Goal: Task Accomplishment & Management: Manage account settings

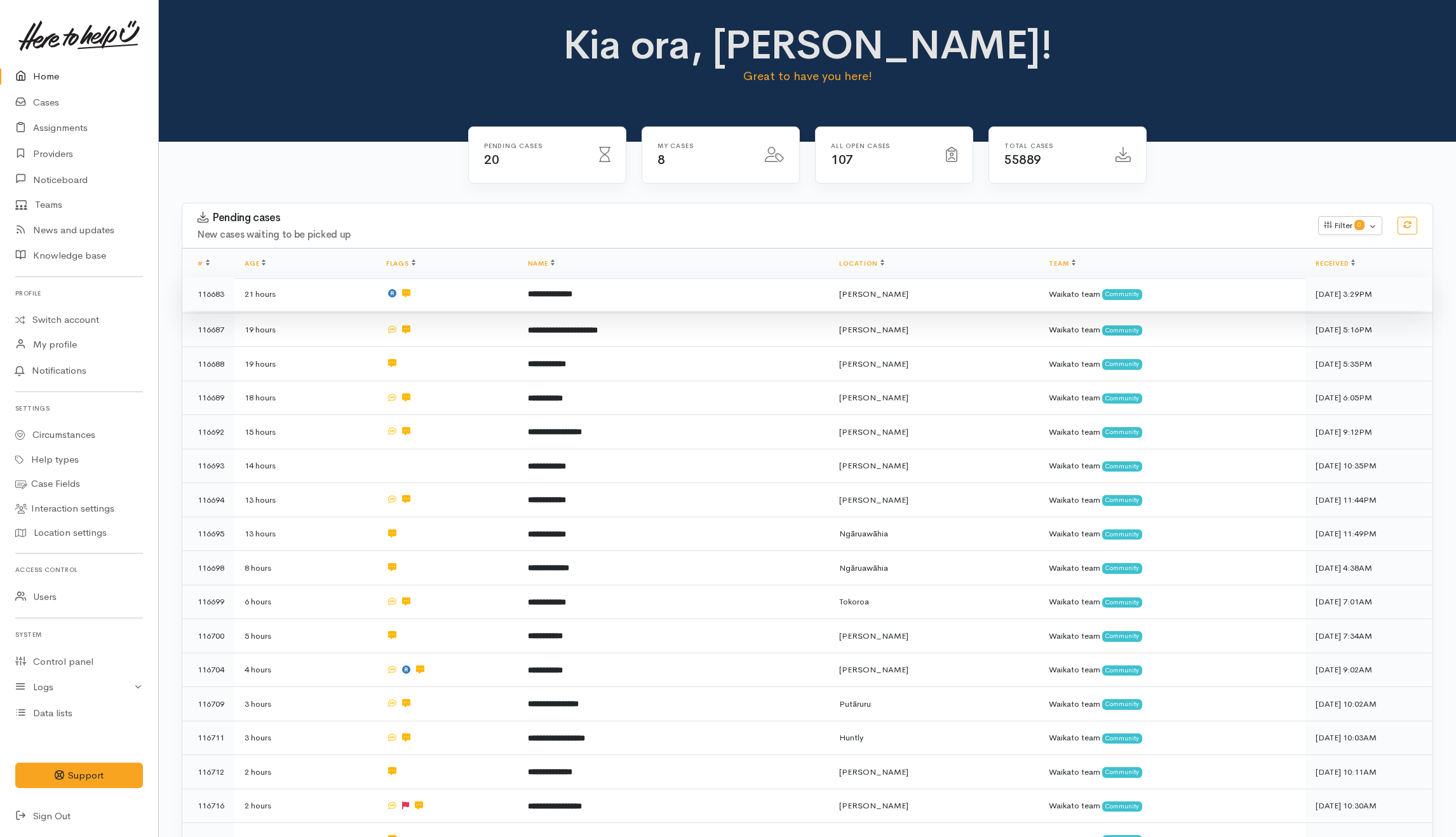
click at [705, 295] on td "**********" at bounding box center [673, 294] width 312 height 35
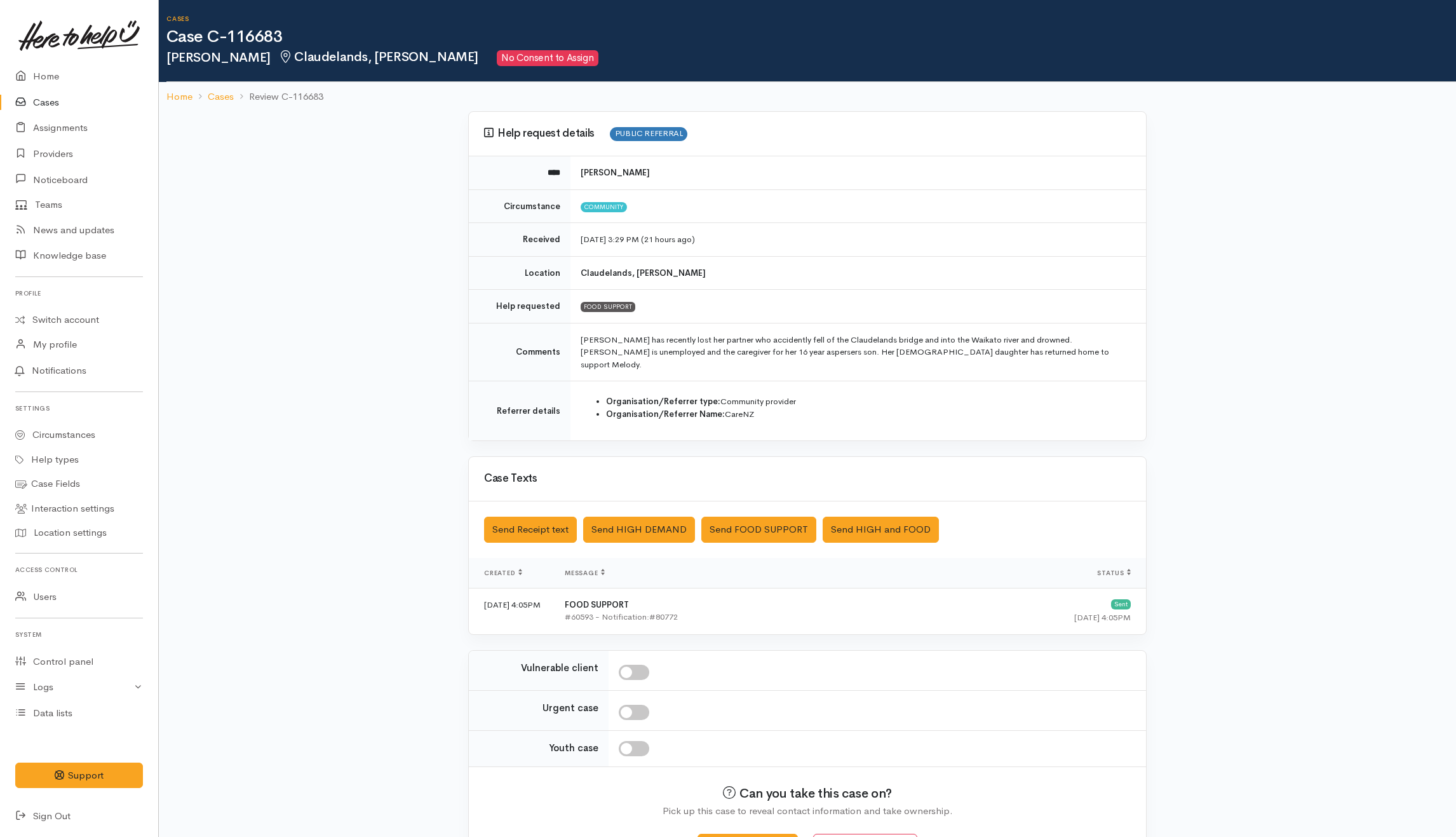
scroll to position [37, 0]
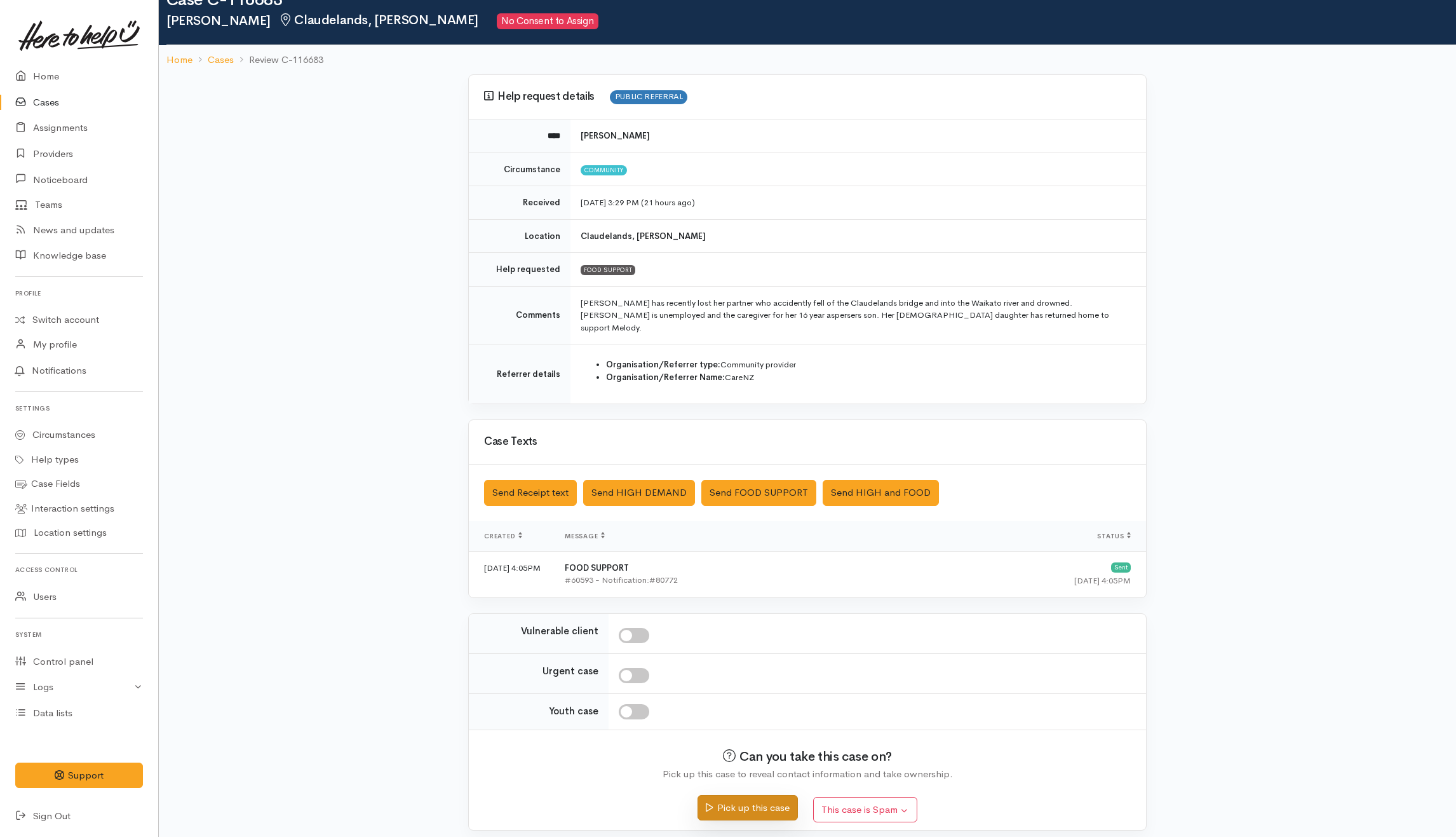
click at [747, 796] on button "Pick up this case" at bounding box center [747, 807] width 100 height 26
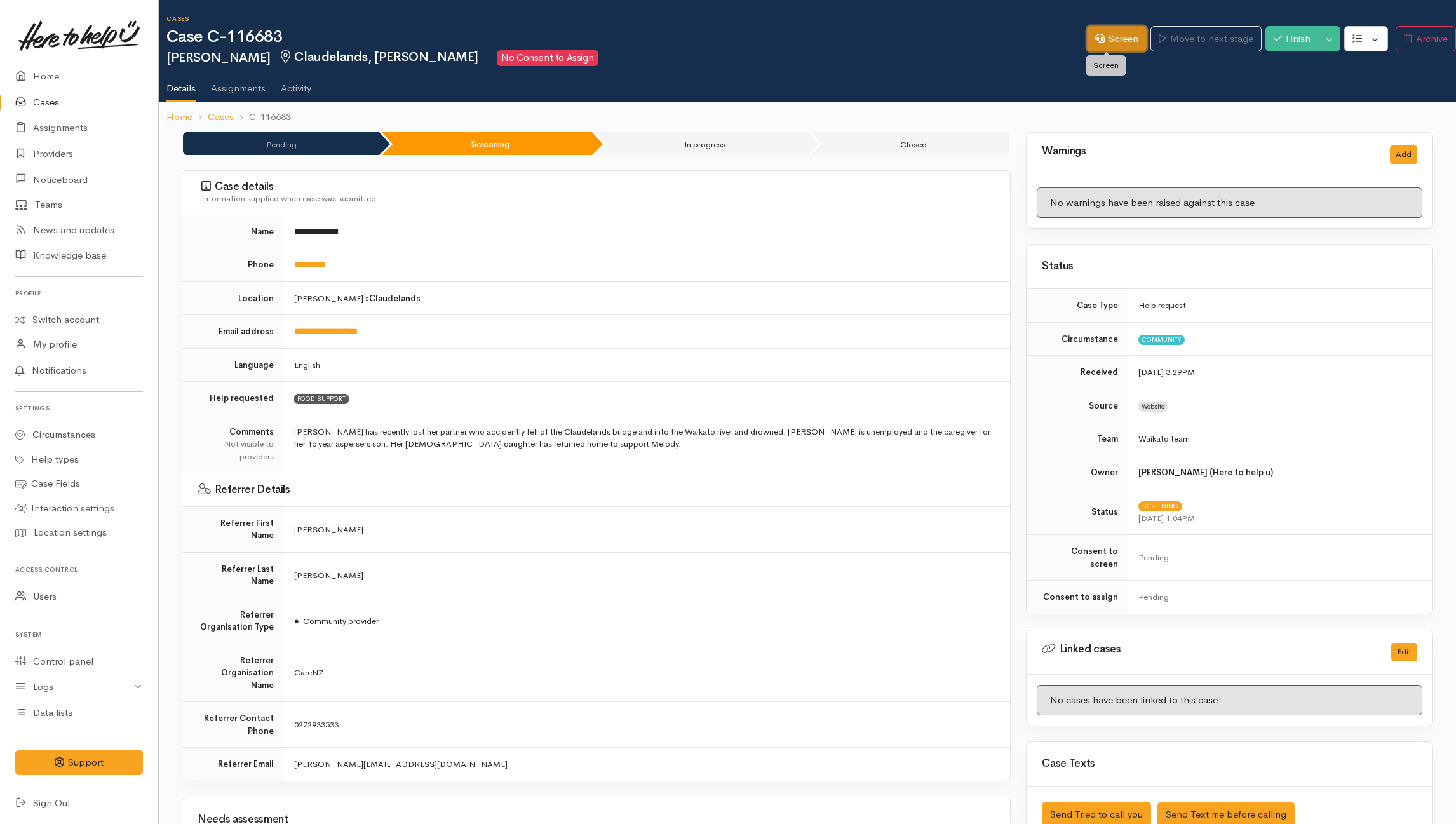
click at [1112, 31] on link "Screen" at bounding box center [1117, 38] width 60 height 26
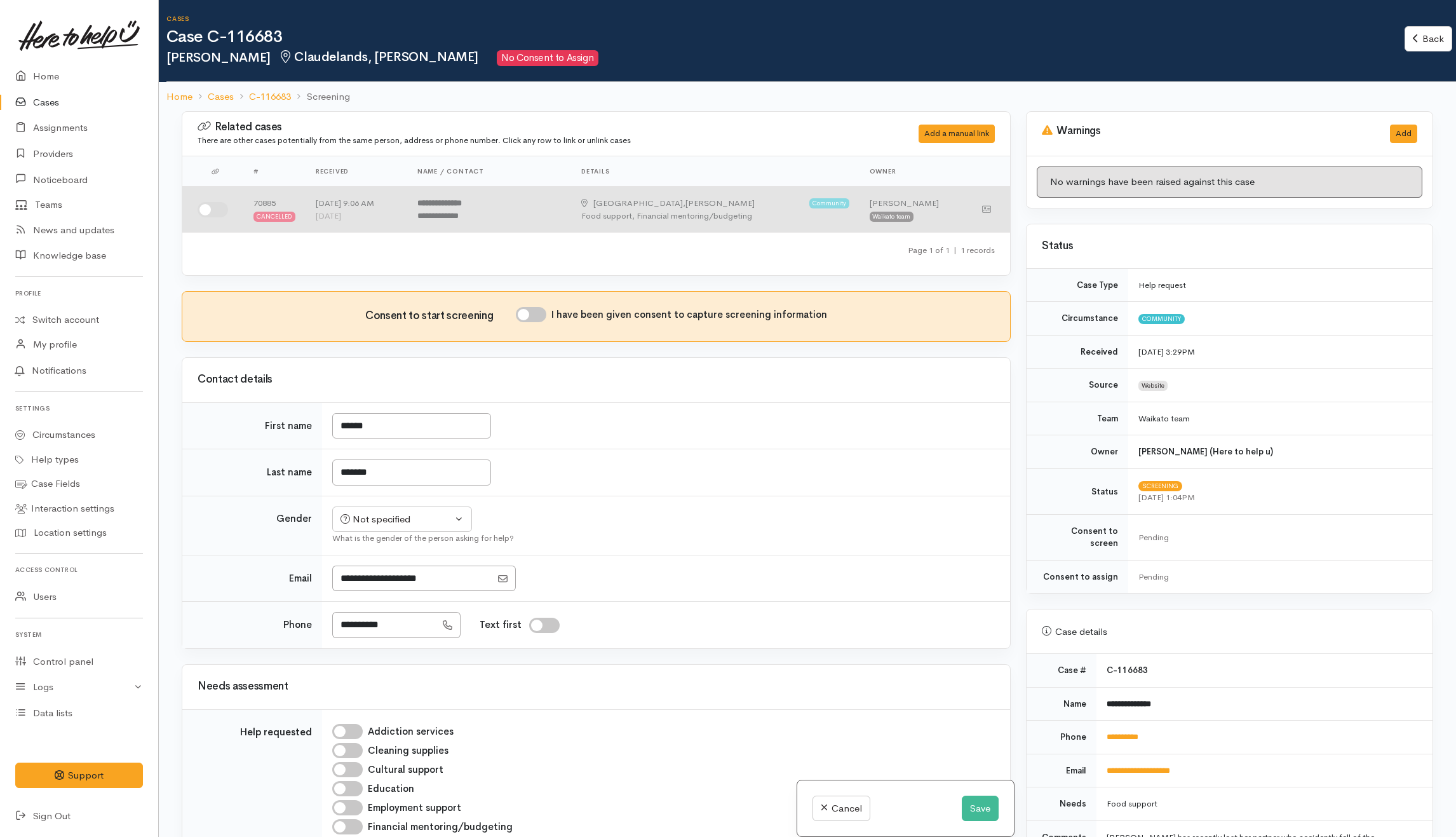
click at [209, 205] on input "checkbox" at bounding box center [213, 210] width 31 height 15
checkbox input "true"
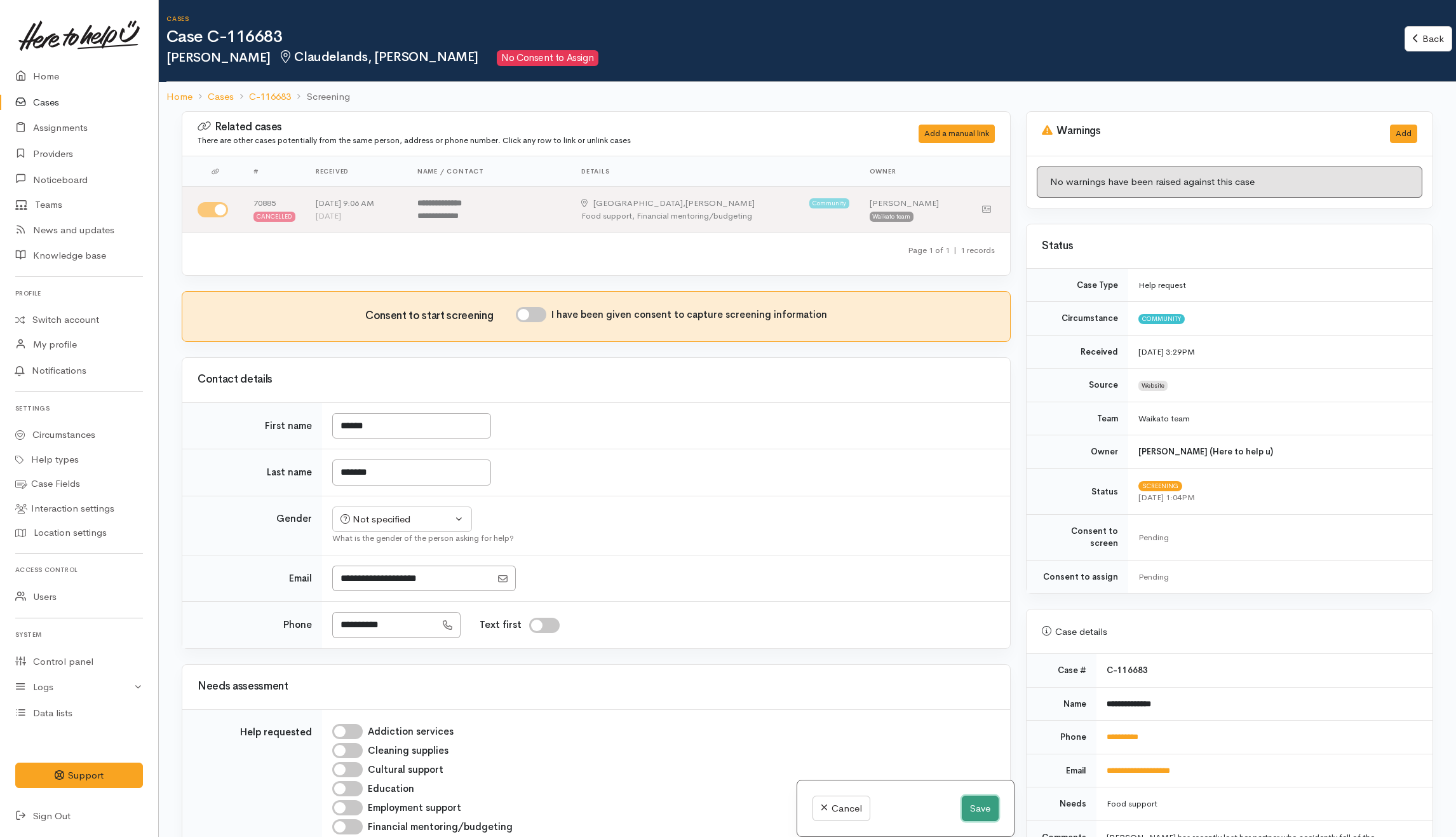
click at [989, 806] on button "Save" at bounding box center [980, 808] width 37 height 26
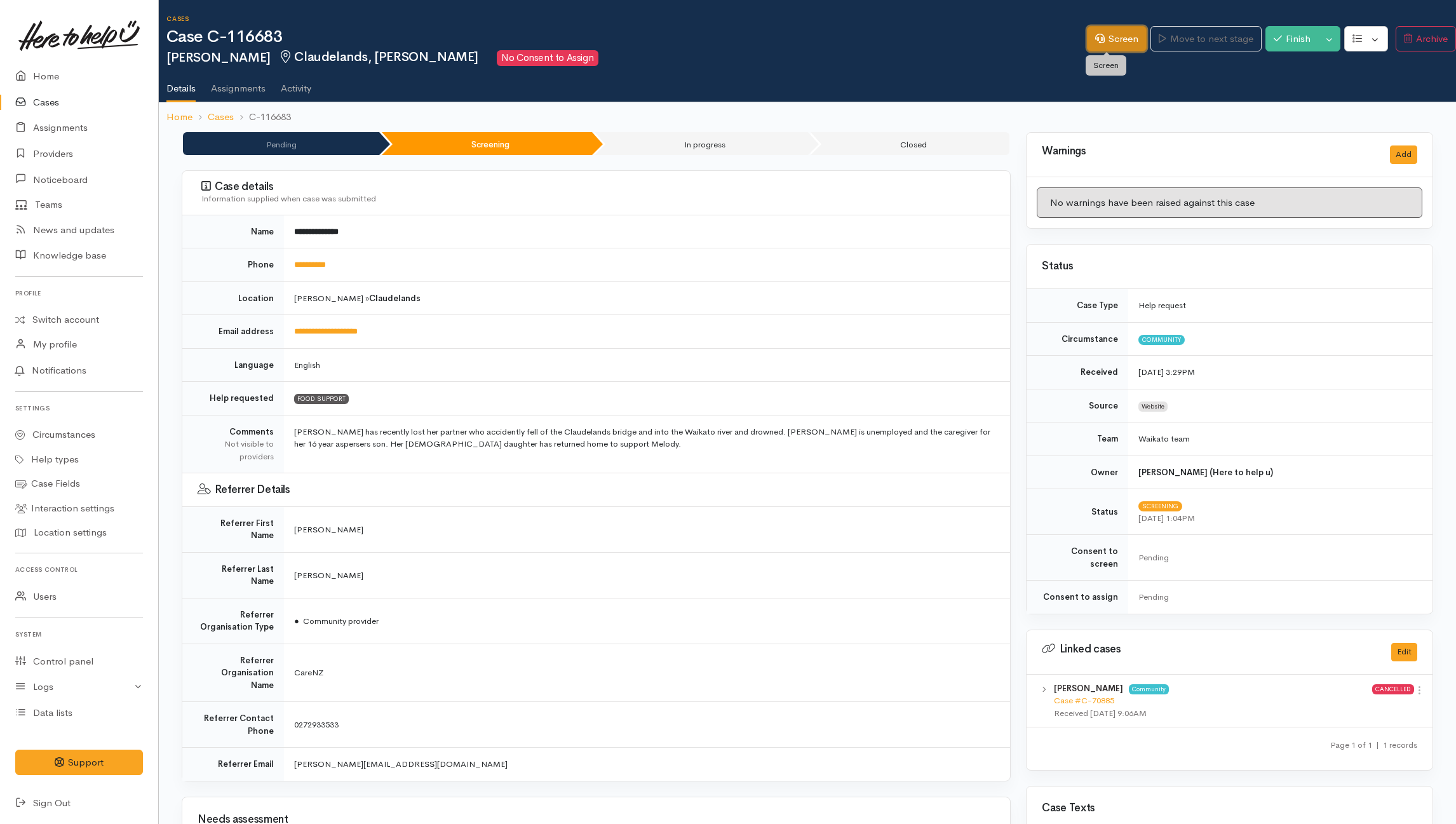
click at [1111, 29] on link "Screen" at bounding box center [1117, 38] width 60 height 26
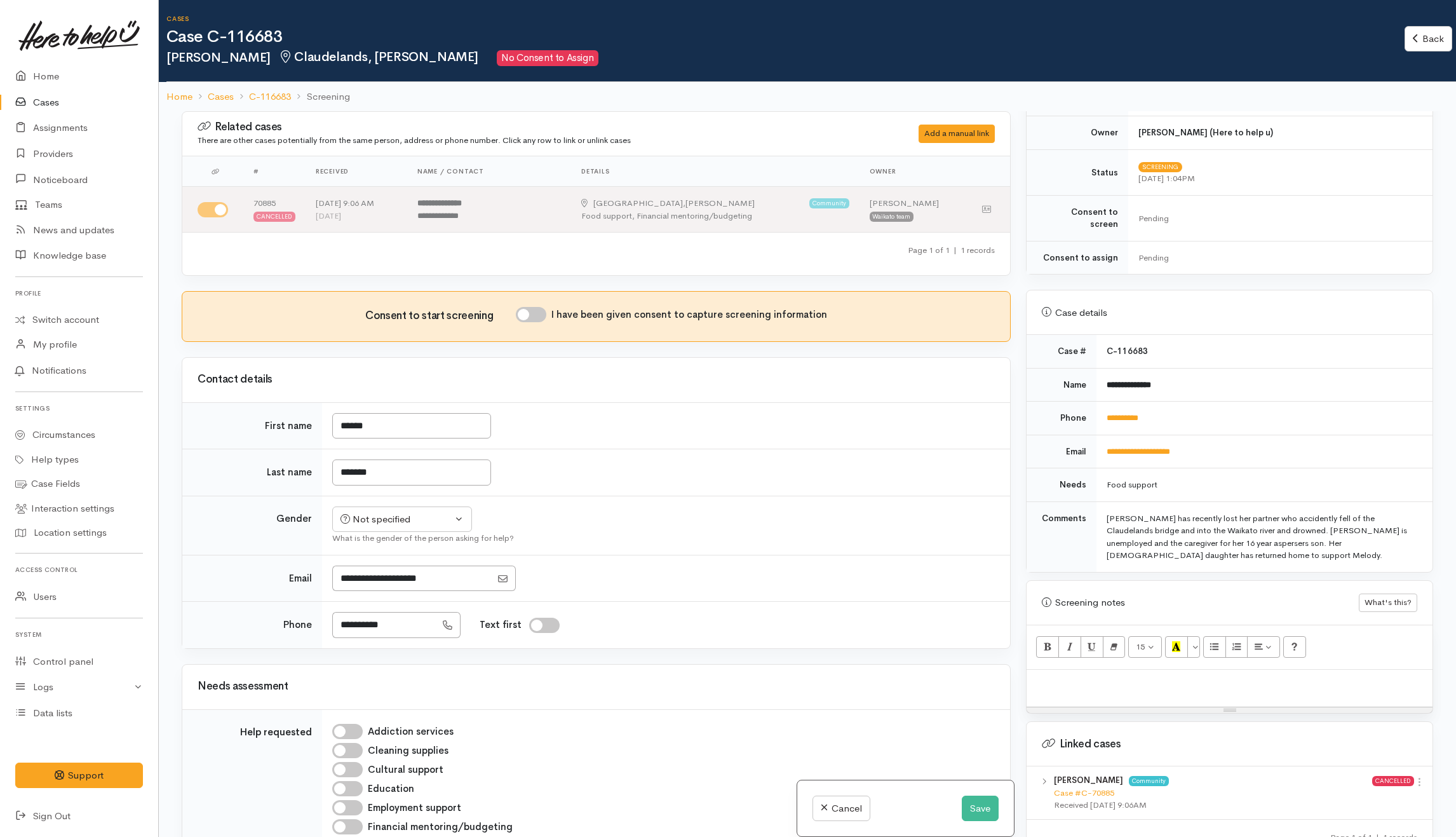
scroll to position [423, 0]
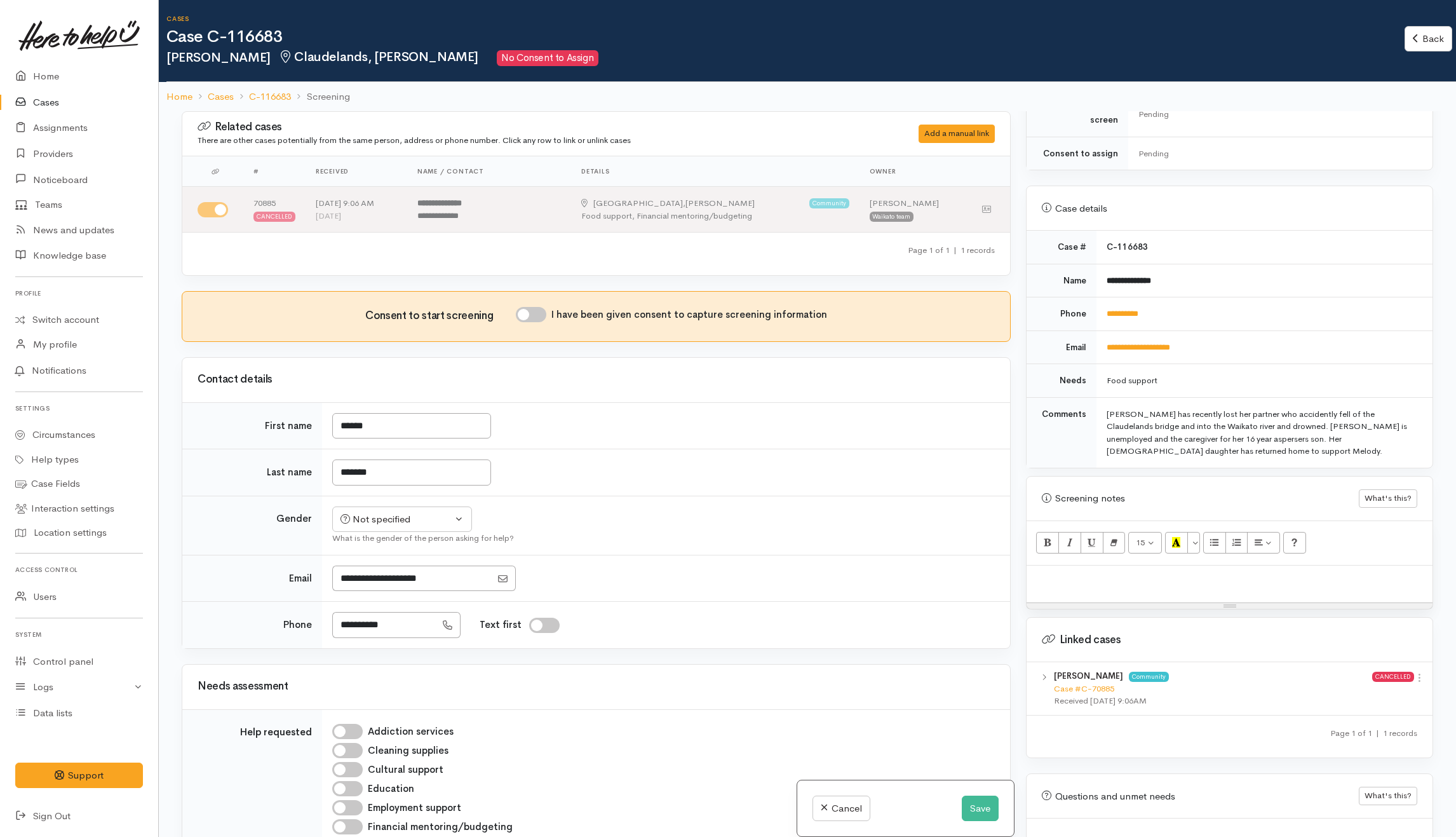
click at [1195, 582] on div at bounding box center [1229, 584] width 406 height 38
paste div
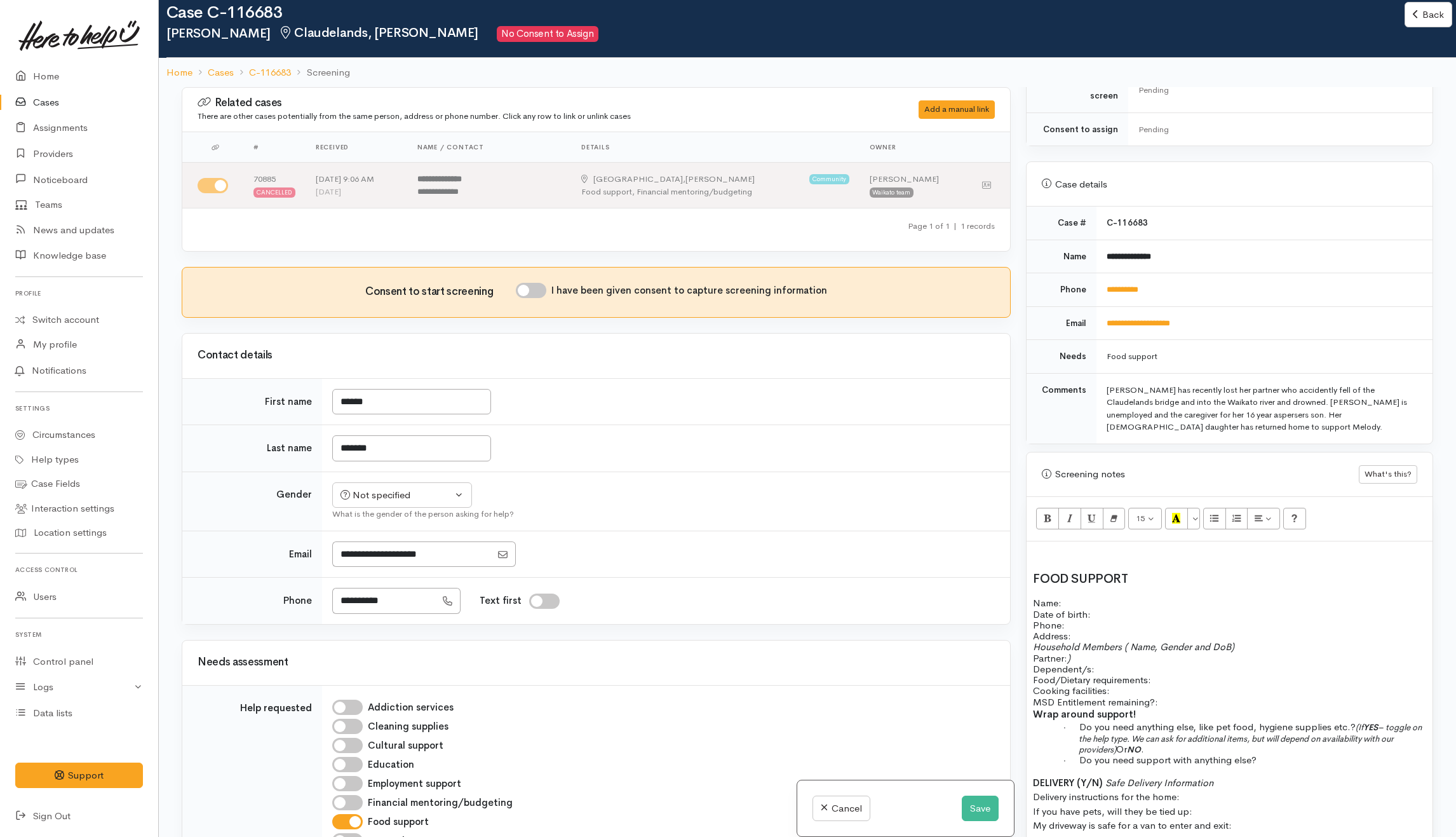
click at [1085, 549] on p at bounding box center [1229, 554] width 393 height 14
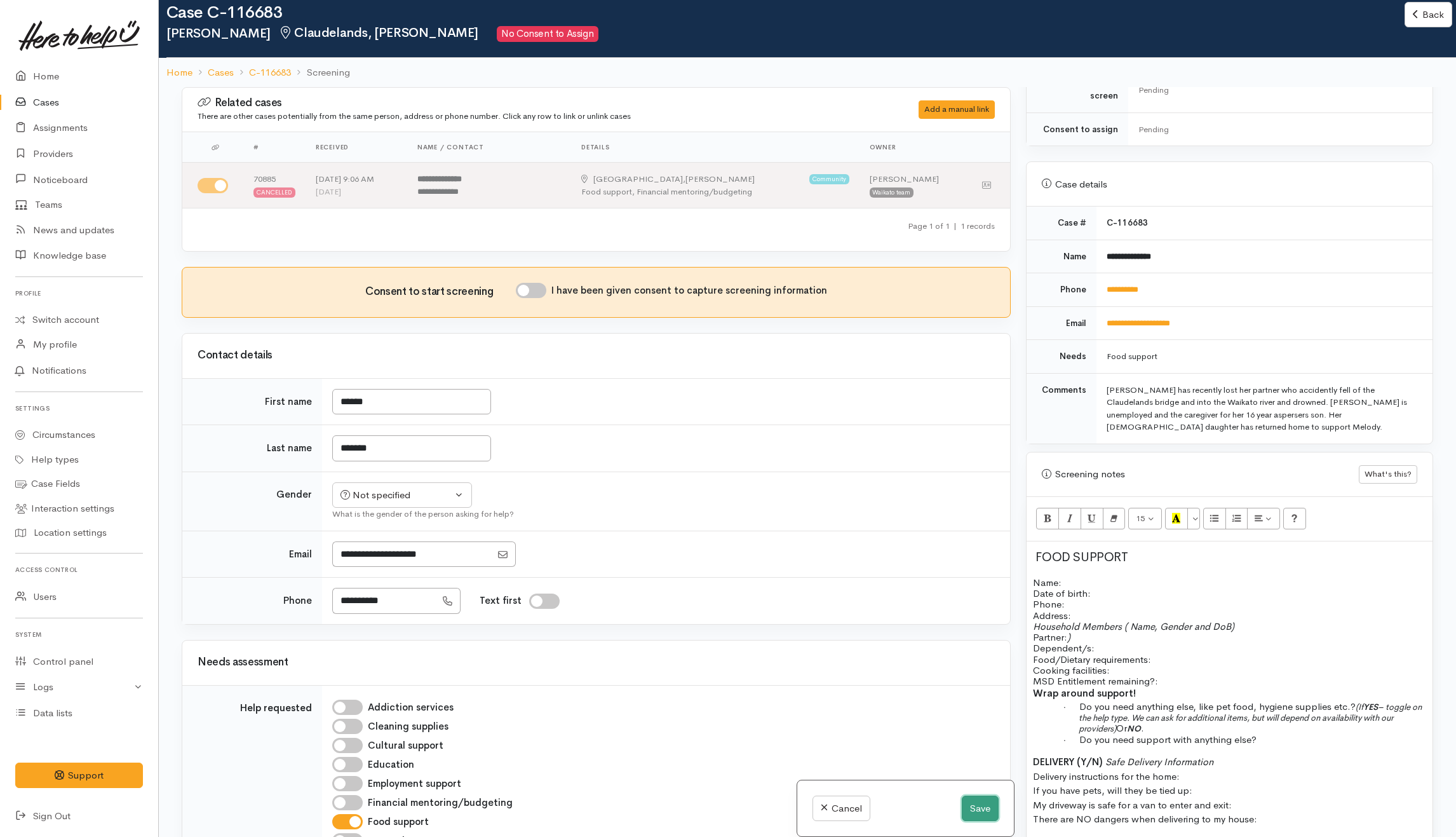
click at [981, 797] on button "Save" at bounding box center [980, 808] width 37 height 26
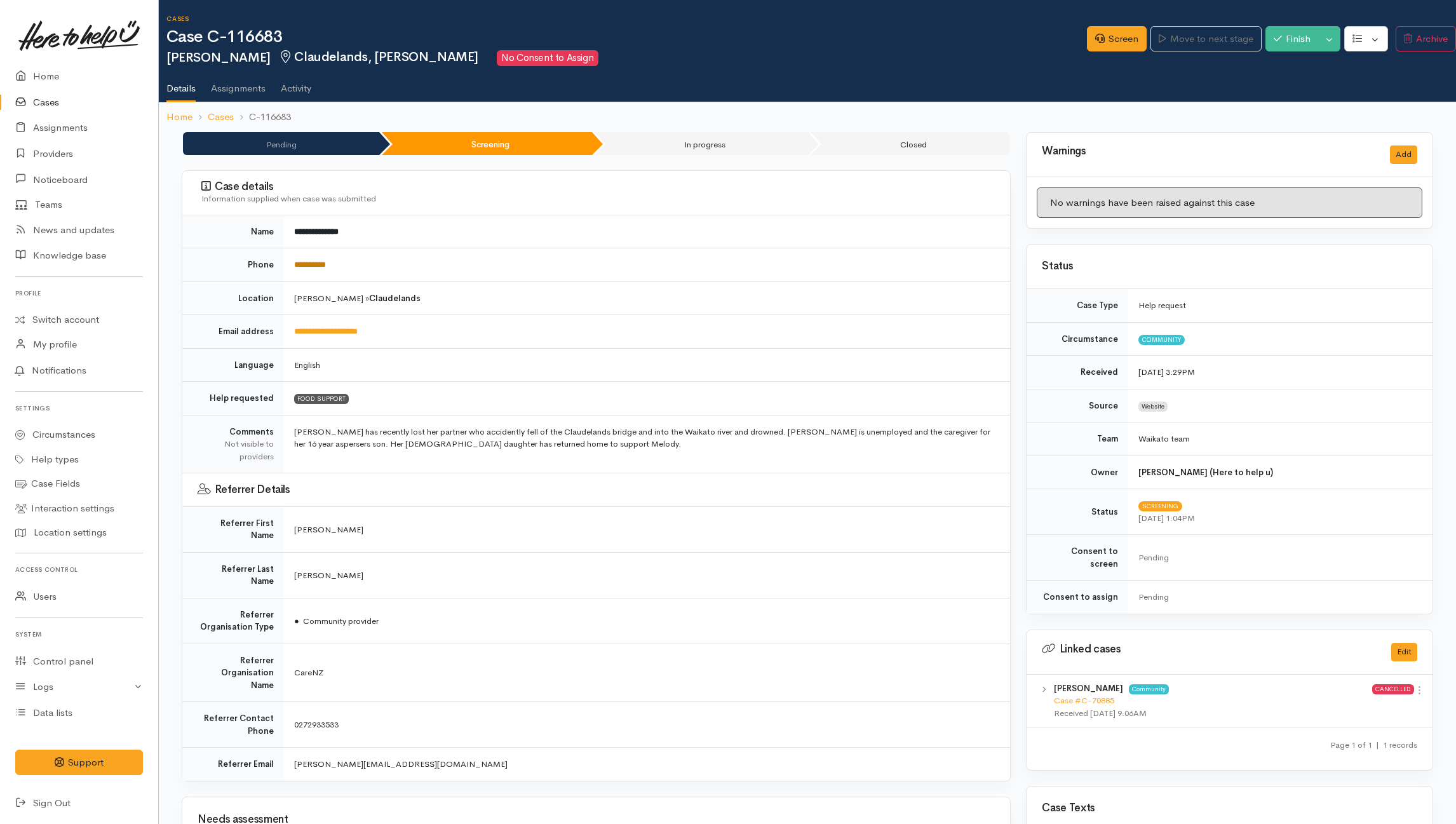
click at [315, 264] on link "**********" at bounding box center [310, 264] width 32 height 9
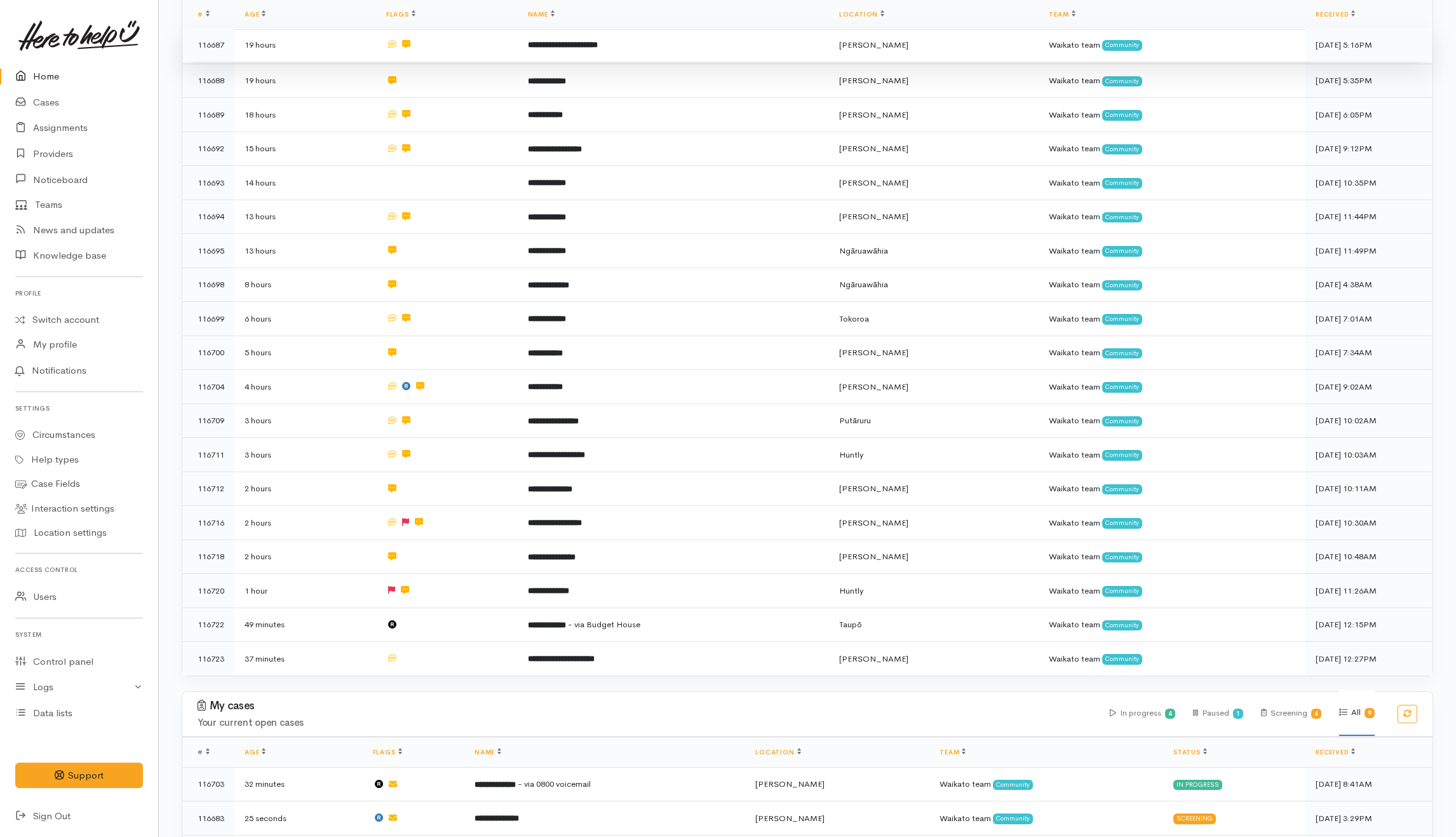
scroll to position [423, 0]
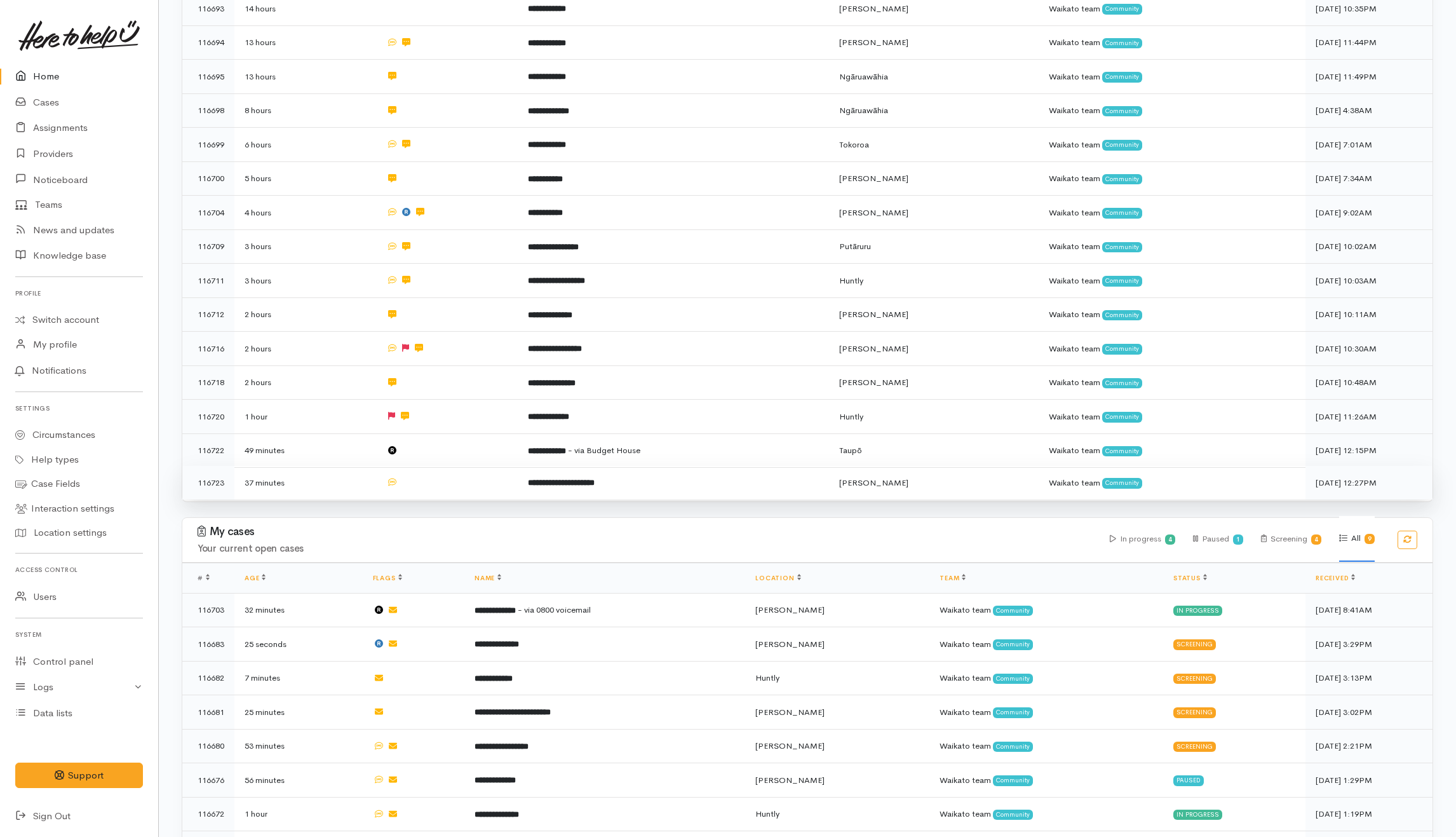
drag, startPoint x: 456, startPoint y: 448, endPoint x: 453, endPoint y: 470, distance: 22.2
click at [456, 448] on td at bounding box center [446, 450] width 141 height 35
click at [447, 482] on td at bounding box center [446, 482] width 141 height 34
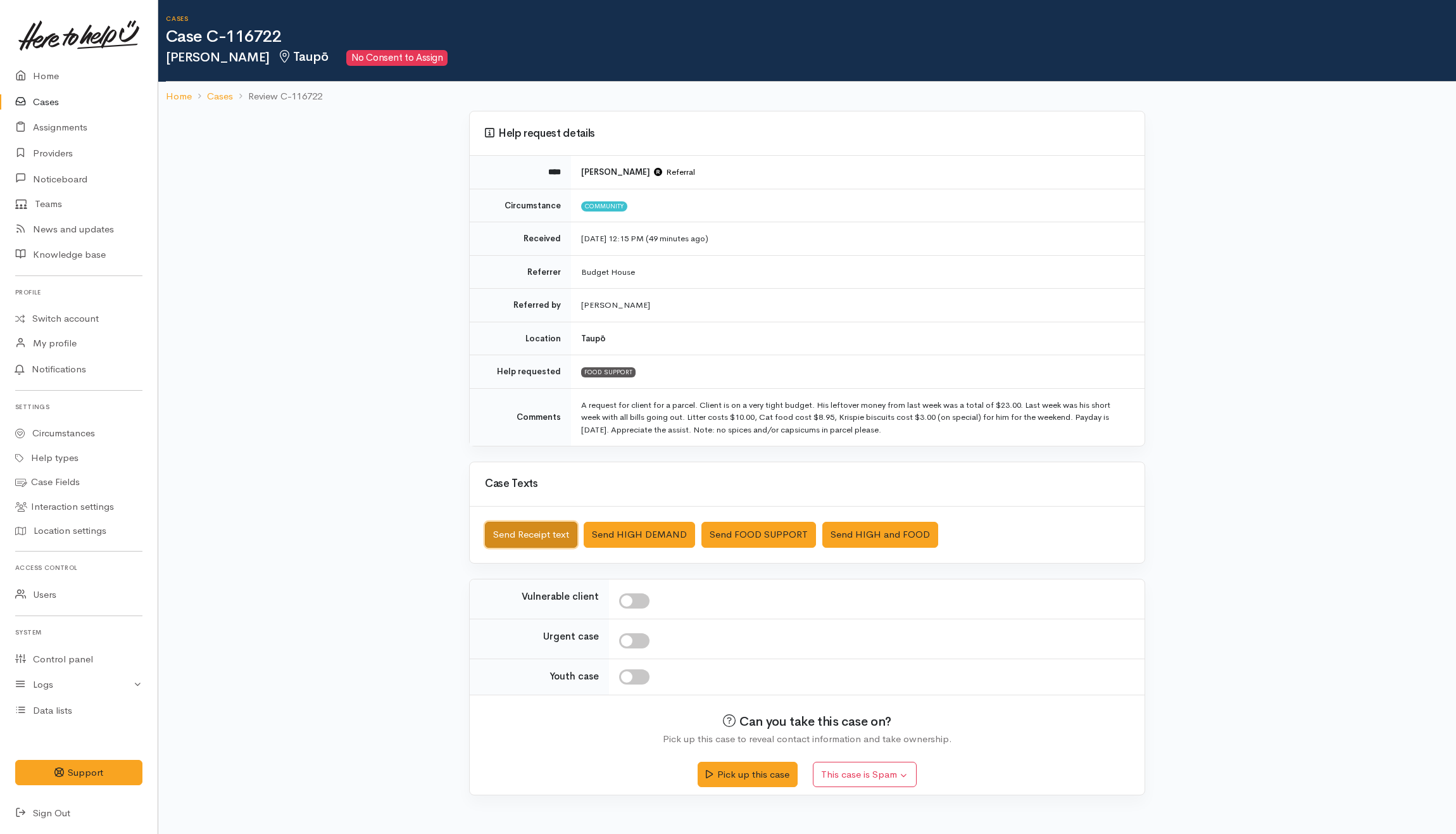
click at [555, 534] on button "Send Receipt text" at bounding box center [531, 534] width 92 height 26
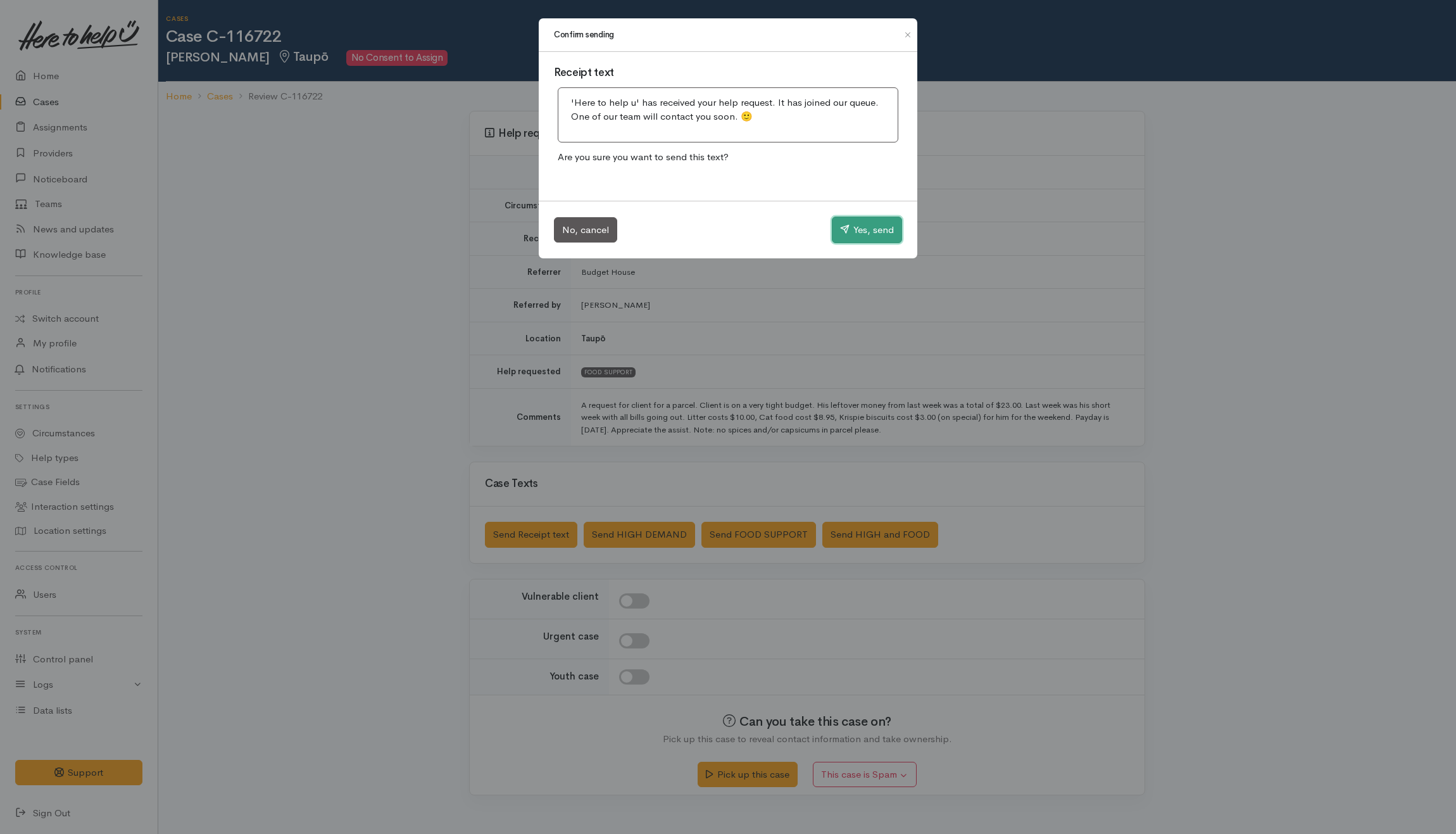
drag, startPoint x: 847, startPoint y: 236, endPoint x: 102, endPoint y: 212, distance: 745.4
click at [841, 236] on button "Yes, send" at bounding box center [867, 230] width 70 height 27
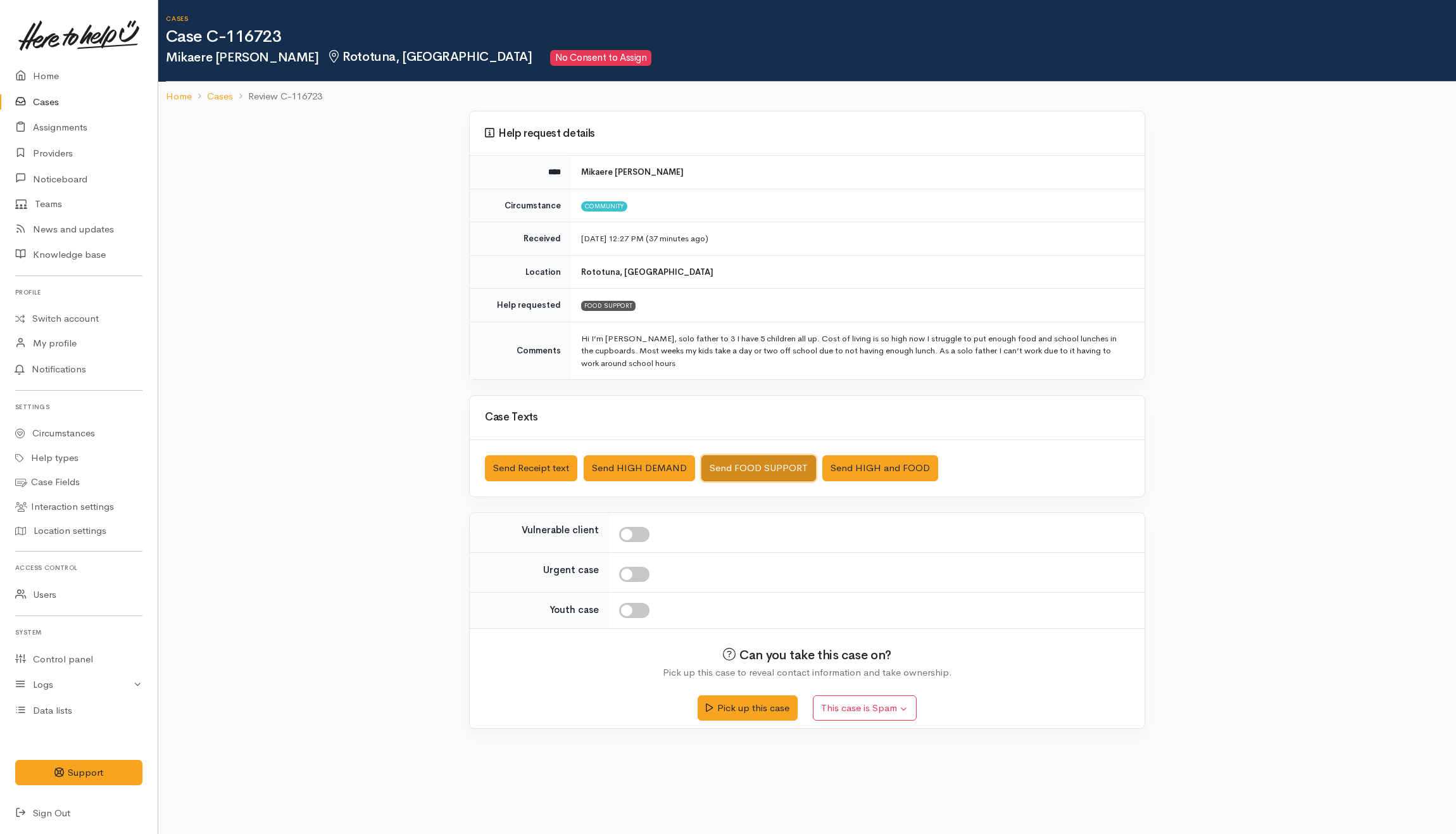
click at [735, 467] on button "Send FOOD SUPPORT" at bounding box center [759, 468] width 115 height 26
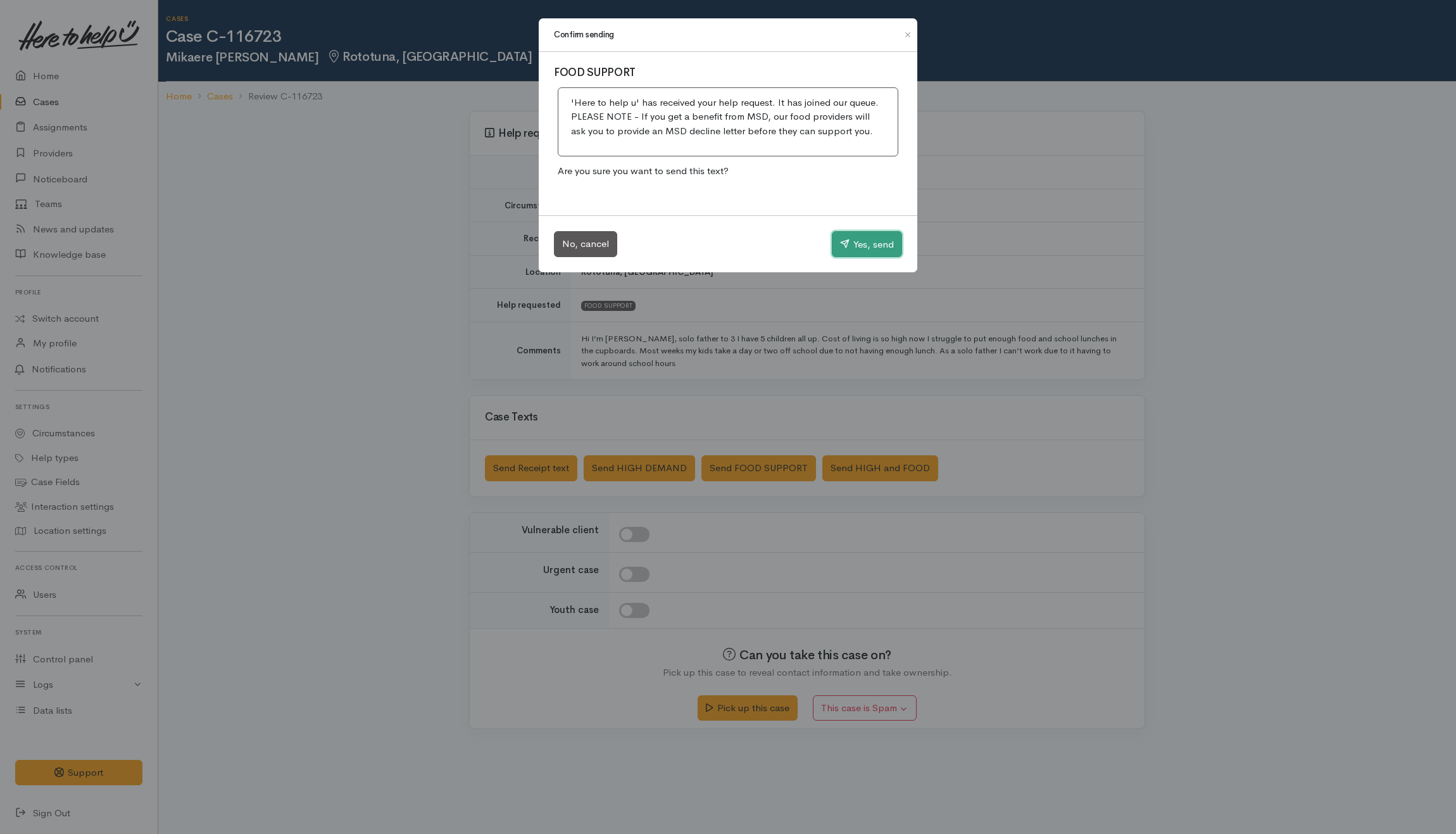
click at [865, 243] on button "Yes, send" at bounding box center [867, 244] width 70 height 27
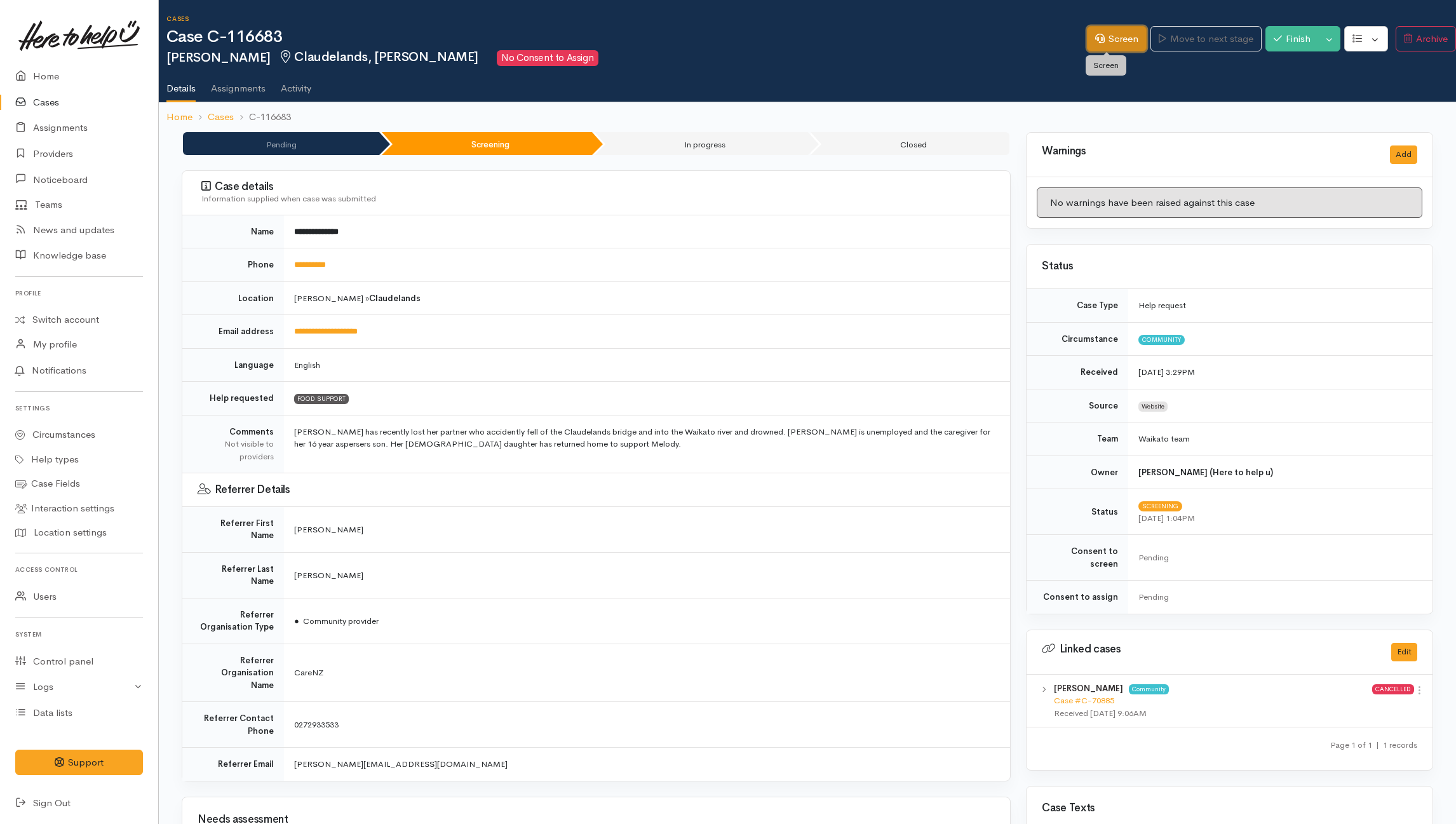
click at [1097, 39] on link "Screen" at bounding box center [1117, 38] width 60 height 26
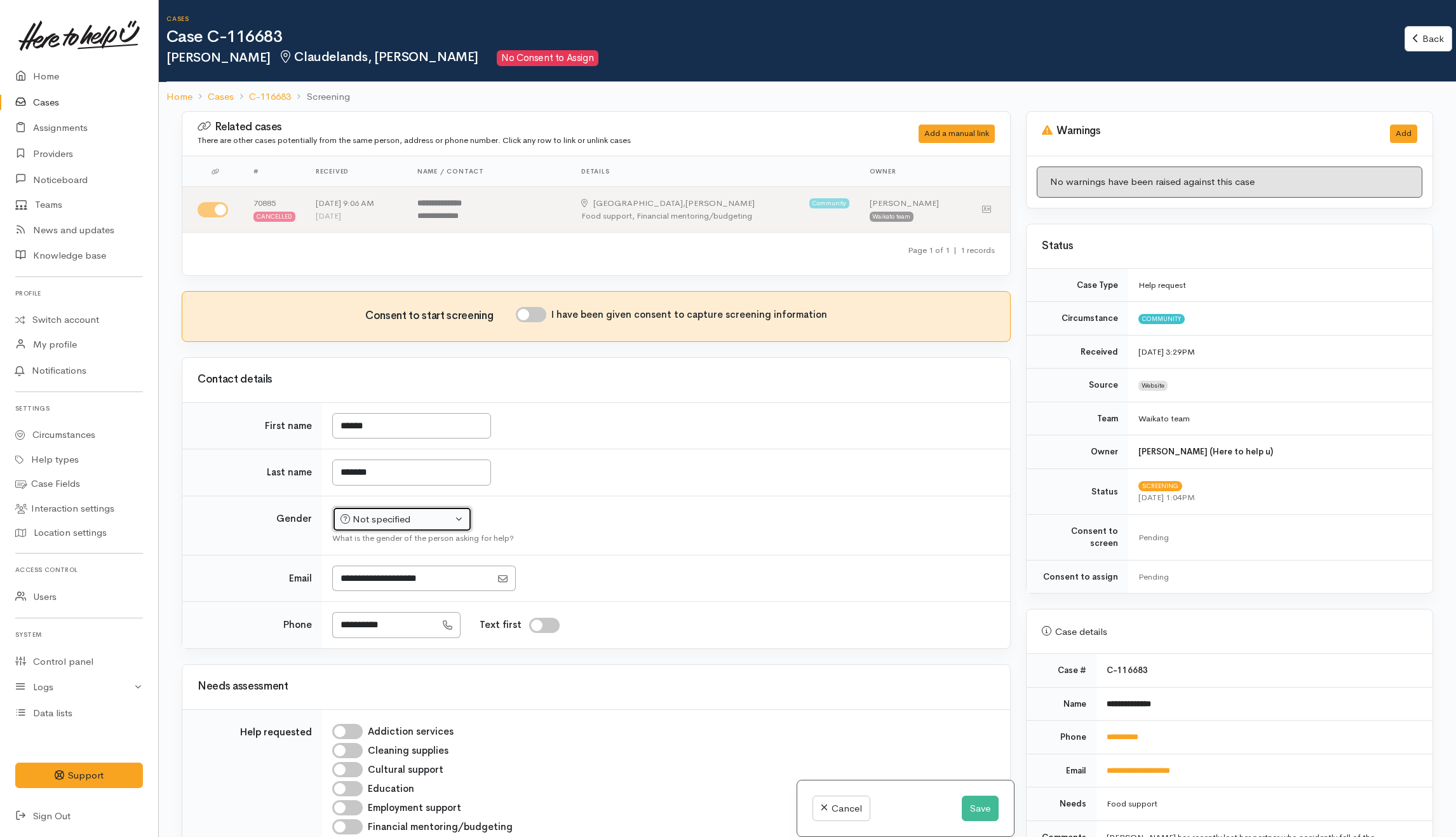
click at [455, 512] on button "Not specified" at bounding box center [401, 519] width 139 height 26
click at [377, 590] on span "Female" at bounding box center [412, 588] width 109 height 14
select select "Female"
drag, startPoint x: 796, startPoint y: 435, endPoint x: 803, endPoint y: 433, distance: 7.3
click at [800, 433] on td "******" at bounding box center [665, 425] width 688 height 47
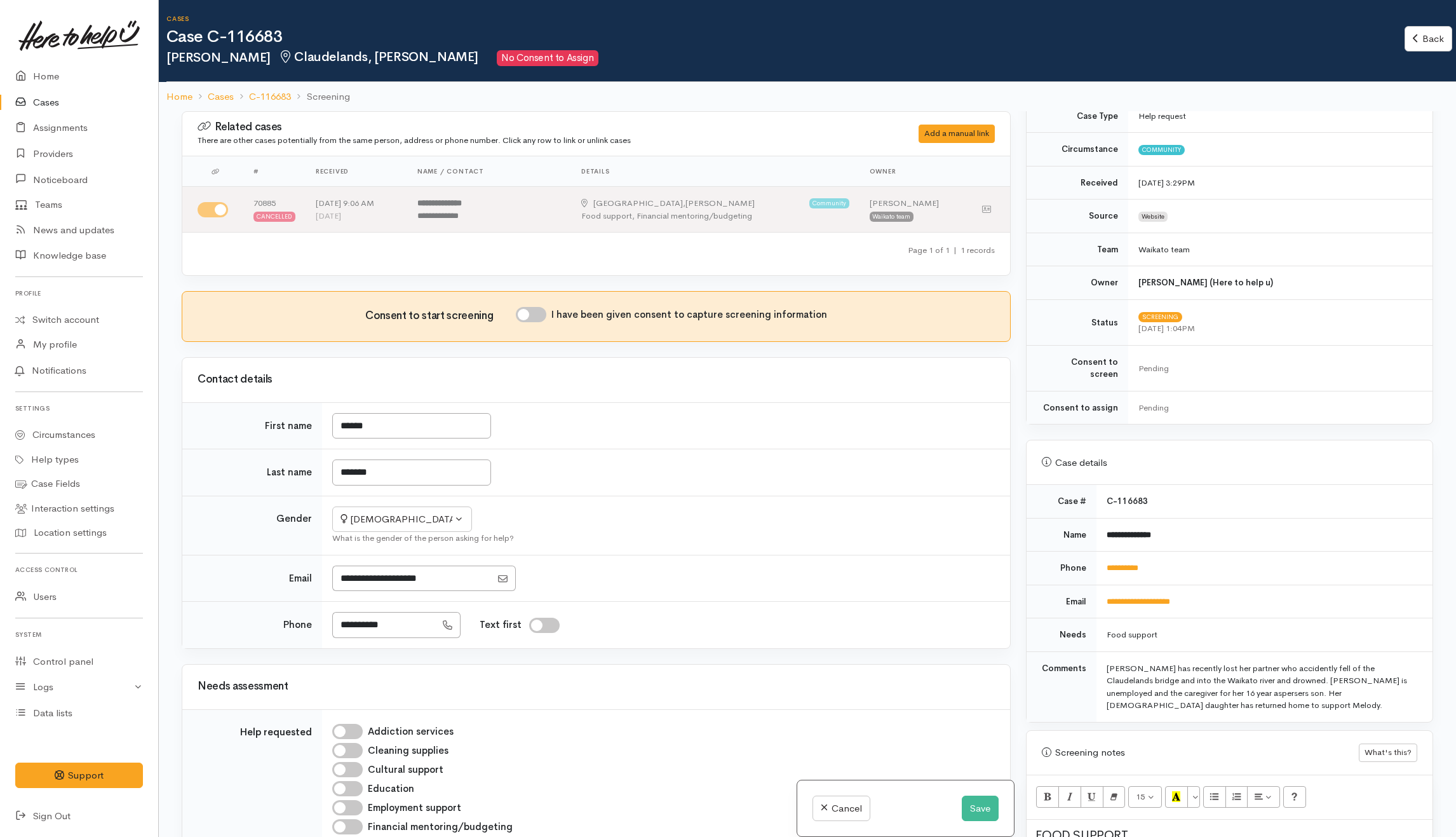
scroll to position [85, 0]
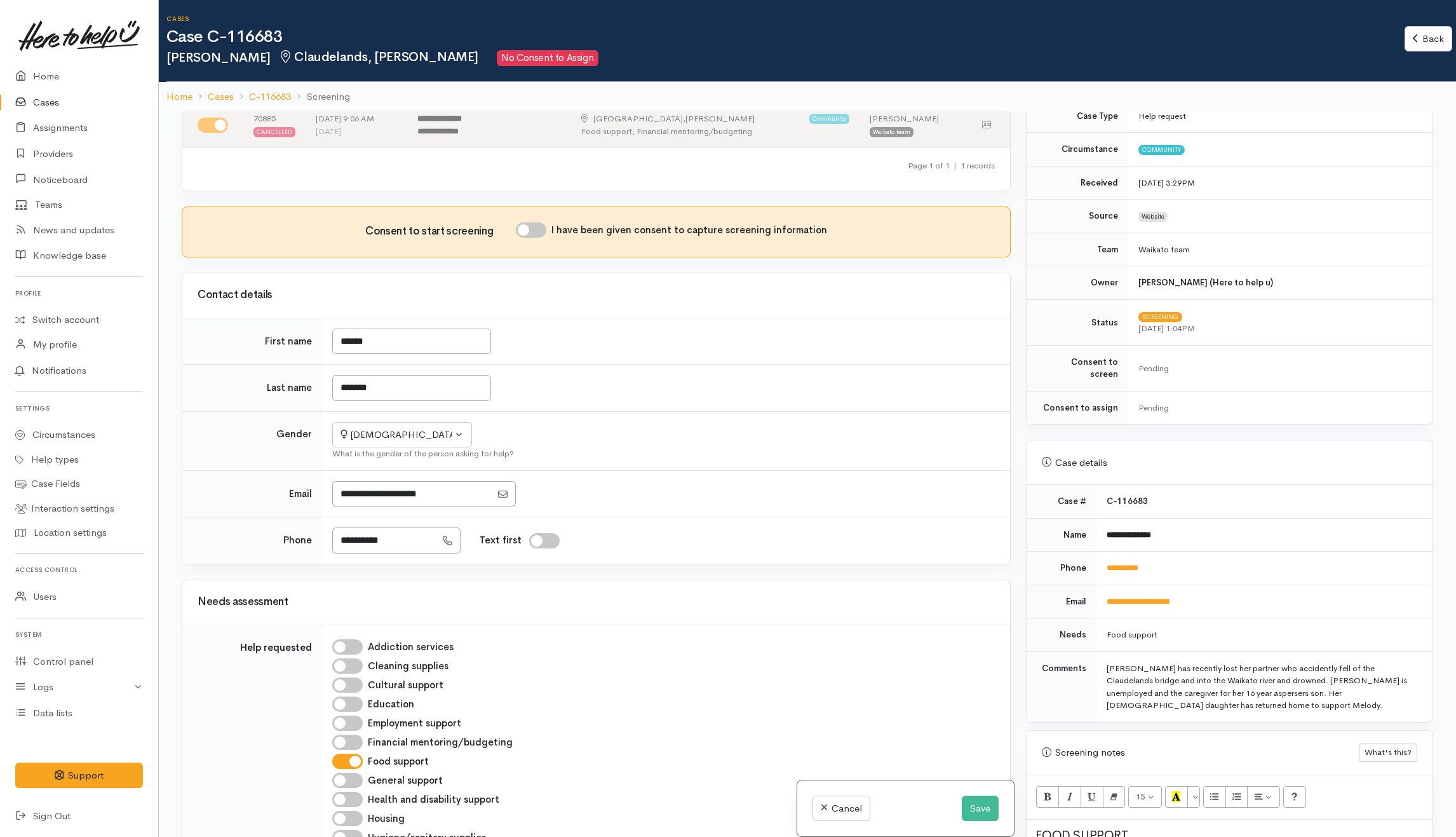
click at [560, 547] on input "Text first" at bounding box center [544, 541] width 31 height 15
checkbox input "true"
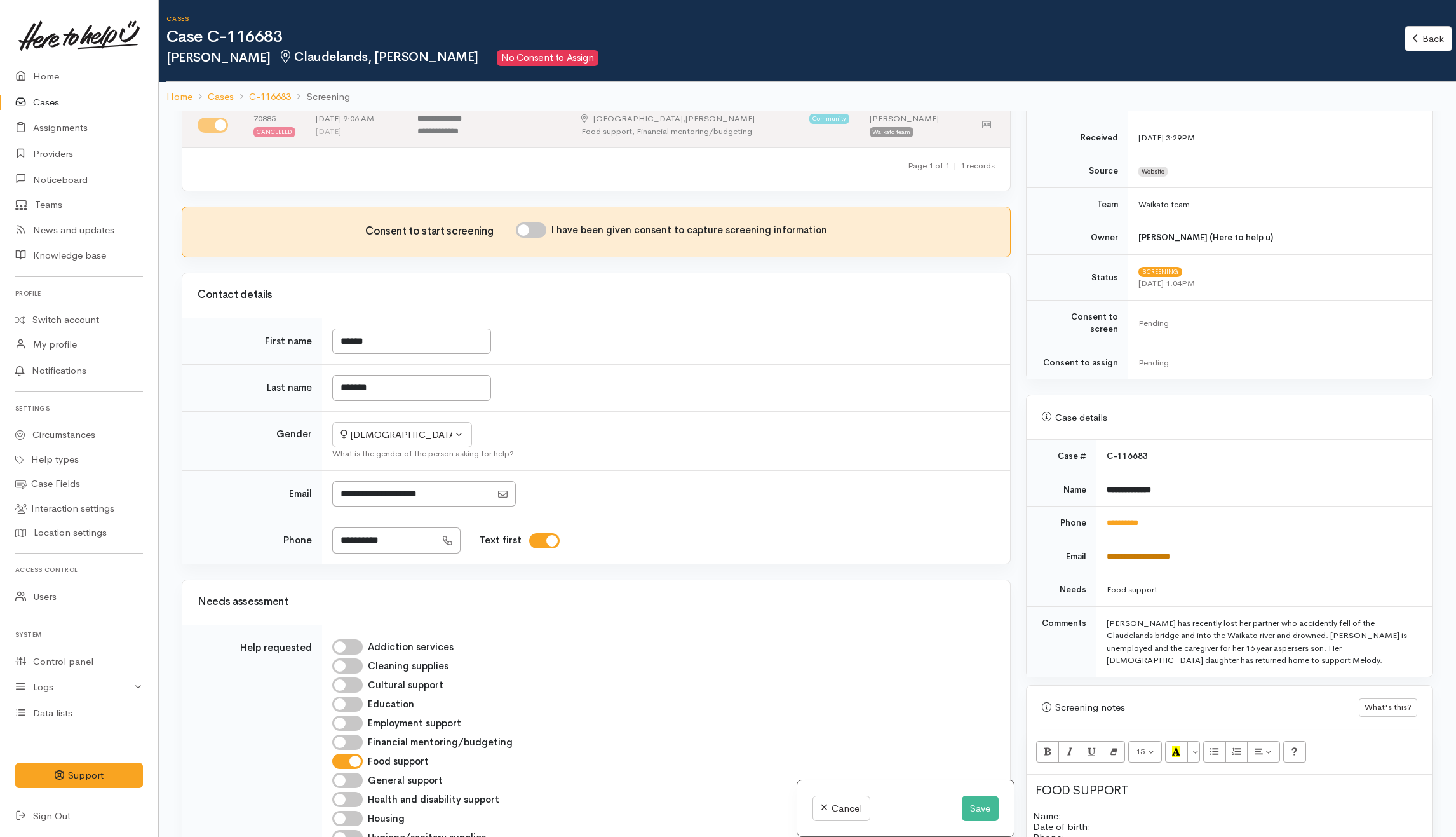
scroll to position [254, 0]
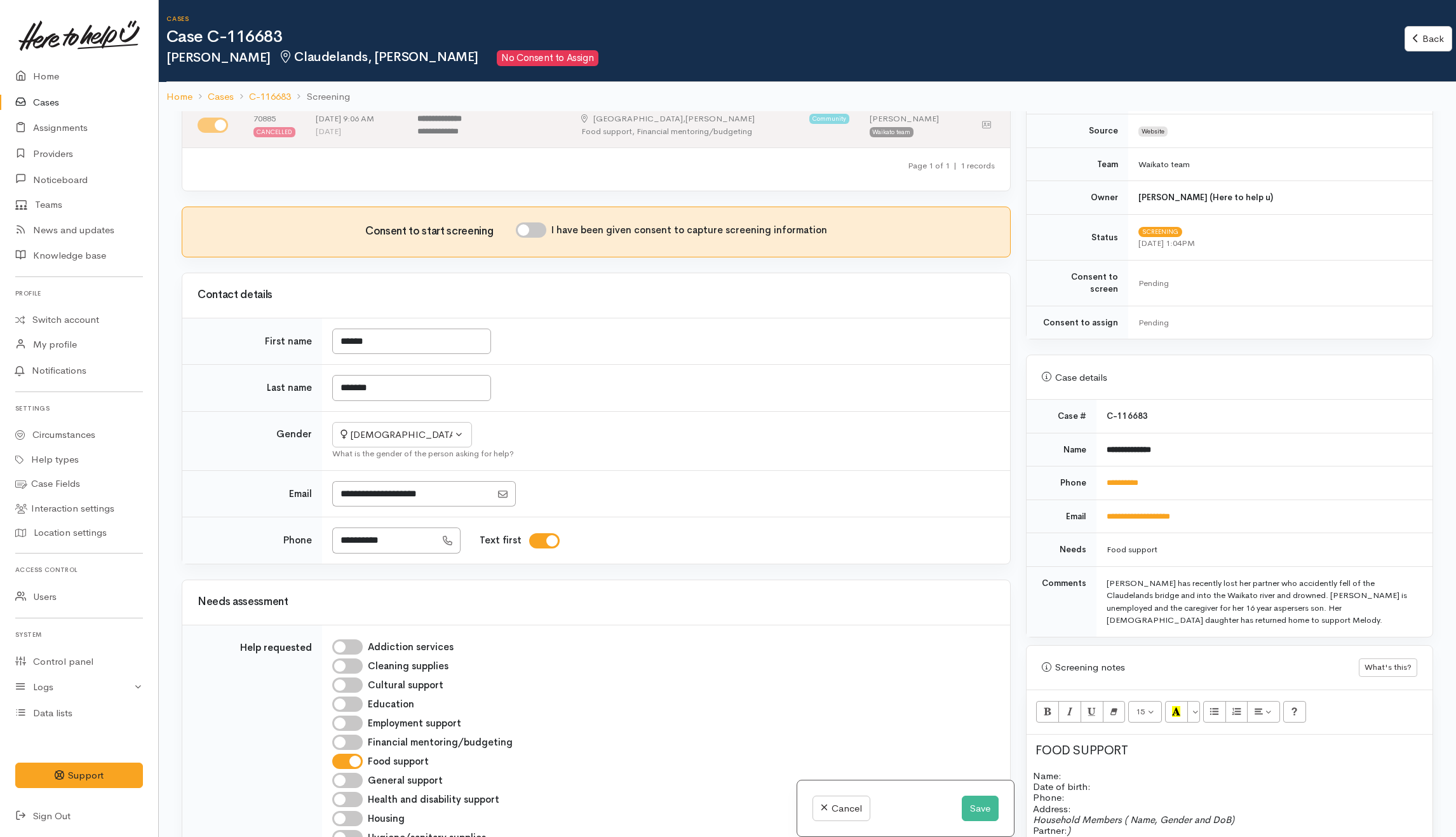
click at [1171, 341] on div "Warnings Add No warnings have been raised against this case Add Warning Title ●…" at bounding box center [1229, 530] width 422 height 837
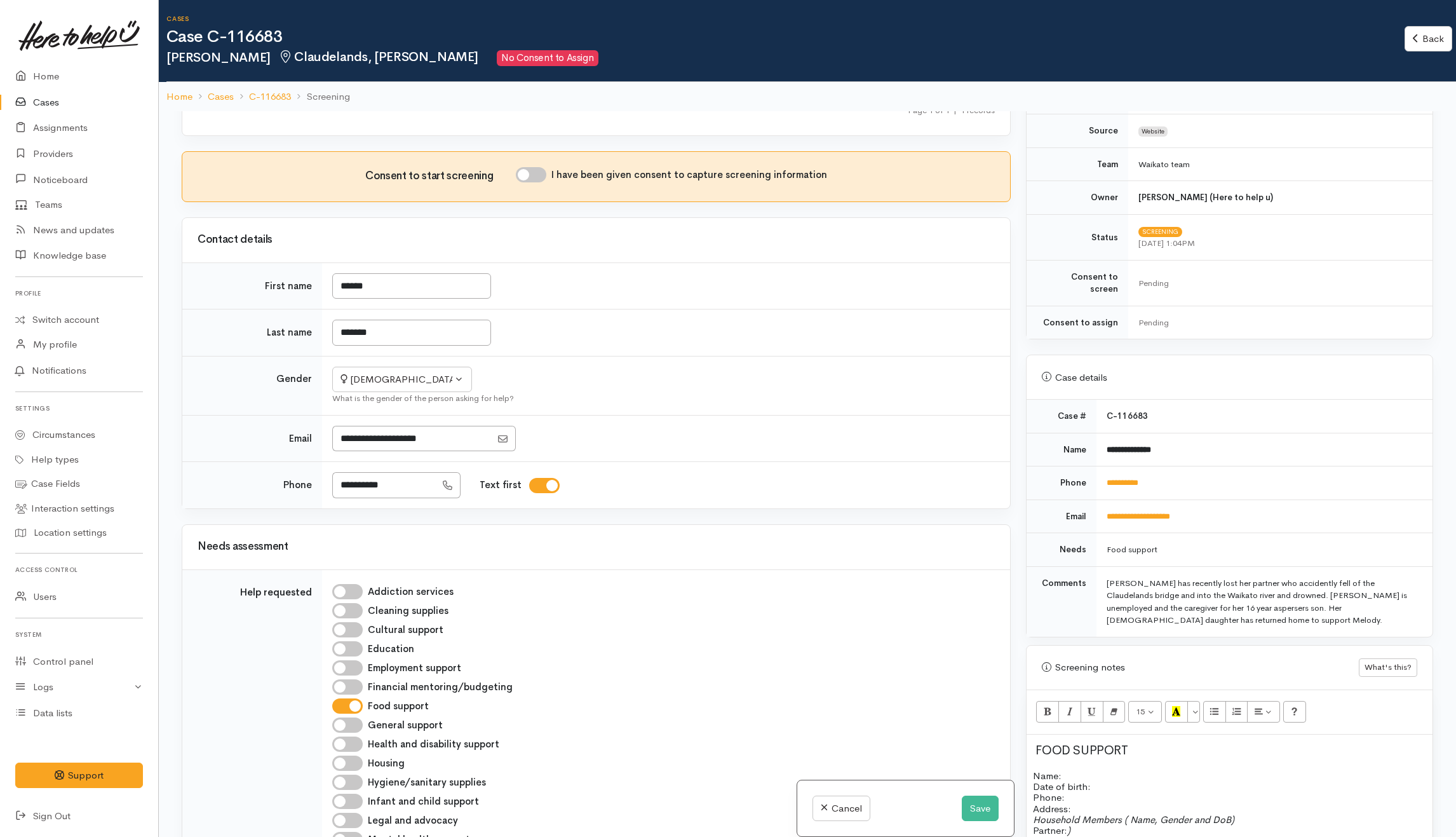
scroll to position [169, 0]
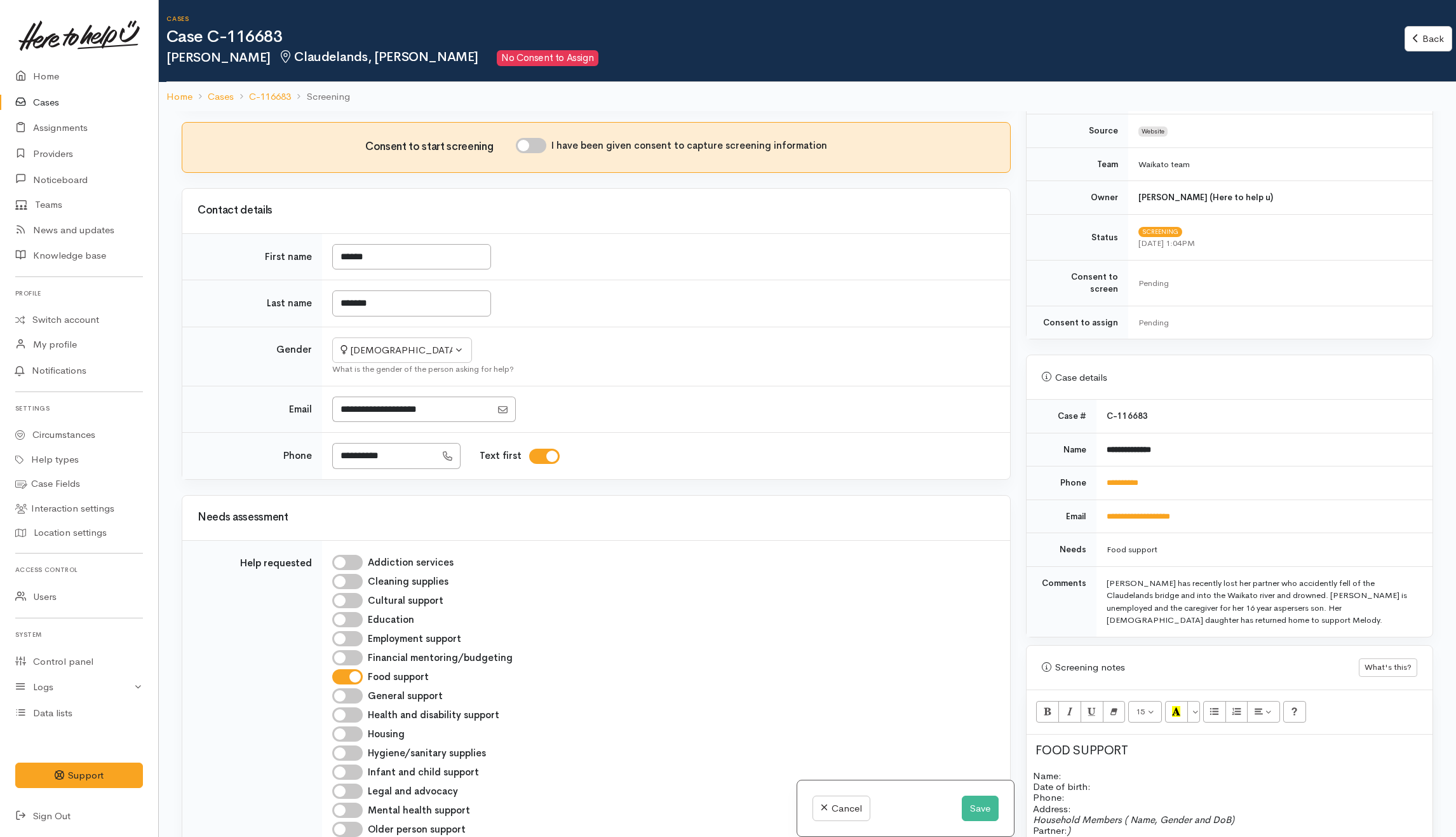
click at [546, 143] on input "I have been given consent to capture screening information" at bounding box center [531, 145] width 31 height 15
checkbox input "true"
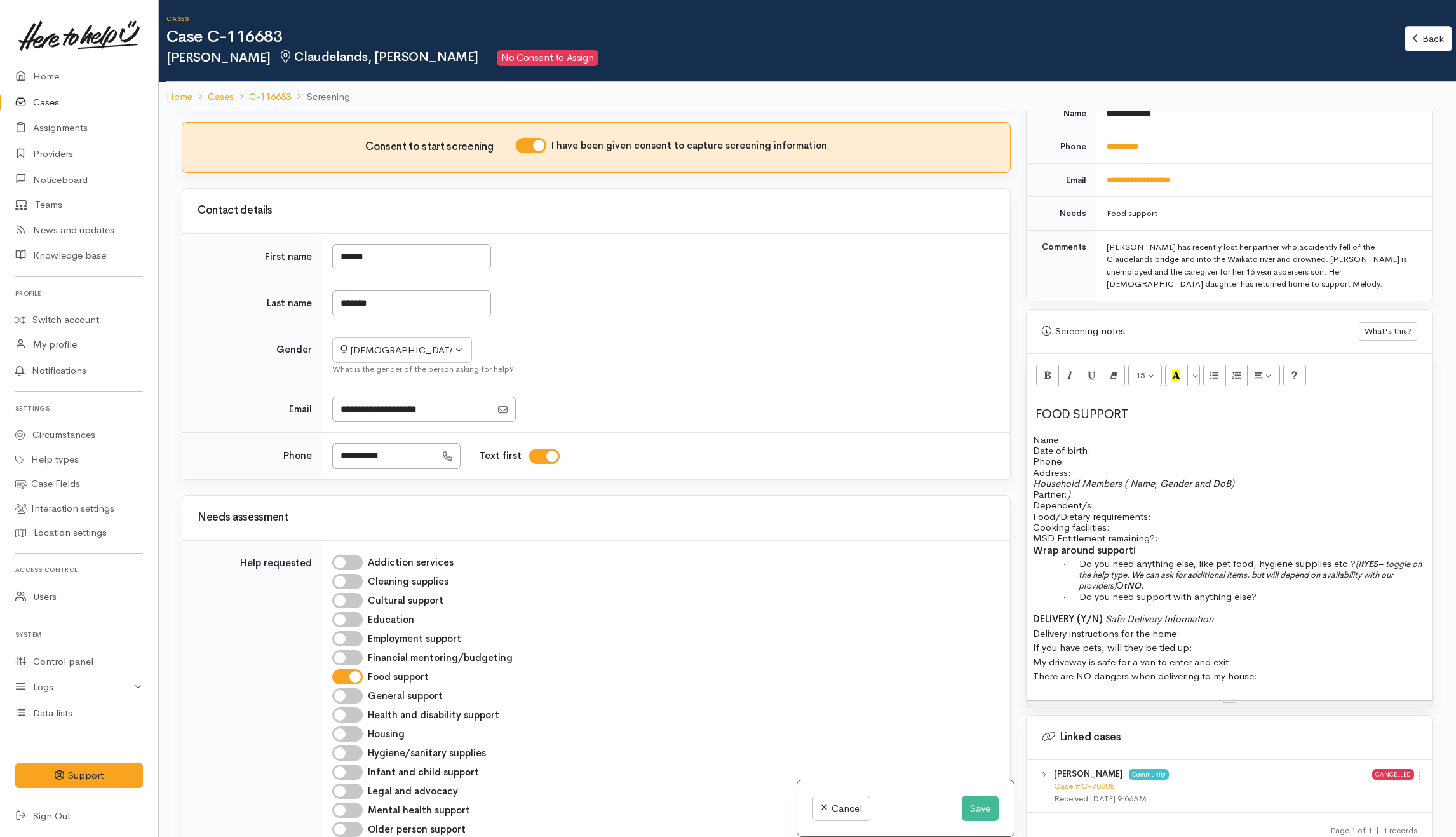
scroll to position [593, 0]
click at [1134, 436] on p "Name: Date of birth: Phone:" at bounding box center [1229, 448] width 393 height 33
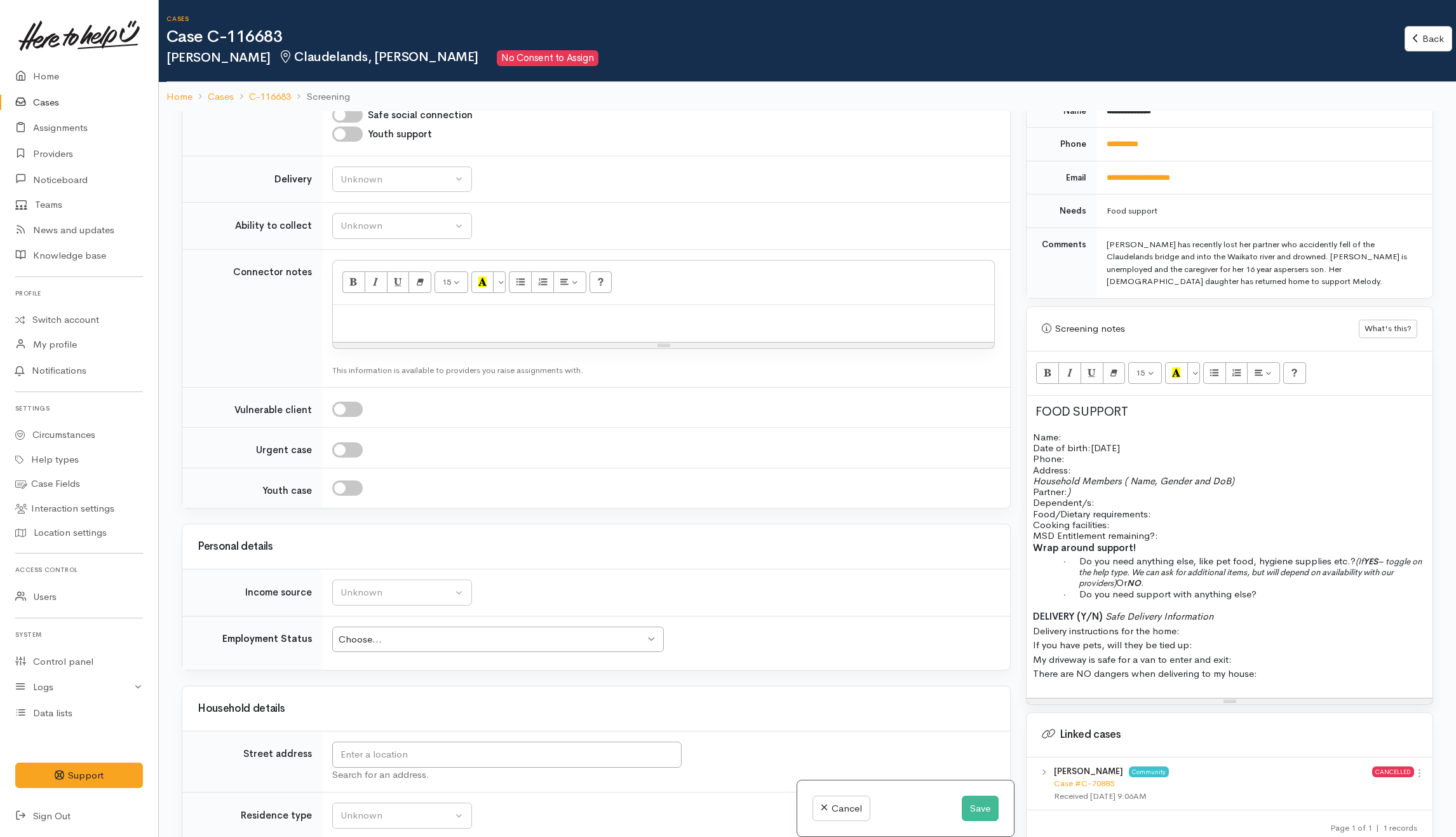
scroll to position [1017, 0]
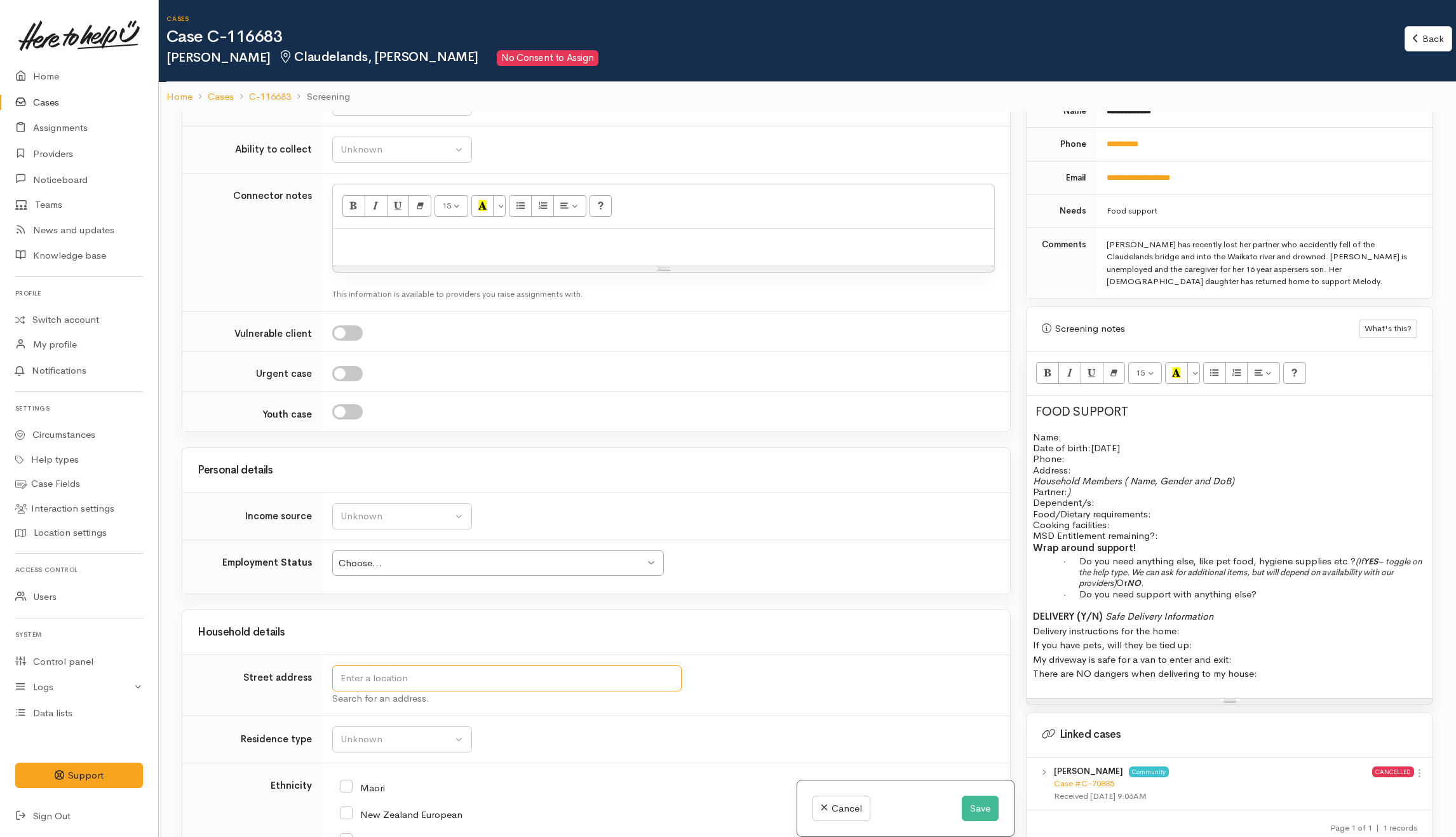
click at [397, 682] on input "text" at bounding box center [506, 678] width 349 height 26
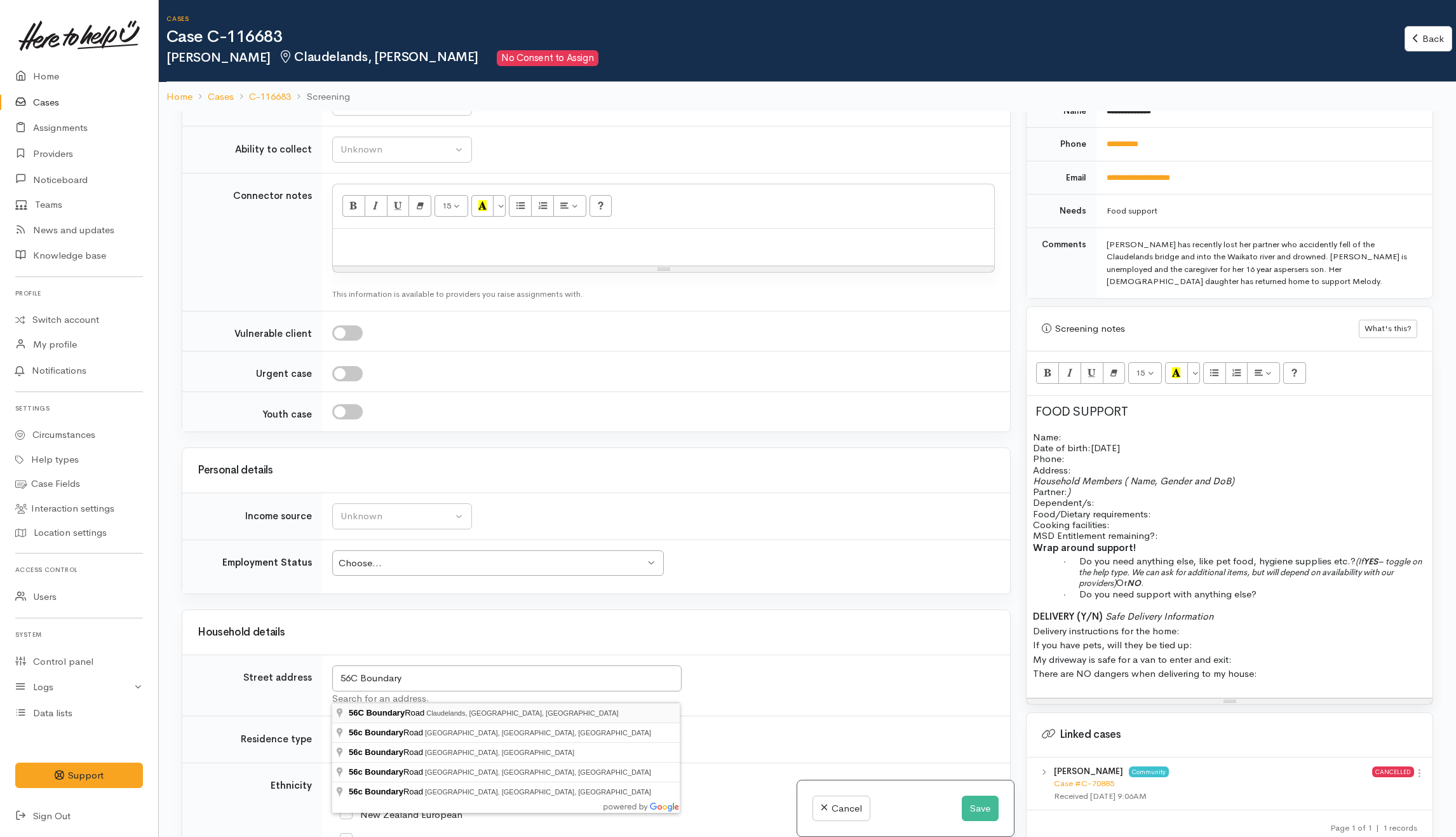
type input "56C Boundary Road, Claudelands, Hamilton, New Zealand"
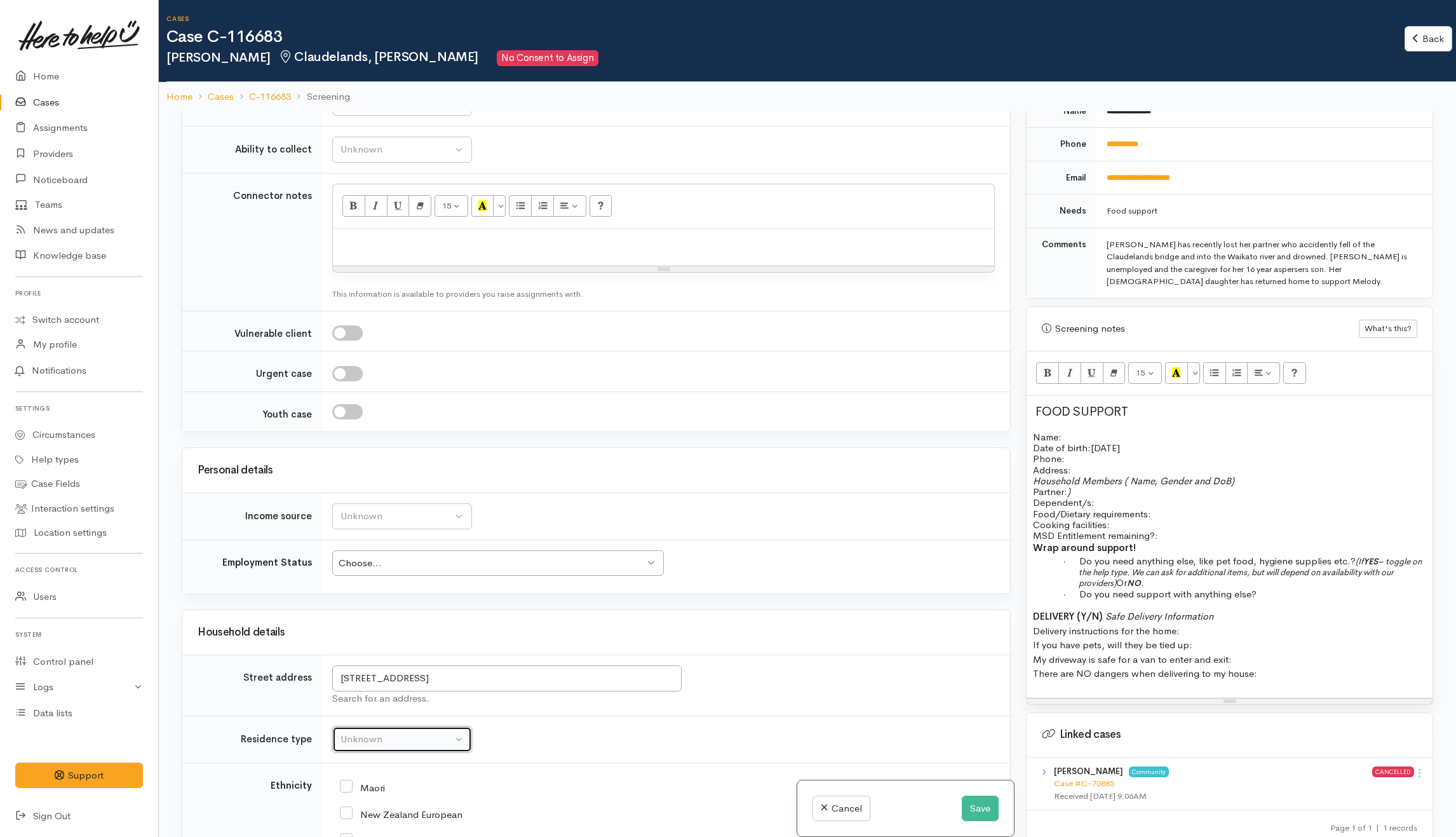
click at [404, 745] on div "Unknown" at bounding box center [396, 739] width 112 height 14
click at [371, 640] on span "Private rental" at bounding box center [376, 631] width 57 height 14
select select "2"
click at [377, 519] on div "Unknown" at bounding box center [396, 516] width 112 height 14
click at [422, 701] on span "MSD - Jobseeker Support" at bounding box center [405, 693] width 113 height 14
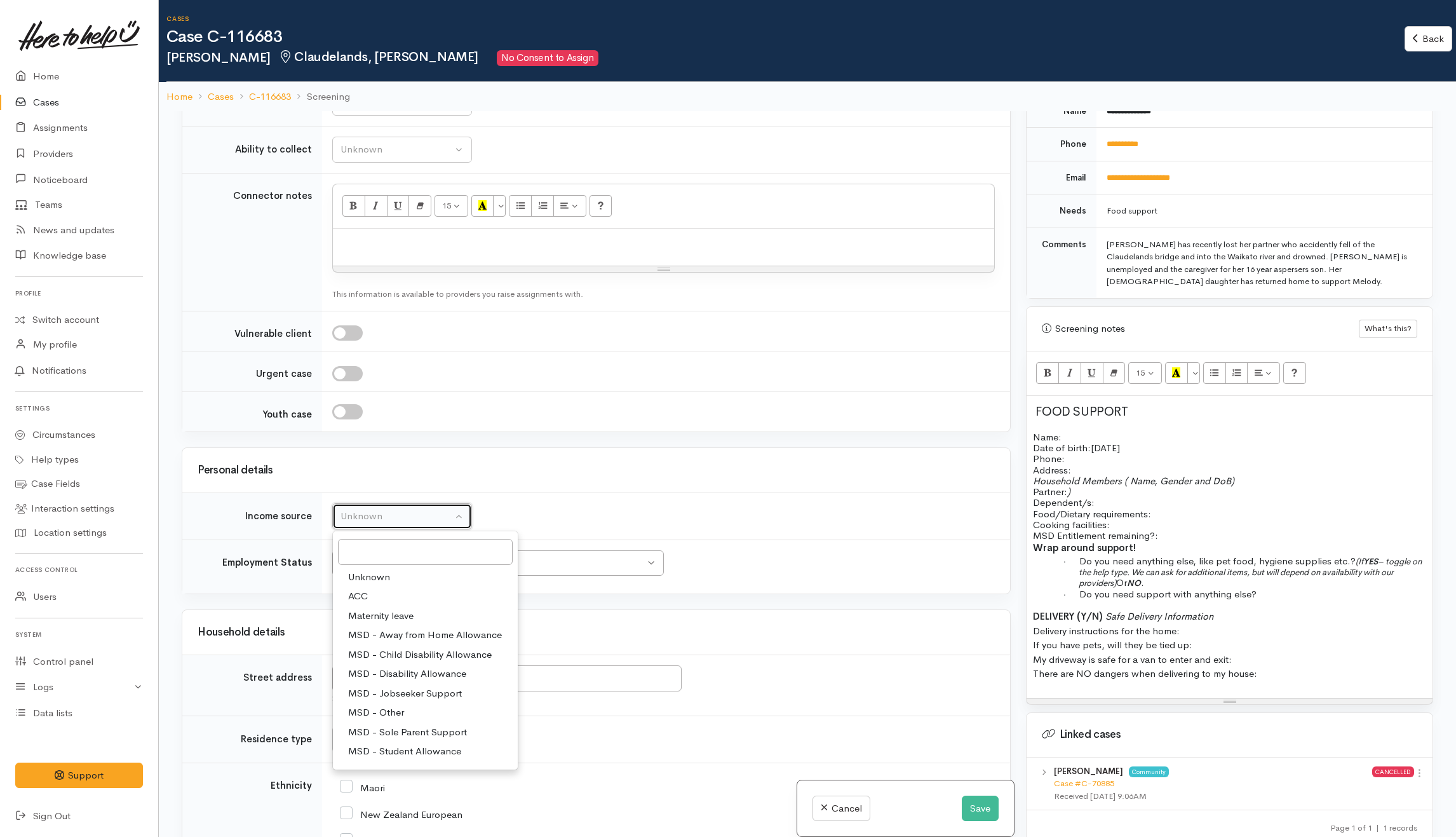
select select "4"
click at [464, 576] on div "Choose... Choose..." at bounding box center [497, 563] width 332 height 26
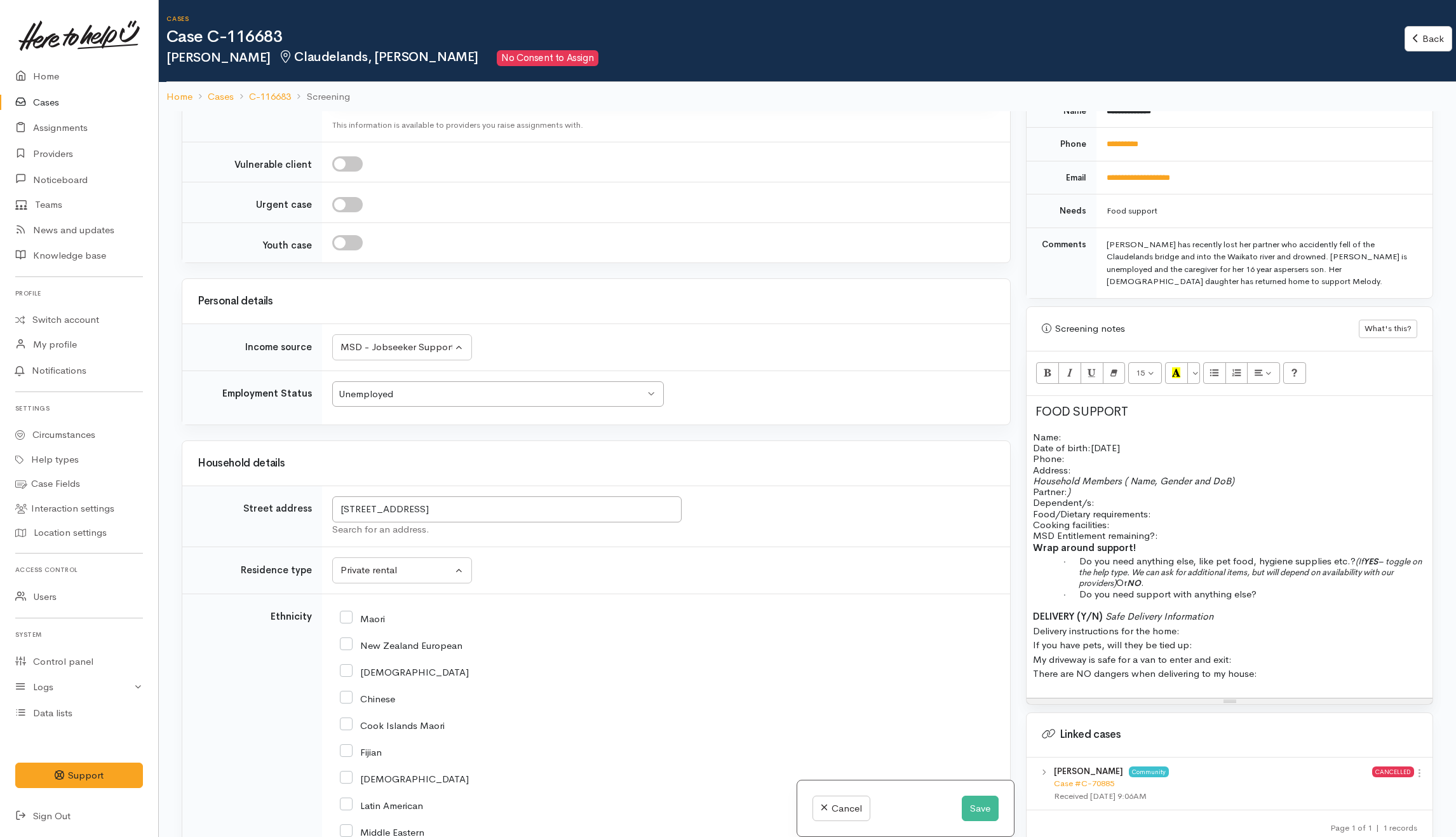
scroll to position [1440, 0]
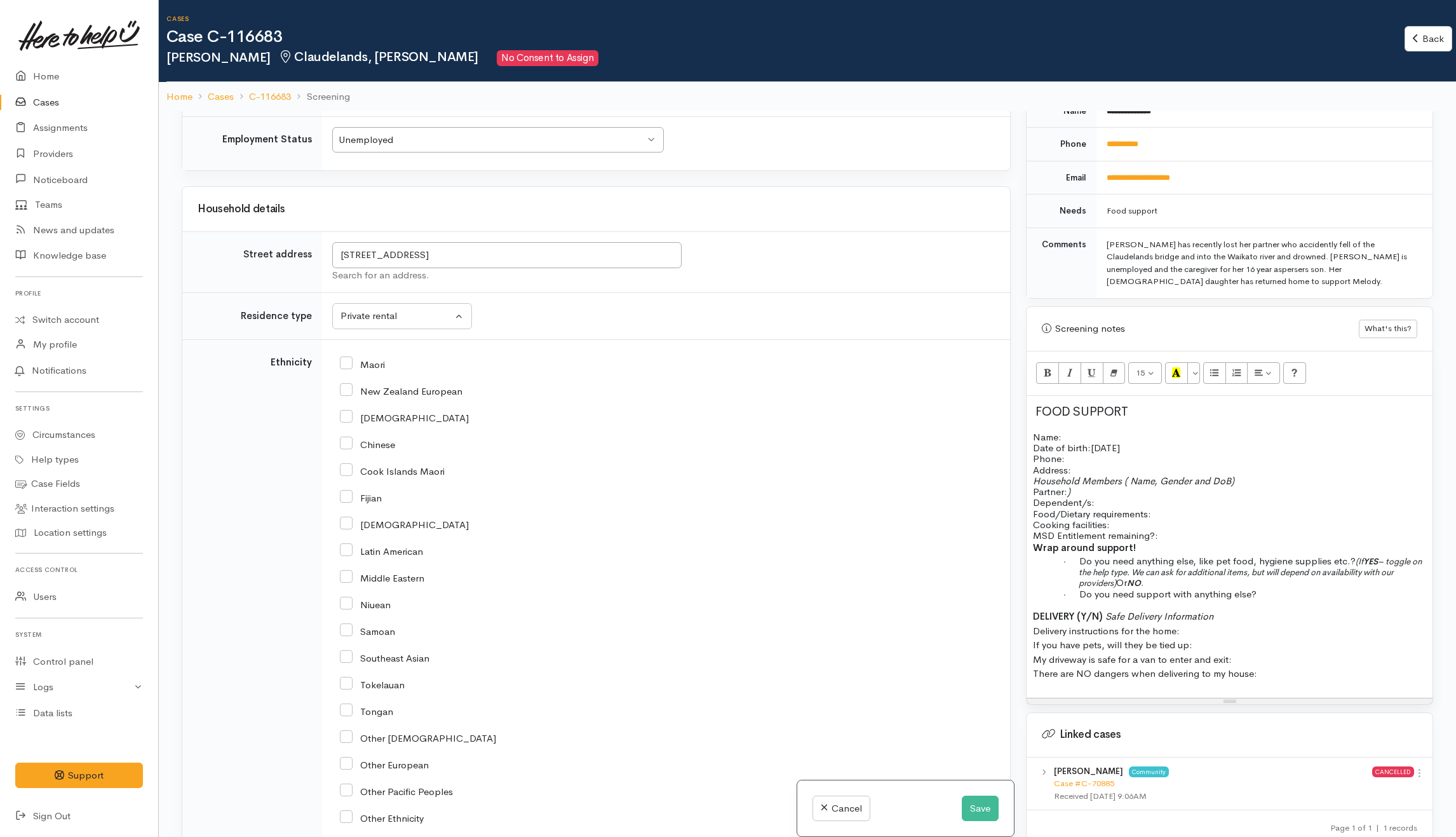
click at [640, 369] on div "Maori" at bounding box center [663, 364] width 647 height 12
click at [349, 369] on input "Maori" at bounding box center [362, 364] width 45 height 12
checkbox input "true"
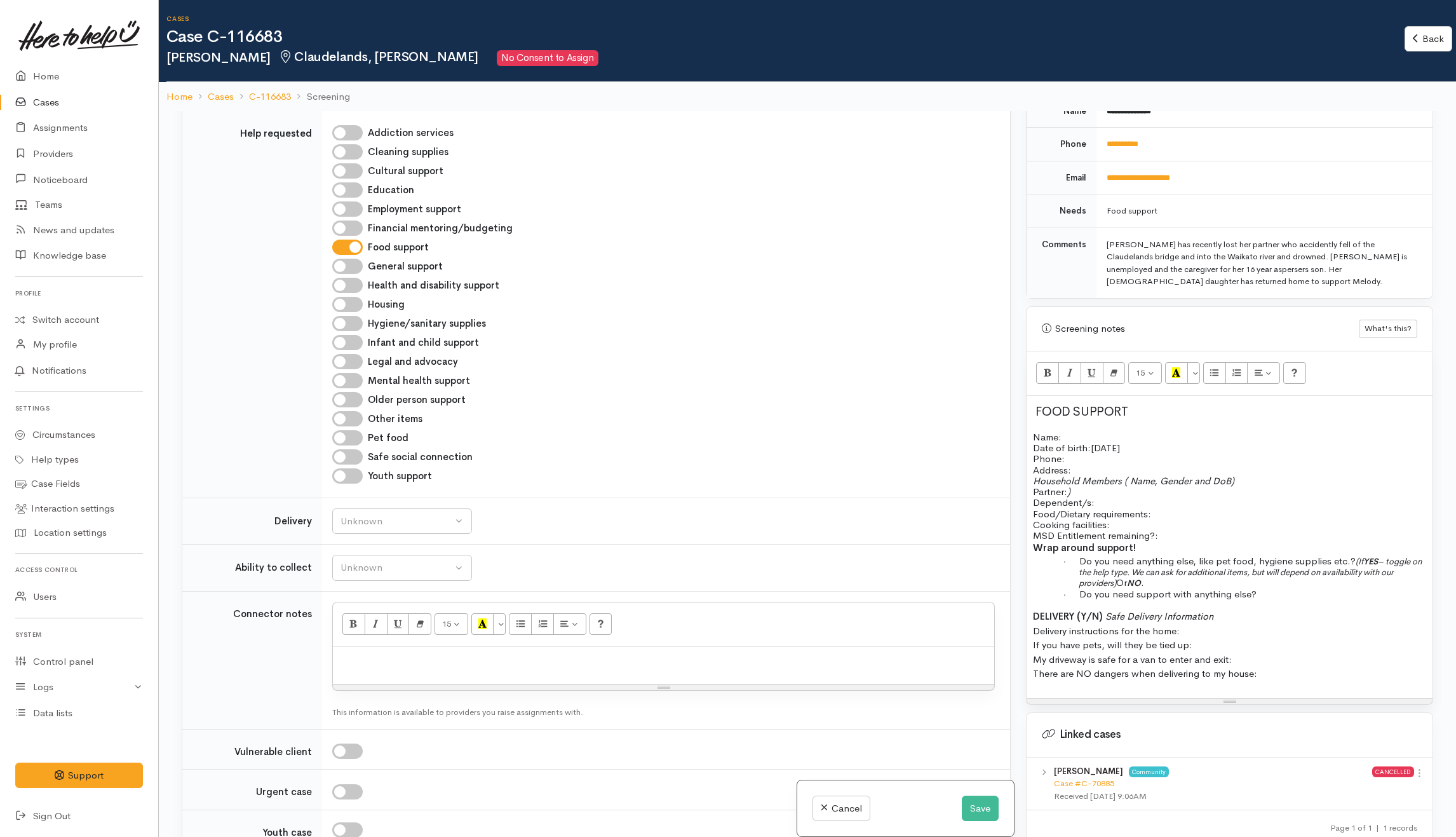
scroll to position [508, 0]
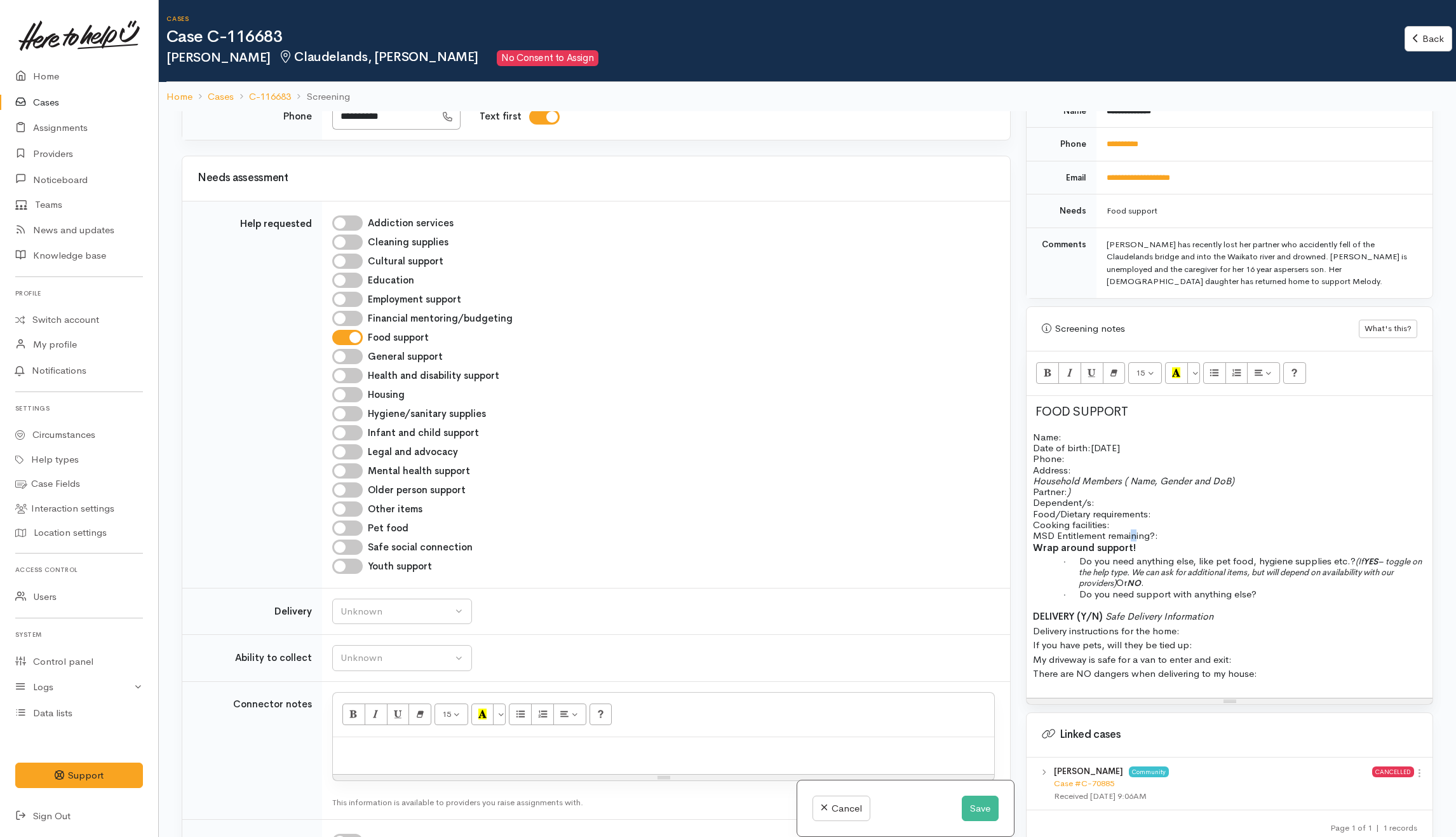
drag, startPoint x: 1133, startPoint y: 530, endPoint x: 1139, endPoint y: 535, distance: 7.8
click at [1136, 531] on span "MSD Entitlement remaining?:" at bounding box center [1095, 535] width 125 height 13
drag, startPoint x: 974, startPoint y: 806, endPoint x: 982, endPoint y: 806, distance: 8.0
click at [976, 806] on button "Save" at bounding box center [980, 808] width 37 height 26
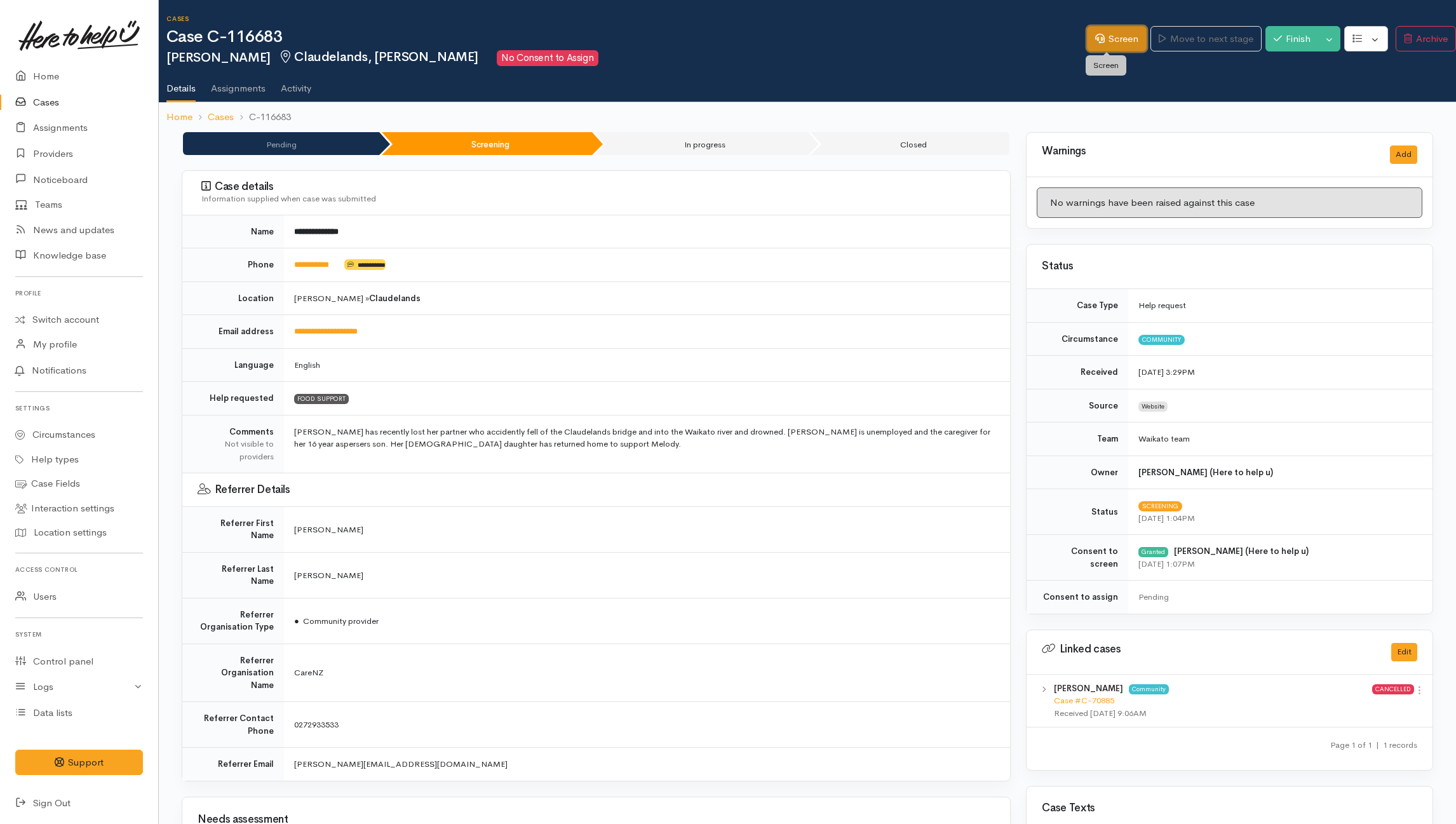
click at [1117, 43] on link "Screen" at bounding box center [1117, 38] width 60 height 26
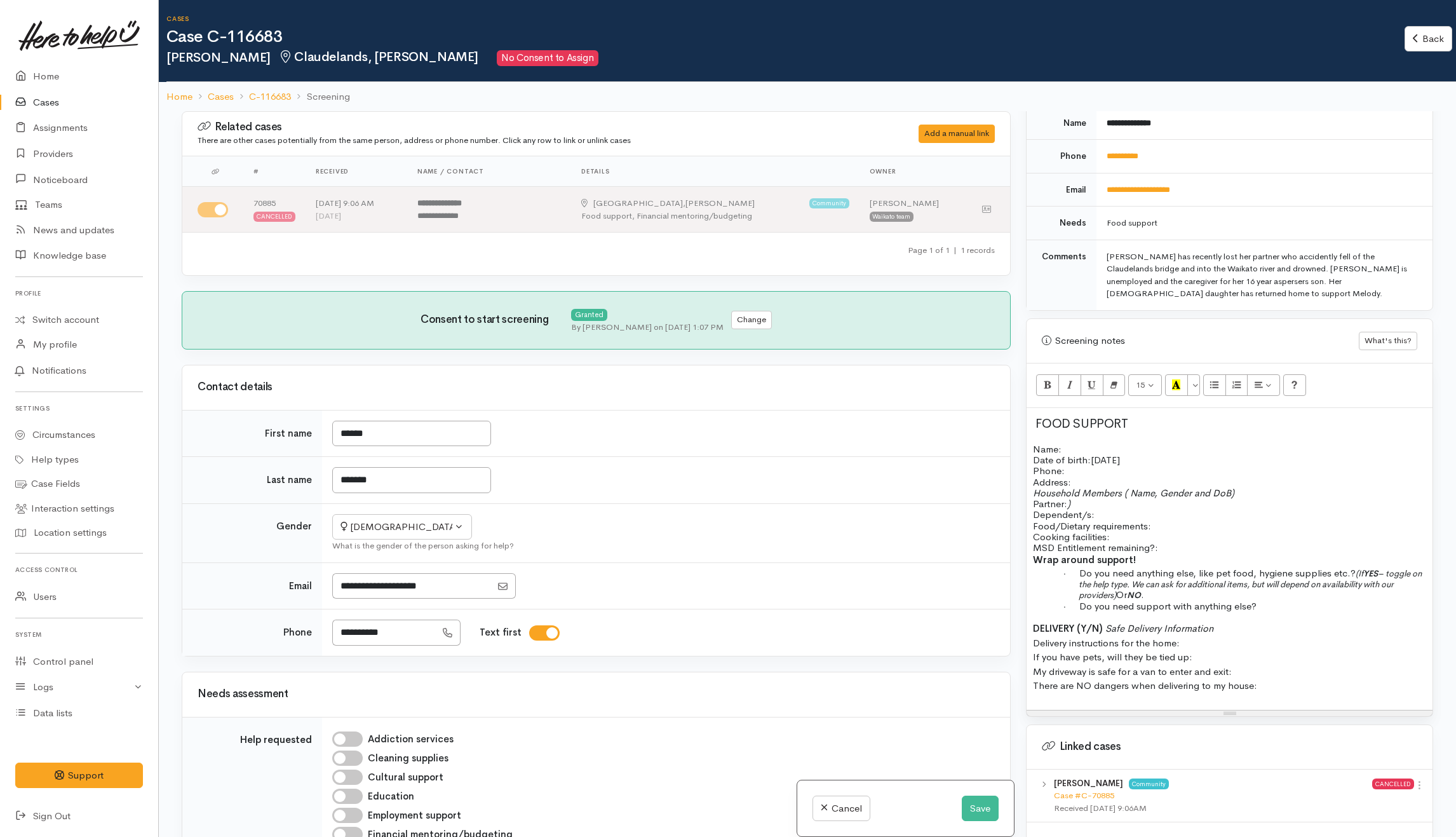
scroll to position [755, 0]
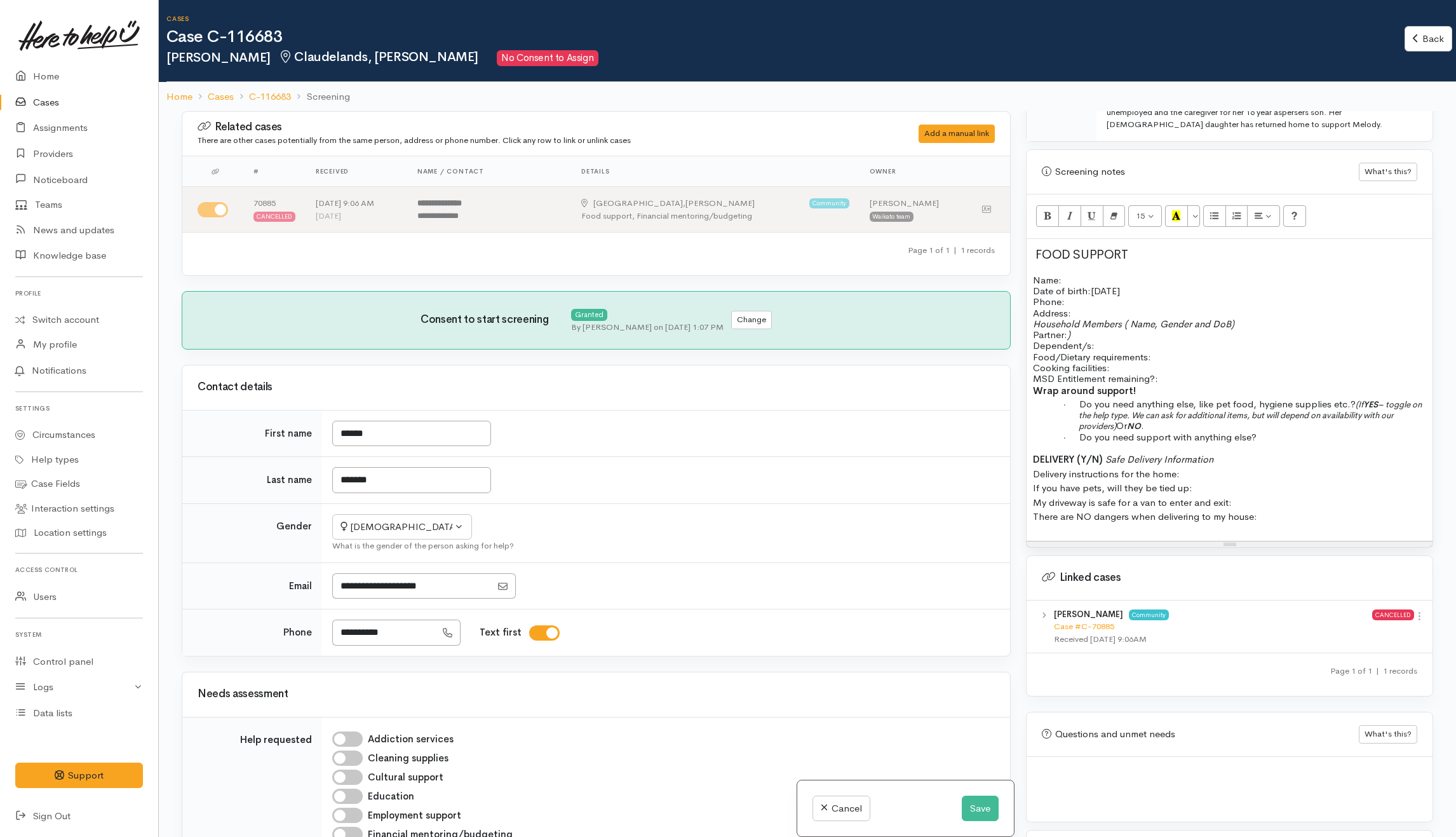
click at [1283, 515] on p "DELIVERY (Y/N) Safe Delivery Information Delivery instructions for the home: If…" at bounding box center [1229, 488] width 393 height 72
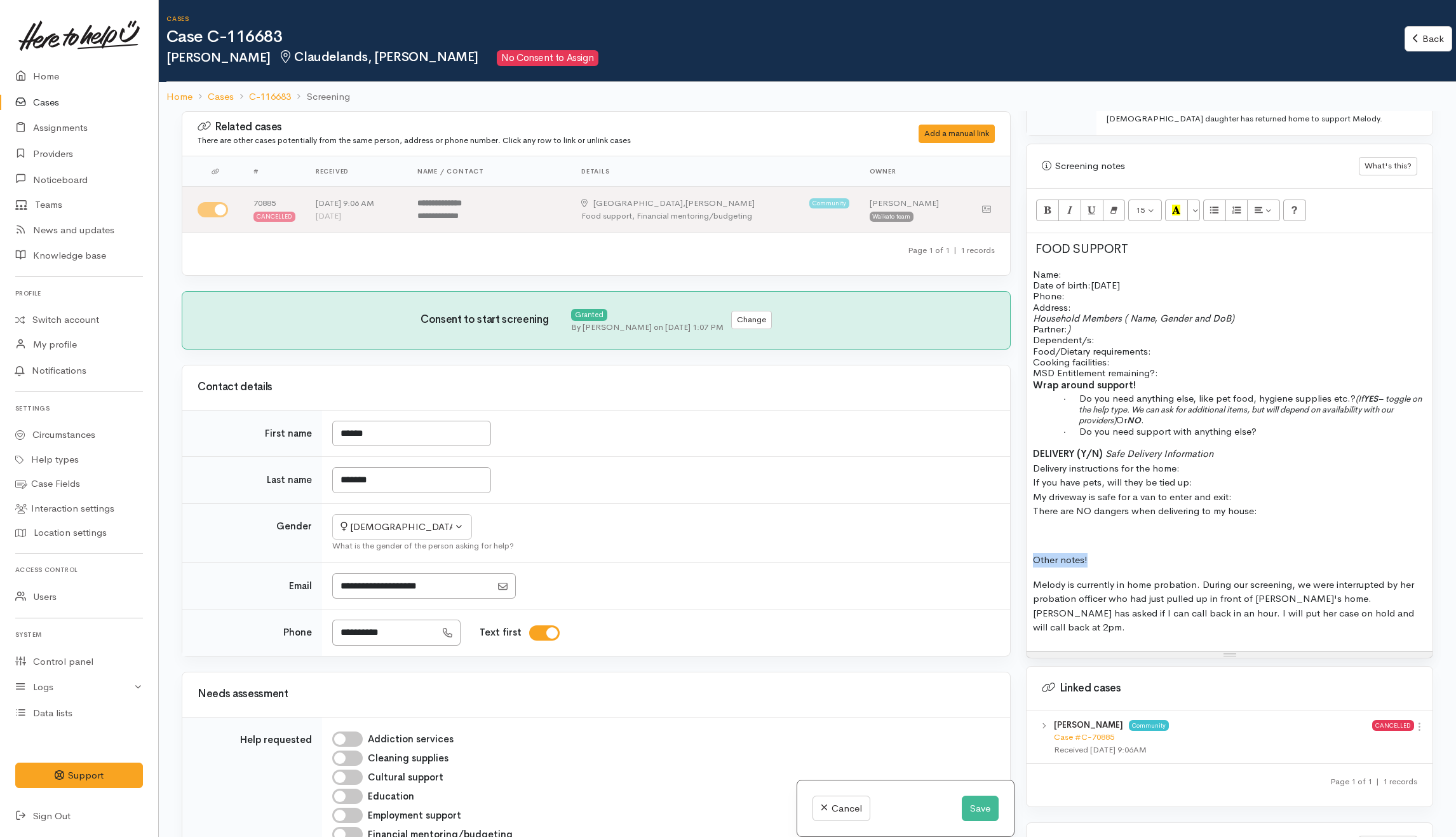
drag, startPoint x: 1115, startPoint y: 563, endPoint x: 957, endPoint y: 565, distance: 158.0
click at [957, 565] on div "Related cases There are other cases potentially from the same person, address o…" at bounding box center [807, 530] width 1267 height 837
click at [1159, 502] on span "Delivery instructions for the home: If you have pets, will they be tied up: My …" at bounding box center [1144, 482] width 224 height 69
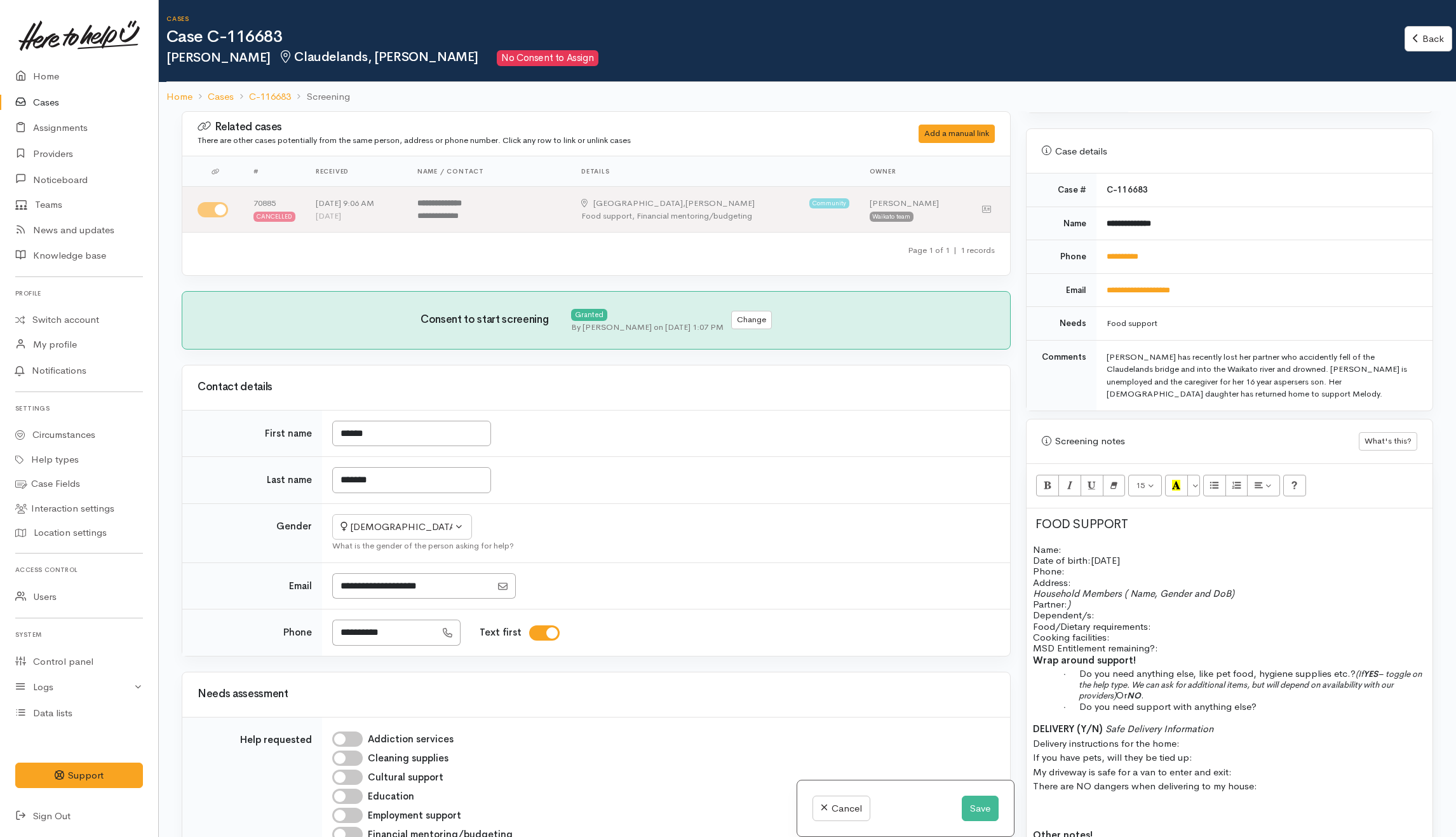
scroll to position [332, 0]
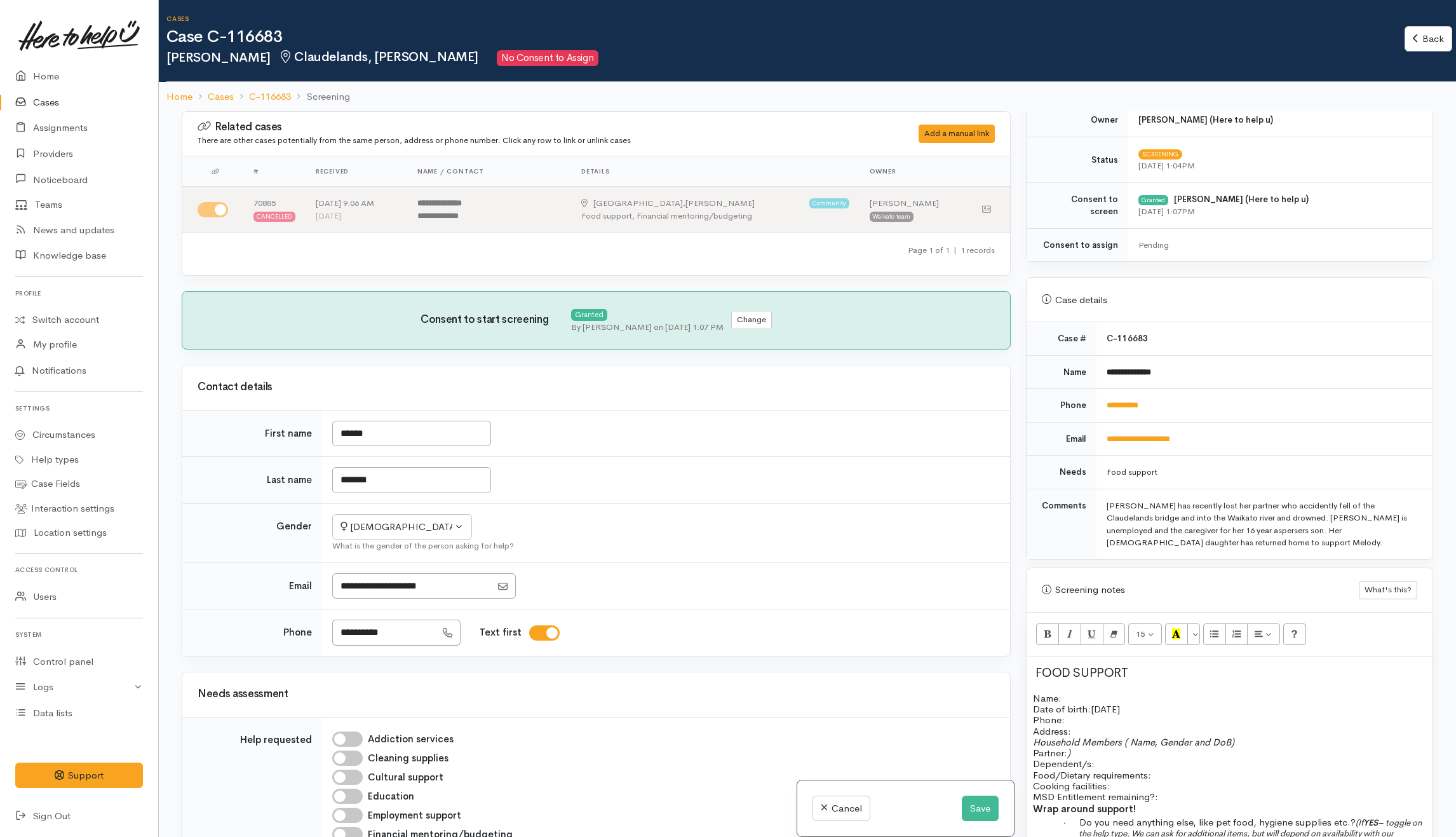
click at [1120, 707] on span "28/12/1989" at bounding box center [1105, 709] width 29 height 13
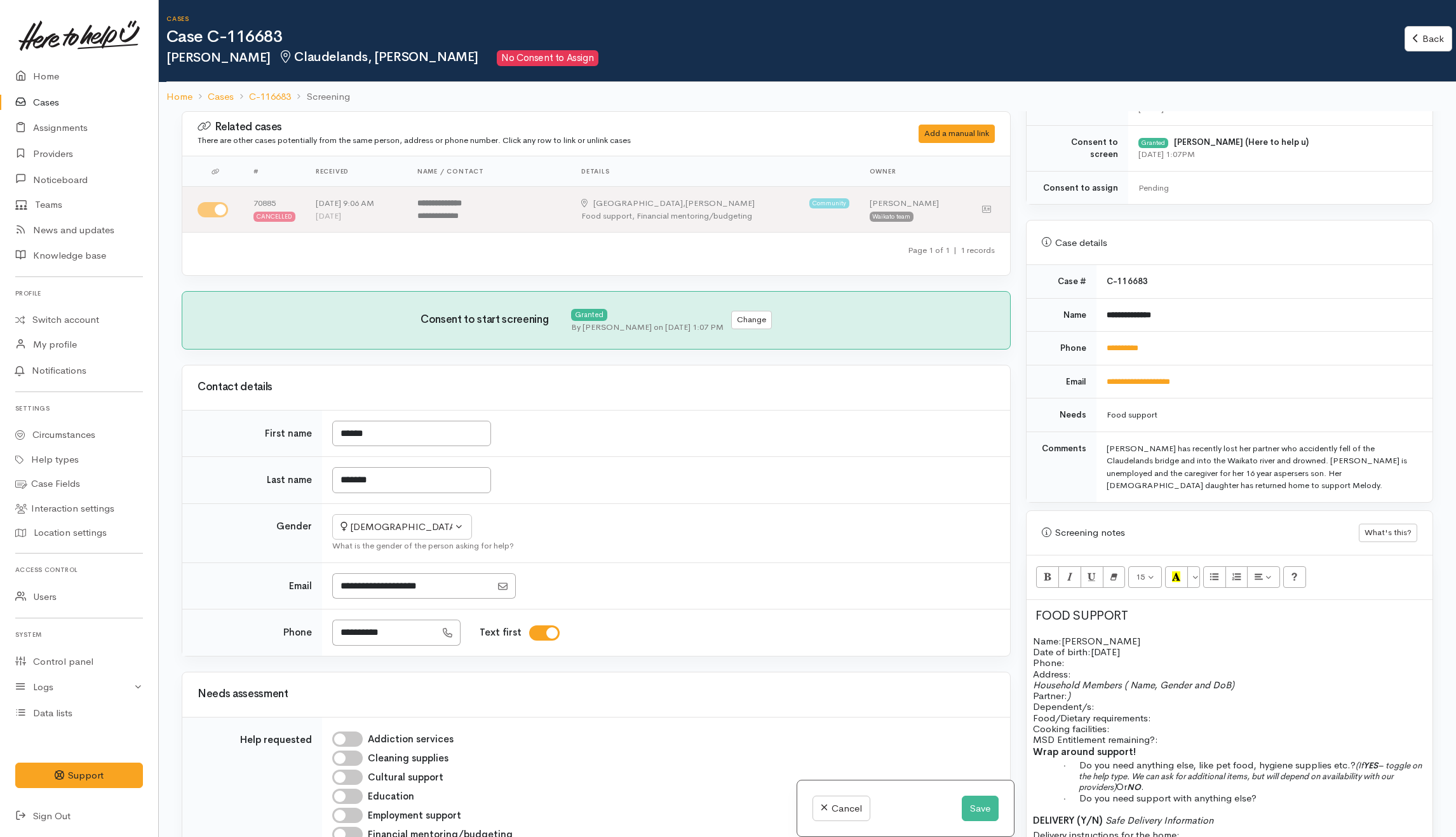
scroll to position [417, 0]
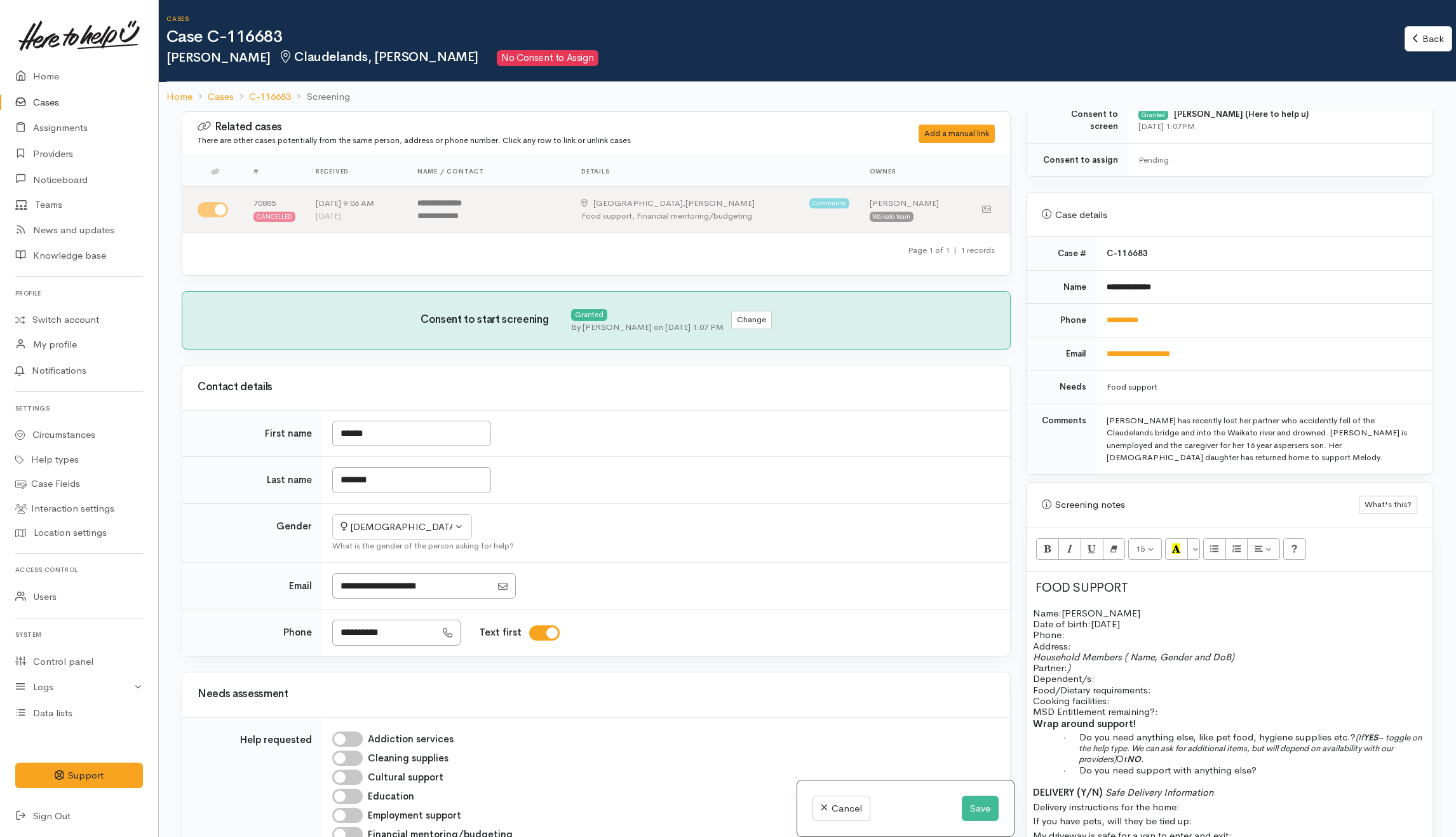
click at [1131, 634] on p "Name: Melody Kawerau Date of birth: 28/12/1989 Phone:" at bounding box center [1229, 623] width 393 height 33
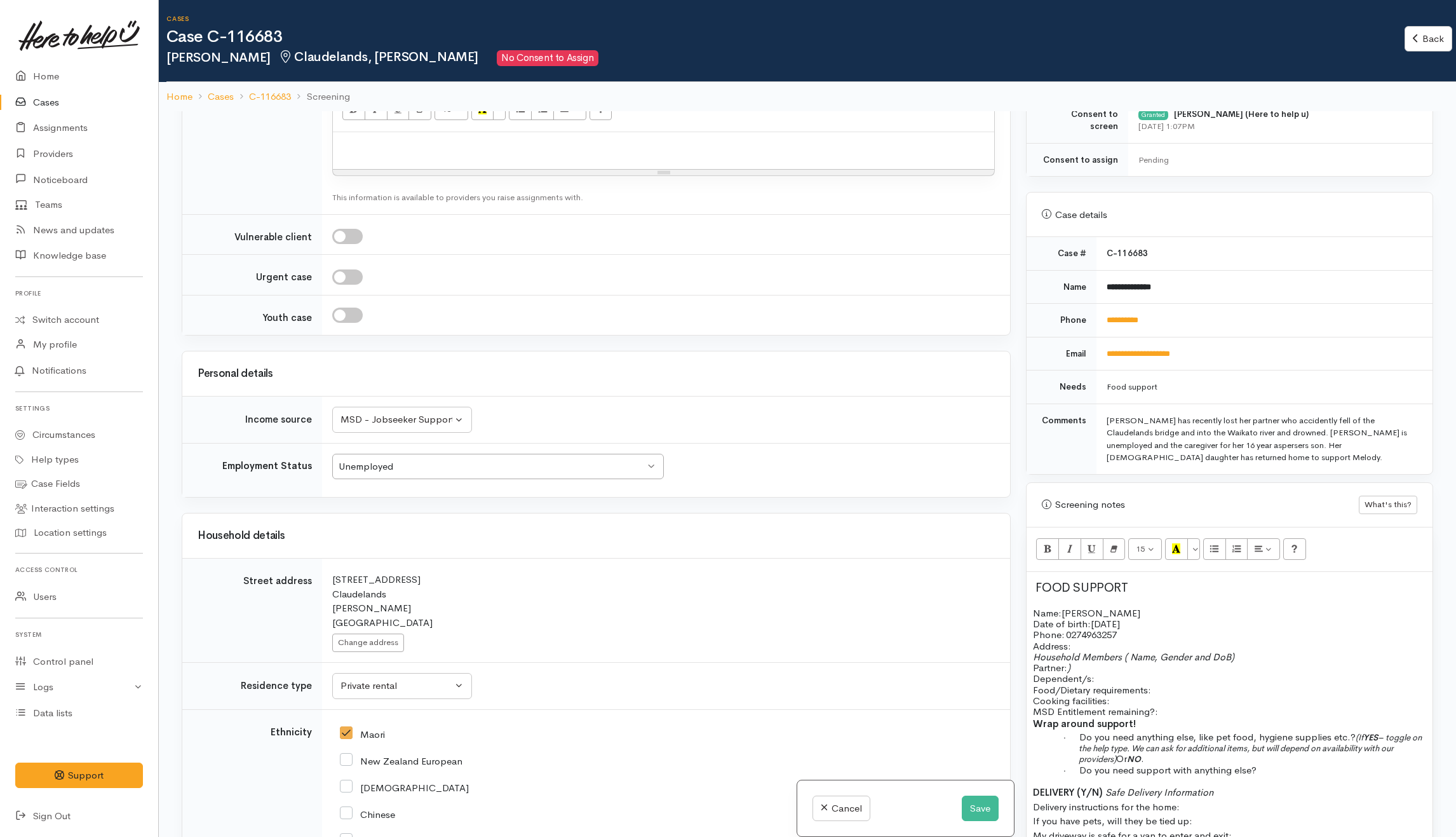
scroll to position [1186, 0]
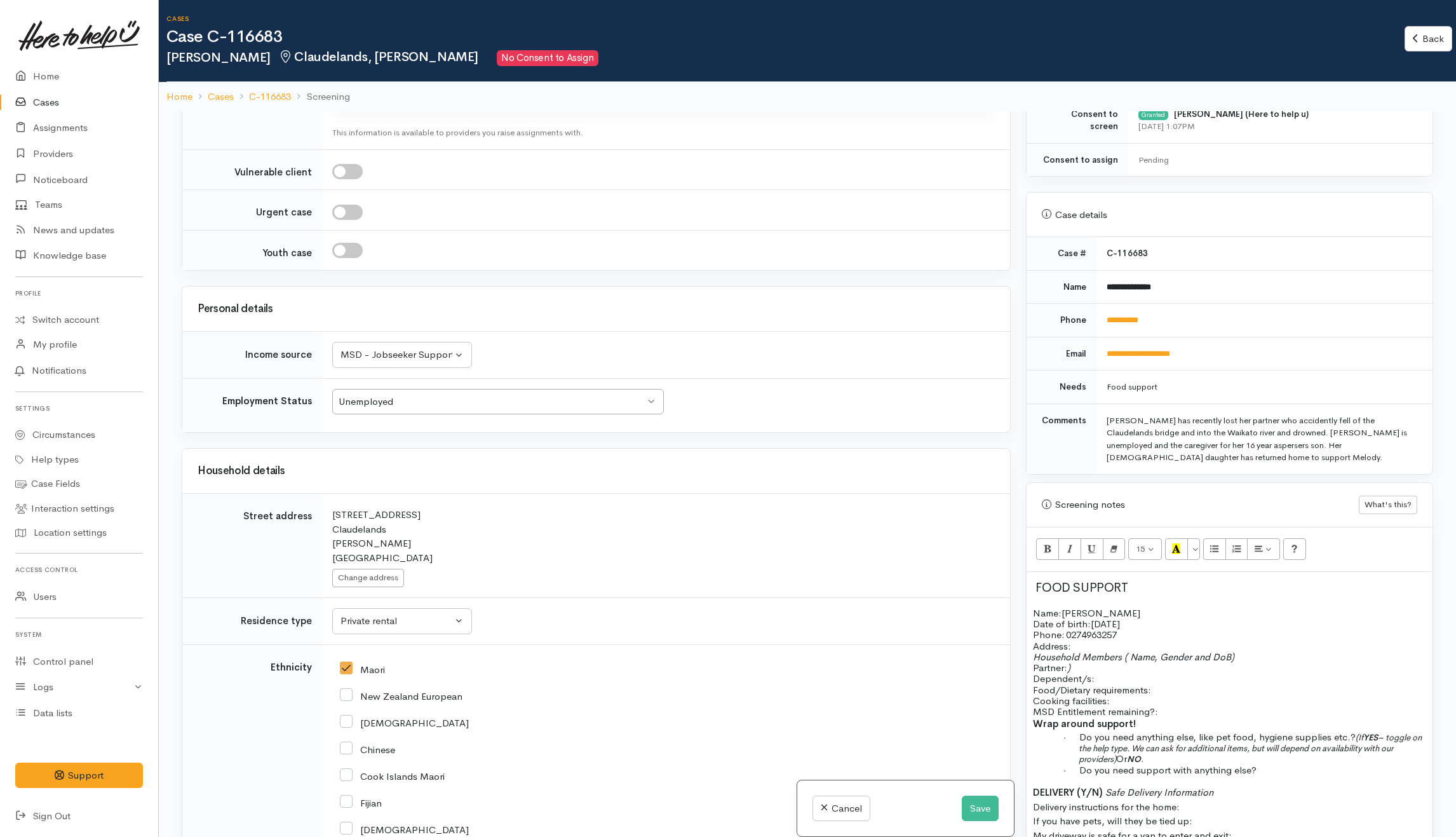
drag, startPoint x: 326, startPoint y: 522, endPoint x: 427, endPoint y: 536, distance: 102.0
click at [427, 536] on td "Search for an address. 56C Boundary Road Claudelands Hamilton New Zealand Chang…" at bounding box center [665, 545] width 688 height 104
copy div "56C Boundary Road Claudelands"
click at [1103, 656] on span "Household Members ( Name, Gender and DoB)" at bounding box center [1133, 656] width 201 height 13
click at [1109, 647] on p "Address:" at bounding box center [1229, 646] width 393 height 11
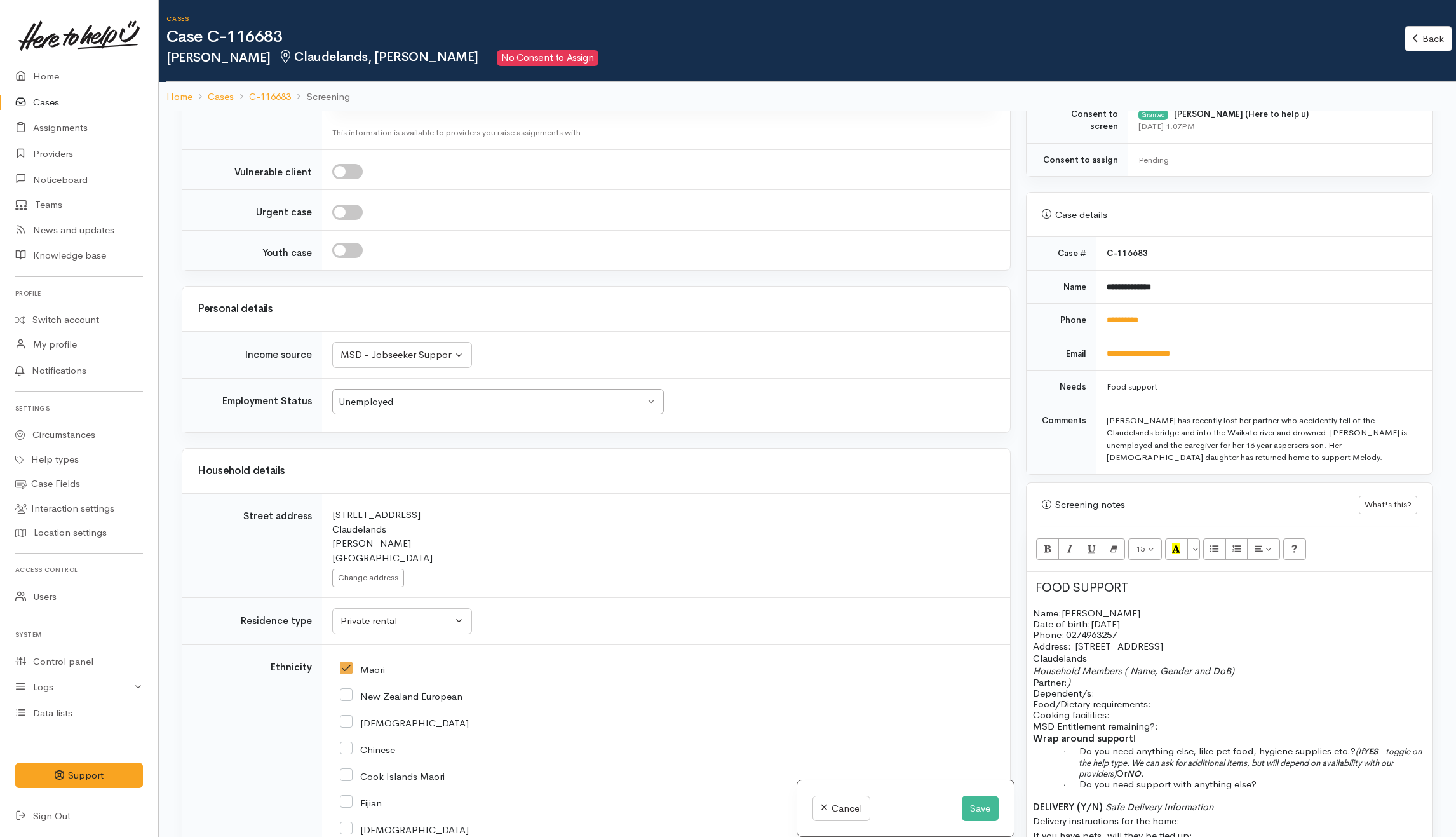
click at [1180, 650] on p "Address:   56C Boundary Road" at bounding box center [1229, 646] width 393 height 11
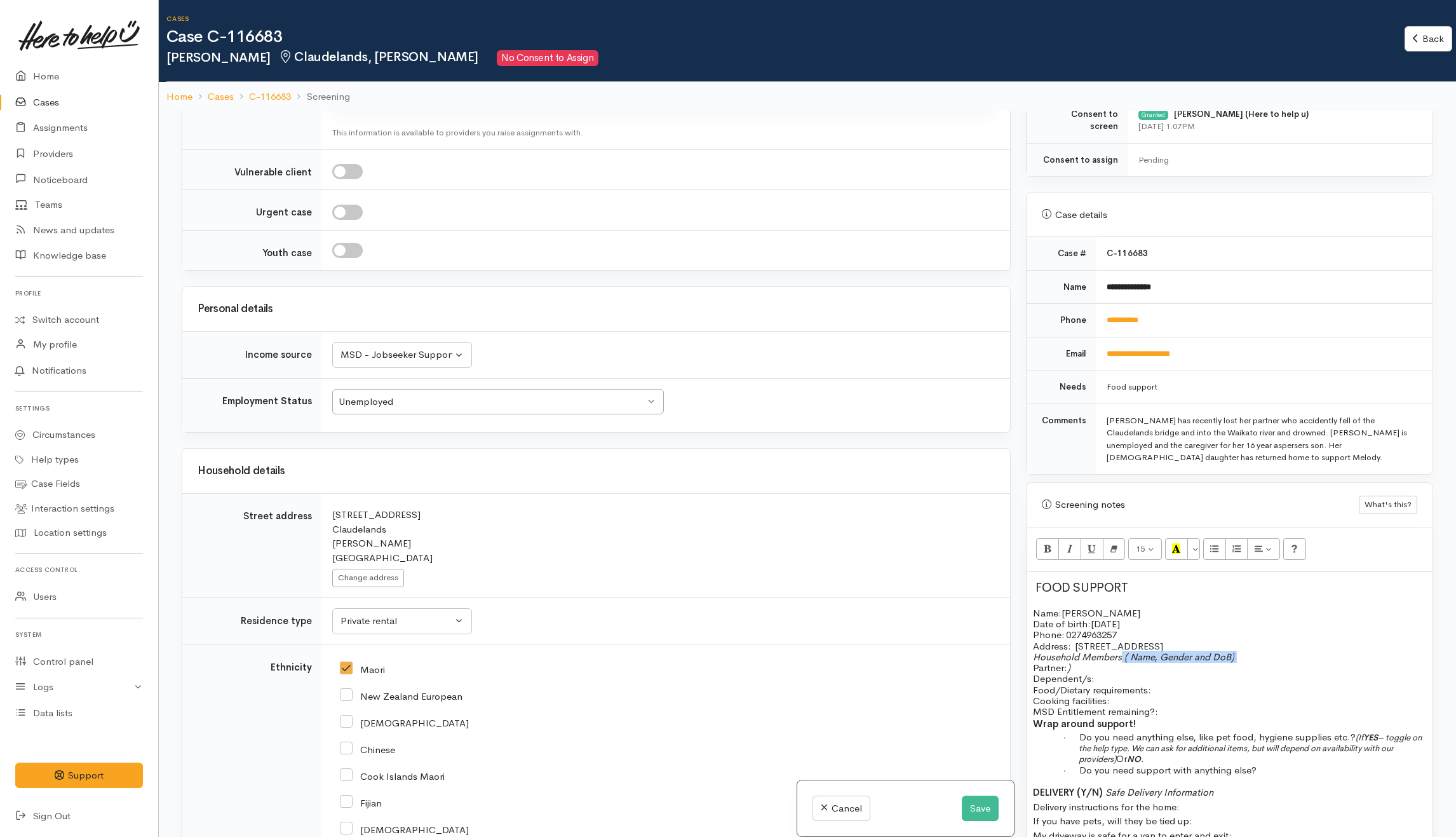
drag, startPoint x: 1122, startPoint y: 662, endPoint x: 1250, endPoint y: 650, distance: 128.6
click at [1240, 659] on p "Household Members ( Name, Gender and DoB) Partner: ) Dependent/s:" at bounding box center [1229, 668] width 393 height 33
click at [1225, 648] on p "Address:   56C Boundary Road, Claudelands" at bounding box center [1229, 646] width 393 height 11
click at [1099, 684] on p "Household Members Dependent/s:" at bounding box center [1229, 672] width 393 height 22
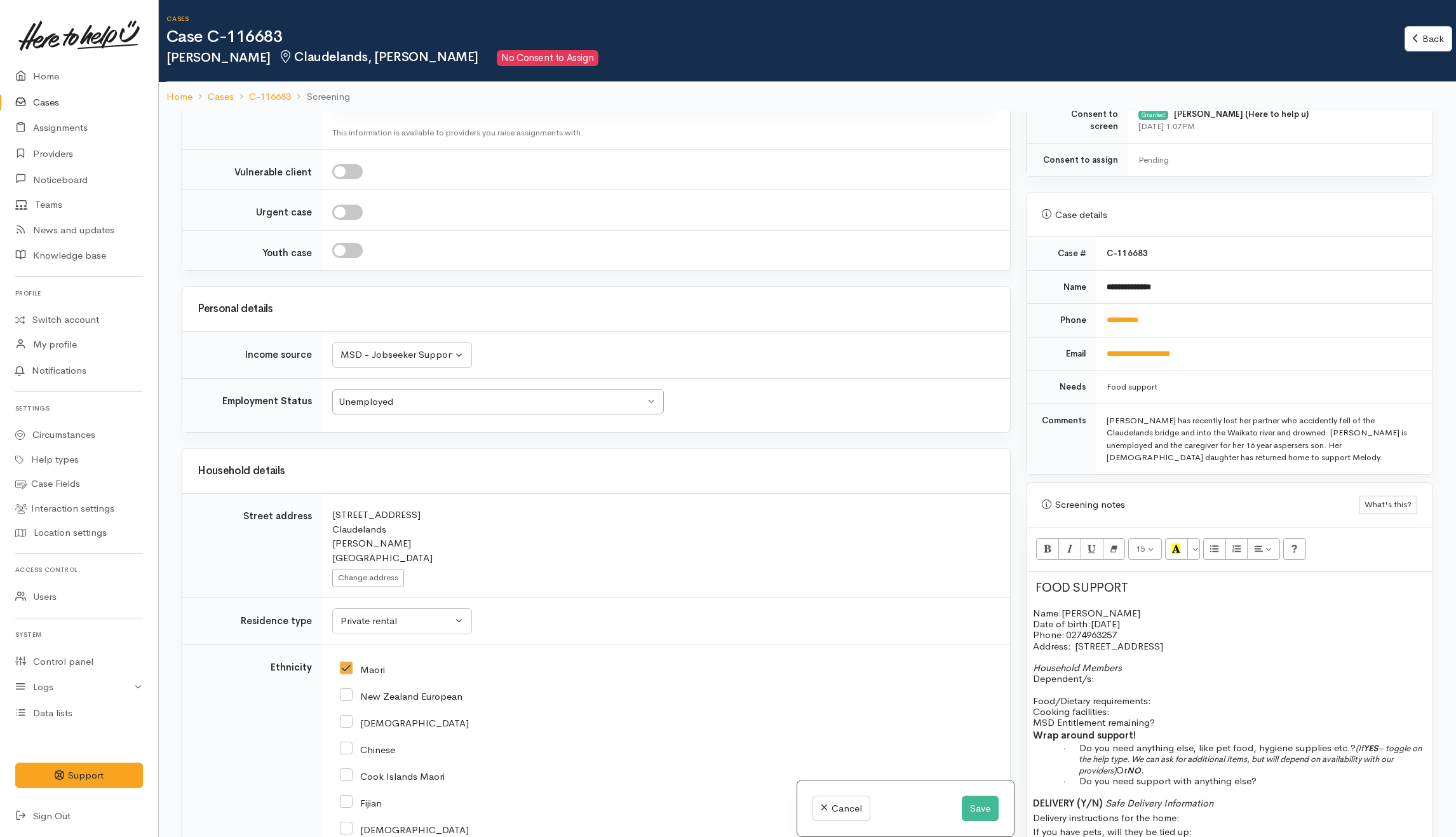
click at [1172, 725] on p "Food/Dietary requirements: Cooking facilities: MSD Entitlement remaining?" at bounding box center [1229, 712] width 393 height 33
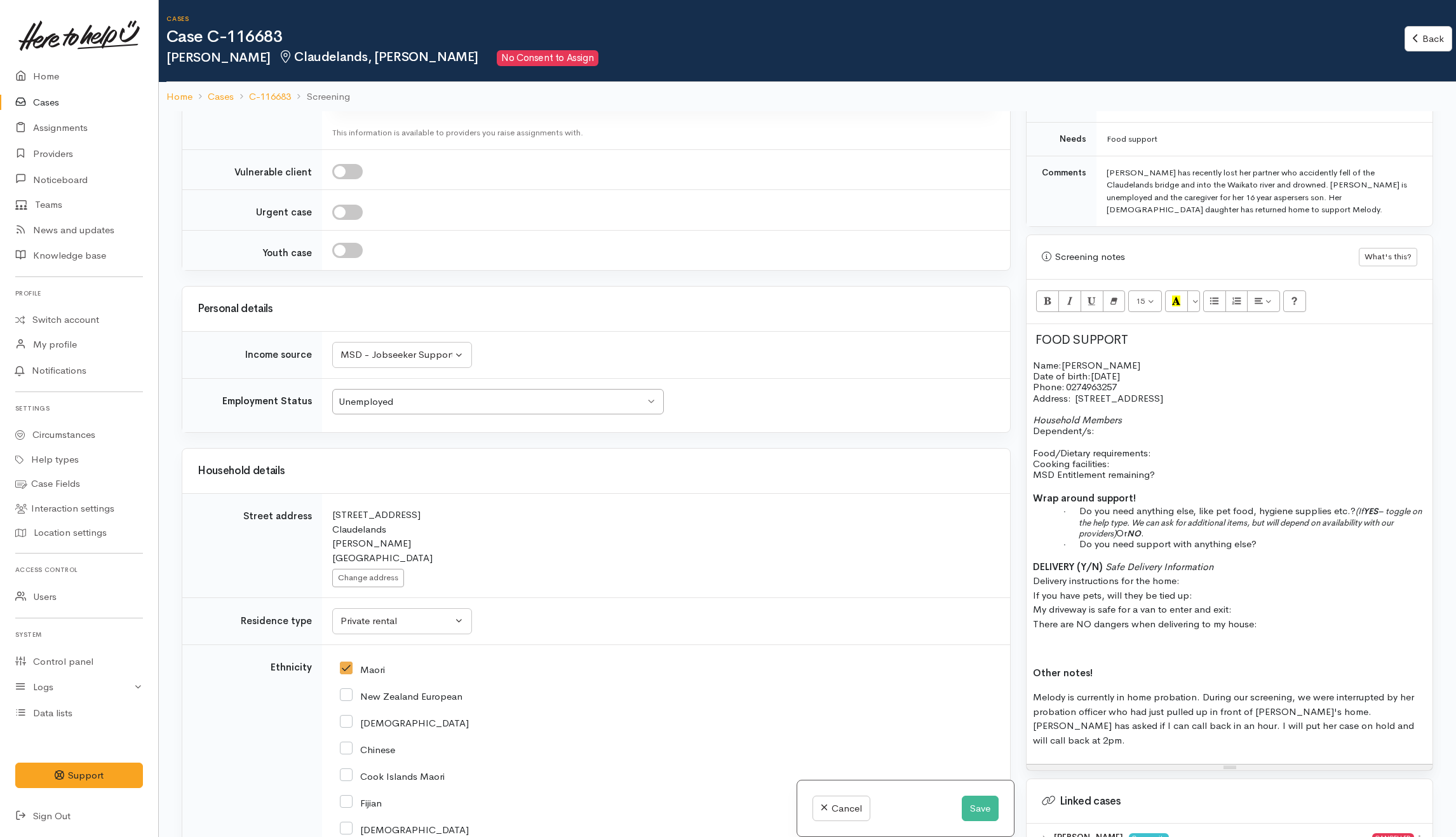
scroll to position [755, 0]
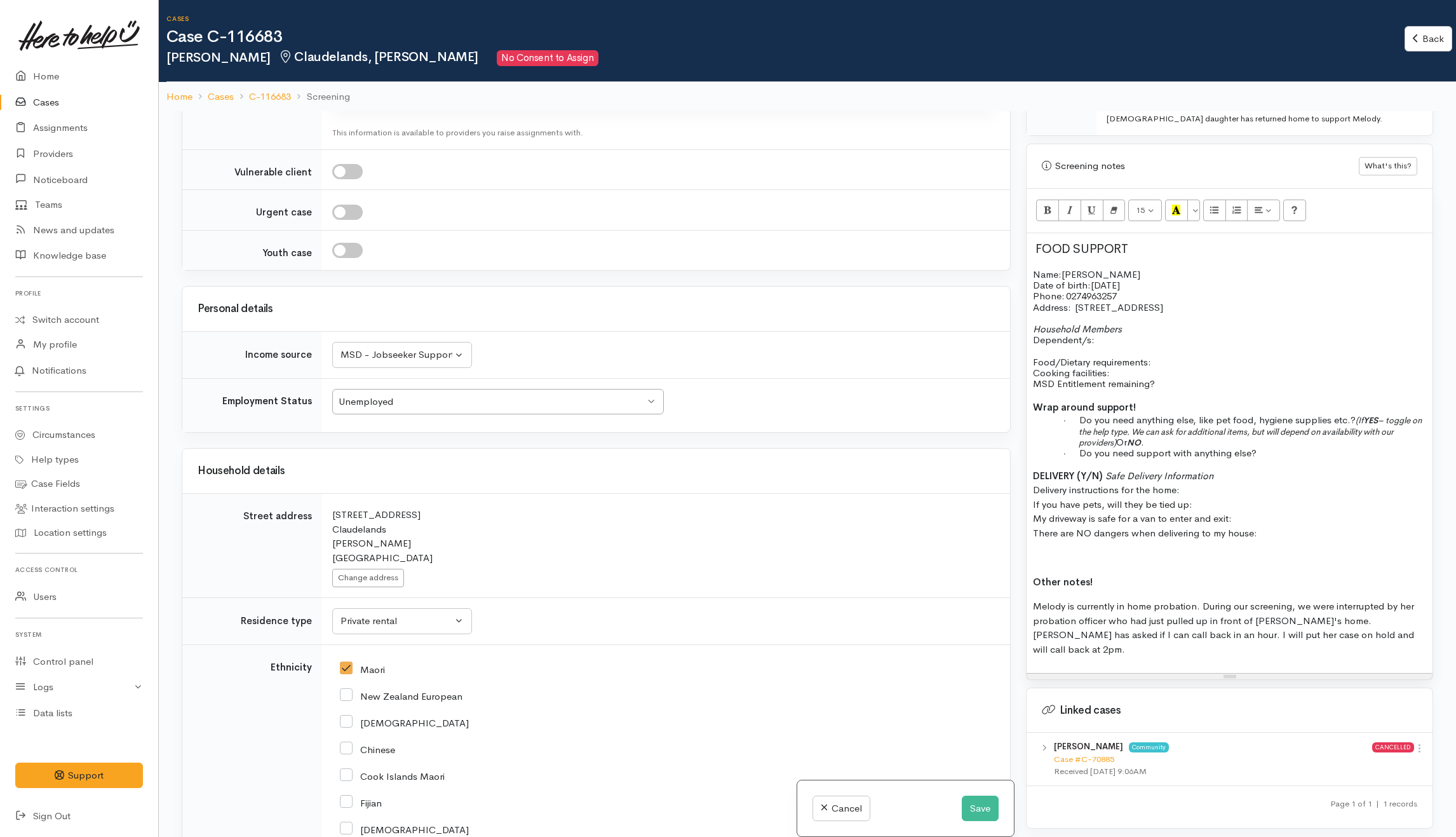
drag, startPoint x: 1030, startPoint y: 472, endPoint x: 1279, endPoint y: 535, distance: 256.8
click at [1279, 535] on div "FOOD SUPPORT Name: Melody Kawerau Date of birth: 28/12/1989 Phone:   0274963257…" at bounding box center [1229, 452] width 406 height 440
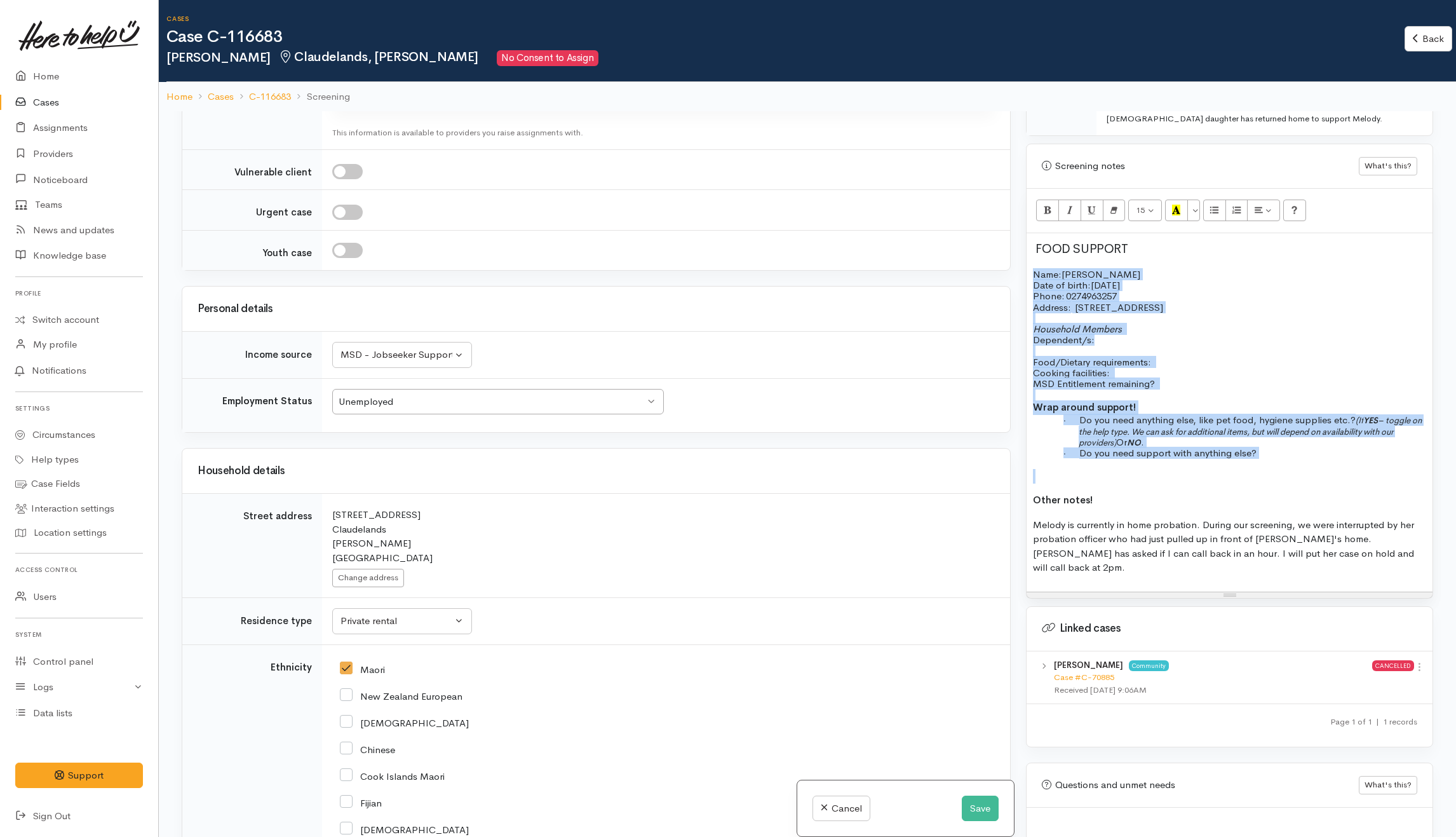
drag, startPoint x: 1030, startPoint y: 272, endPoint x: 1154, endPoint y: 309, distance: 129.4
click at [1250, 478] on div "FOOD SUPPORT Name: Melody Kawerau Date of birth: 28/12/1989 Phone:   0274963257…" at bounding box center [1229, 412] width 406 height 359
drag, startPoint x: 1114, startPoint y: 214, endPoint x: 1137, endPoint y: 242, distance: 36.2
click at [1115, 214] on icon "Remove Font Style (CTRL+\\)" at bounding box center [1114, 210] width 9 height 11
click at [1230, 364] on p "Food/Dietary requirements: Cooking facilities: MSD Entitlement remaining?" at bounding box center [1229, 373] width 393 height 33
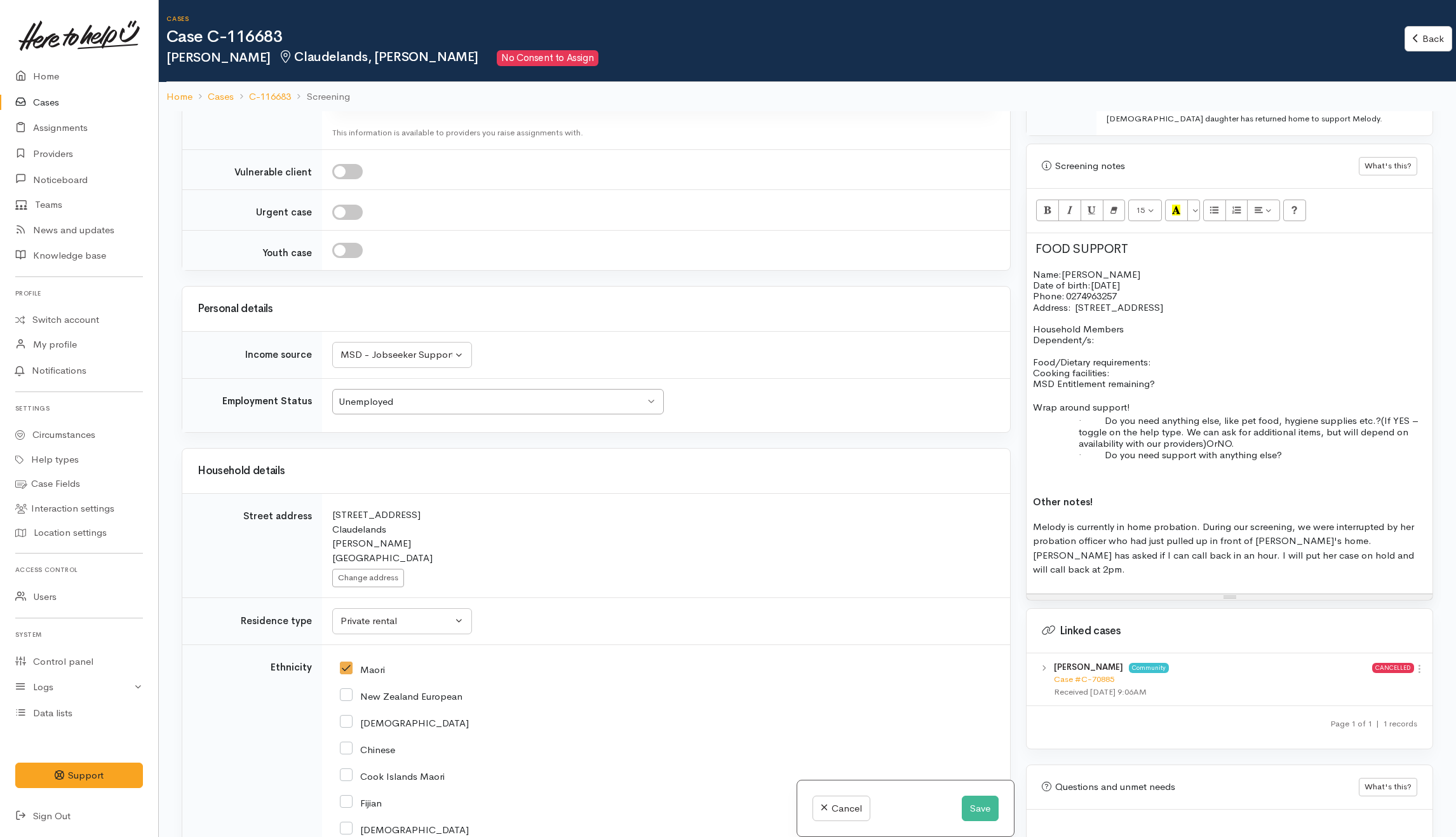
click at [540, 409] on div "Unemployed" at bounding box center [491, 401] width 307 height 14
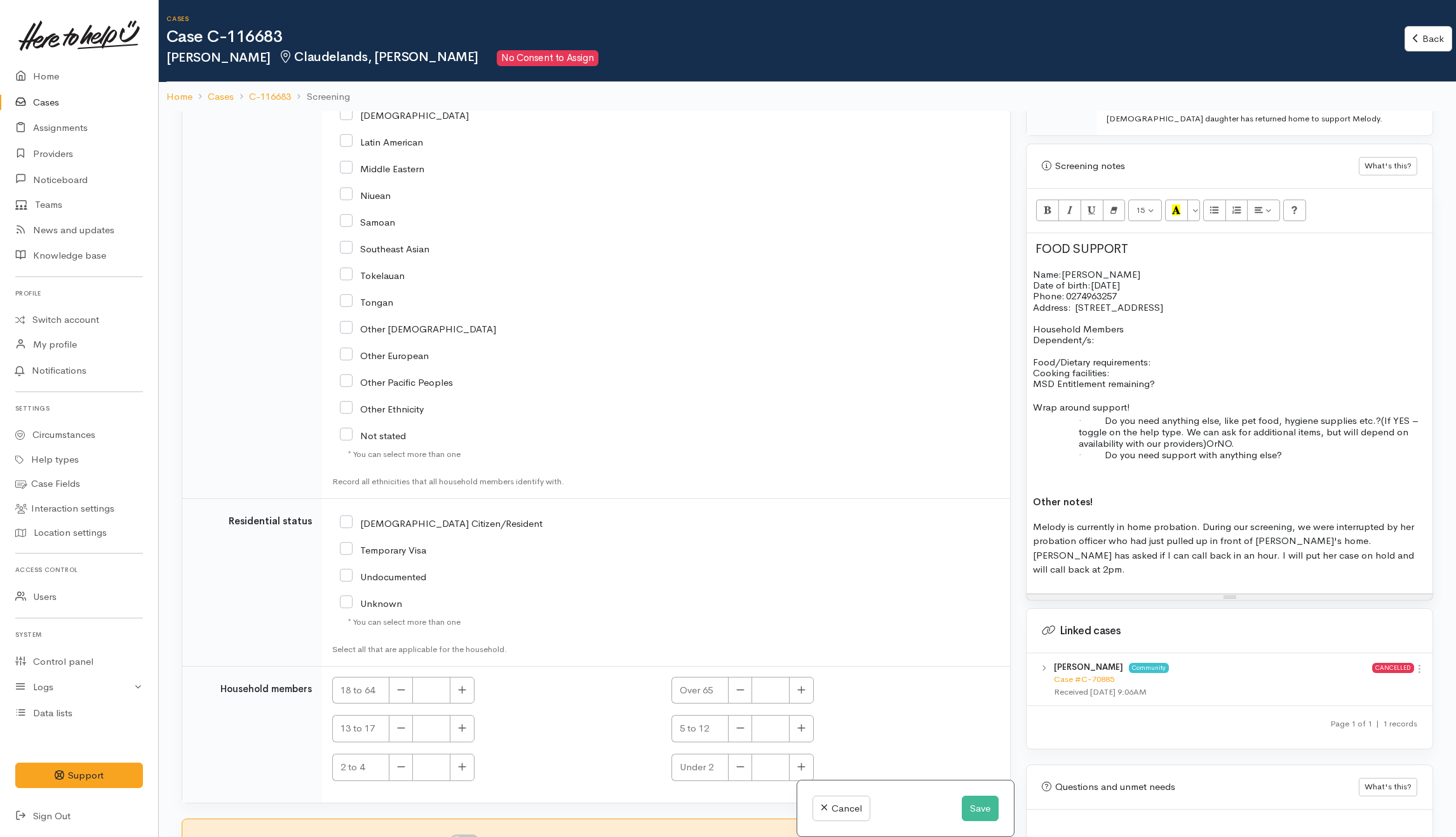
scroll to position [112, 0]
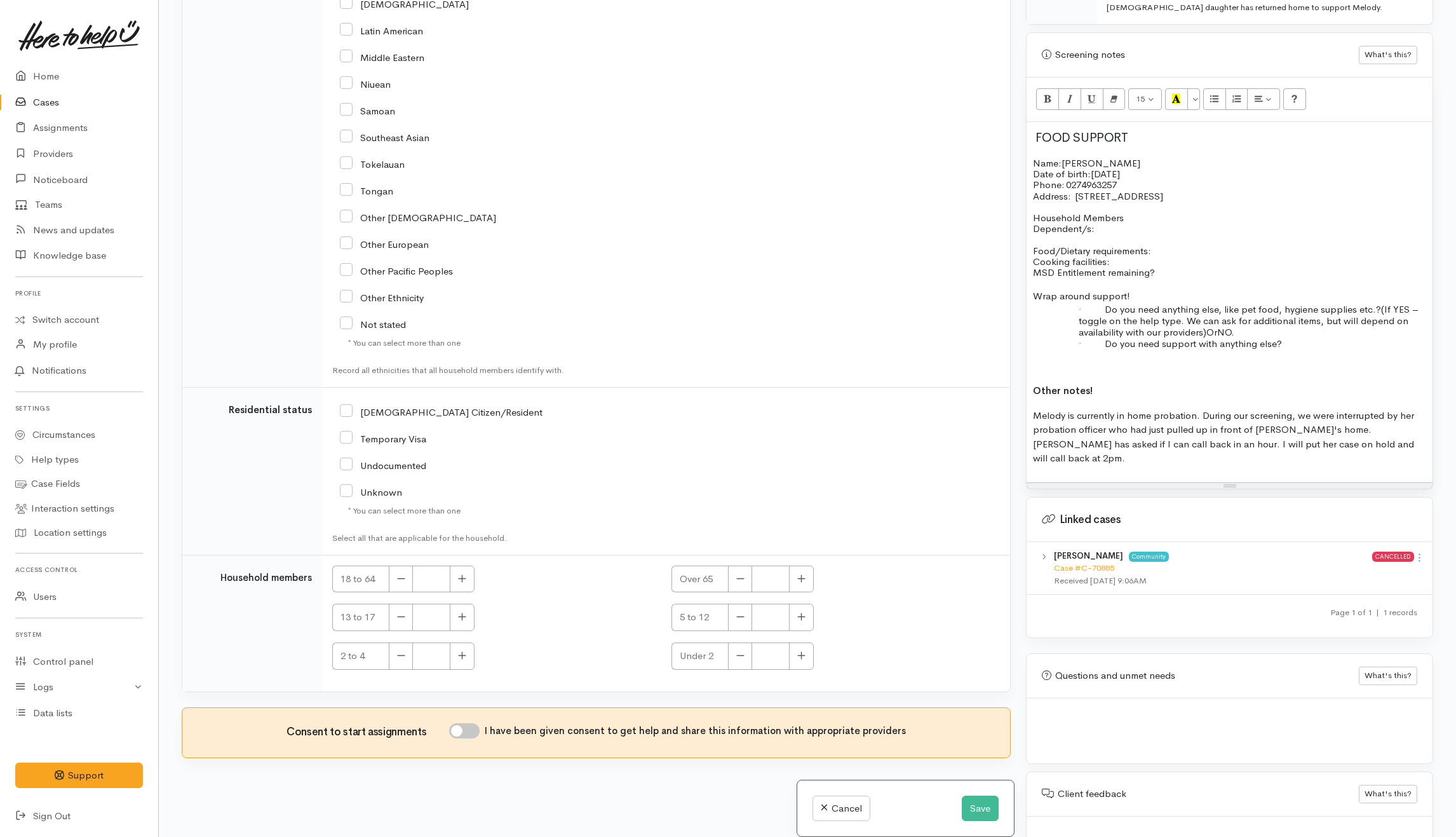
click at [428, 416] on div "NZ Citizen/Resident" at bounding box center [553, 411] width 427 height 27
click at [437, 411] on input "NZ Citizen/Resident" at bounding box center [440, 411] width 203 height 12
checkbox input "true"
click at [976, 815] on button "Save" at bounding box center [980, 808] width 37 height 26
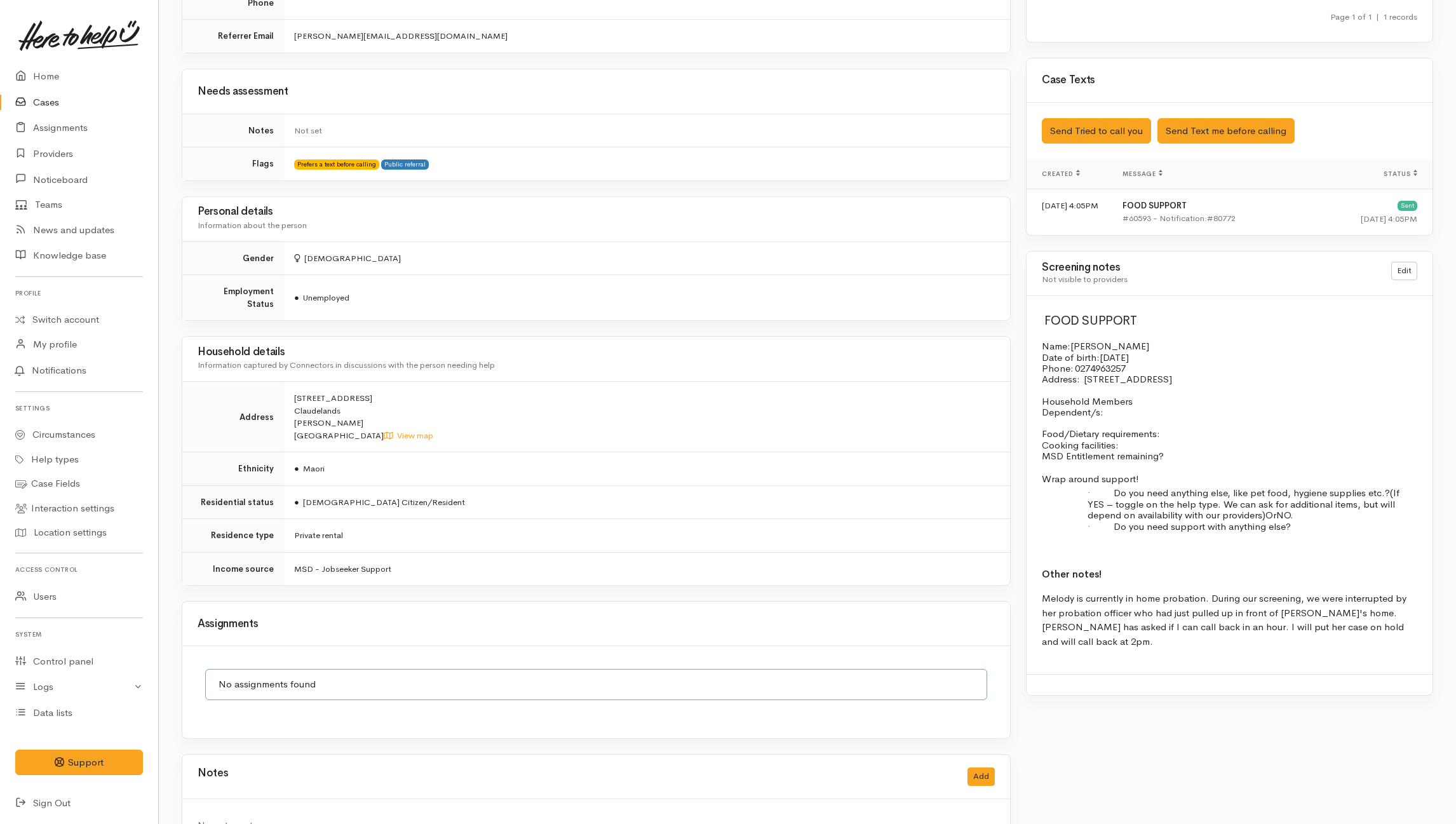
scroll to position [729, 0]
click at [1400, 270] on link "Edit" at bounding box center [1404, 269] width 26 height 18
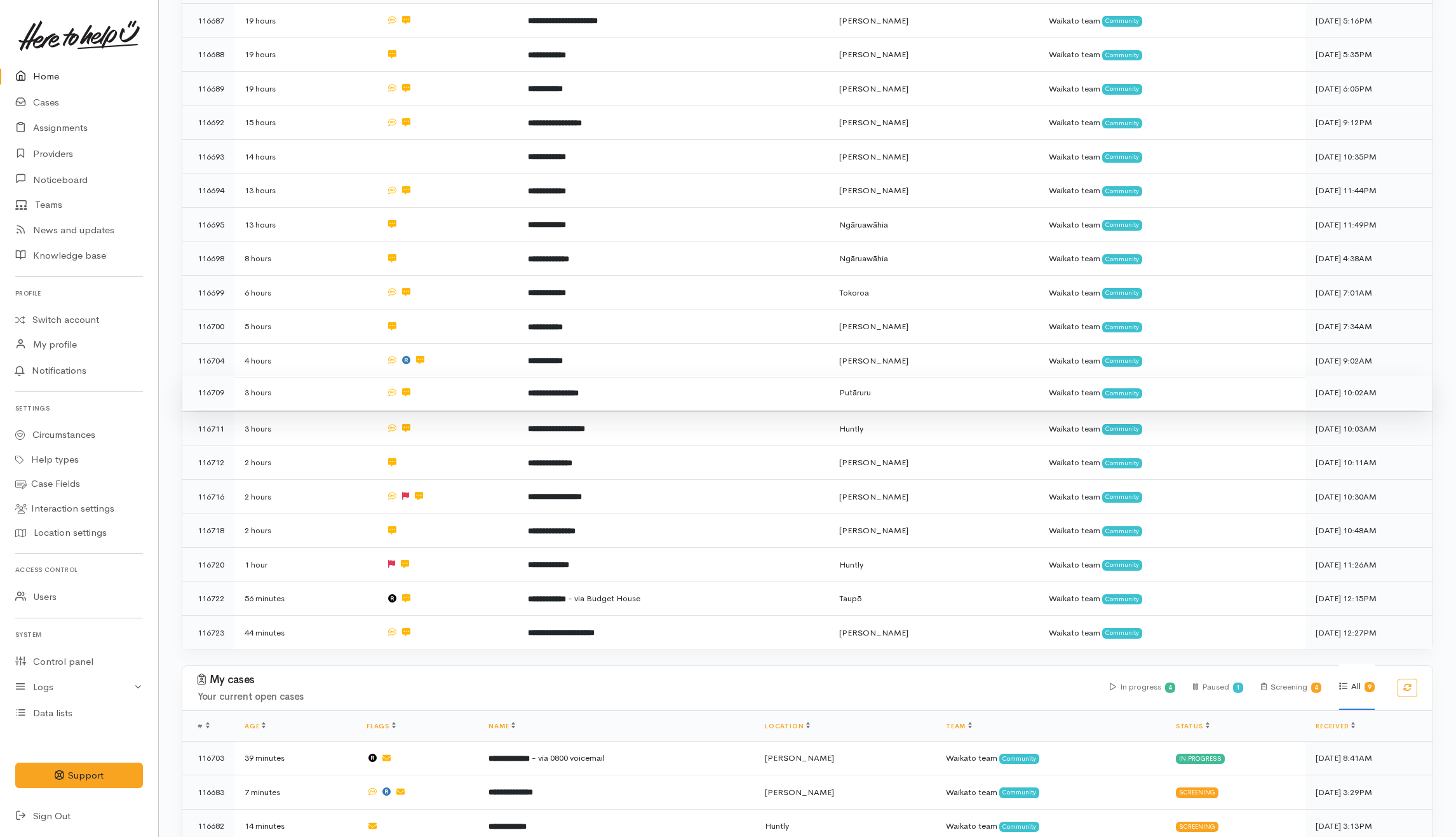
scroll to position [158, 0]
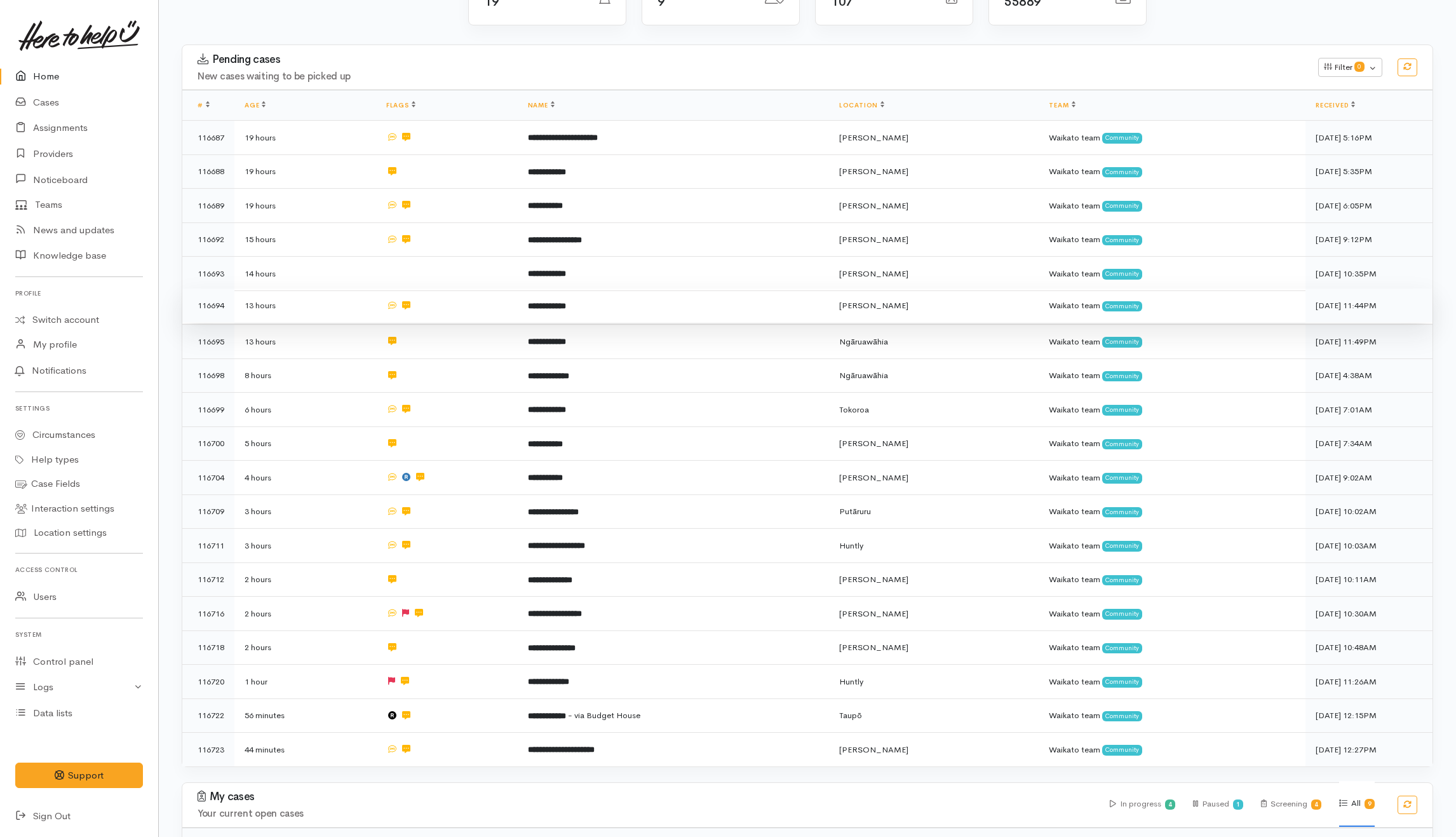
click at [473, 305] on td at bounding box center [446, 306] width 141 height 35
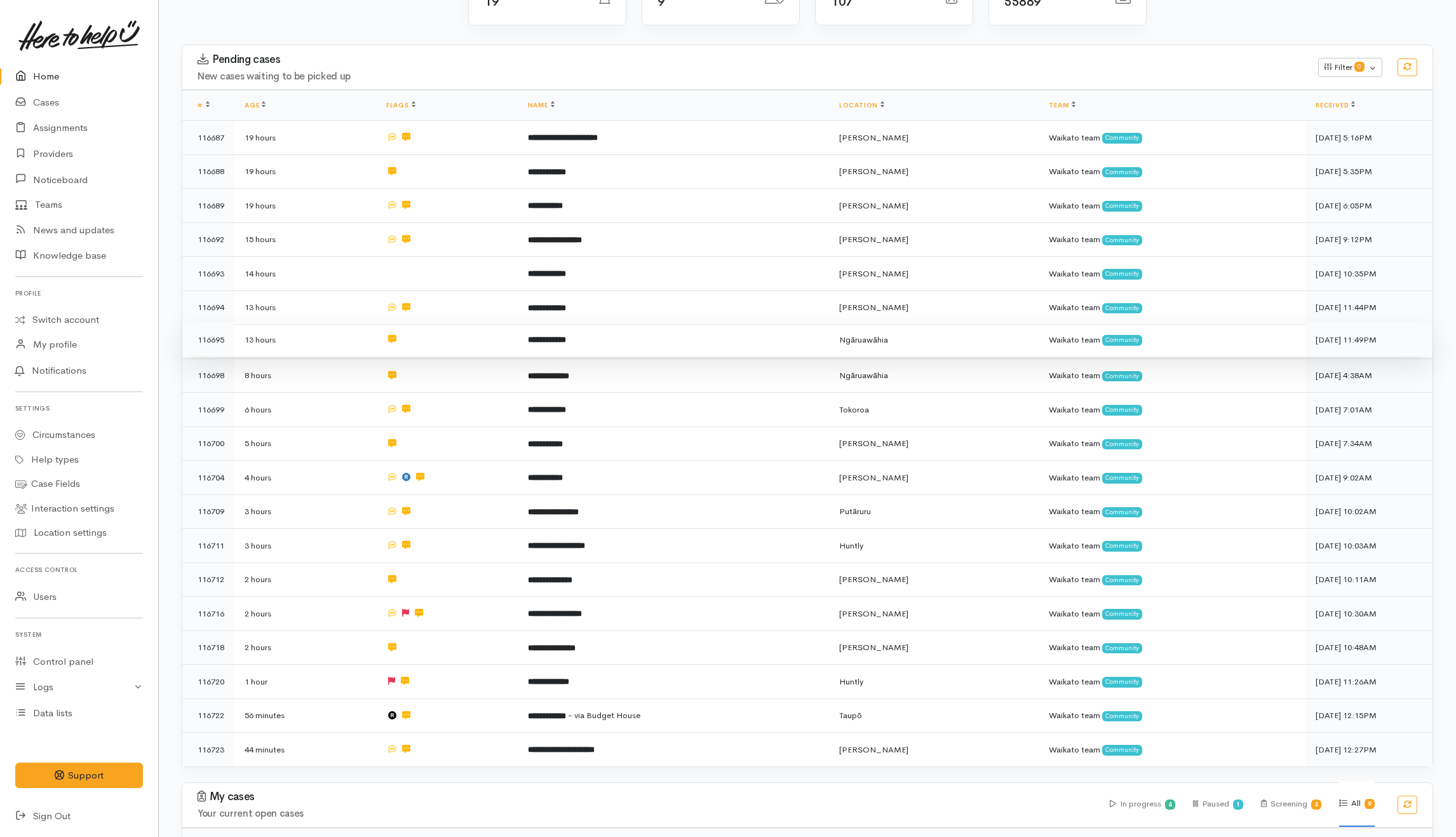
click at [472, 337] on td at bounding box center [446, 341] width 141 height 35
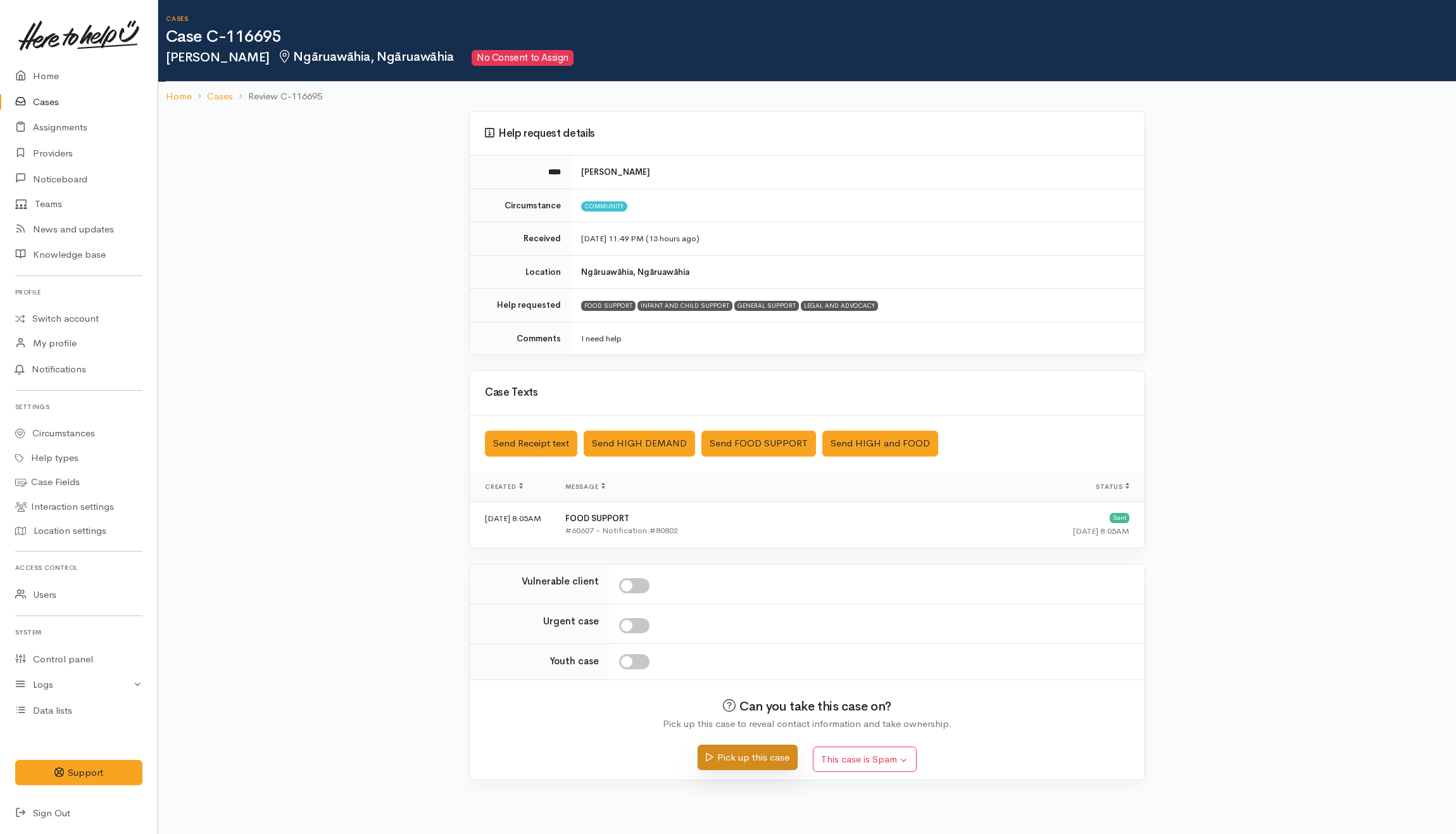
click at [740, 760] on button "Pick up this case" at bounding box center [748, 757] width 100 height 26
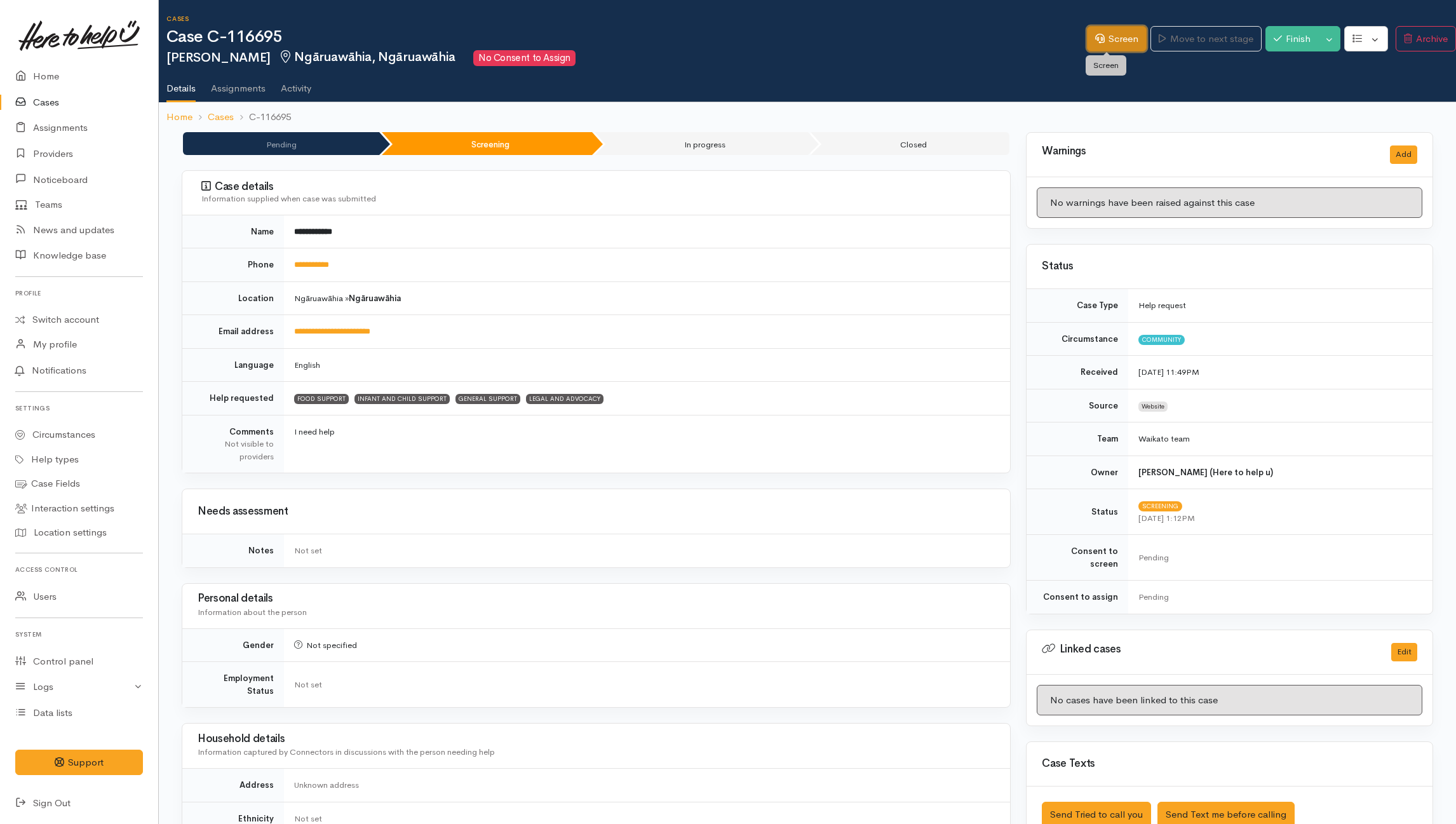
click at [1093, 46] on link "Screen" at bounding box center [1117, 38] width 60 height 26
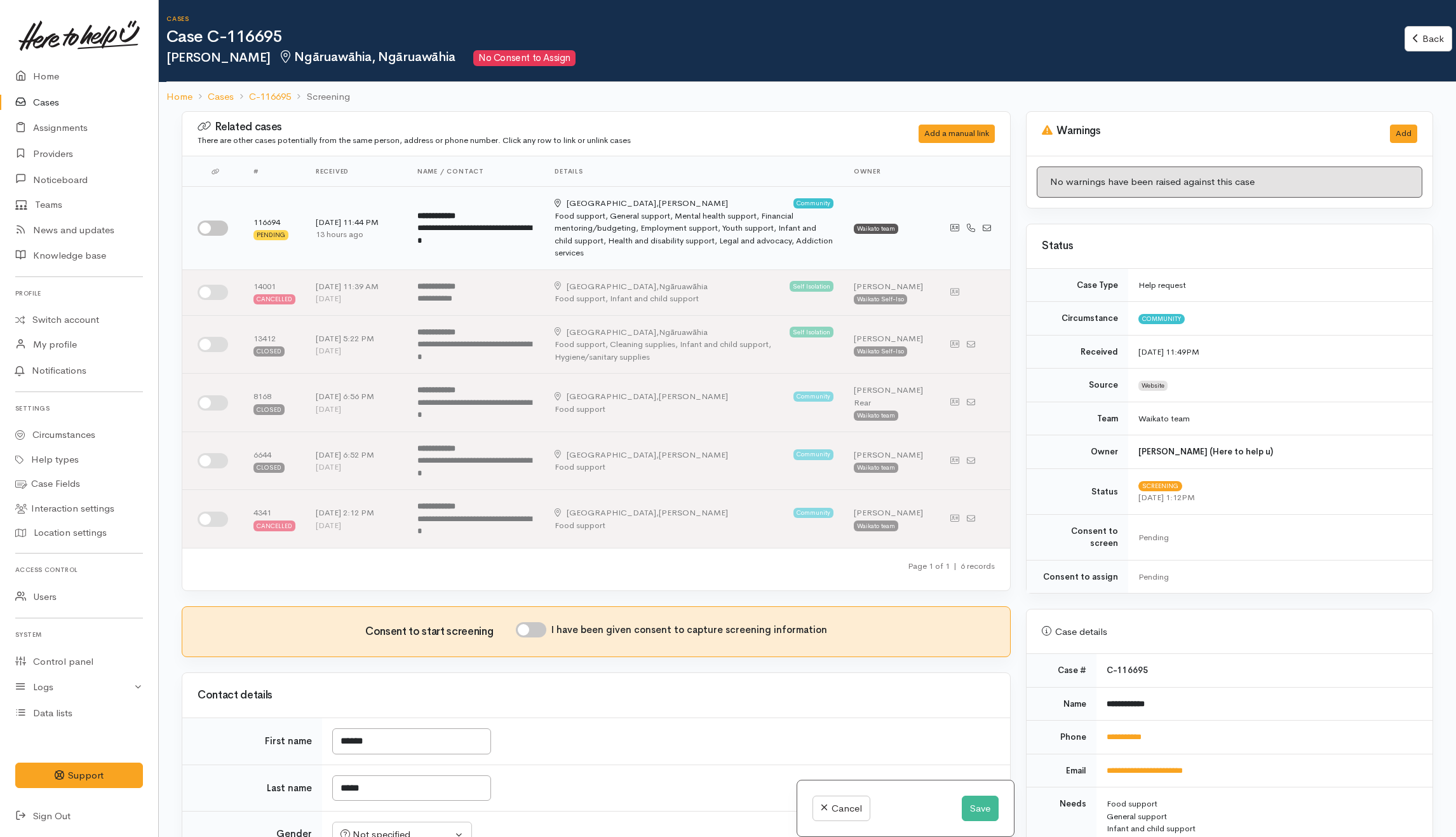
click at [219, 226] on input "checkbox" at bounding box center [213, 228] width 31 height 15
checkbox input "true"
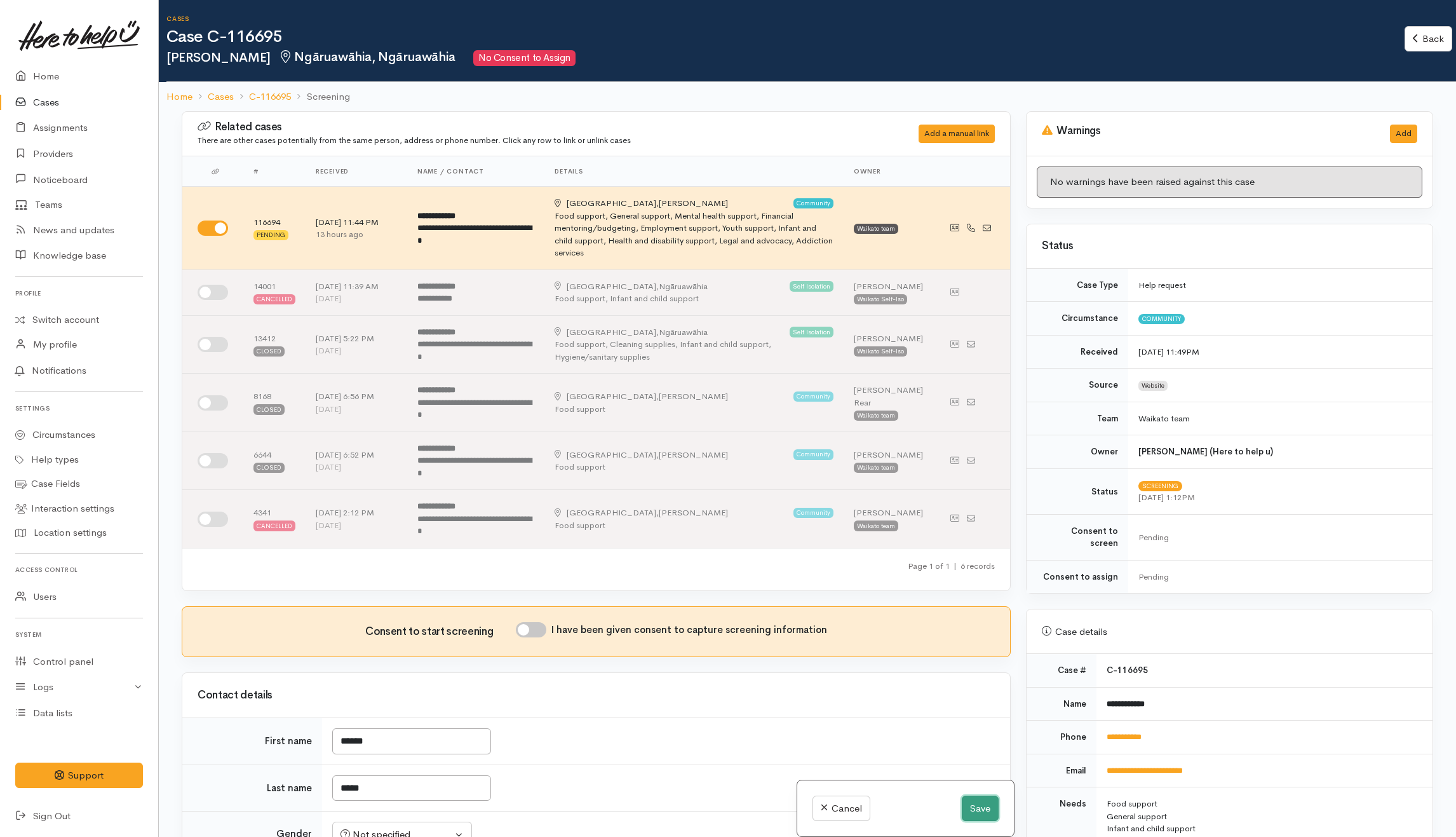
click at [986, 807] on button "Save" at bounding box center [980, 808] width 37 height 26
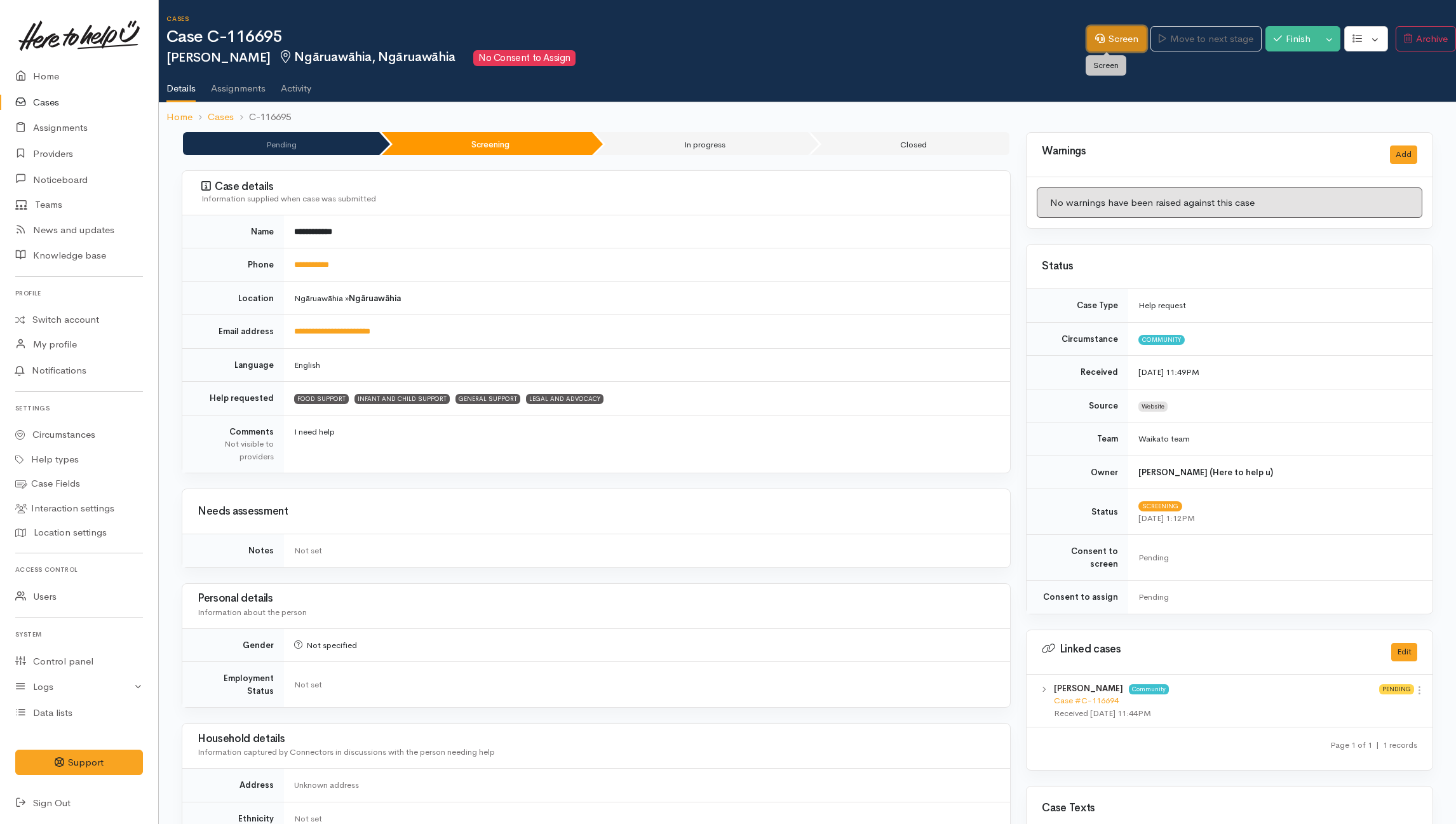
click at [1118, 40] on link "Screen" at bounding box center [1117, 38] width 60 height 26
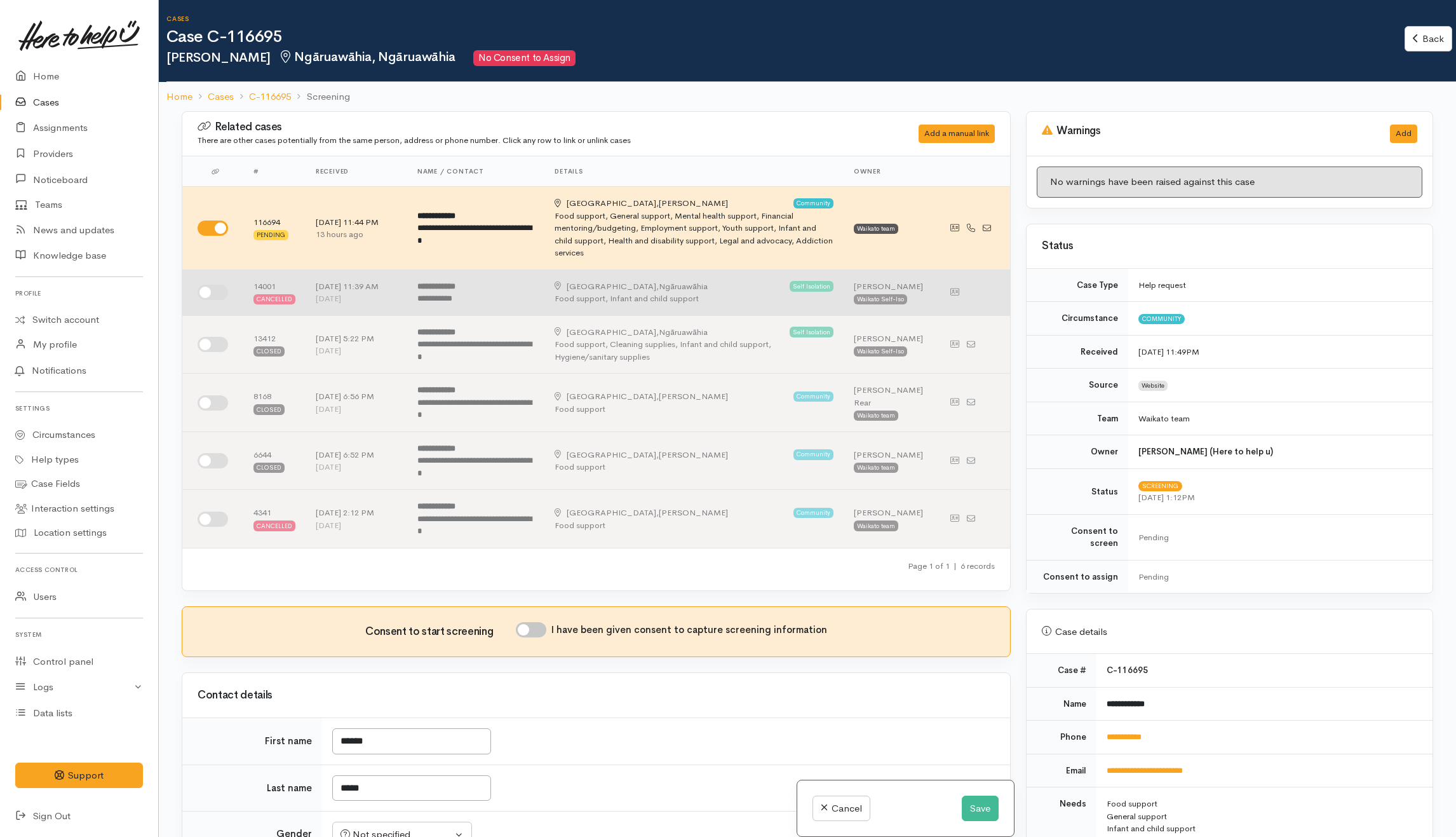
click at [225, 294] on input "checkbox" at bounding box center [213, 292] width 31 height 15
checkbox input "true"
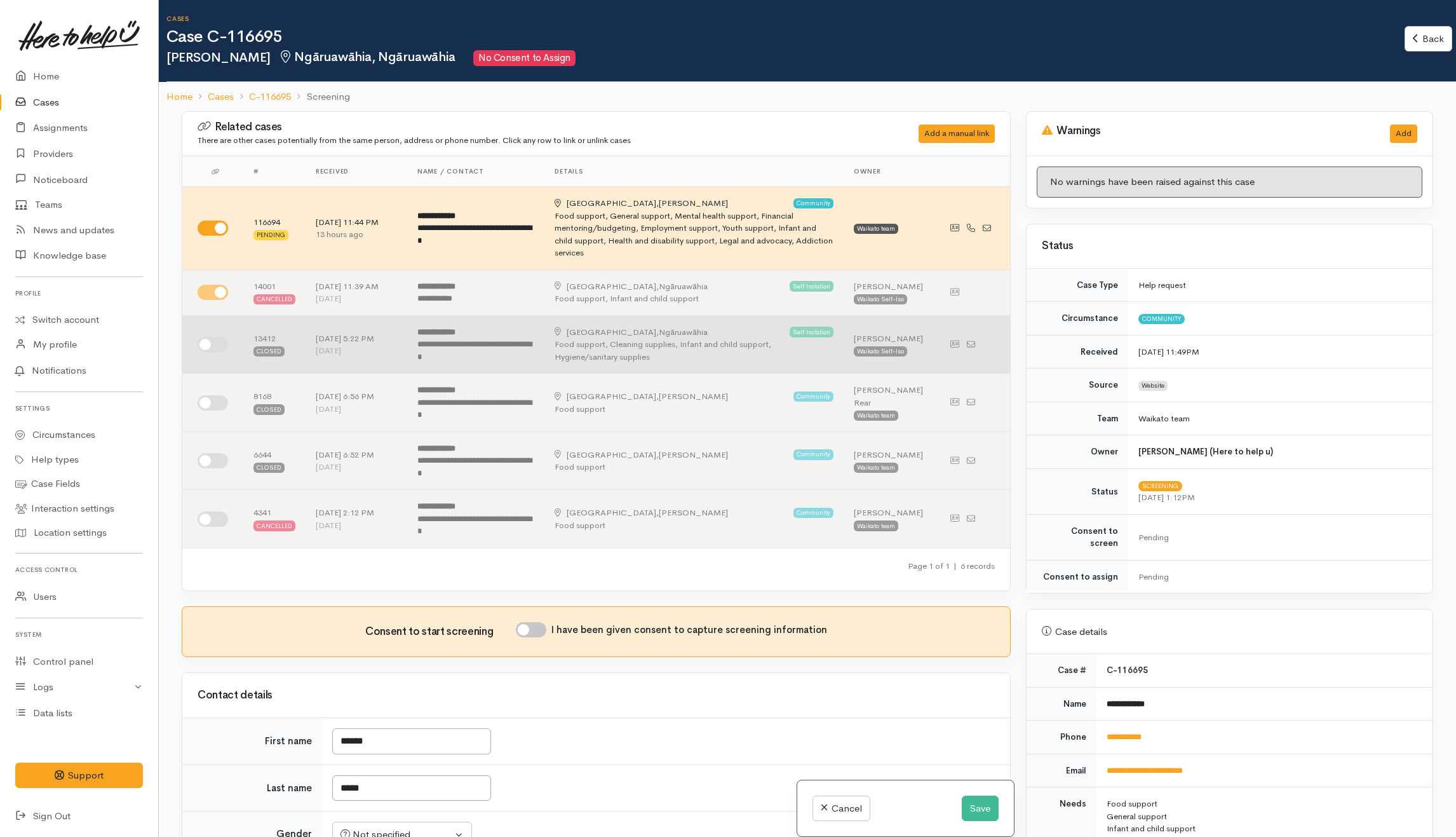
click at [221, 349] on input "checkbox" at bounding box center [213, 344] width 31 height 15
checkbox input "true"
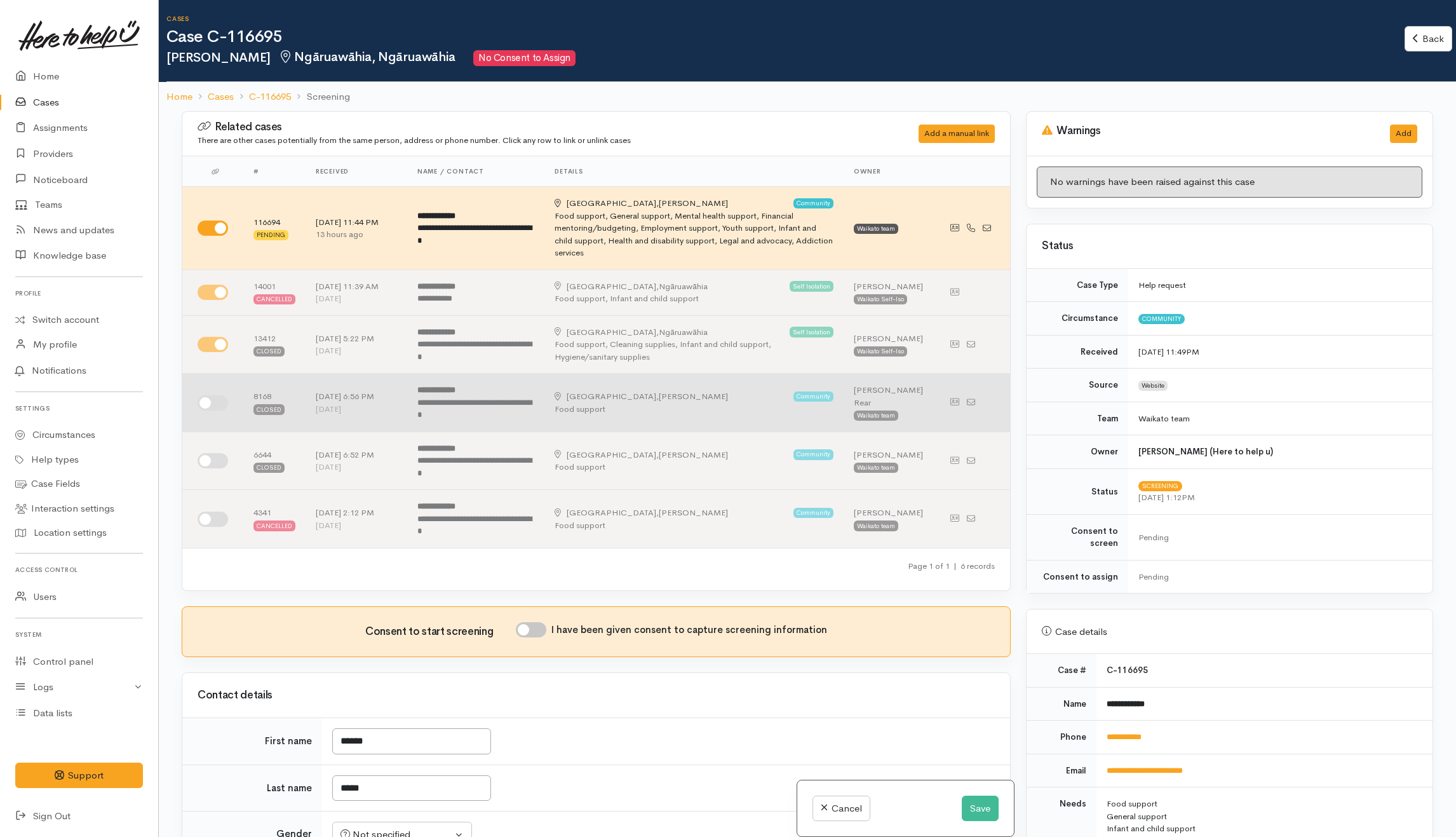
click at [214, 407] on input "checkbox" at bounding box center [213, 403] width 31 height 15
checkbox input "true"
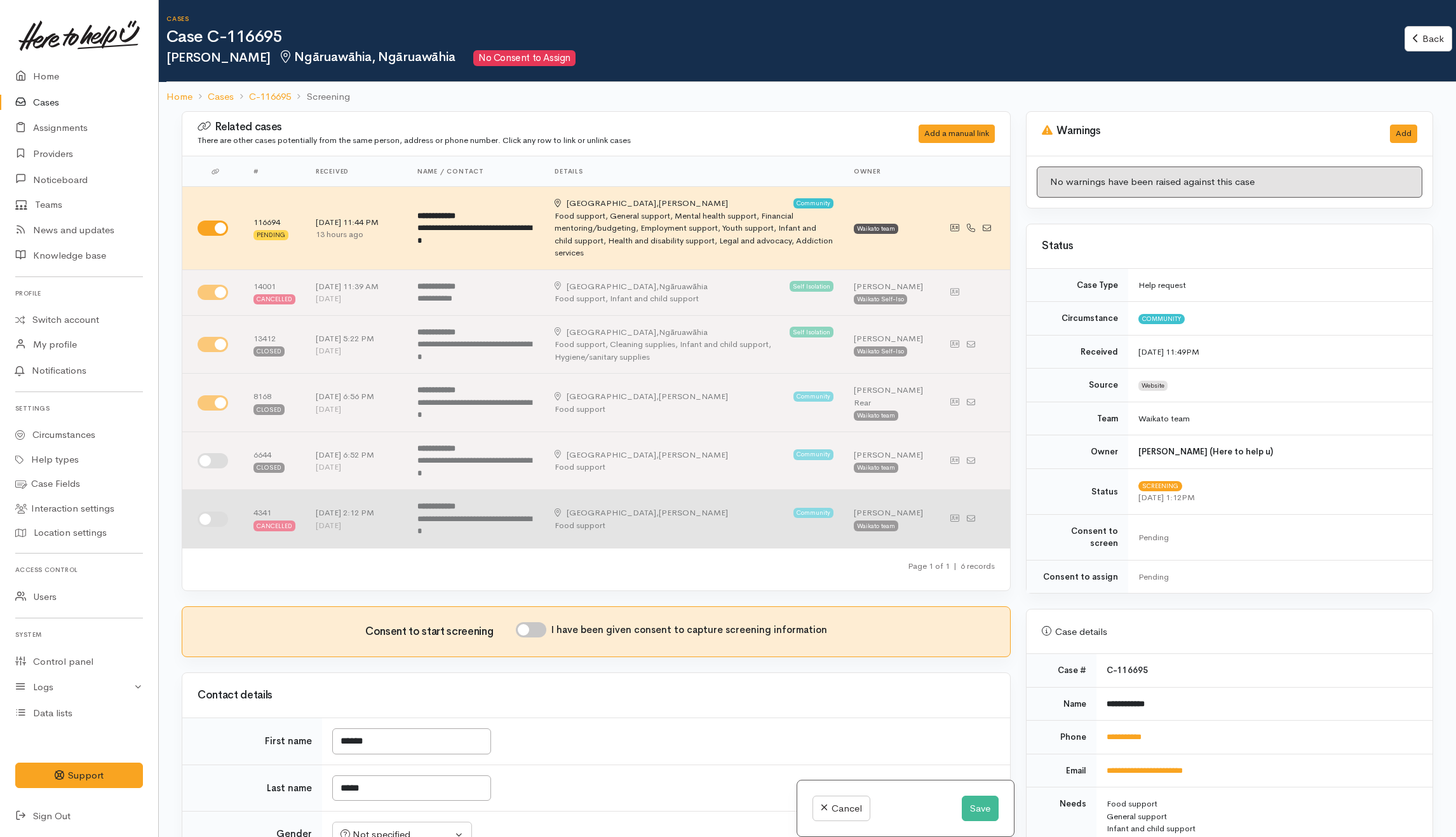
drag, startPoint x: 214, startPoint y: 464, endPoint x: 217, endPoint y: 502, distance: 38.1
click at [214, 468] on input "checkbox" at bounding box center [213, 461] width 31 height 15
checkbox input "true"
click at [218, 523] on input "checkbox" at bounding box center [213, 520] width 31 height 15
checkbox input "true"
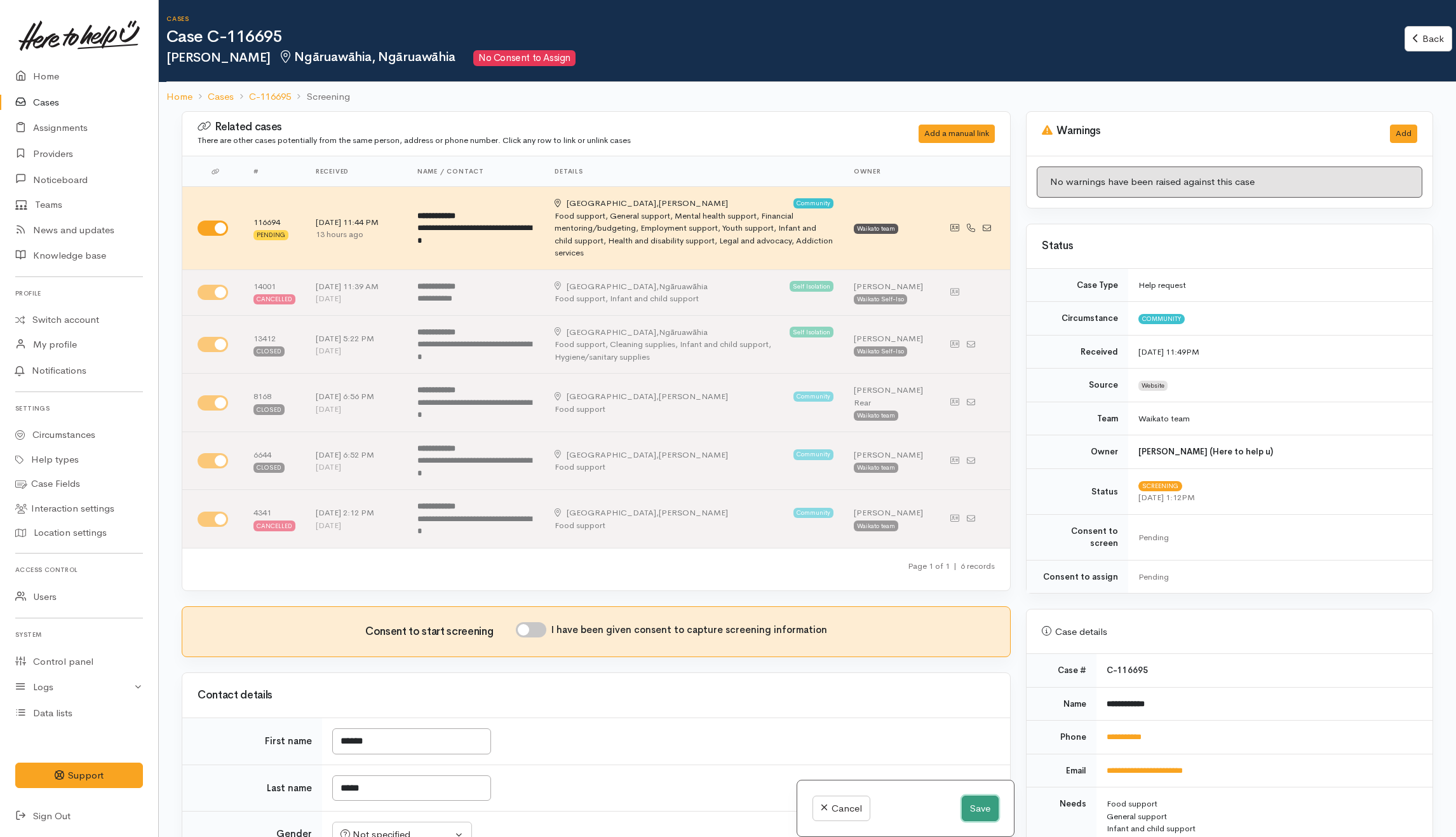
click at [966, 819] on button "Save" at bounding box center [980, 808] width 37 height 26
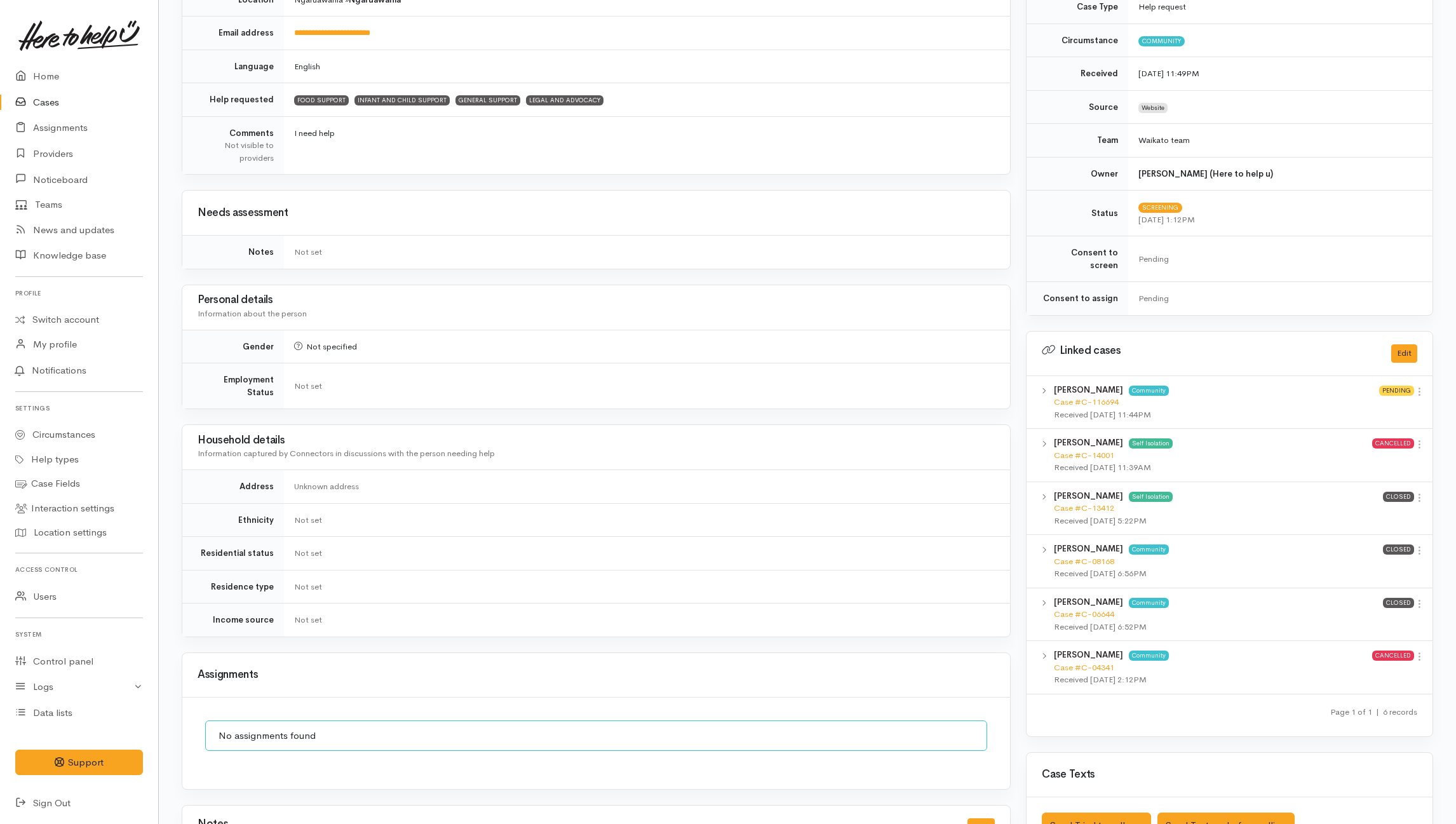
scroll to position [412, 0]
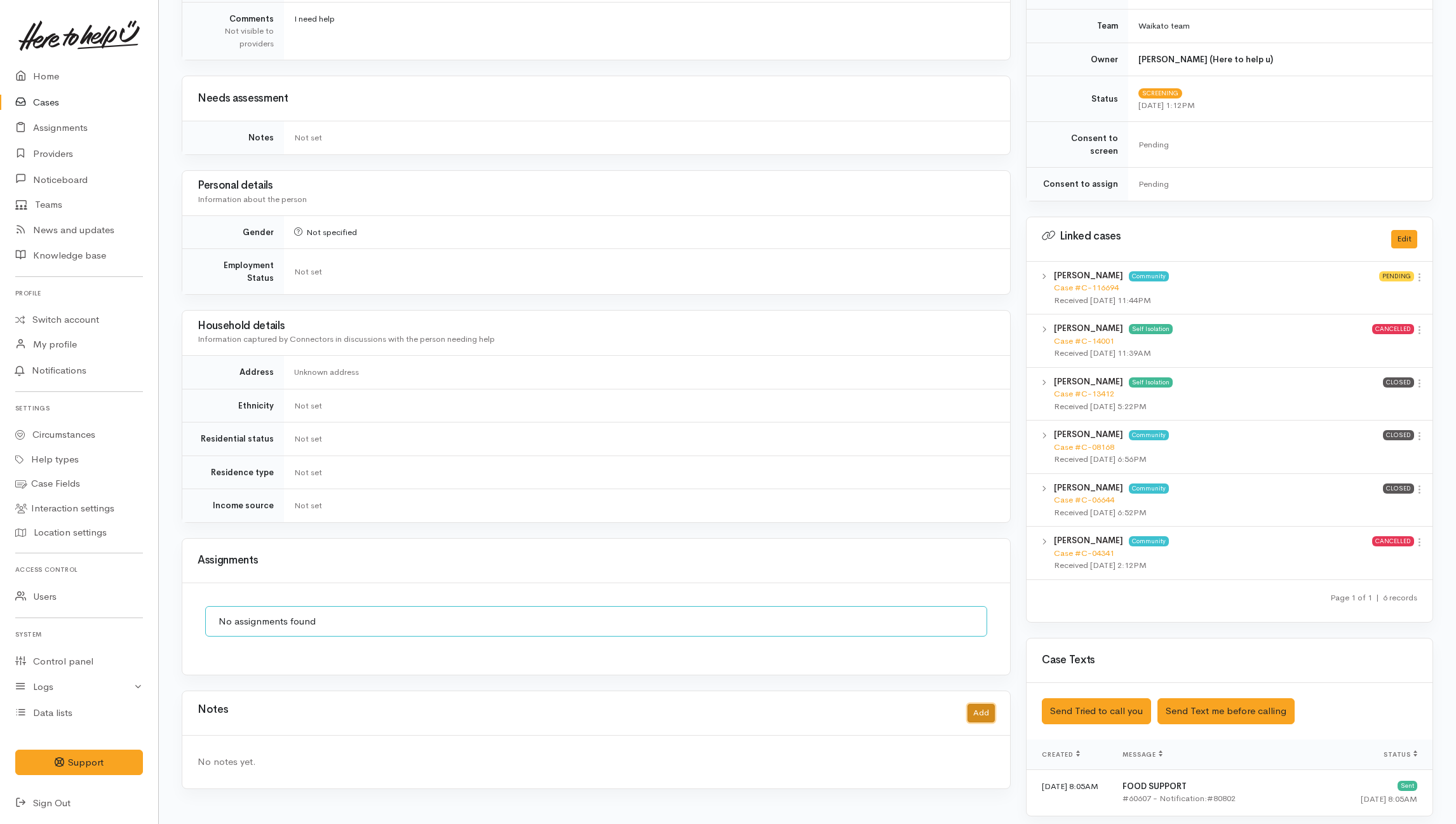
click at [982, 704] on button "Add" at bounding box center [981, 712] width 27 height 18
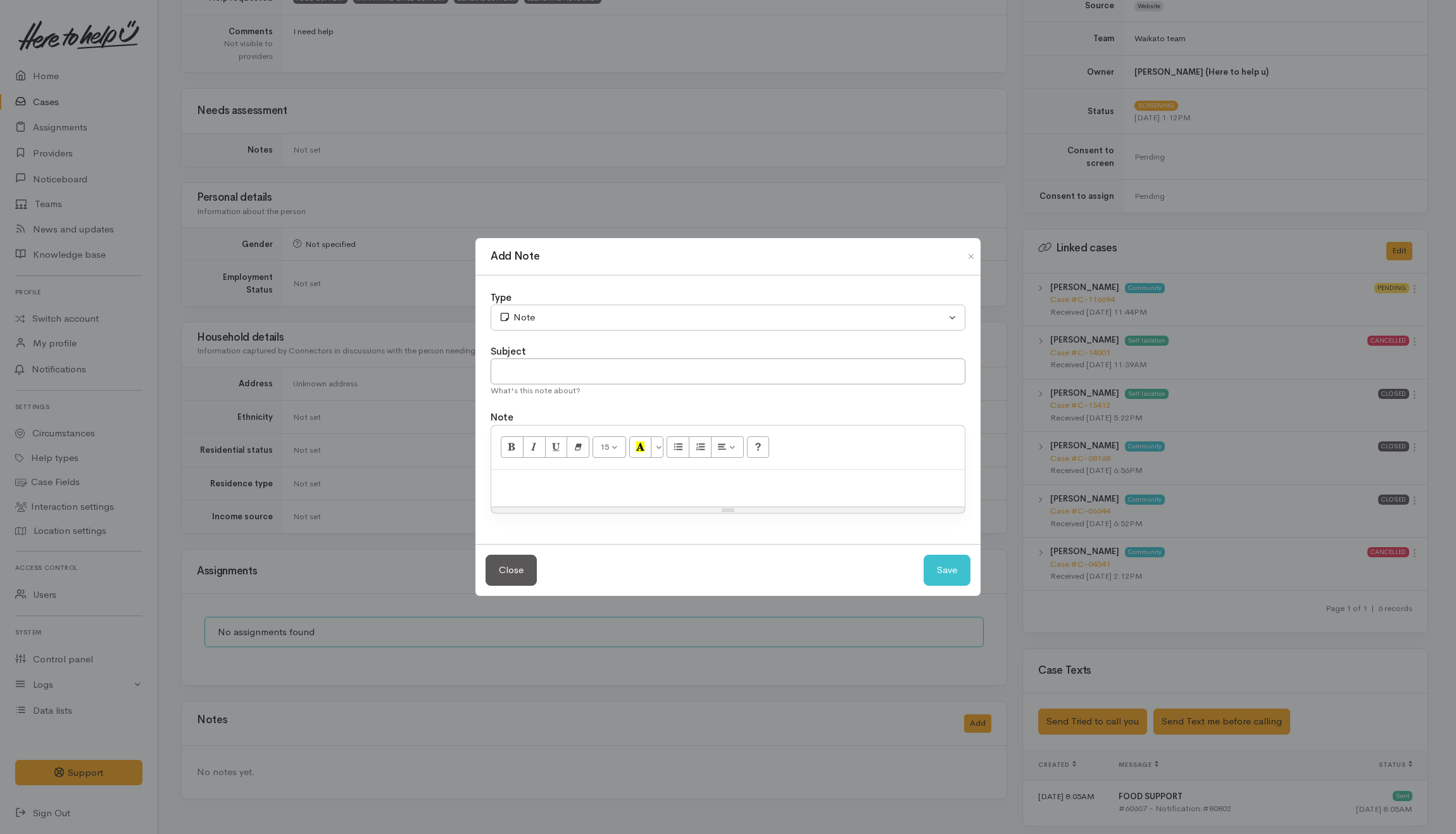
click at [578, 482] on p at bounding box center [728, 483] width 461 height 14
click at [605, 368] on input "text" at bounding box center [728, 371] width 474 height 26
type input "CANCEL"
click at [950, 575] on button "Save" at bounding box center [947, 570] width 47 height 31
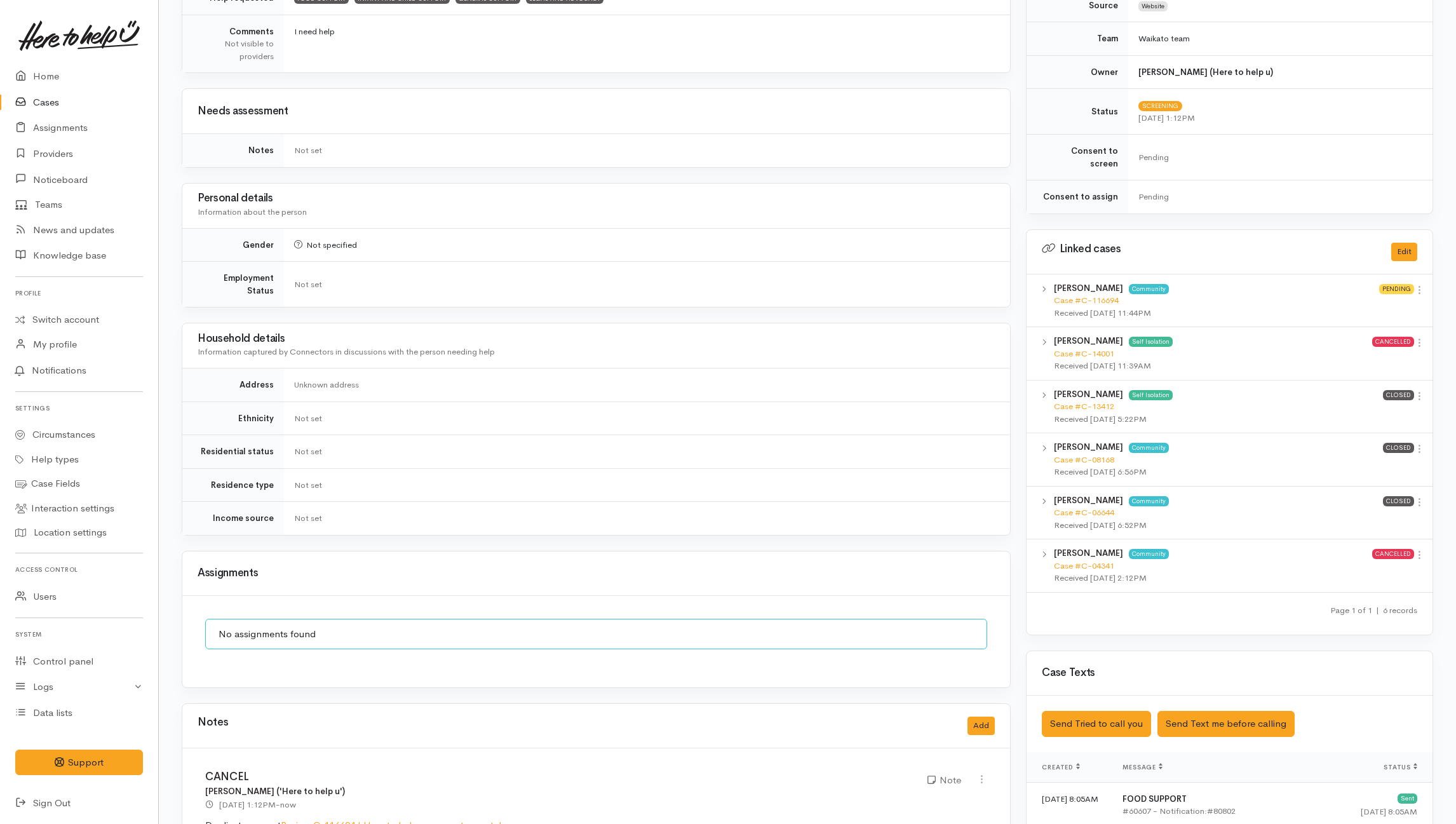
scroll to position [0, 0]
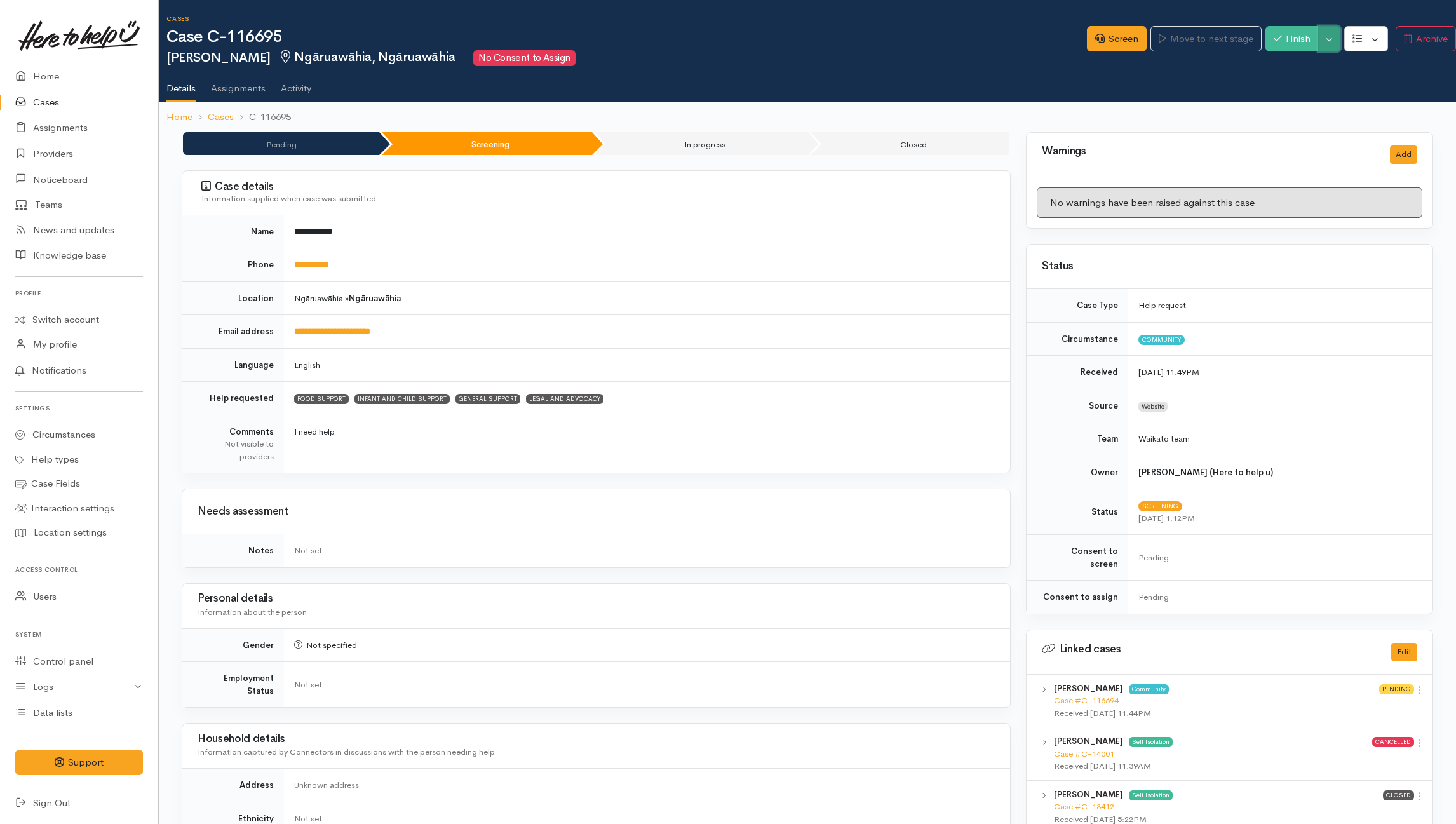
click at [1324, 36] on button "Toggle Dropdown" at bounding box center [1329, 38] width 22 height 26
click at [1366, 88] on link "Cancel" at bounding box center [1372, 87] width 100 height 19
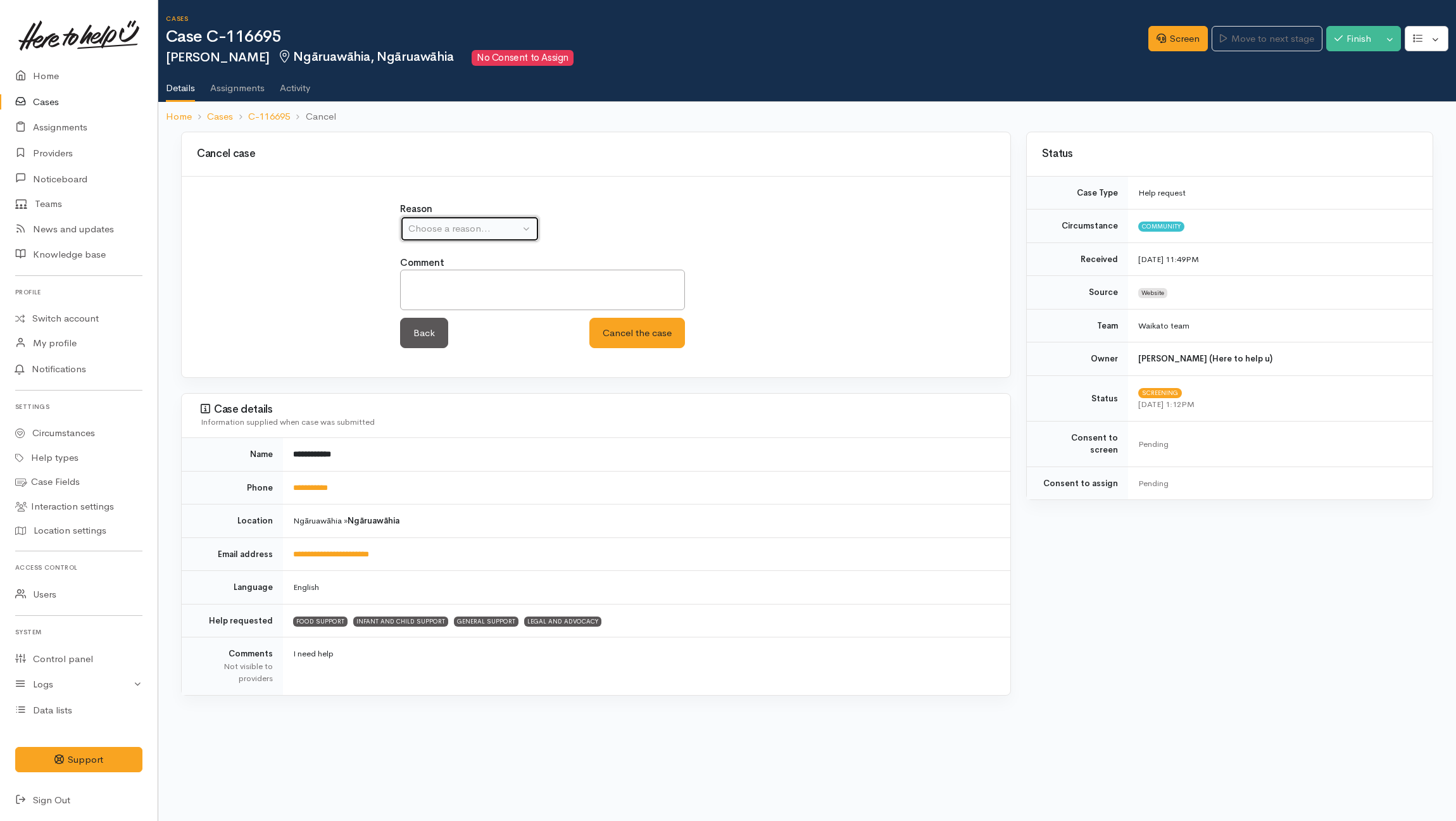
click at [472, 236] on div "Choose a reason..." at bounding box center [464, 228] width 111 height 14
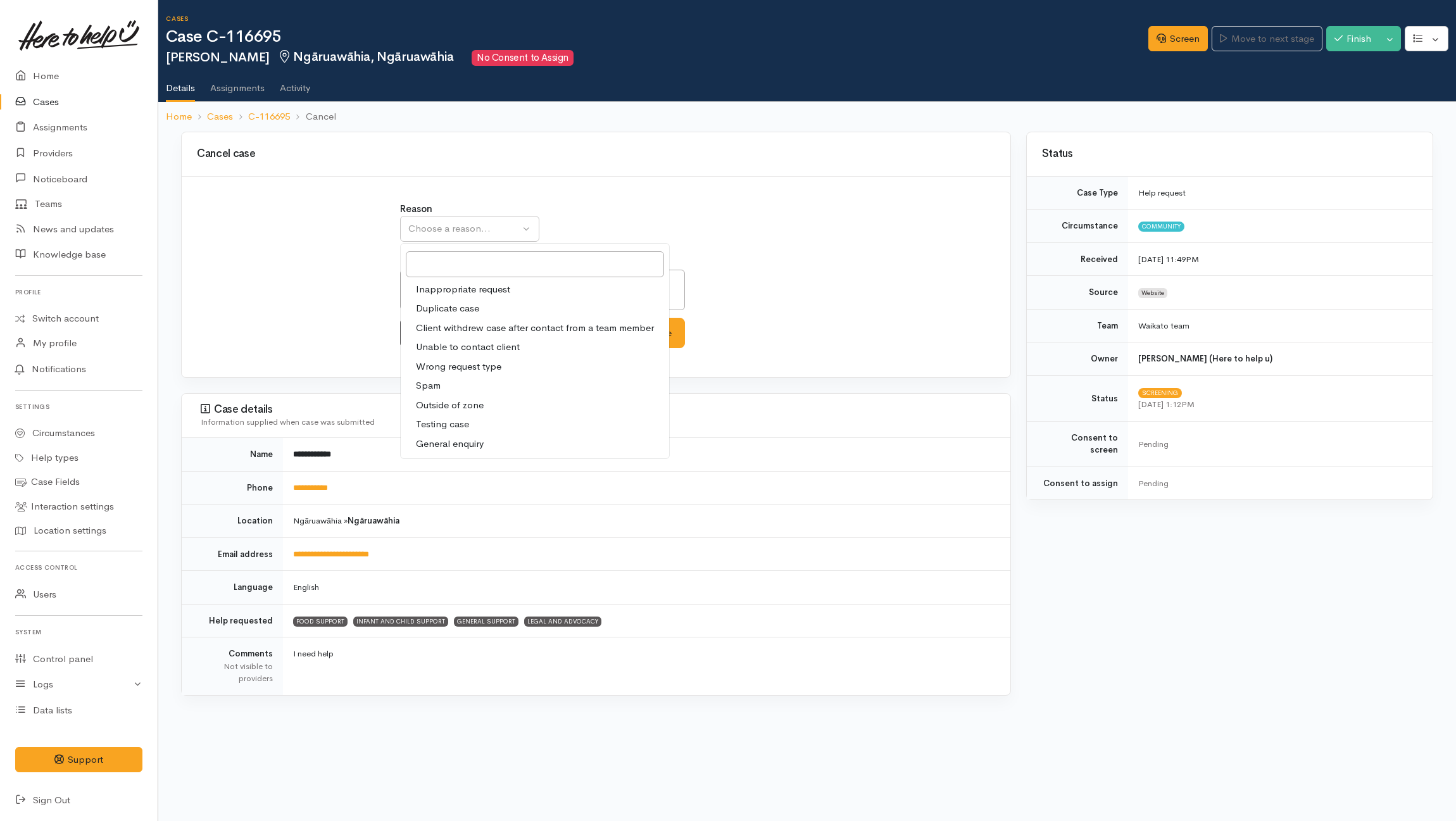
click at [423, 312] on span "Duplicate case" at bounding box center [448, 308] width 63 height 14
select select "2"
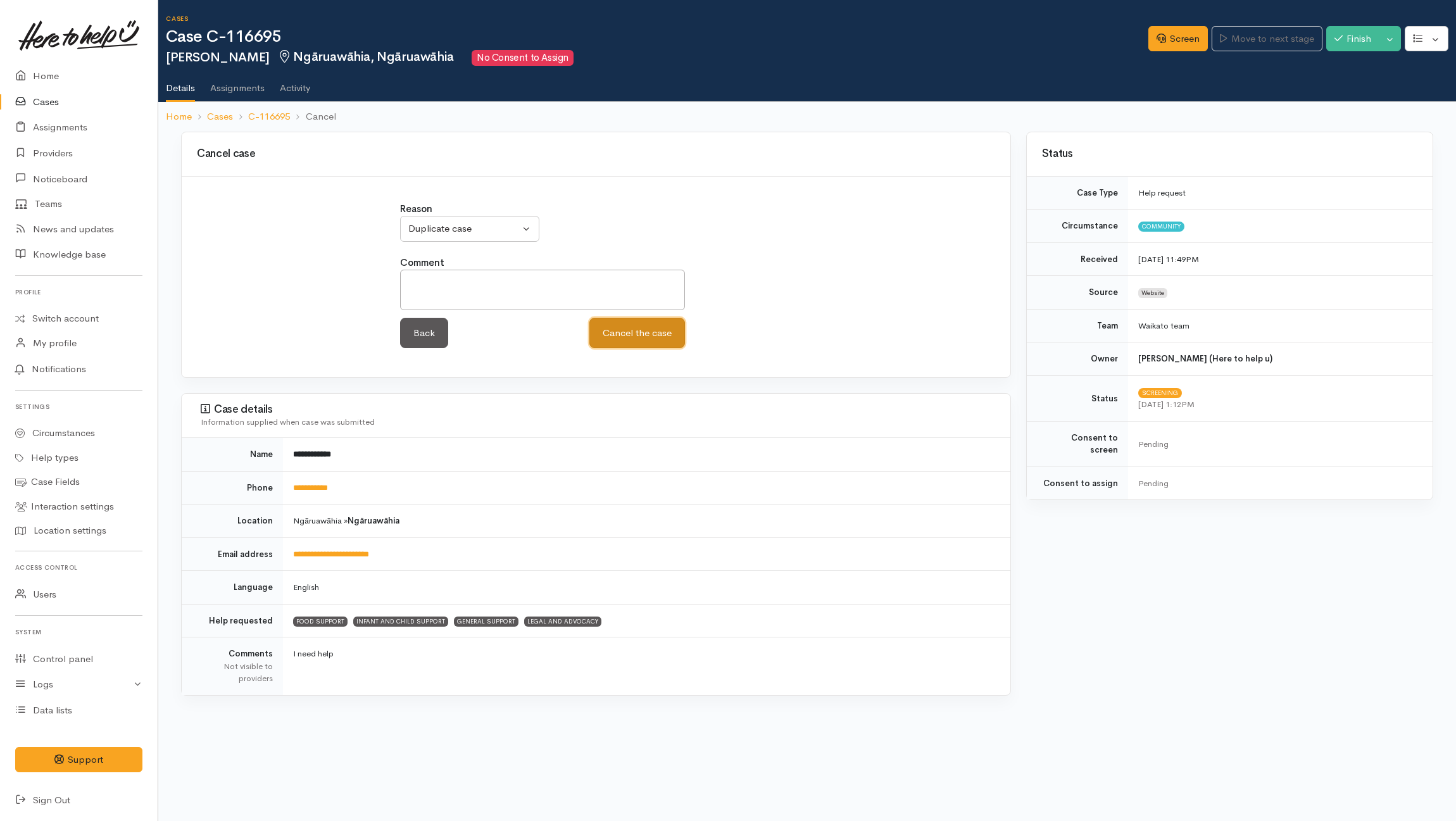
click at [634, 342] on button "Cancel the case" at bounding box center [637, 333] width 96 height 31
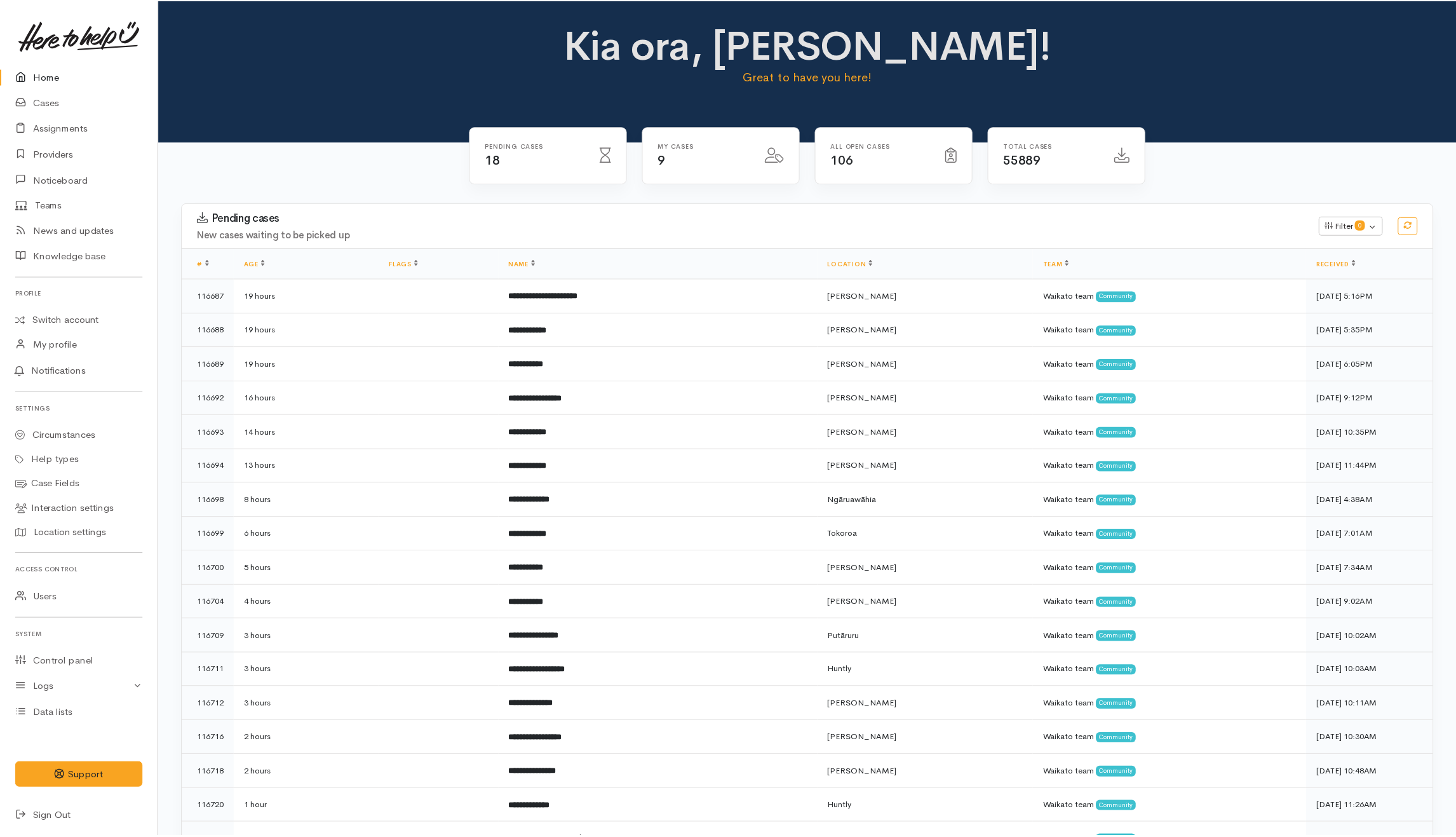
scroll to position [158, 0]
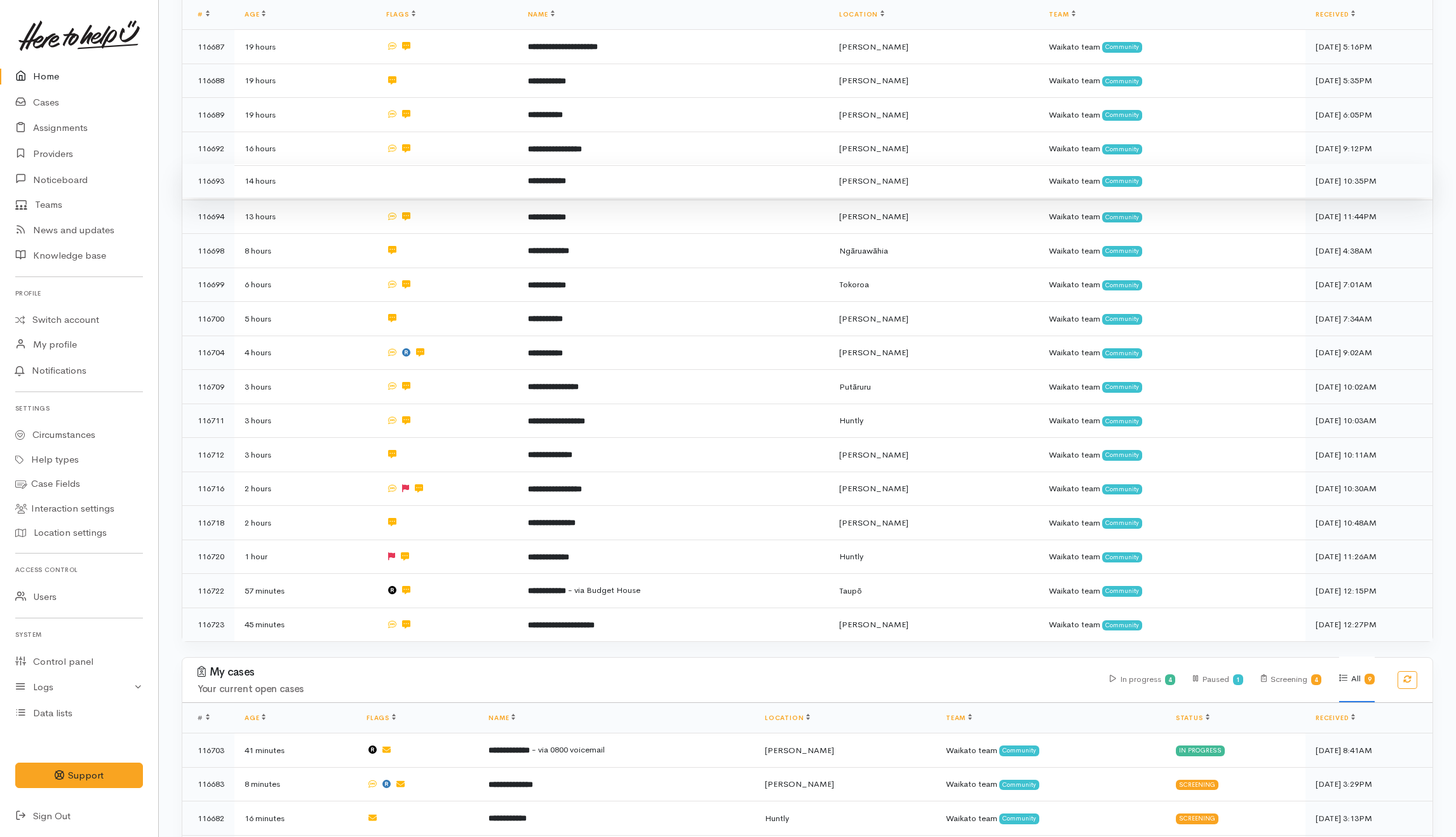
scroll to position [423, 0]
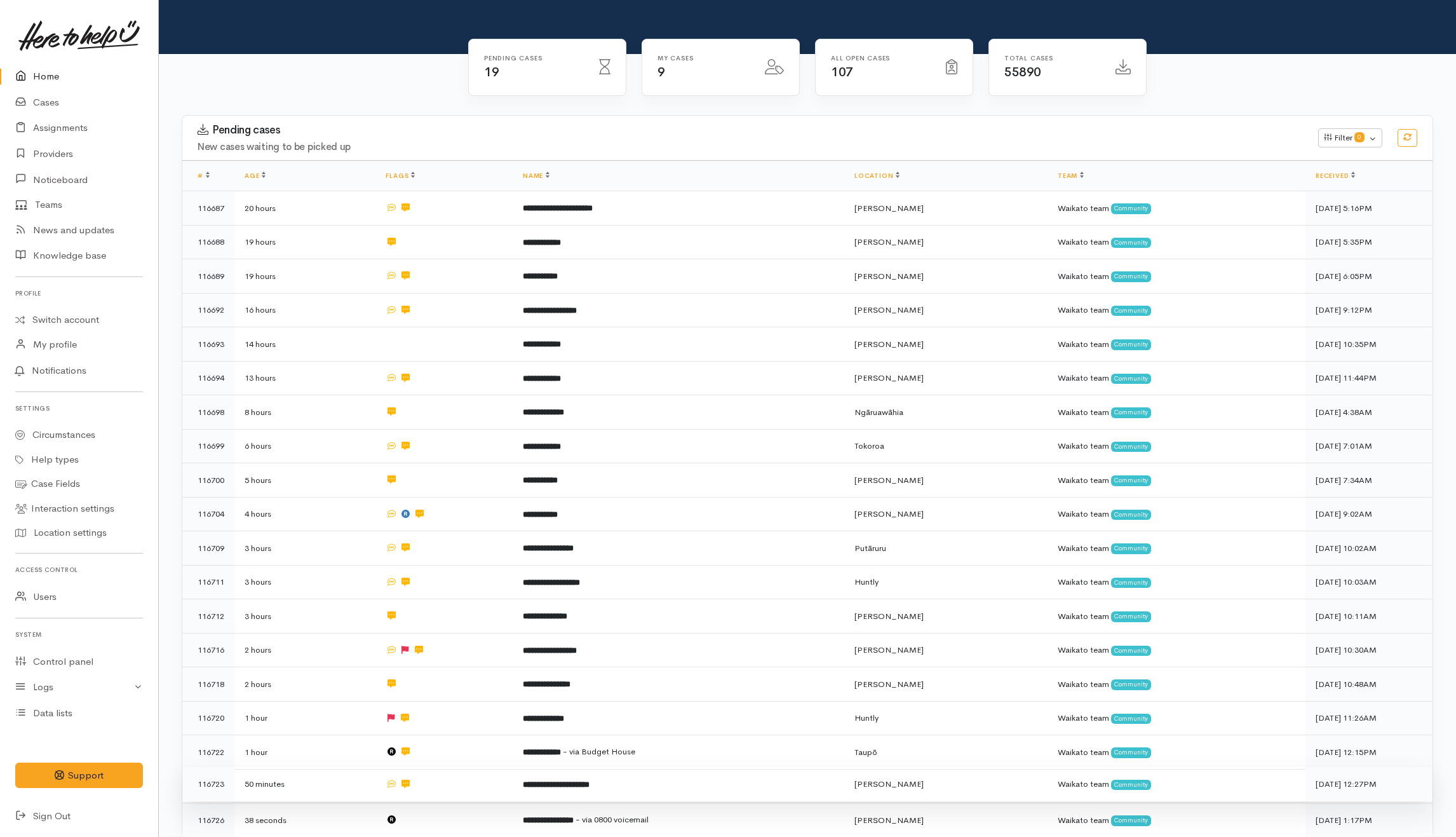
scroll to position [169, 0]
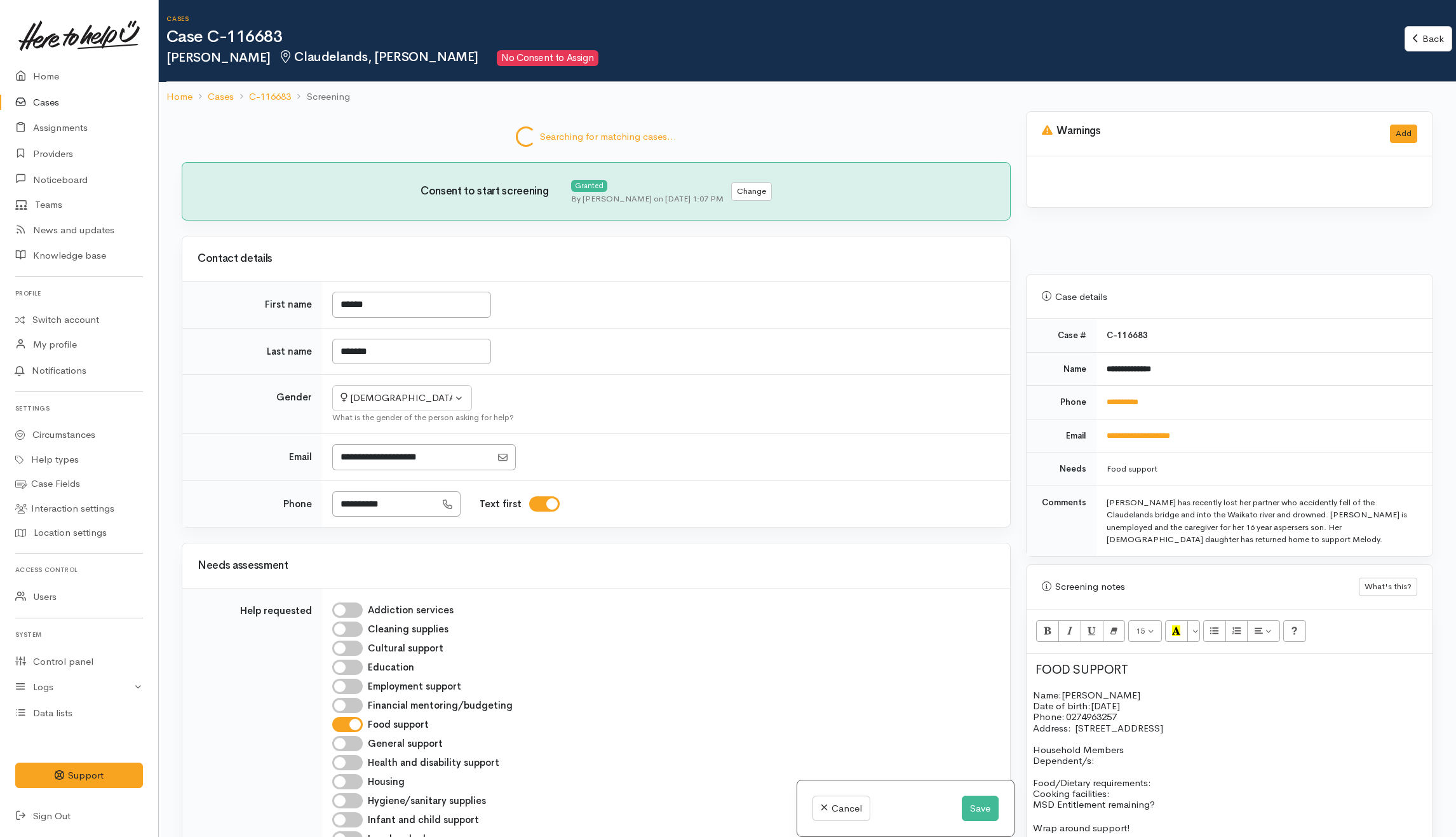
scroll to position [755, 0]
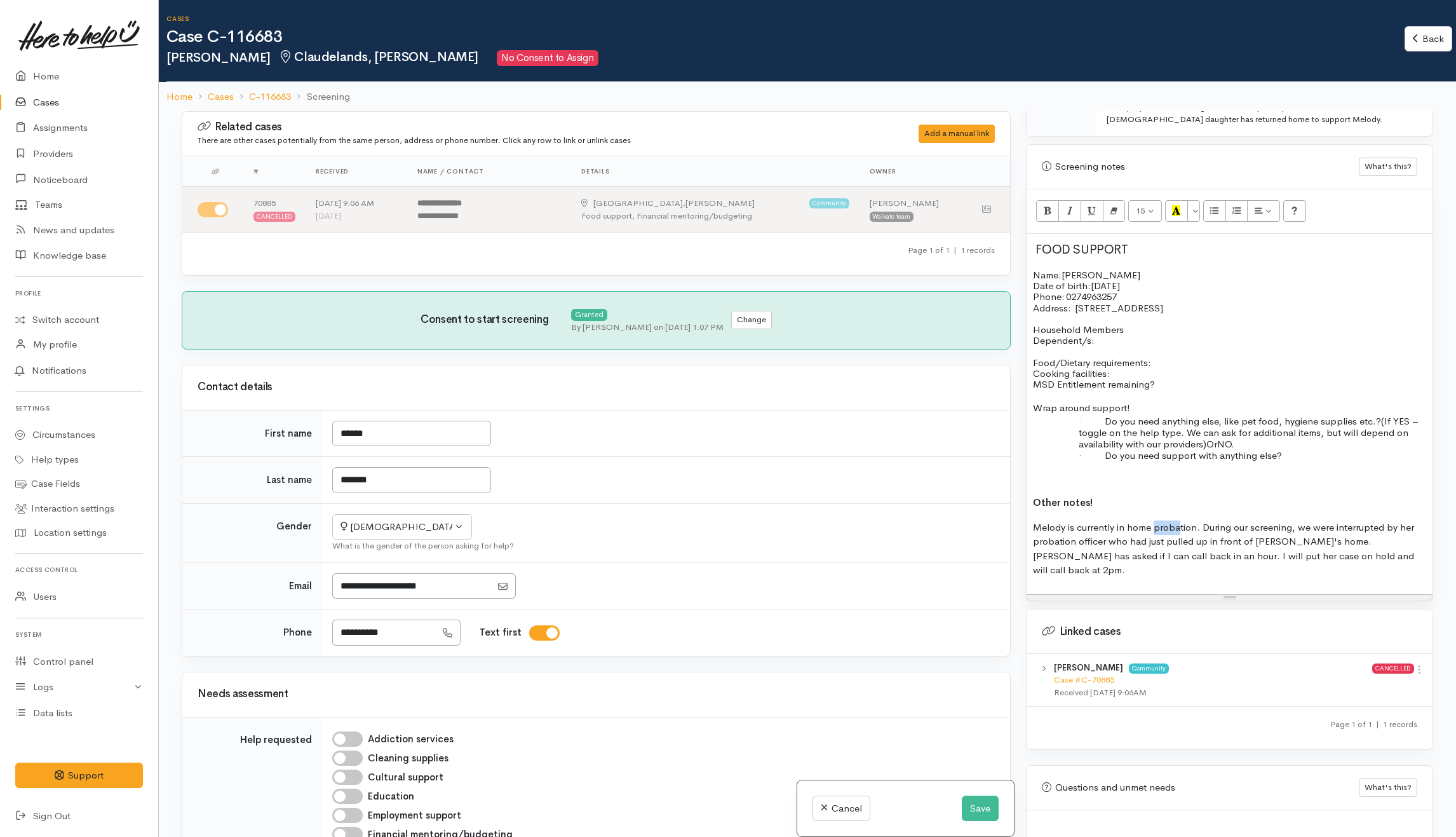
drag, startPoint x: 1154, startPoint y: 532, endPoint x: 1177, endPoint y: 533, distance: 23.0
click at [1177, 533] on span "Melody is currently in home probation. During our screening, we were interrupte…" at bounding box center [1223, 548] width 381 height 55
click at [974, 799] on button "Save" at bounding box center [980, 808] width 37 height 26
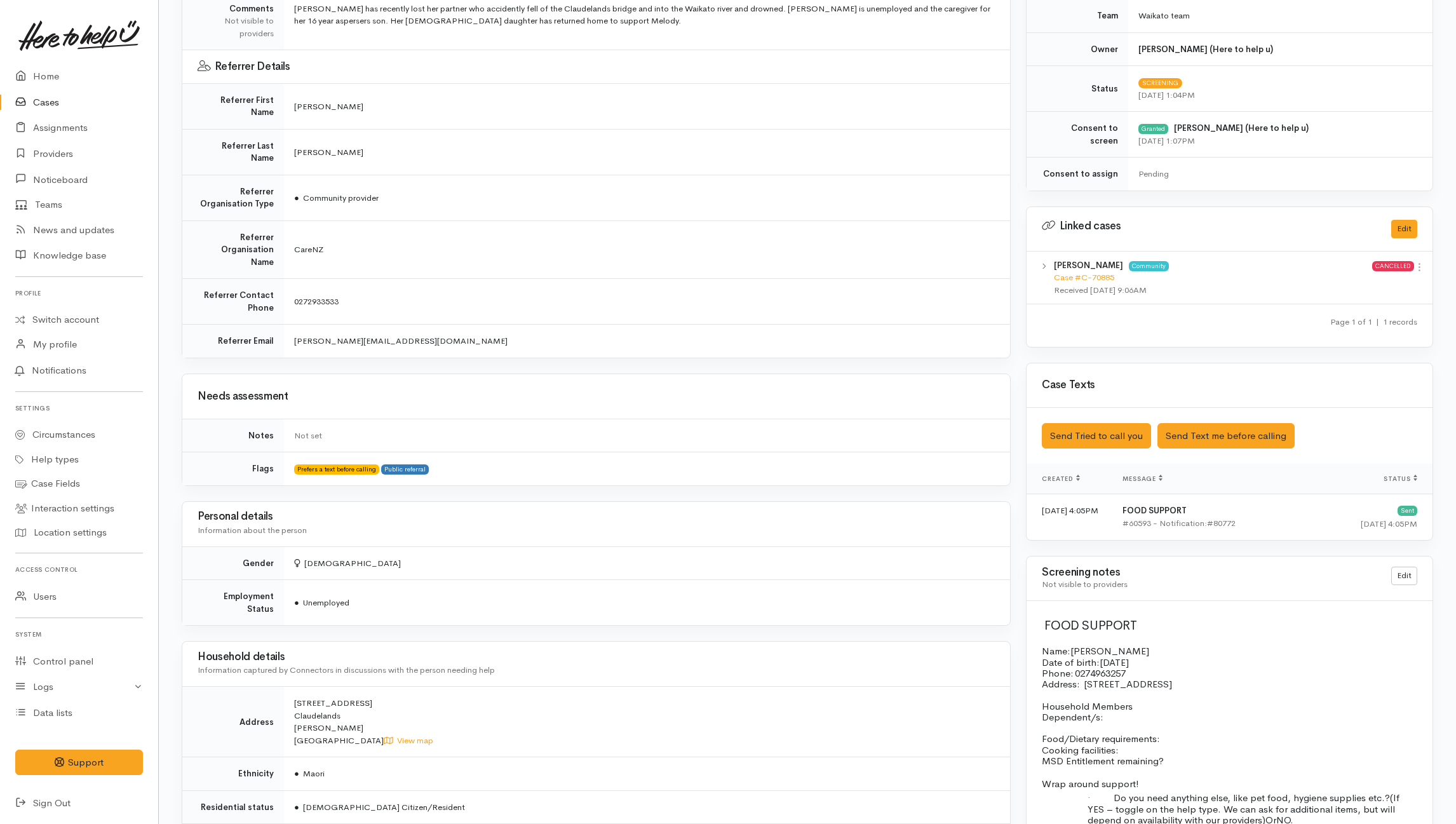
scroll to position [729, 0]
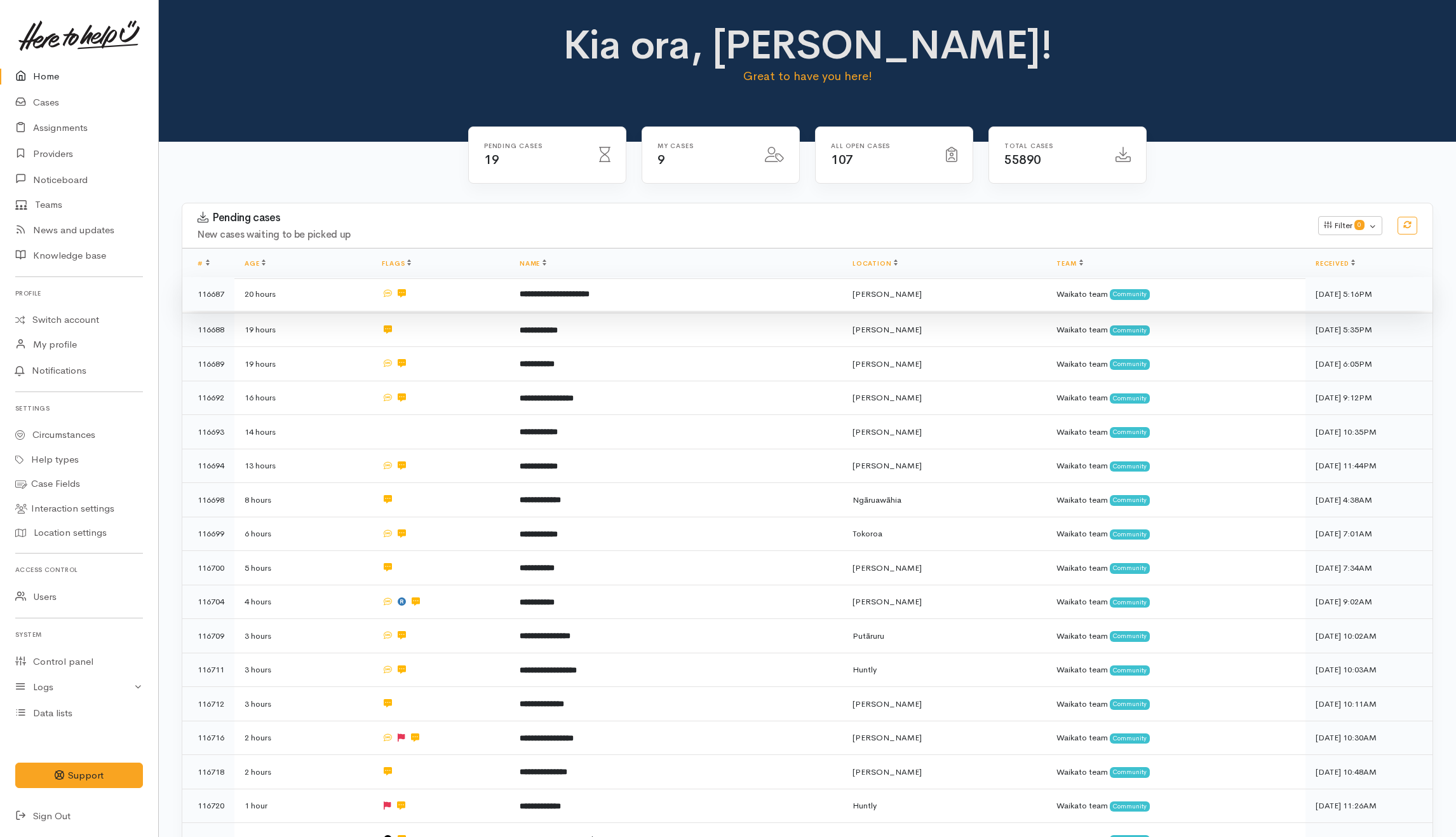
click at [735, 301] on td "**********" at bounding box center [676, 294] width 333 height 35
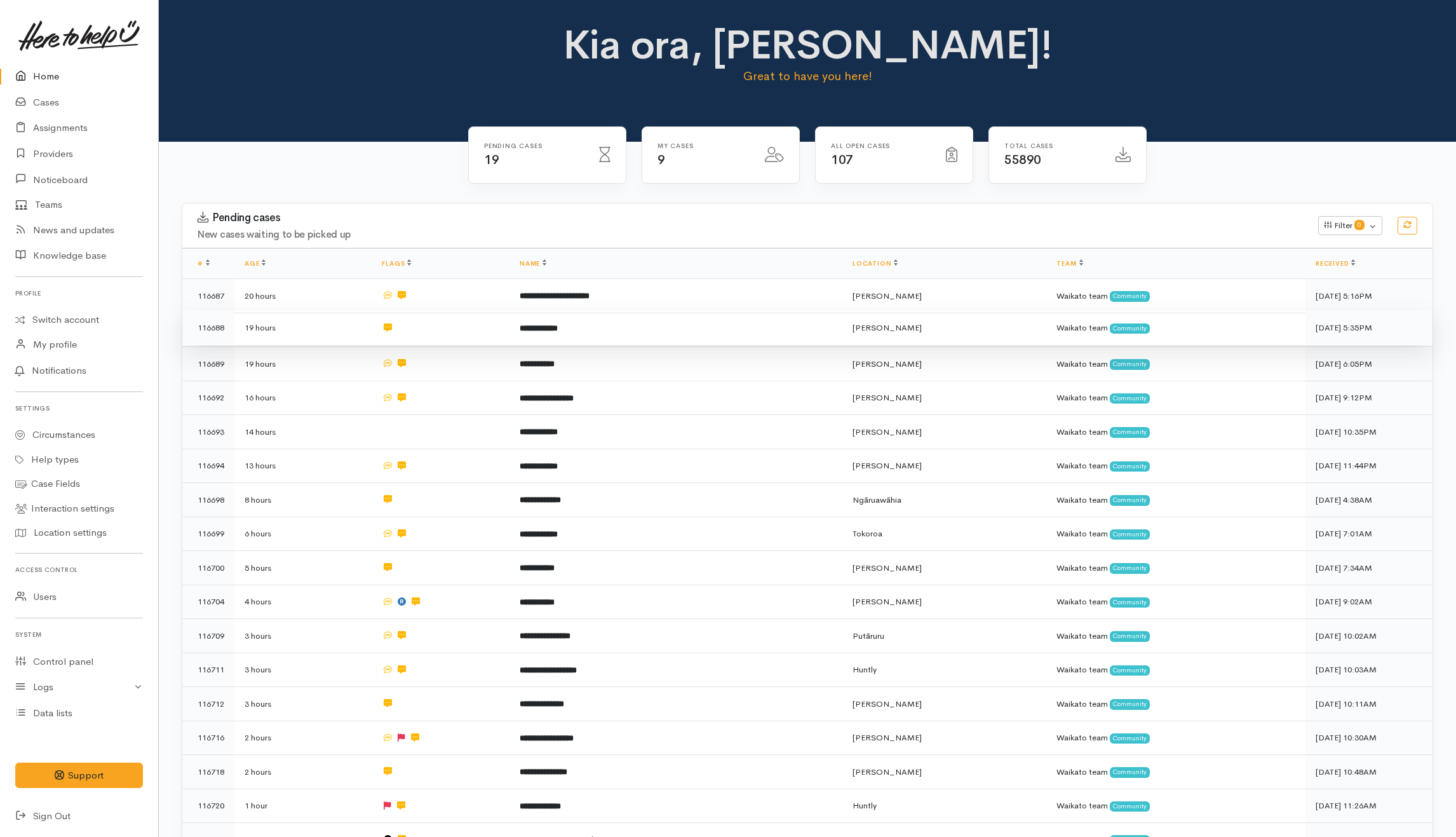
click at [712, 328] on td "**********" at bounding box center [676, 328] width 333 height 35
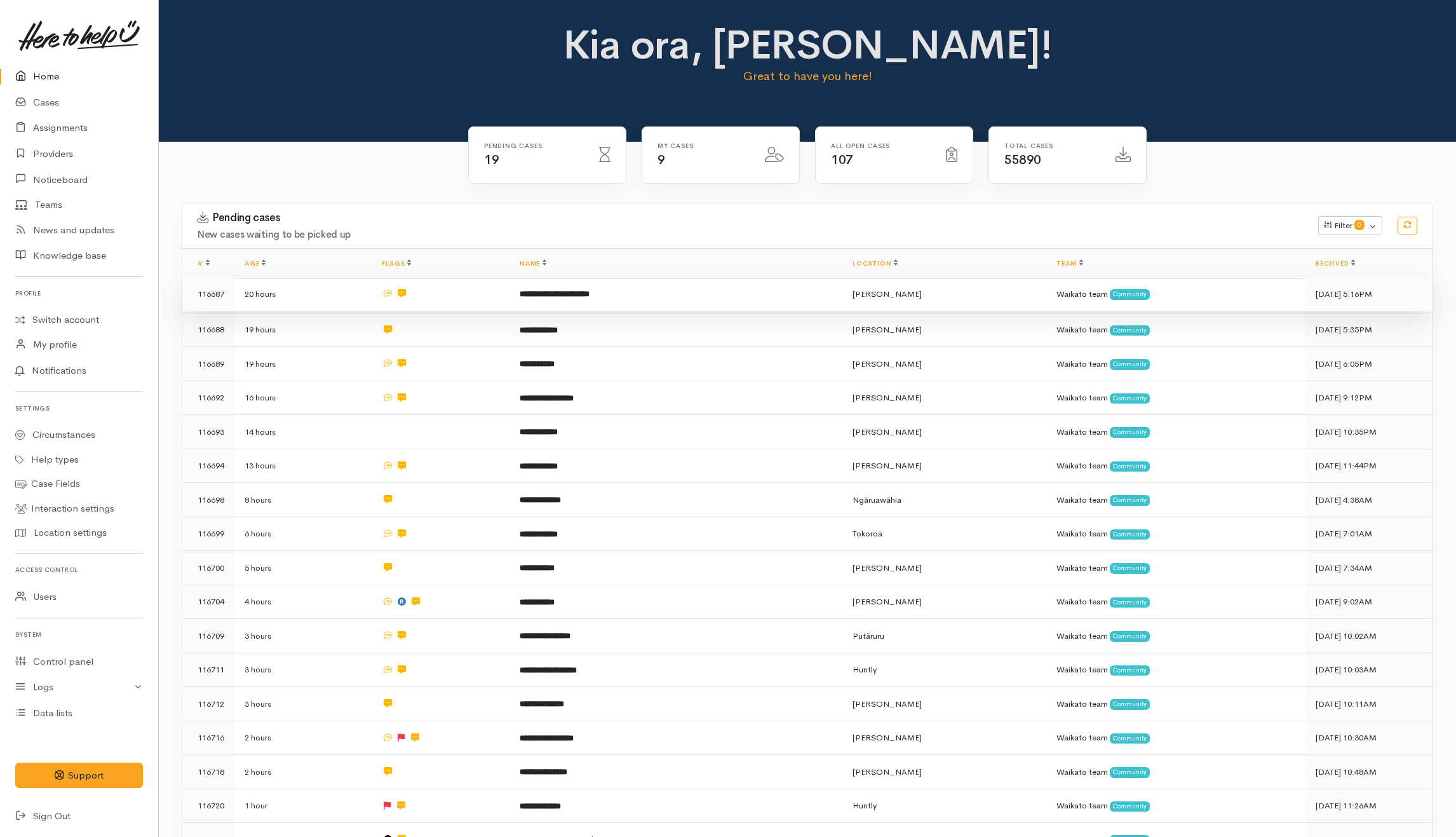
click at [763, 293] on td "**********" at bounding box center [676, 294] width 333 height 35
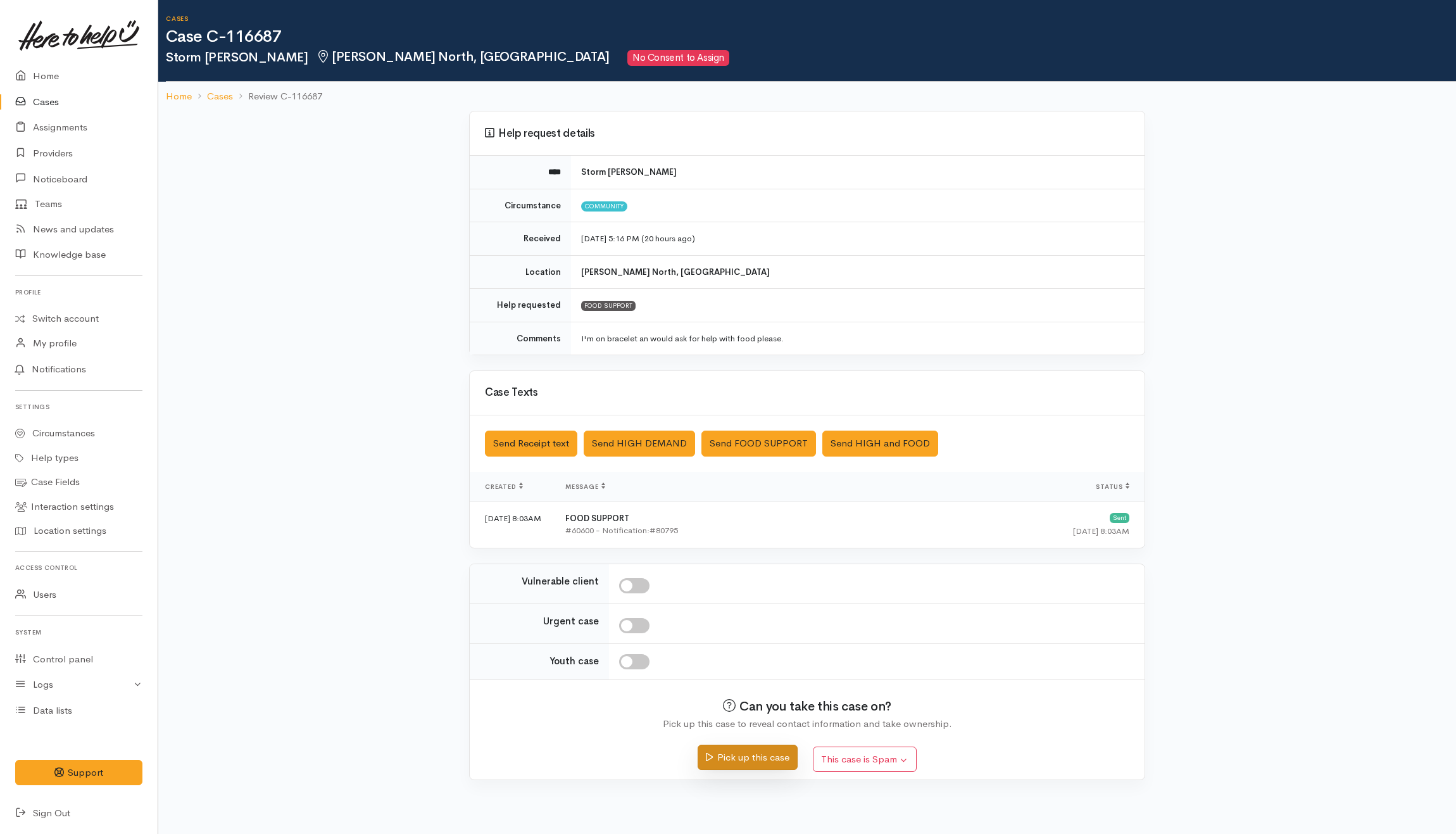
click at [751, 753] on button "Pick up this case" at bounding box center [748, 757] width 100 height 26
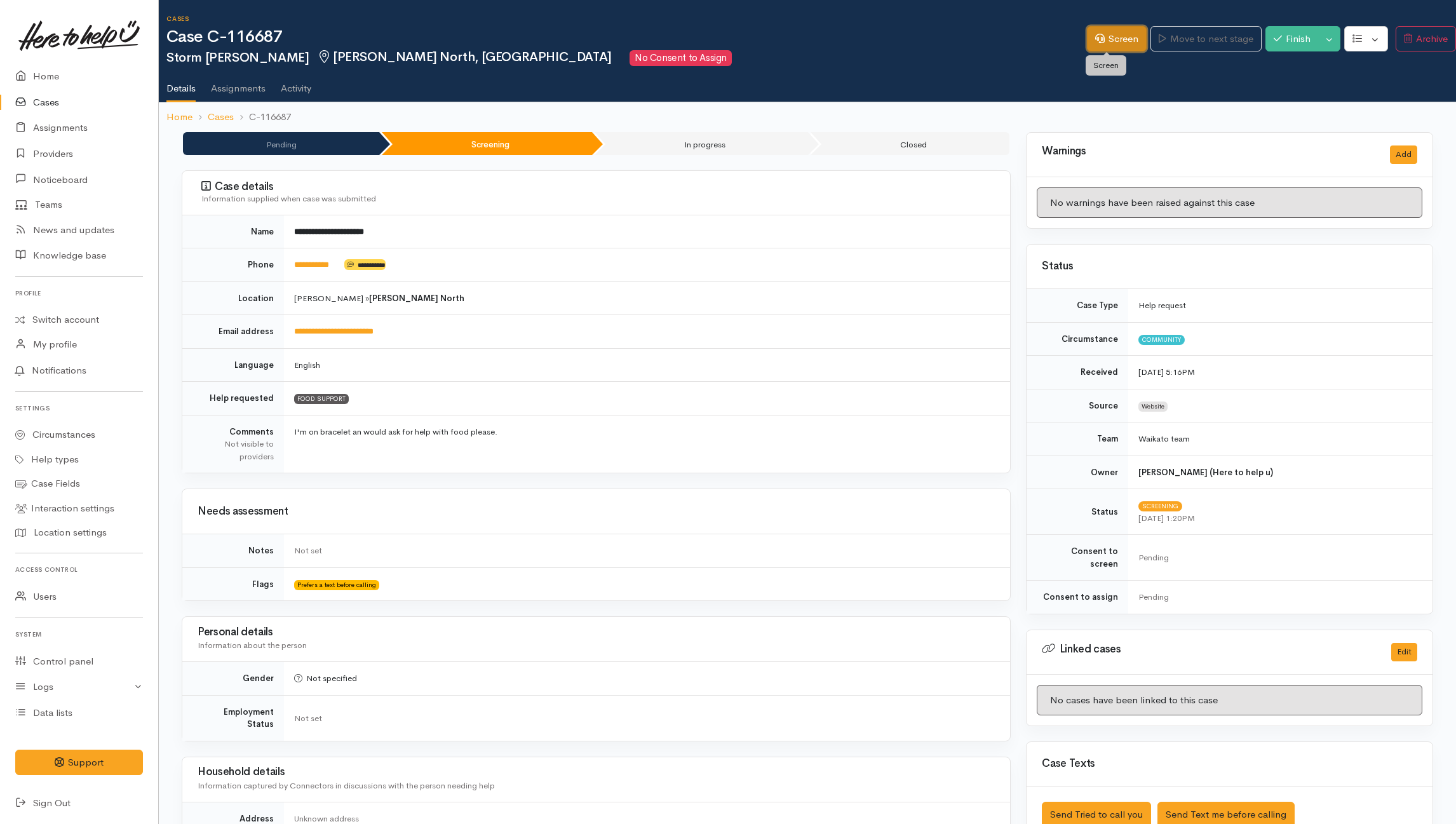
click at [1114, 35] on link "Screen" at bounding box center [1117, 38] width 60 height 26
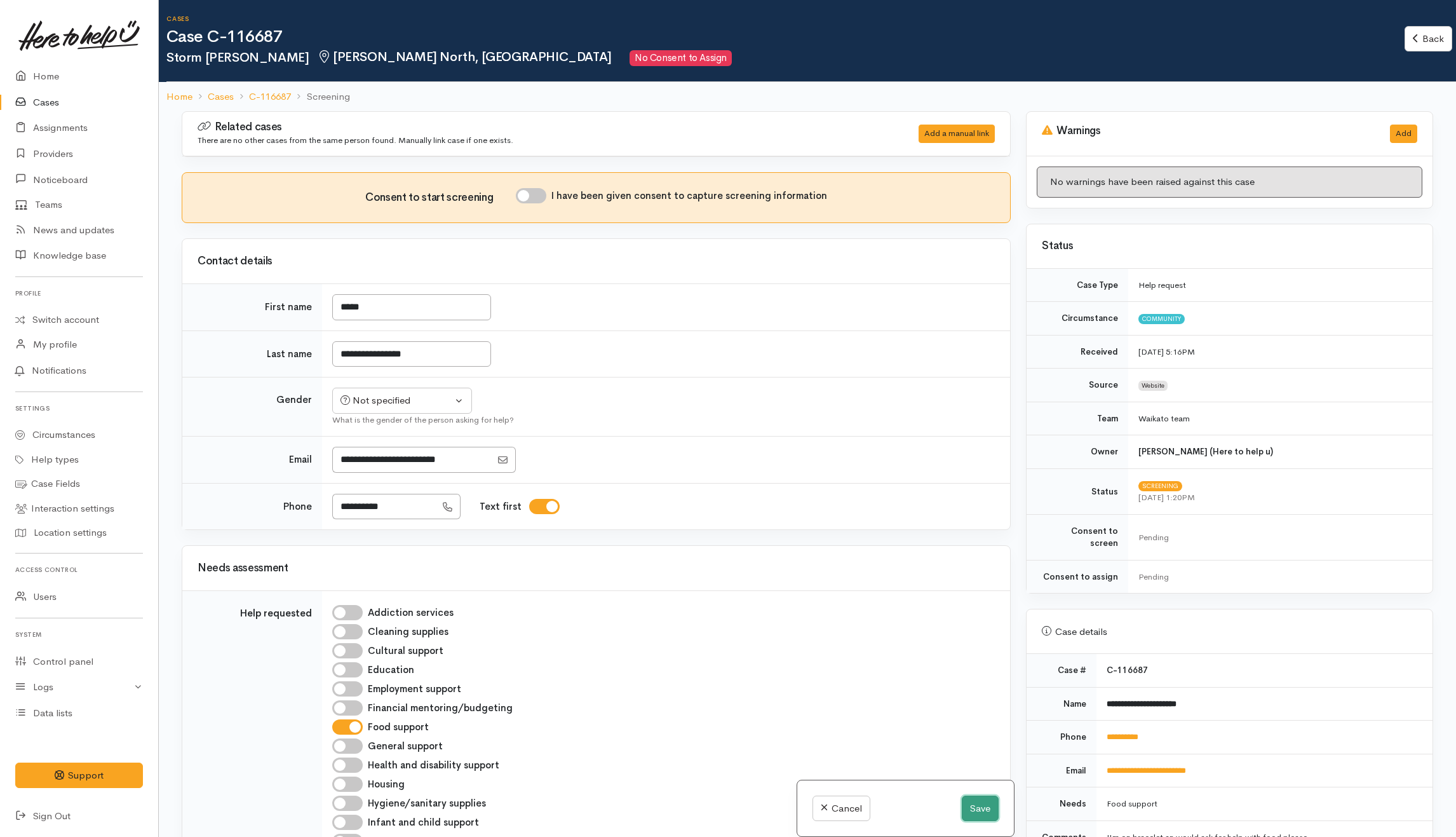
click at [979, 806] on button "Save" at bounding box center [980, 808] width 37 height 26
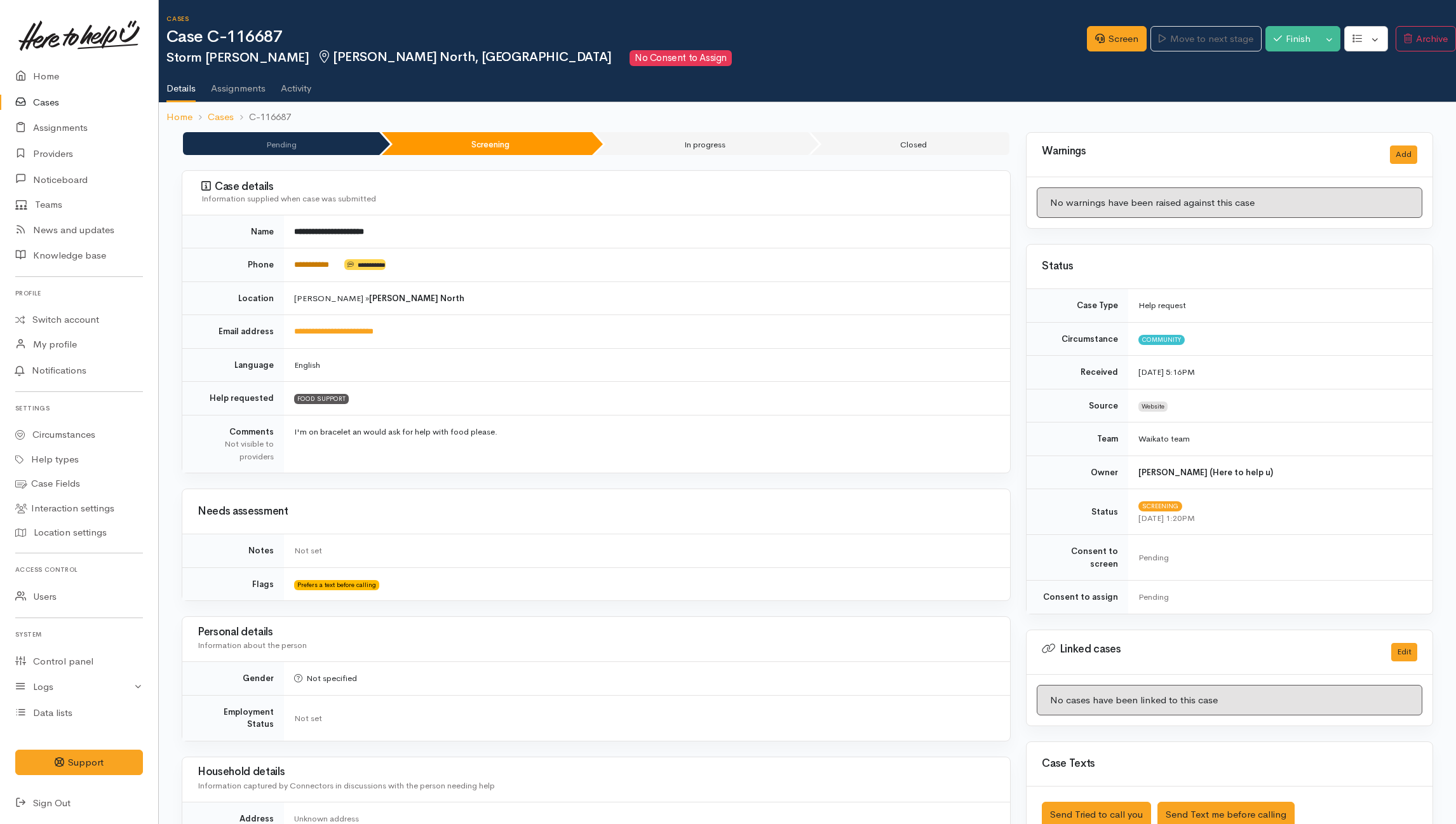
click at [314, 264] on link "**********" at bounding box center [312, 264] width 35 height 9
click at [1103, 43] on link "Screen" at bounding box center [1117, 38] width 60 height 26
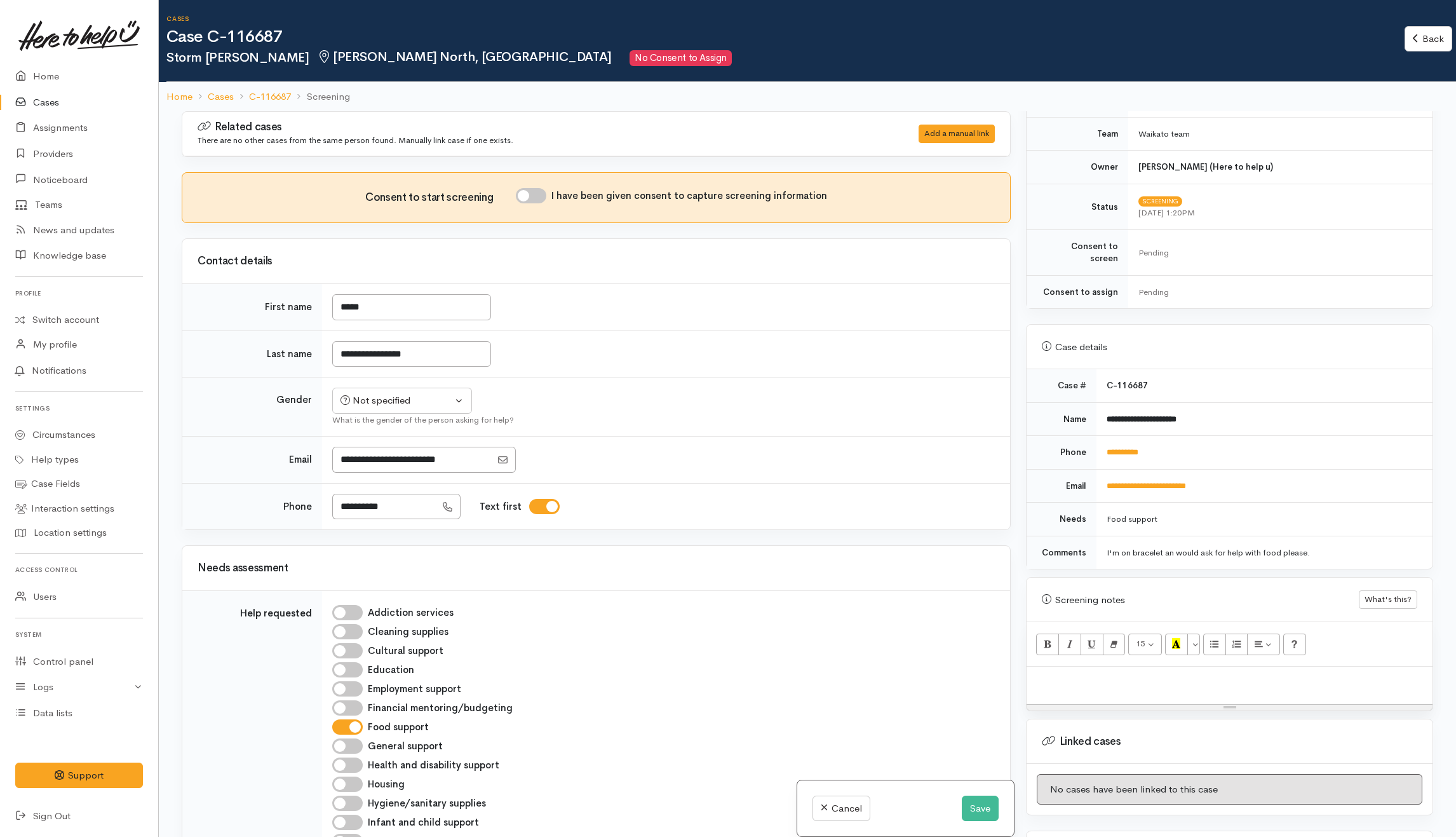
scroll to position [397, 0]
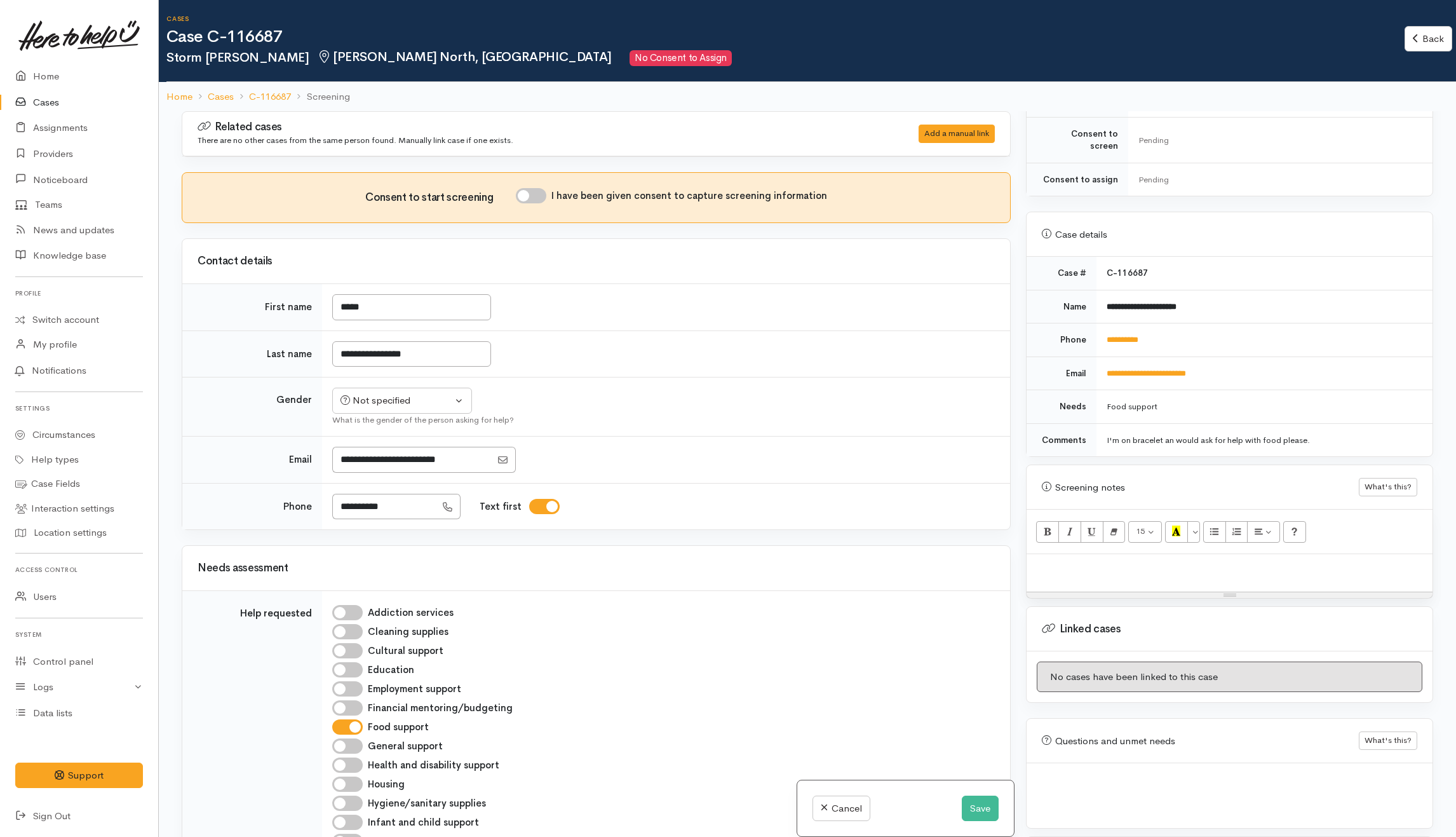
click at [1137, 561] on p at bounding box center [1229, 568] width 393 height 14
paste div
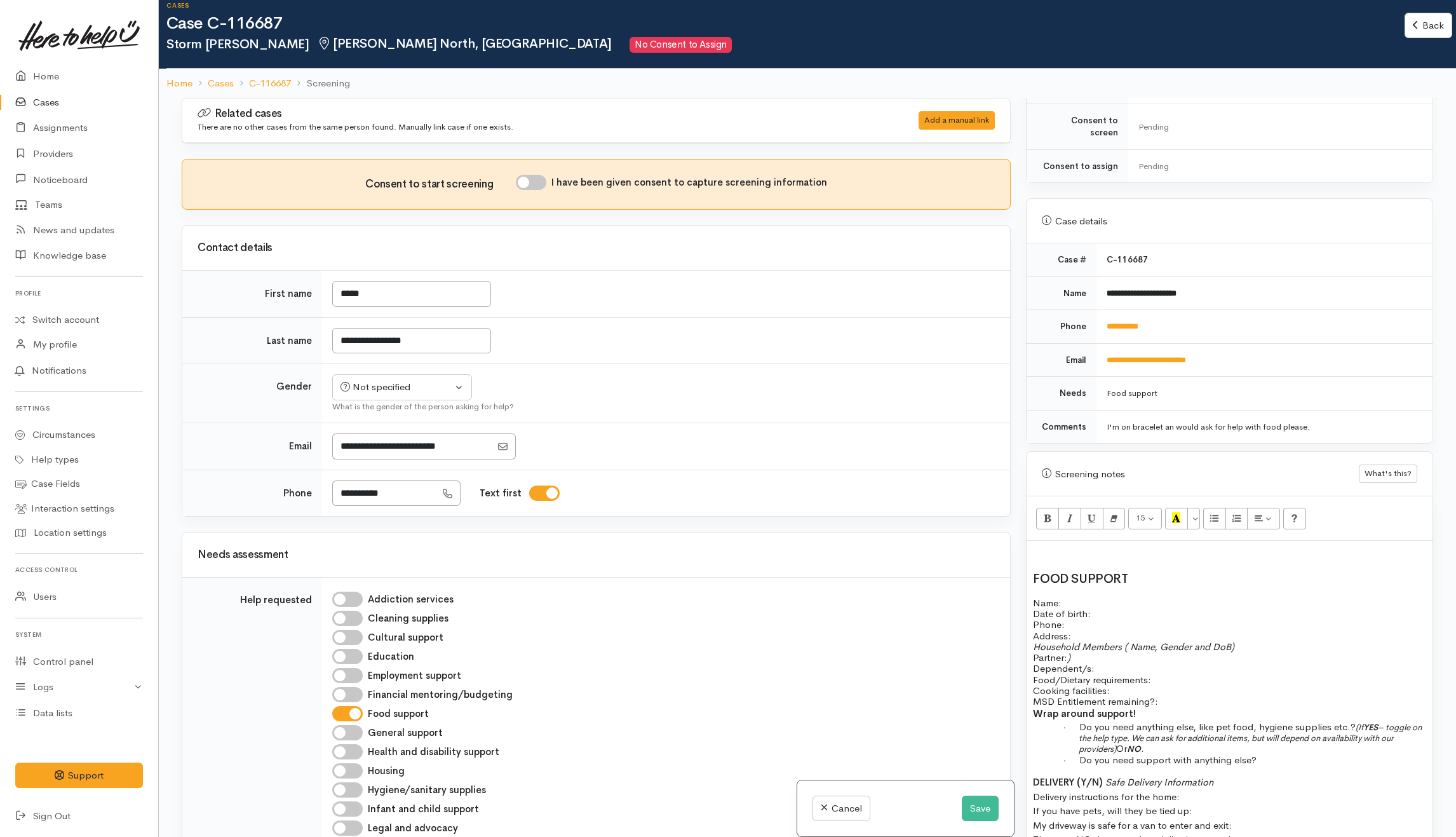
click at [1135, 583] on div "FOOD SUPPORT Name: Date of birth: Phone:   Address:   Household Members ( Name,…" at bounding box center [1229, 701] width 406 height 322
click at [982, 809] on button "Save" at bounding box center [980, 808] width 37 height 26
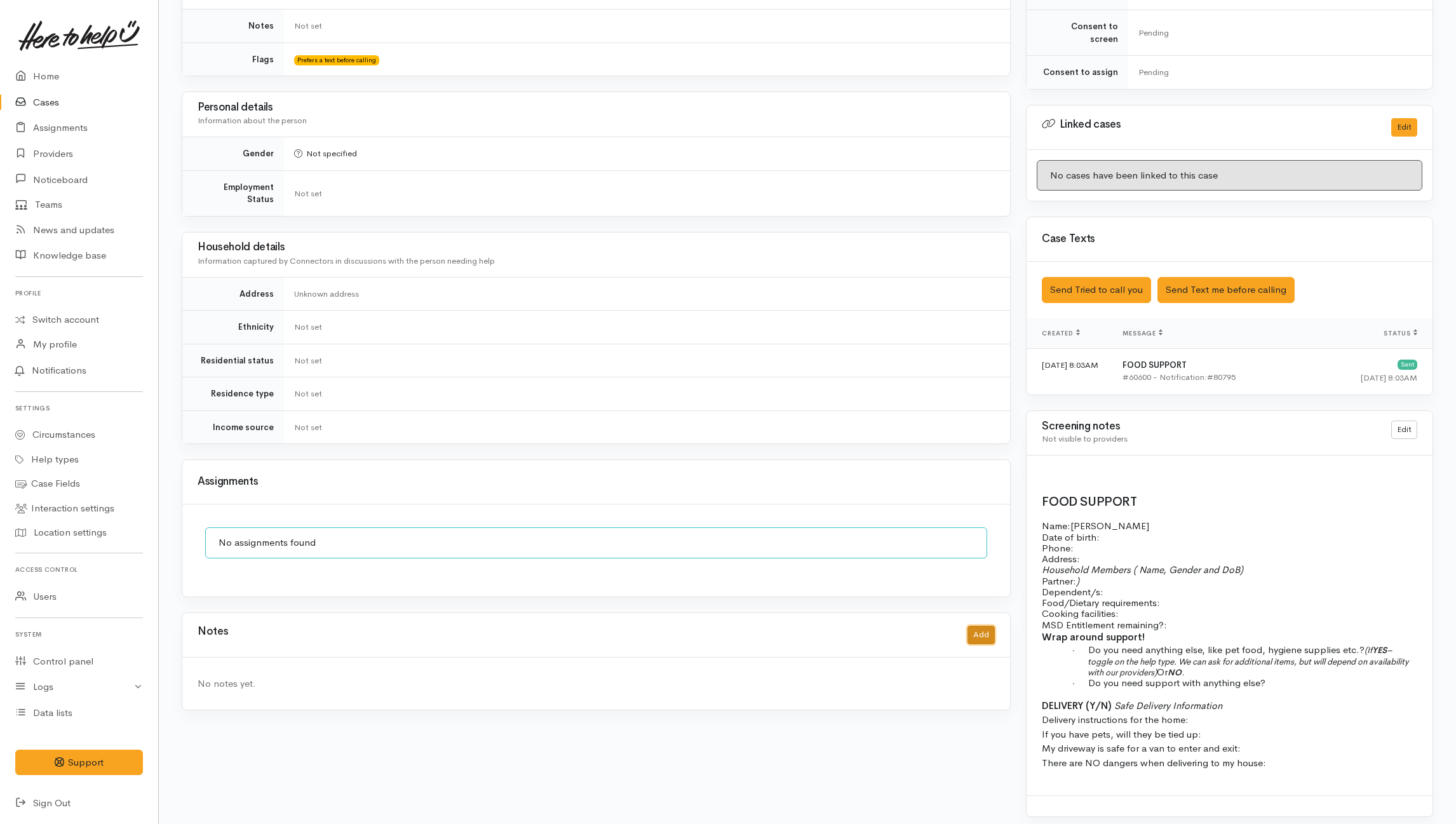
click at [984, 628] on button "Add" at bounding box center [981, 635] width 27 height 18
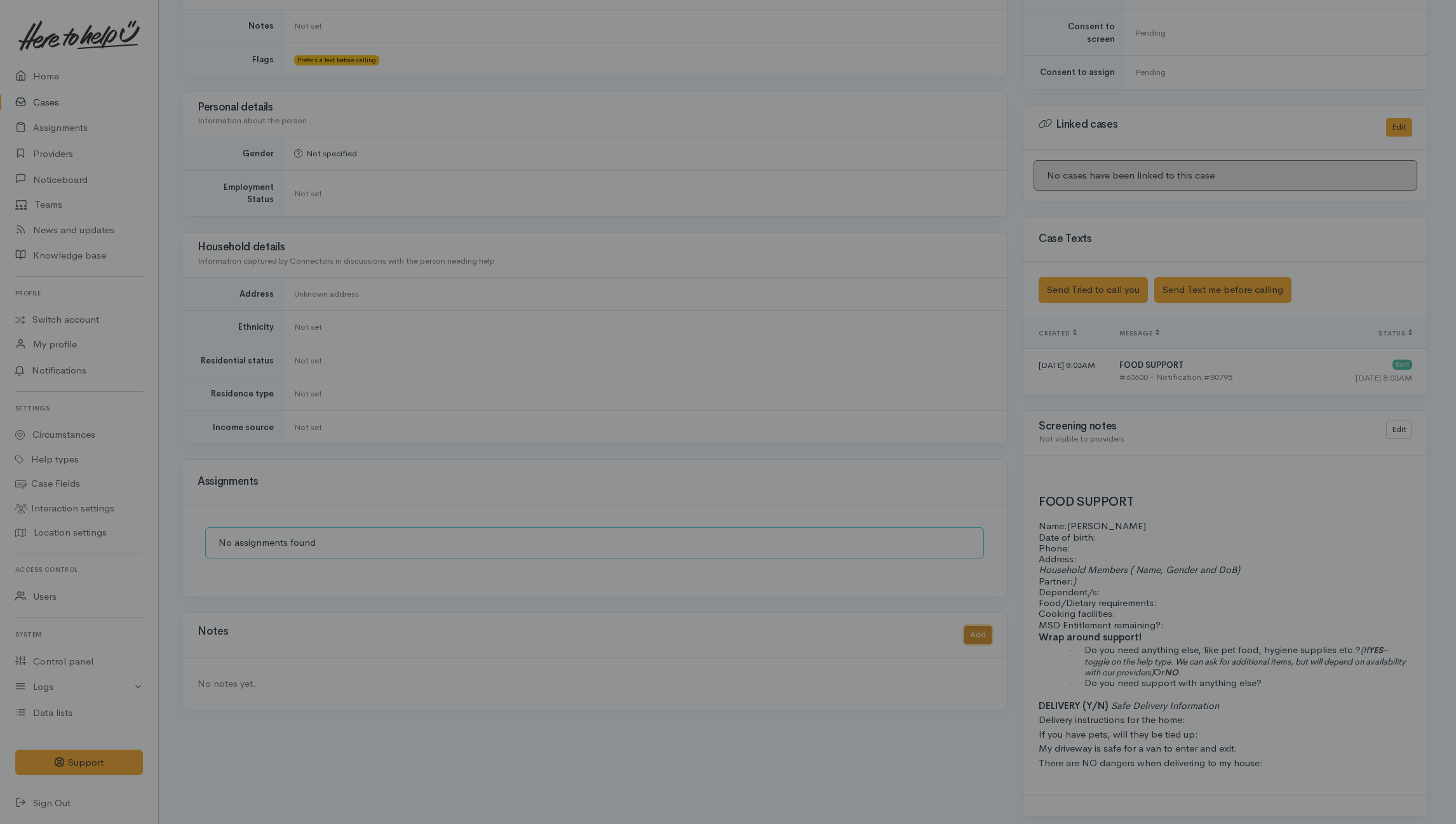
scroll to position [512, 0]
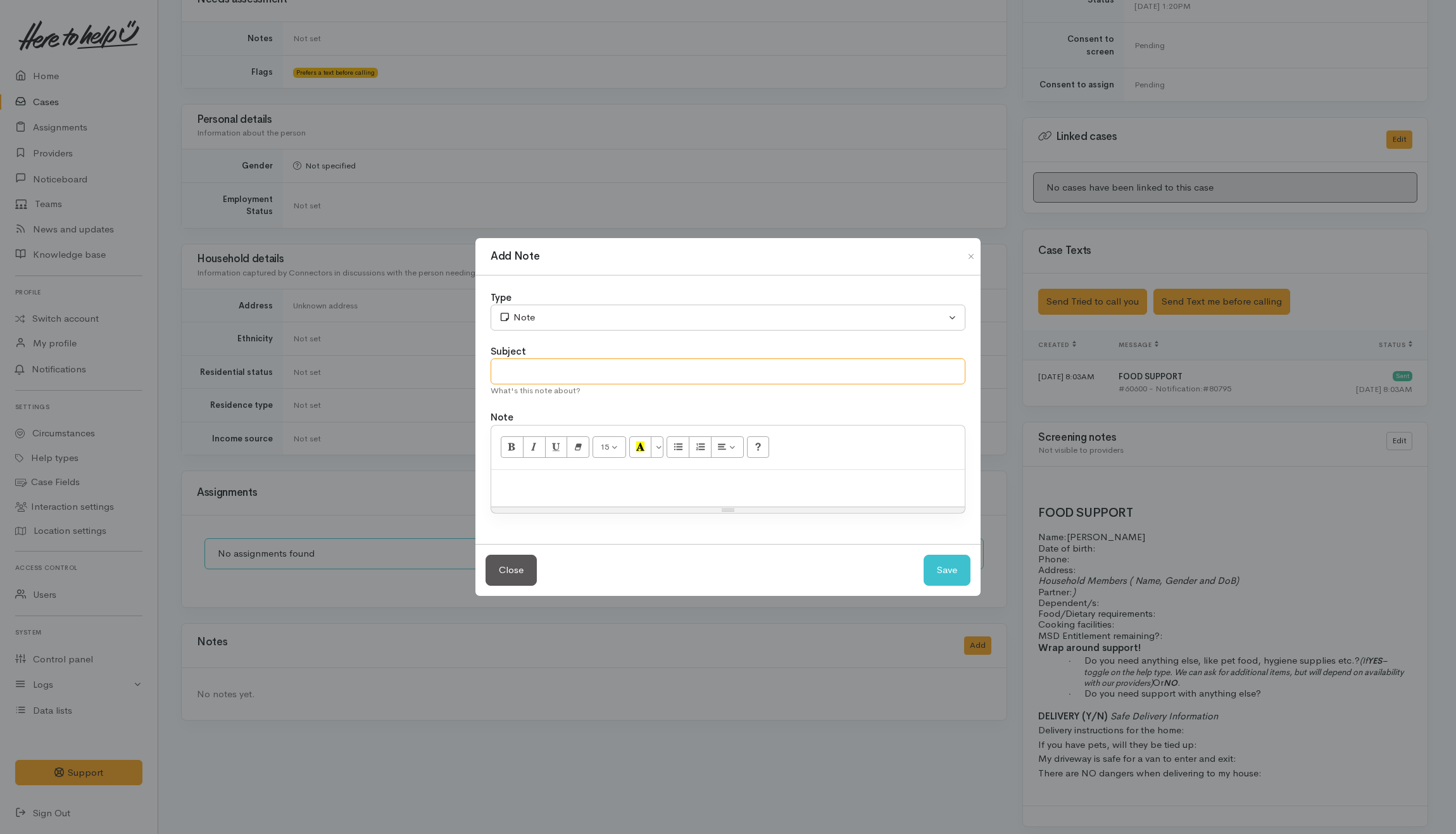
click at [600, 372] on input "text" at bounding box center [728, 371] width 474 height 26
type input "Attempt#1"
click at [616, 478] on p at bounding box center [728, 483] width 461 height 14
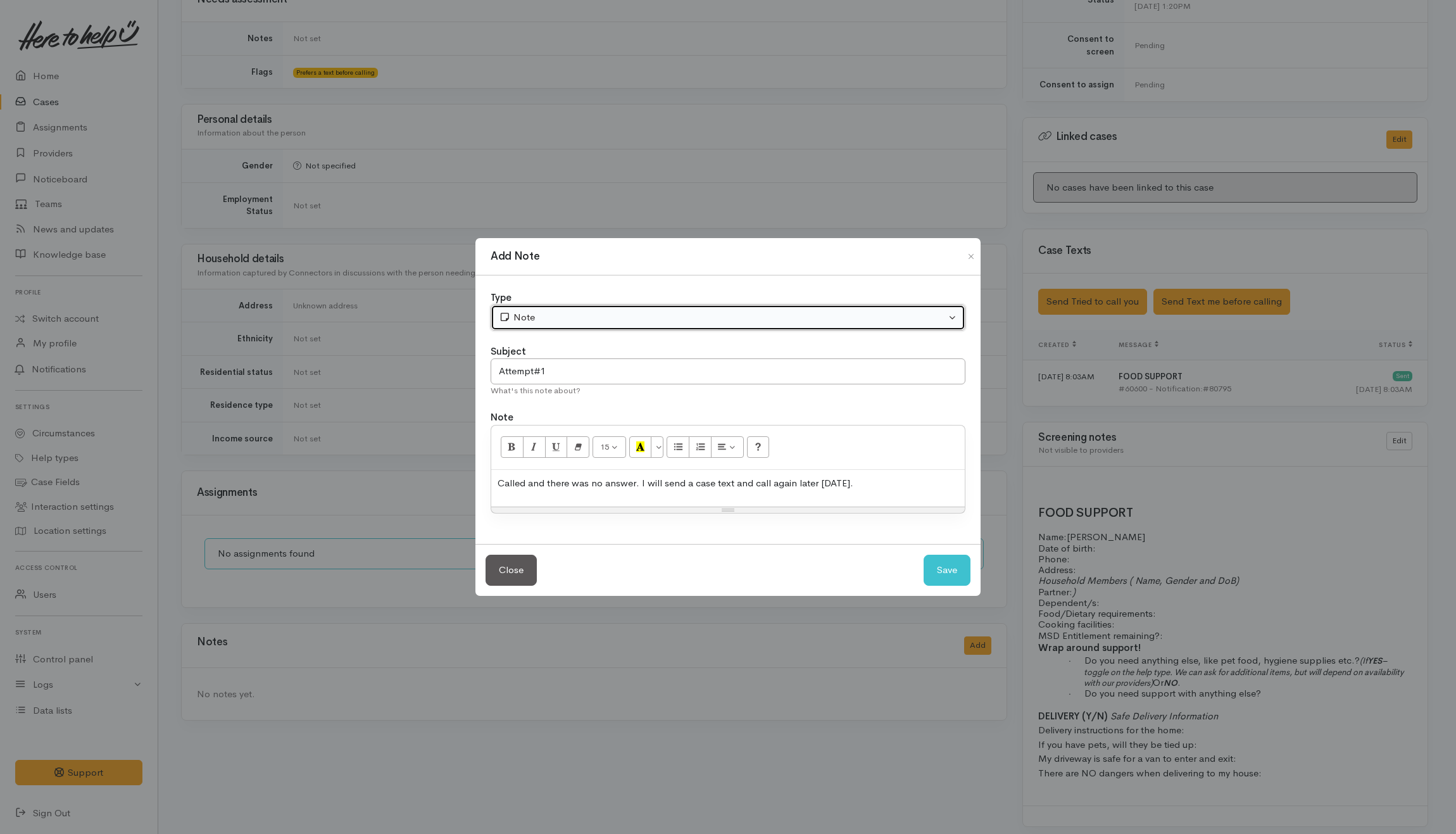
click at [887, 316] on div "Note" at bounding box center [723, 317] width 447 height 14
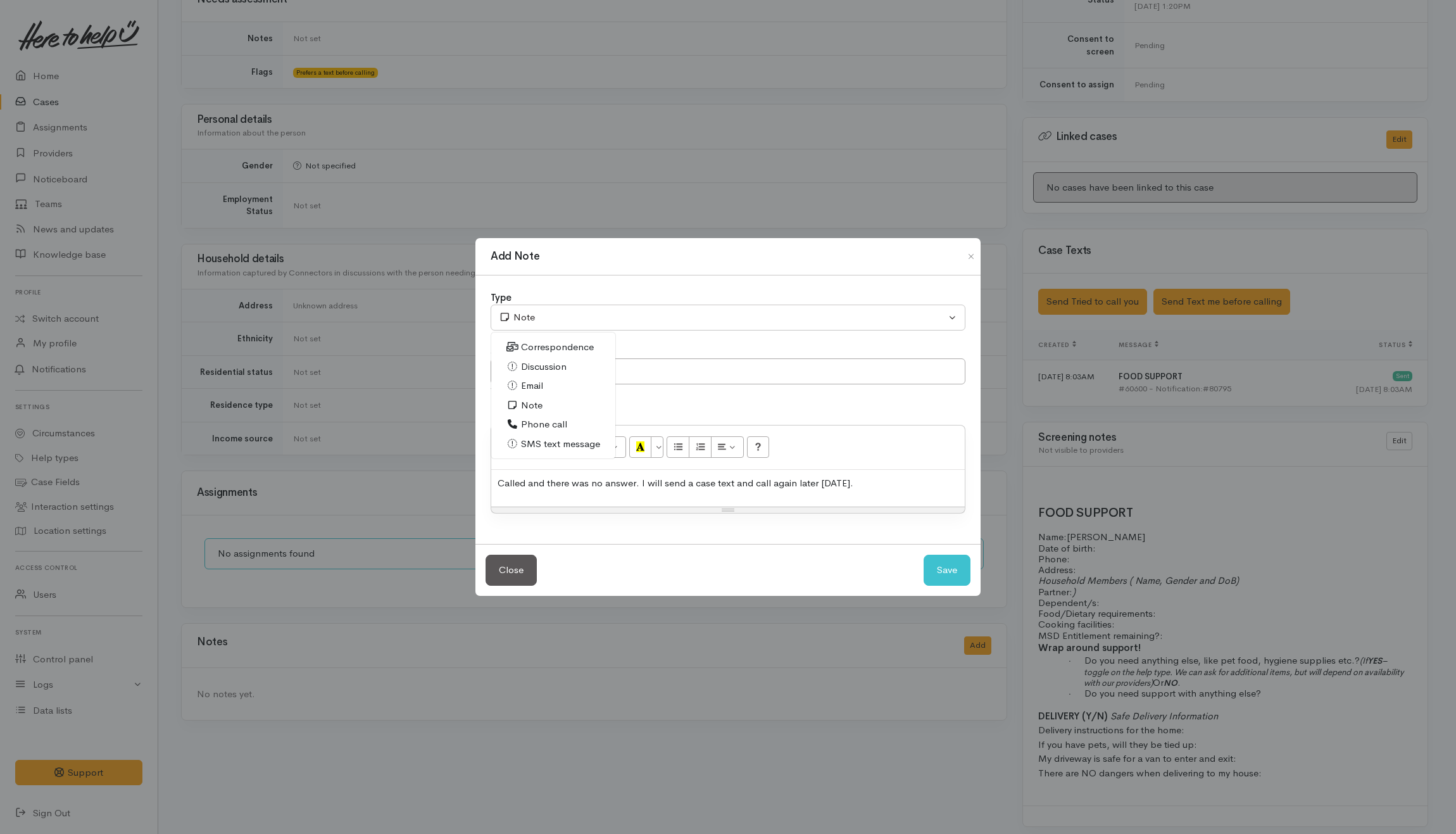
drag, startPoint x: 524, startPoint y: 421, endPoint x: 835, endPoint y: 638, distance: 379.2
click at [527, 423] on span "Phone call" at bounding box center [544, 424] width 46 height 14
select select "3"
click at [943, 578] on button "Save" at bounding box center [947, 570] width 47 height 31
select select "1"
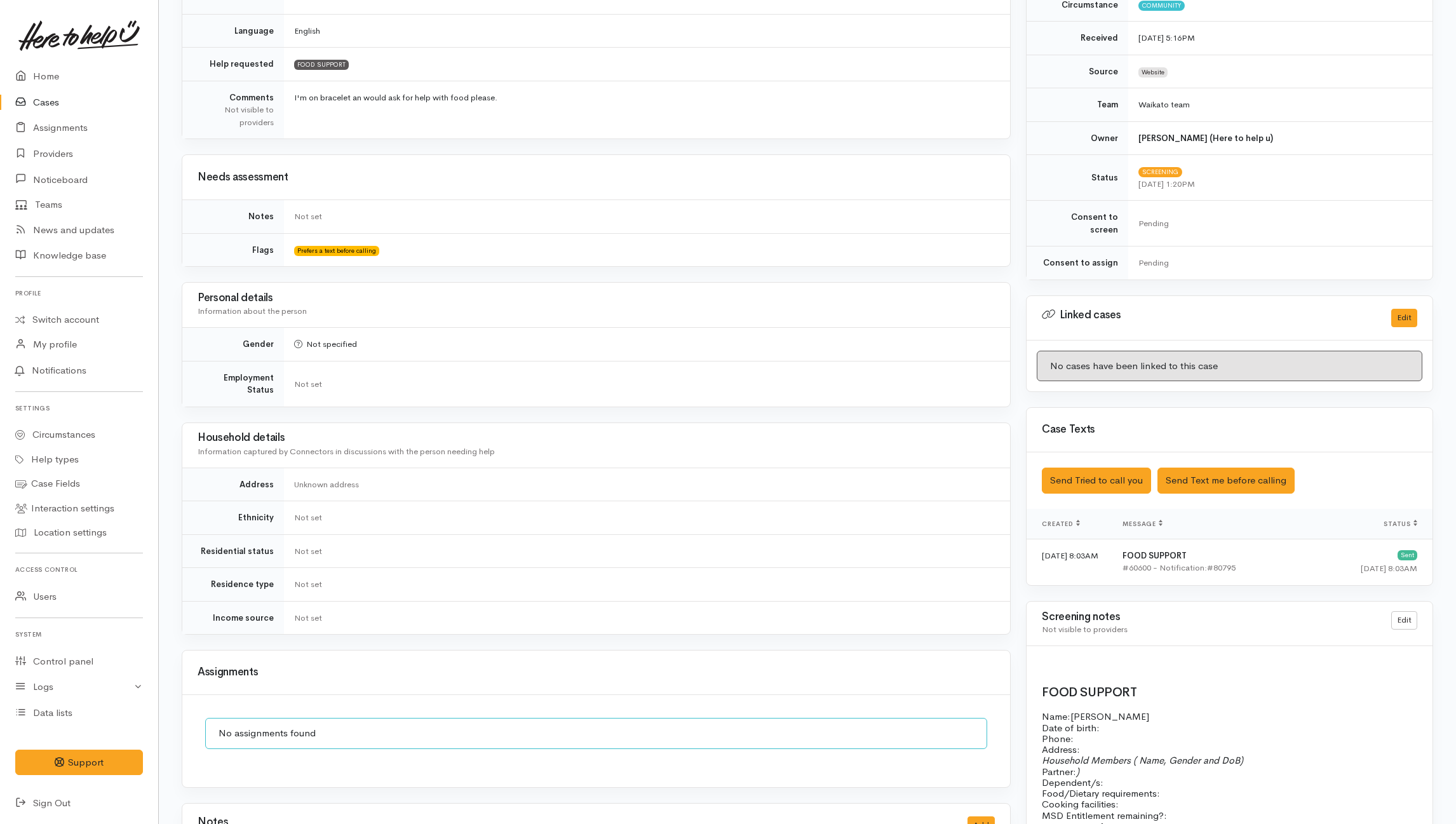
scroll to position [338, 0]
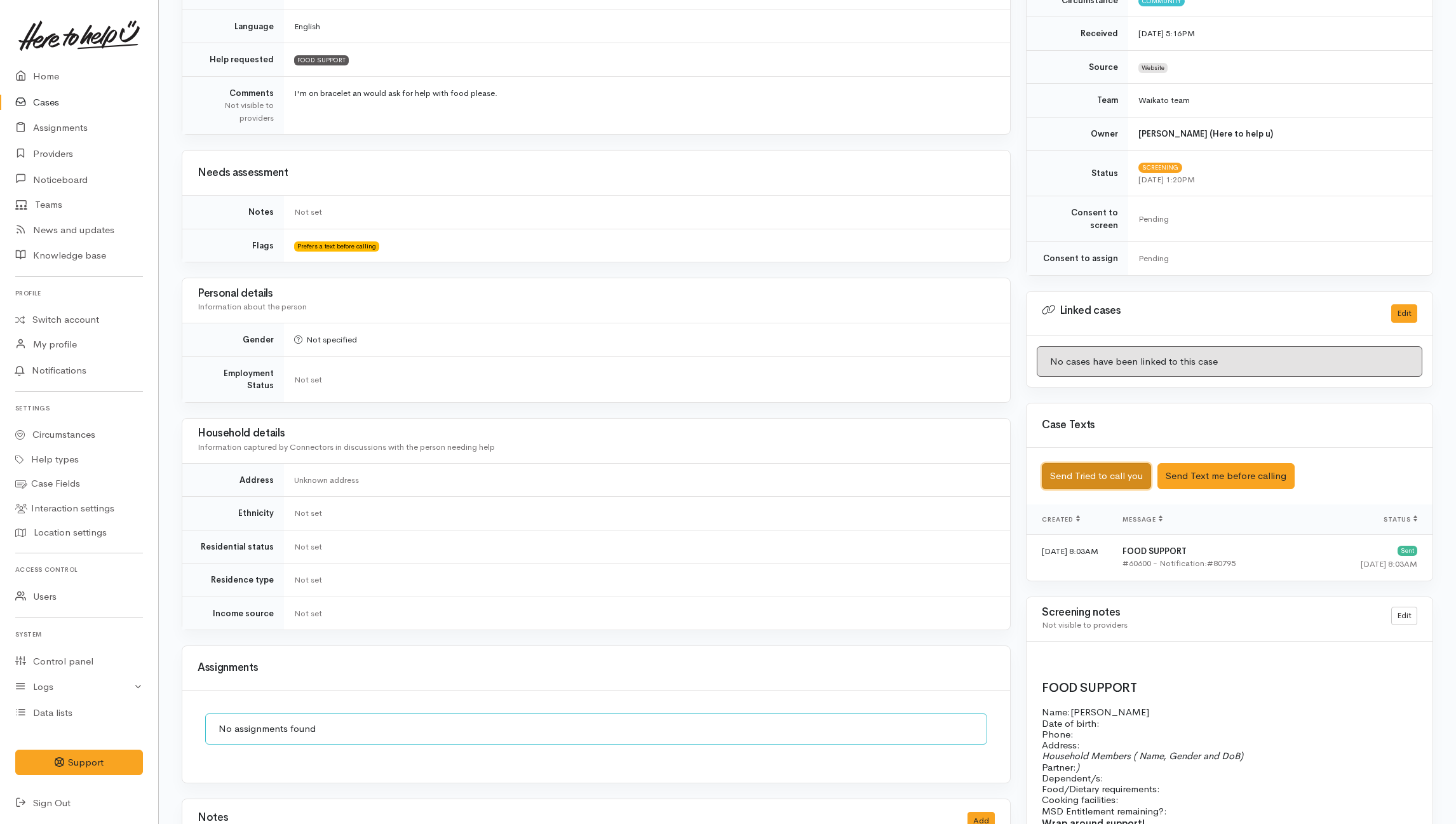
click at [1120, 470] on button "Send Tried to call you" at bounding box center [1096, 476] width 110 height 26
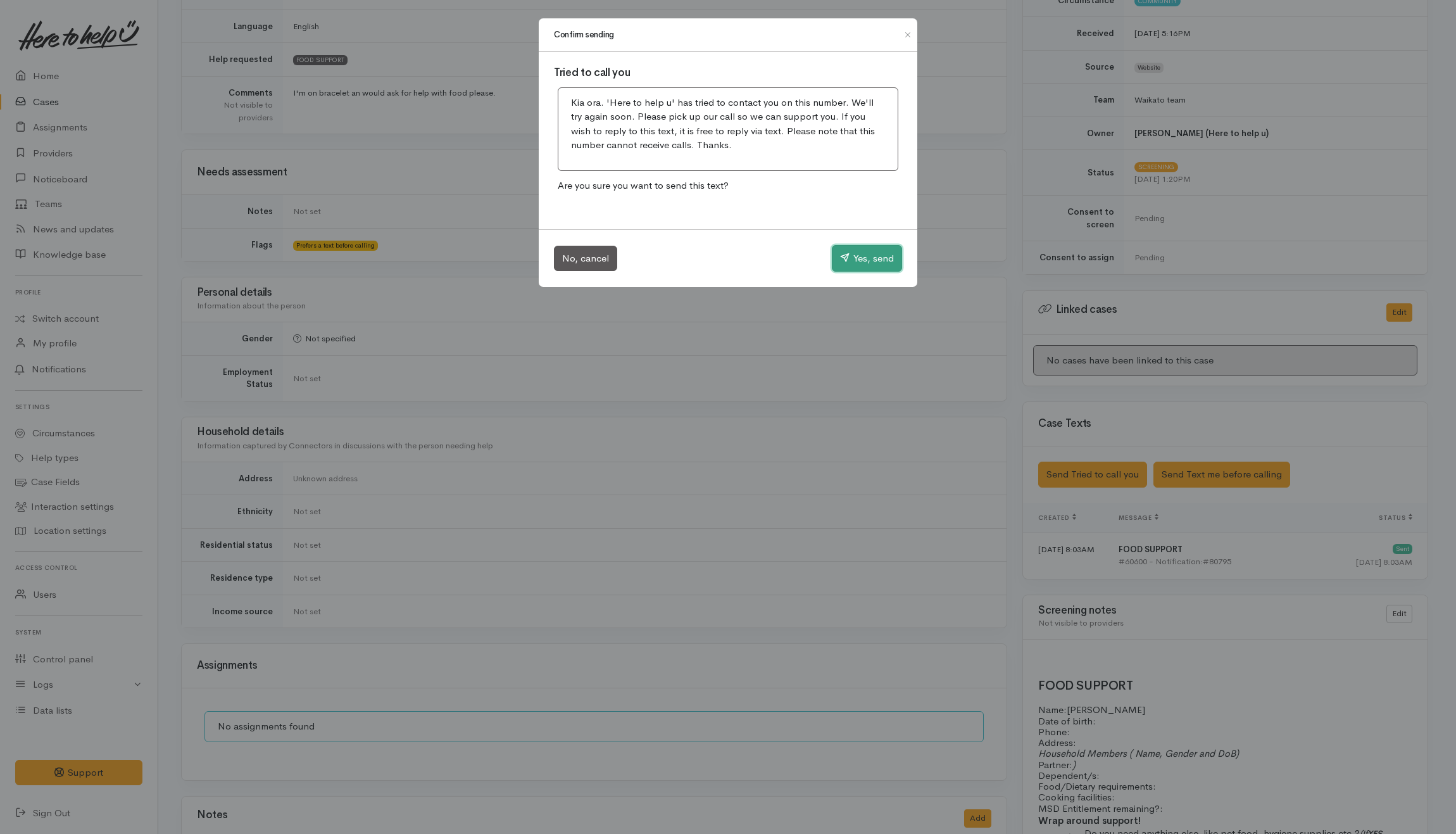
click at [876, 259] on button "Yes, send" at bounding box center [867, 259] width 70 height 27
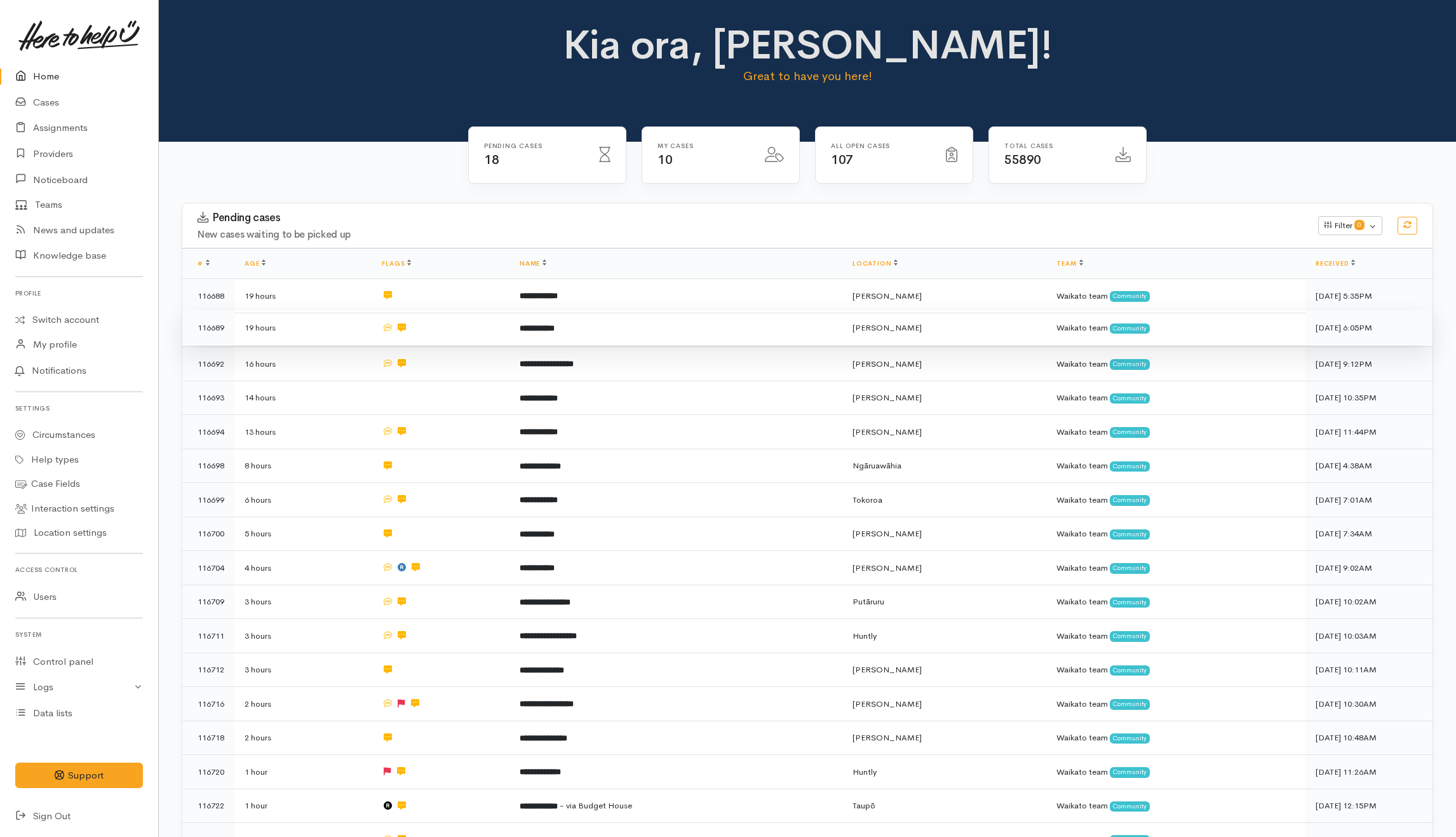
click at [620, 331] on td "**********" at bounding box center [676, 328] width 333 height 35
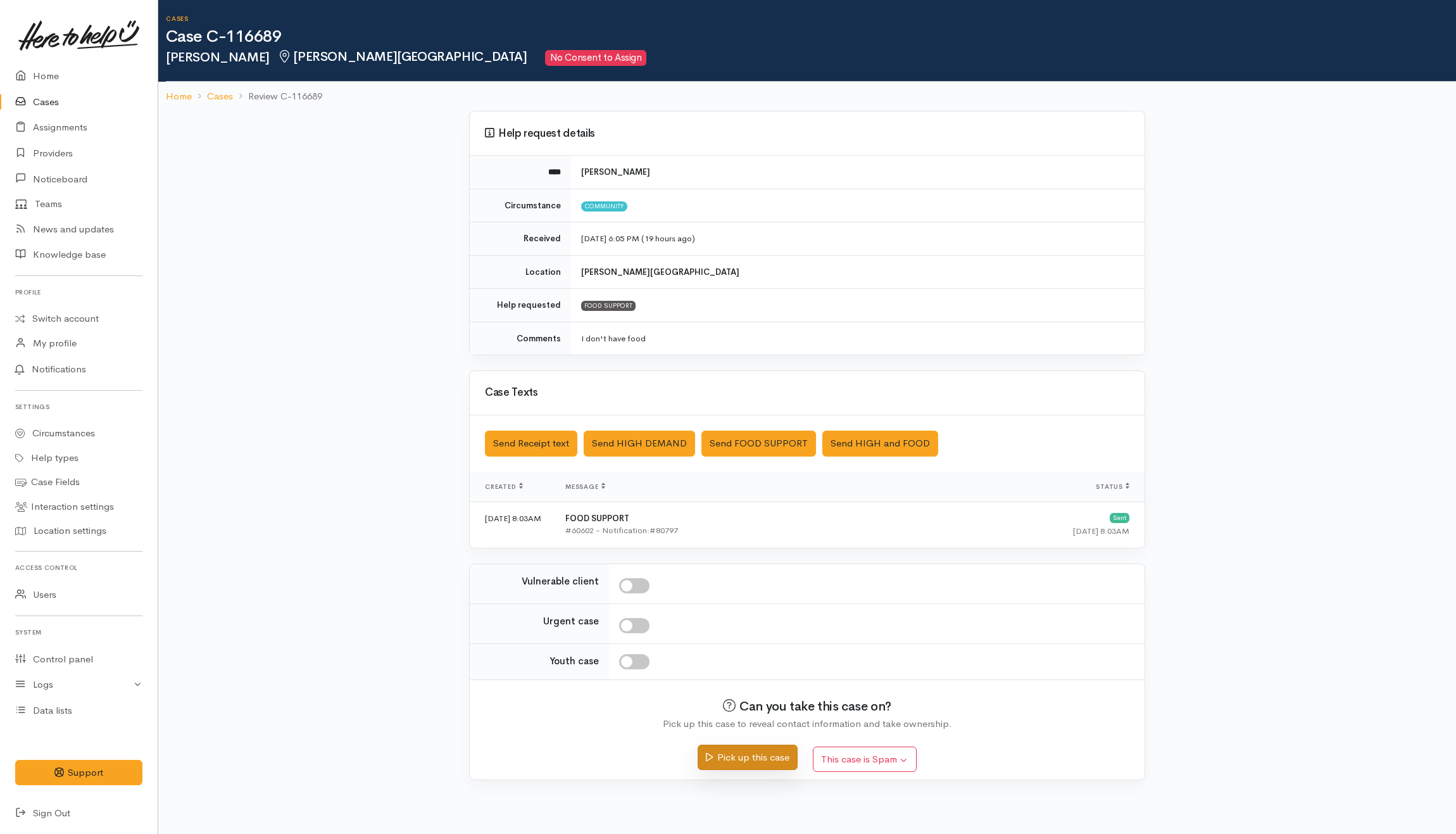
click at [748, 766] on button "Pick up this case" at bounding box center [748, 757] width 100 height 26
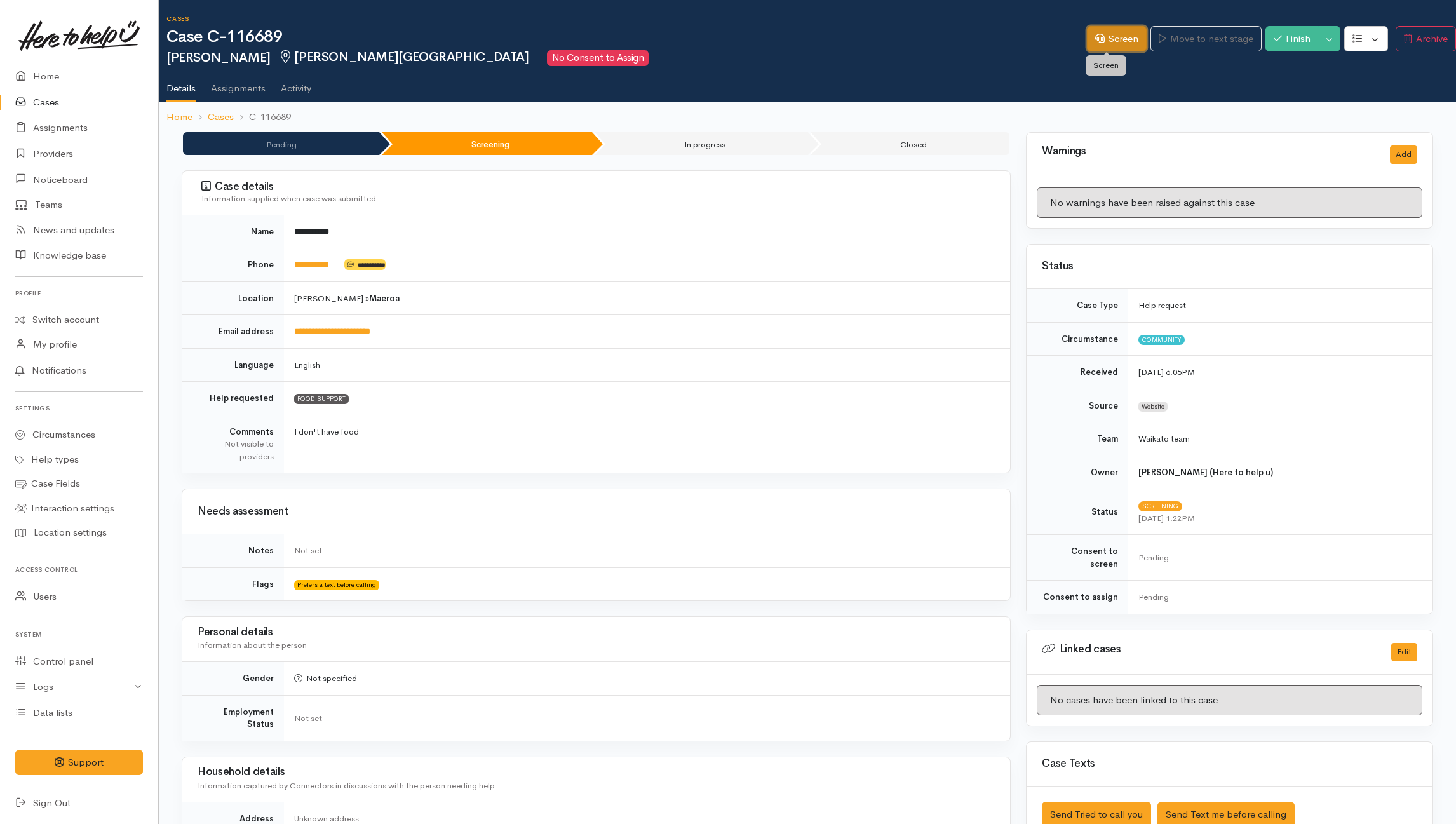
click at [1115, 31] on link "Screen" at bounding box center [1117, 38] width 60 height 26
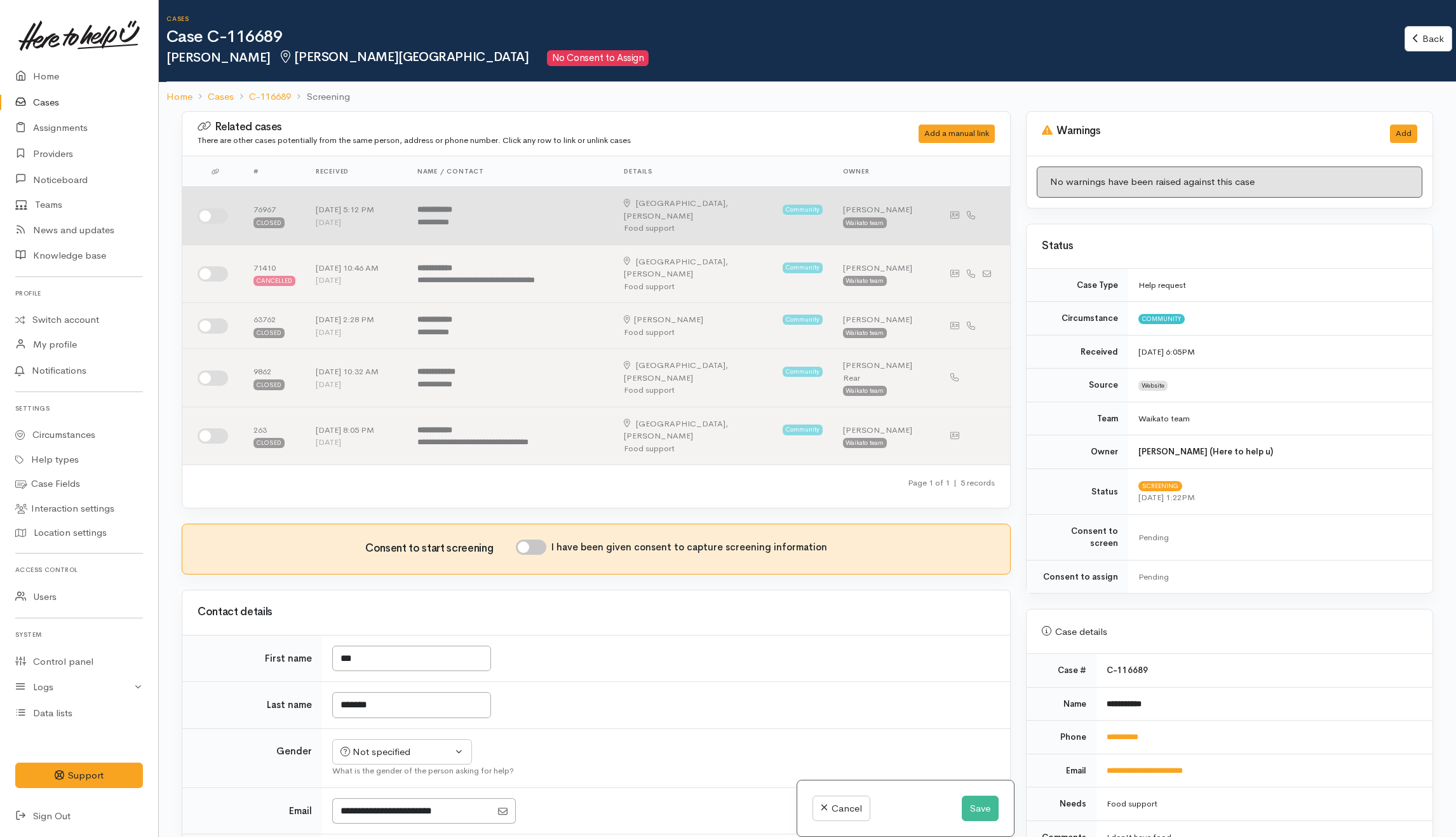
click at [213, 210] on input "checkbox" at bounding box center [213, 216] width 31 height 15
checkbox input "true"
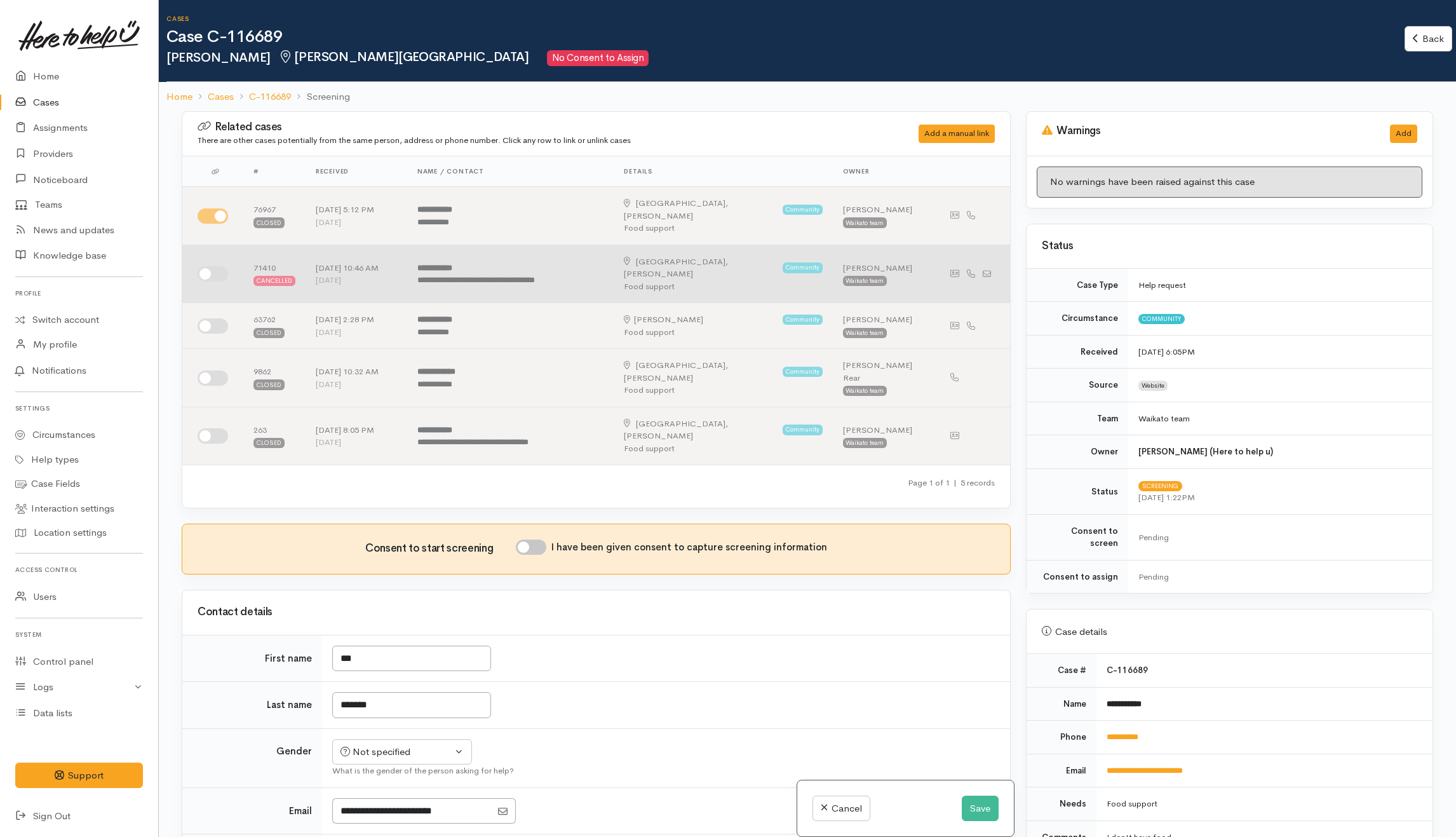
click at [222, 266] on input "checkbox" at bounding box center [213, 274] width 31 height 15
checkbox input "true"
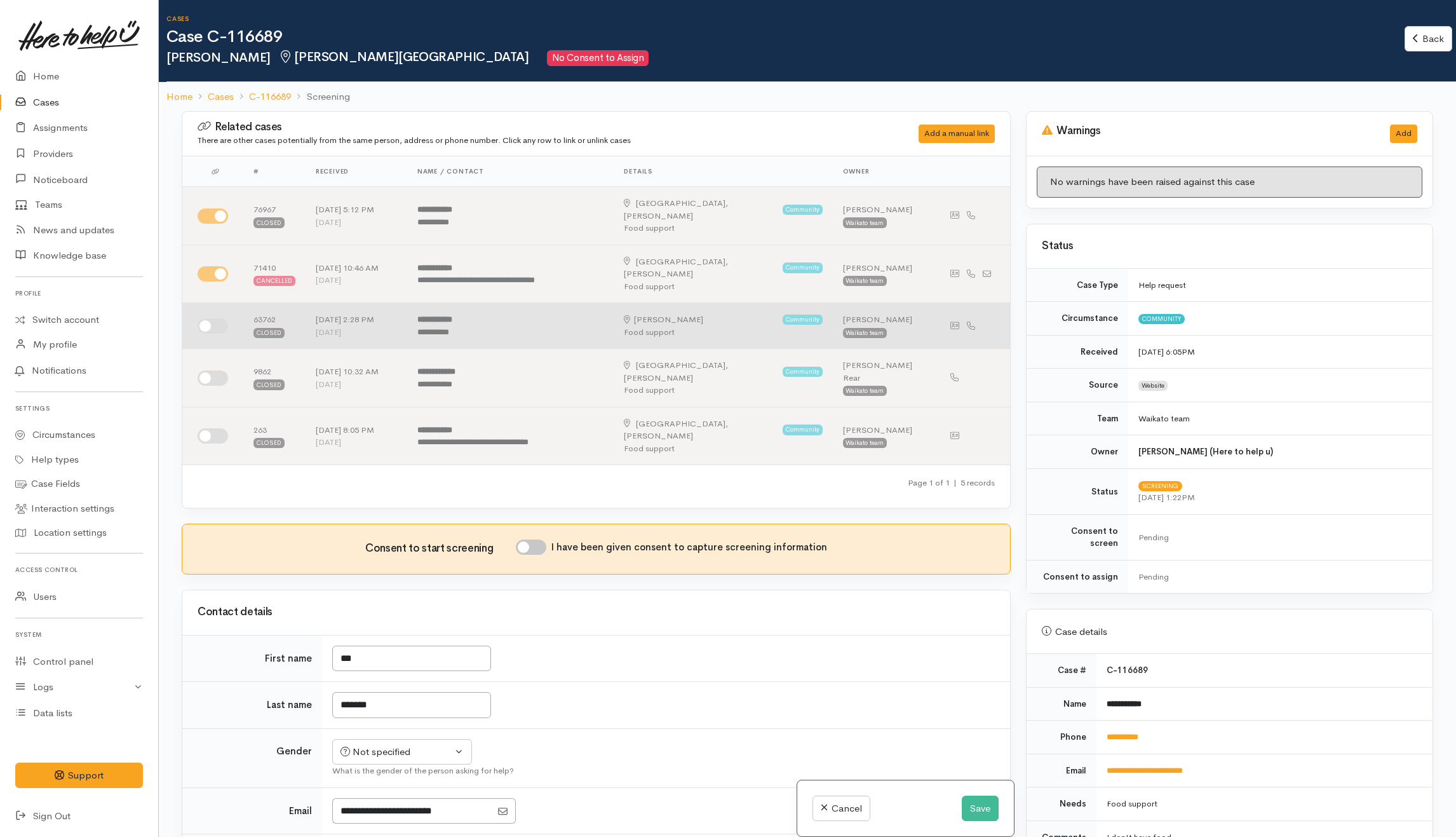
click at [222, 318] on input "checkbox" at bounding box center [213, 326] width 31 height 15
checkbox input "true"
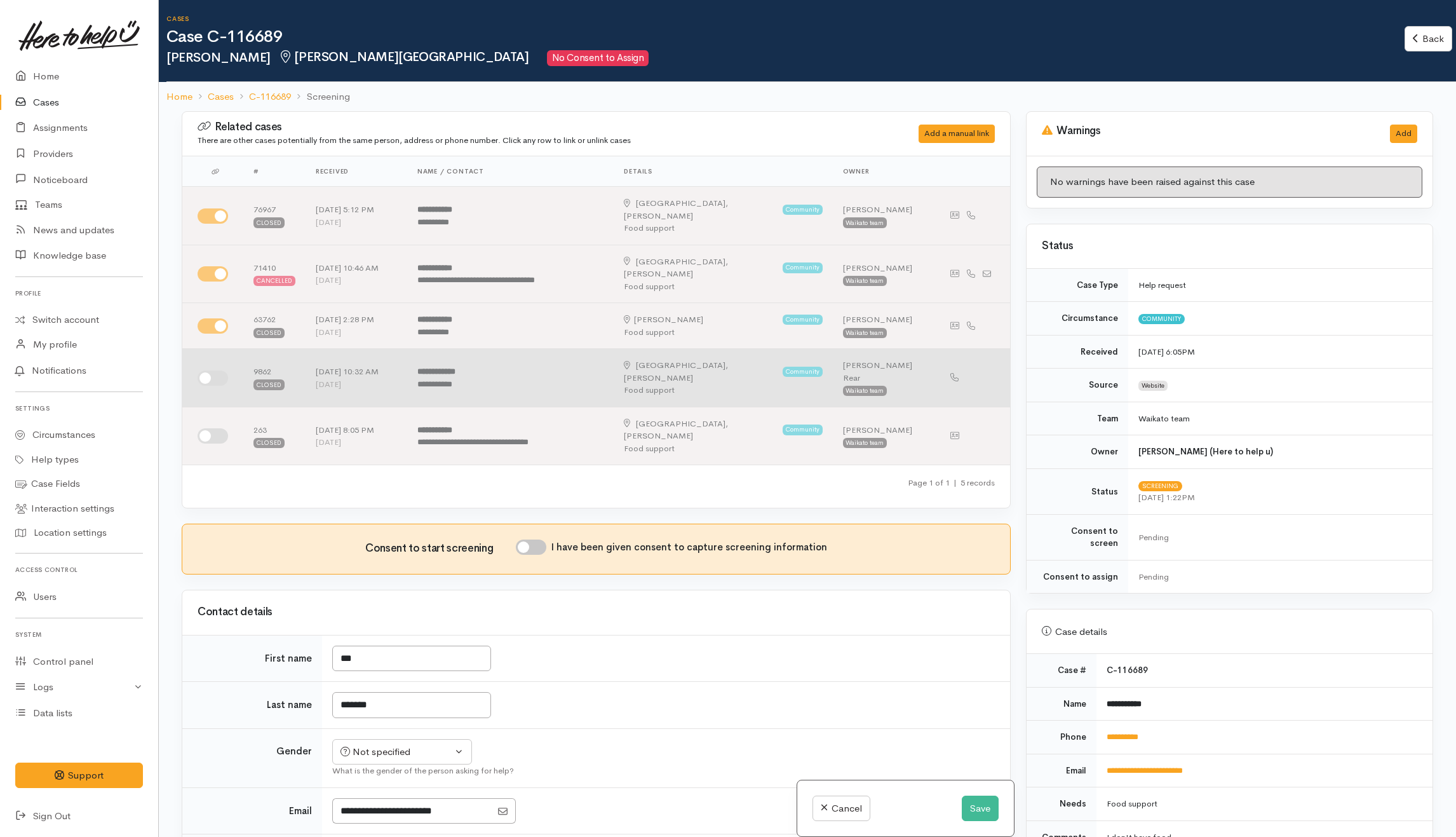
click at [211, 370] on input "checkbox" at bounding box center [213, 378] width 31 height 15
checkbox input "true"
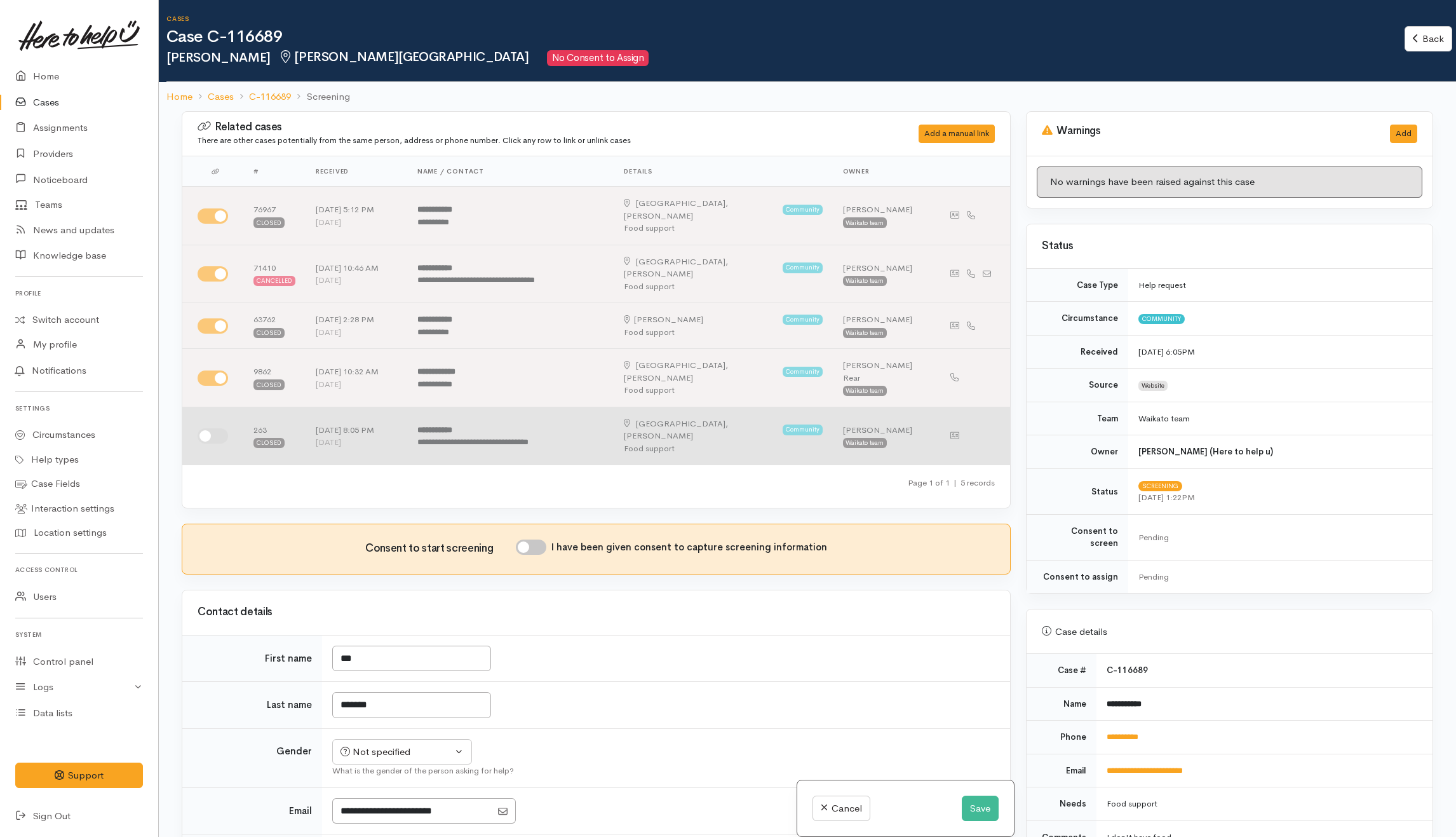
click at [217, 428] on input "checkbox" at bounding box center [213, 436] width 31 height 15
checkbox input "true"
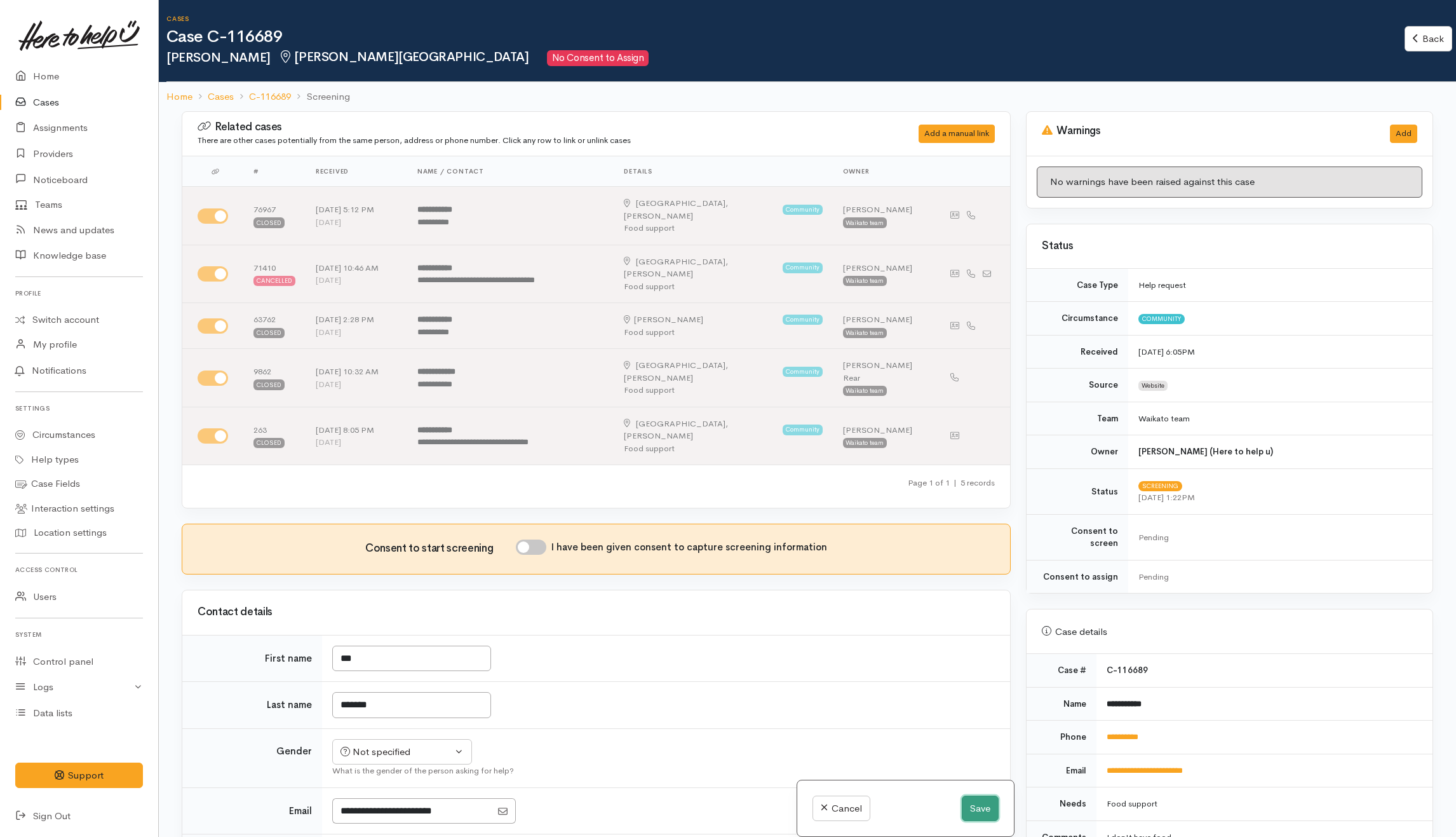
click at [971, 804] on button "Save" at bounding box center [980, 808] width 37 height 26
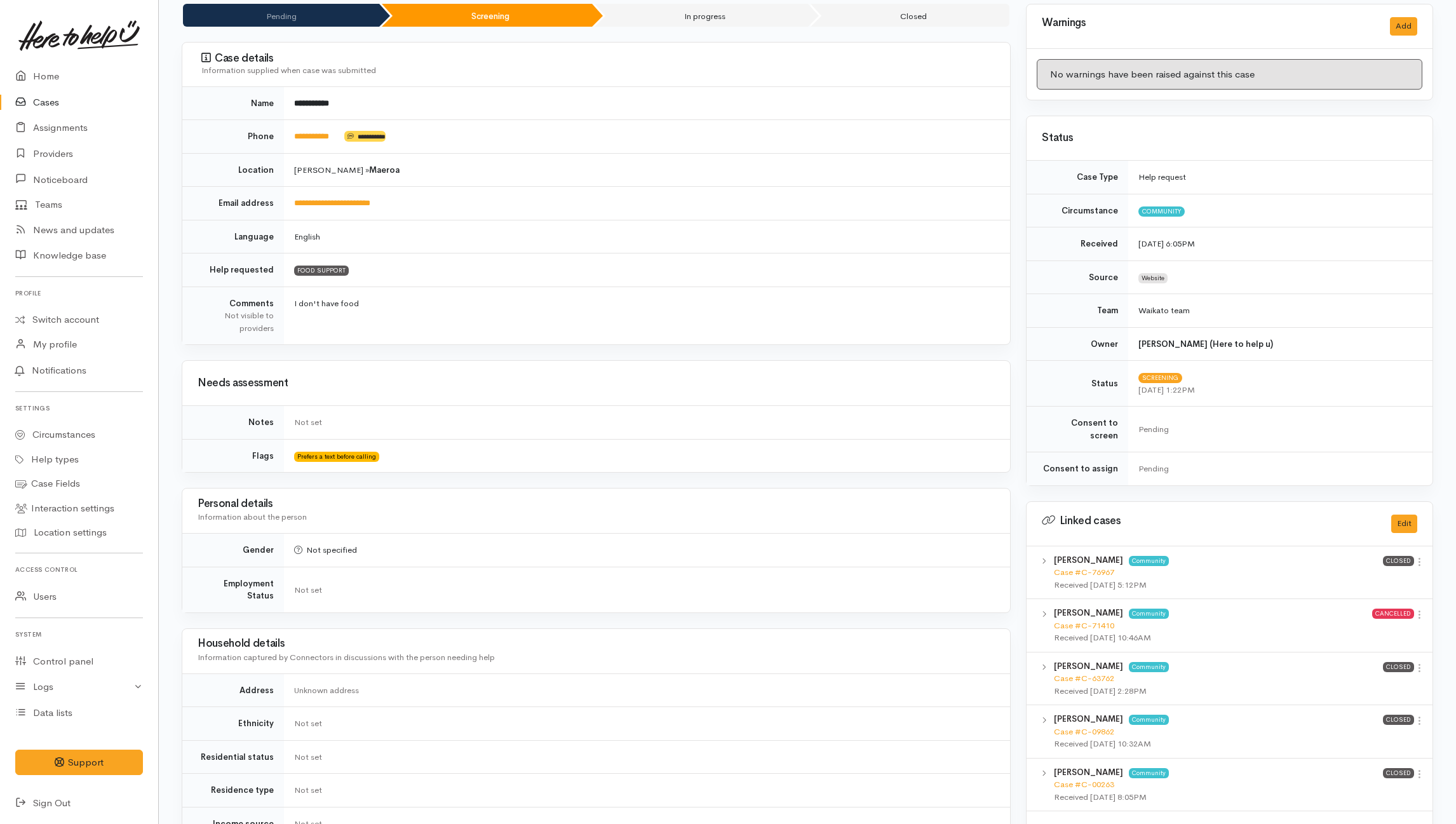
scroll to position [254, 0]
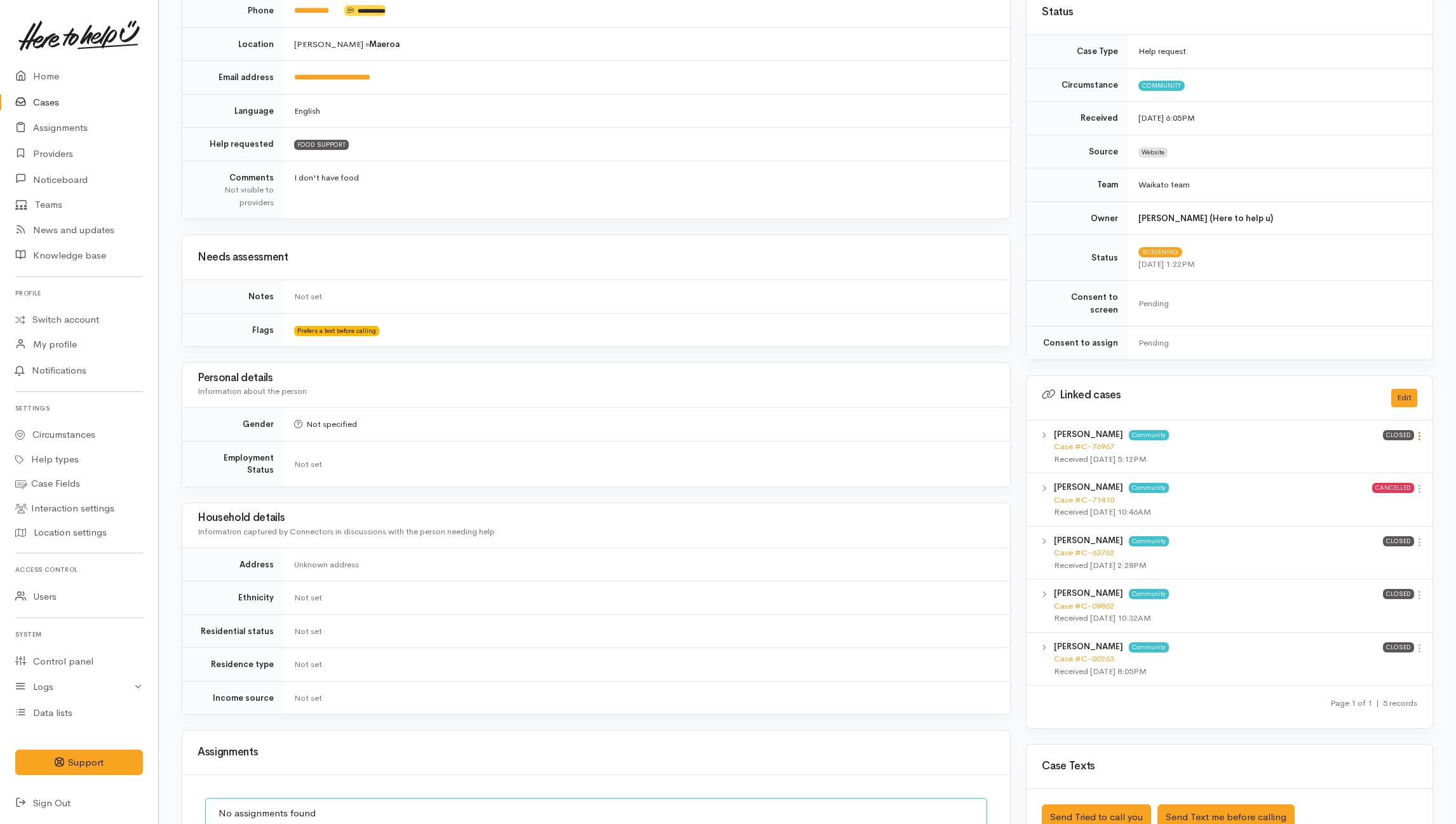
click at [1421, 431] on icon at bounding box center [1418, 436] width 11 height 11
click at [1352, 456] on link "View case" at bounding box center [1374, 462] width 100 height 19
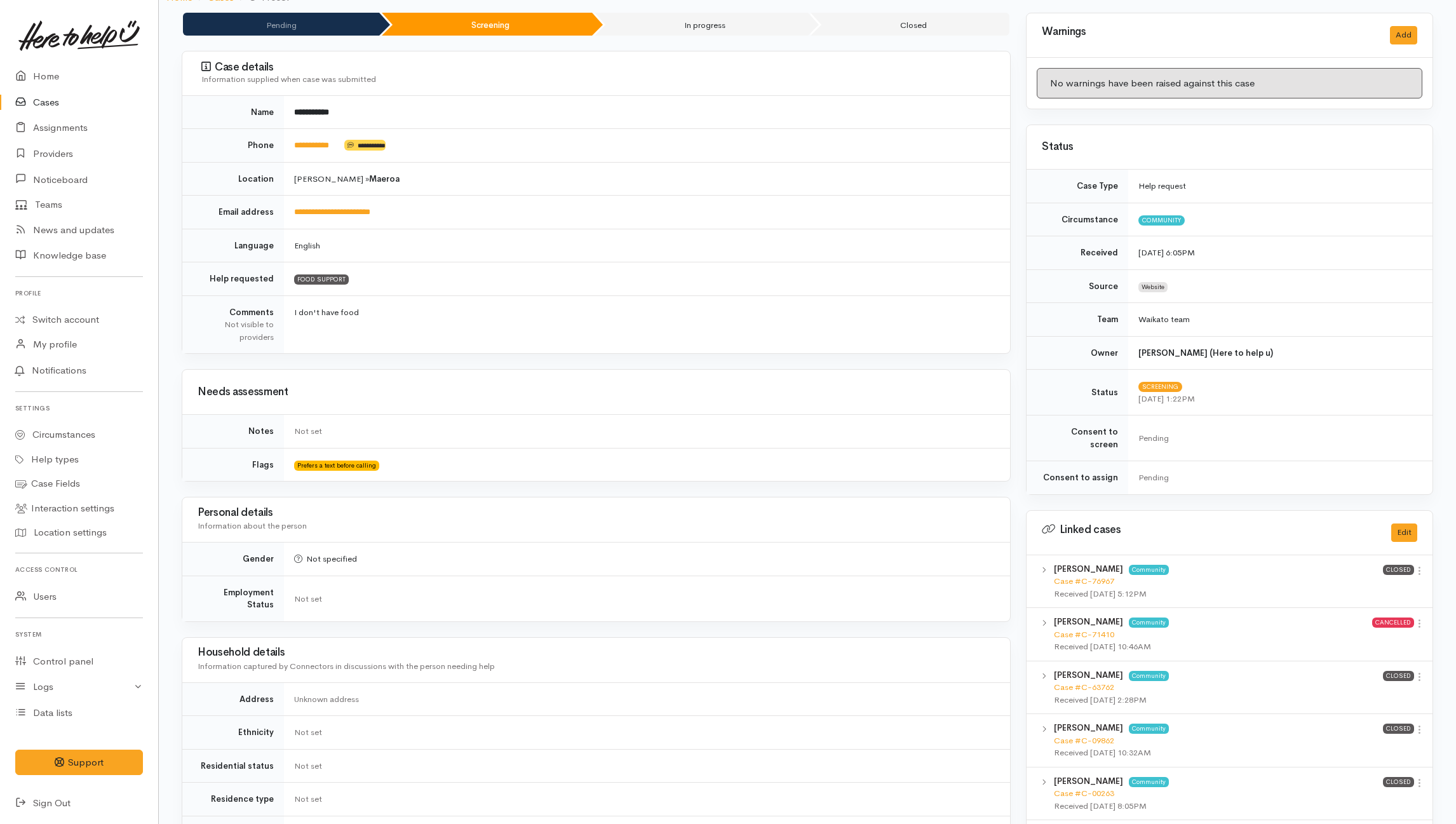
scroll to position [0, 0]
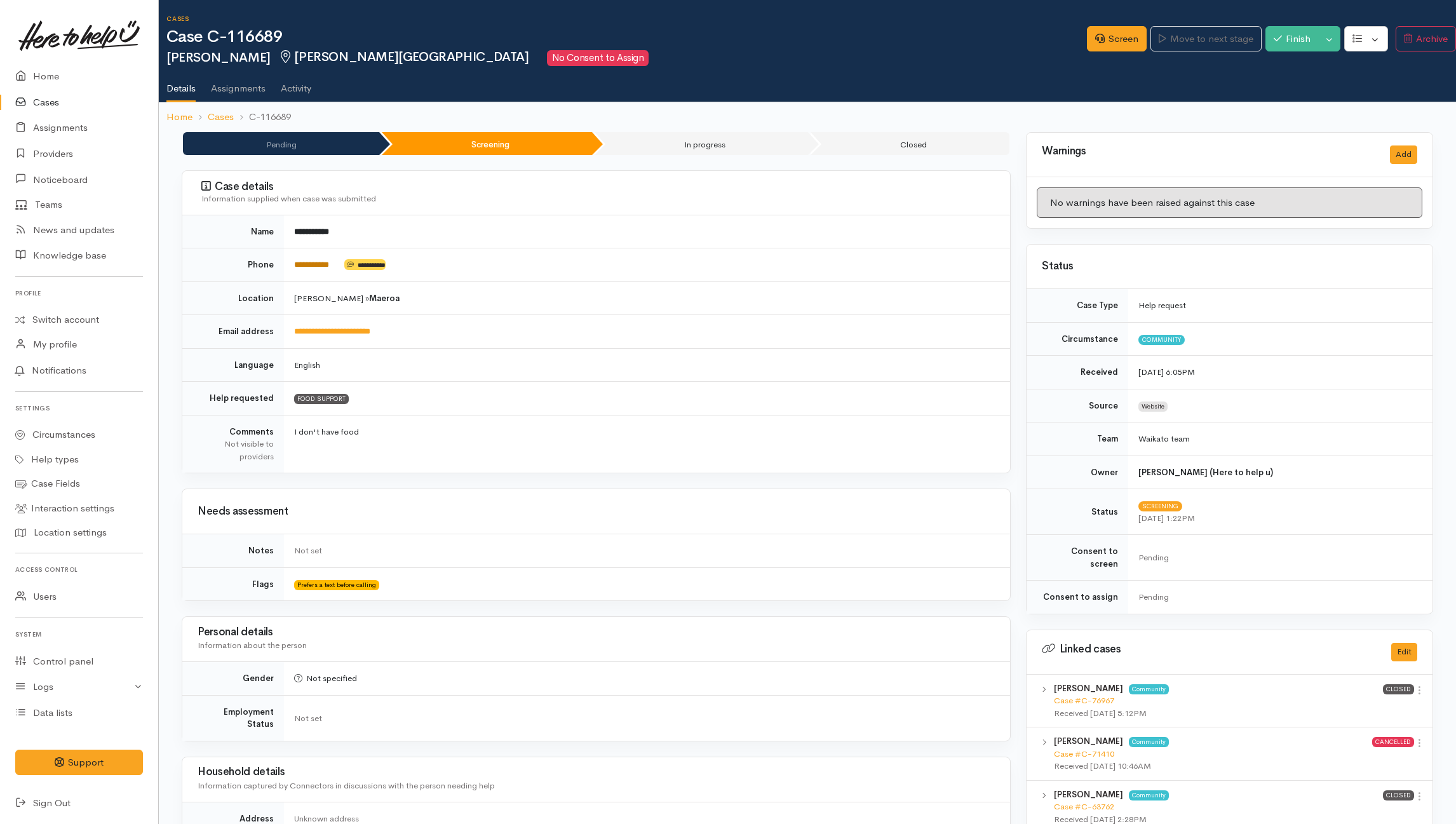
click at [314, 262] on link "**********" at bounding box center [312, 264] width 35 height 9
click at [1095, 44] on link "Screen" at bounding box center [1117, 38] width 60 height 26
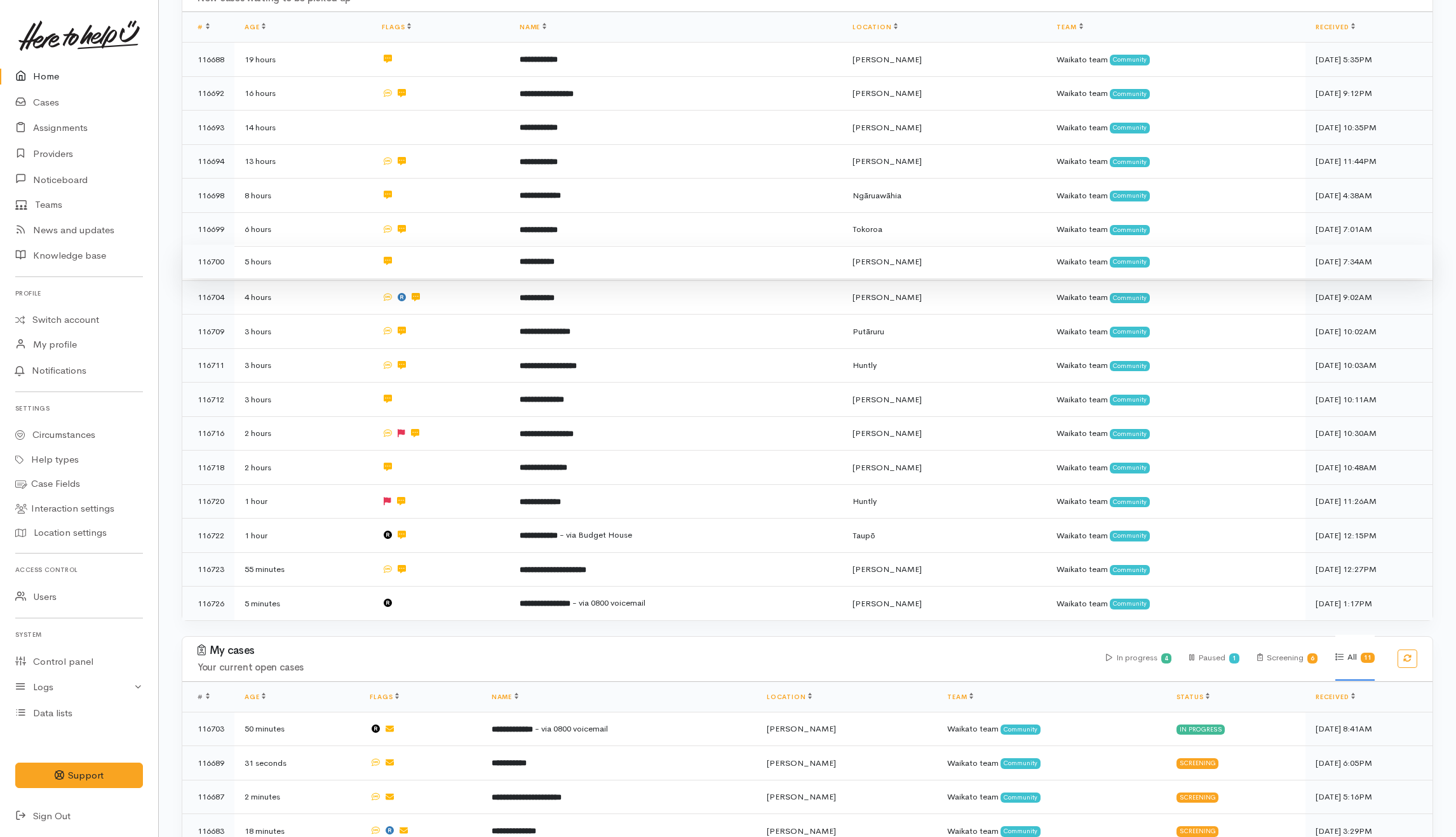
scroll to position [254, 0]
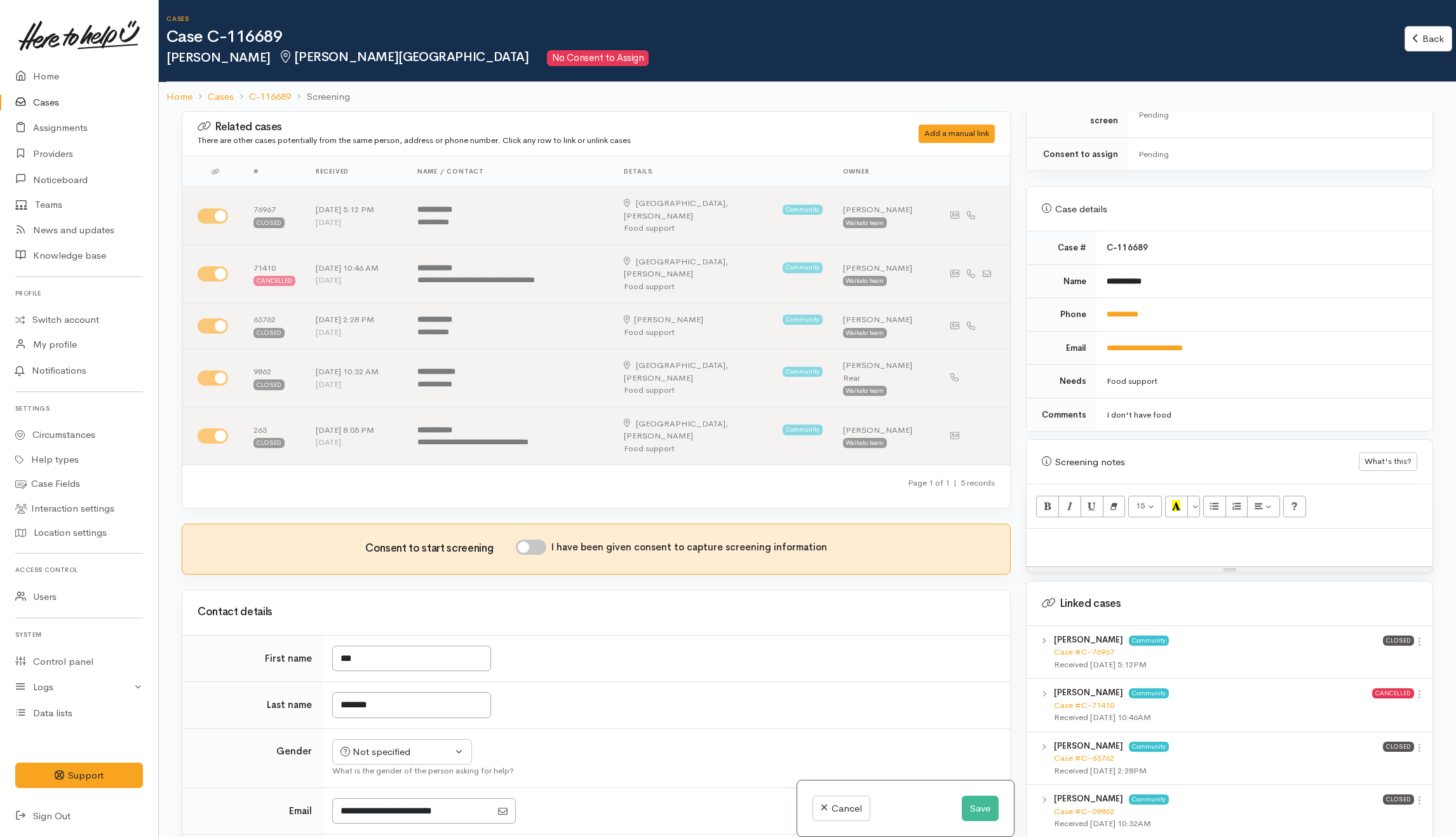
scroll to position [423, 0]
click at [1194, 537] on p at bounding box center [1229, 542] width 393 height 14
paste div
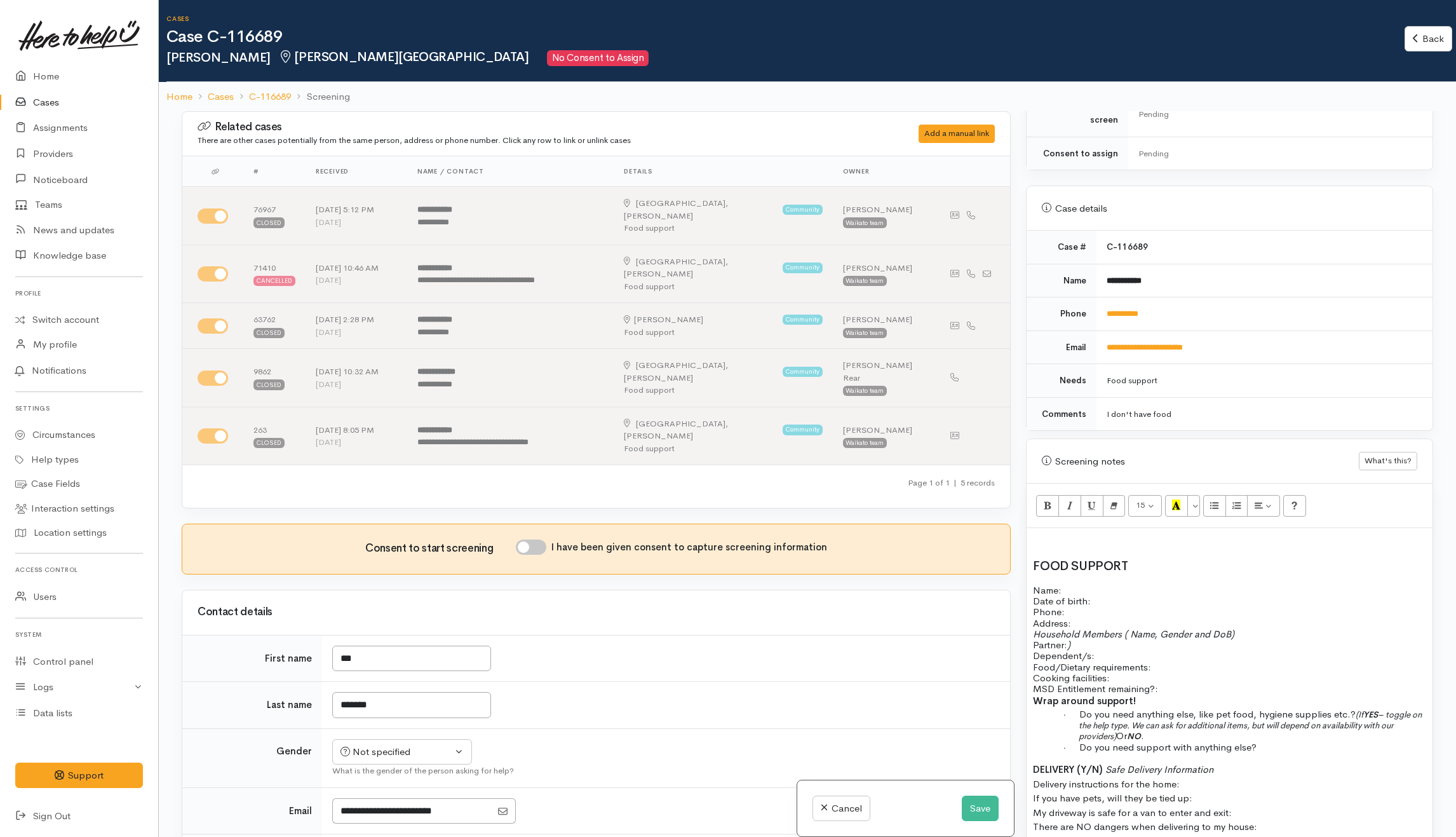
click at [1104, 535] on p at bounding box center [1229, 542] width 393 height 14
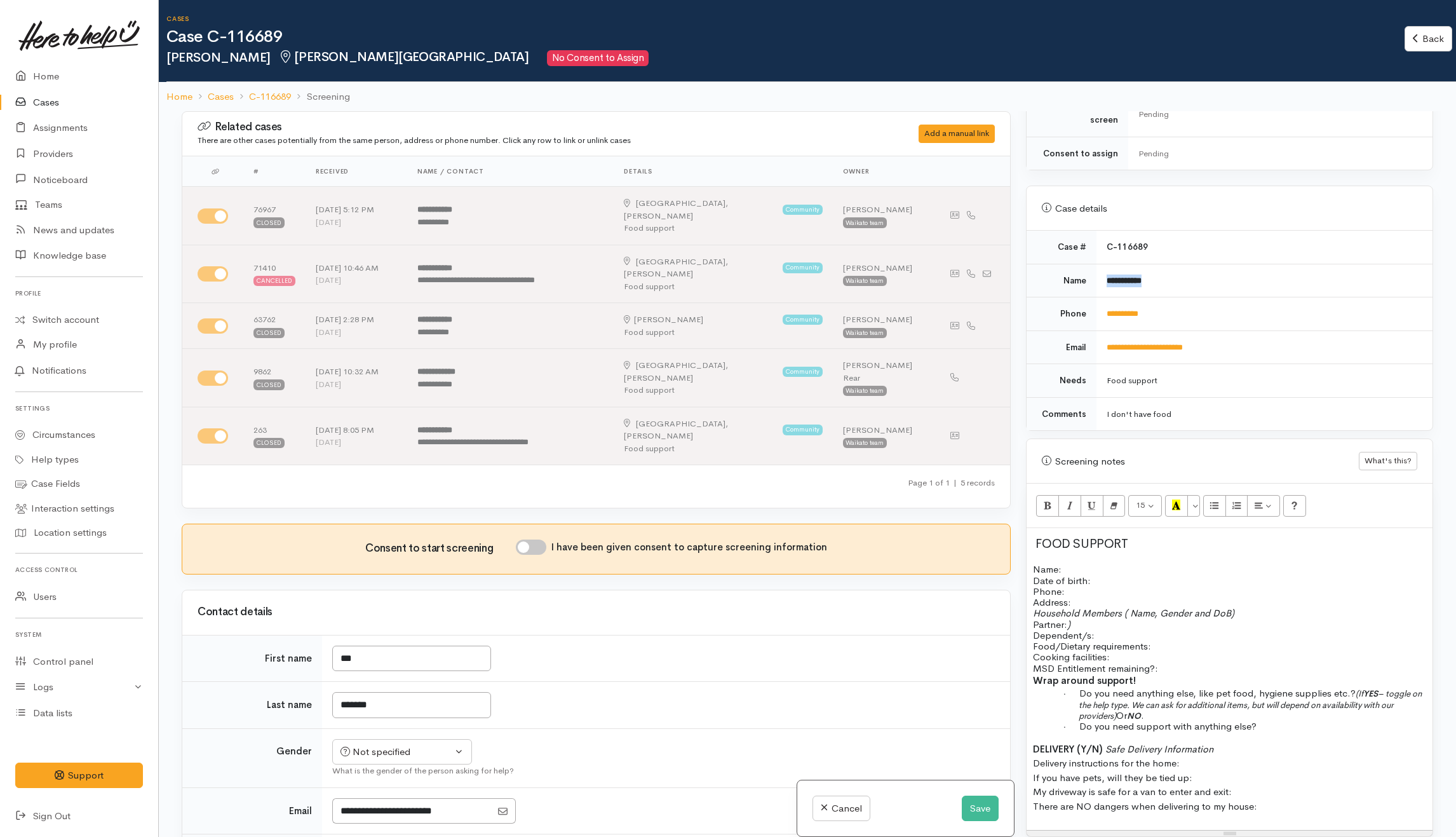
drag, startPoint x: 1167, startPoint y: 270, endPoint x: 1103, endPoint y: 266, distance: 64.1
click at [1103, 266] on td "**********" at bounding box center [1264, 280] width 336 height 34
copy b "**********"
click at [1090, 564] on p "Name: Date of birth: Phone:" at bounding box center [1229, 580] width 393 height 33
click at [546, 540] on input "I have been given consent to capture screening information" at bounding box center [531, 547] width 31 height 15
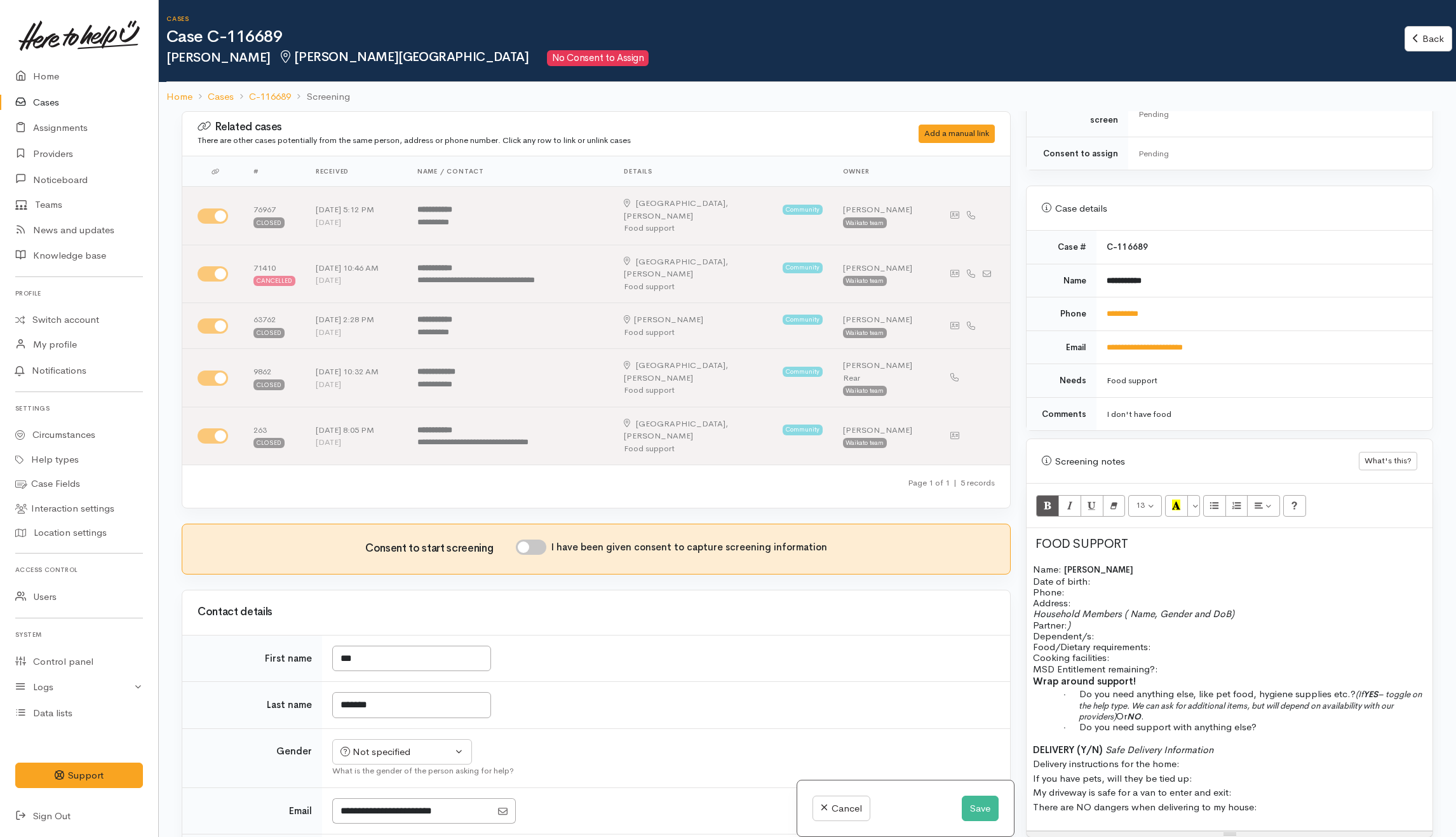
checkbox input "true"
click at [1109, 573] on p "Name: Jan Hauraki Date of birth: Phone:" at bounding box center [1229, 580] width 393 height 34
drag, startPoint x: 1099, startPoint y: 573, endPoint x: 1108, endPoint y: 572, distance: 9.1
click at [1099, 573] on p "Name: Jan Hauraki Date of birth: Phone:" at bounding box center [1229, 580] width 393 height 34
click at [1079, 587] on p "Name: Jan Hauraki Date of birth: 14/1/1976 Phone:" at bounding box center [1229, 580] width 393 height 34
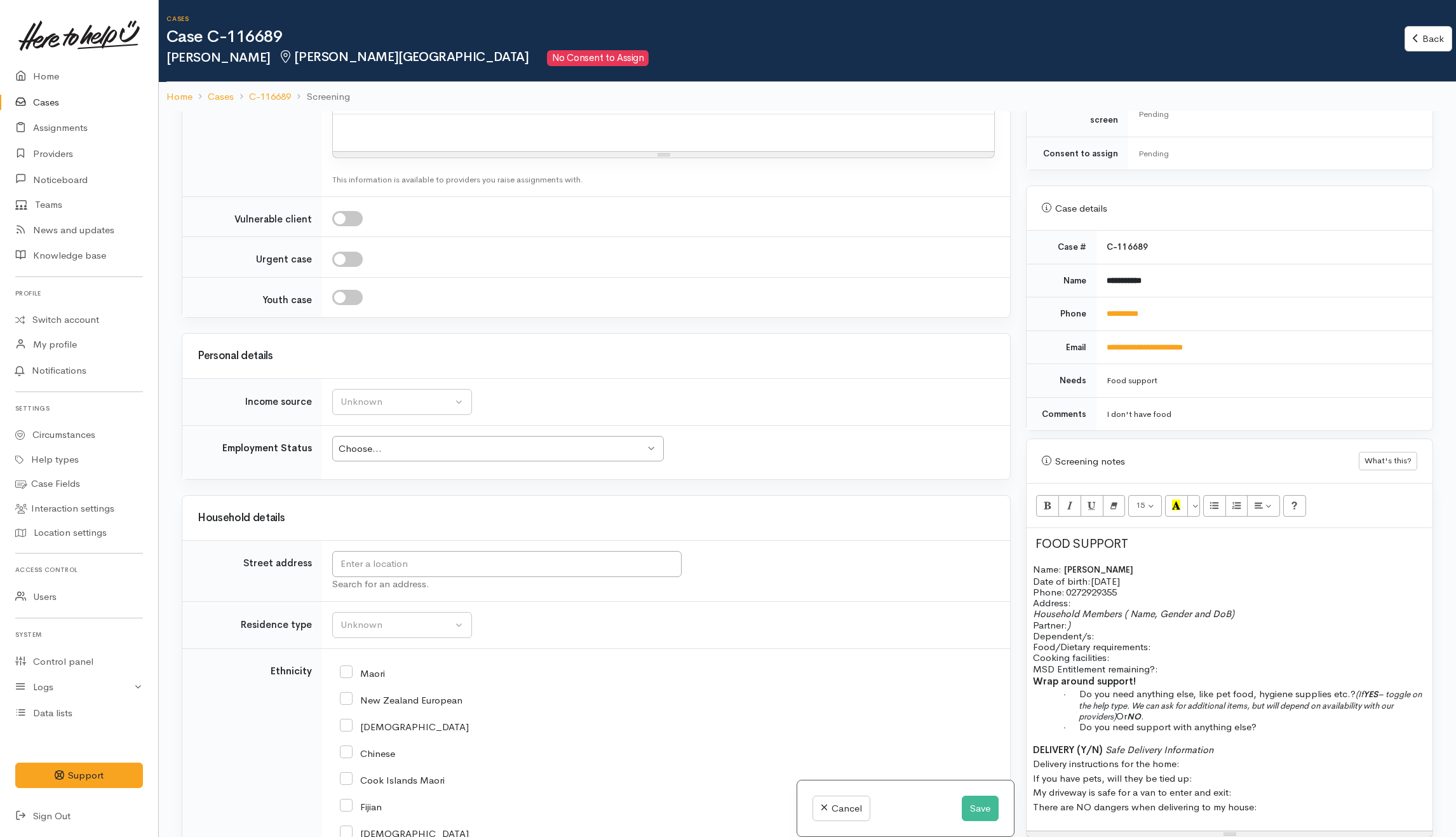
scroll to position [1440, 0]
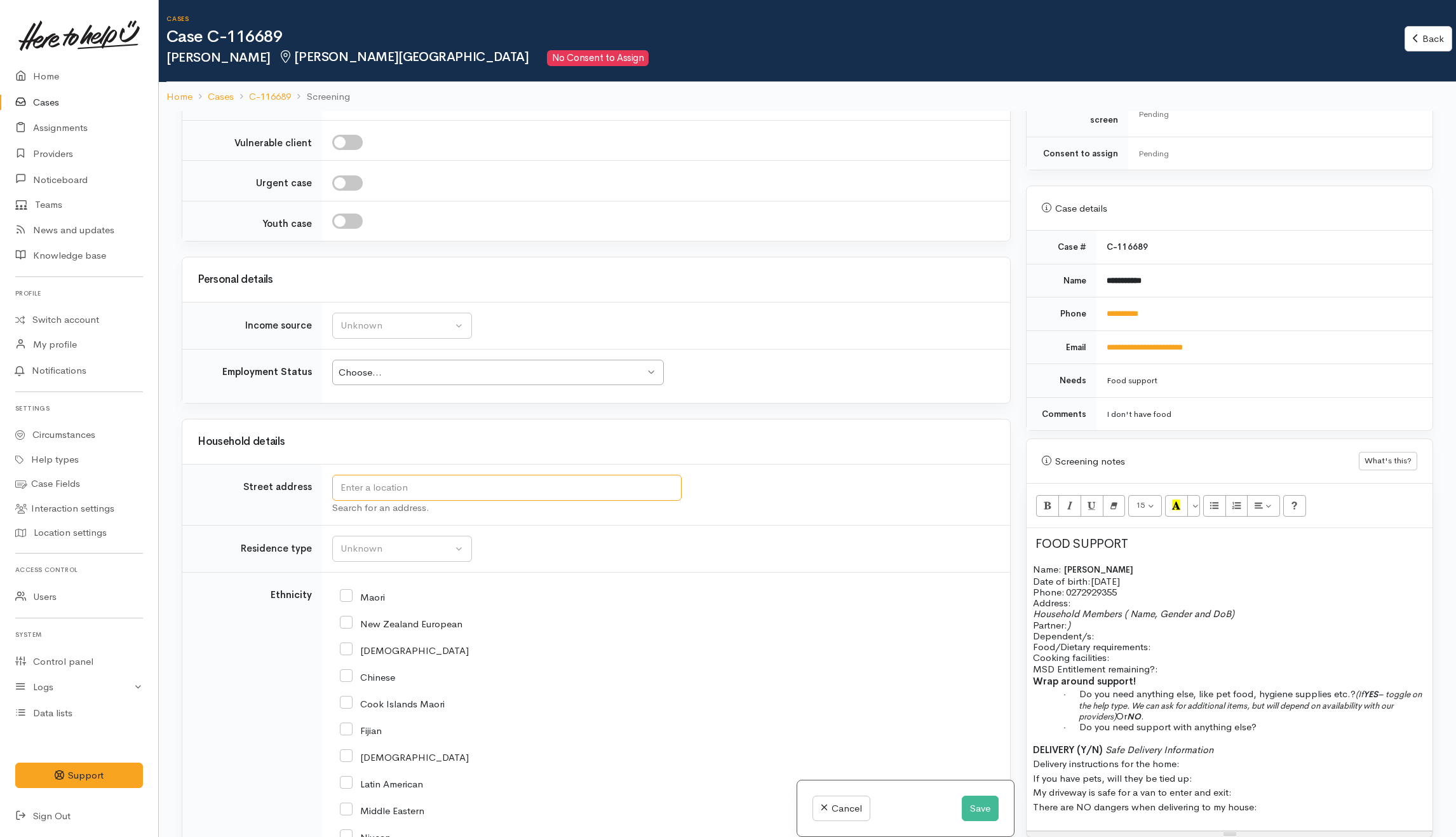
click at [410, 474] on input "text" at bounding box center [506, 487] width 349 height 26
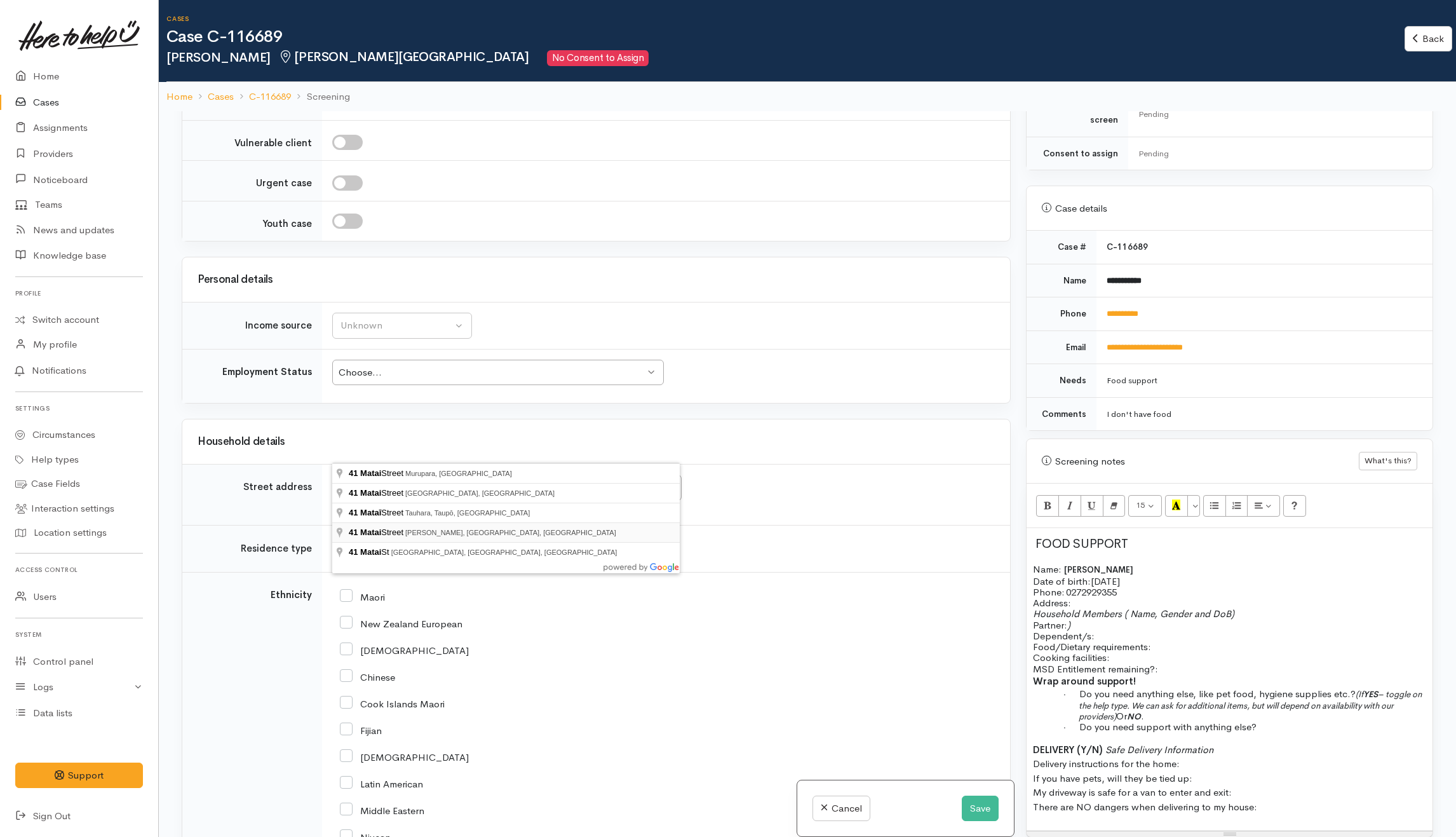
type input "41 Matai Street, Maeroa, Hamilton, New Zealand"
click at [394, 542] on div "Unknown" at bounding box center [396, 548] width 112 height 14
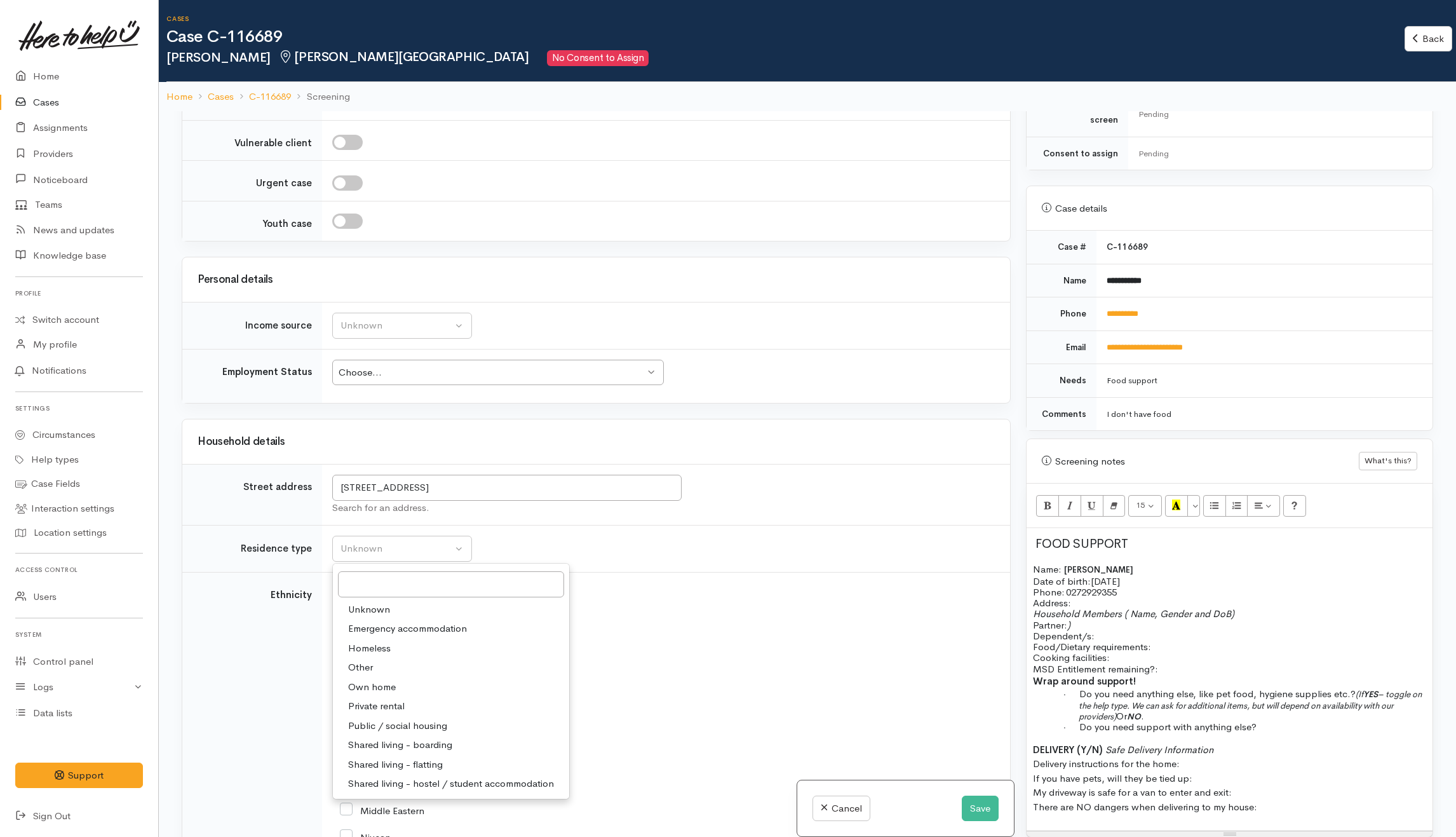
click at [435, 719] on span "Public / social housing" at bounding box center [397, 725] width 99 height 14
select select "3"
click at [347, 591] on input "Maori" at bounding box center [362, 596] width 45 height 12
checkbox input "true"
click at [478, 366] on div "Choose..." at bounding box center [491, 372] width 307 height 14
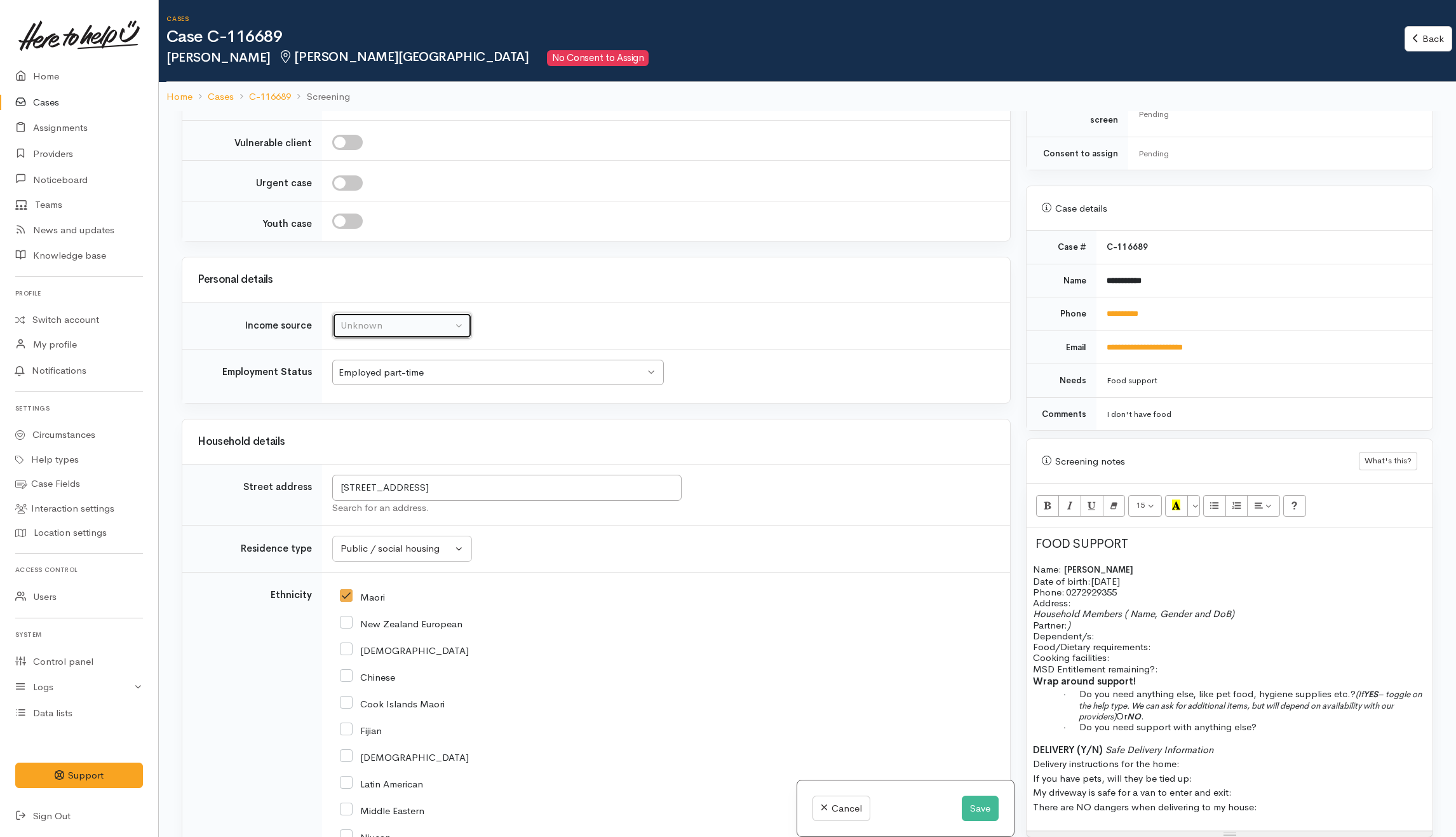
click at [427, 318] on div "Unknown" at bounding box center [396, 325] width 112 height 14
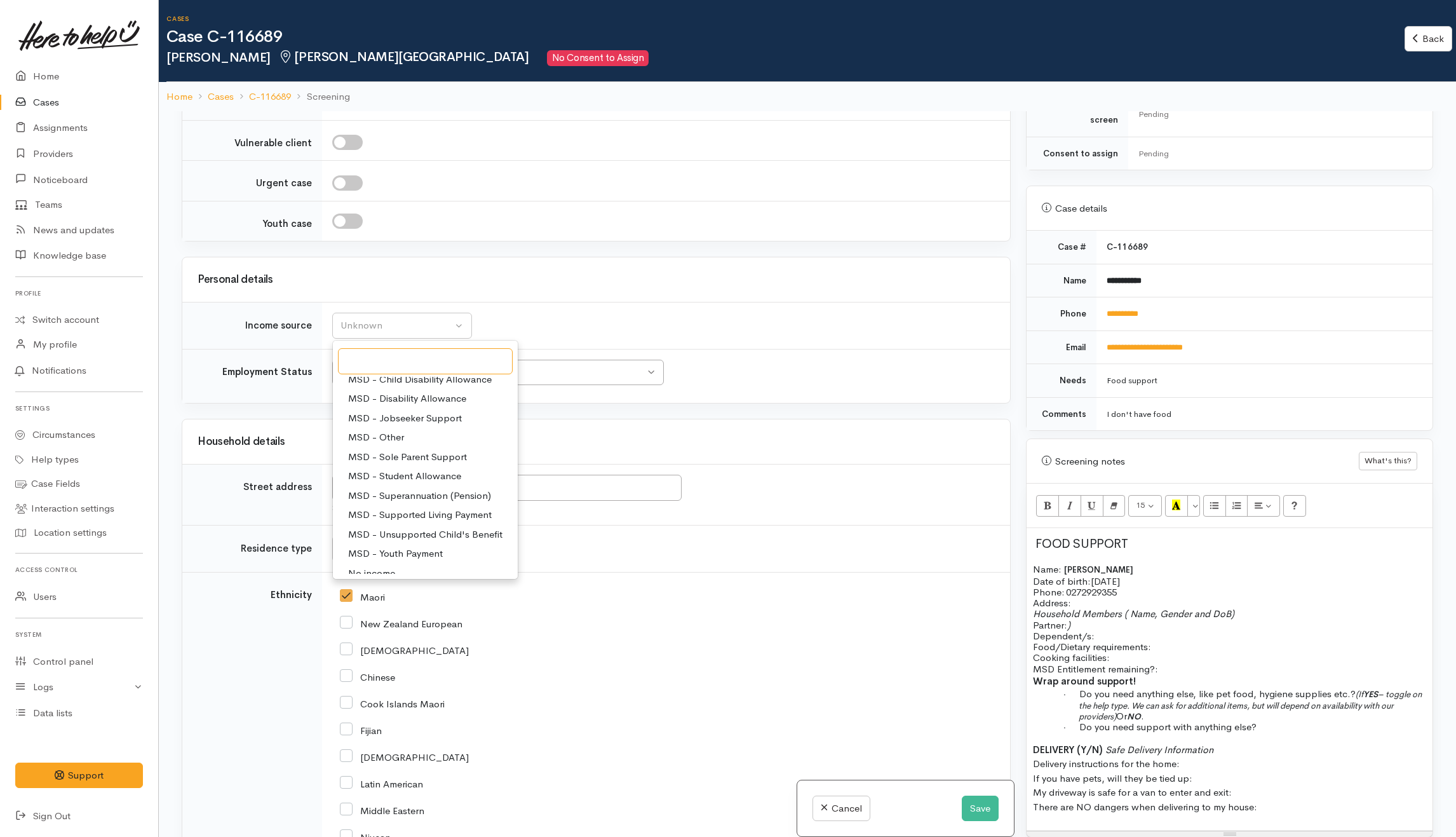
scroll to position [169, 0]
click at [388, 501] on span "Paid employment" at bounding box center [385, 508] width 74 height 14
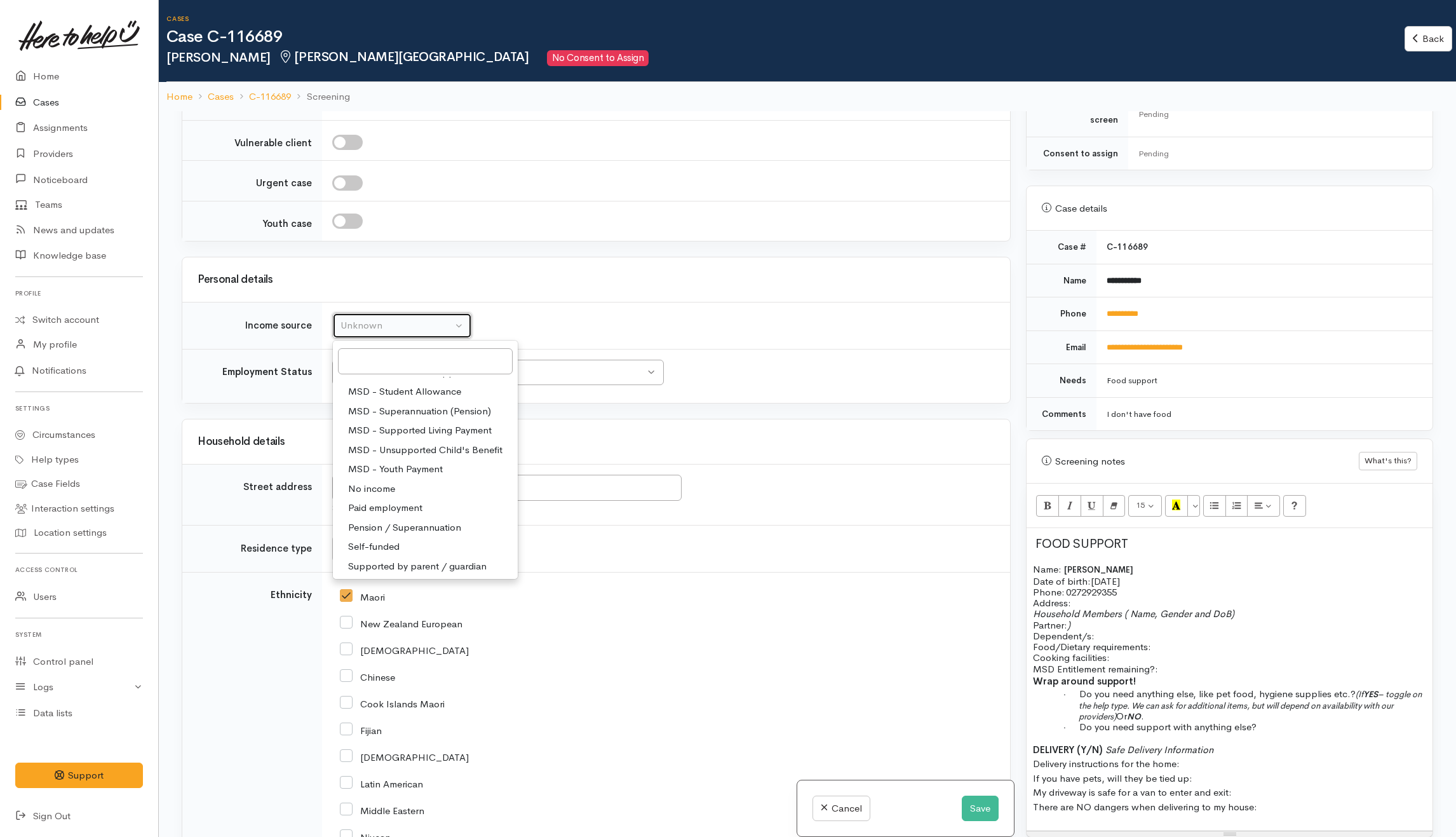
select select "1"
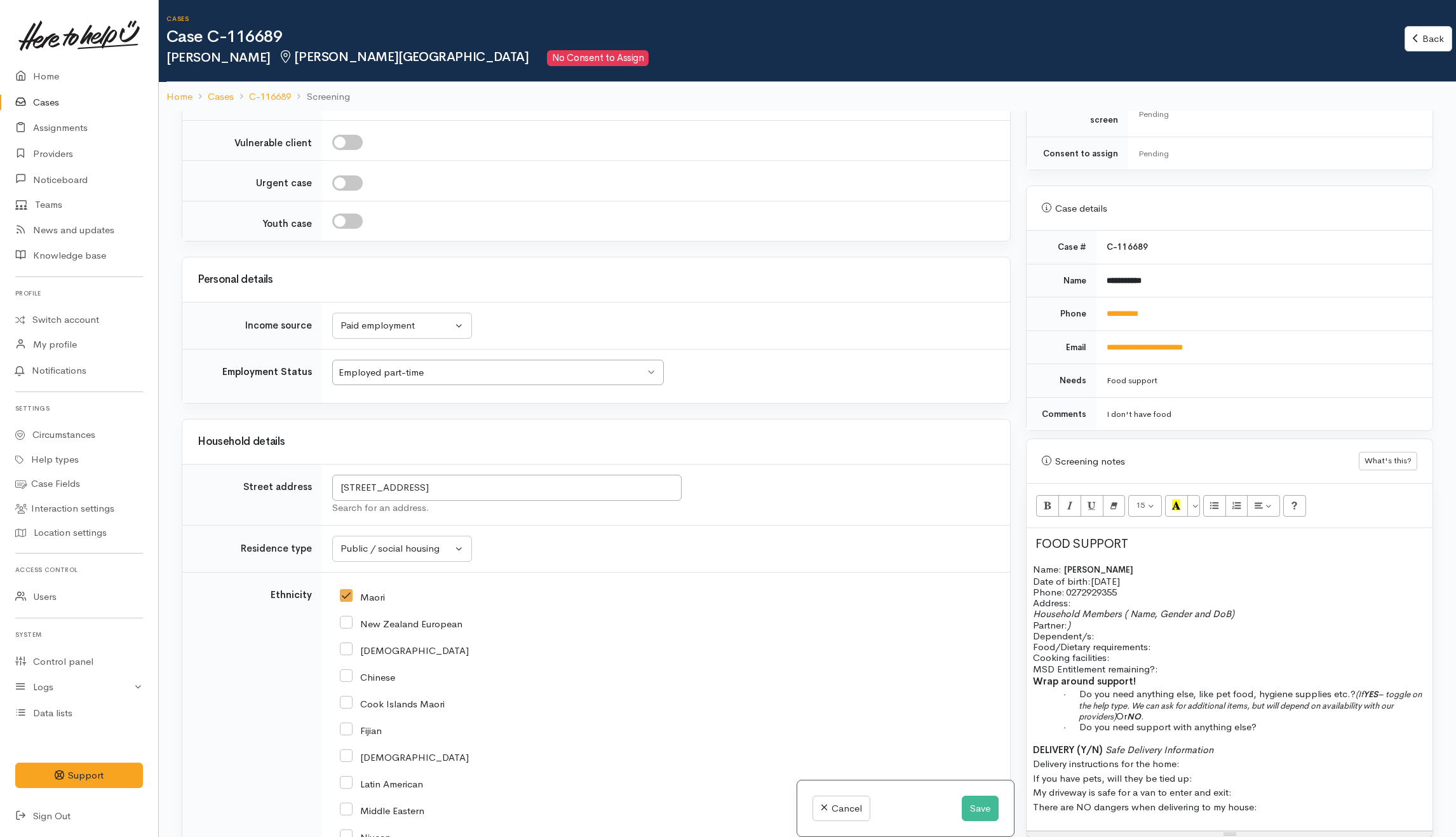
click at [563, 302] on td "Unknown ACC Maternity leave MSD - Away from Home Allowance MSD - Child Disabili…" at bounding box center [665, 325] width 688 height 47
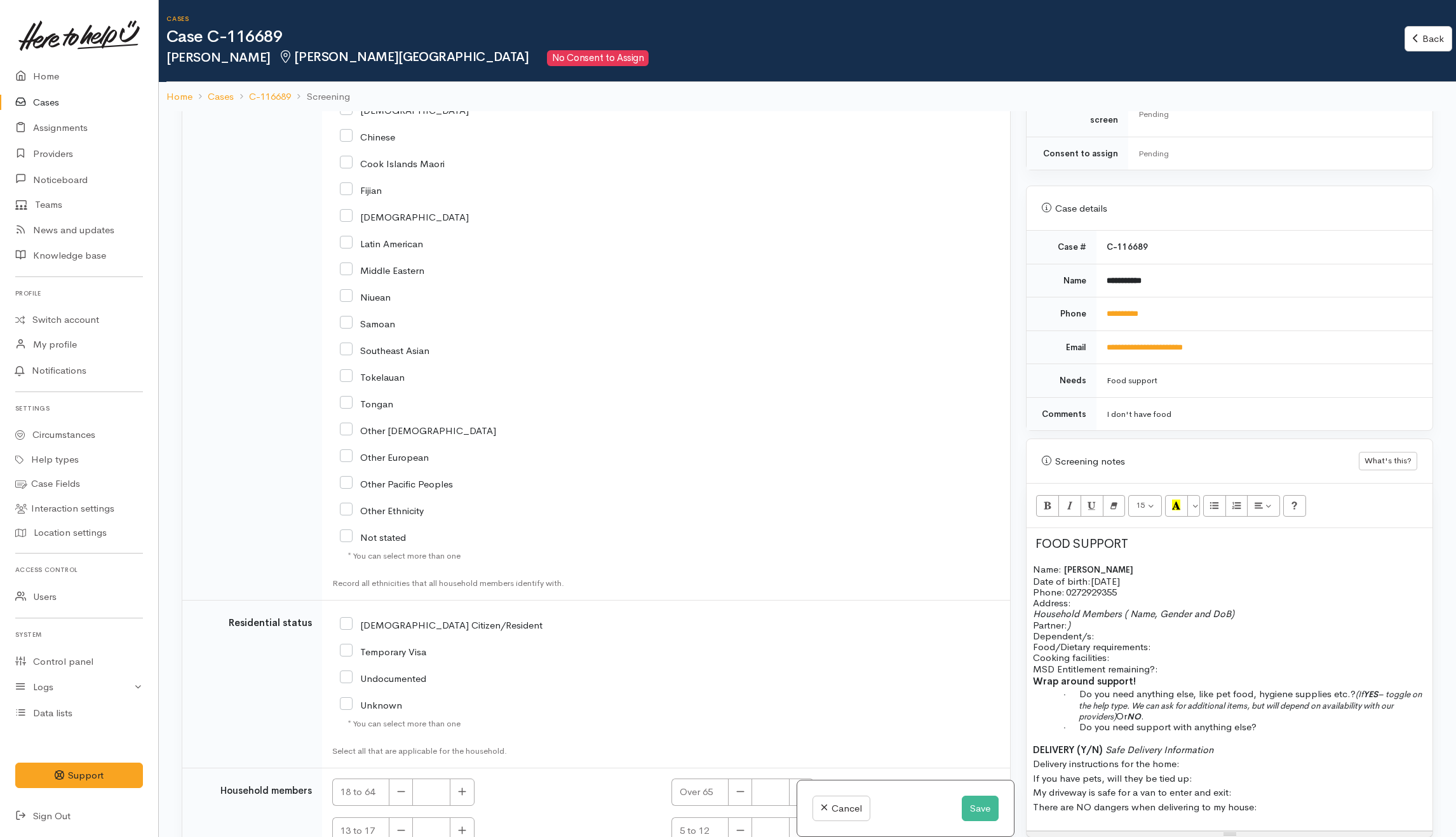
scroll to position [2046, 0]
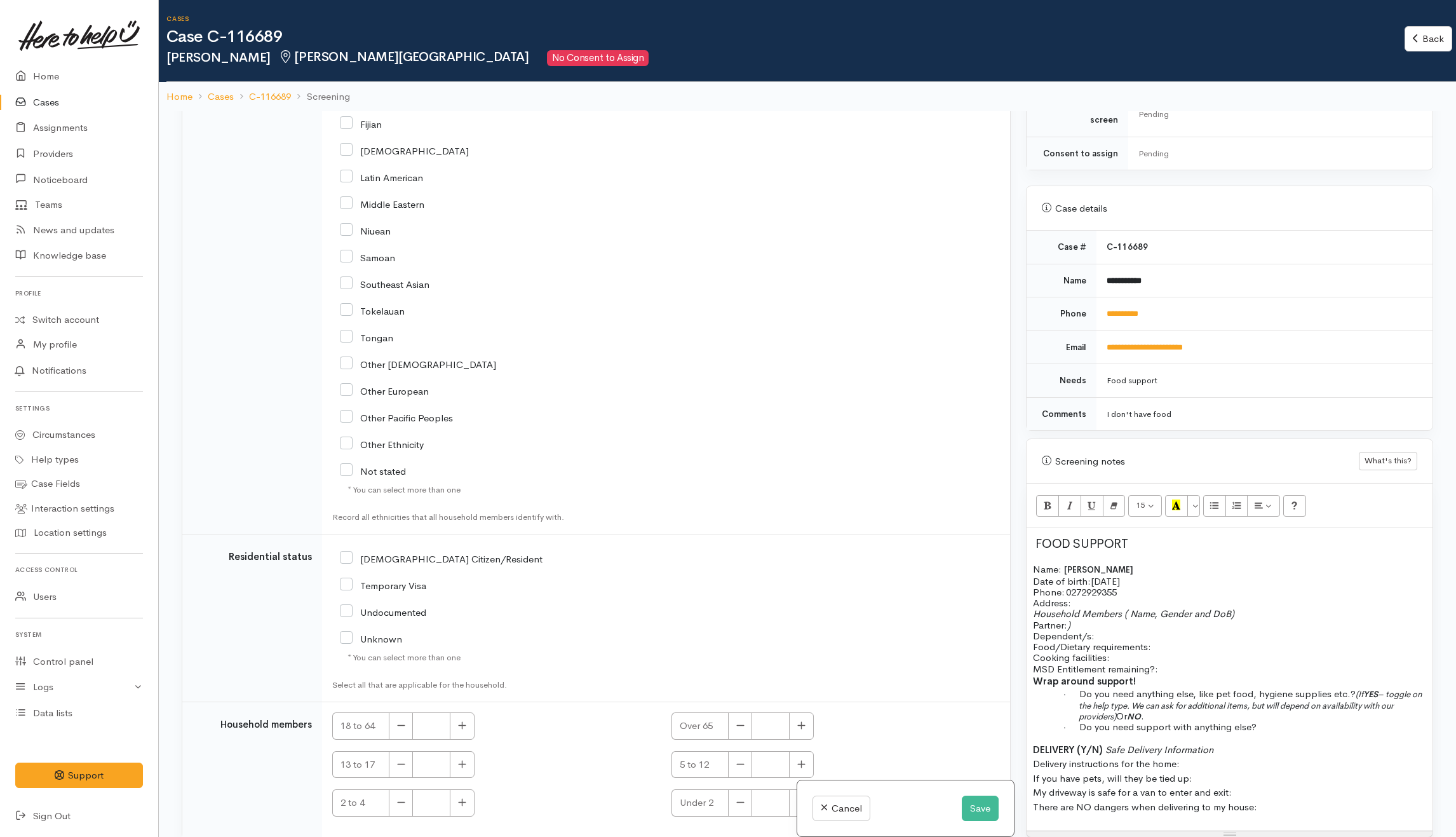
click at [422, 552] on input "[DEMOGRAPHIC_DATA] Citizen/Resident" at bounding box center [440, 558] width 203 height 12
checkbox input "true"
click at [1118, 625] on p "Household Members ( Name, Gender and DoB) Partner: ) Dependent/s:" at bounding box center [1229, 624] width 393 height 33
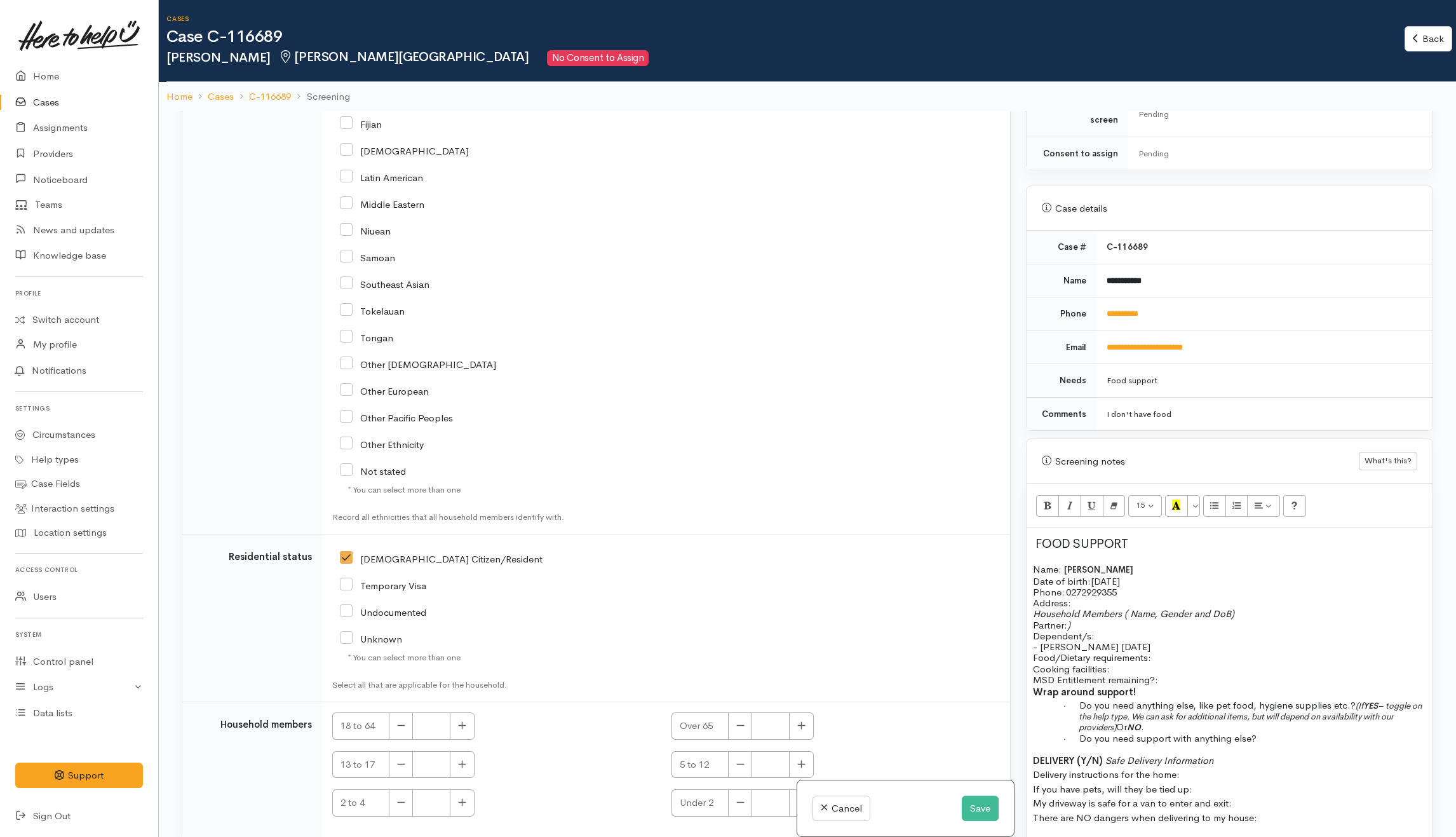
click at [1117, 597] on p "Address:" at bounding box center [1229, 602] width 393 height 11
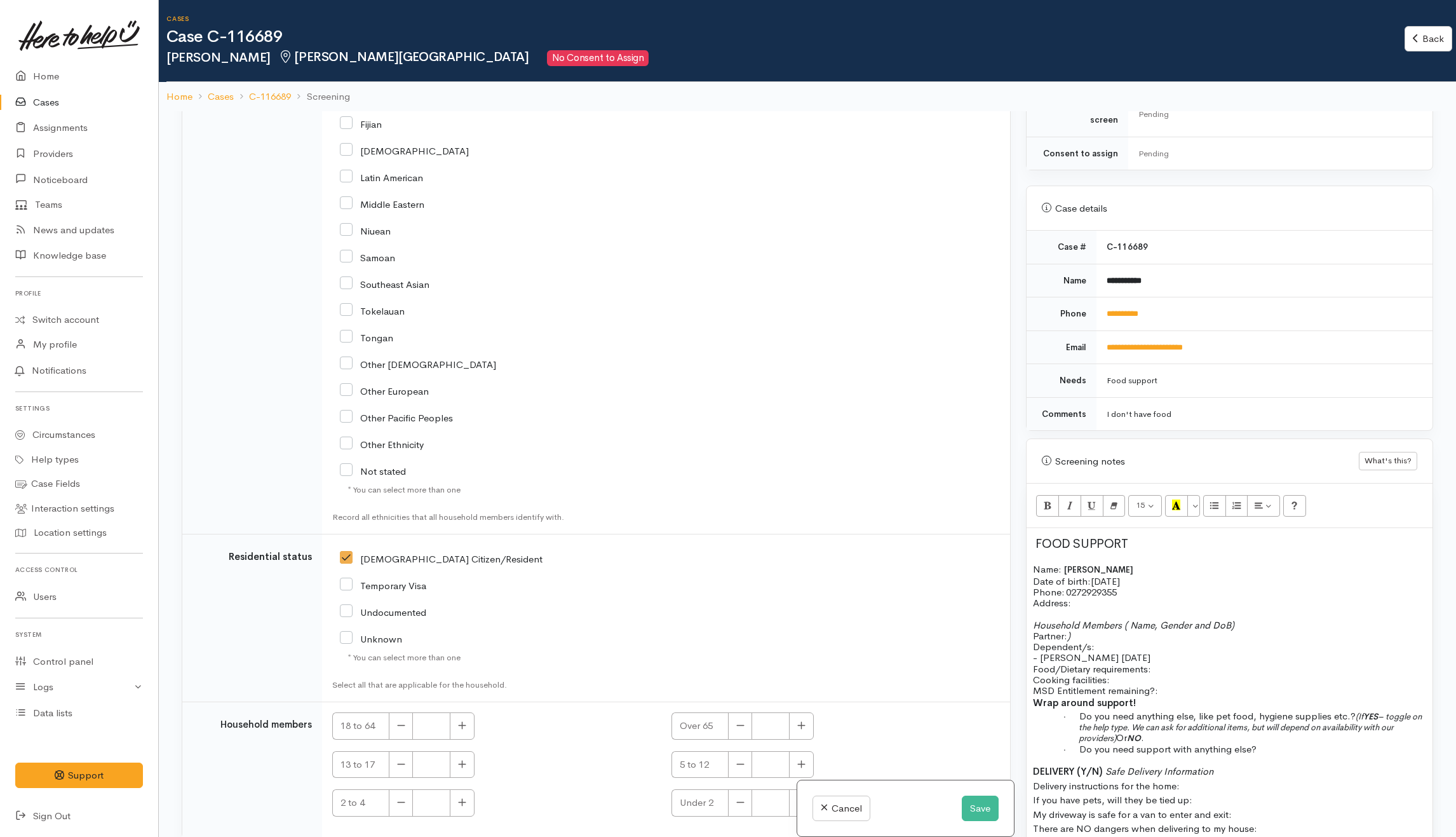
click at [1125, 652] on p "- Cody 22/7/1997" at bounding box center [1229, 657] width 393 height 11
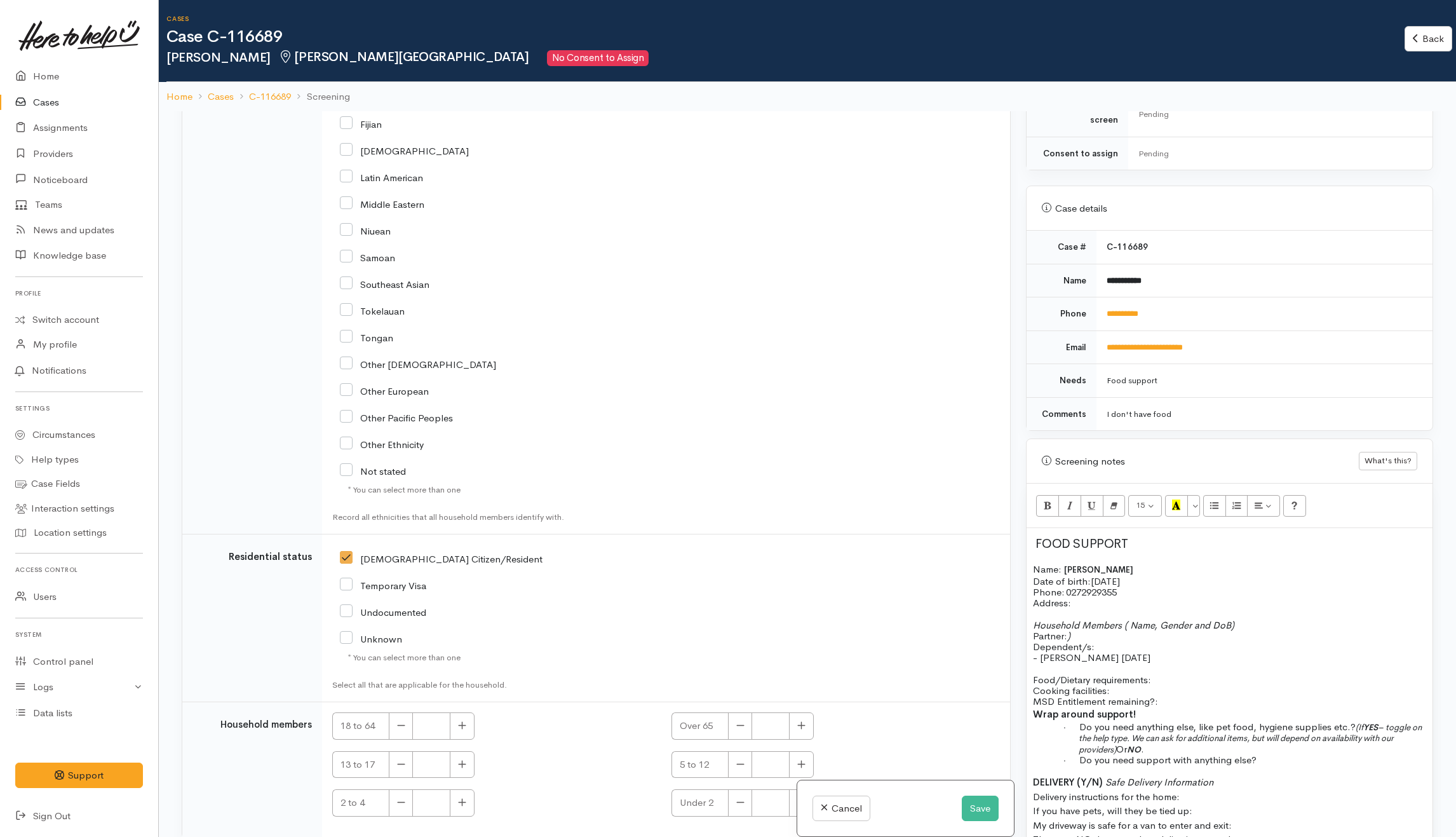
click at [1182, 707] on p "Wrap around support!" at bounding box center [1229, 714] width 393 height 14
click at [1183, 690] on p "Food/Dietary requirements: Cooking facilities: MSD Entitlement remaining?:" at bounding box center [1229, 691] width 393 height 33
click at [1205, 674] on p "Food/Dietary requirements: Cooking facilities: MSD Entitlement remaining?:" at bounding box center [1229, 691] width 393 height 33
click at [1134, 682] on p "Food/Dietary requirements: None Cooking facilities: MSD Entitlement remaining?:" at bounding box center [1229, 691] width 393 height 33
click at [1092, 608] on p at bounding box center [1229, 613] width 393 height 11
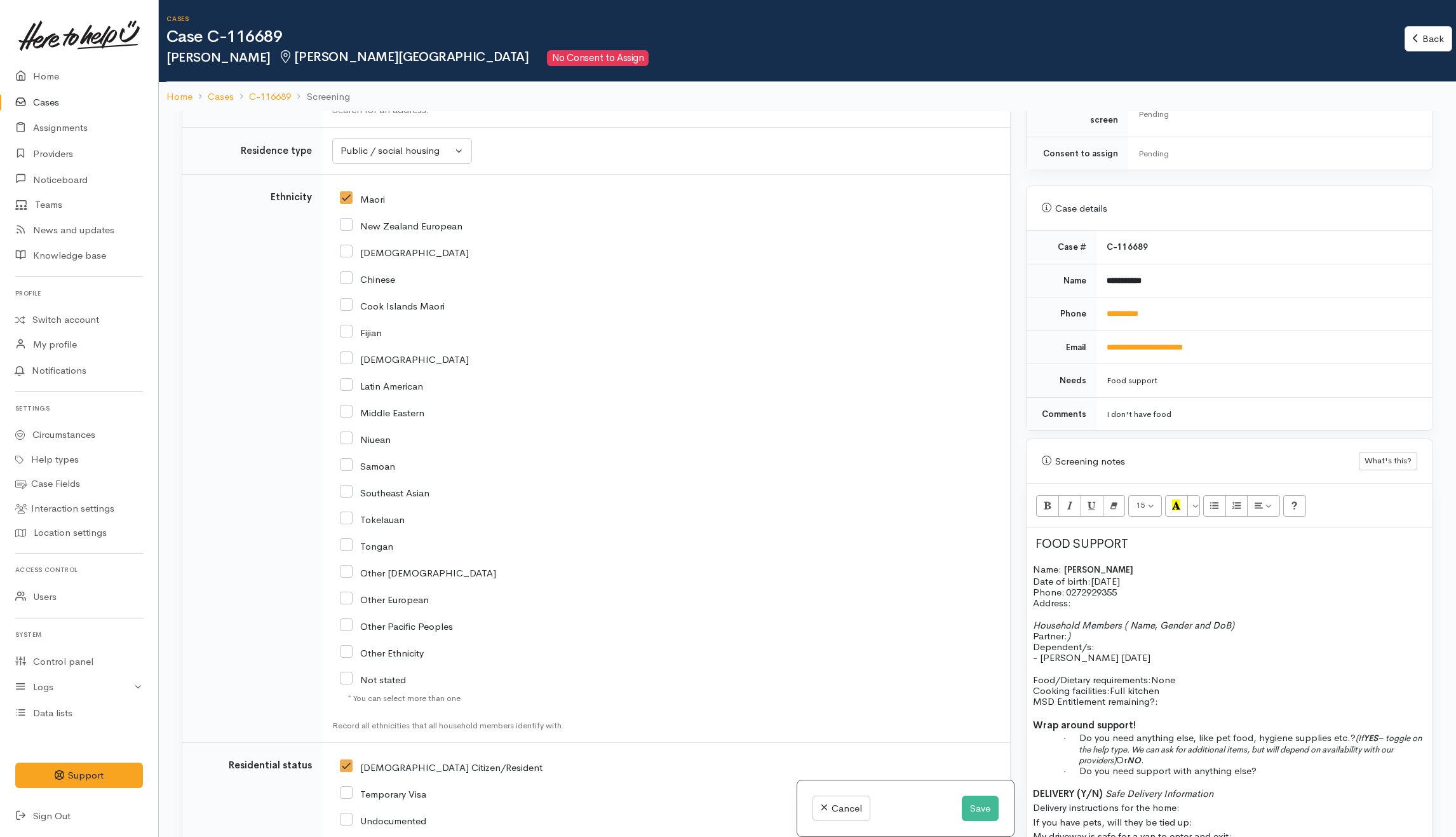
scroll to position [1622, 0]
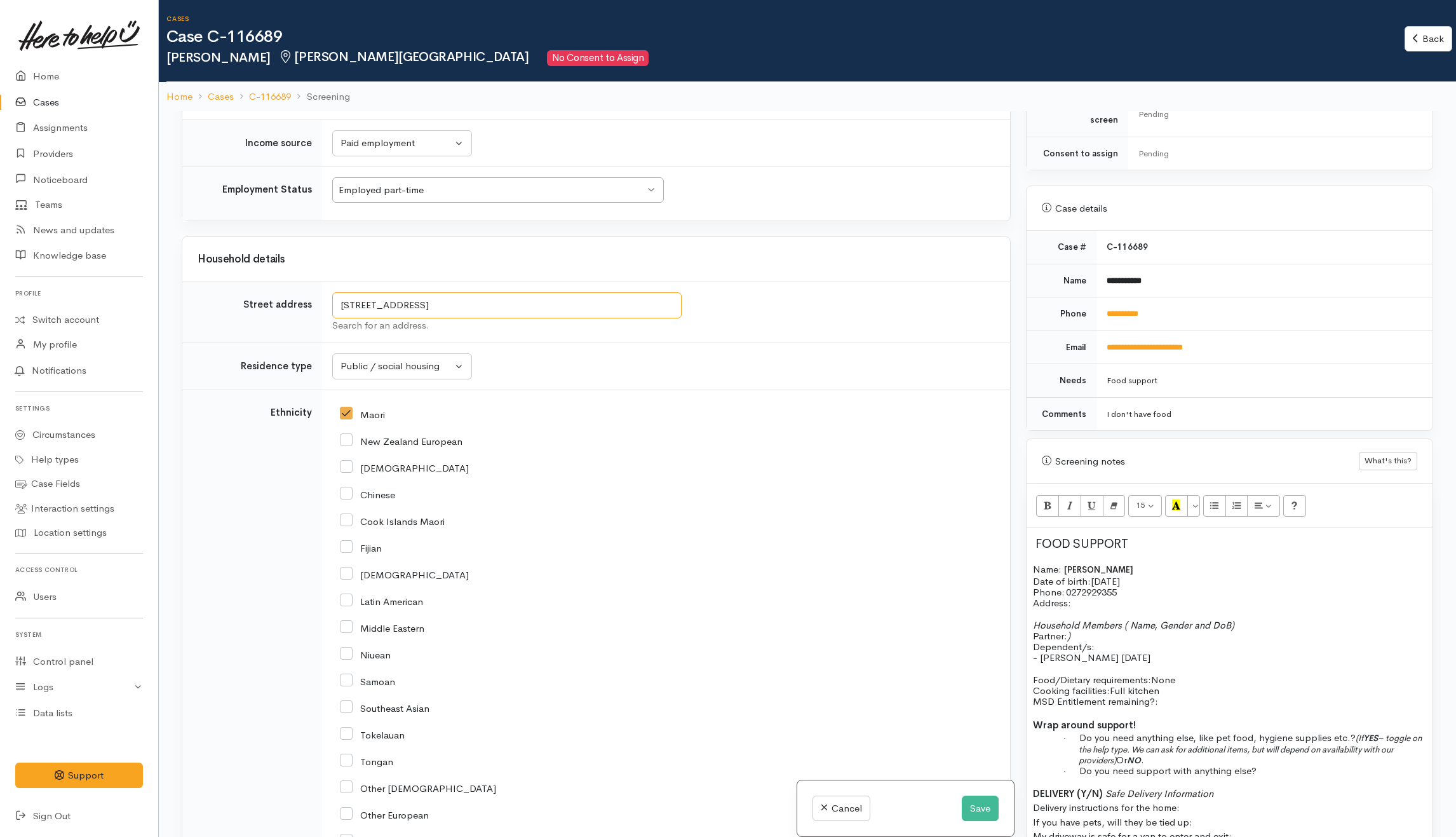
drag, startPoint x: 399, startPoint y: 262, endPoint x: 487, endPoint y: 260, distance: 88.0
click at [487, 292] on input "41 Matai Street, Maeroa, Hamilton, New Zealand" at bounding box center [506, 305] width 349 height 26
click at [1139, 598] on p "Address:" at bounding box center [1229, 602] width 393 height 11
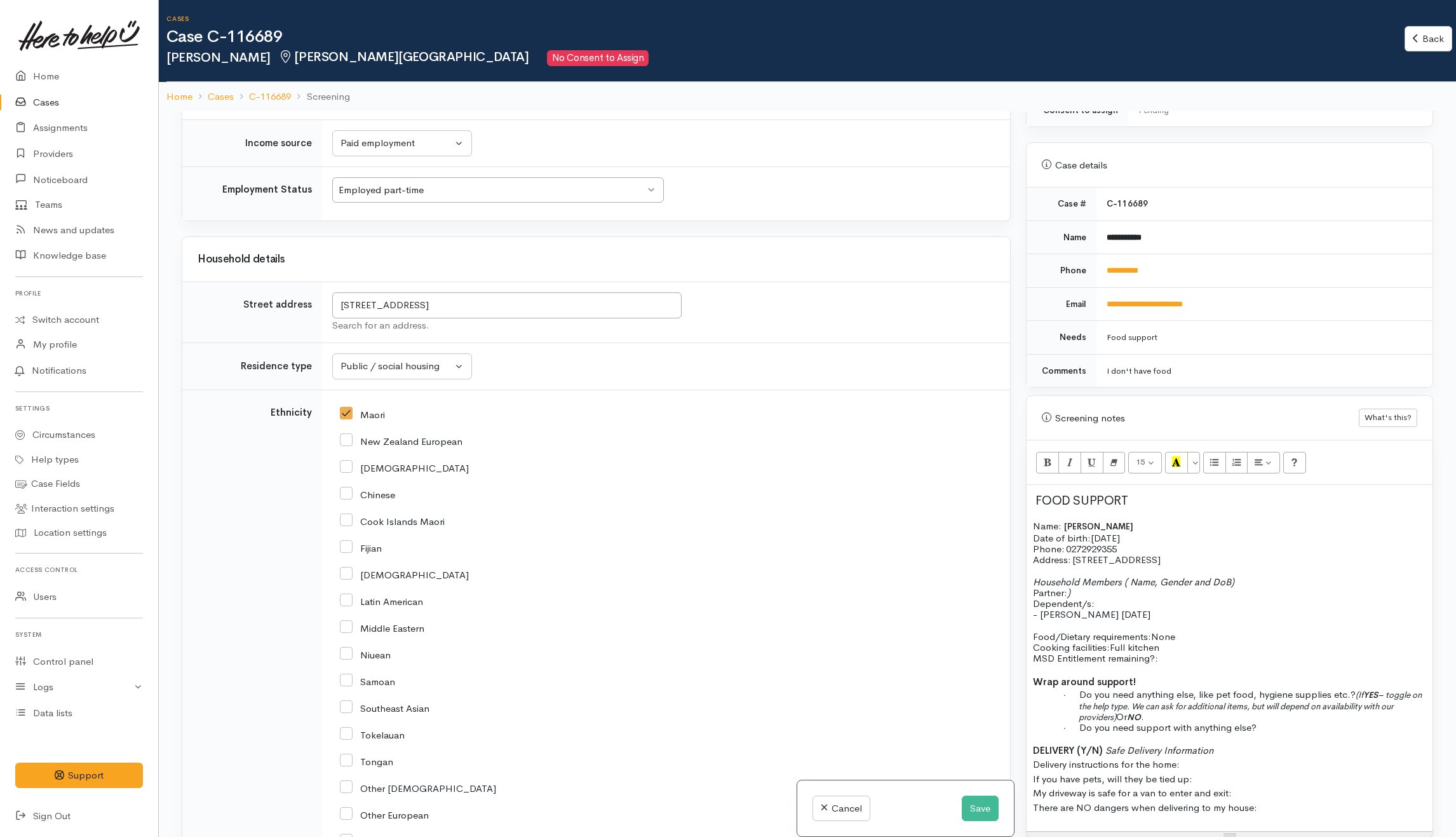
scroll to position [508, 0]
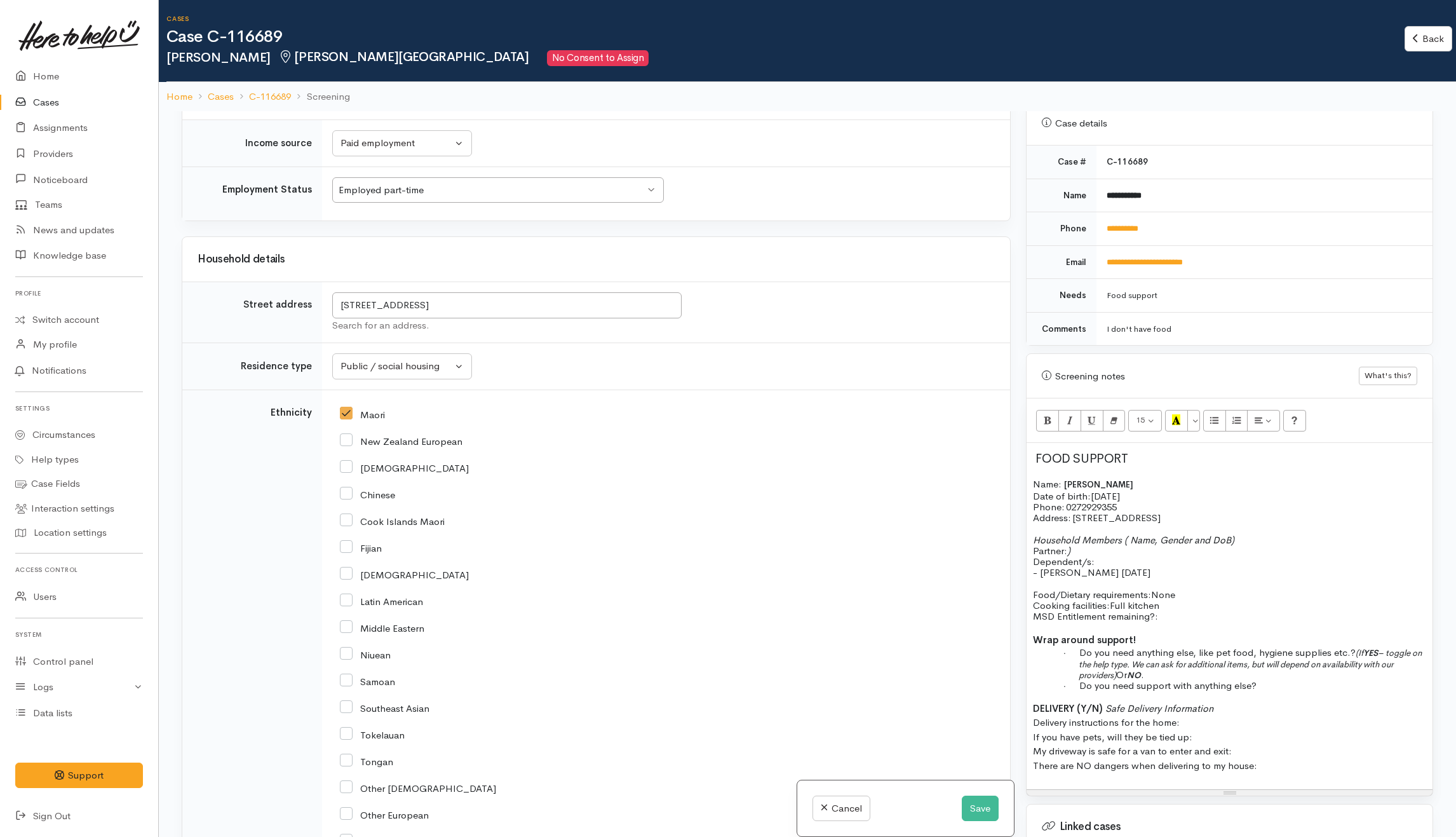
click at [1227, 604] on p "Food/Dietary requirements: None Cooking facilities: Full kitchen MSD Entitlemen…" at bounding box center [1229, 605] width 393 height 33
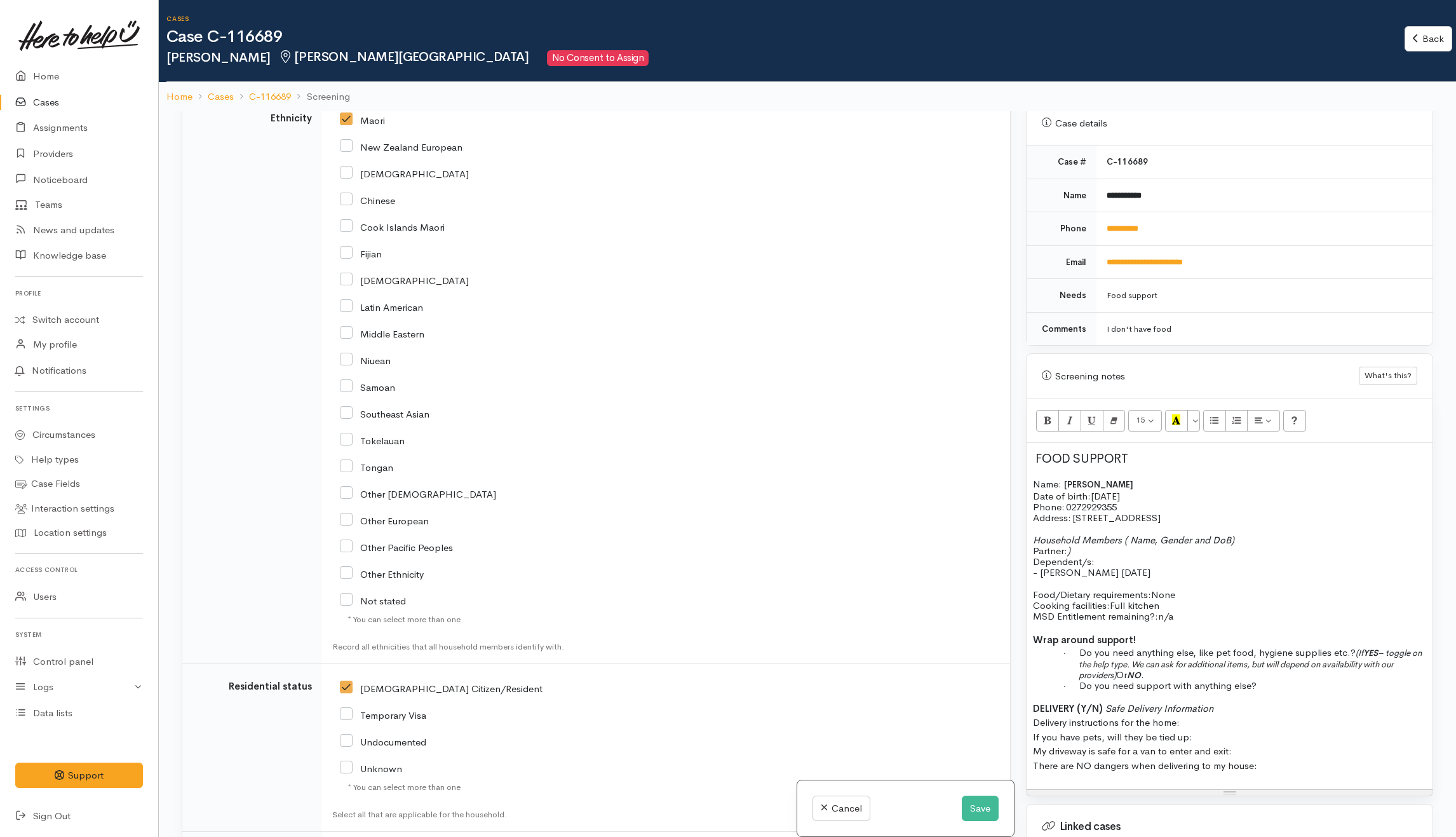
scroll to position [2046, 0]
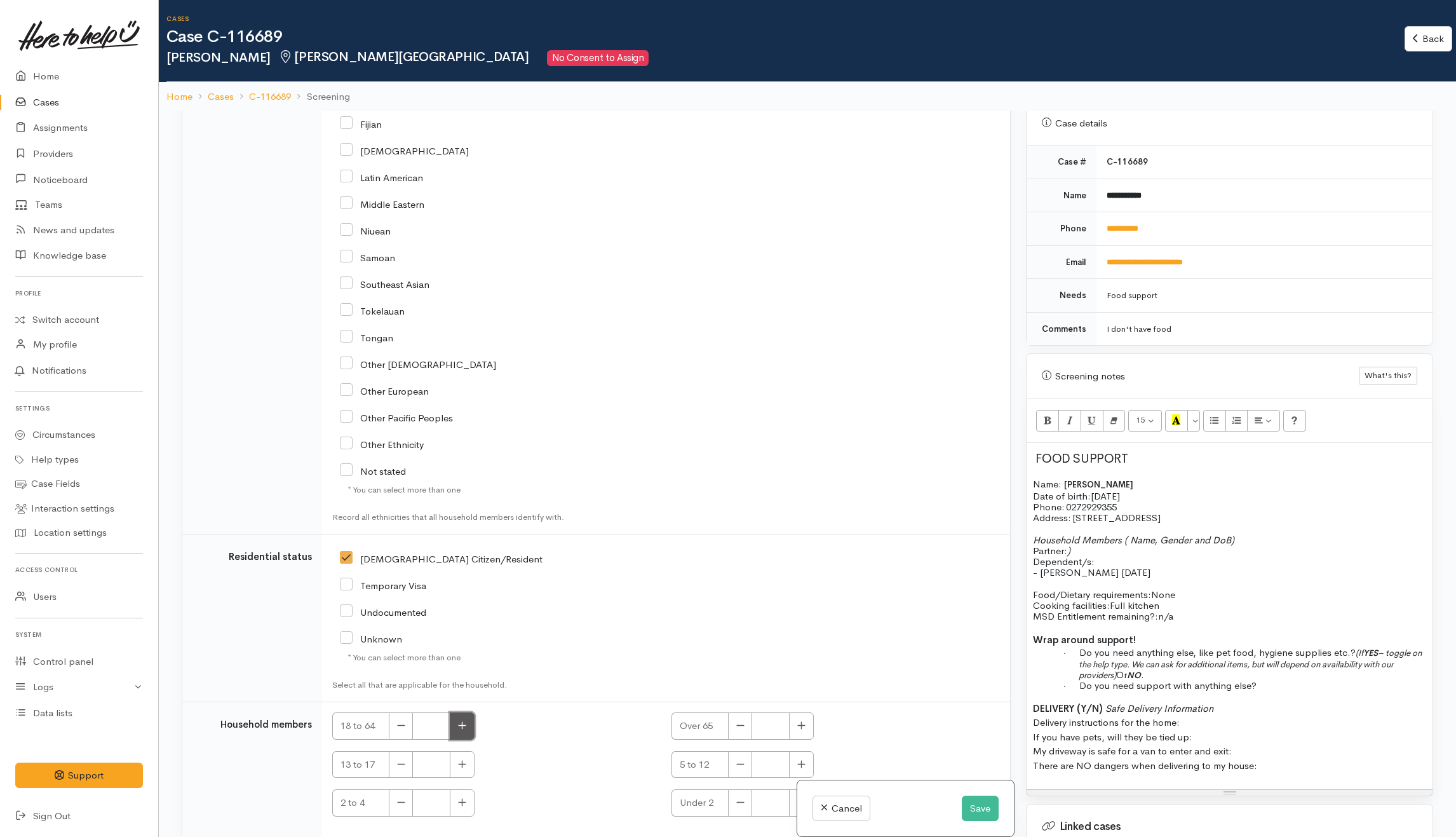
click at [456, 712] on button "button" at bounding box center [463, 725] width 25 height 27
type input "2"
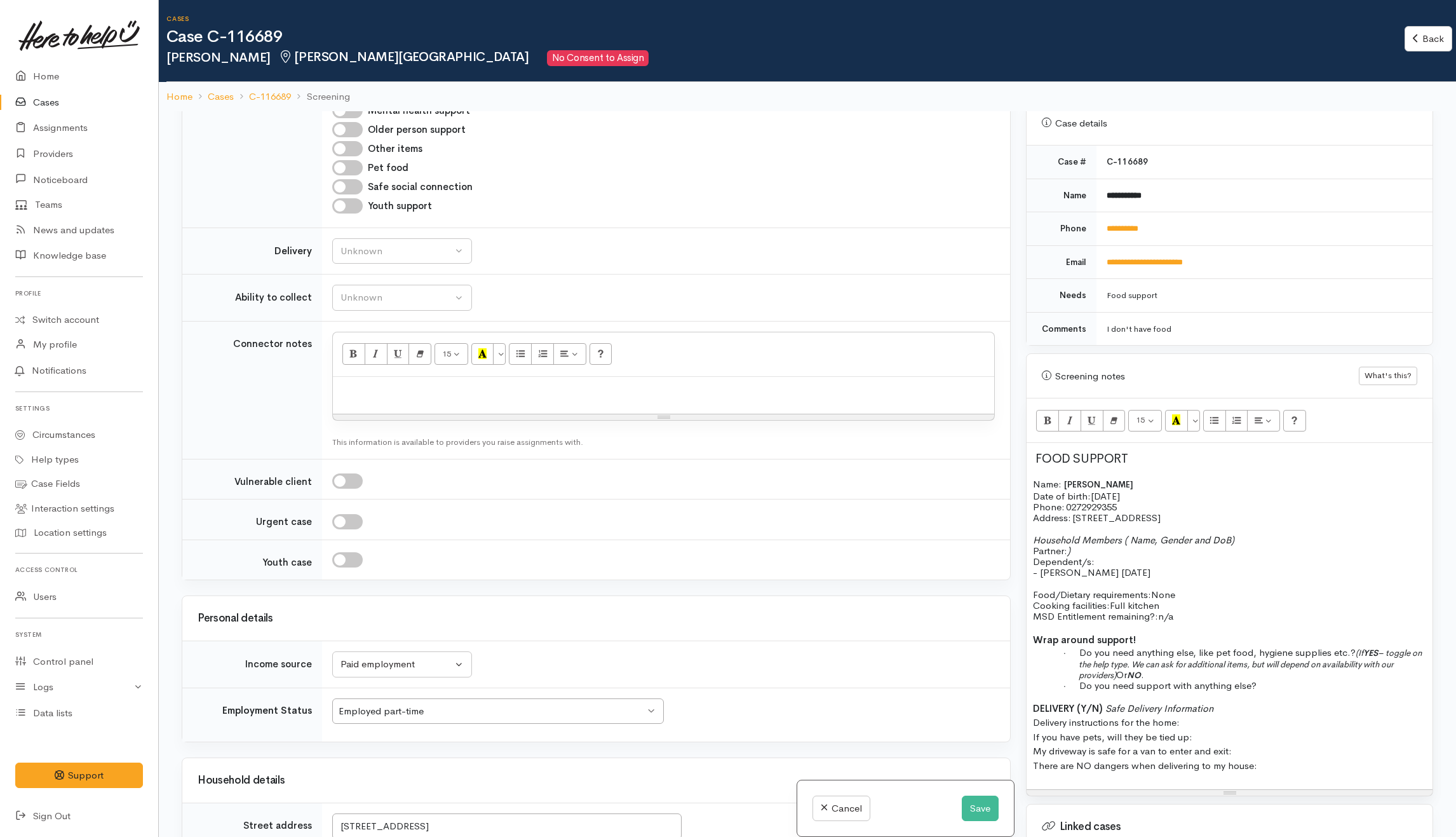
scroll to position [860, 0]
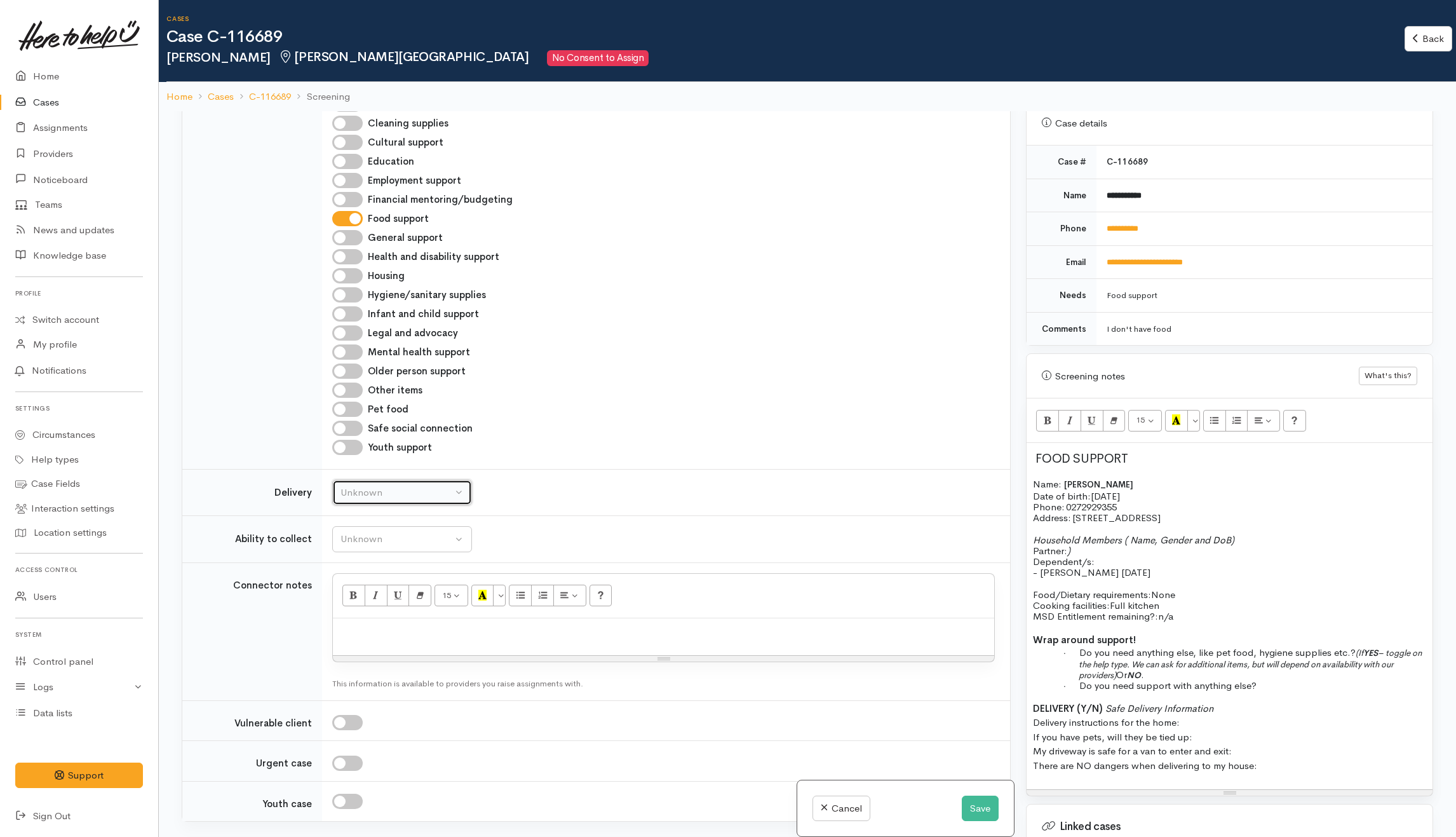
click at [376, 486] on div "Unknown" at bounding box center [396, 493] width 112 height 14
drag, startPoint x: 357, startPoint y: 571, endPoint x: 357, endPoint y: 558, distance: 13.0
click at [357, 604] on span "No" at bounding box center [355, 611] width 13 height 14
select select "1"
drag, startPoint x: 401, startPoint y: 503, endPoint x: 418, endPoint y: 501, distance: 17.1
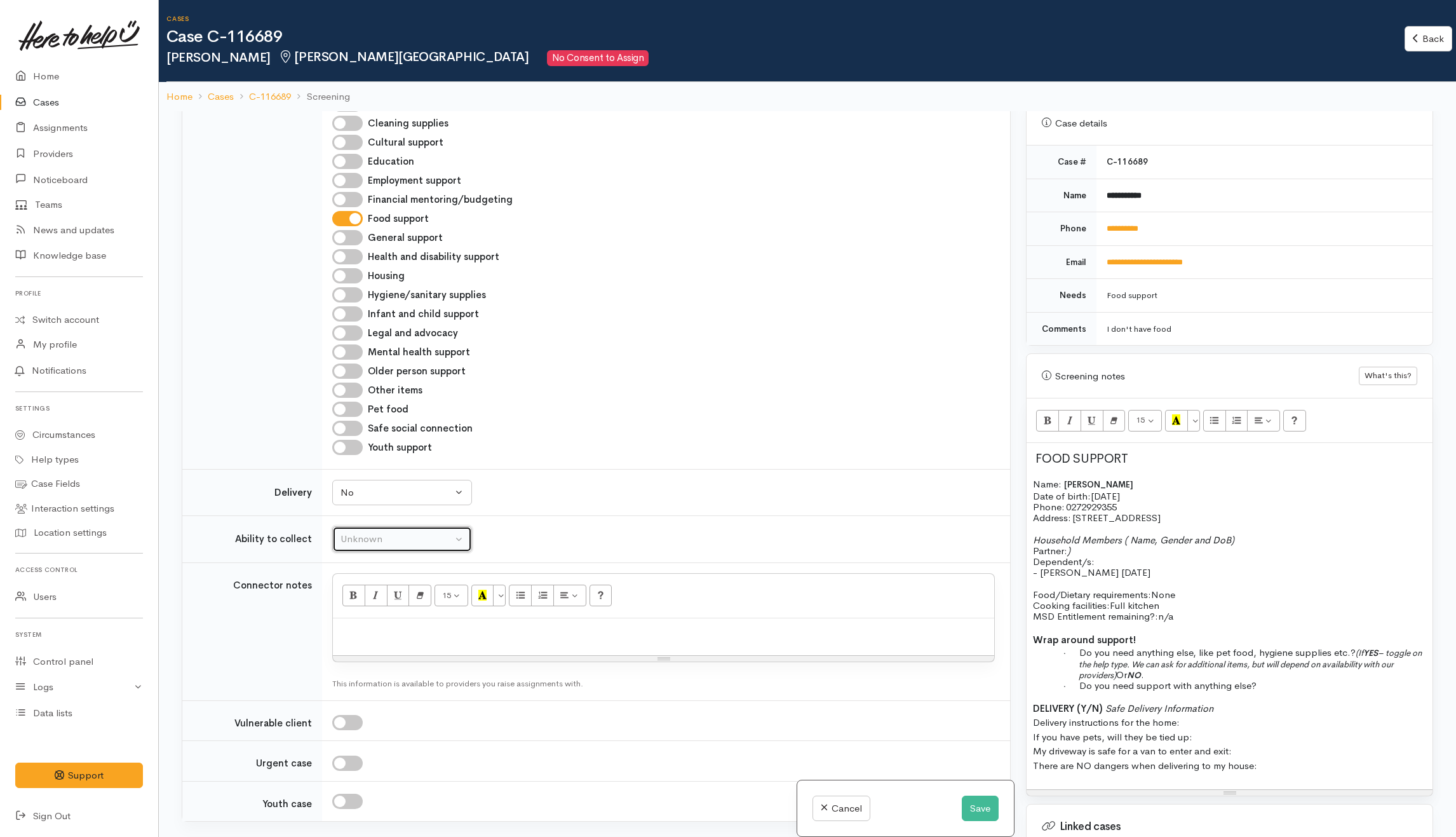
click at [404, 532] on div "Unknown" at bounding box center [396, 539] width 112 height 14
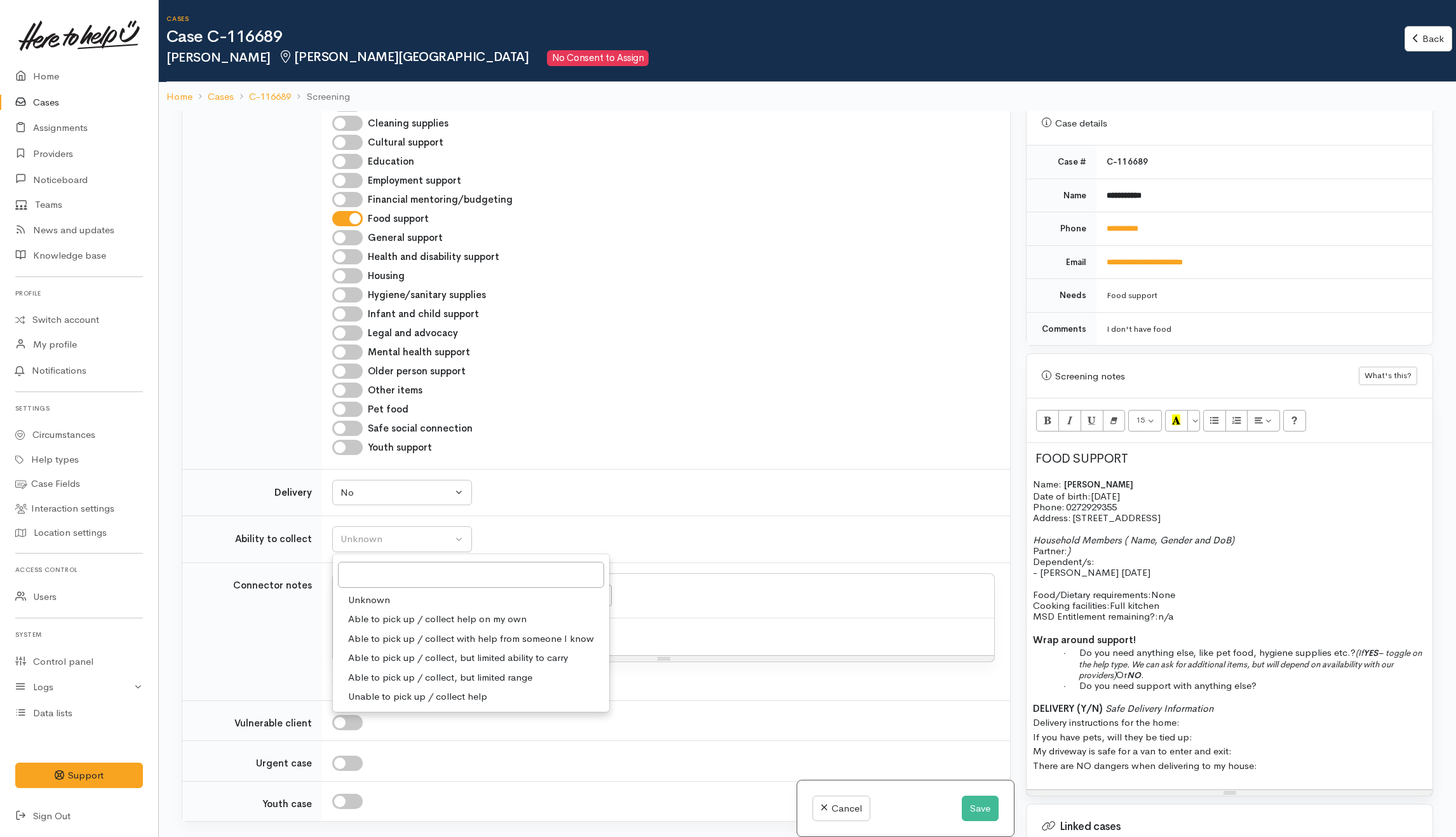
click at [399, 612] on span "Able to pick up / collect help on my own" at bounding box center [438, 619] width 179 height 14
select select "2"
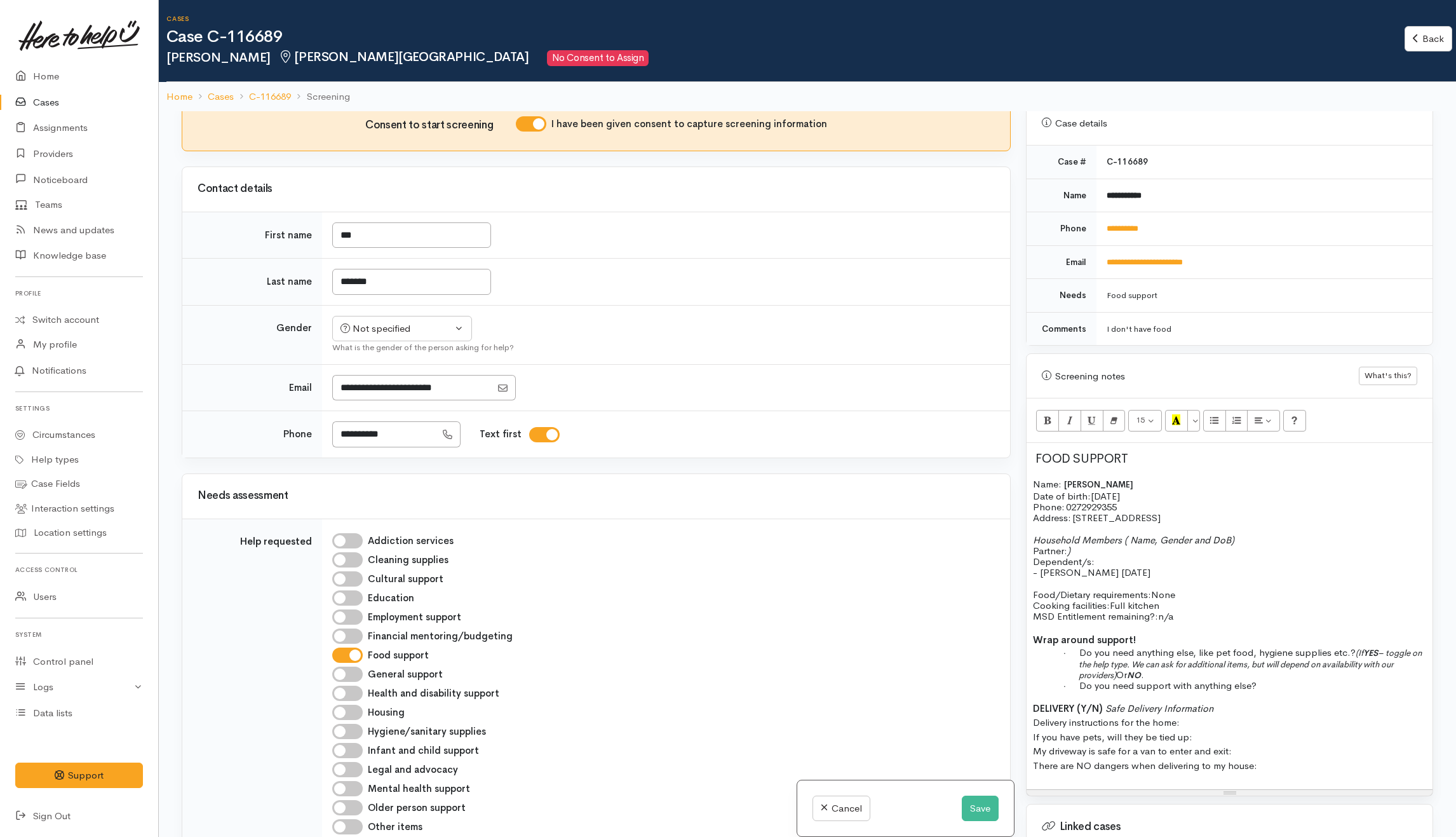
scroll to position [266, 0]
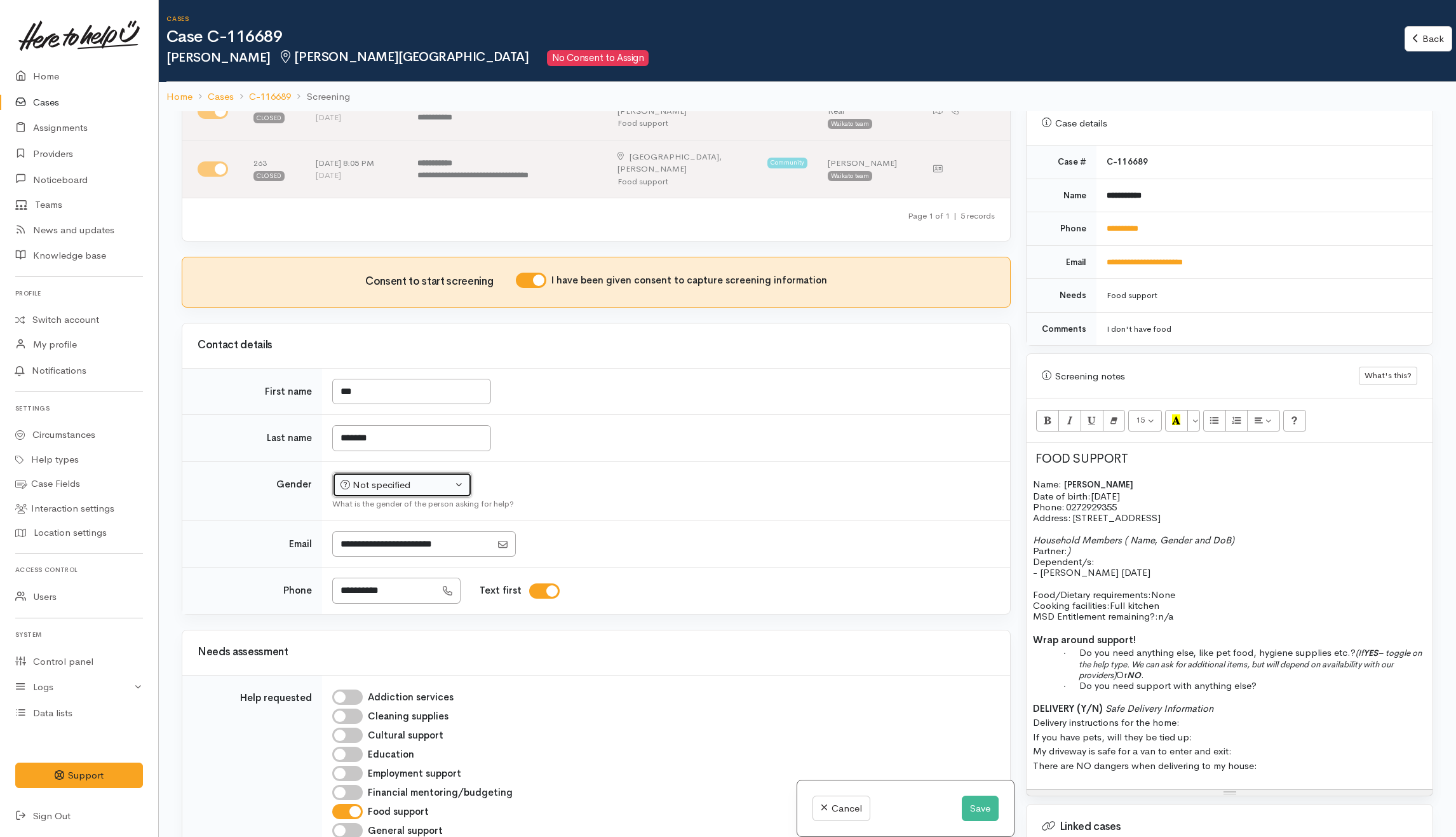
click at [420, 472] on button "Not specified" at bounding box center [401, 485] width 139 height 26
click at [373, 527] on span "Male" at bounding box center [413, 534] width 109 height 14
click at [840, 415] on td "*******" at bounding box center [665, 438] width 688 height 47
click at [379, 472] on button "Male" at bounding box center [401, 485] width 139 height 26
click at [377, 546] on span "Female" at bounding box center [412, 553] width 109 height 14
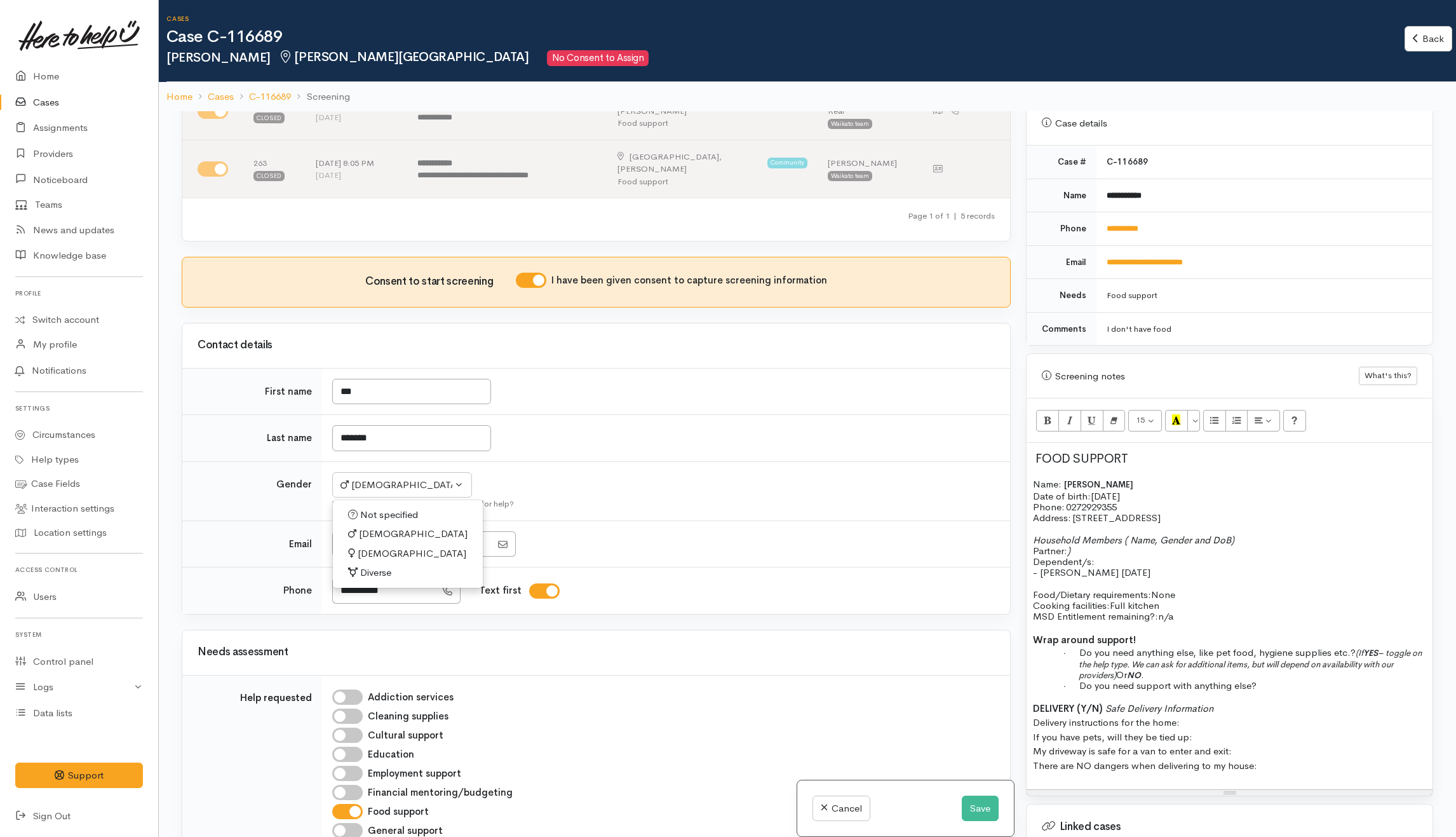
select select "Female"
drag, startPoint x: 1281, startPoint y: 680, endPoint x: 1283, endPoint y: 766, distance: 86.0
click at [1283, 766] on div "FOOD SUPPORT Name: Jan Hauraki Date of birth: 14/1/1976 Phone:   0272929355 Add…" at bounding box center [1229, 616] width 406 height 346
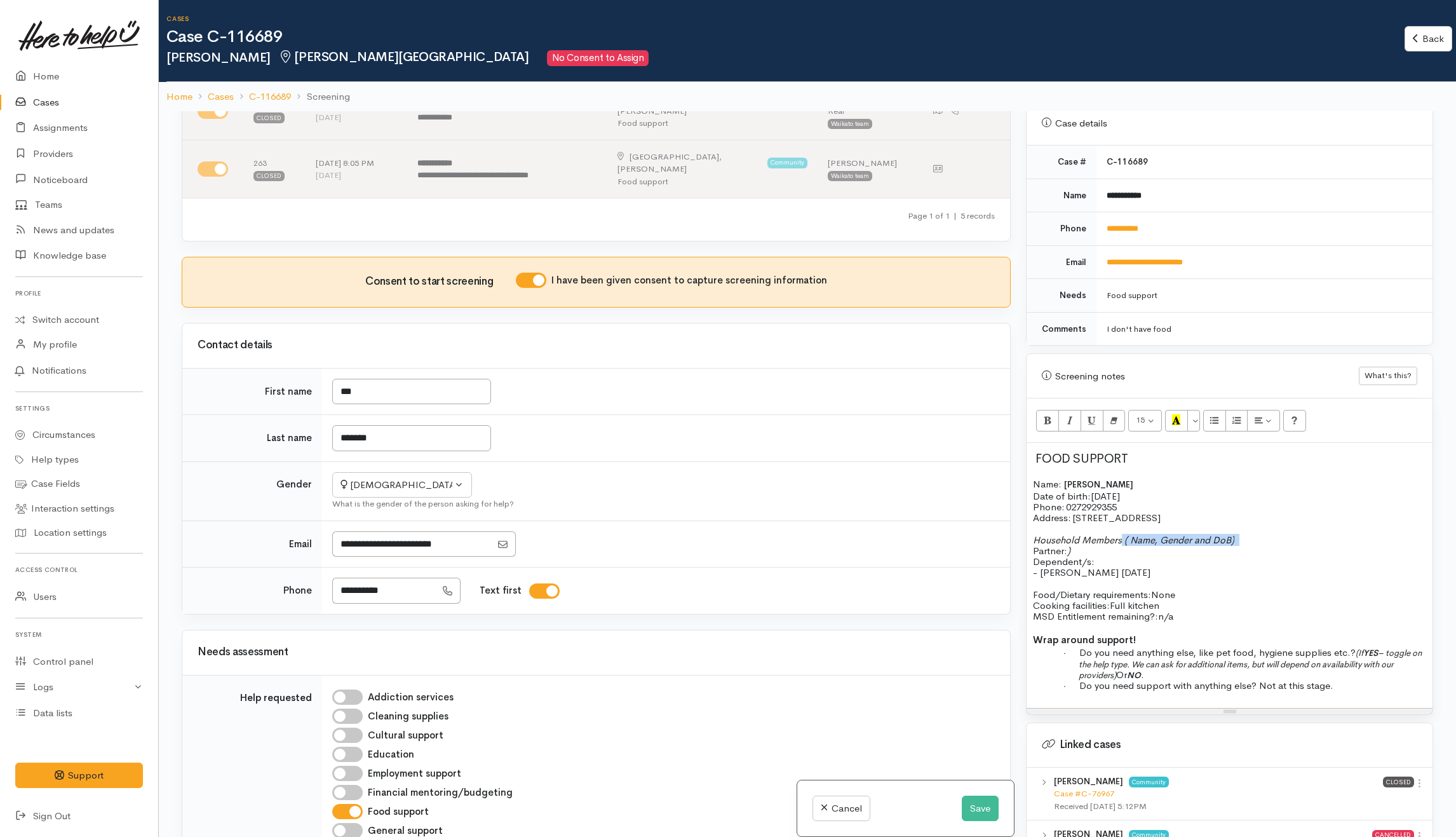
drag, startPoint x: 1122, startPoint y: 531, endPoint x: 1279, endPoint y: 534, distance: 157.0
click at [1279, 535] on p "Household Members ( Name, Gender and DoB) Partner: ) Dependent/s:" at bounding box center [1229, 551] width 393 height 33
drag, startPoint x: 1079, startPoint y: 543, endPoint x: 1032, endPoint y: 542, distance: 47.0
click at [1032, 542] on div "FOOD SUPPORT Name: Jan Hauraki Date of birth: 14/1/1976 Phone:   0272929355 Add…" at bounding box center [1229, 574] width 406 height 265
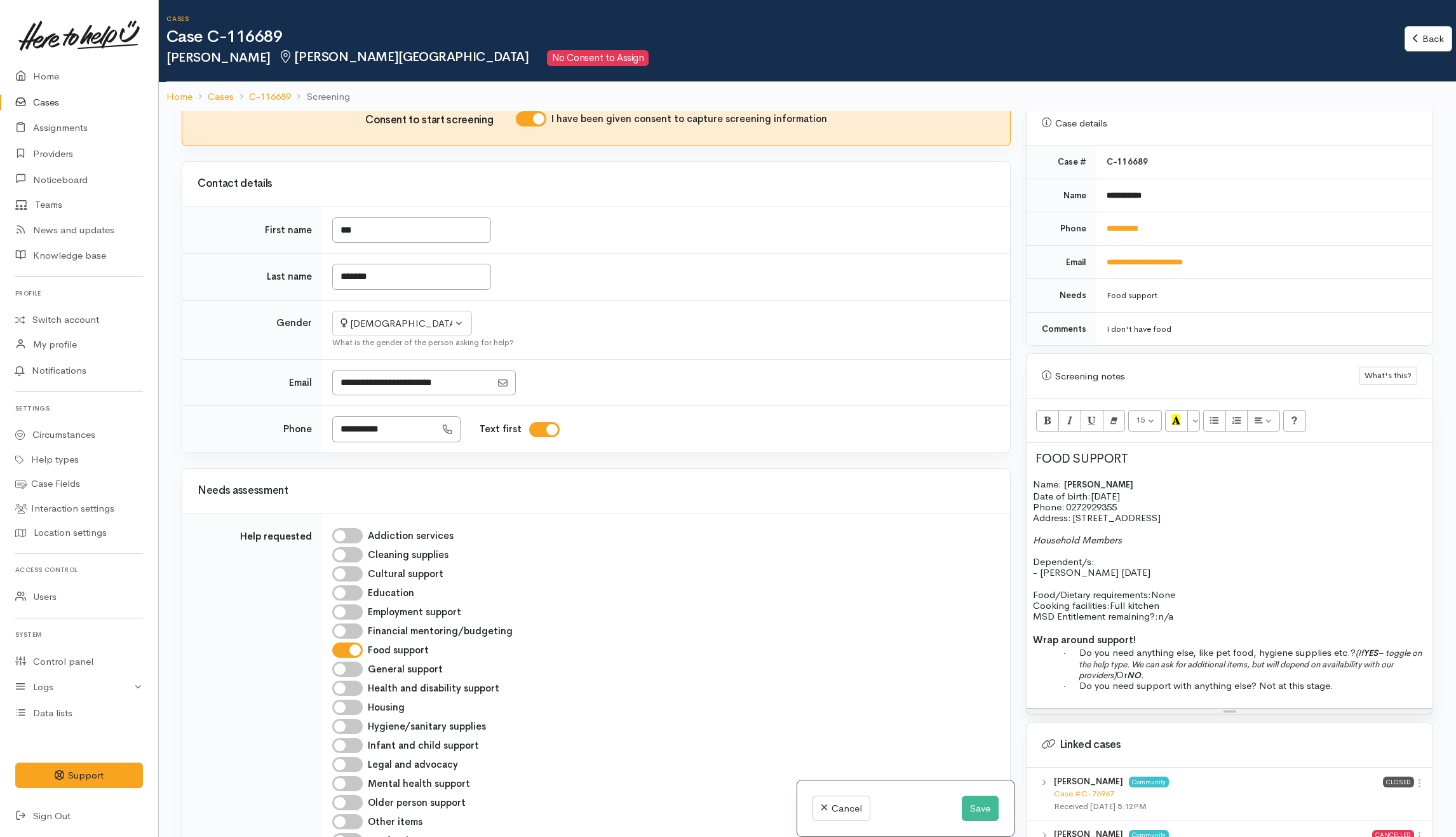
scroll to position [436, 0]
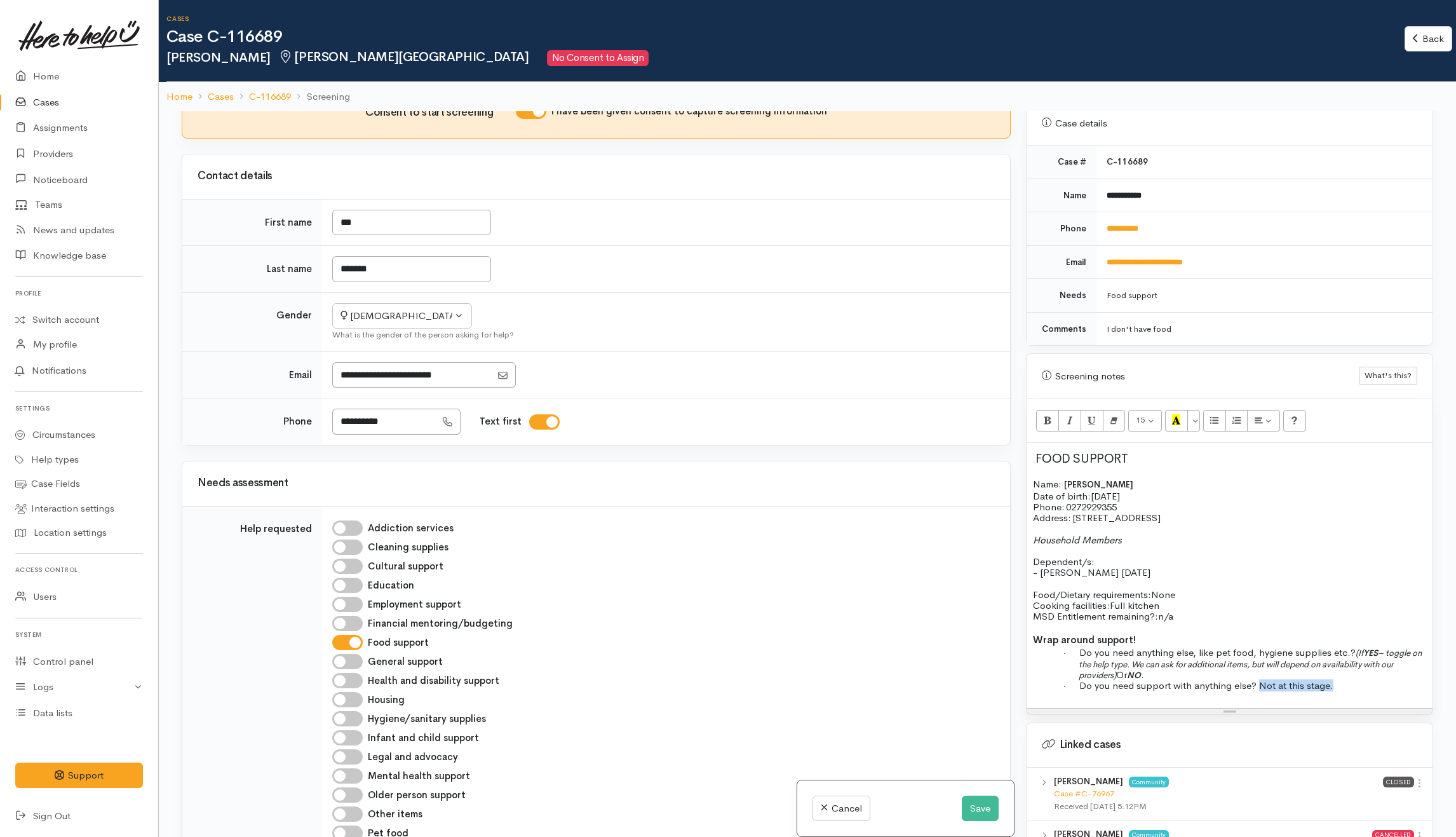
drag, startPoint x: 1259, startPoint y: 679, endPoint x: 1341, endPoint y: 676, distance: 82.1
click at [1341, 680] on p "· Do you need support with anything else? Not at this stage." at bounding box center [1252, 685] width 347 height 11
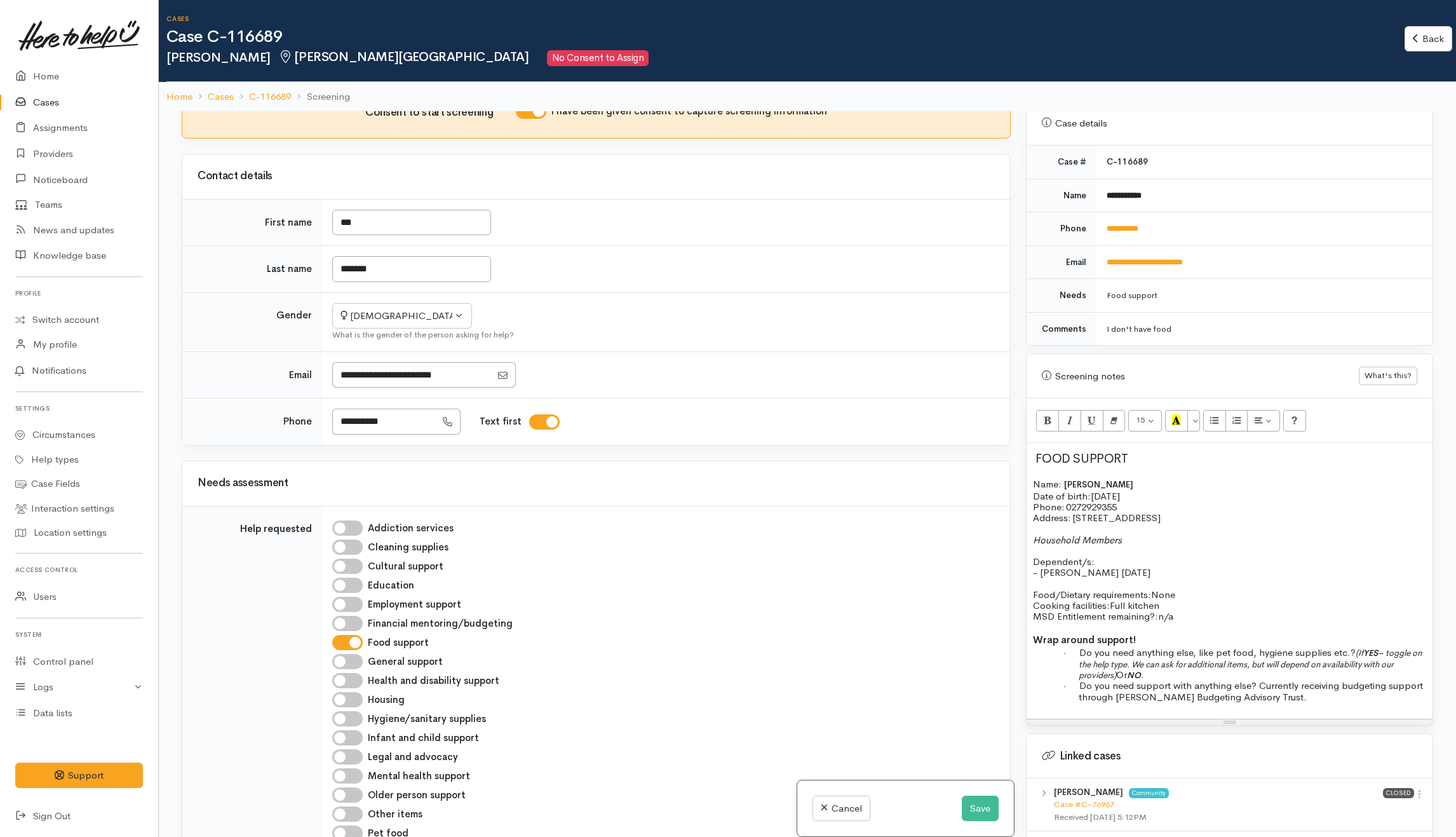
click at [1261, 679] on span "Do you need support with anything else? Currently receiving budgeting support t…" at bounding box center [1250, 691] width 343 height 23
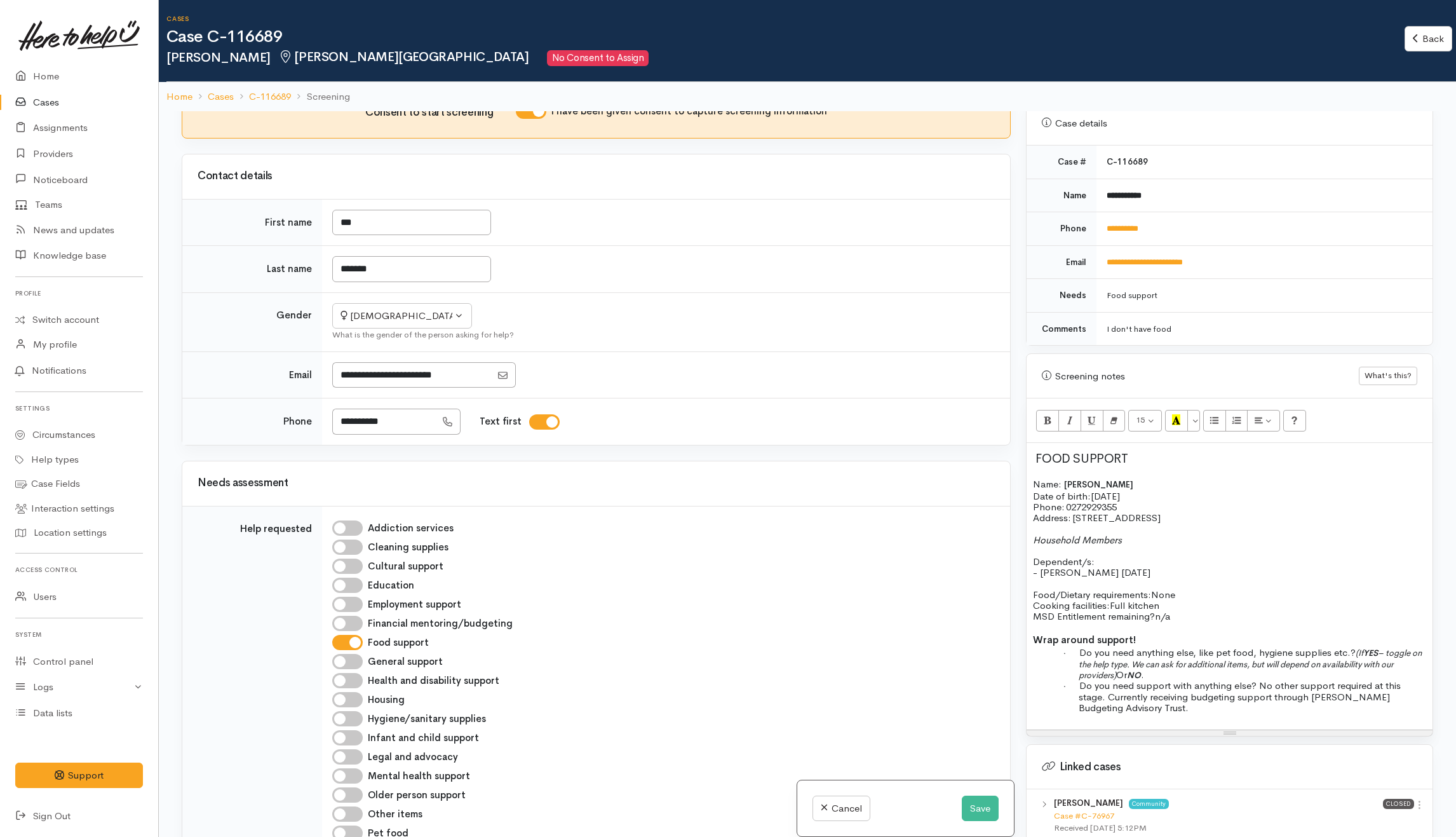
click at [1187, 611] on p "Food/Dietary requirements: None Cooking facilities: Full kitchen MSD Entitlemen…" at bounding box center [1229, 605] width 393 height 33
drag, startPoint x: 1107, startPoint y: 547, endPoint x: 1117, endPoint y: 554, distance: 12.2
click at [1117, 554] on p "Household Members Dependent/s:" at bounding box center [1229, 551] width 393 height 33
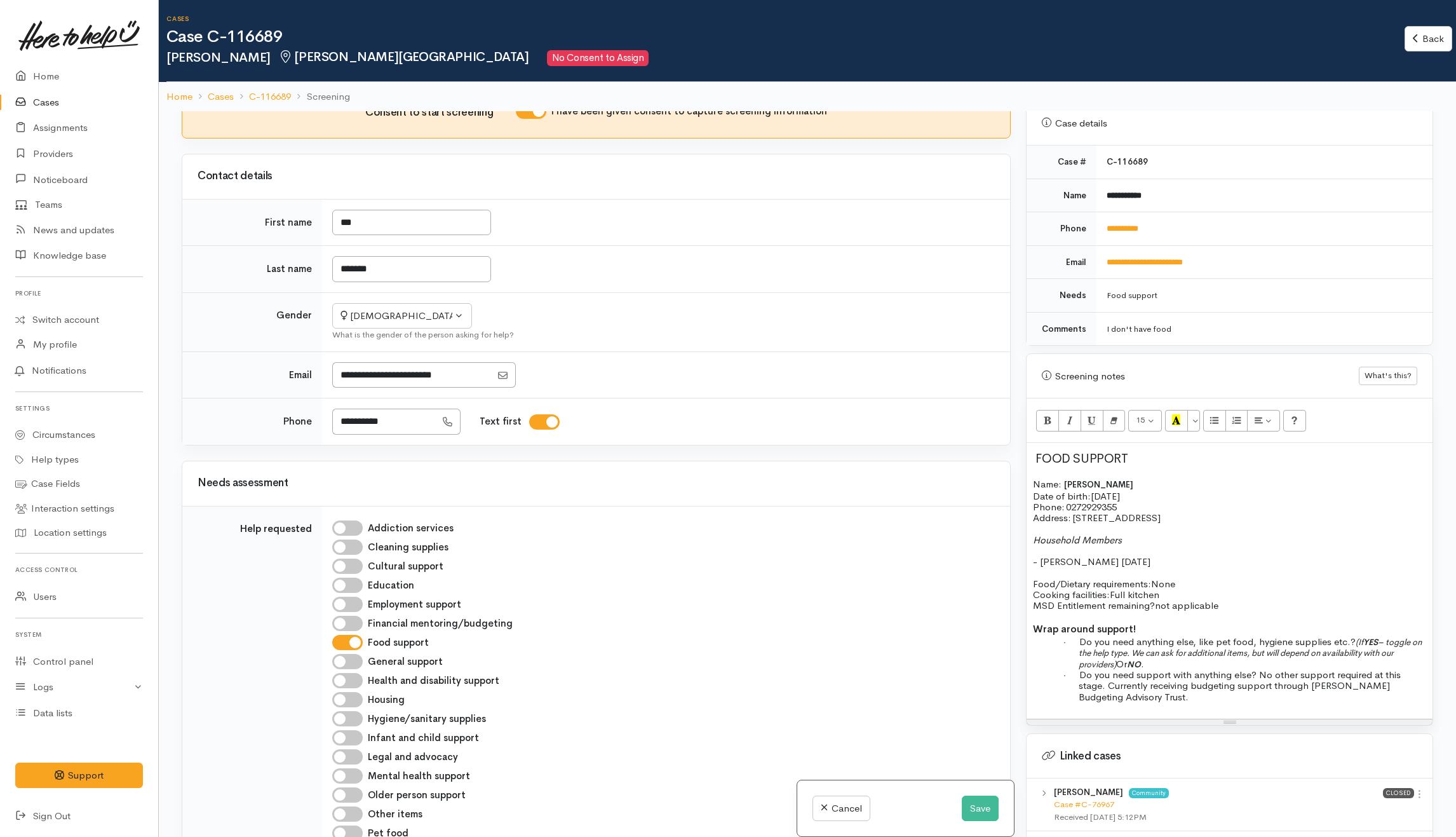
click at [1117, 535] on span "Household Members" at bounding box center [1077, 540] width 88 height 13
click at [1134, 556] on p "- Cody 22/7/1997" at bounding box center [1229, 561] width 393 height 11
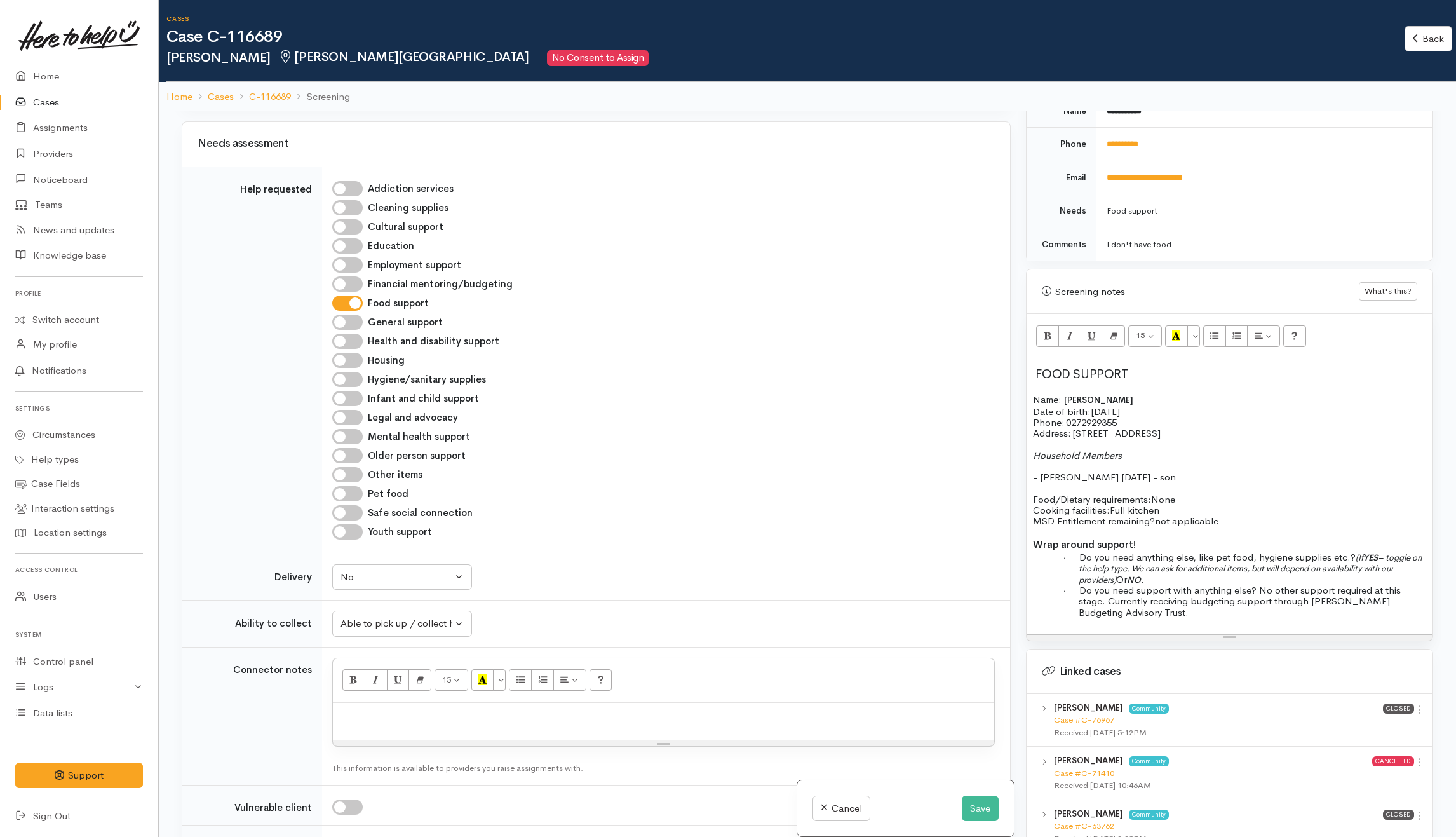
scroll to position [1029, 0]
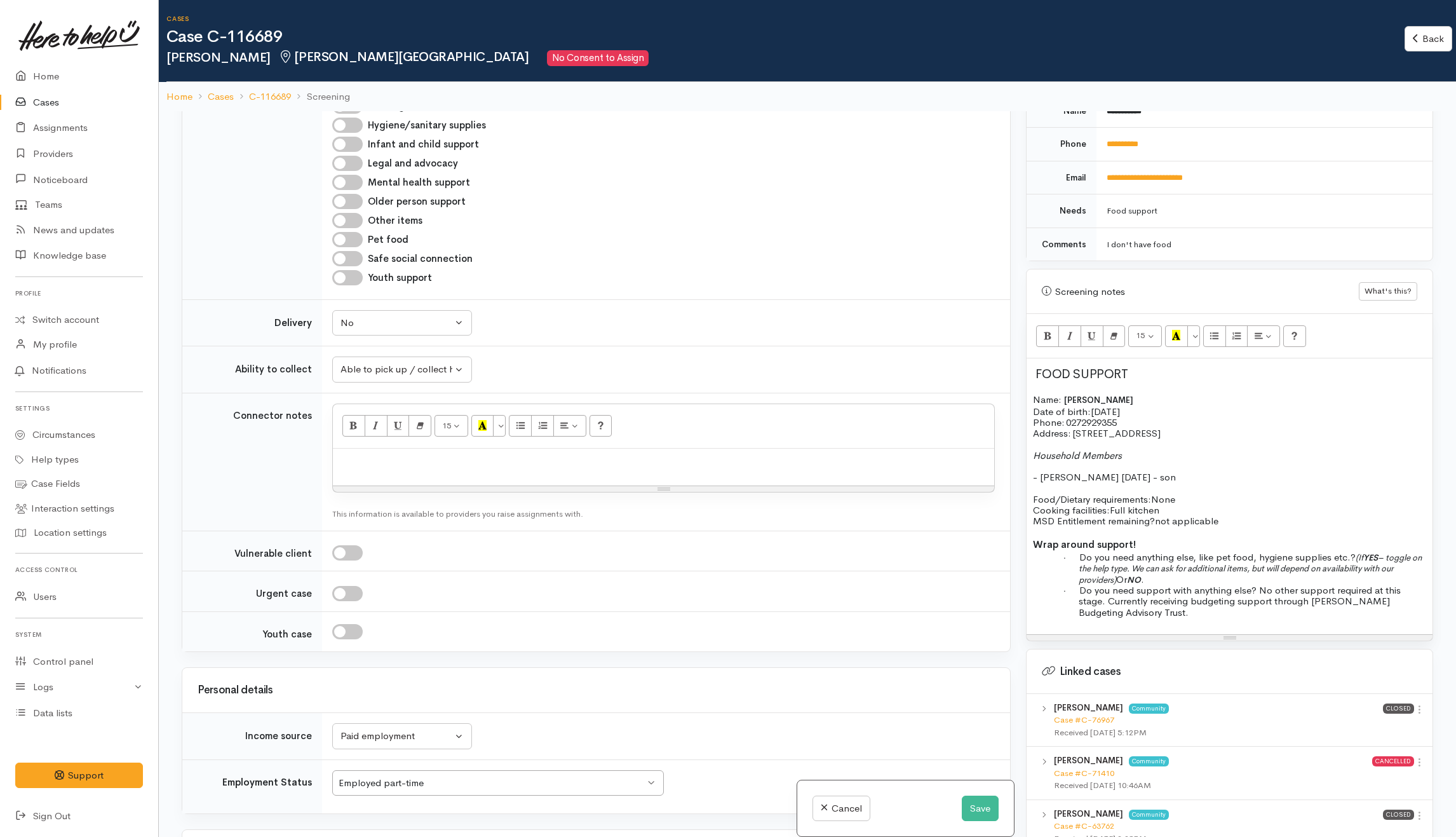
drag, startPoint x: 1056, startPoint y: 412, endPoint x: 1255, endPoint y: 508, distance: 220.9
click at [1255, 508] on div "FOOD SUPPORT Name: Jan Hauraki Date of birth: 14/1/1976 Phone:   0272929355 Add…" at bounding box center [1229, 496] width 406 height 276
copy div "Name: Jan Hauraki Date of birth: 14/1/1976 Phone:   0272929355 Address:   41 Ma…"
click at [470, 448] on div at bounding box center [664, 467] width 662 height 38
paste div
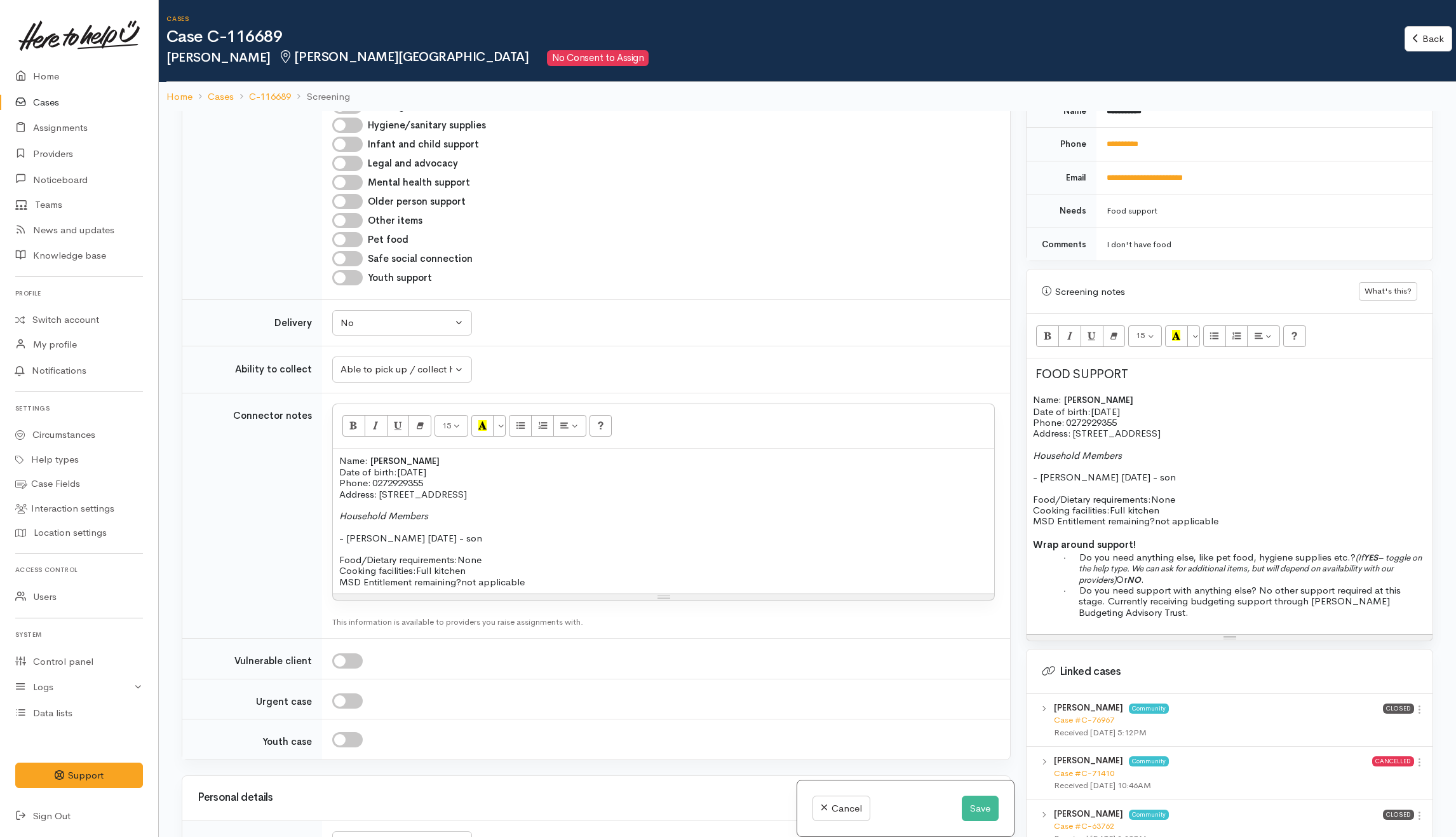
scroll to position [1114, 0]
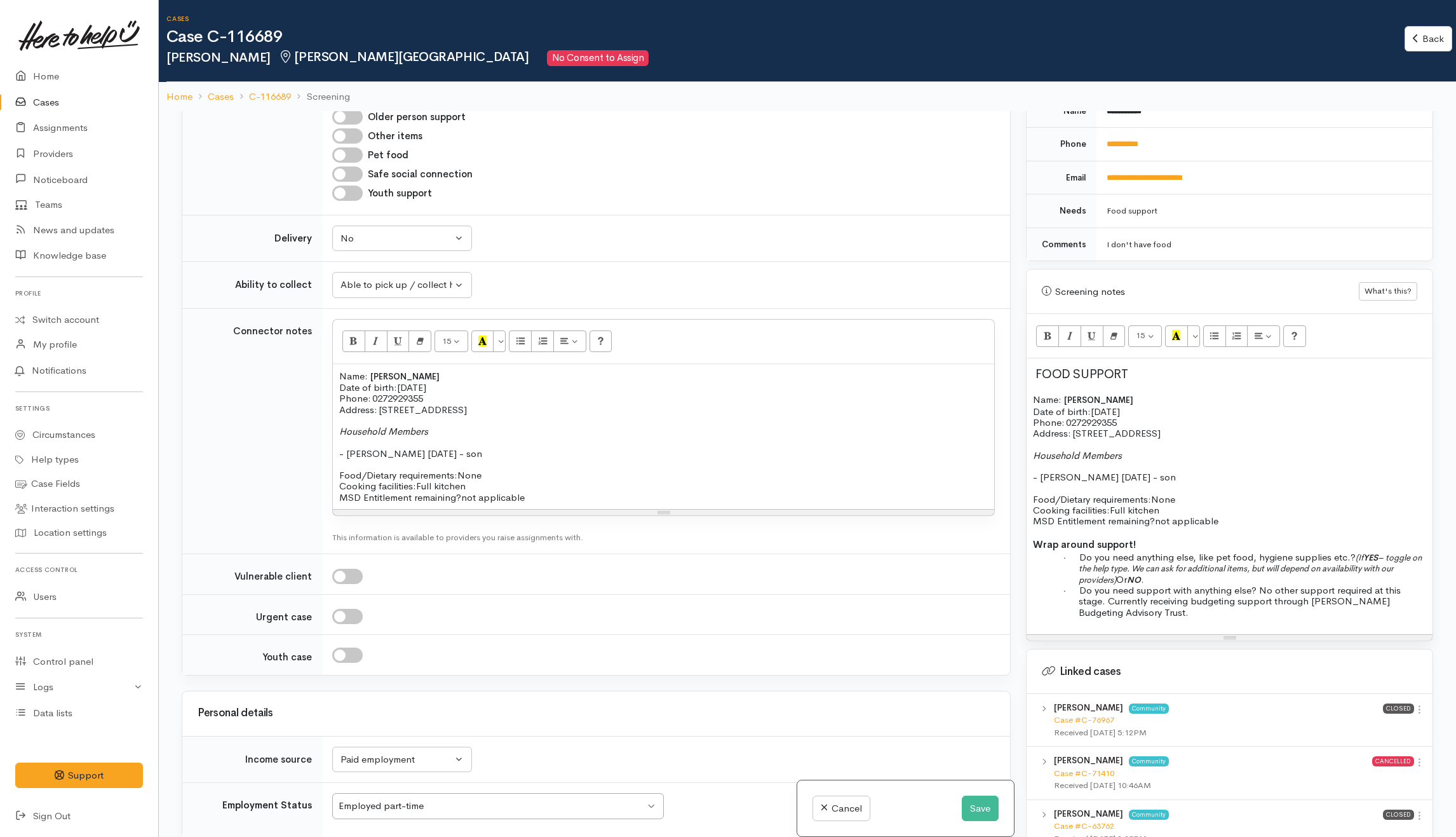
drag, startPoint x: 577, startPoint y: 458, endPoint x: 422, endPoint y: 314, distance: 211.6
click at [321, 328] on tr "Connector notes 15 8 9 10 11 12 14 18 24 36 Background Color Transparent Select…" at bounding box center [596, 431] width 828 height 246
click at [418, 336] on icon "Remove Font Style (CTRL+\\)" at bounding box center [420, 341] width 9 height 11
click at [494, 370] on p "Name: Jan Hauraki Date of birth: 14/1/1976 Phone:   0272929355" at bounding box center [664, 387] width 648 height 33
click at [483, 425] on p "Household Members" at bounding box center [664, 436] width 648 height 22
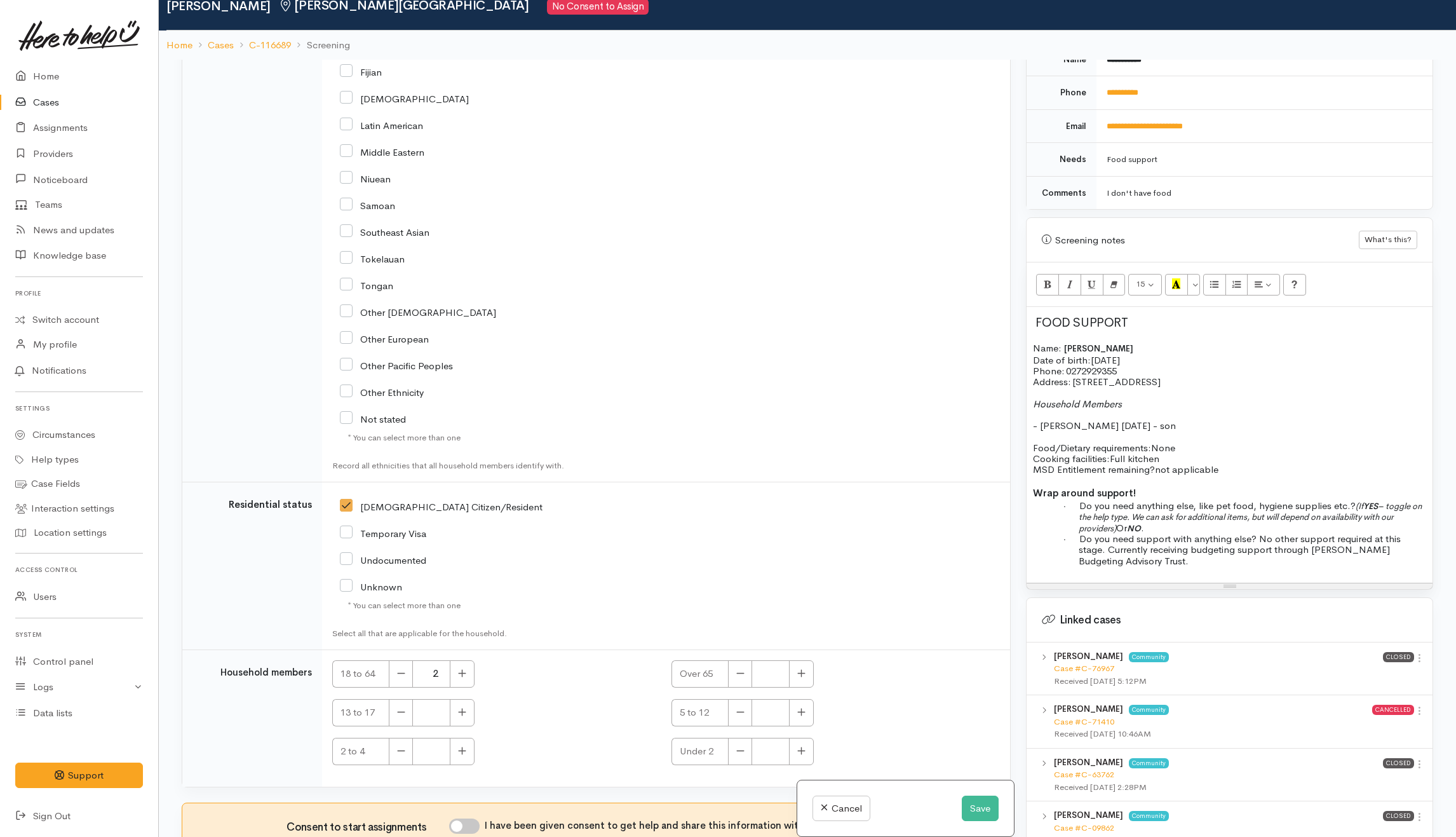
scroll to position [112, 0]
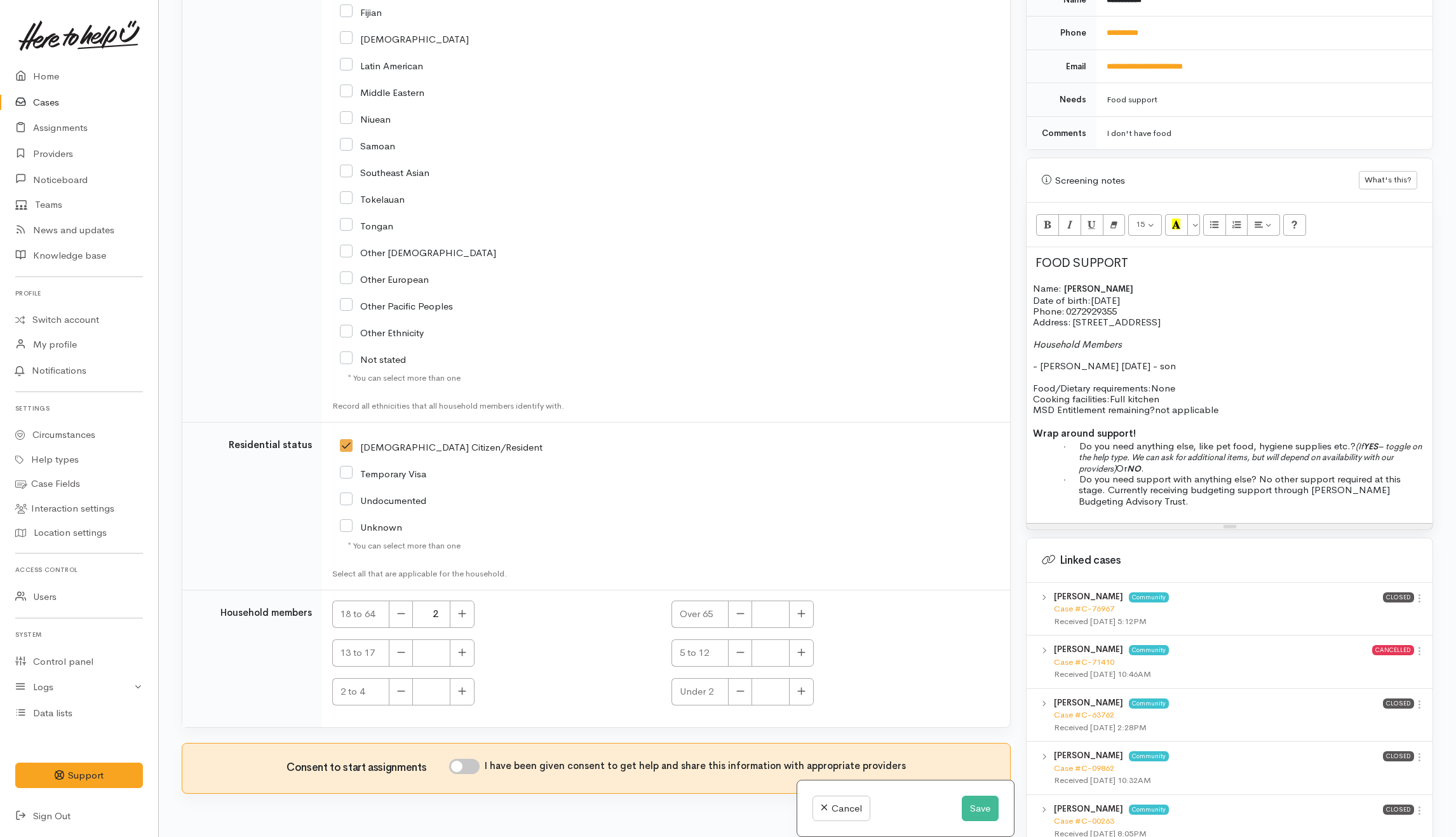
click at [478, 759] on input "I have been given consent to get help and share this information with appropria…" at bounding box center [464, 767] width 31 height 15
checkbox input "true"
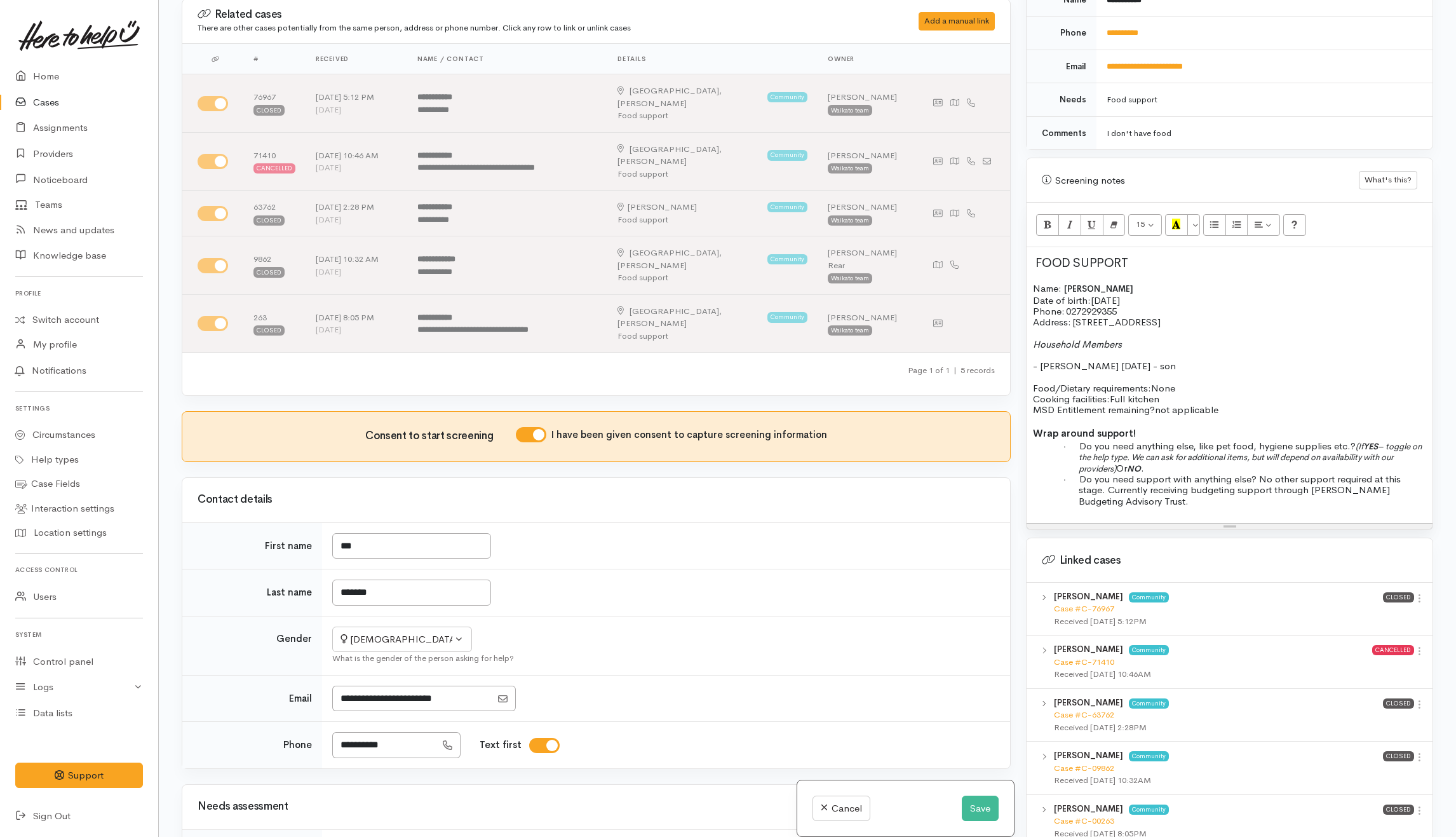
scroll to position [0, 0]
drag, startPoint x: 984, startPoint y: 807, endPoint x: 979, endPoint y: 799, distance: 9.4
click at [984, 806] on button "Save" at bounding box center [980, 808] width 37 height 26
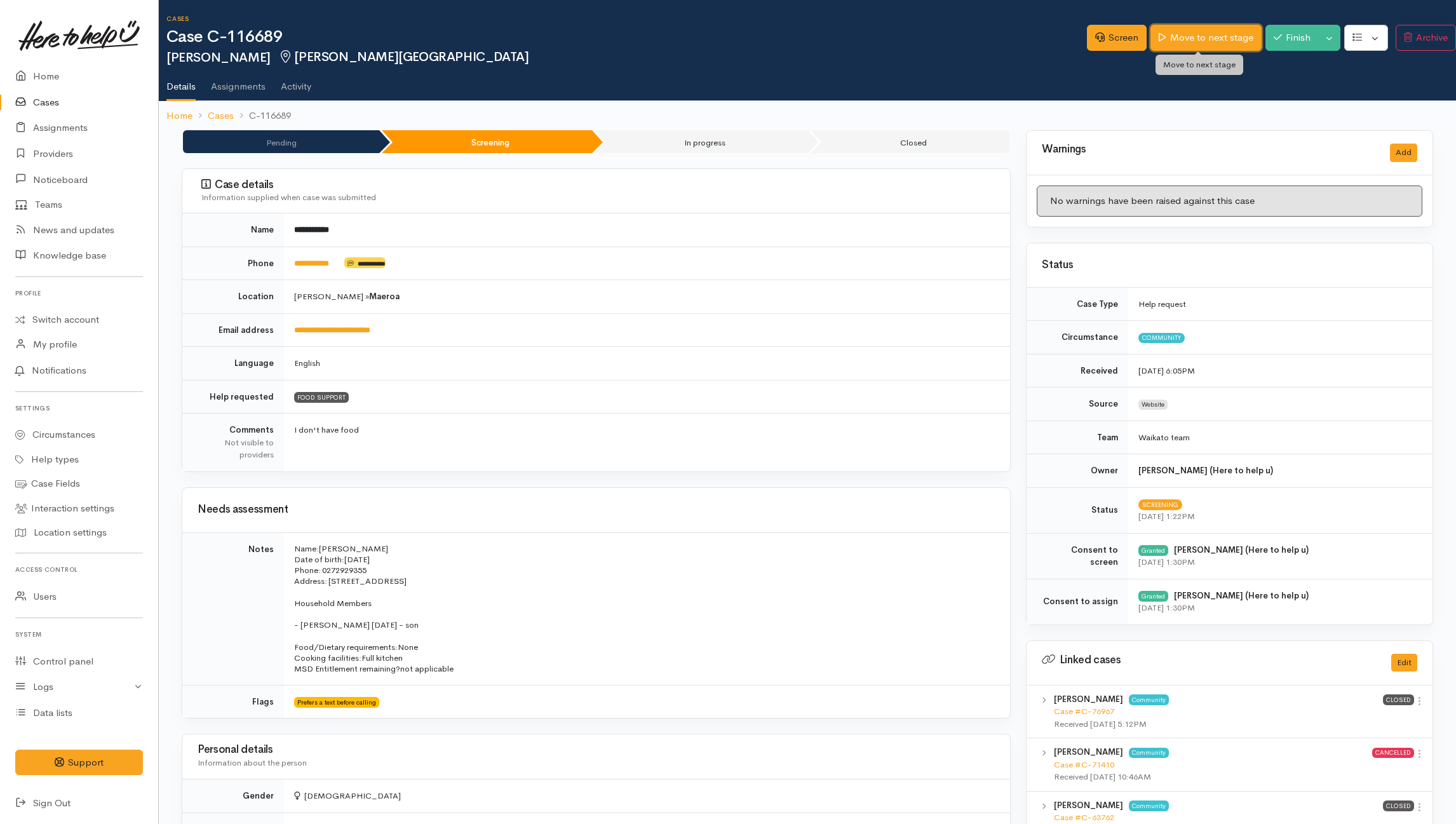
click at [1198, 38] on link "Move to next stage" at bounding box center [1205, 37] width 111 height 26
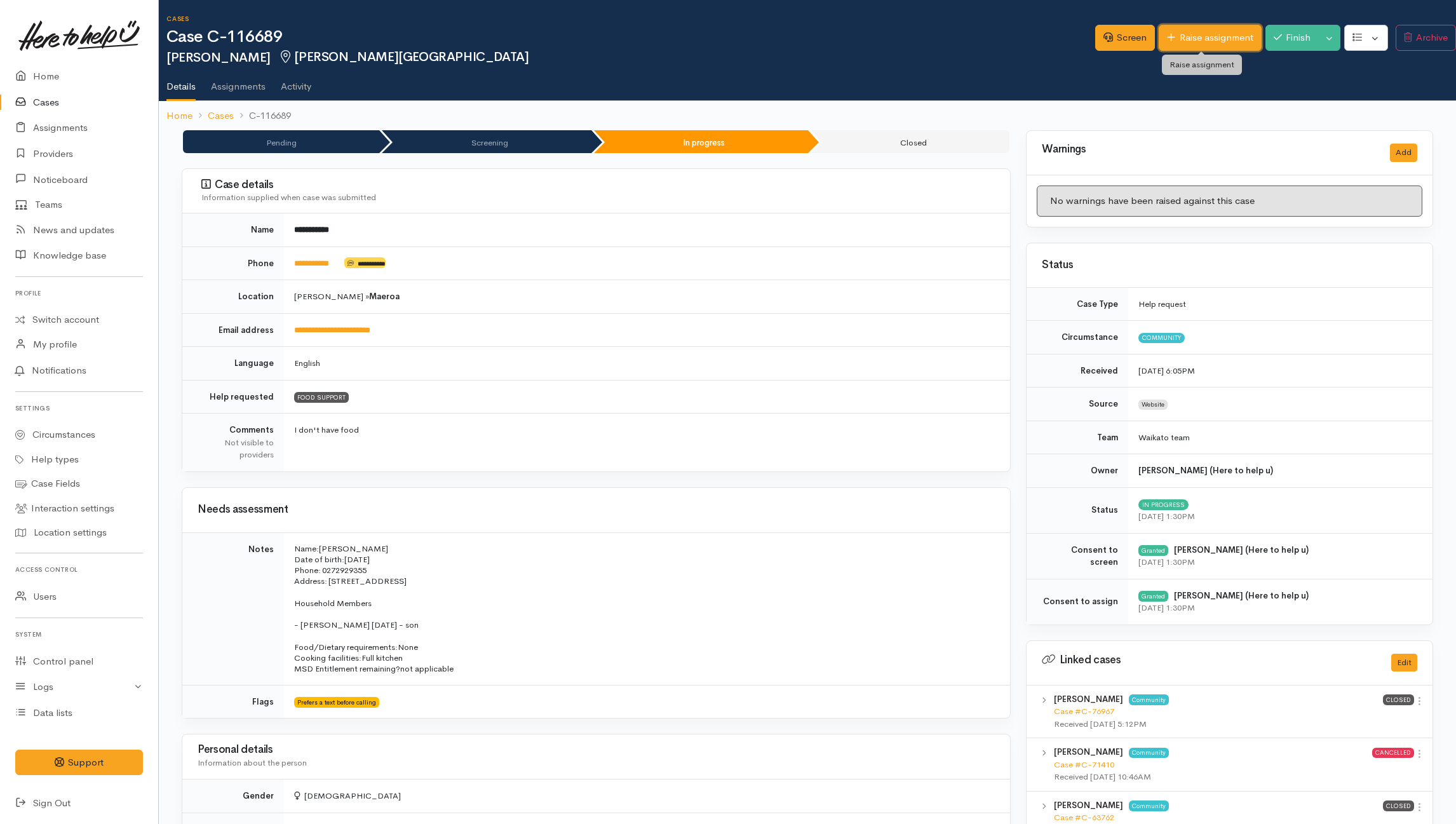
click at [1184, 31] on link "Raise assignment" at bounding box center [1210, 37] width 102 height 26
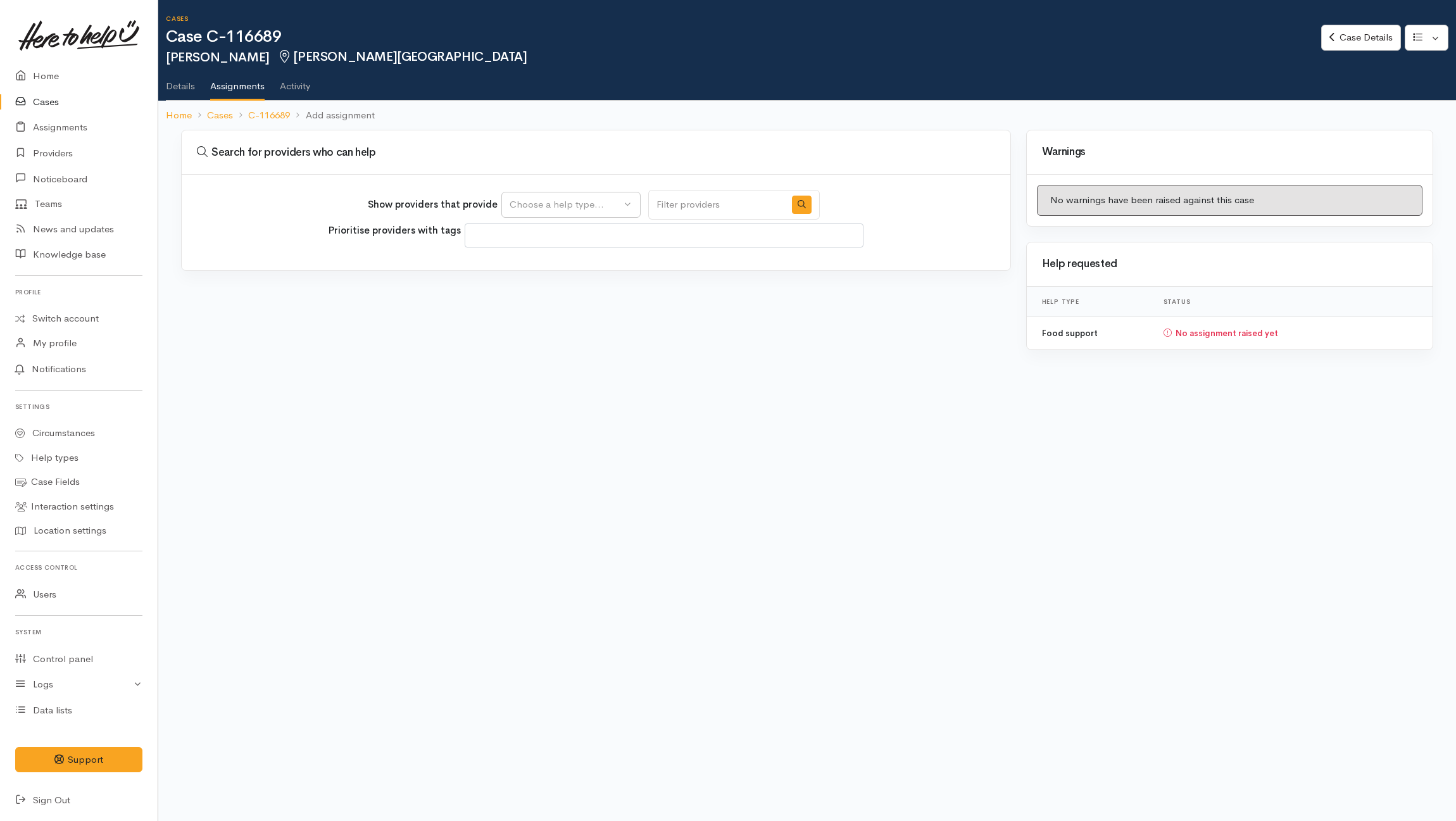
select select
drag, startPoint x: 602, startPoint y: 196, endPoint x: 596, endPoint y: 223, distance: 27.7
click at [603, 196] on button "Choose a help type..." at bounding box center [570, 204] width 139 height 26
click at [567, 266] on span "Food support" at bounding box center [546, 265] width 58 height 14
select select "3"
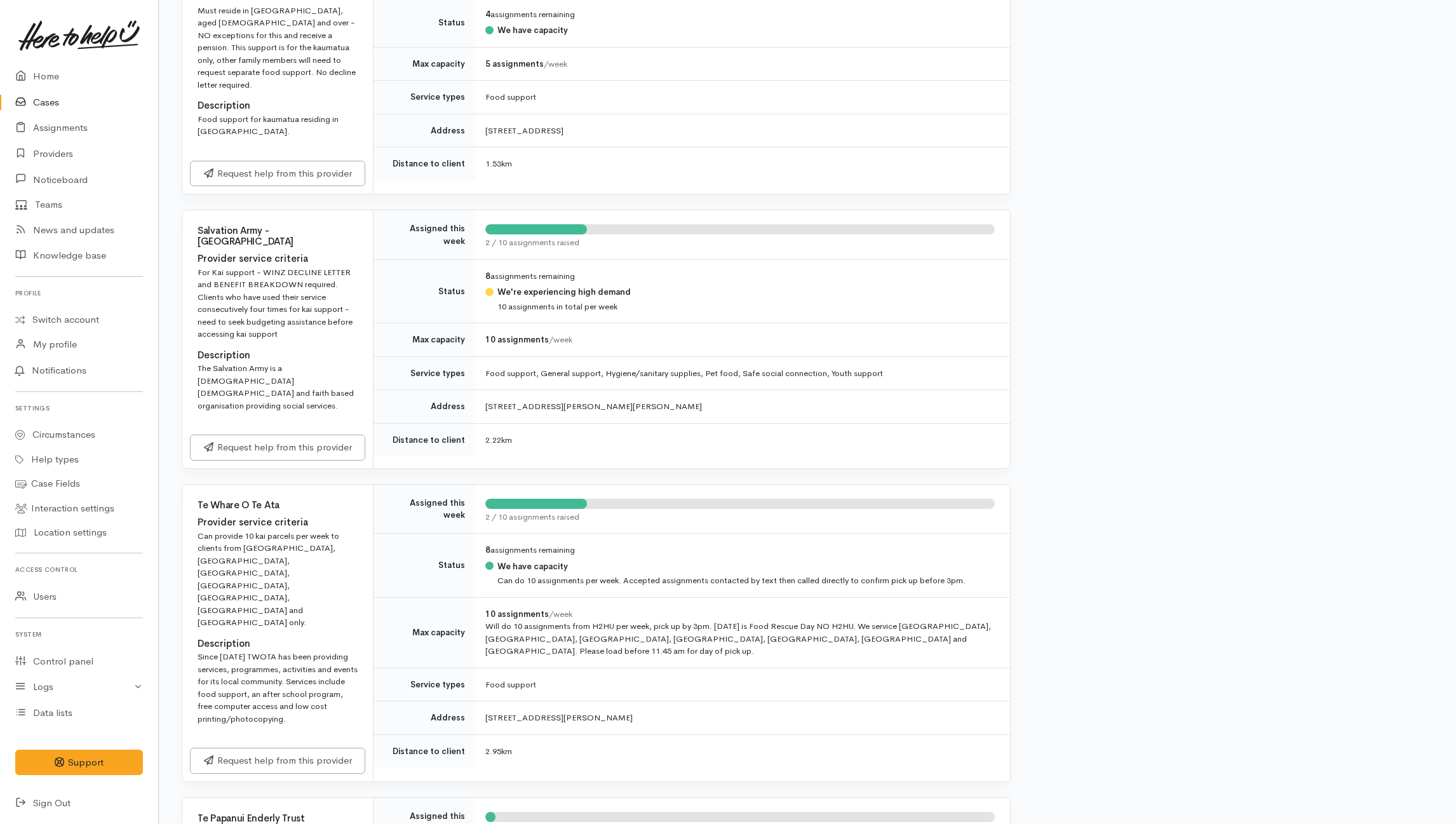
scroll to position [592, 0]
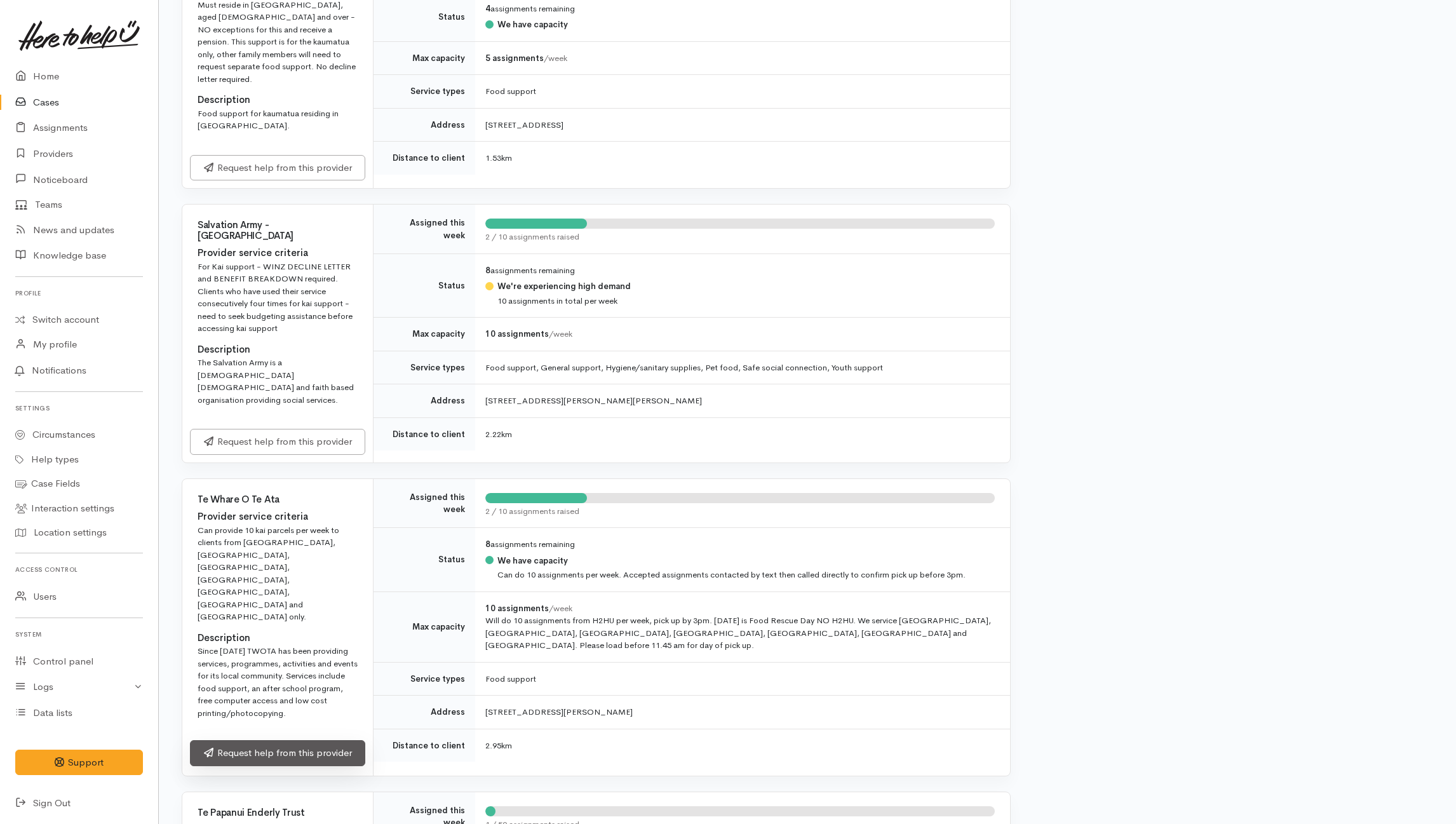
click at [264, 740] on link "Request help from this provider" at bounding box center [278, 753] width 175 height 26
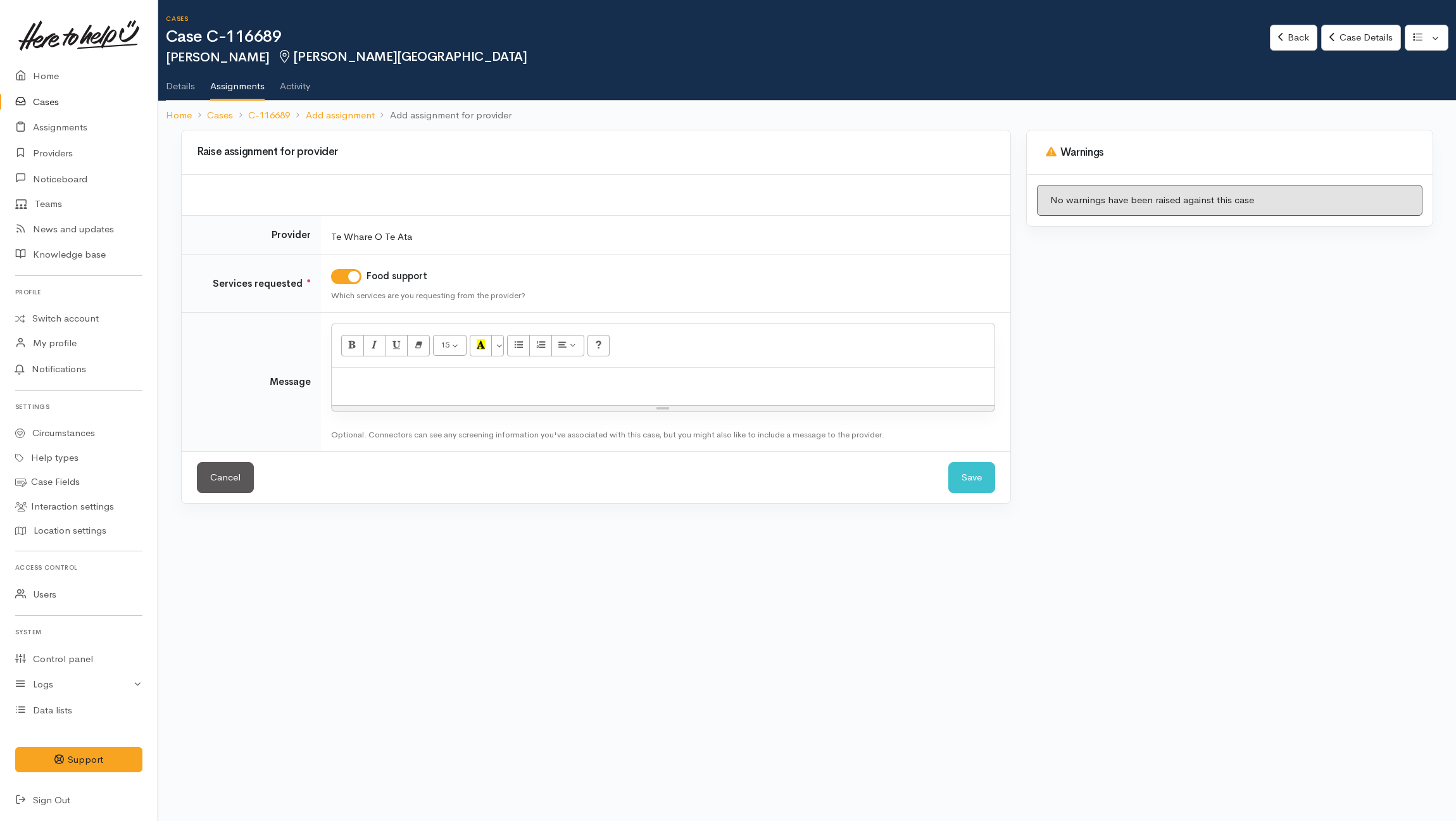
click at [621, 385] on p at bounding box center [663, 380] width 650 height 14
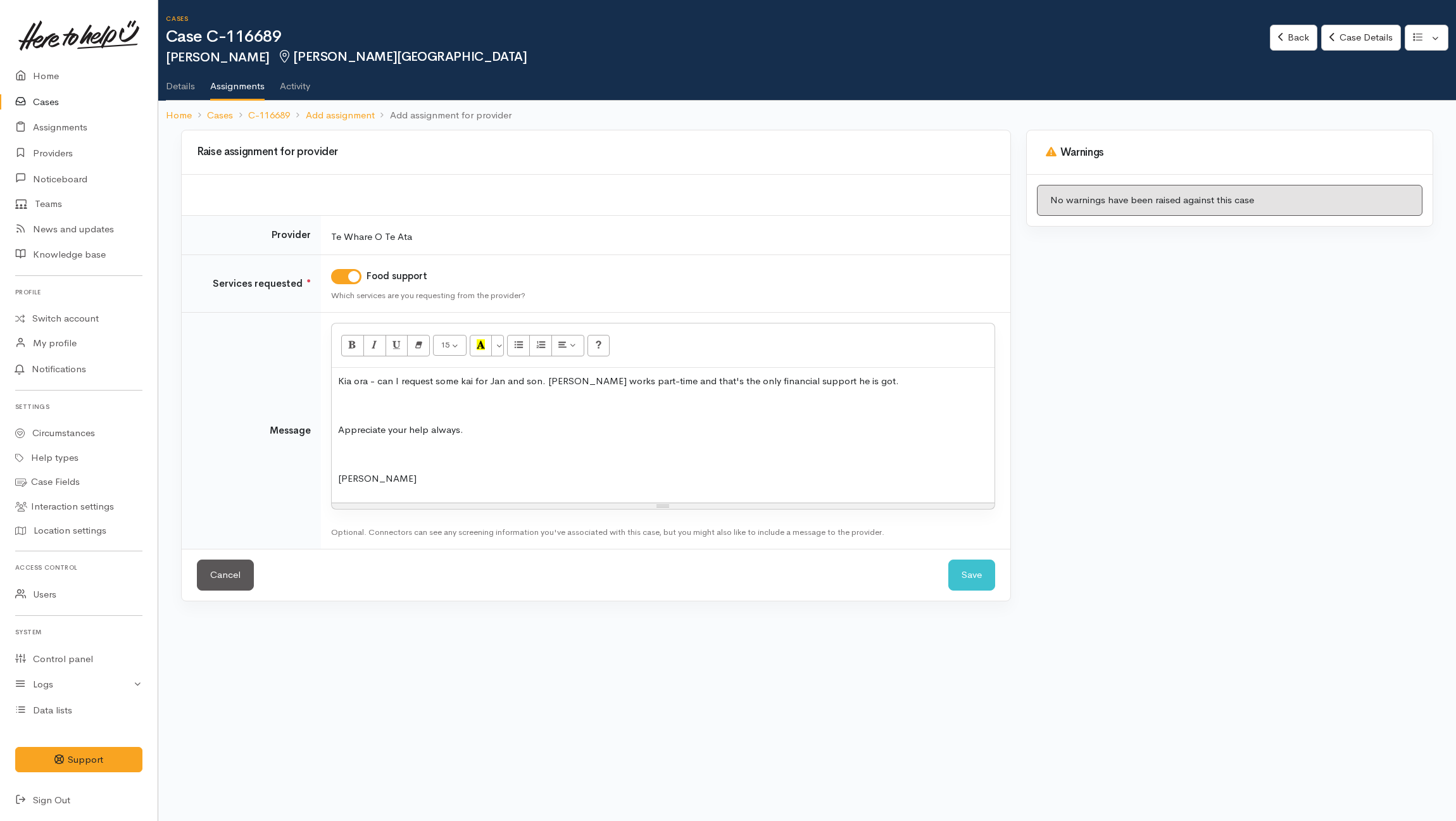
click at [401, 479] on p "[PERSON_NAME]" at bounding box center [663, 478] width 650 height 14
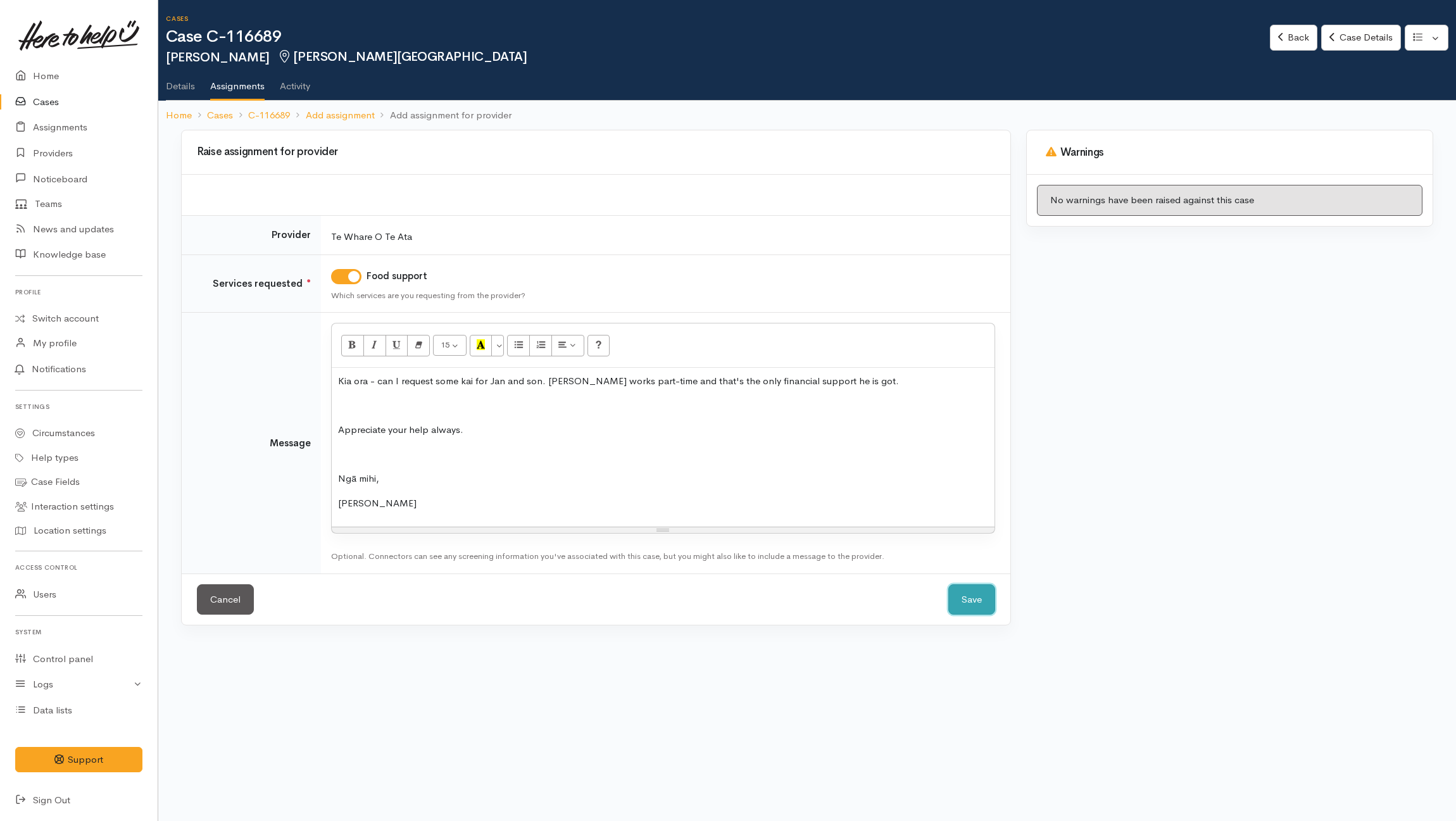
click at [979, 602] on button "Save" at bounding box center [971, 600] width 47 height 31
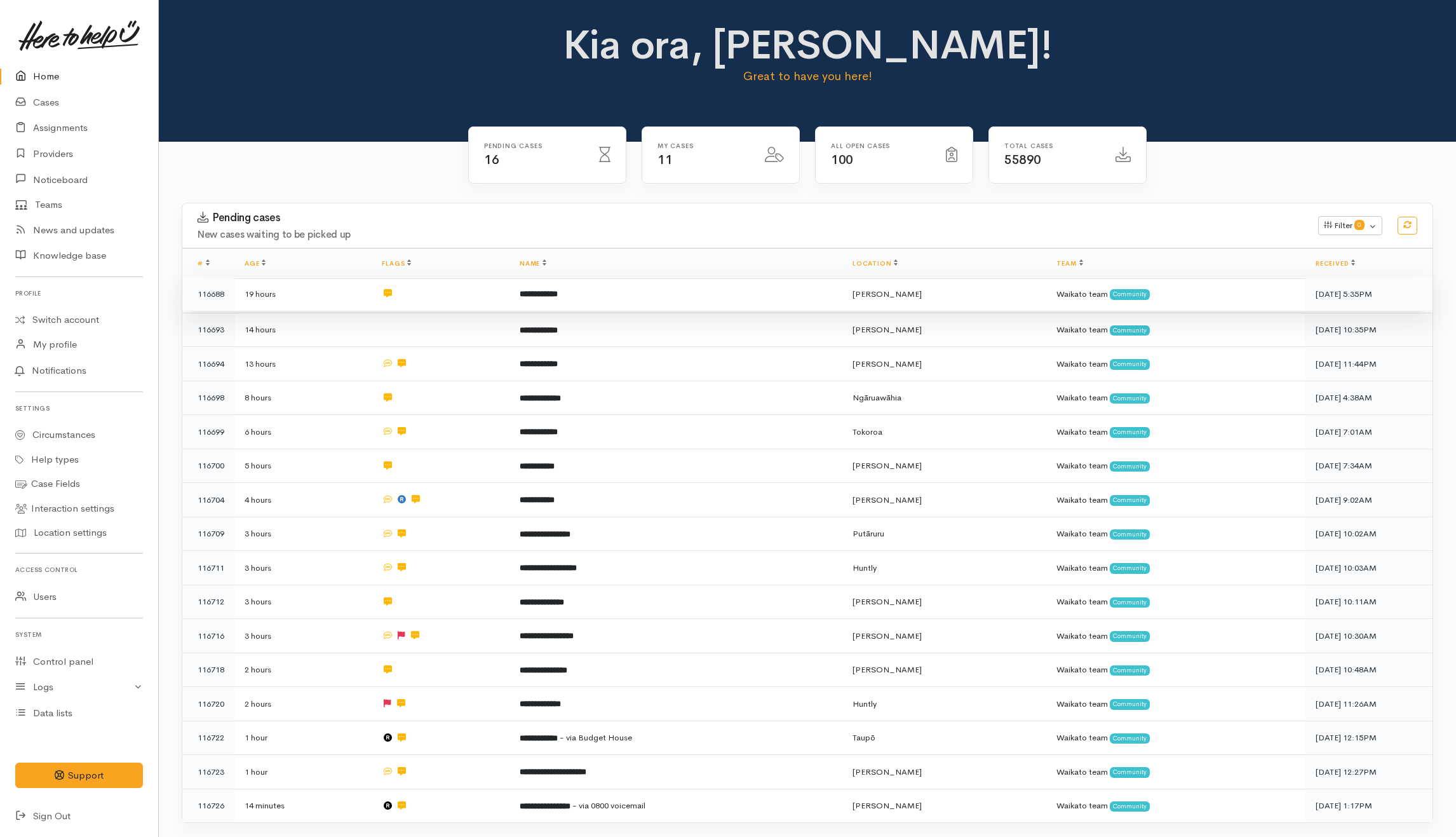
click at [440, 296] on td at bounding box center [439, 294] width 138 height 35
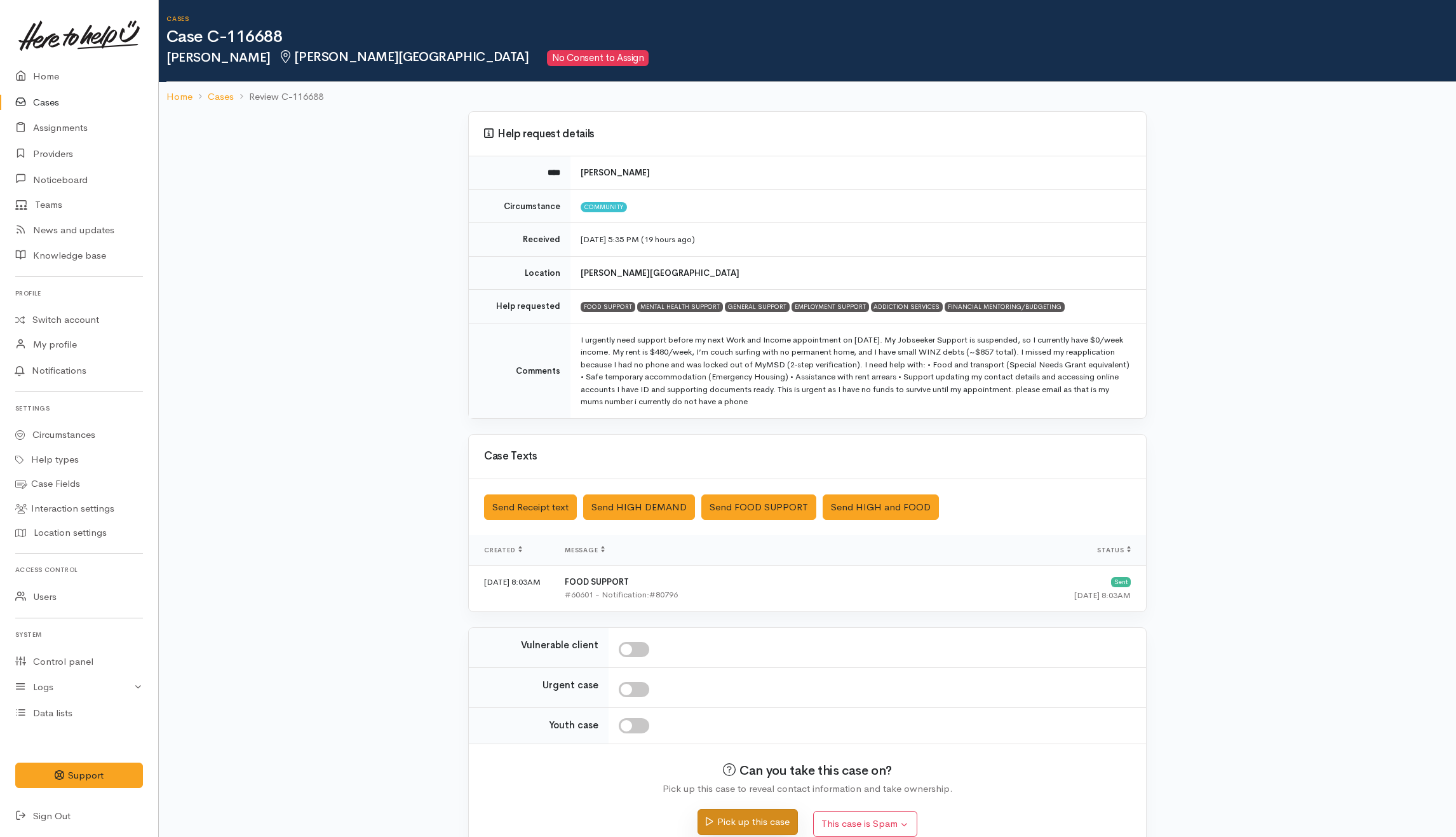
click at [761, 815] on button "Pick up this case" at bounding box center [747, 822] width 100 height 26
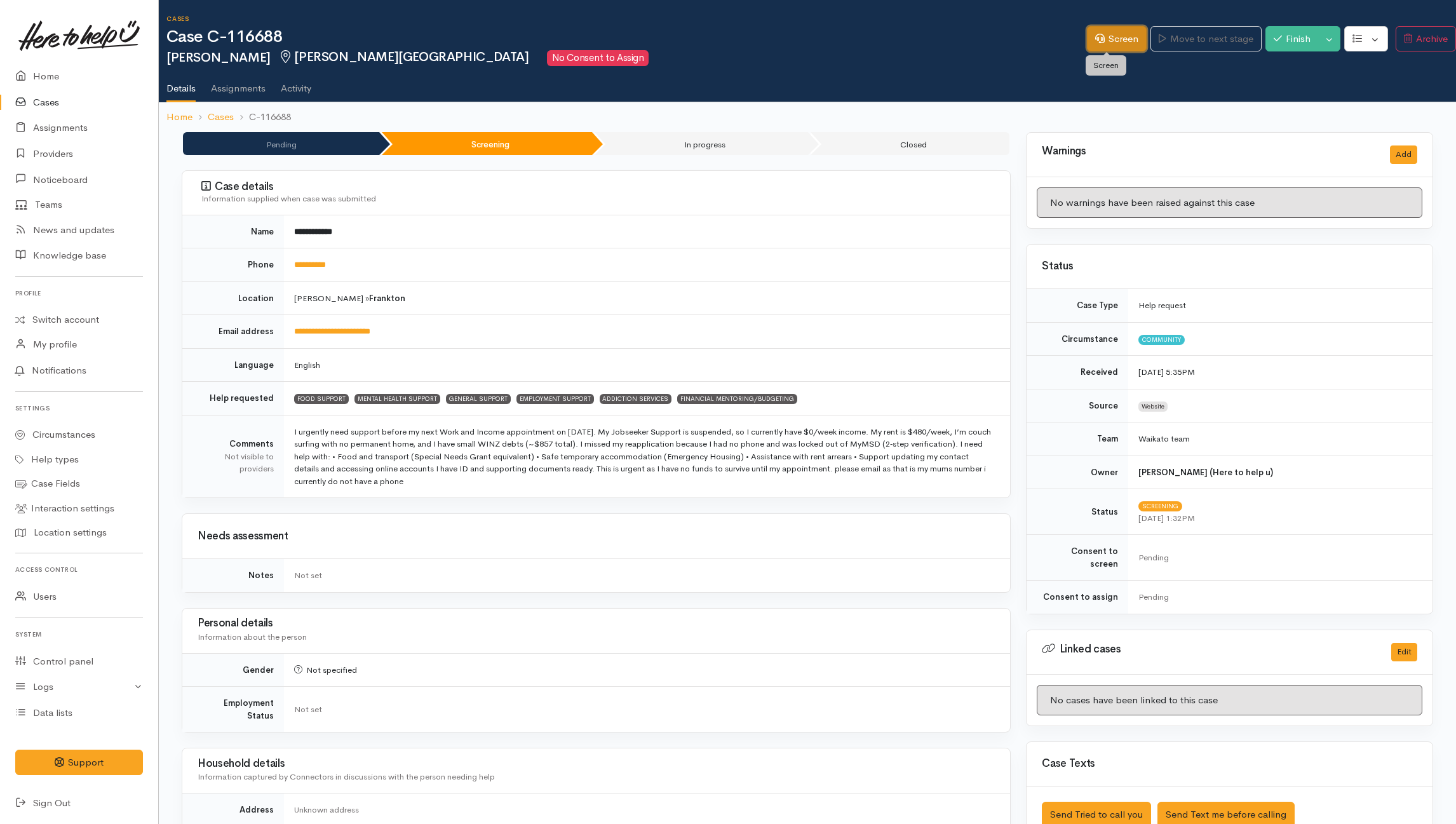
click at [1118, 38] on link "Screen" at bounding box center [1117, 38] width 60 height 26
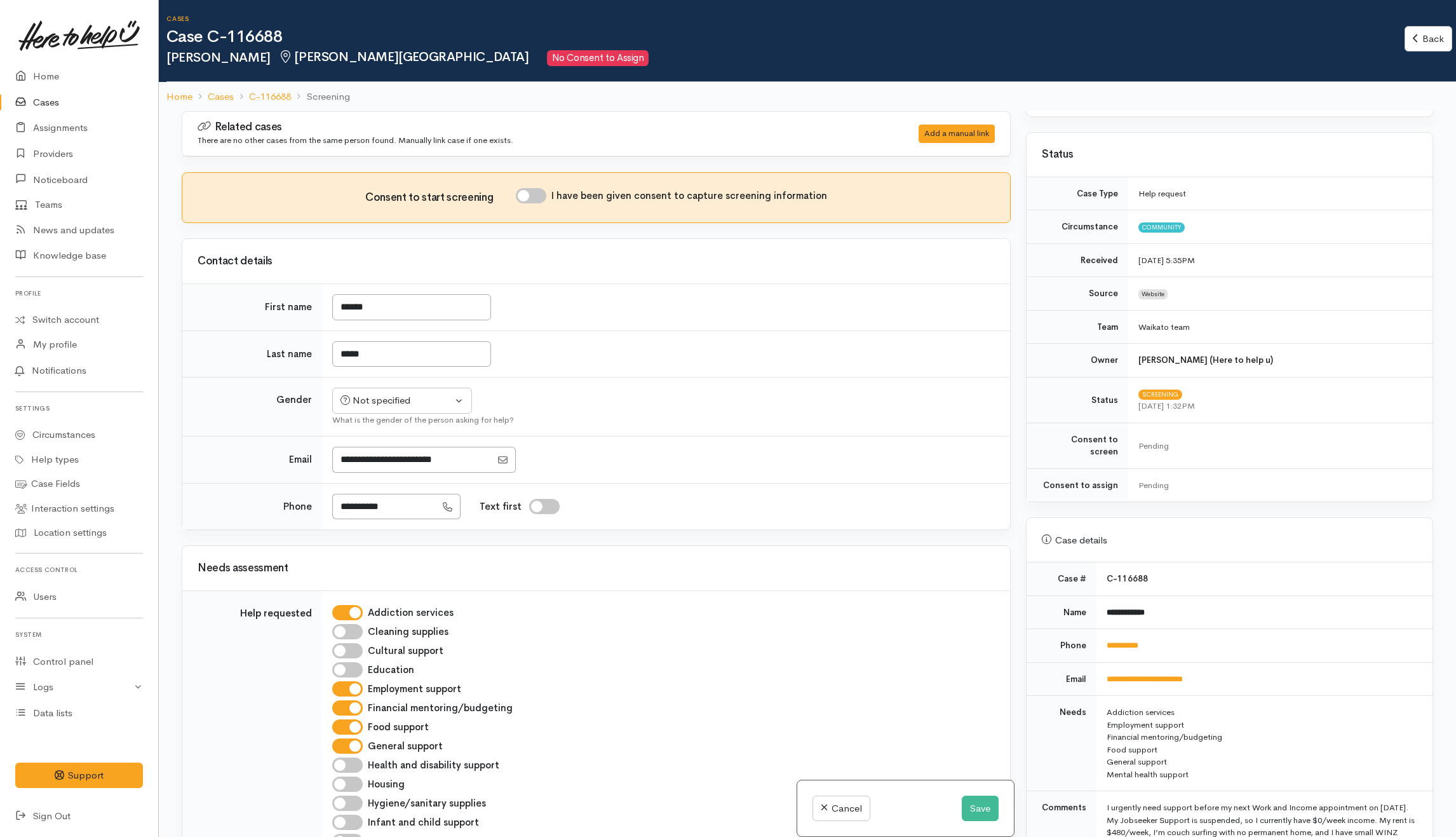
scroll to position [339, 0]
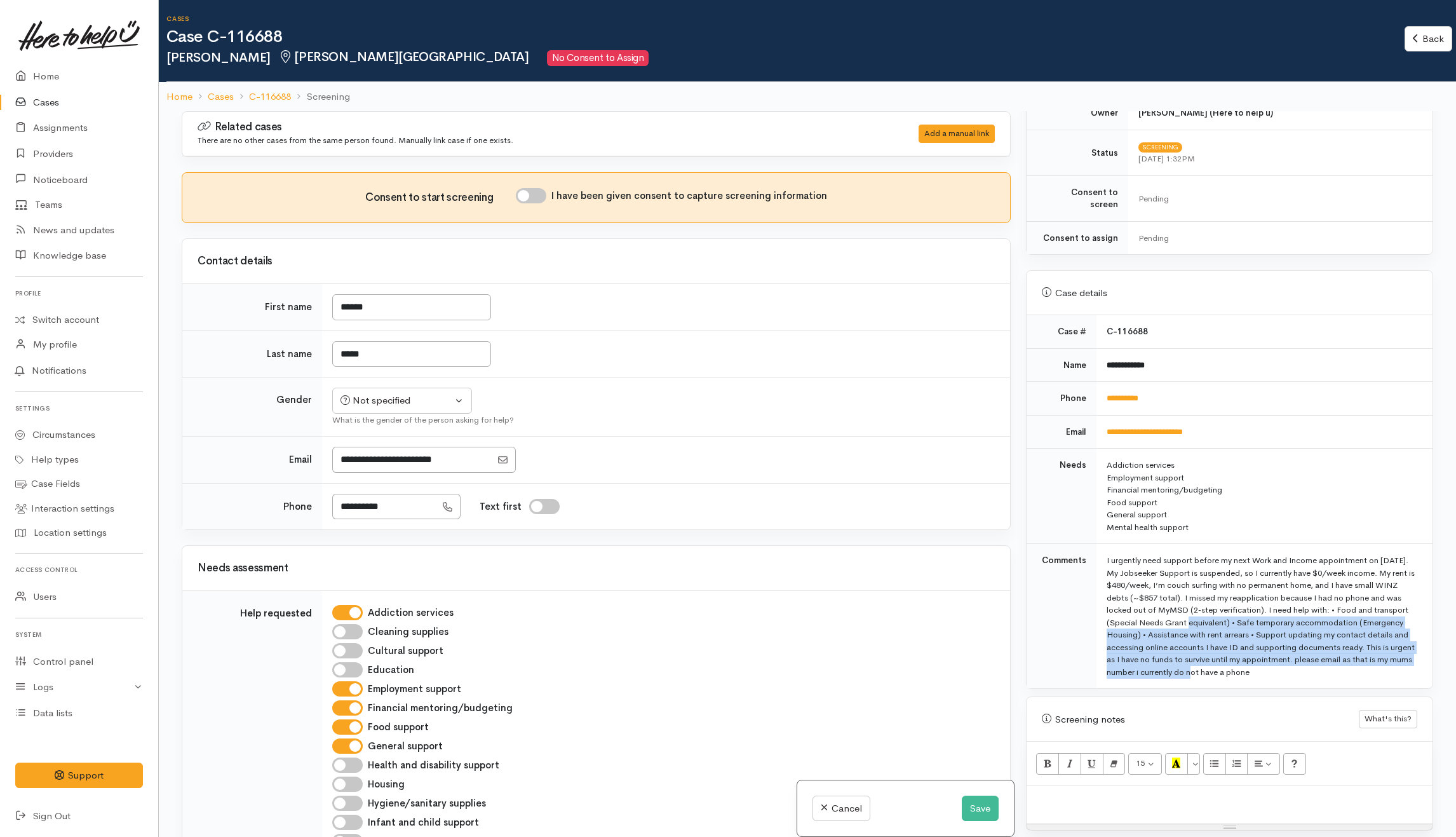
drag, startPoint x: 1103, startPoint y: 613, endPoint x: 1213, endPoint y: 662, distance: 120.4
click at [1213, 662] on td "I urgently need support before my next Work and Income appointment on [DATE]. M…" at bounding box center [1264, 616] width 336 height 145
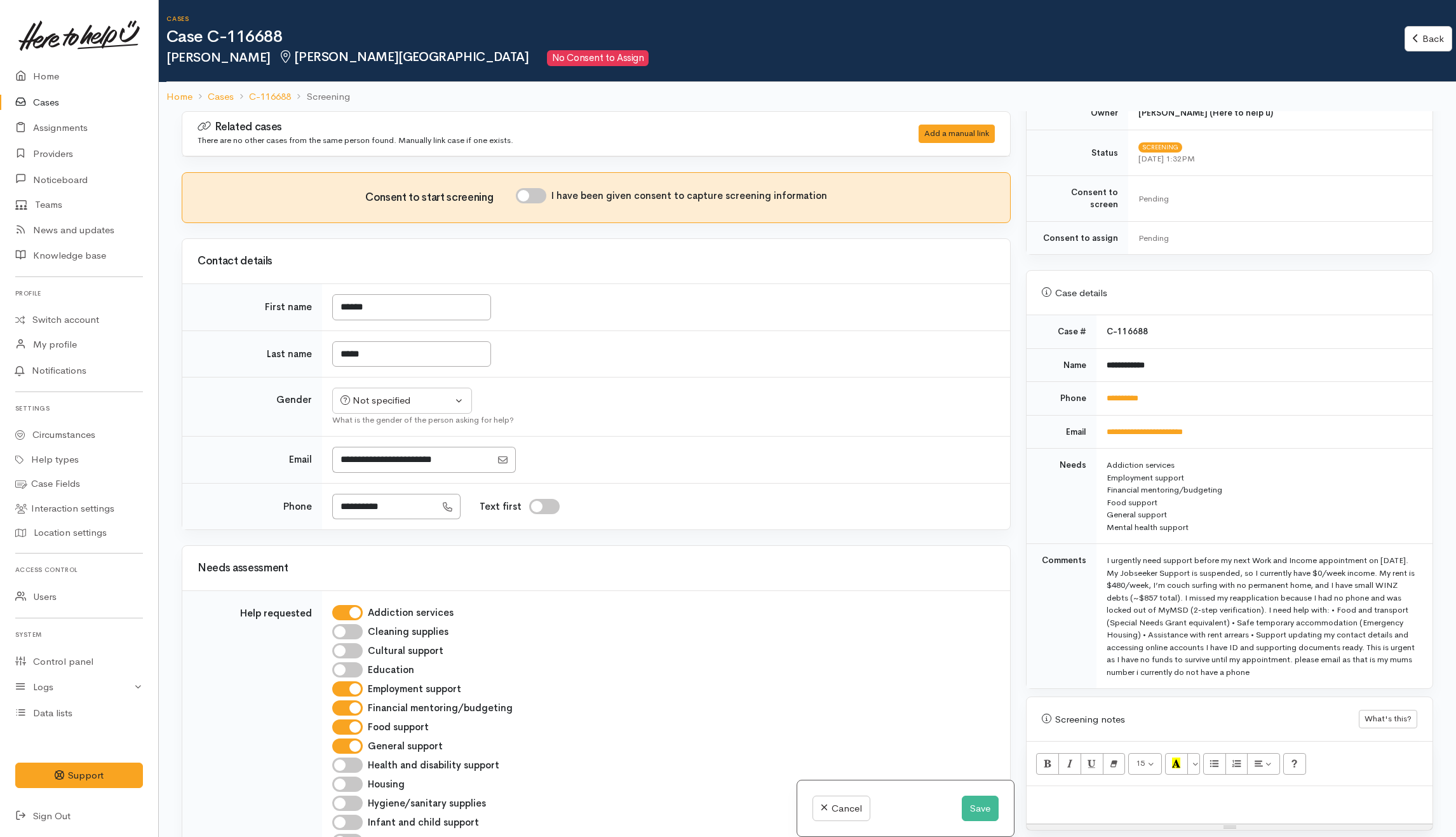
drag, startPoint x: 1213, startPoint y: 662, endPoint x: 1167, endPoint y: 549, distance: 122.0
click at [1171, 554] on div "I urgently need support before my next Work and Income appointment on [DATE]. M…" at bounding box center [1262, 616] width 311 height 124
click at [989, 794] on div "Cancel Save" at bounding box center [905, 808] width 216 height 57
click at [984, 817] on button "Save" at bounding box center [980, 808] width 37 height 26
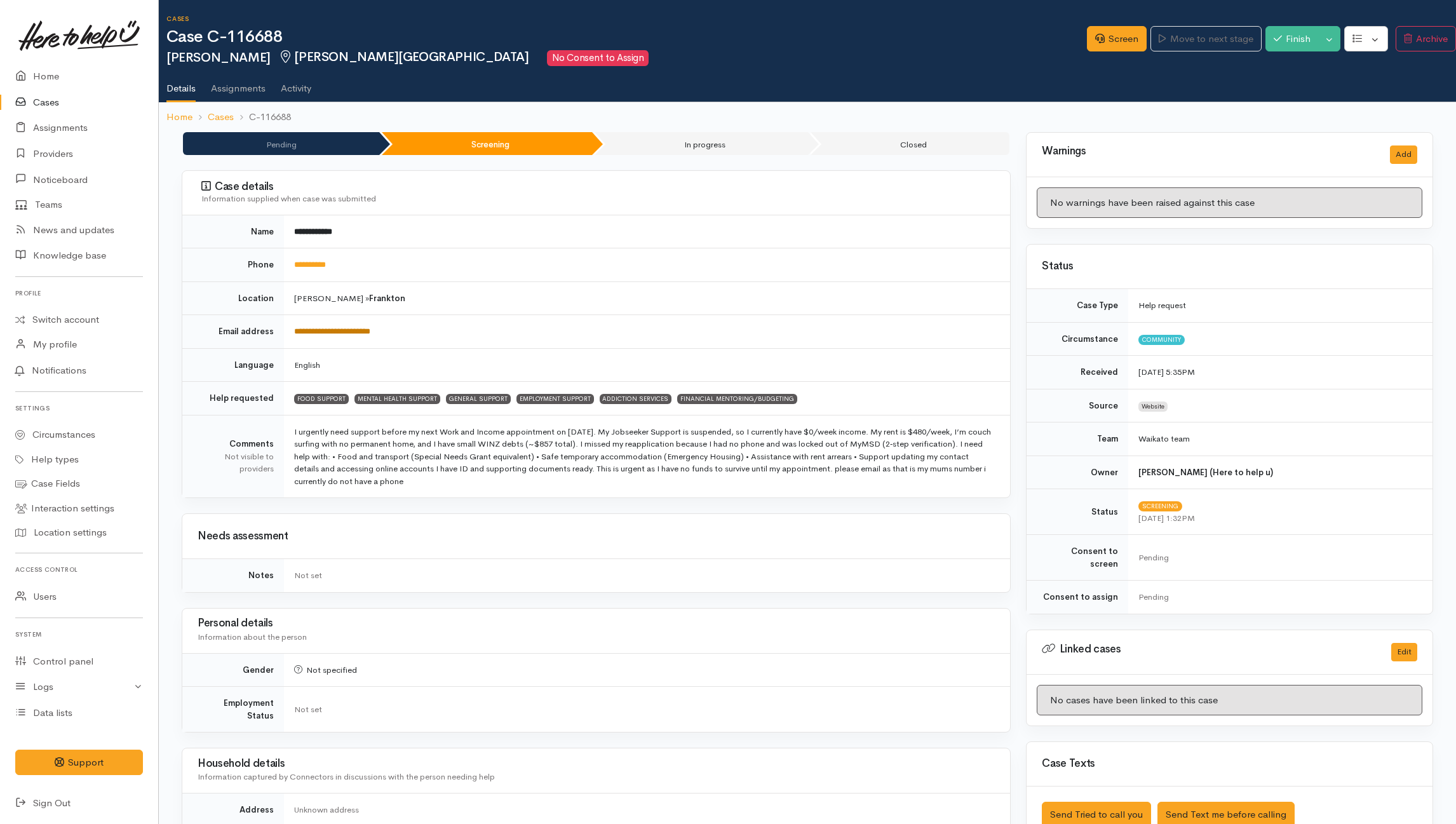
click at [339, 330] on link "**********" at bounding box center [332, 331] width 76 height 9
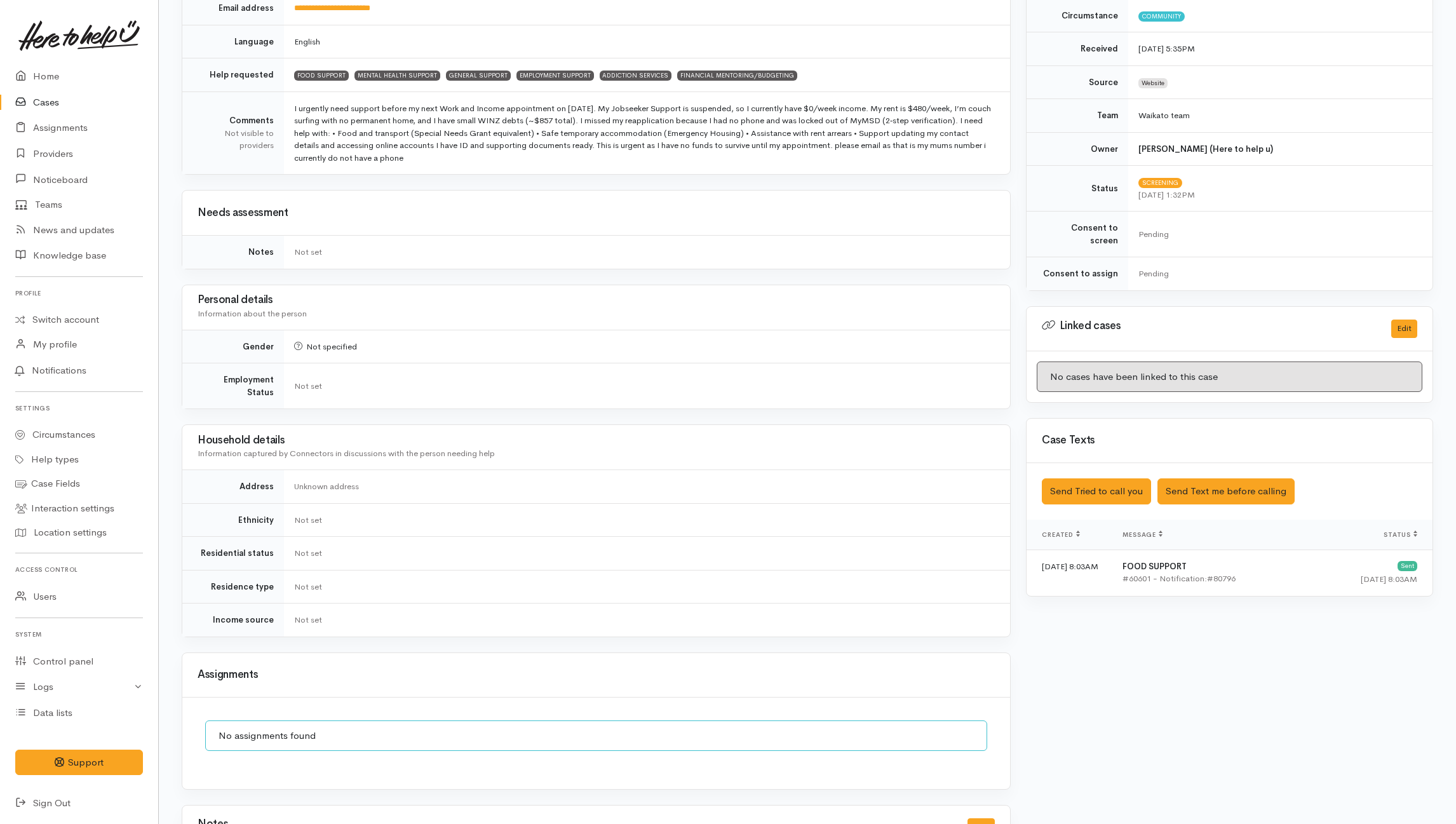
scroll to position [411, 0]
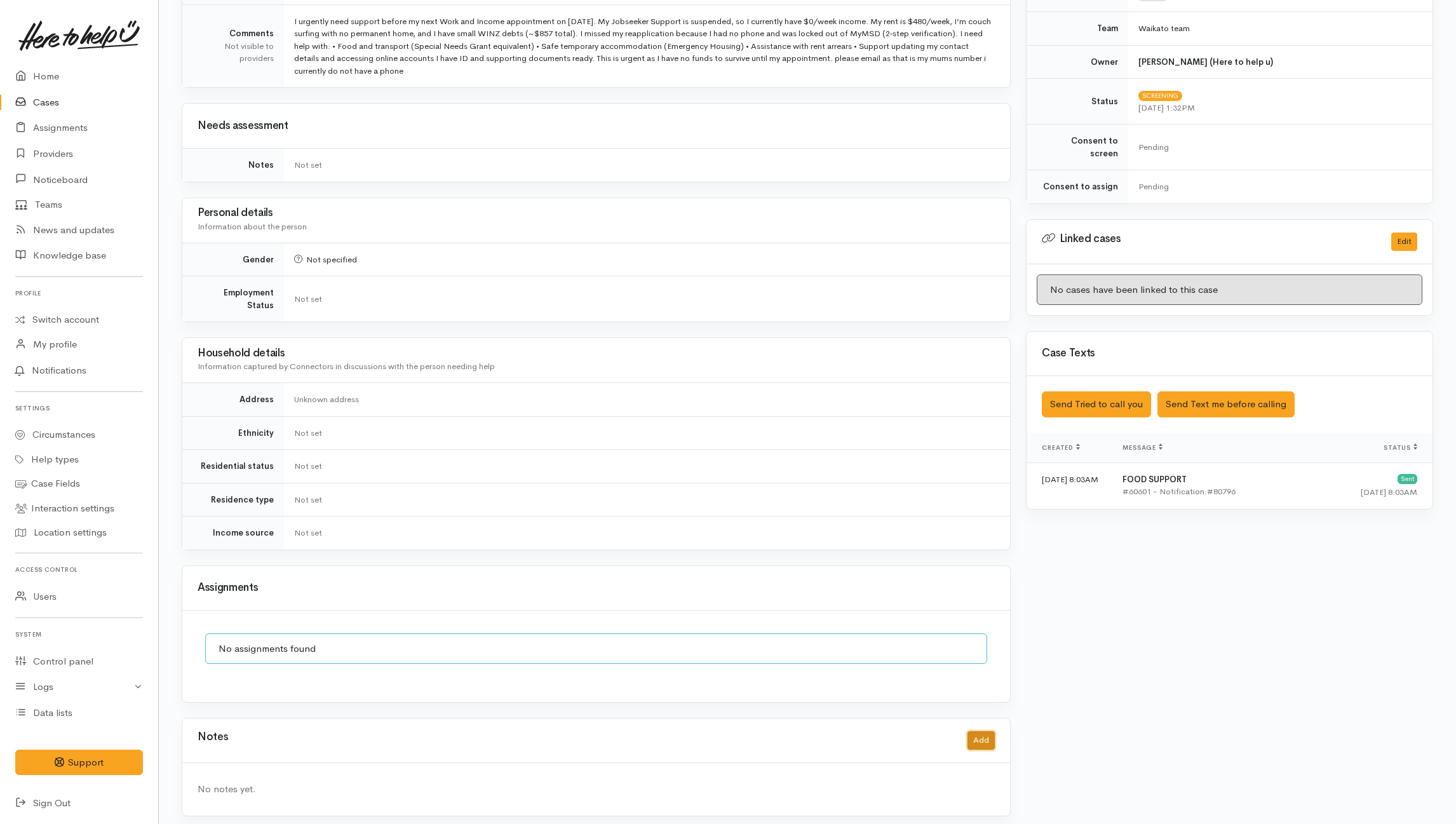
click at [974, 731] on button "Add" at bounding box center [981, 739] width 27 height 18
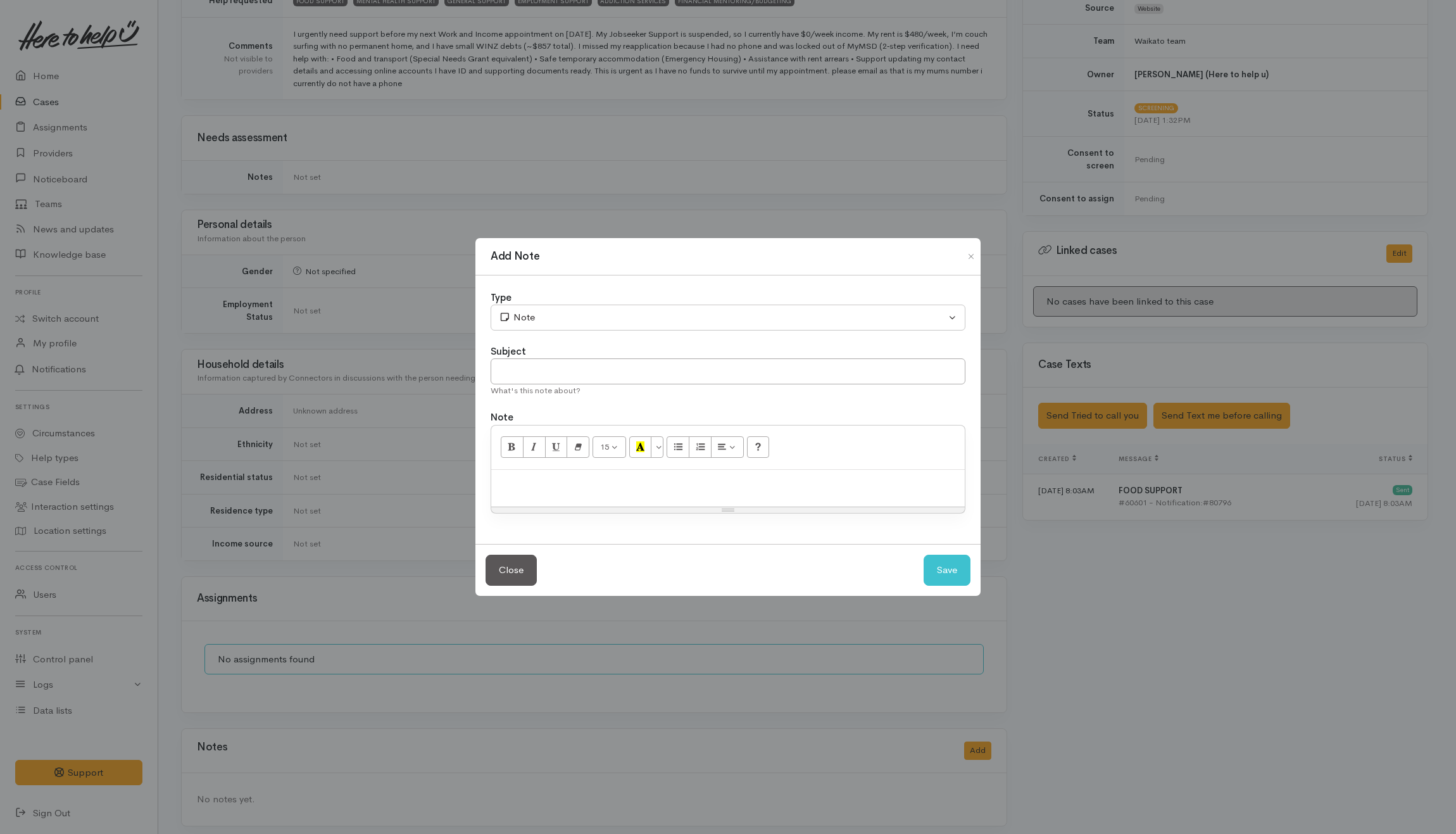
click at [705, 492] on div at bounding box center [728, 488] width 474 height 37
paste div
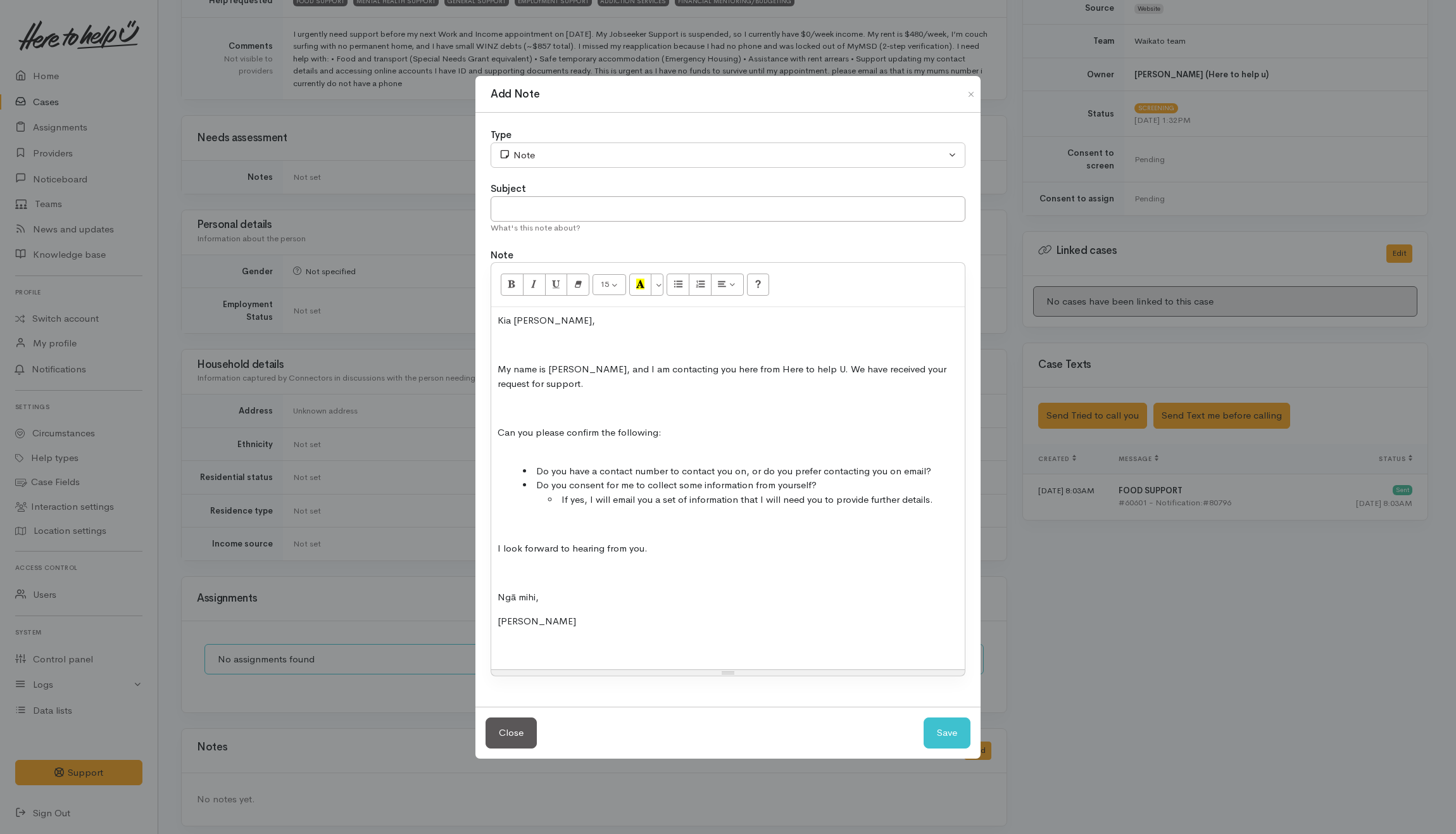
click at [496, 317] on div "Kia ora Daniel, My name is Helena, and I am contacting you here from Here to he…" at bounding box center [728, 488] width 474 height 362
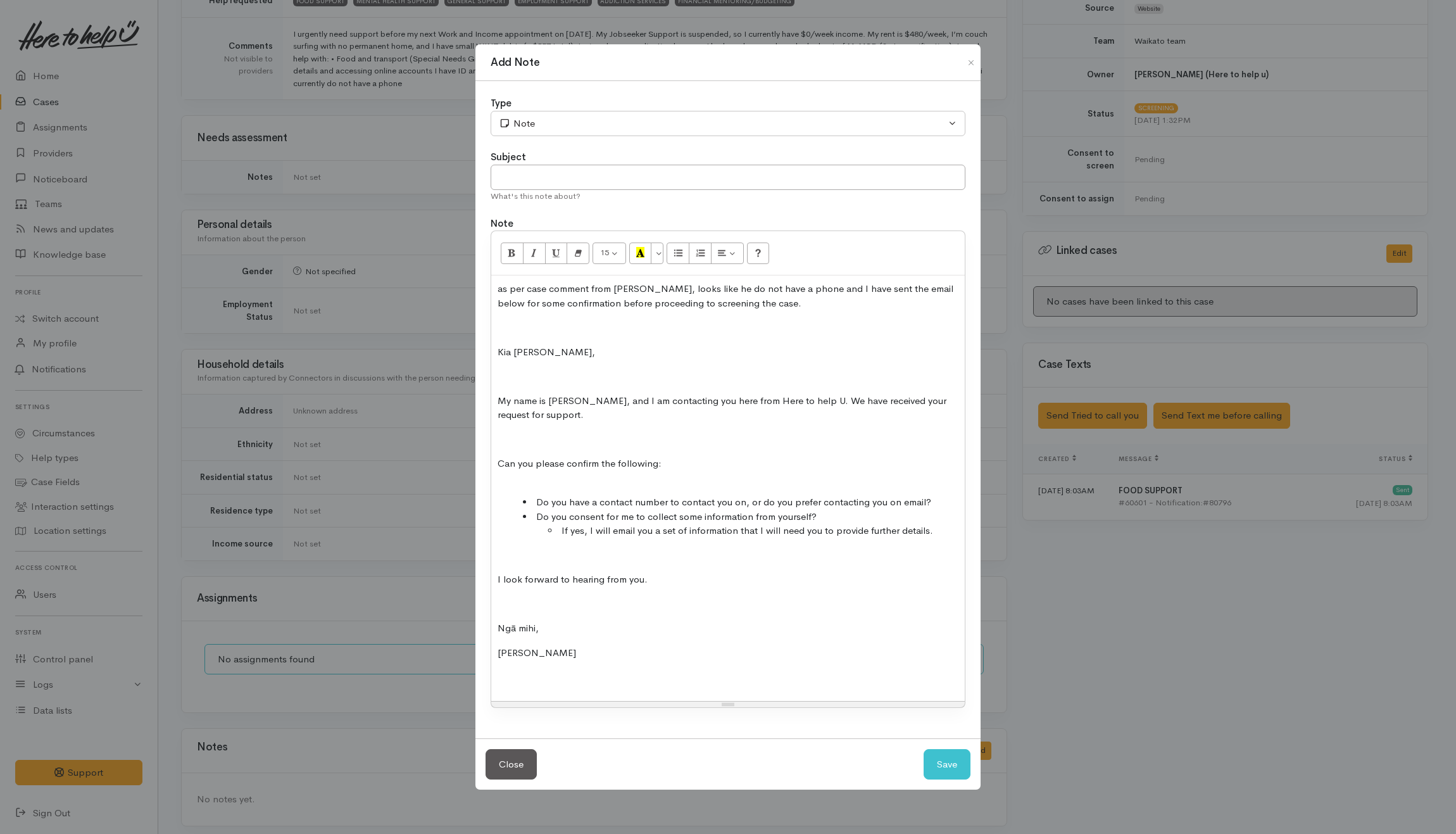
click at [500, 288] on span "as per case comment from Daniel, looks like he do not have a phone and I have s…" at bounding box center [726, 296] width 456 height 27
click at [520, 188] on input "text" at bounding box center [728, 177] width 474 height 26
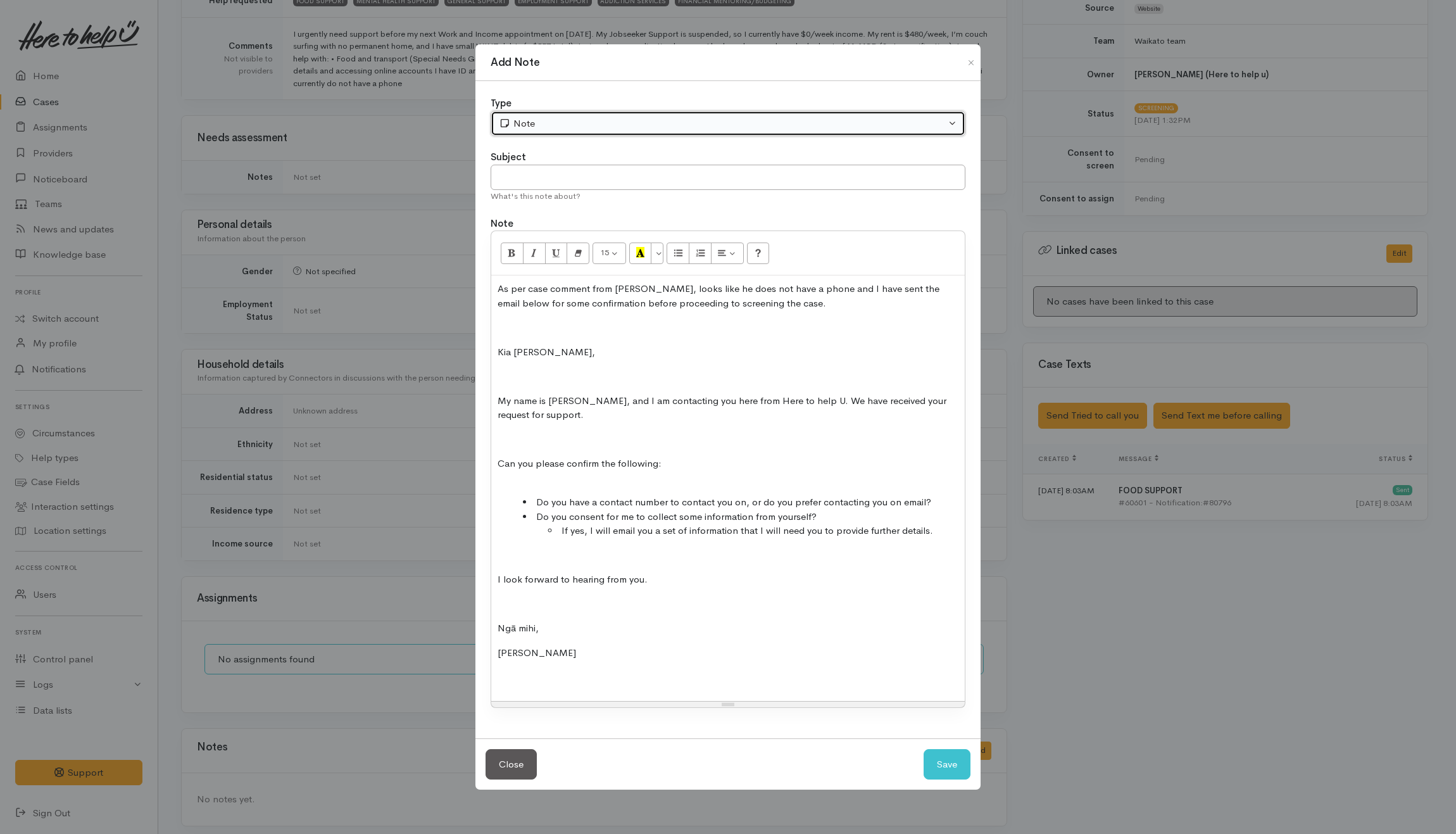
drag, startPoint x: 553, startPoint y: 127, endPoint x: 563, endPoint y: 140, distance: 16.4
click at [553, 127] on div "Note" at bounding box center [723, 124] width 447 height 14
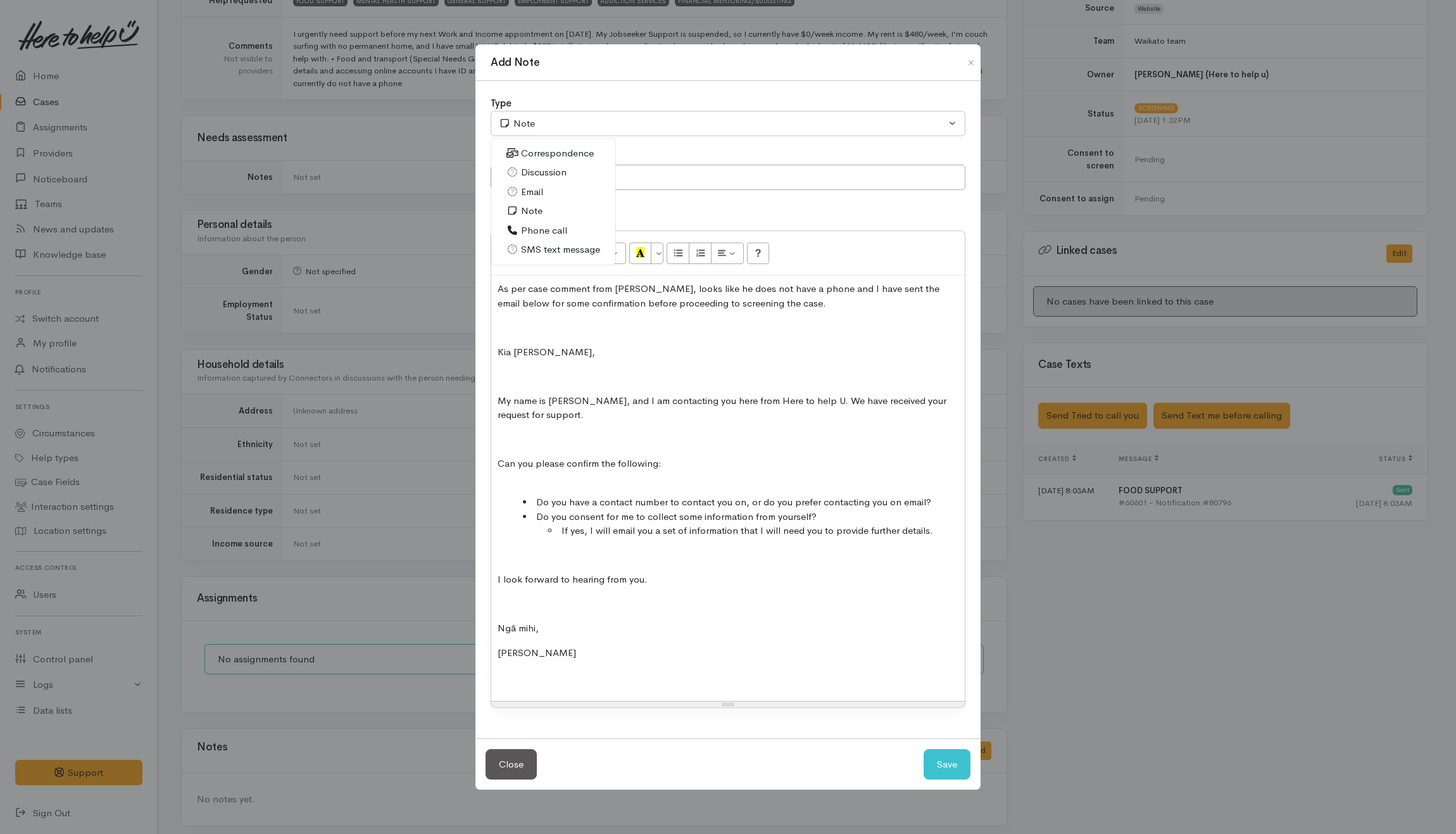
click at [527, 186] on span "Email" at bounding box center [532, 192] width 22 height 14
click at [621, 351] on p "Kia ora Daniel," at bounding box center [728, 352] width 461 height 14
click at [609, 332] on p at bounding box center [728, 327] width 461 height 14
click at [584, 435] on p at bounding box center [728, 439] width 461 height 14
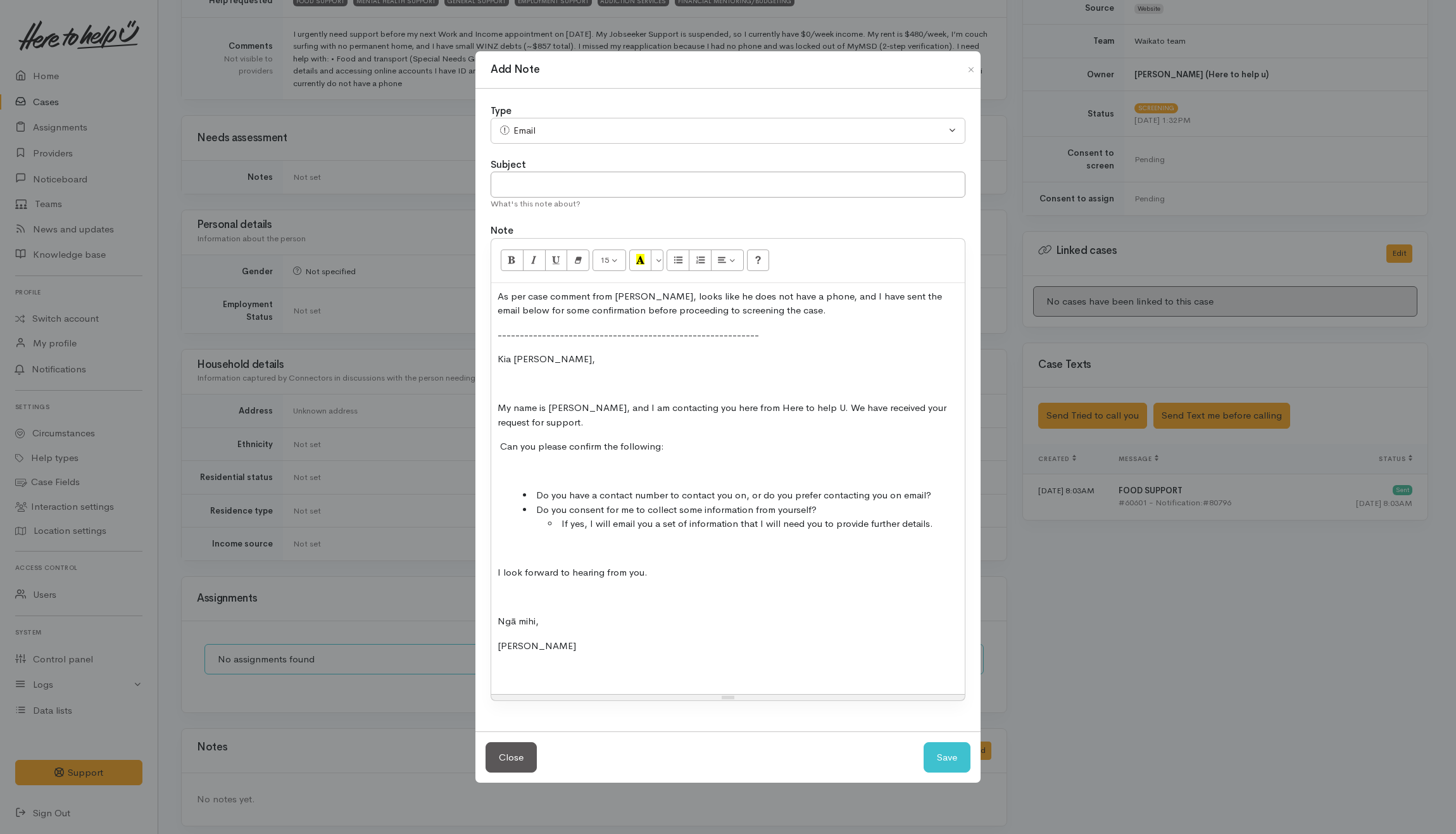
click at [564, 542] on p at bounding box center [728, 548] width 461 height 14
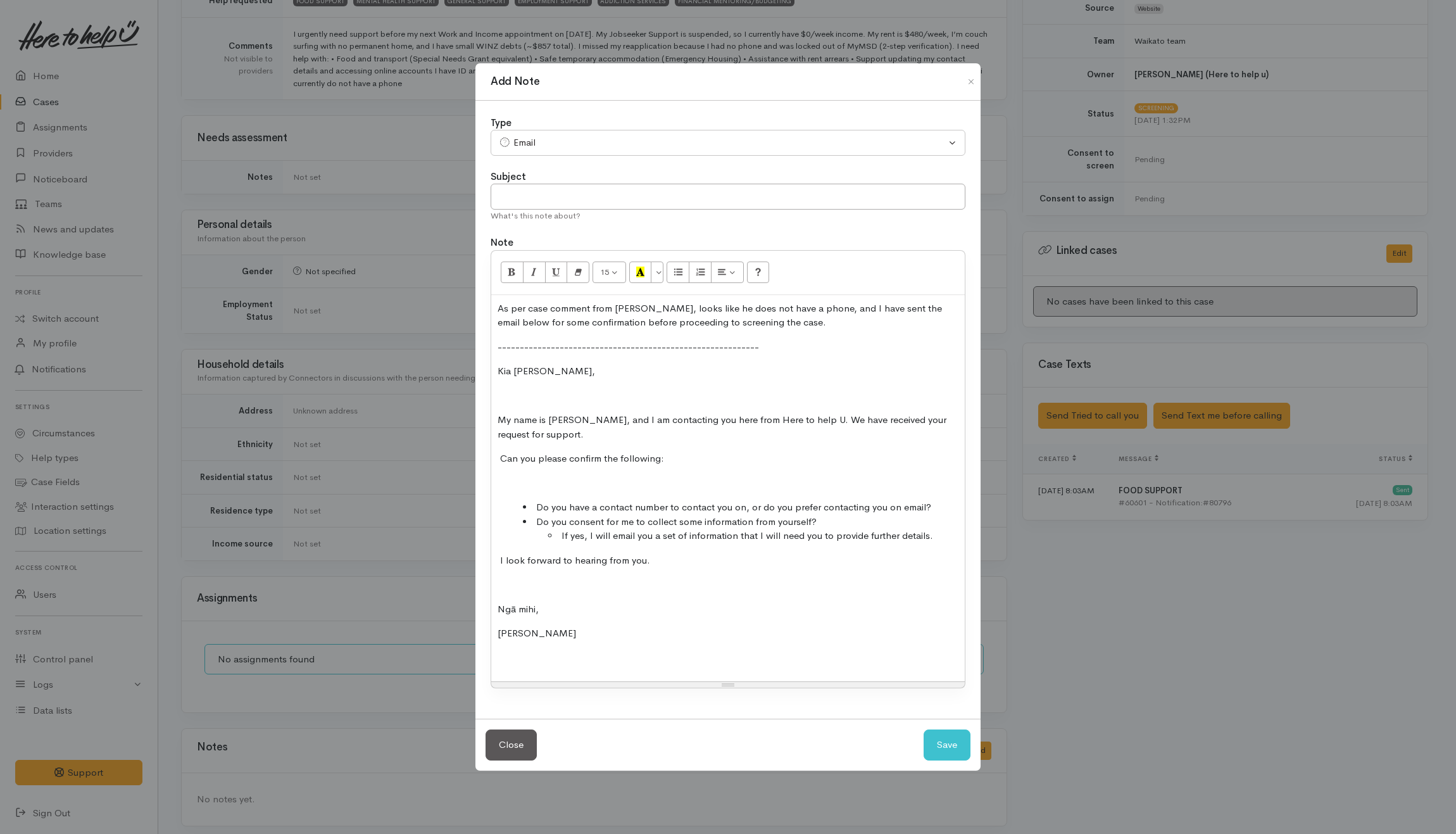
click at [541, 475] on div "As per case comment from Daniel, looks like he does not have a phone, and I hav…" at bounding box center [728, 489] width 474 height 387
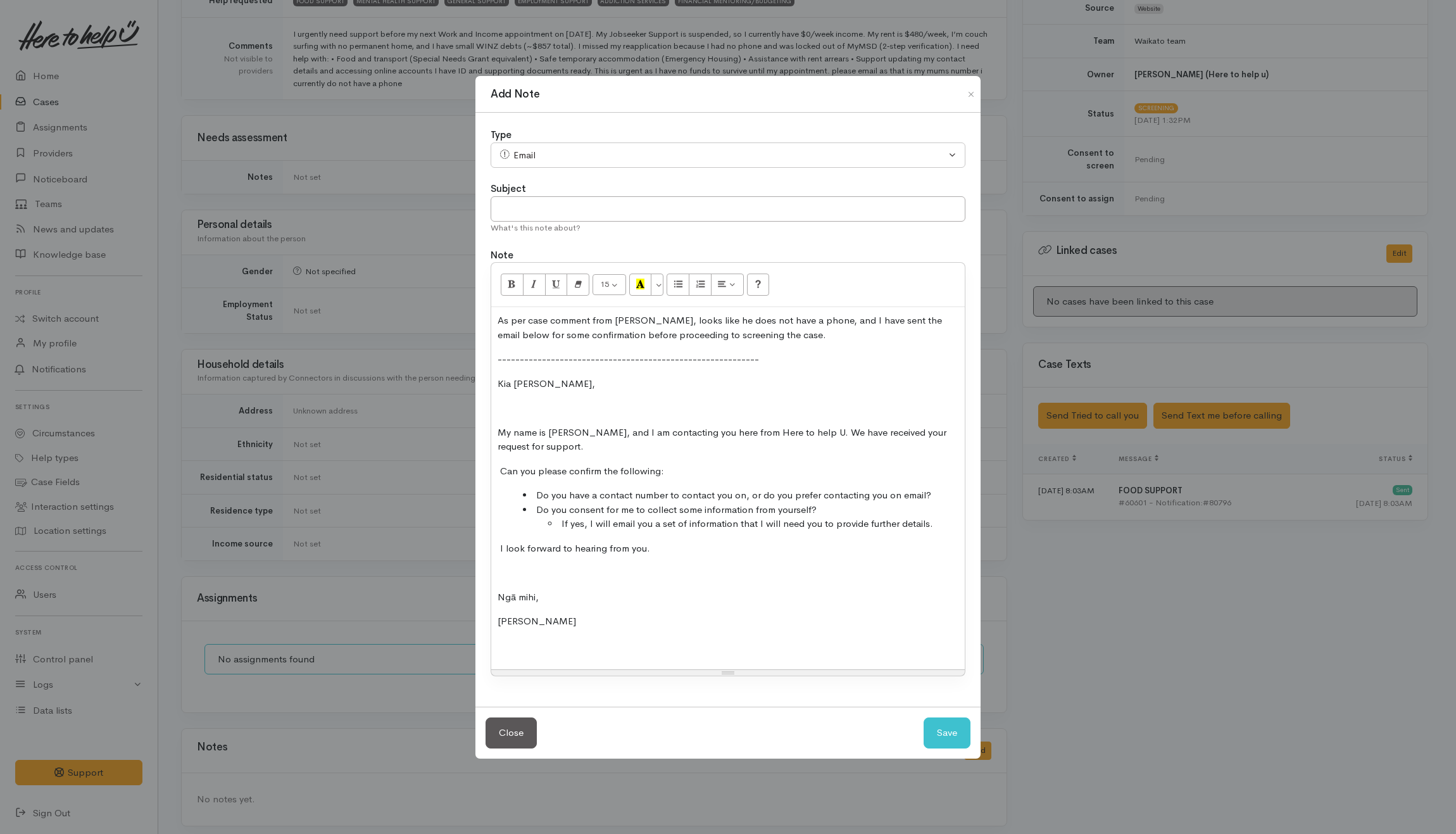
click at [530, 404] on p at bounding box center [728, 407] width 461 height 14
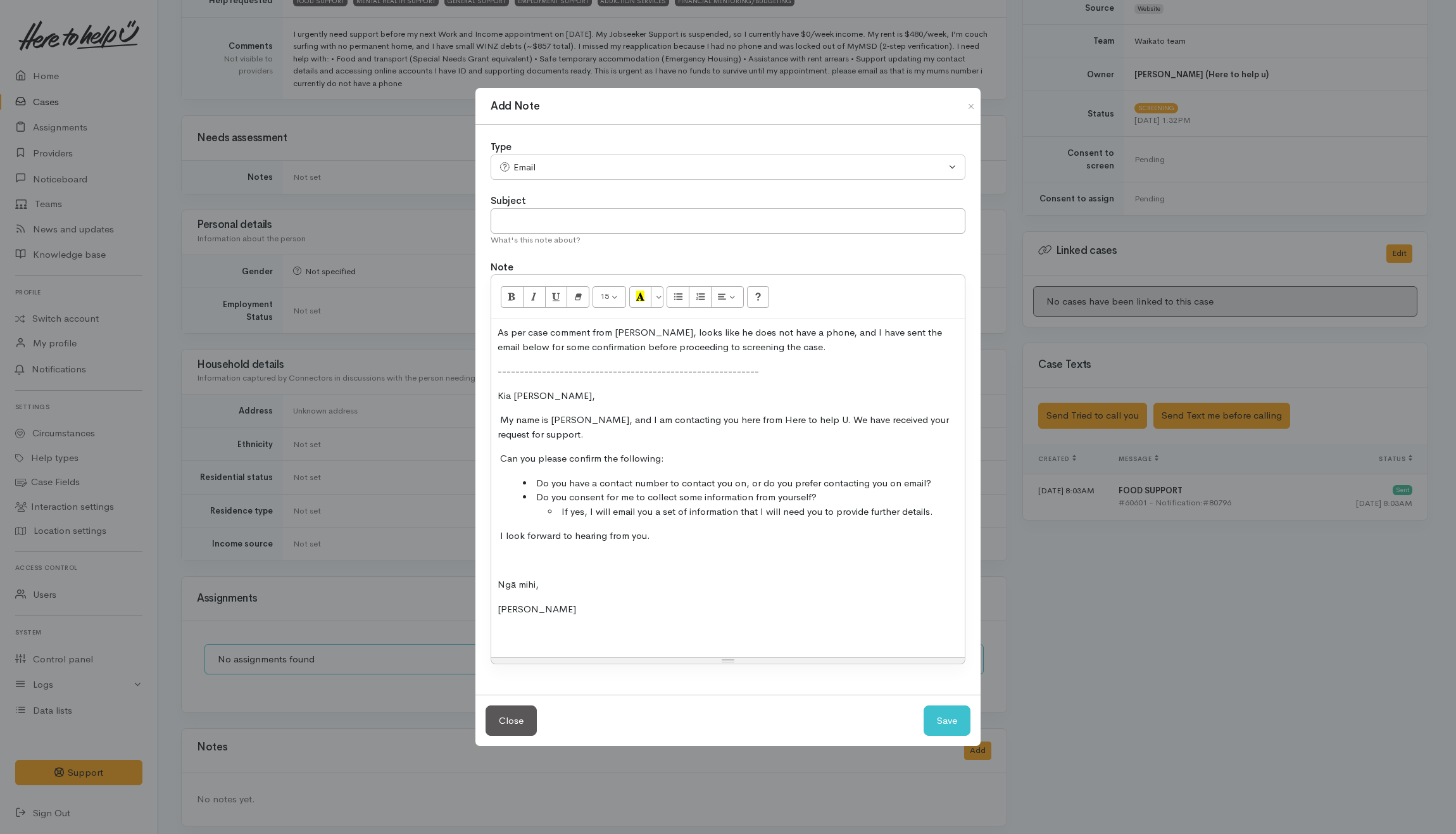
click at [517, 556] on p at bounding box center [728, 560] width 461 height 14
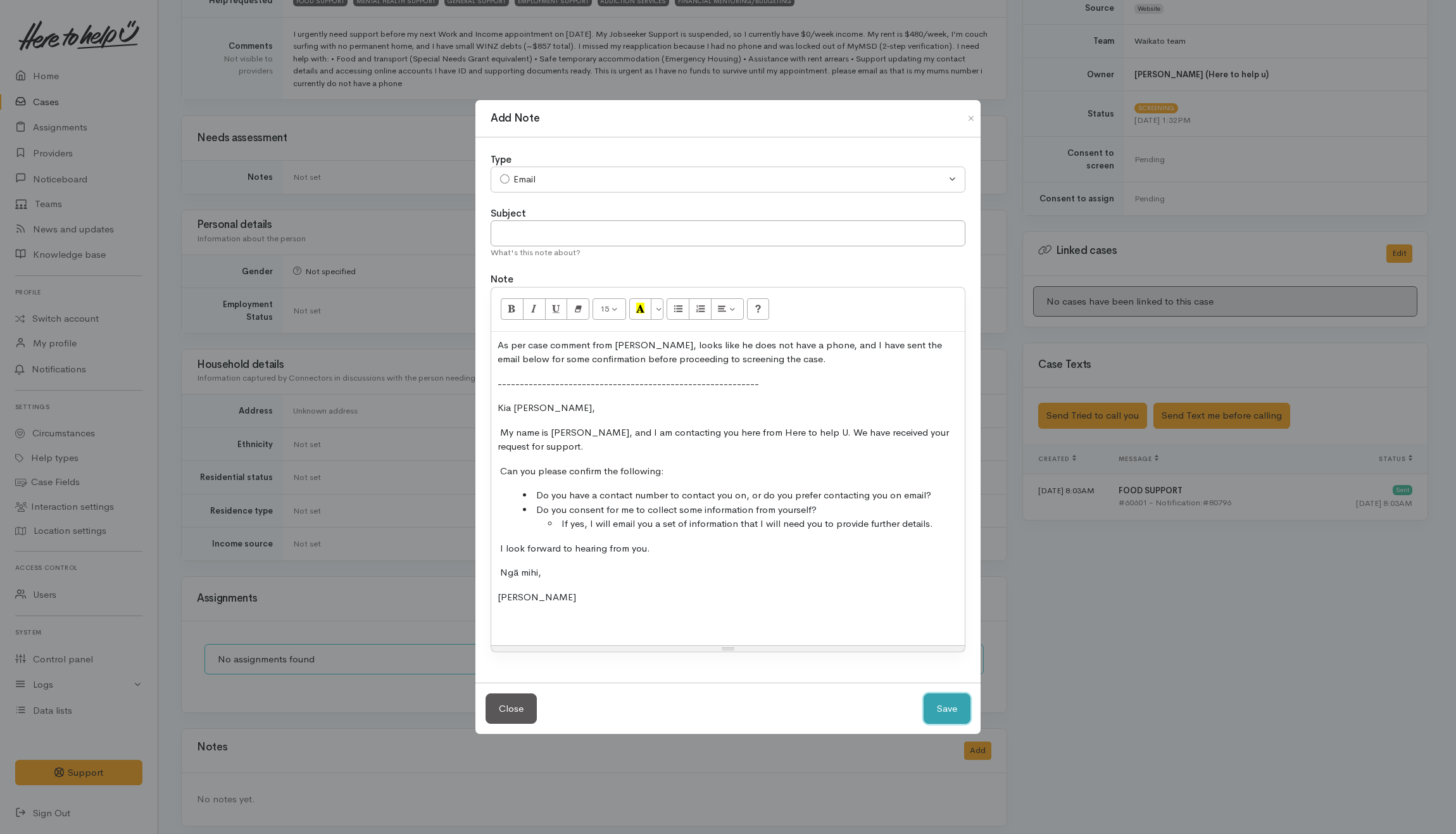
click at [939, 717] on button "Save" at bounding box center [947, 708] width 47 height 31
select select "1"
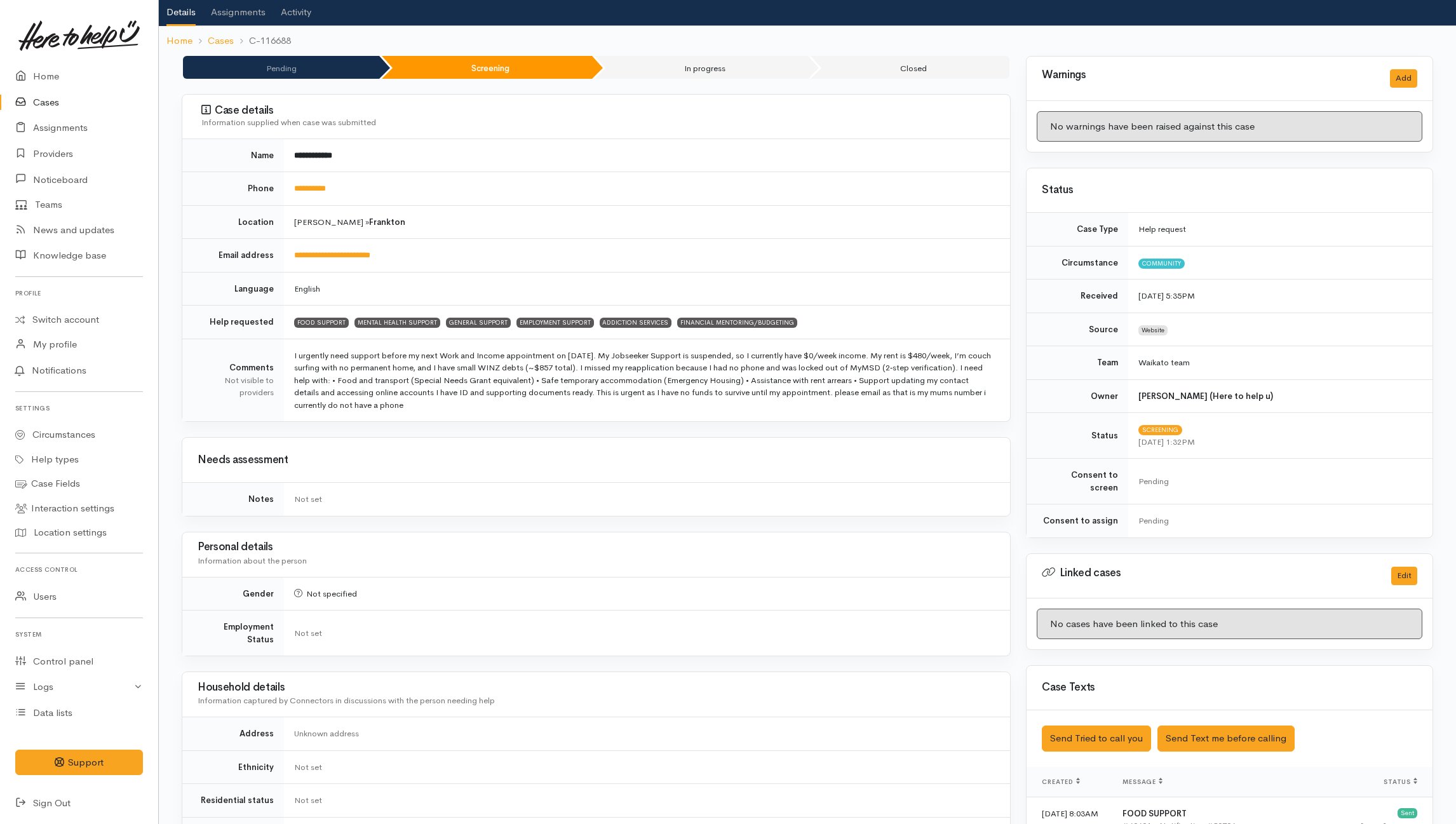
scroll to position [0, 0]
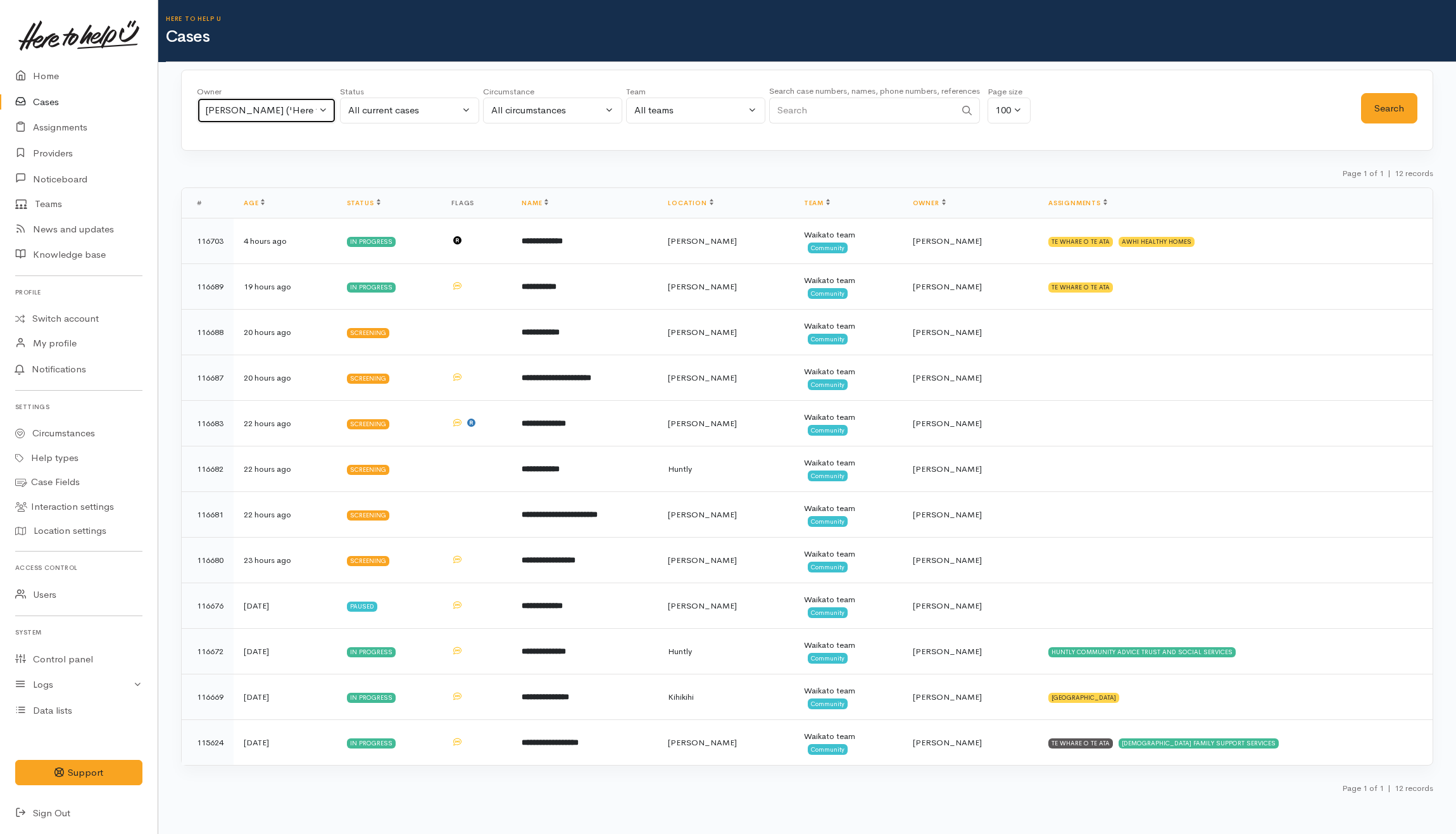
click at [325, 110] on button "[PERSON_NAME] ('Here to help u')" at bounding box center [266, 110] width 139 height 26
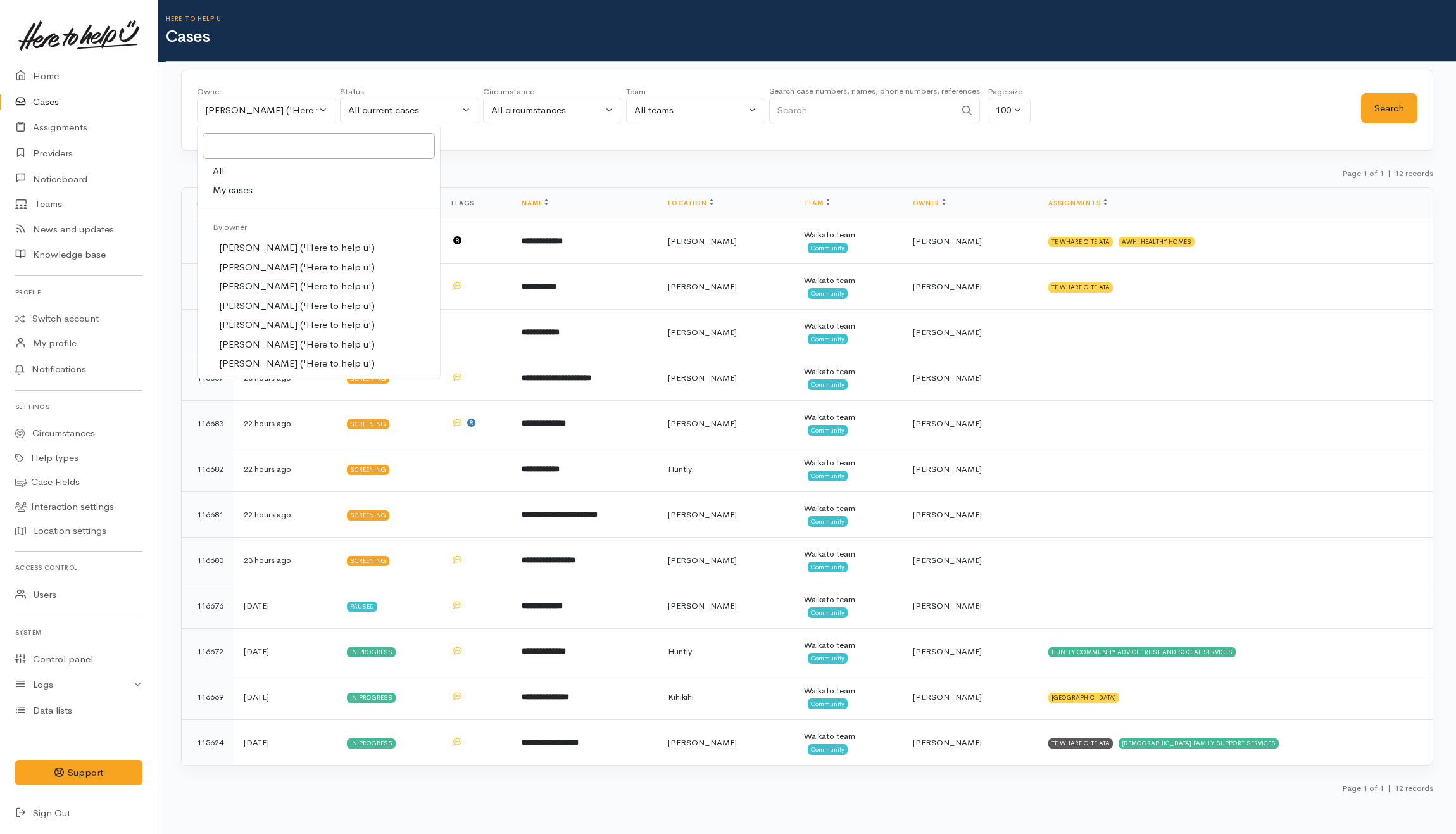
click at [287, 166] on link "All" at bounding box center [318, 171] width 243 height 19
select select "-1"
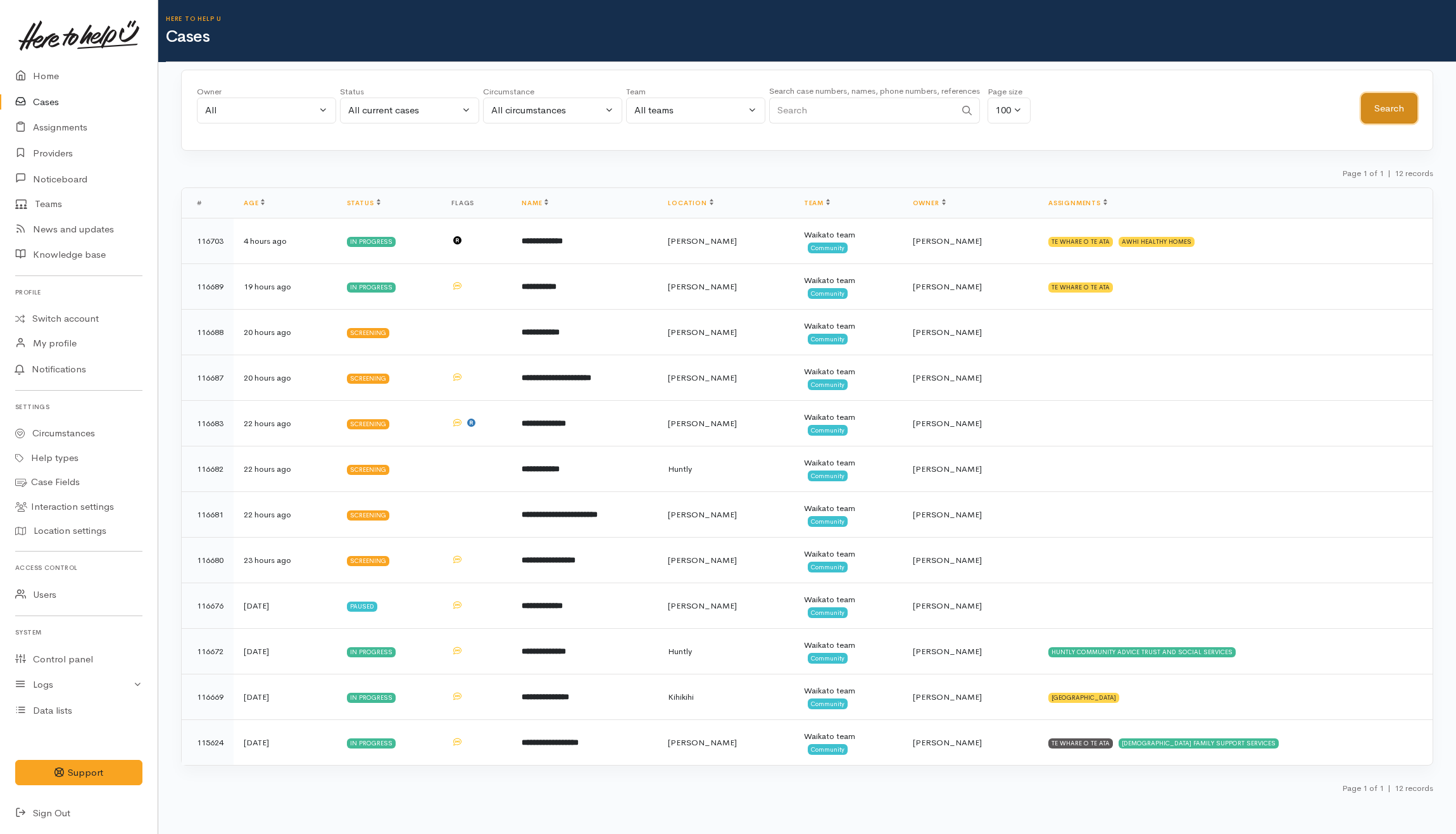
click at [1389, 106] on button "Search" at bounding box center [1389, 108] width 57 height 31
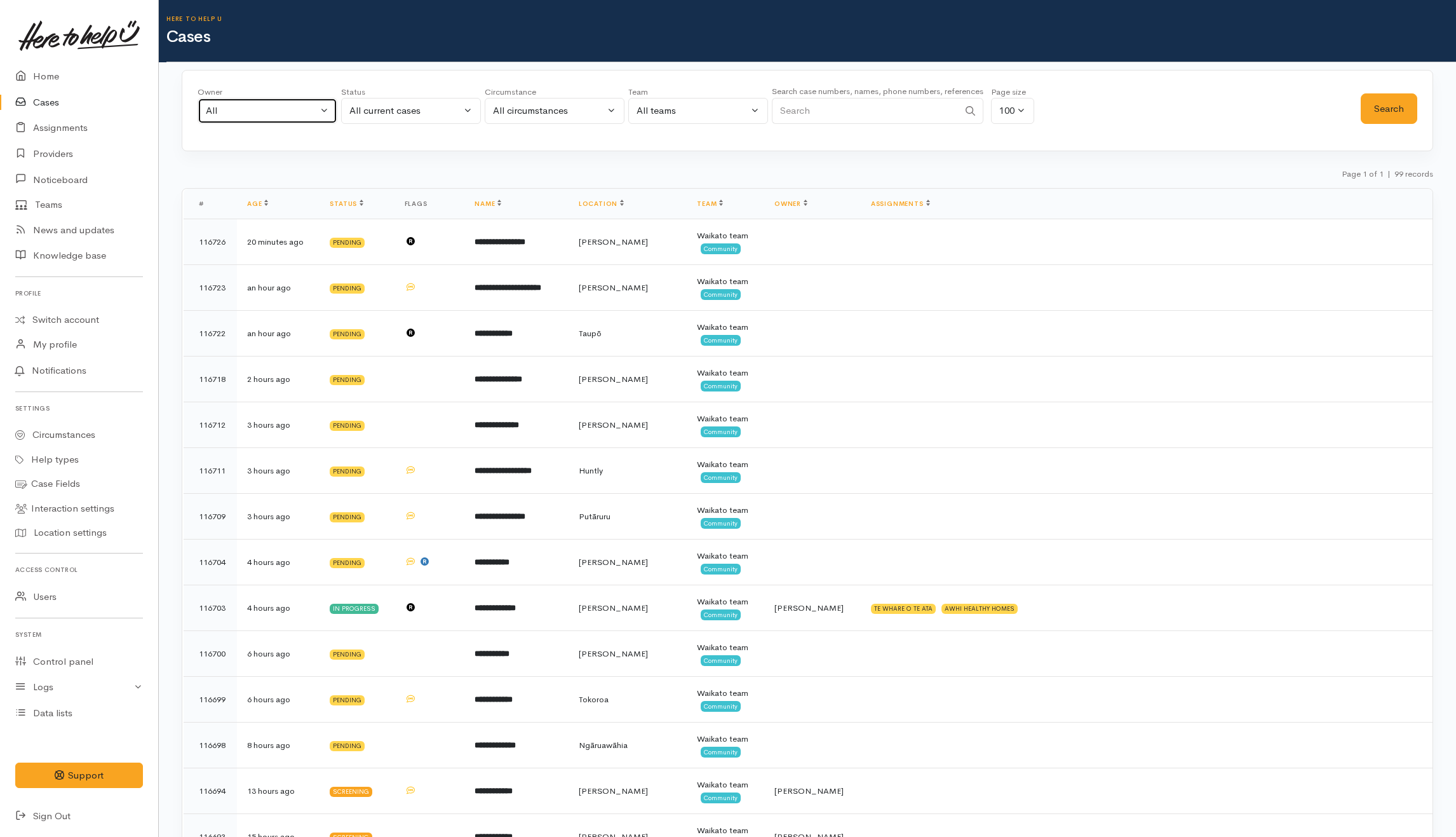
click at [320, 117] on button "All" at bounding box center [266, 111] width 139 height 26
type input "nicol"
click at [245, 205] on link "Nicole Rusk ('Here to help u')" at bounding box center [312, 214] width 228 height 19
select select "2314"
click at [1384, 111] on button "Search" at bounding box center [1389, 109] width 57 height 31
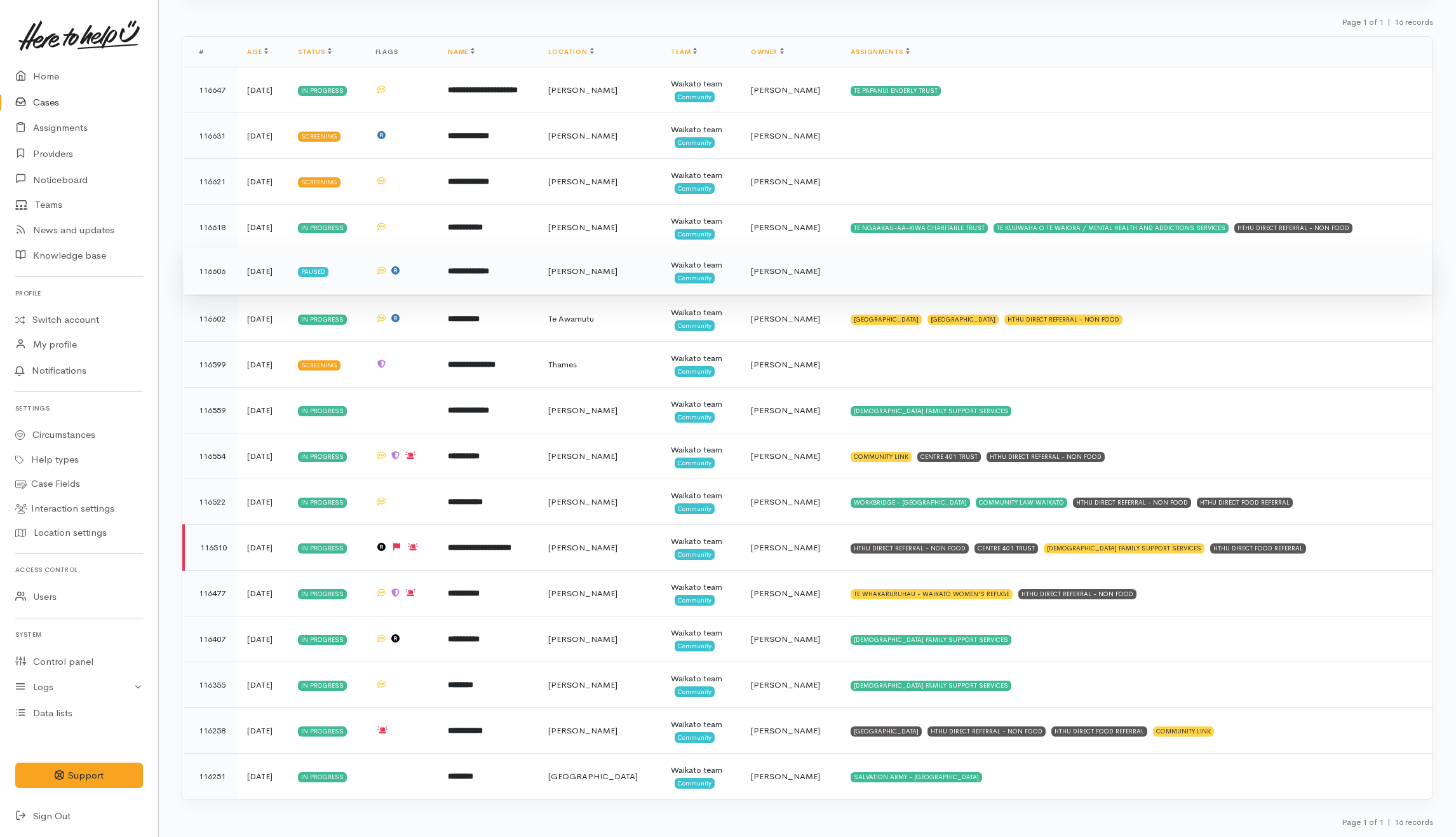
scroll to position [156, 0]
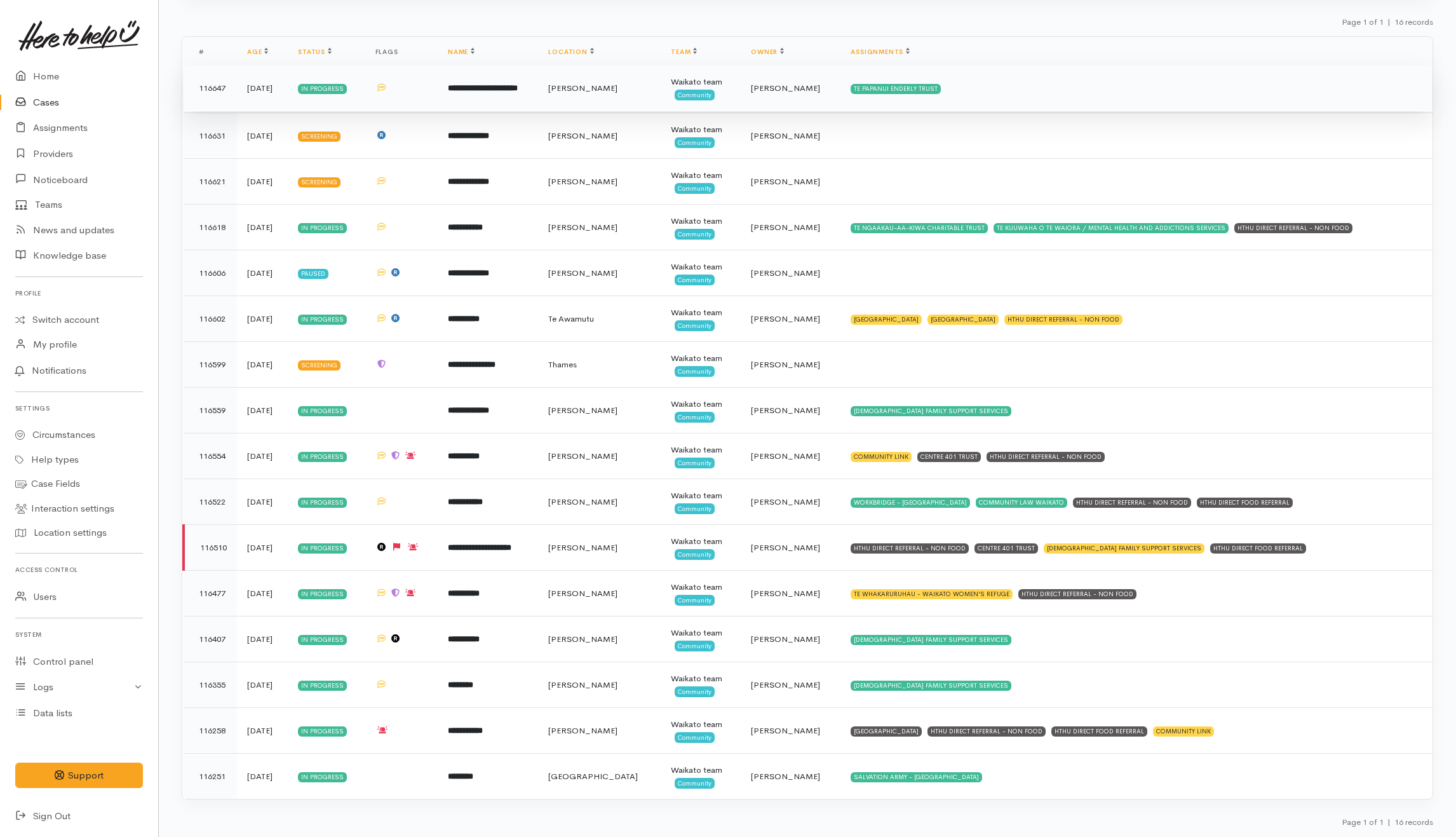
click at [1020, 89] on td "TE PAPANUI ENDERLY TRUST" at bounding box center [1137, 89] width 592 height 46
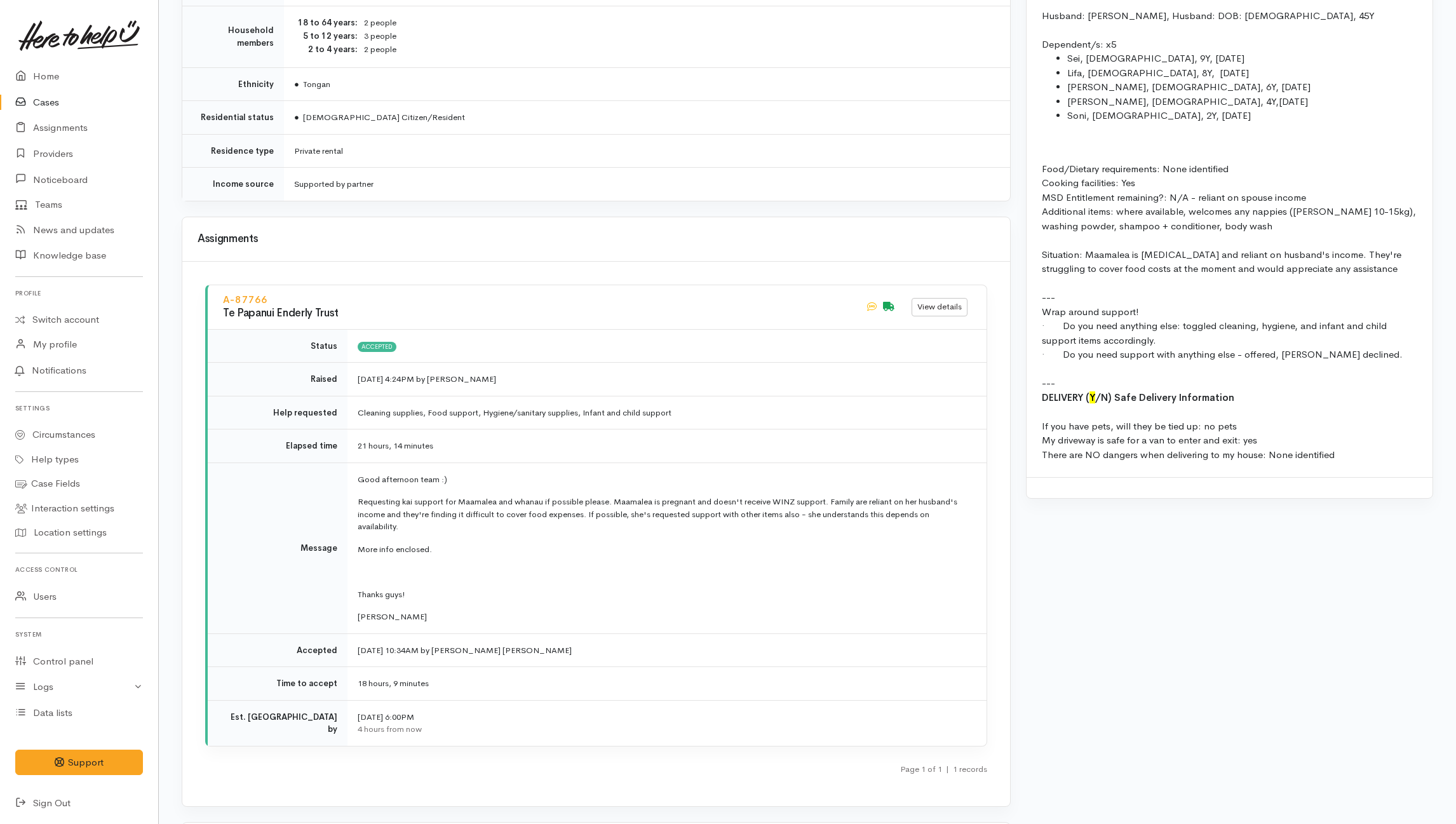
scroll to position [1270, 0]
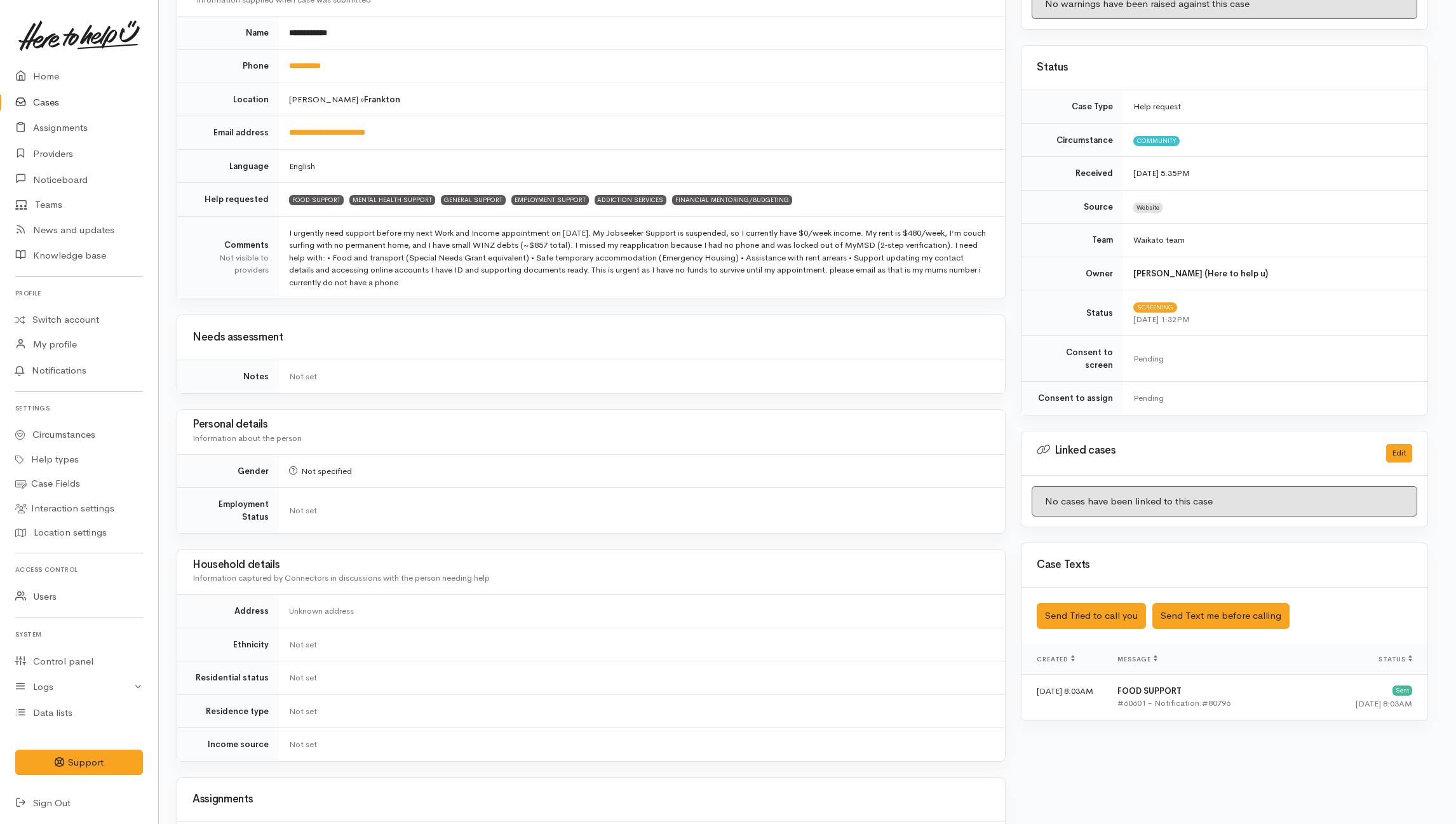
scroll to position [169, 5]
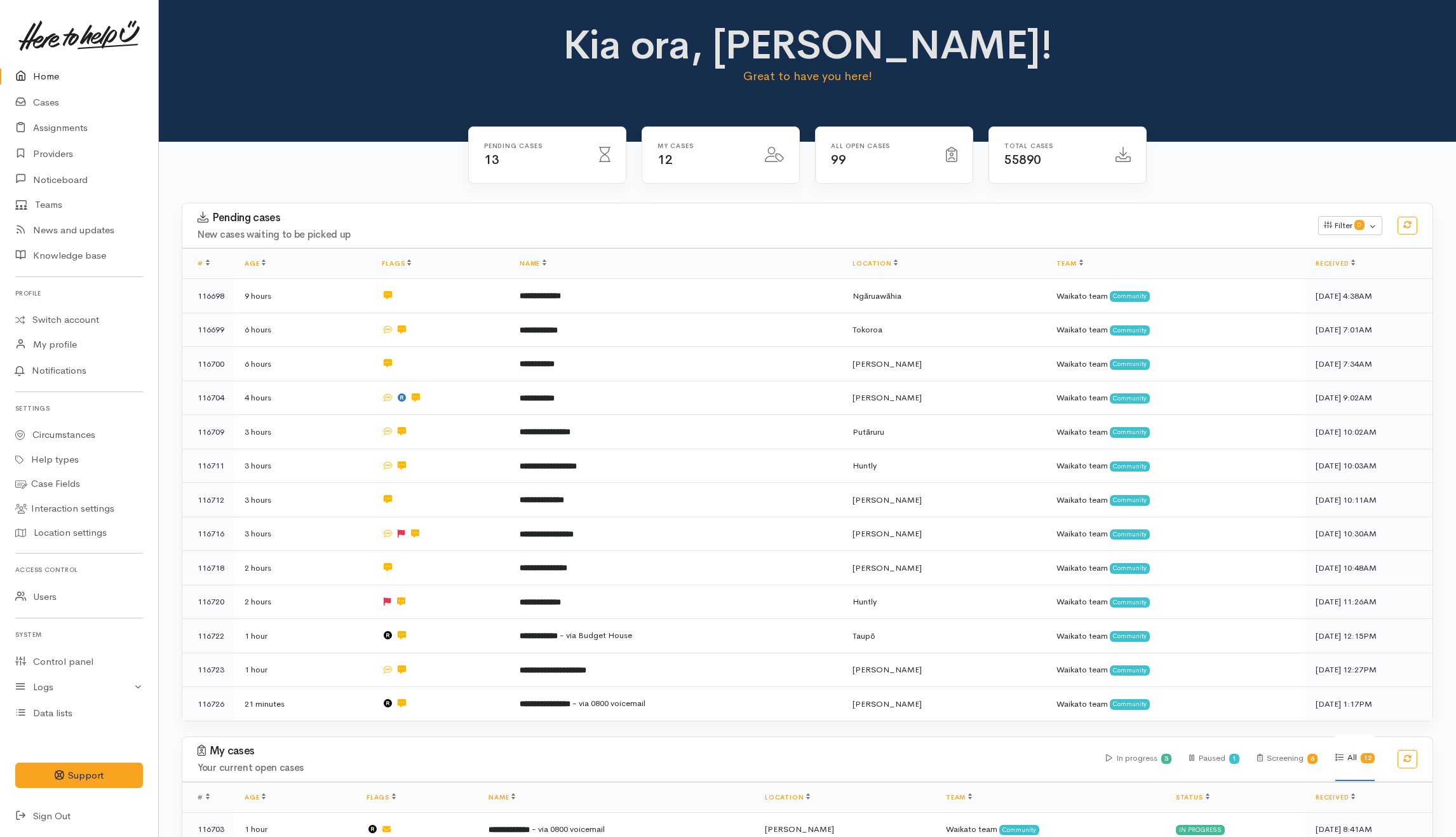
click at [284, 173] on div "Pending cases 13 My cases 12 99" at bounding box center [807, 705] width 1297 height 1128
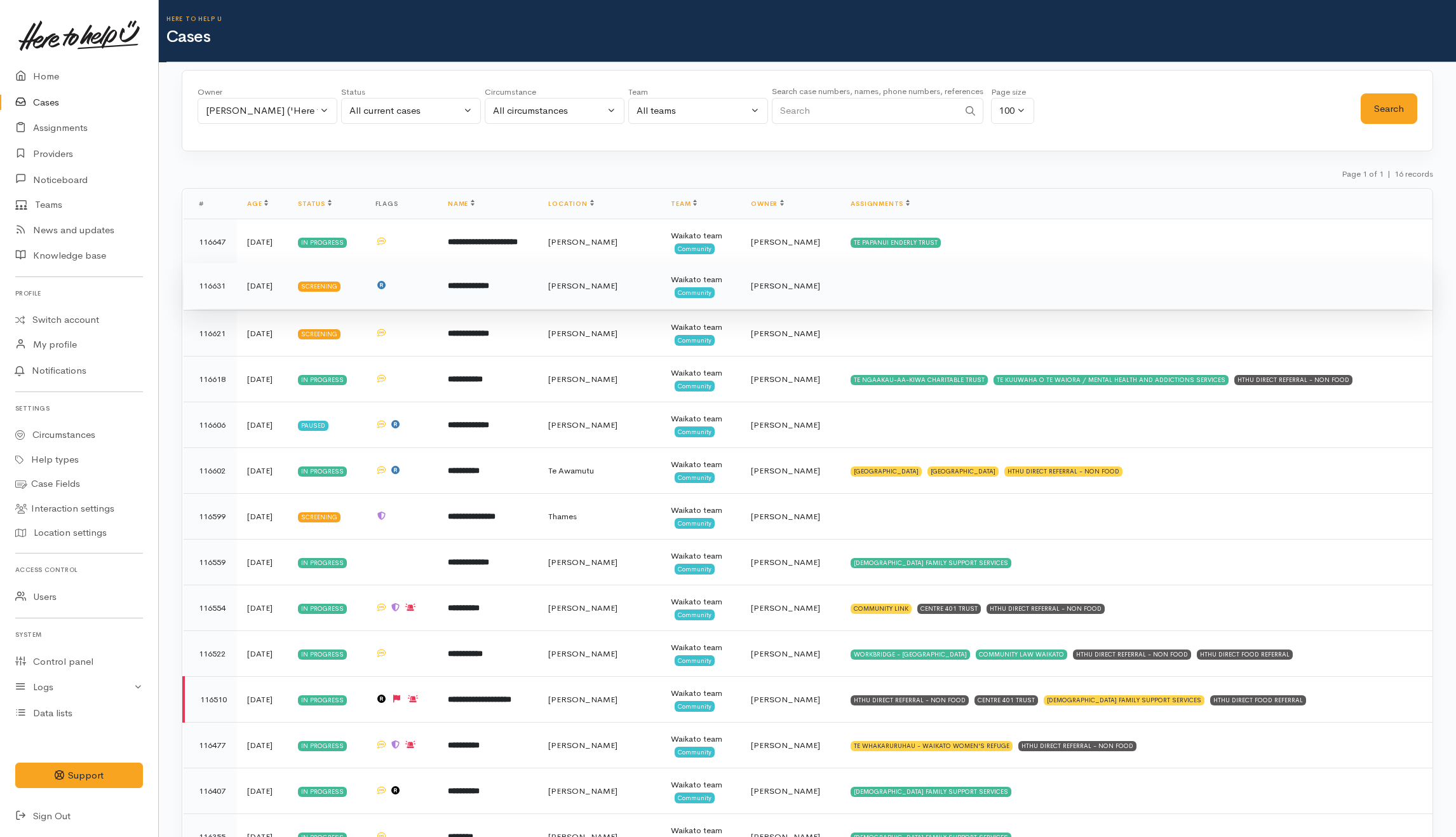
drag, startPoint x: 878, startPoint y: 286, endPoint x: 883, endPoint y: 300, distance: 14.9
click at [878, 286] on td at bounding box center [1137, 286] width 592 height 46
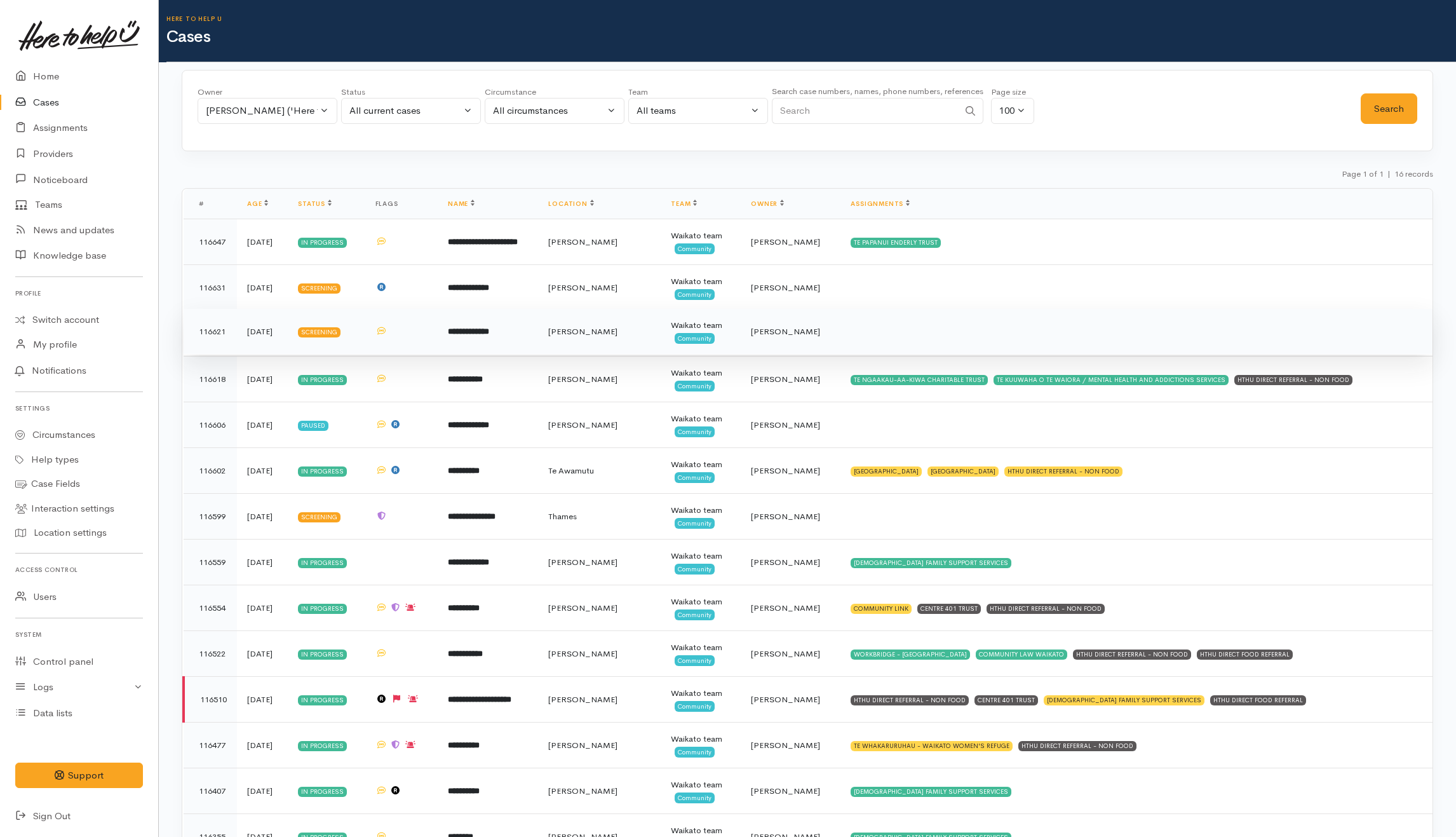
click at [903, 339] on td at bounding box center [1137, 332] width 592 height 46
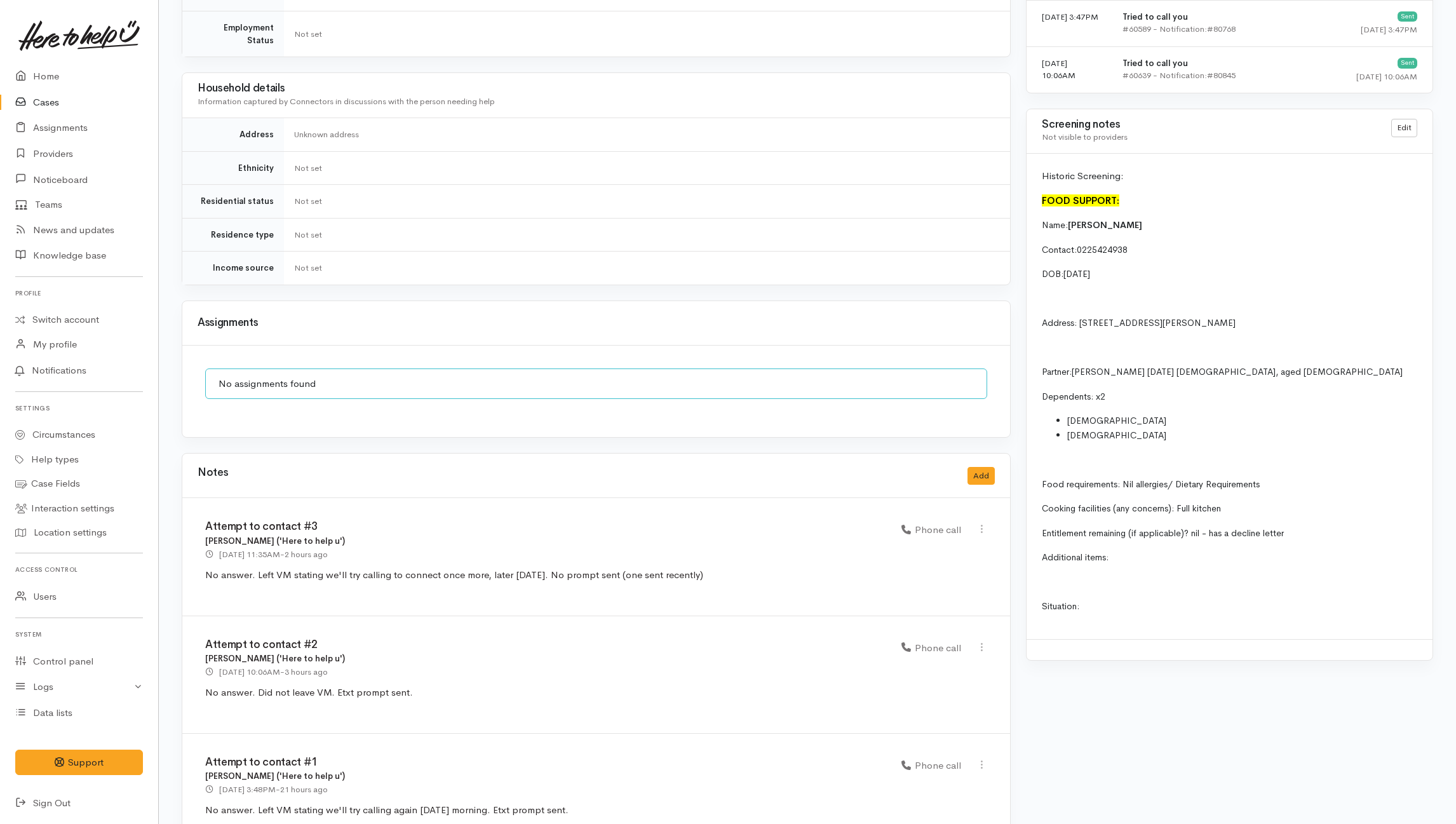
scroll to position [1017, 0]
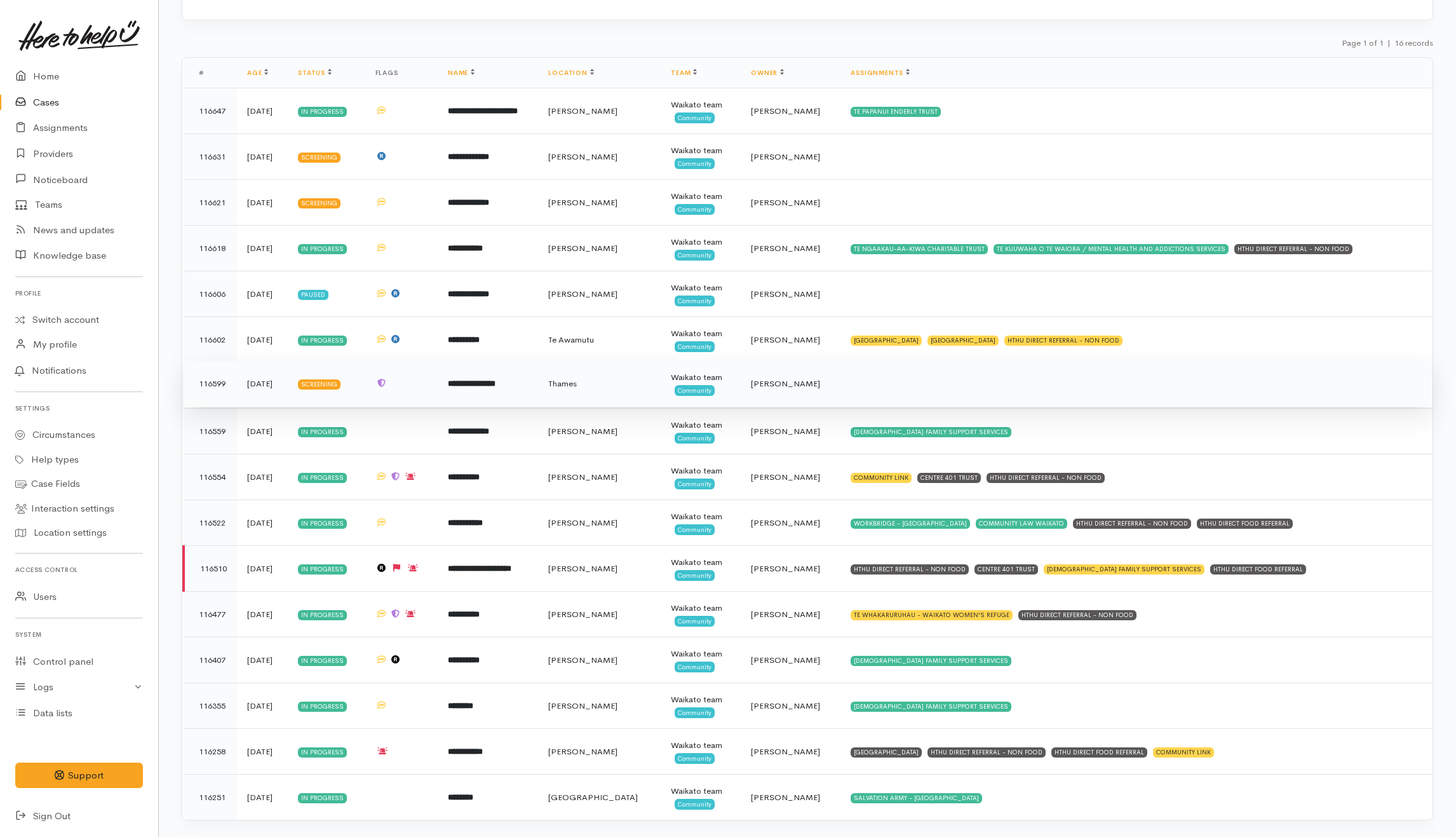
scroll to position [156, 0]
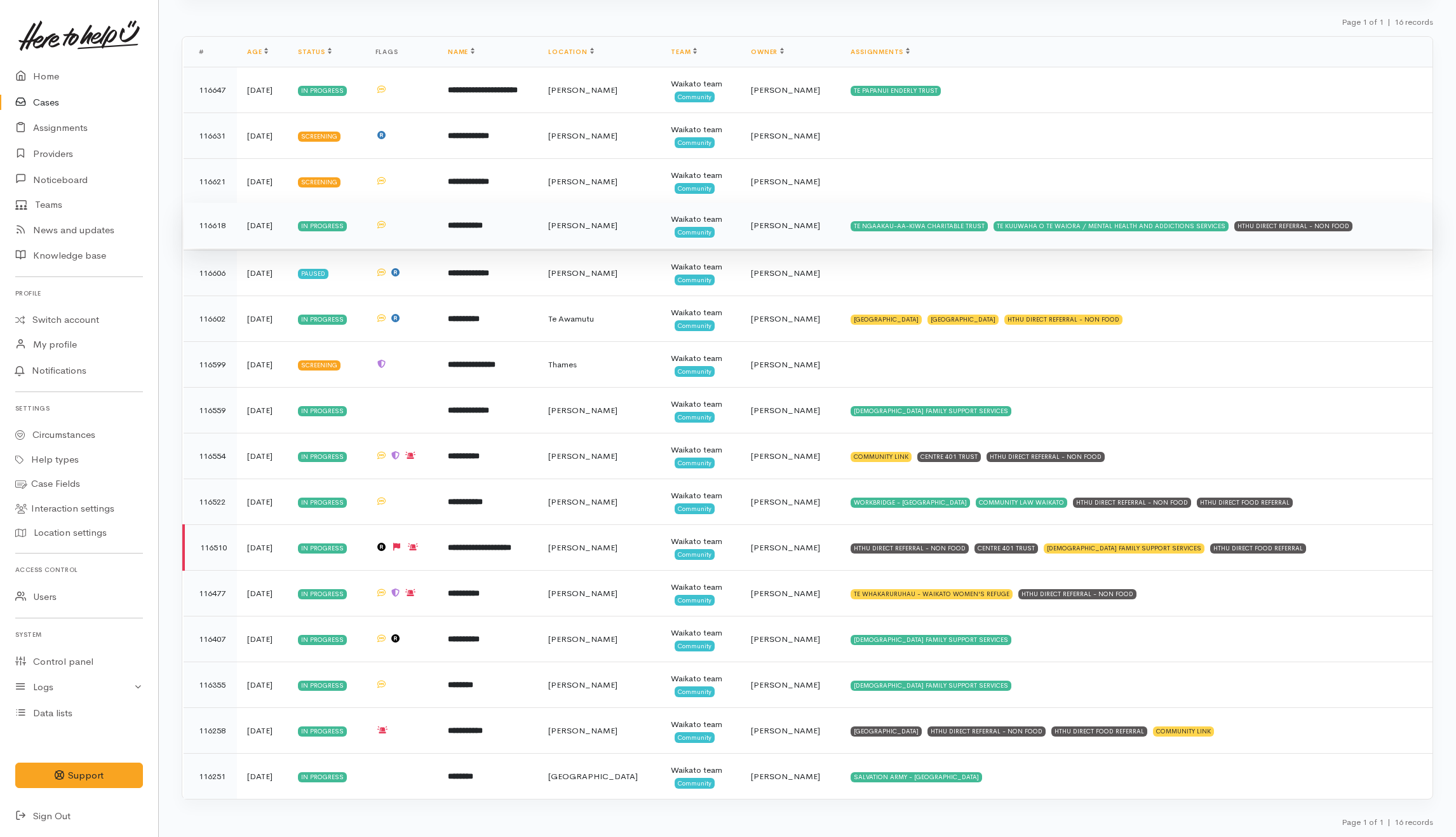
click at [1395, 222] on td "TE NGAAKAU-AA-KIWA CHARITABLE TRUST TE KUUWAHA O TE WAIORA / MENTAL HEALTH AND …" at bounding box center [1137, 226] width 592 height 46
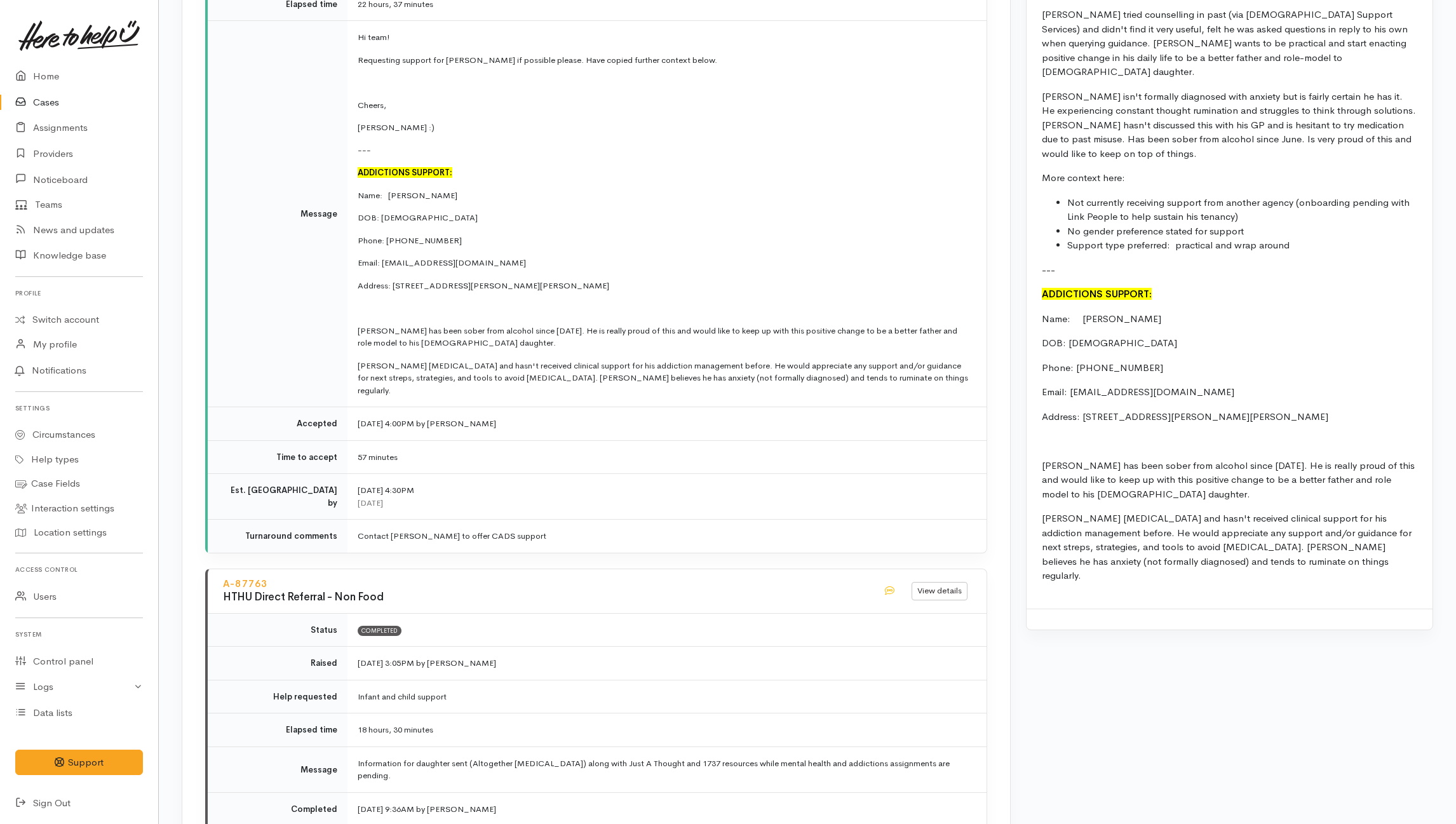
scroll to position [2456, 0]
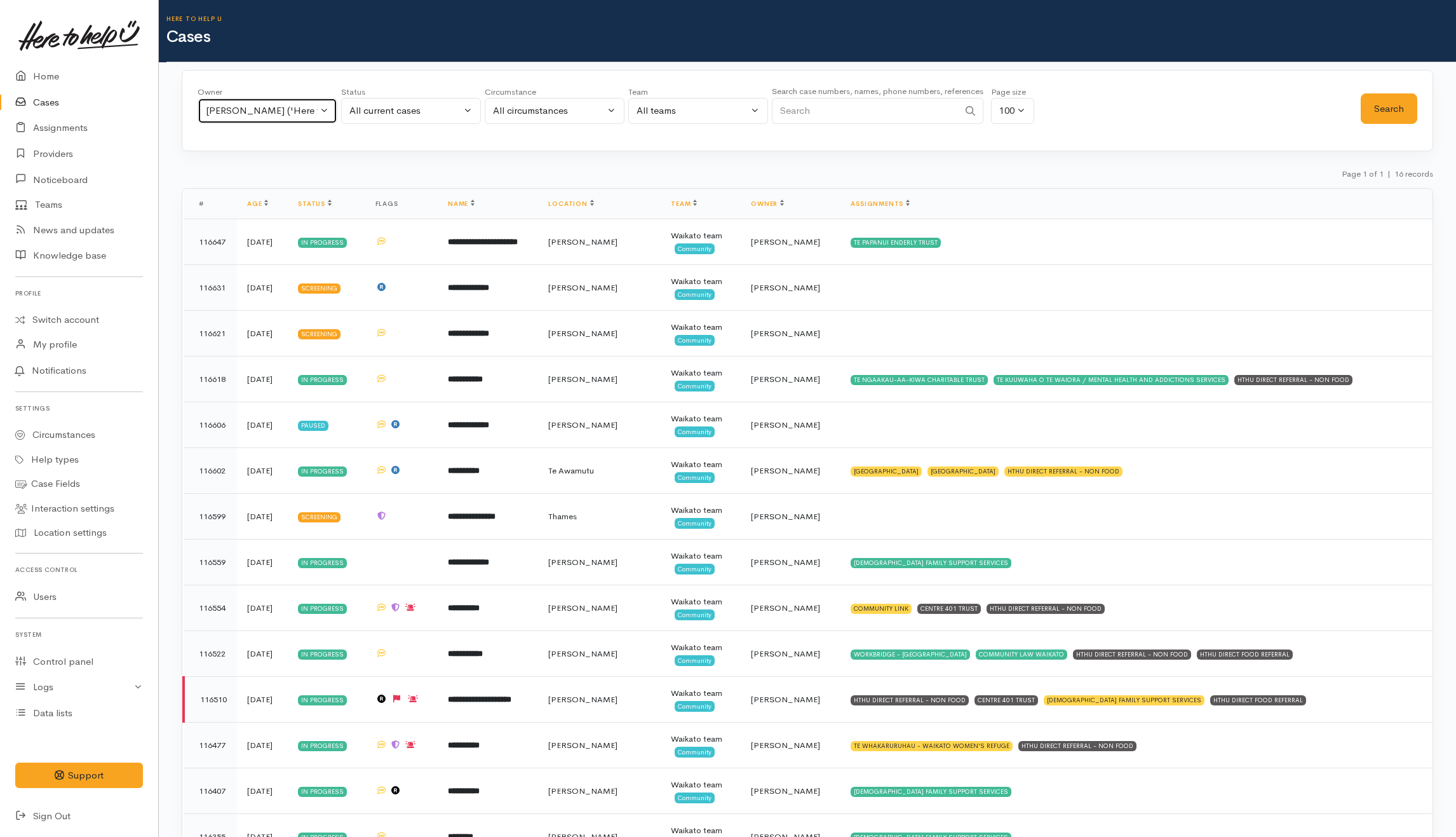
click at [309, 119] on button "[PERSON_NAME] ('Here to help u')" at bounding box center [266, 111] width 139 height 26
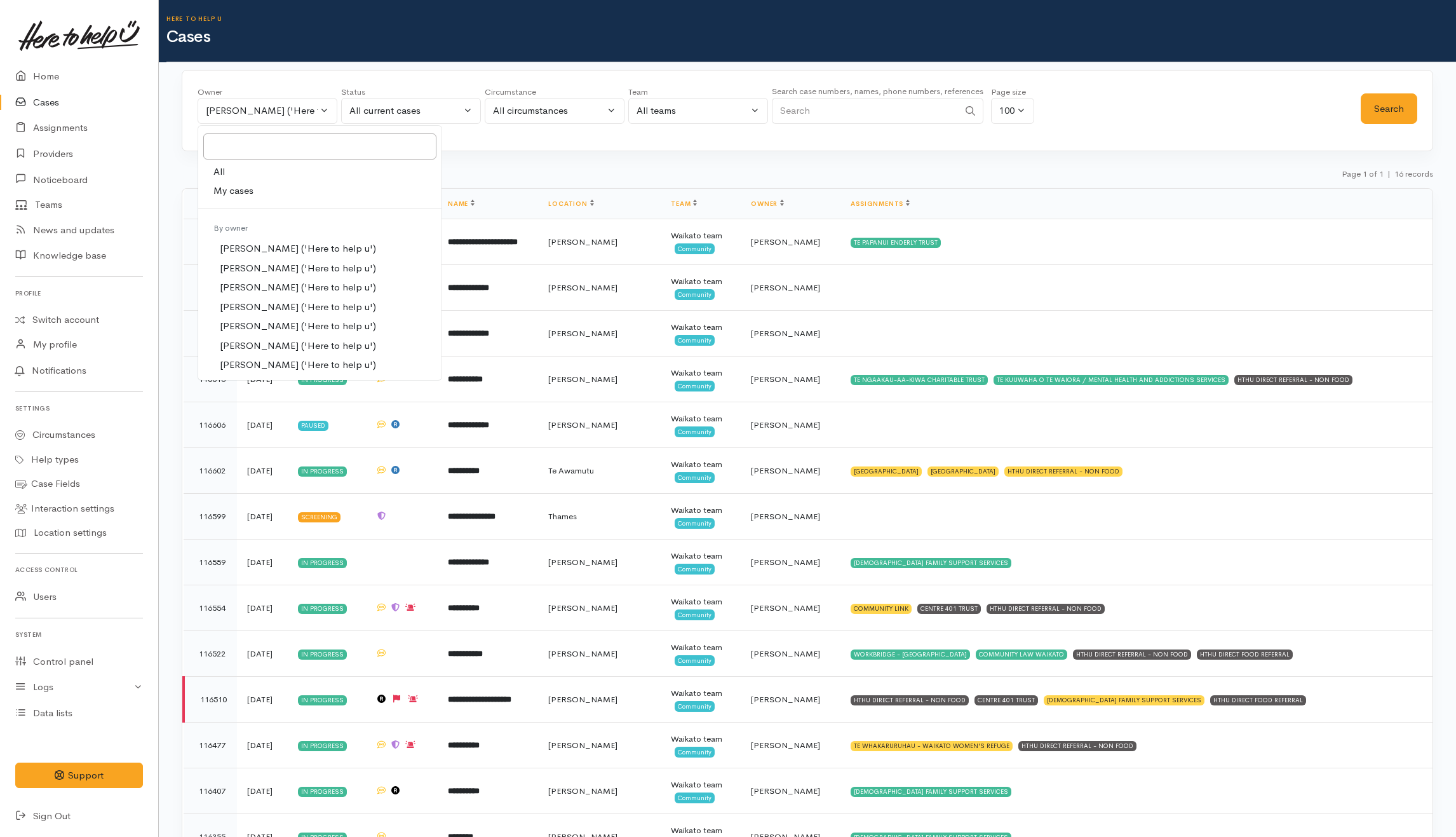
click at [227, 184] on link "My cases" at bounding box center [319, 190] width 243 height 19
select select "202"
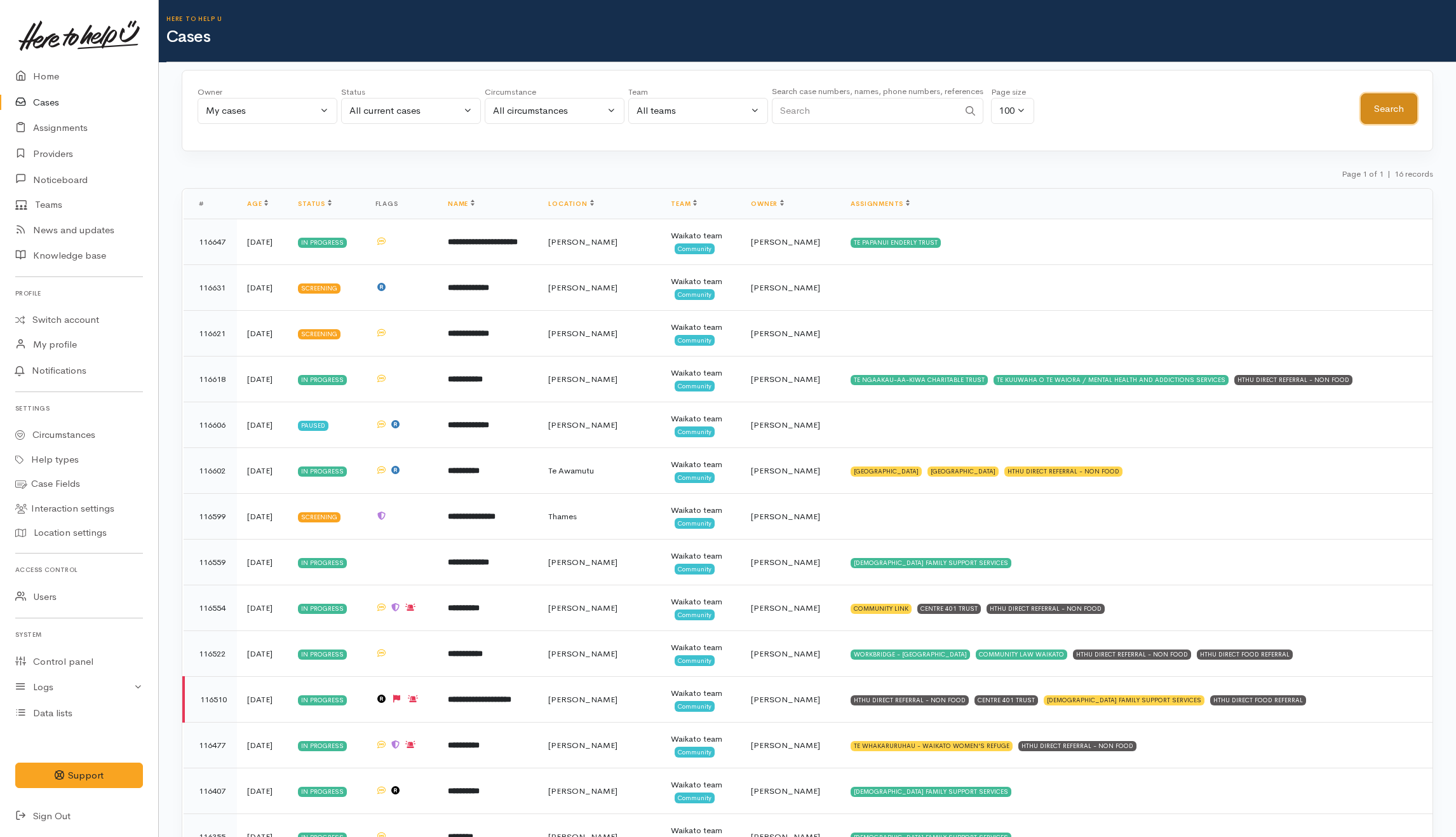
click at [1369, 108] on button "Search" at bounding box center [1389, 109] width 57 height 31
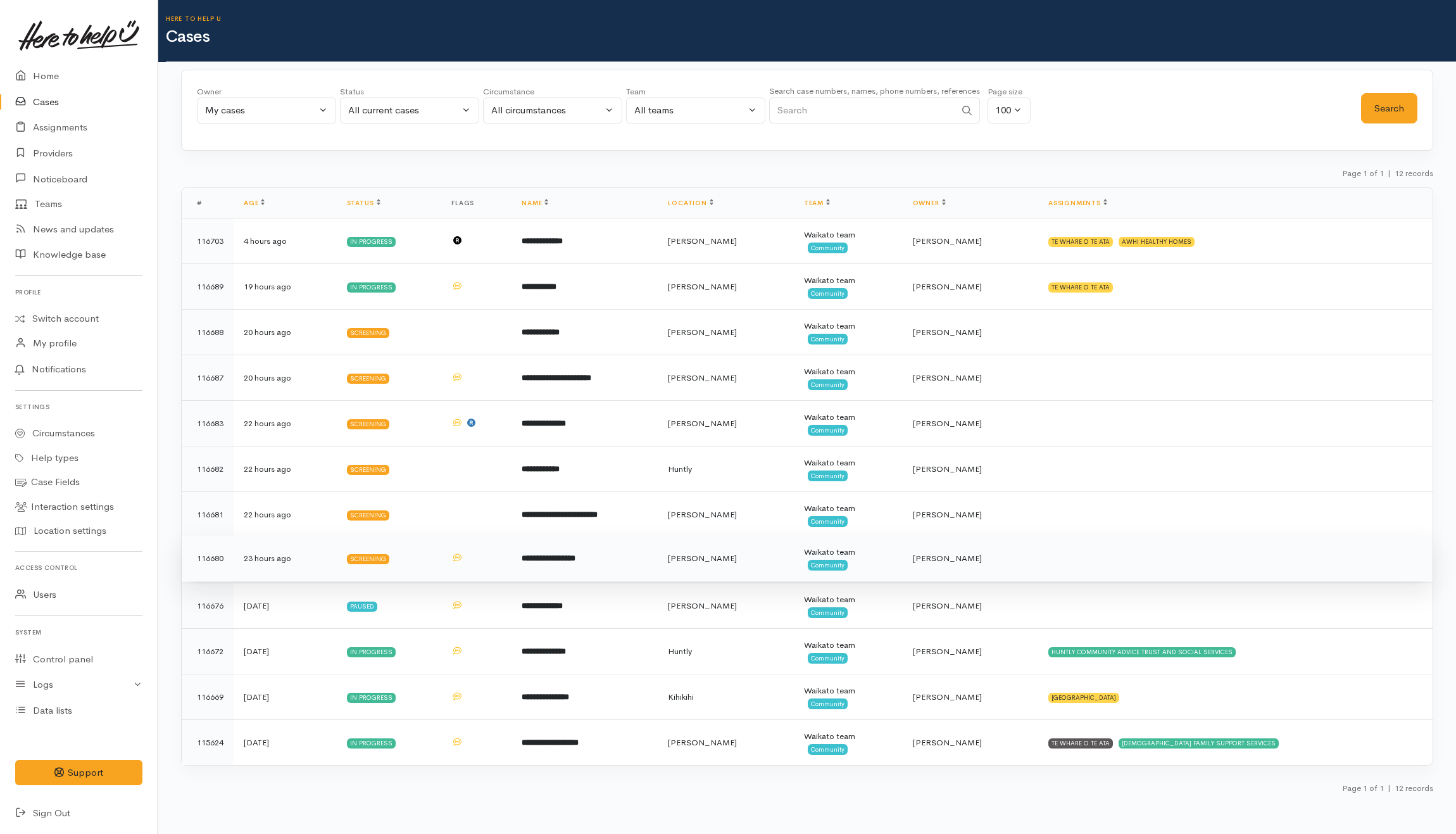
click at [1097, 563] on td at bounding box center [1236, 559] width 395 height 46
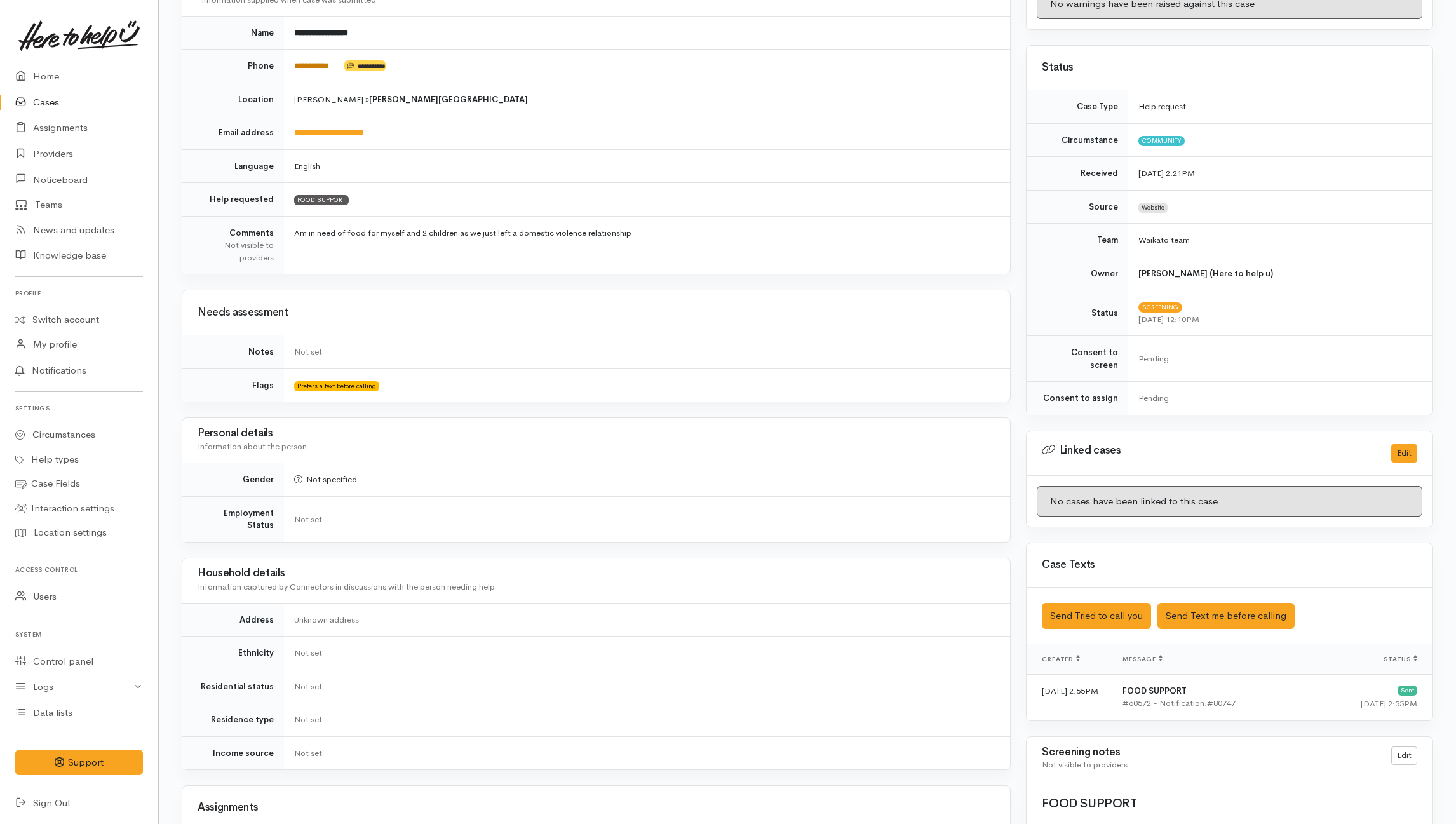
scroll to position [77, 0]
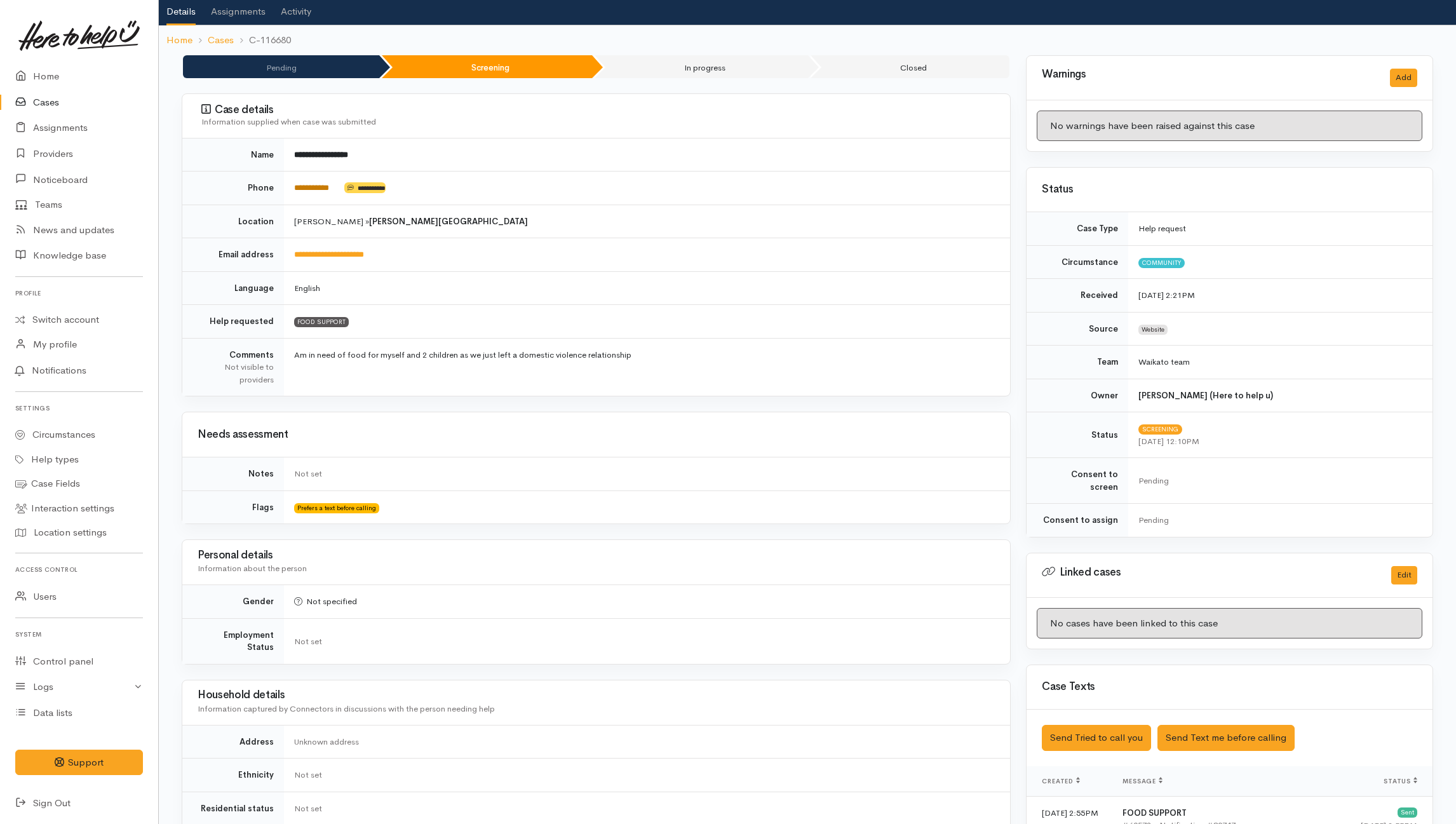
click at [305, 186] on link "**********" at bounding box center [312, 187] width 35 height 9
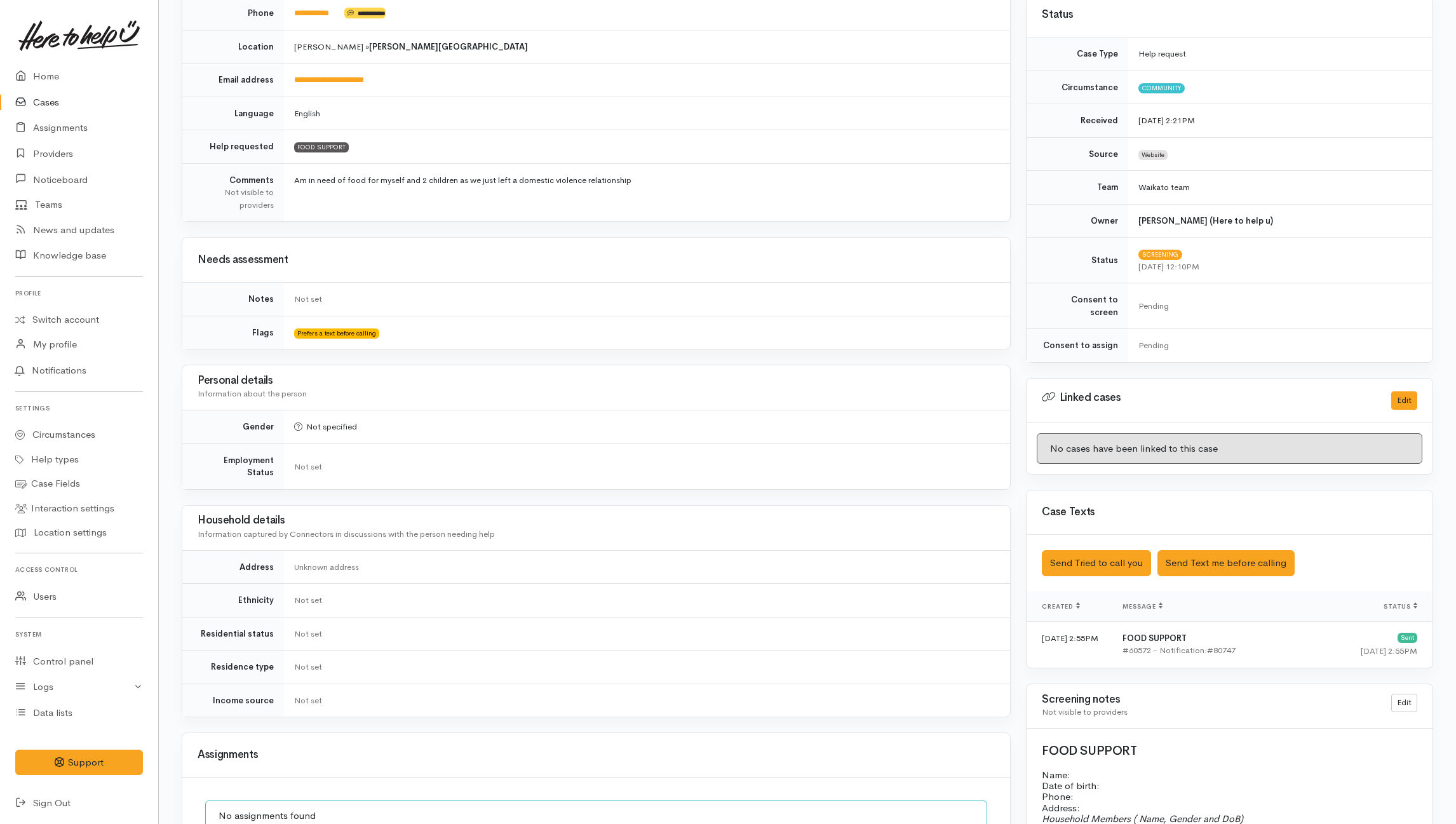
scroll to position [0, 0]
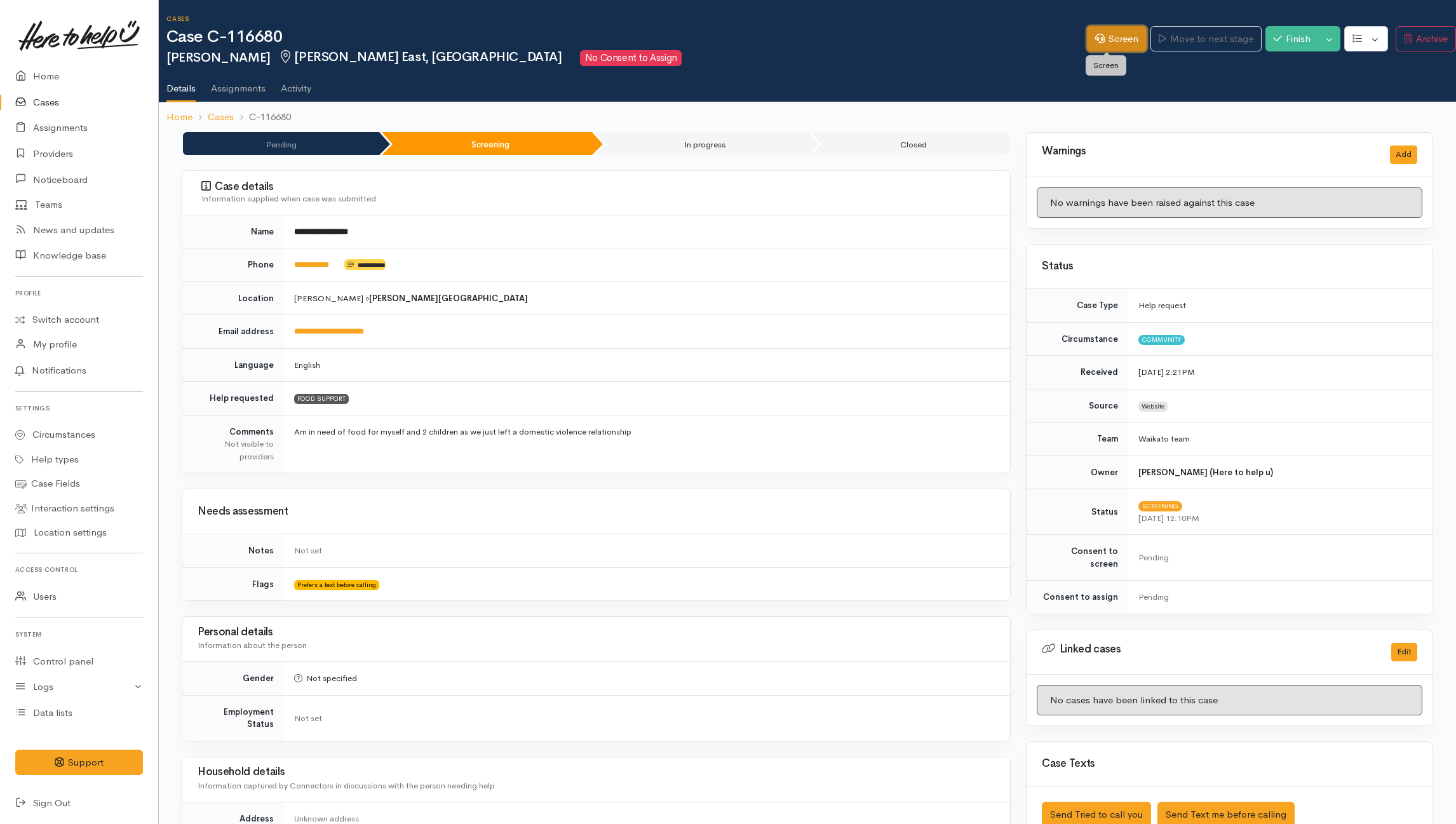
click at [1111, 41] on link "Screen" at bounding box center [1117, 38] width 60 height 26
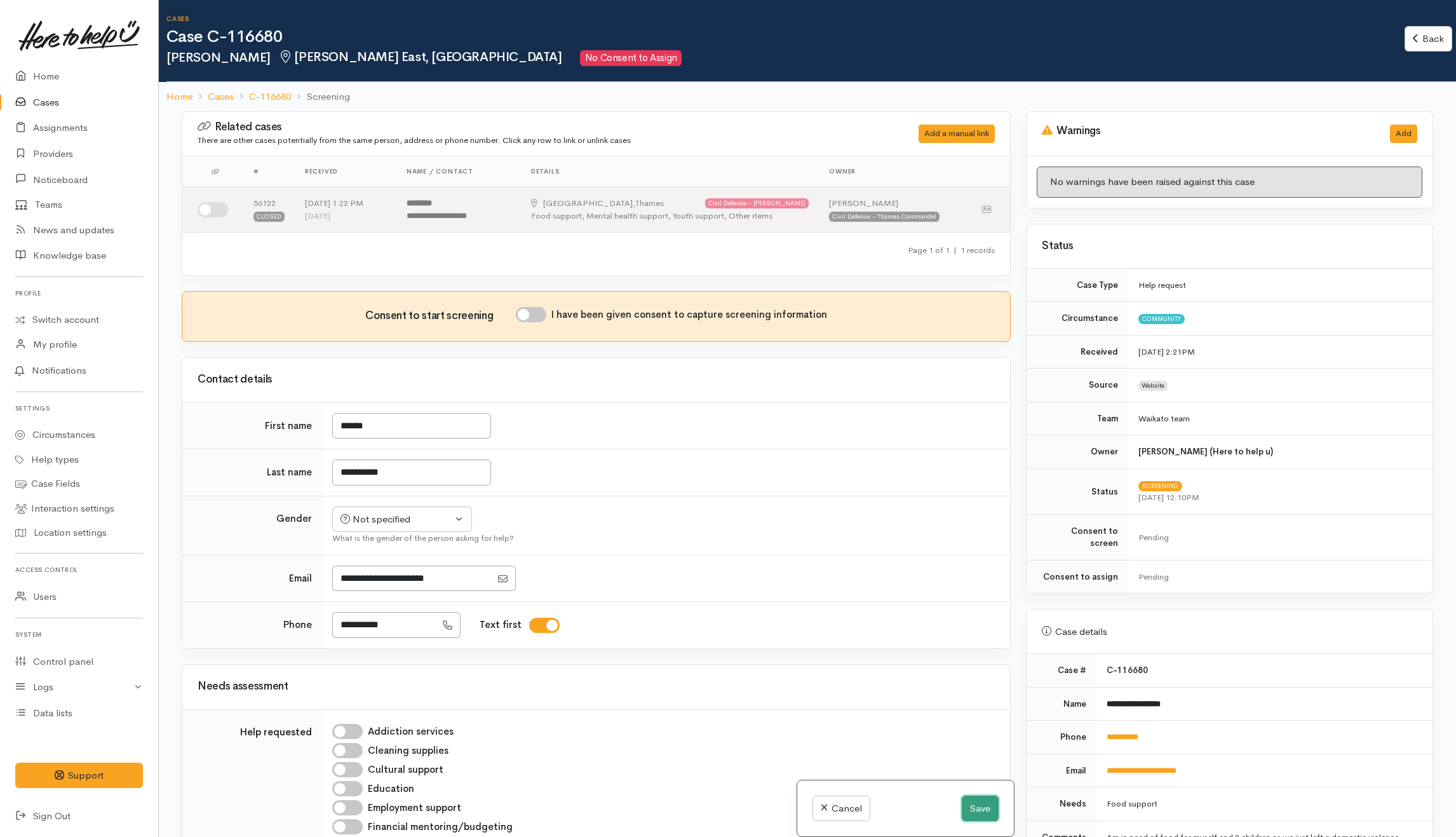
click at [962, 801] on button "Save" at bounding box center [980, 808] width 37 height 26
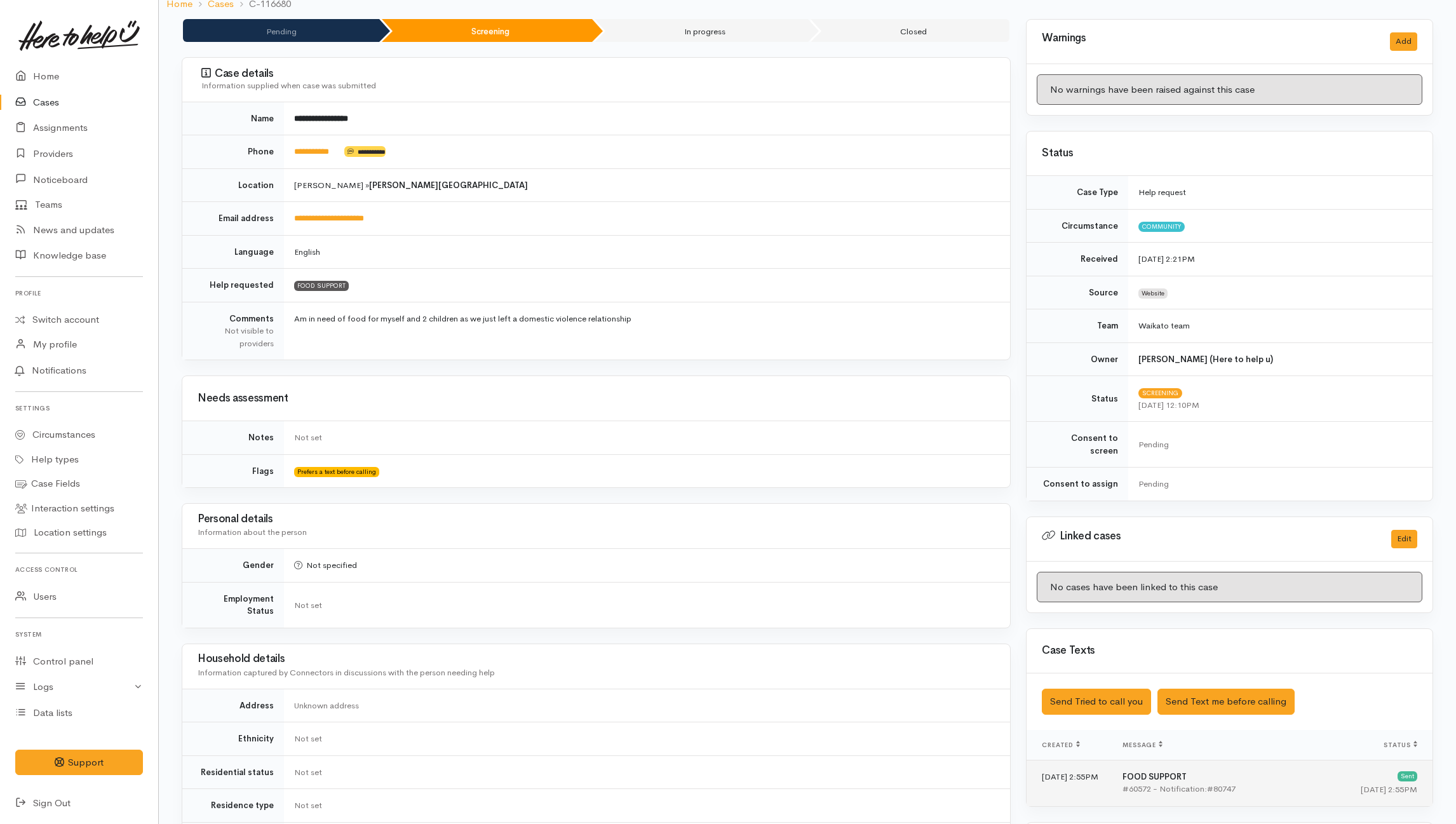
scroll to position [338, 0]
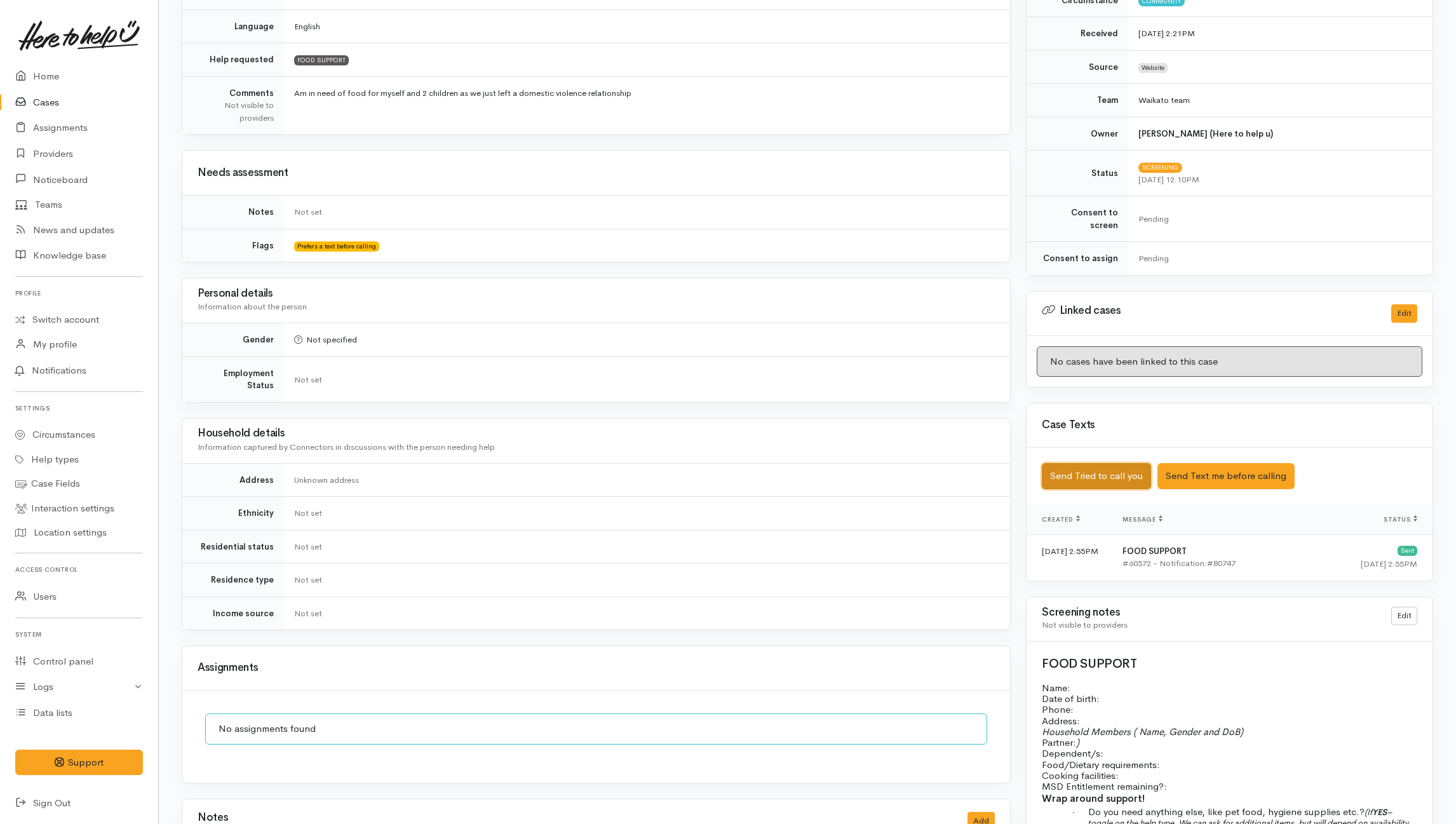
click at [1083, 468] on button "Send Tried to call you" at bounding box center [1096, 476] width 110 height 26
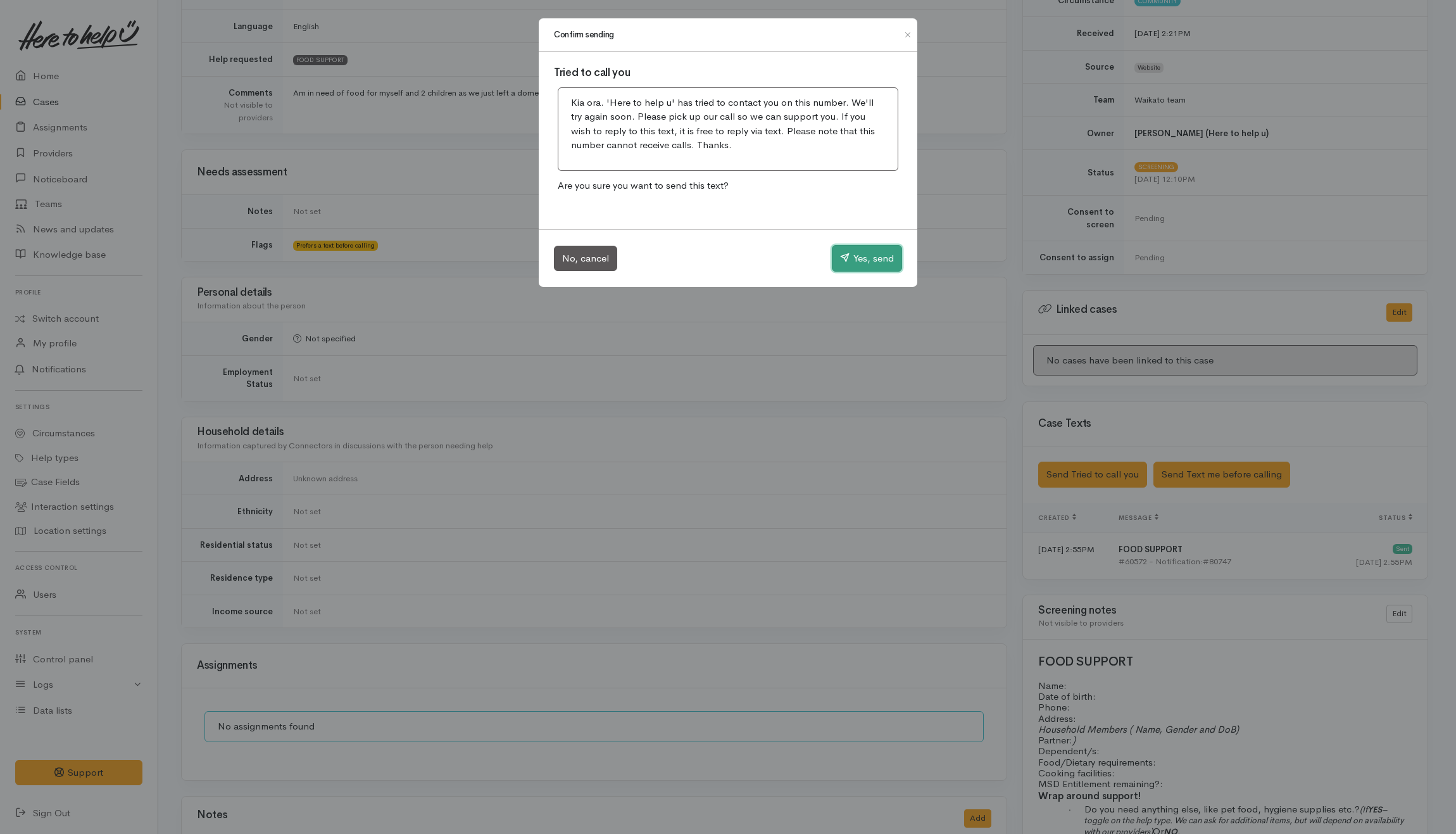
click at [851, 266] on button "Yes, send" at bounding box center [867, 259] width 70 height 27
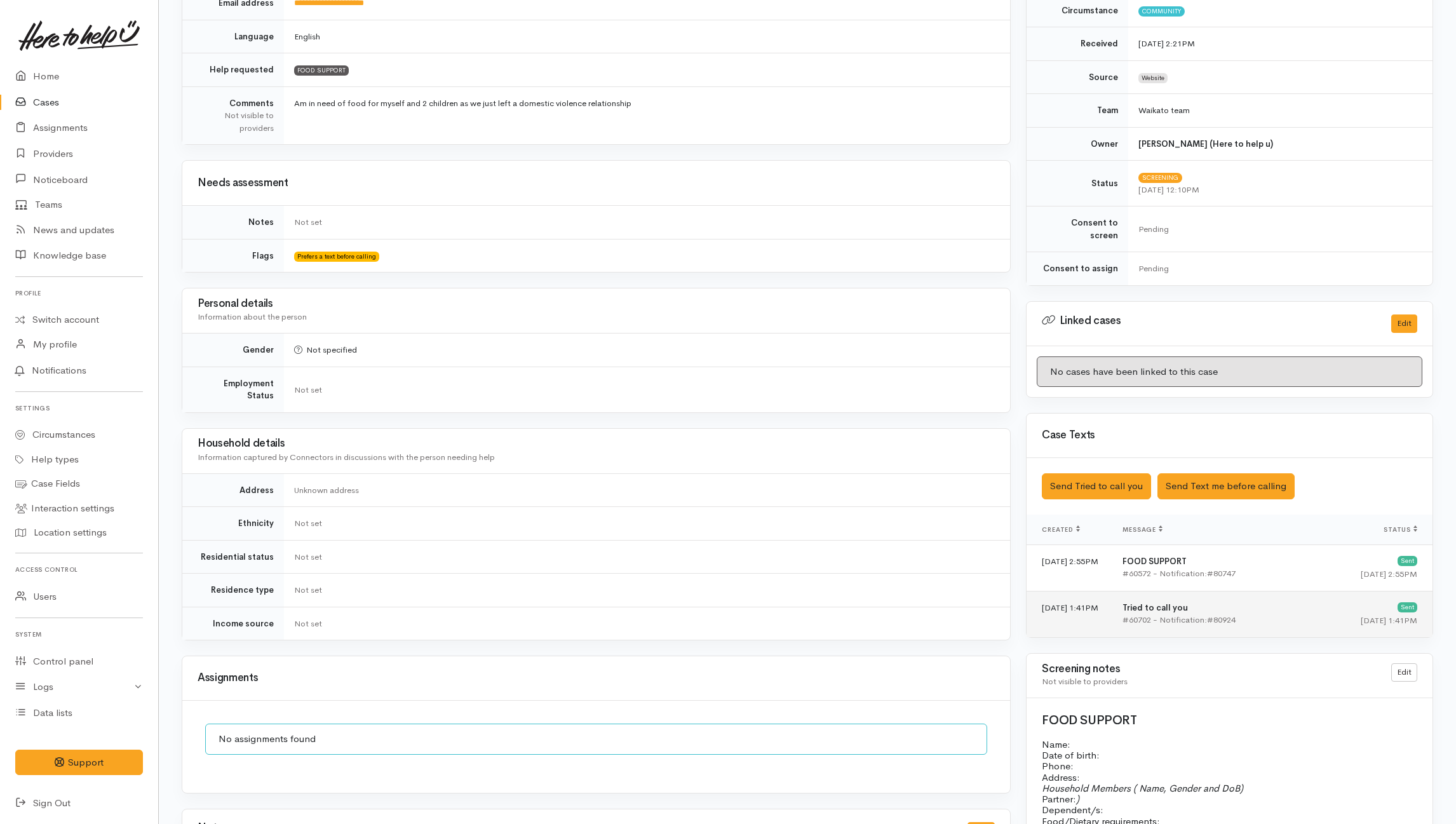
scroll to position [547, 0]
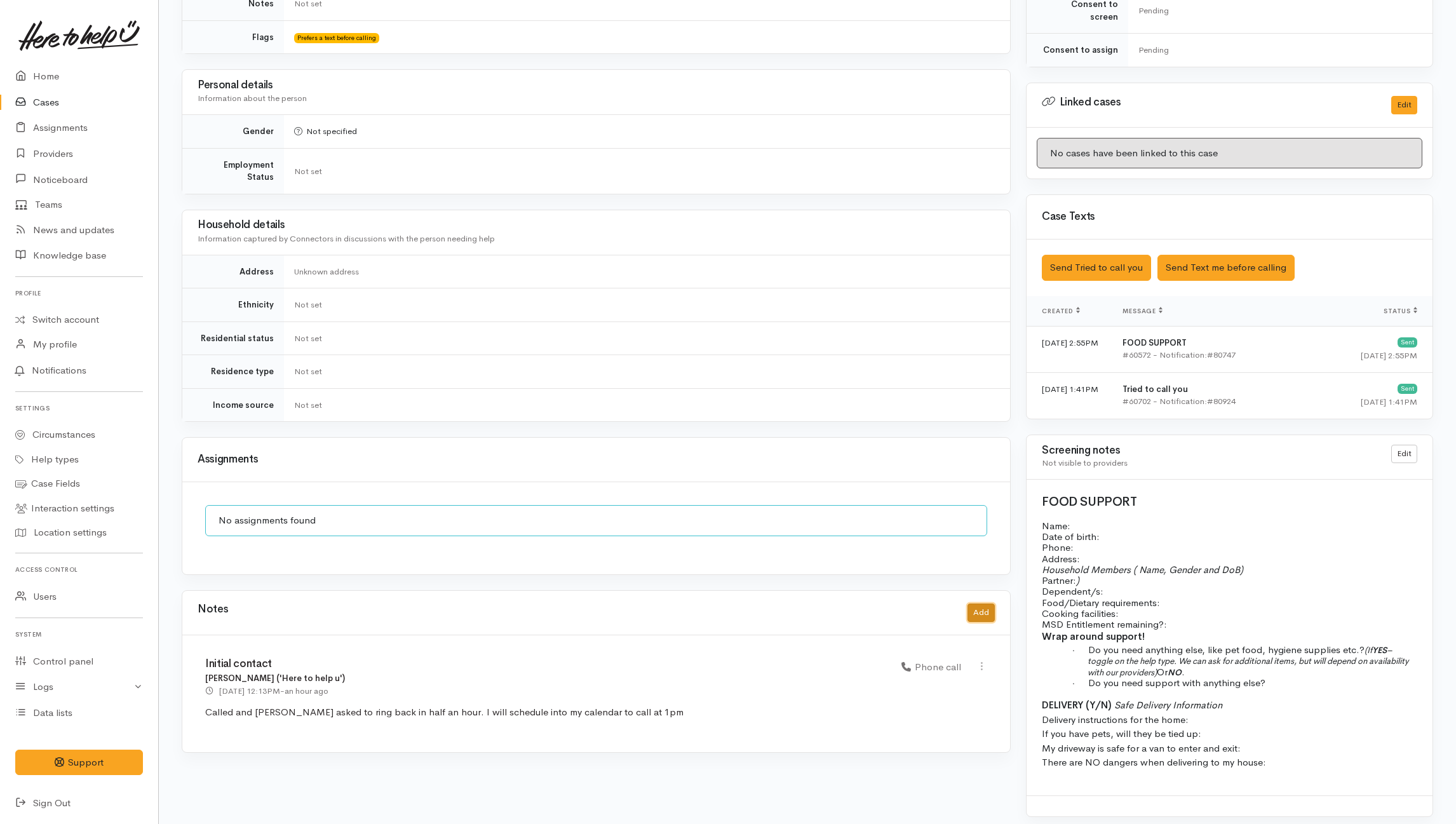
click at [974, 613] on button "Add" at bounding box center [981, 612] width 27 height 18
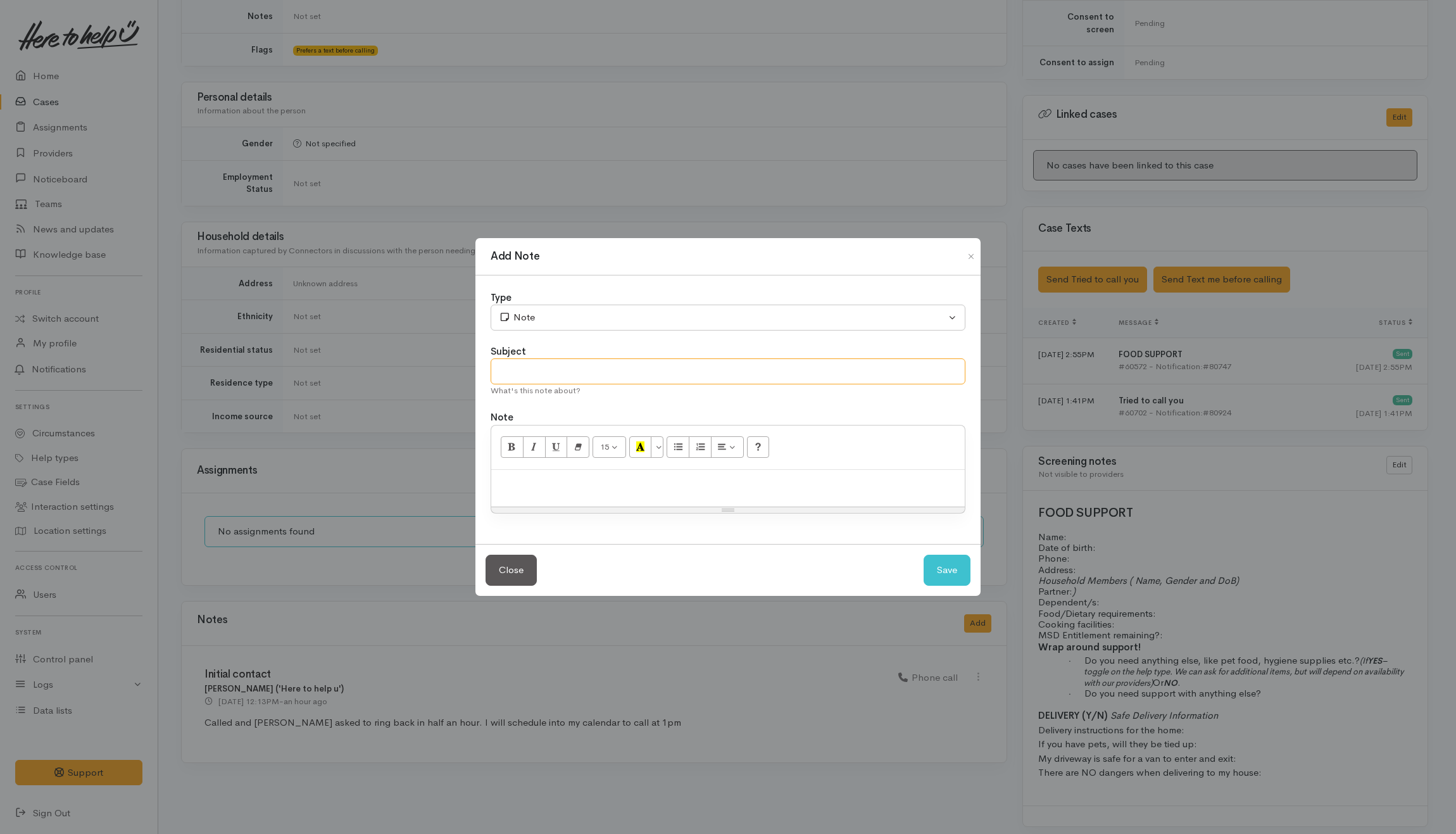
click at [768, 376] on input "text" at bounding box center [728, 371] width 474 height 26
type input "Attempt contact #2"
click at [699, 476] on p at bounding box center [728, 483] width 461 height 14
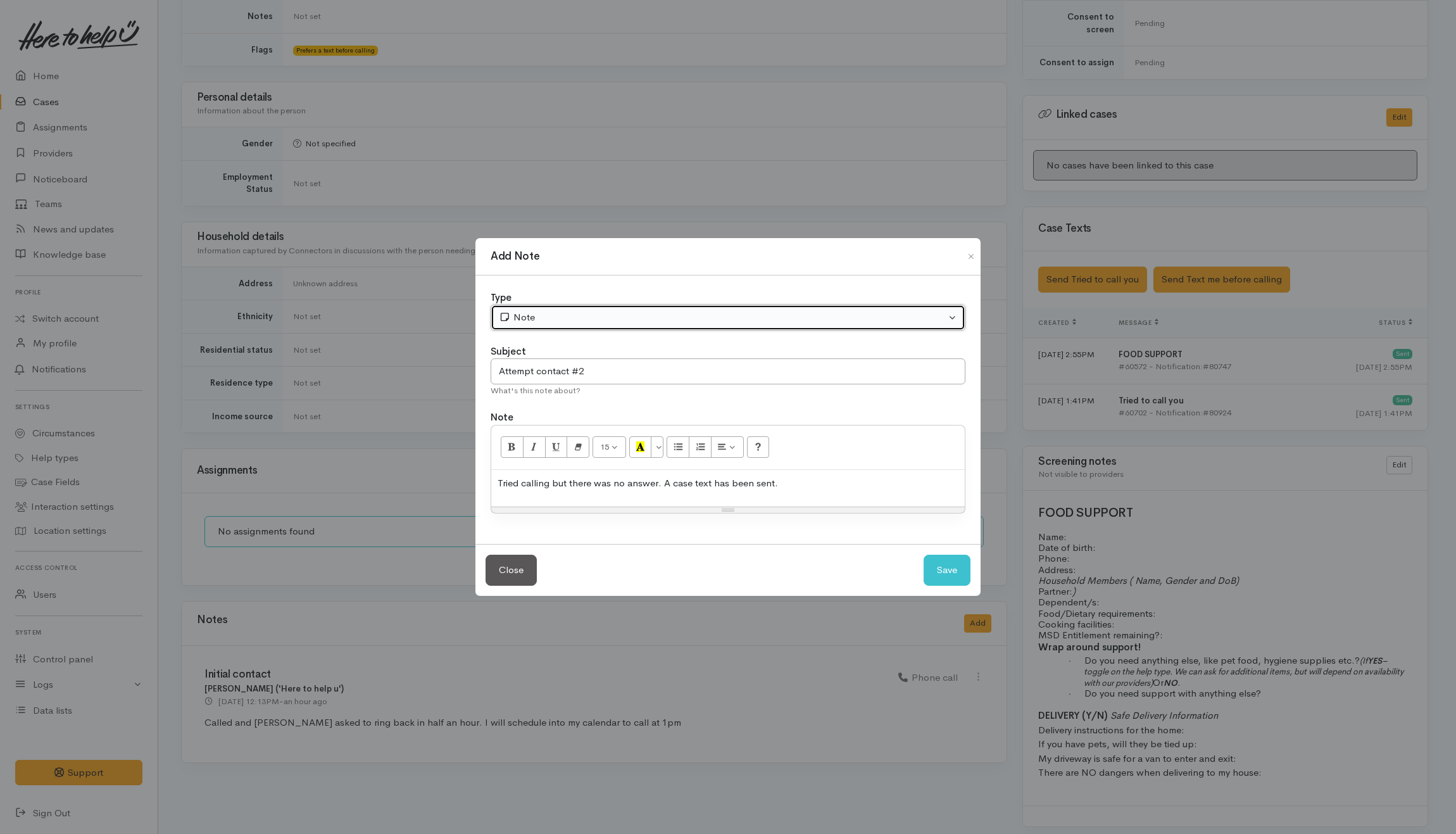
click at [778, 327] on button "Note" at bounding box center [728, 317] width 474 height 26
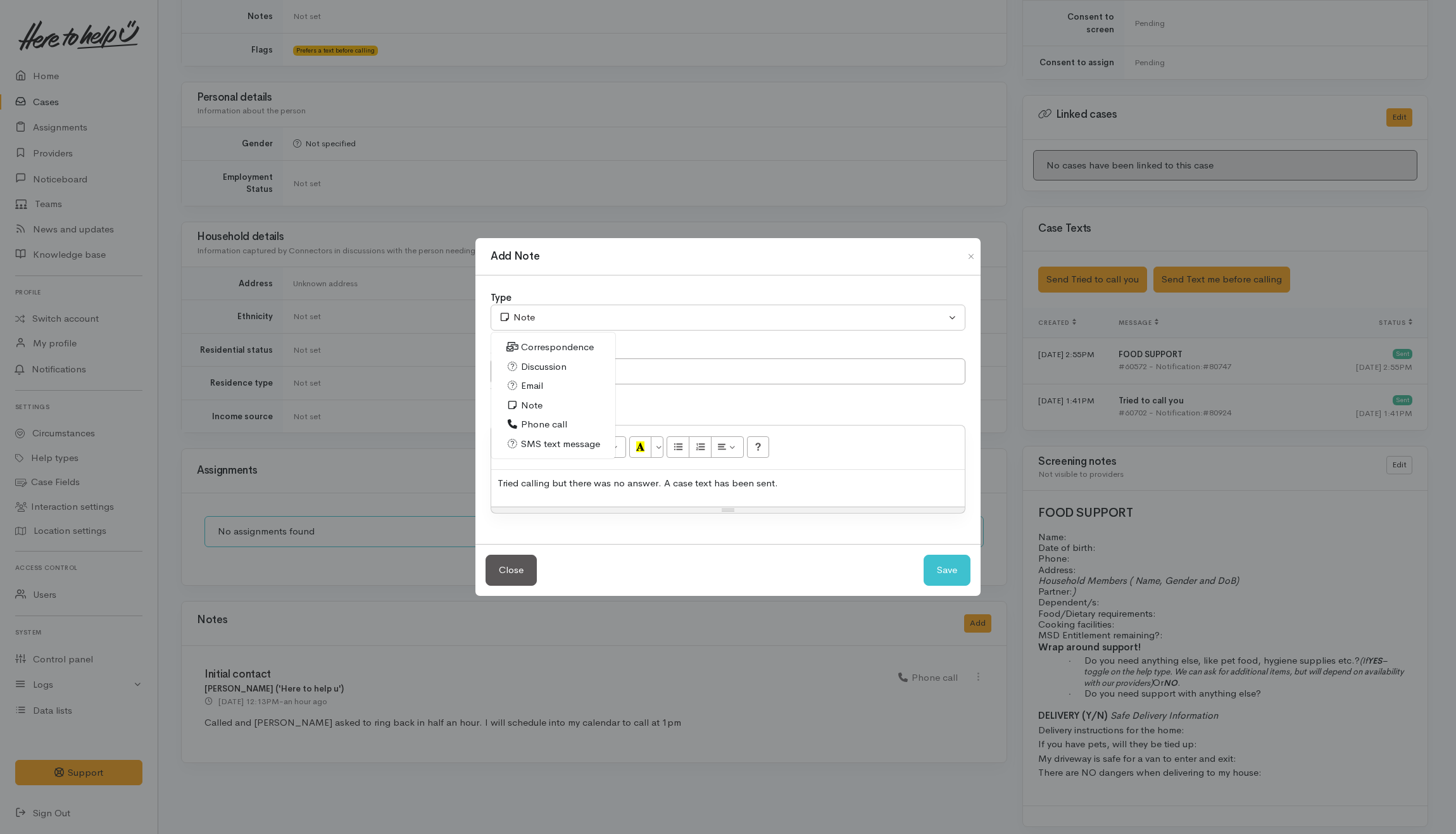
click at [543, 419] on span "Phone call" at bounding box center [544, 424] width 46 height 14
select select "3"
click at [859, 475] on div "Tried calling but there was no answer. A case text has been sent." at bounding box center [728, 488] width 474 height 37
click at [956, 578] on button "Save" at bounding box center [947, 570] width 47 height 31
select select "1"
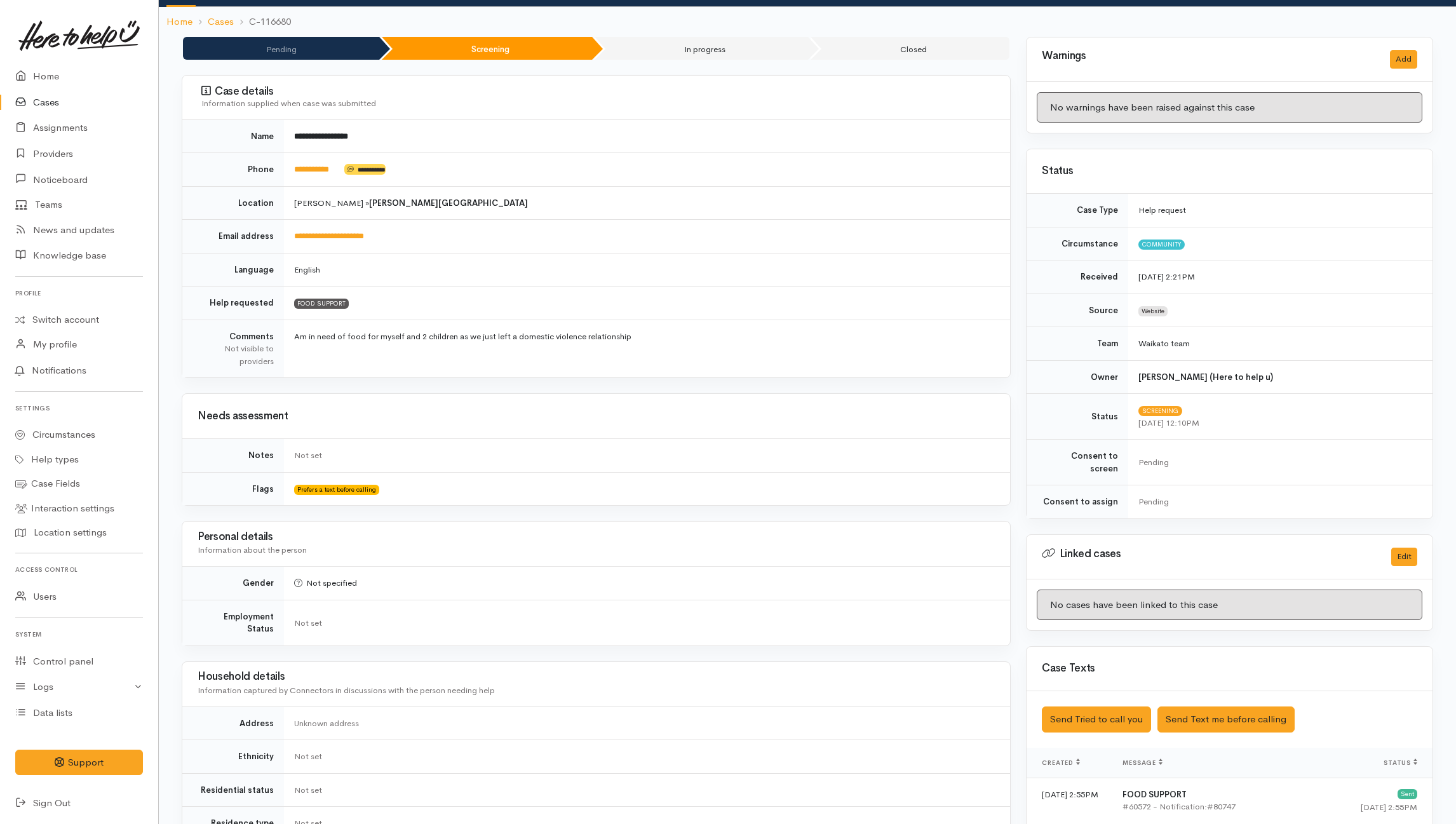
scroll to position [94, 0]
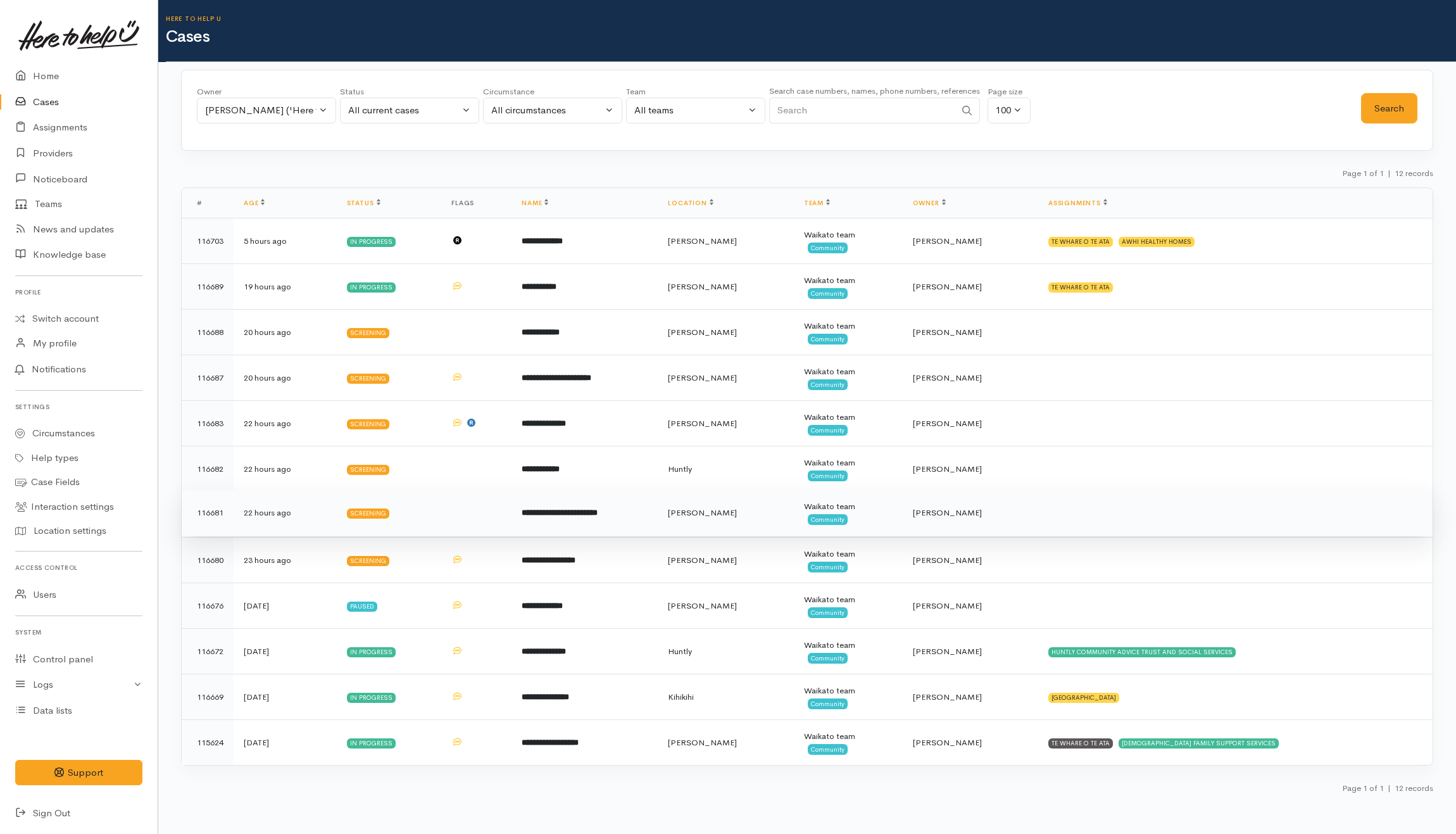
click at [593, 516] on b "**********" at bounding box center [559, 512] width 76 height 9
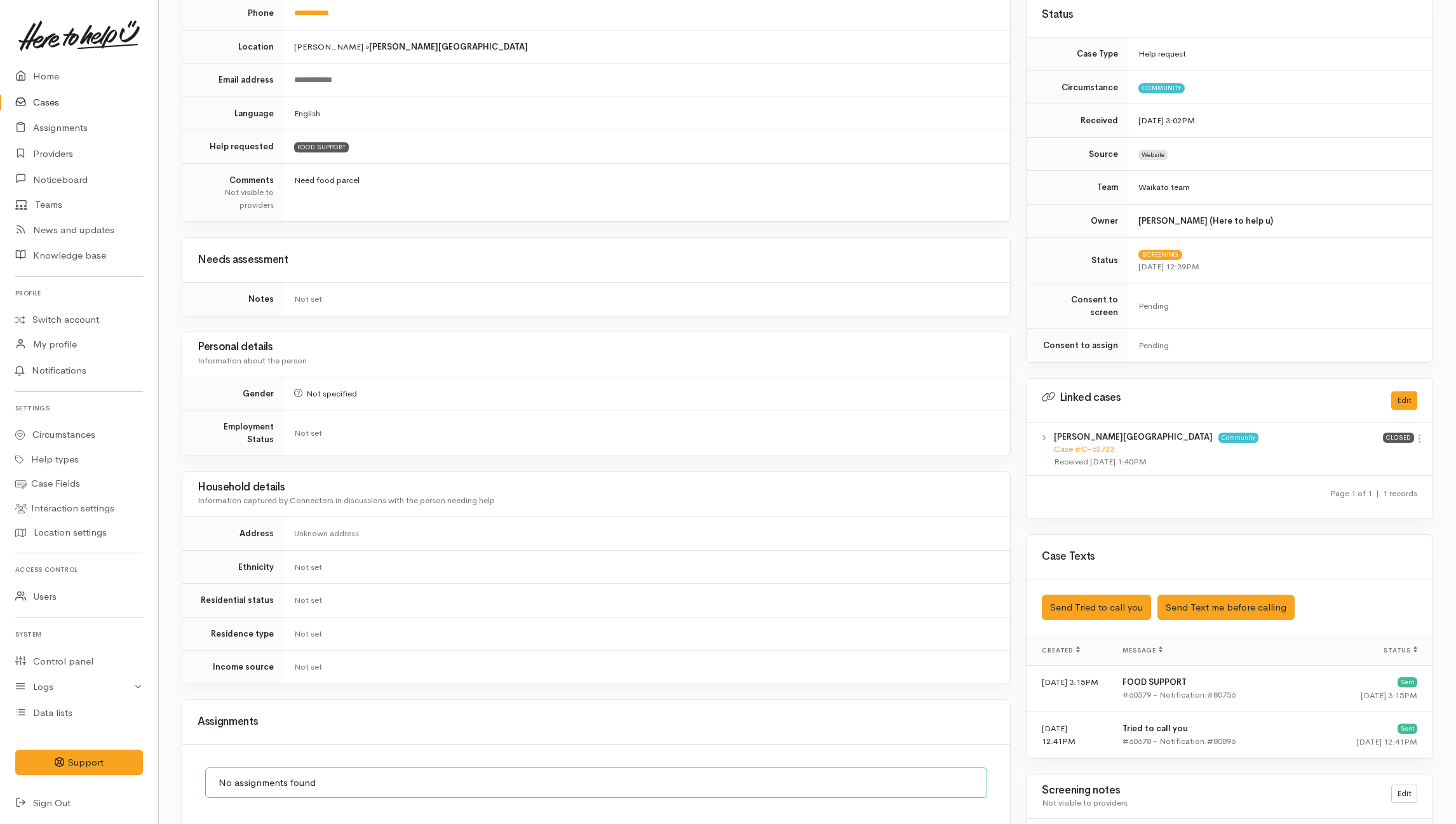
scroll to position [1, 0]
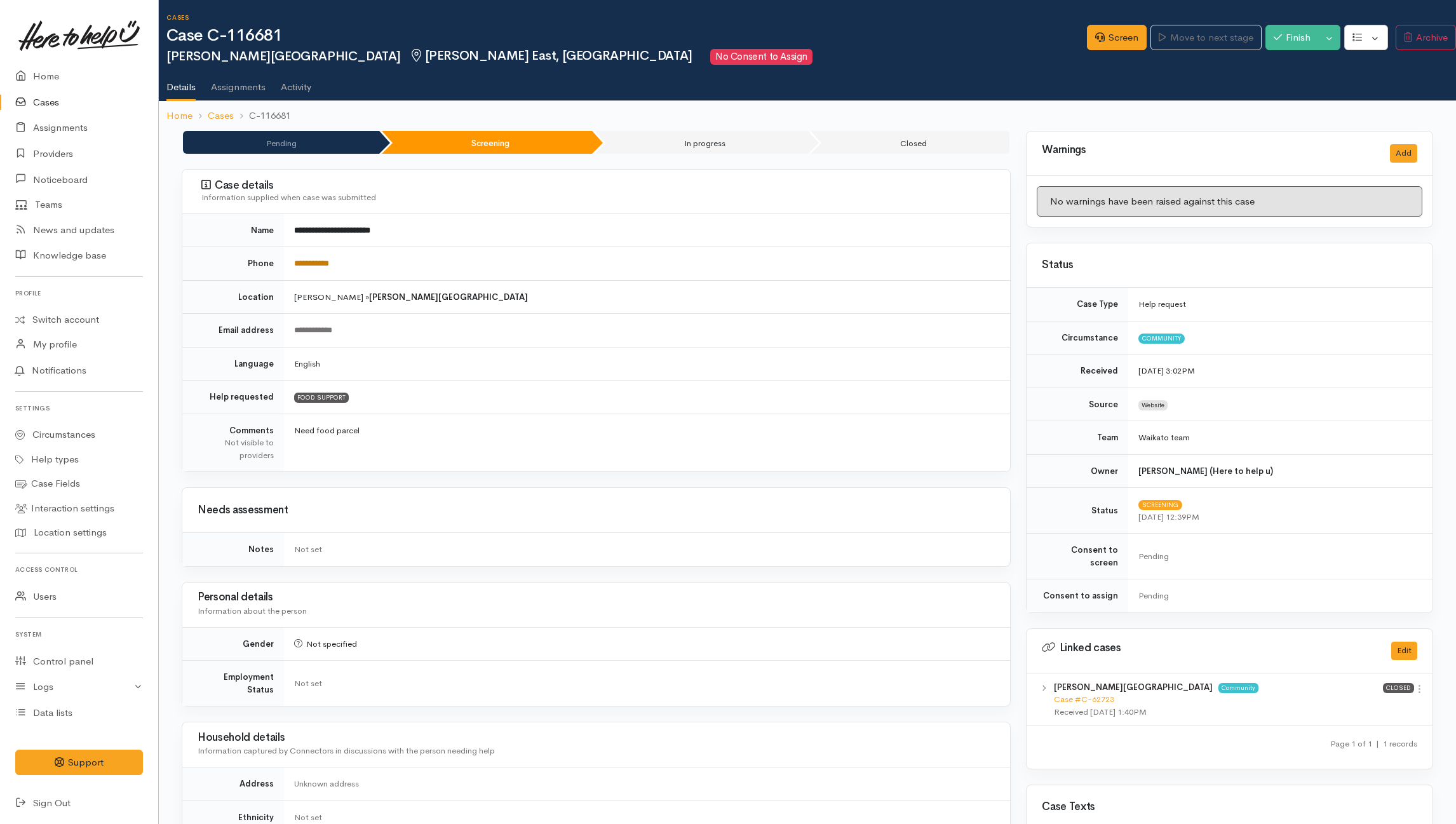
click at [310, 260] on link "**********" at bounding box center [312, 263] width 35 height 9
drag, startPoint x: 1315, startPoint y: 108, endPoint x: 1298, endPoint y: 112, distance: 17.5
click at [1315, 108] on ol "Home Cases C-116681" at bounding box center [807, 115] width 1282 height 30
click at [1425, 684] on div "Taemoata Hirawani-Cullen Community Case #C-62723 Received 8 May 2023 1:40PM Clo…" at bounding box center [1229, 699] width 406 height 53
click at [1420, 684] on icon at bounding box center [1418, 688] width 11 height 11
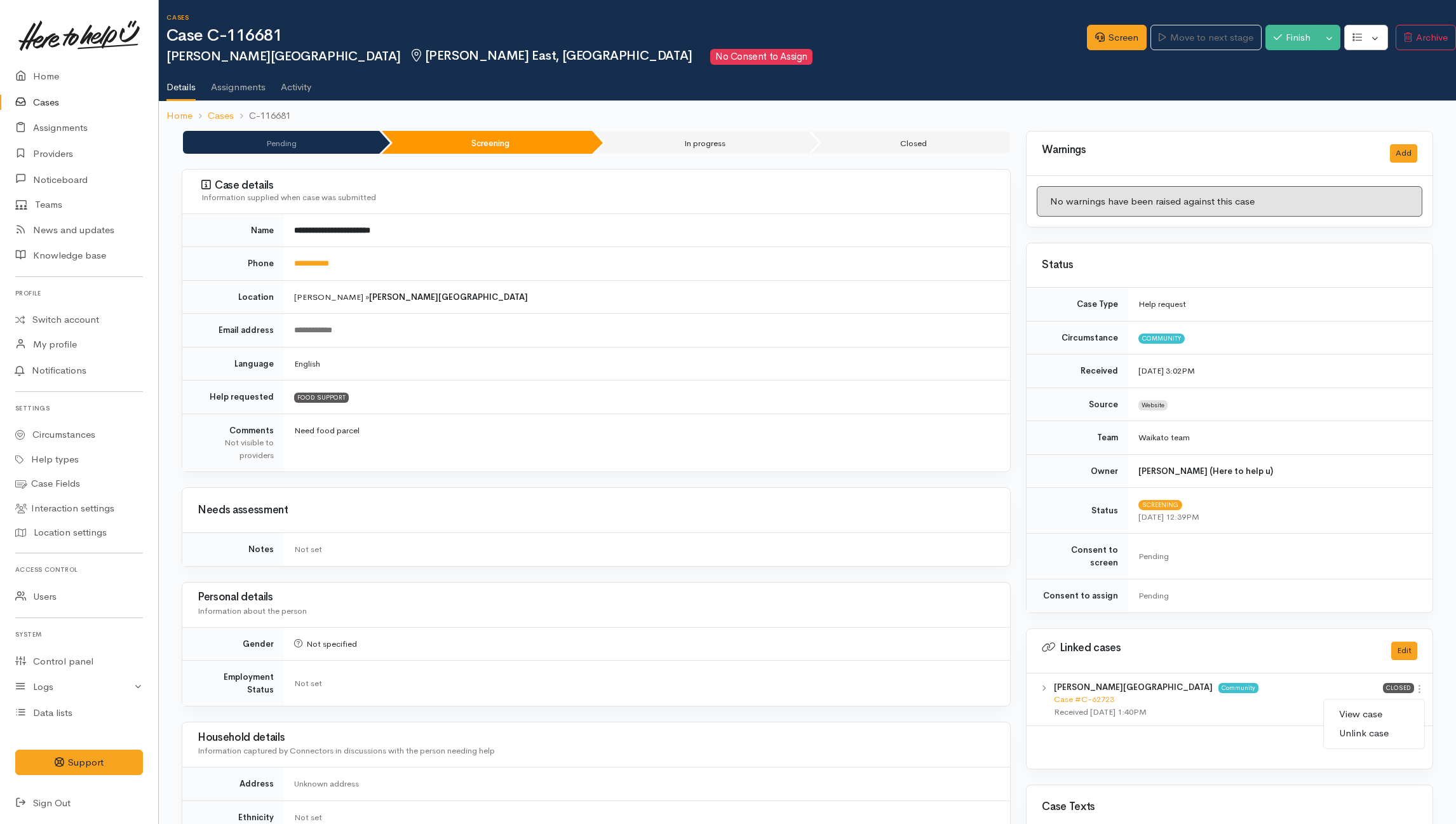
click at [1348, 705] on link "View case" at bounding box center [1374, 714] width 100 height 19
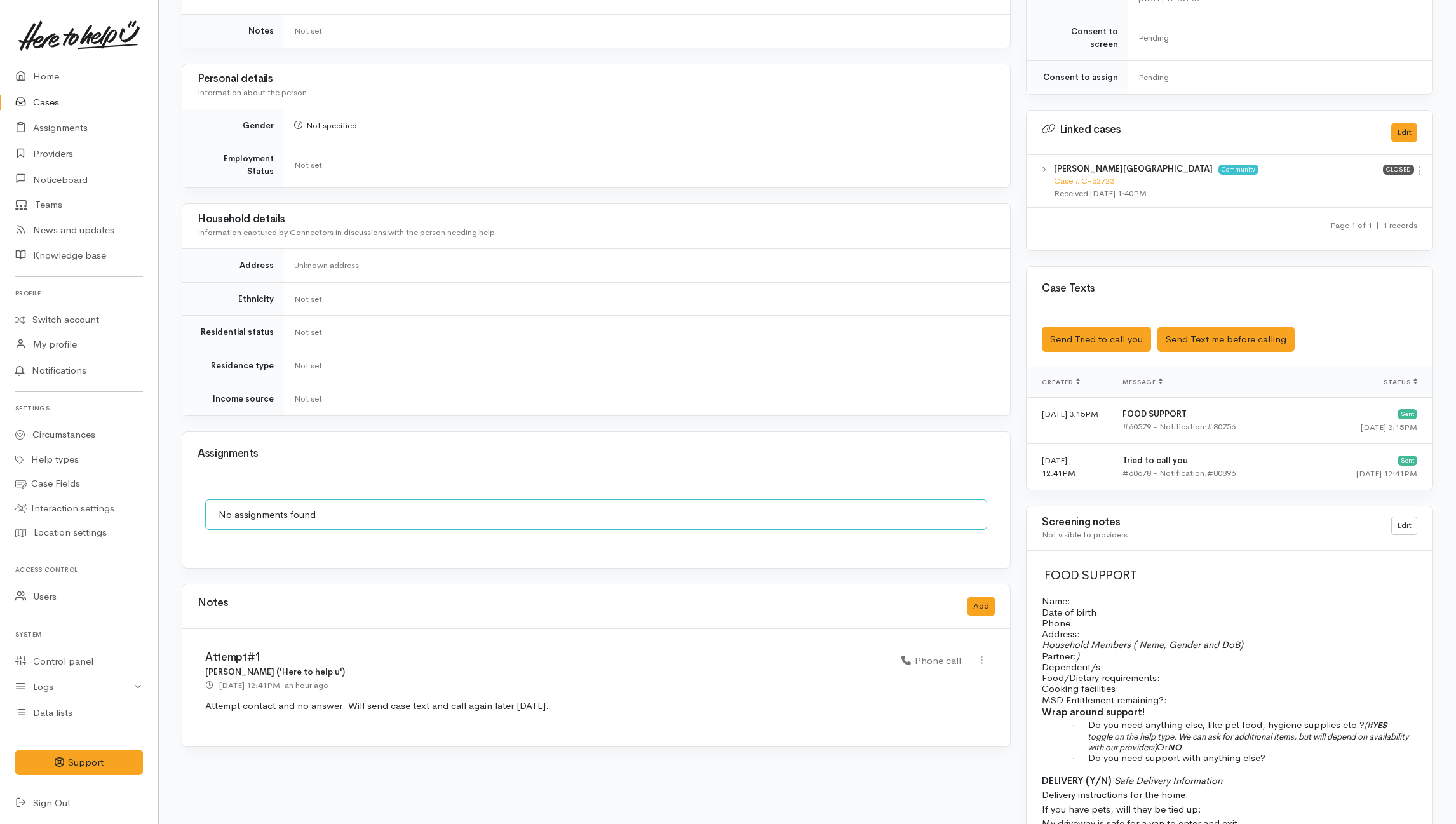
scroll to position [594, 0]
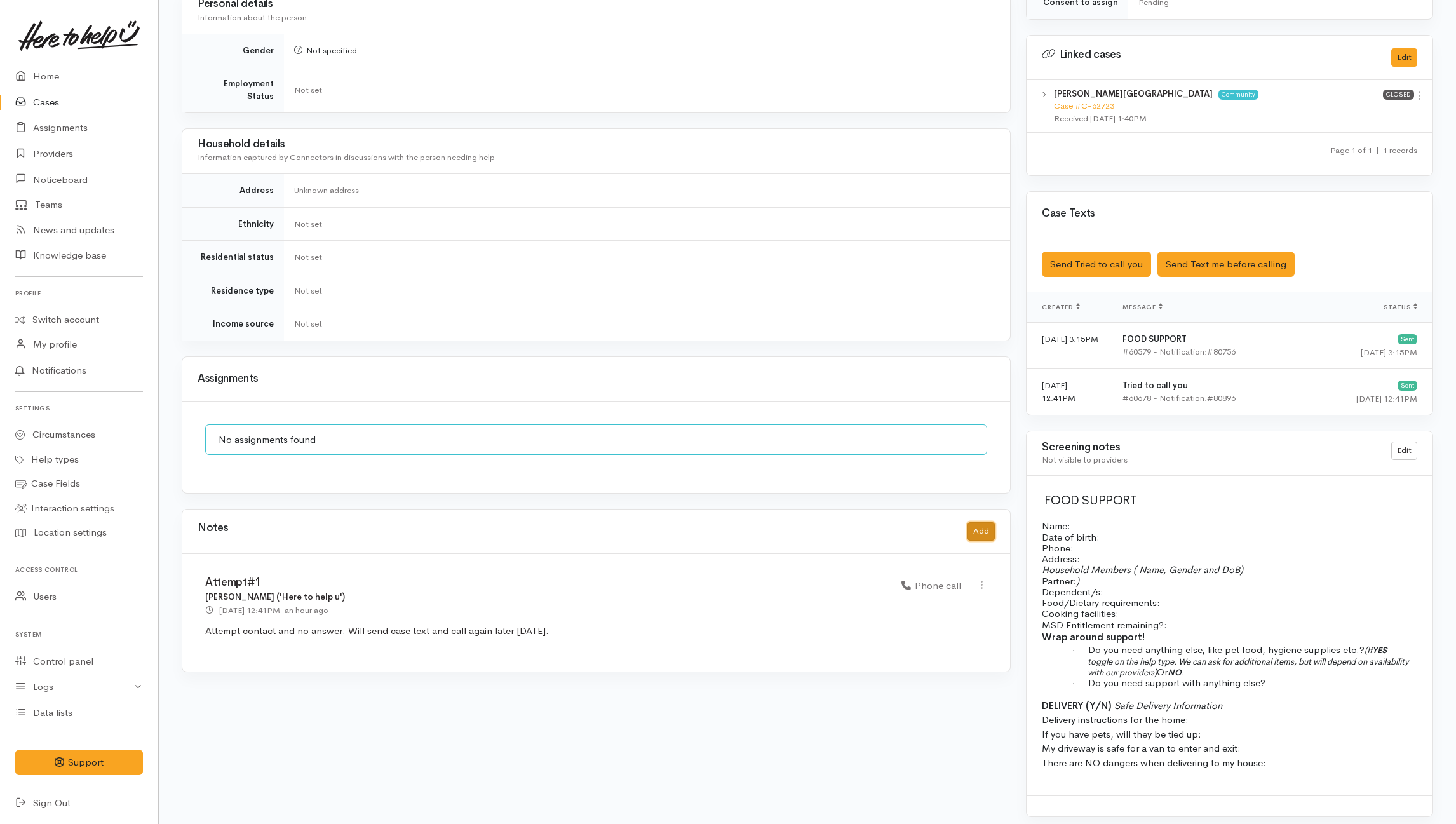
click at [976, 522] on button "Add" at bounding box center [981, 531] width 27 height 18
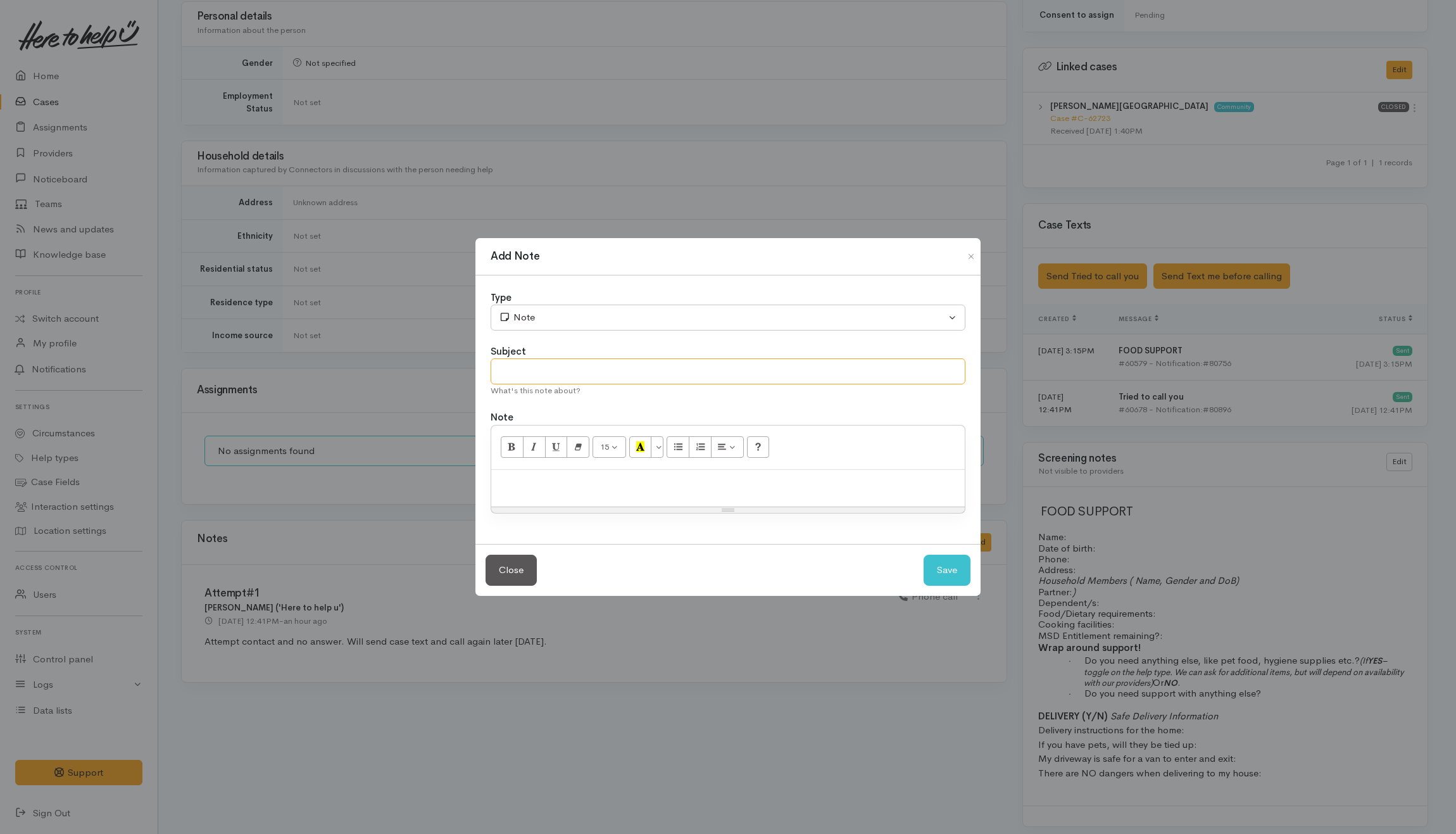
click at [616, 375] on input "text" at bounding box center [728, 371] width 474 height 26
type input "Attempt #2"
click at [656, 475] on div at bounding box center [728, 488] width 474 height 37
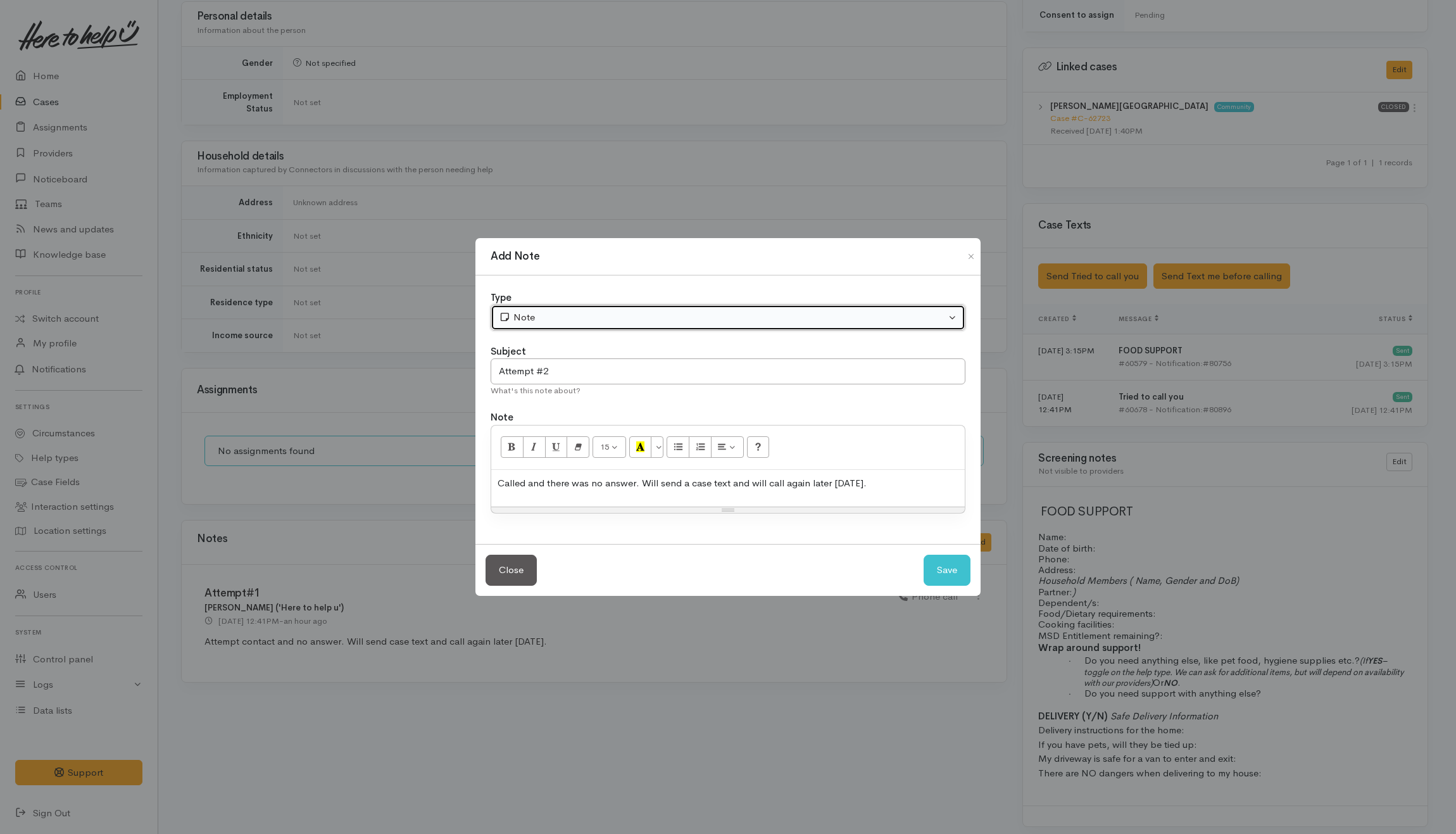
click at [545, 315] on div "Note" at bounding box center [723, 317] width 447 height 14
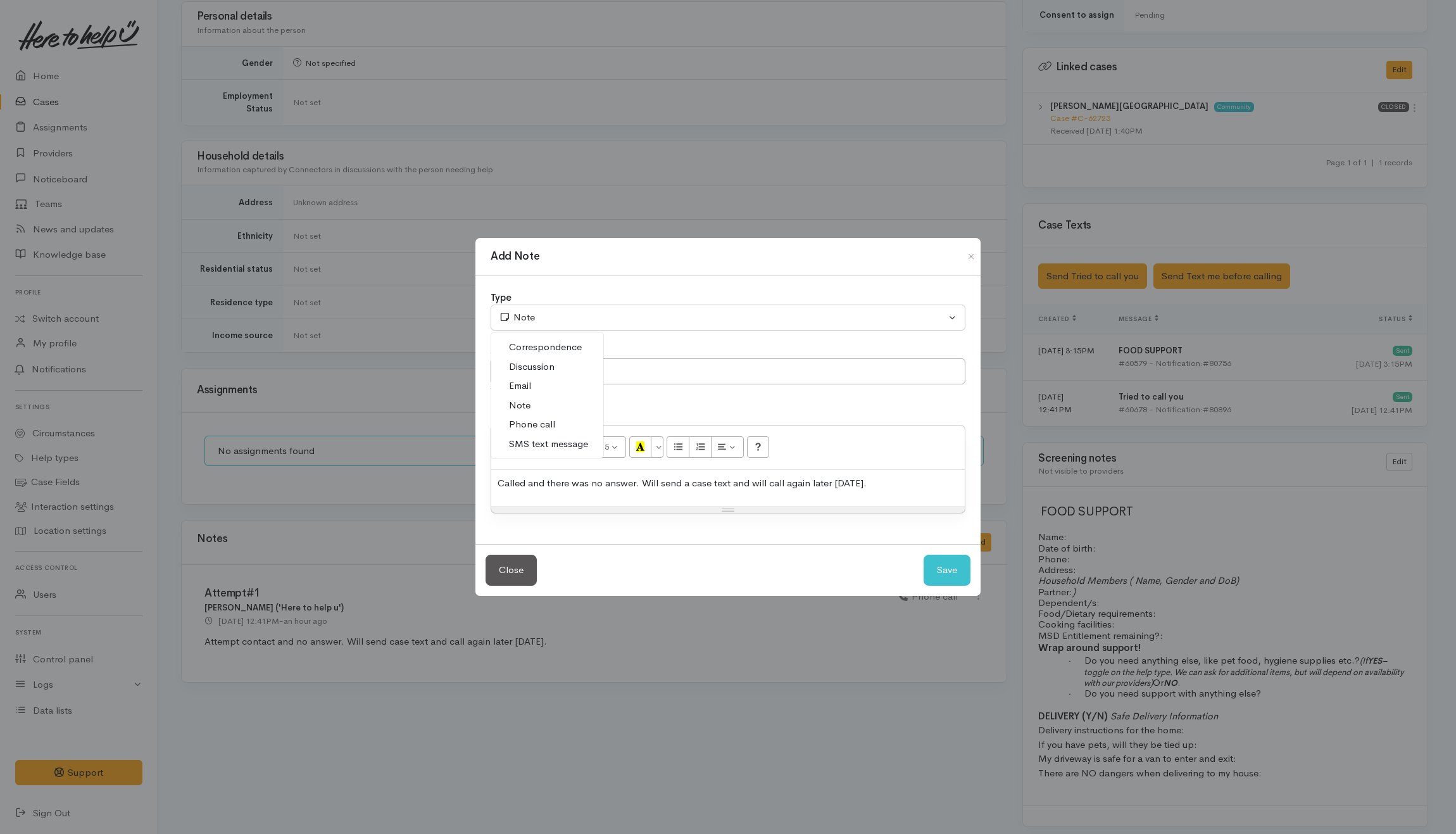
click at [532, 421] on span "Phone call" at bounding box center [532, 424] width 46 height 14
select select "3"
click at [954, 572] on button "Save" at bounding box center [947, 570] width 47 height 31
select select "1"
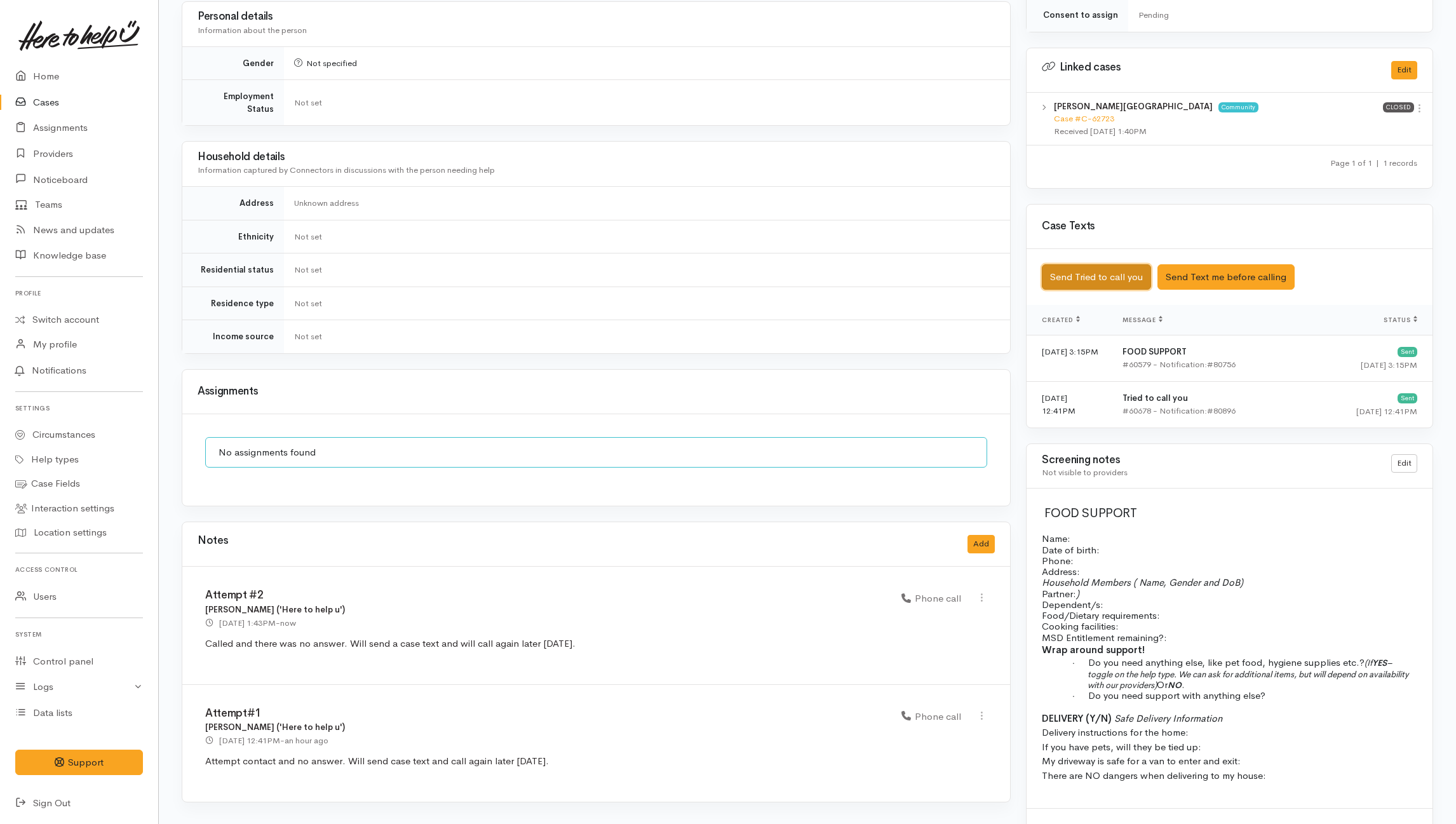
click at [1096, 273] on button "Send Tried to call you" at bounding box center [1096, 277] width 110 height 26
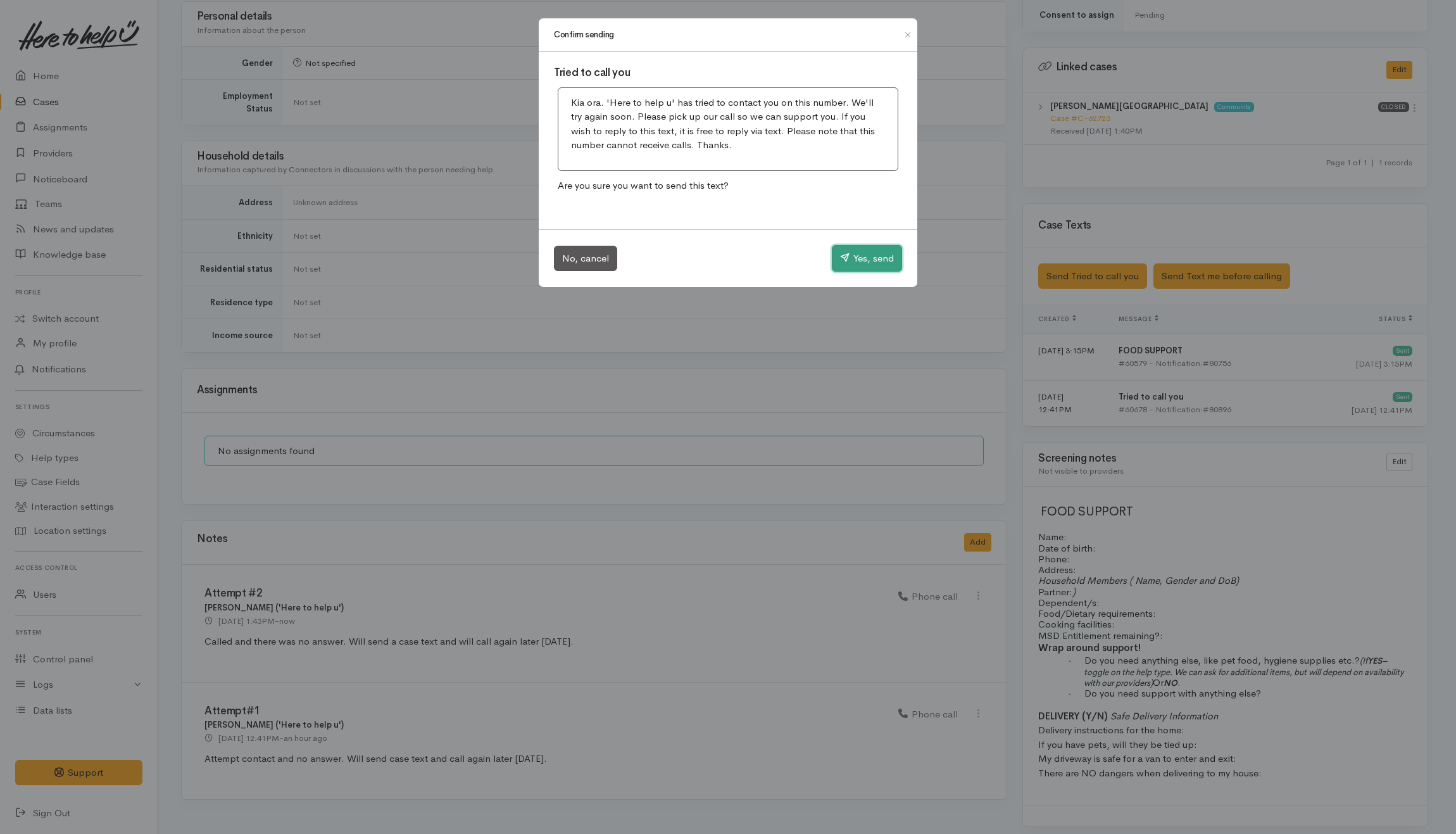
click at [900, 257] on button "Yes, send" at bounding box center [867, 259] width 70 height 27
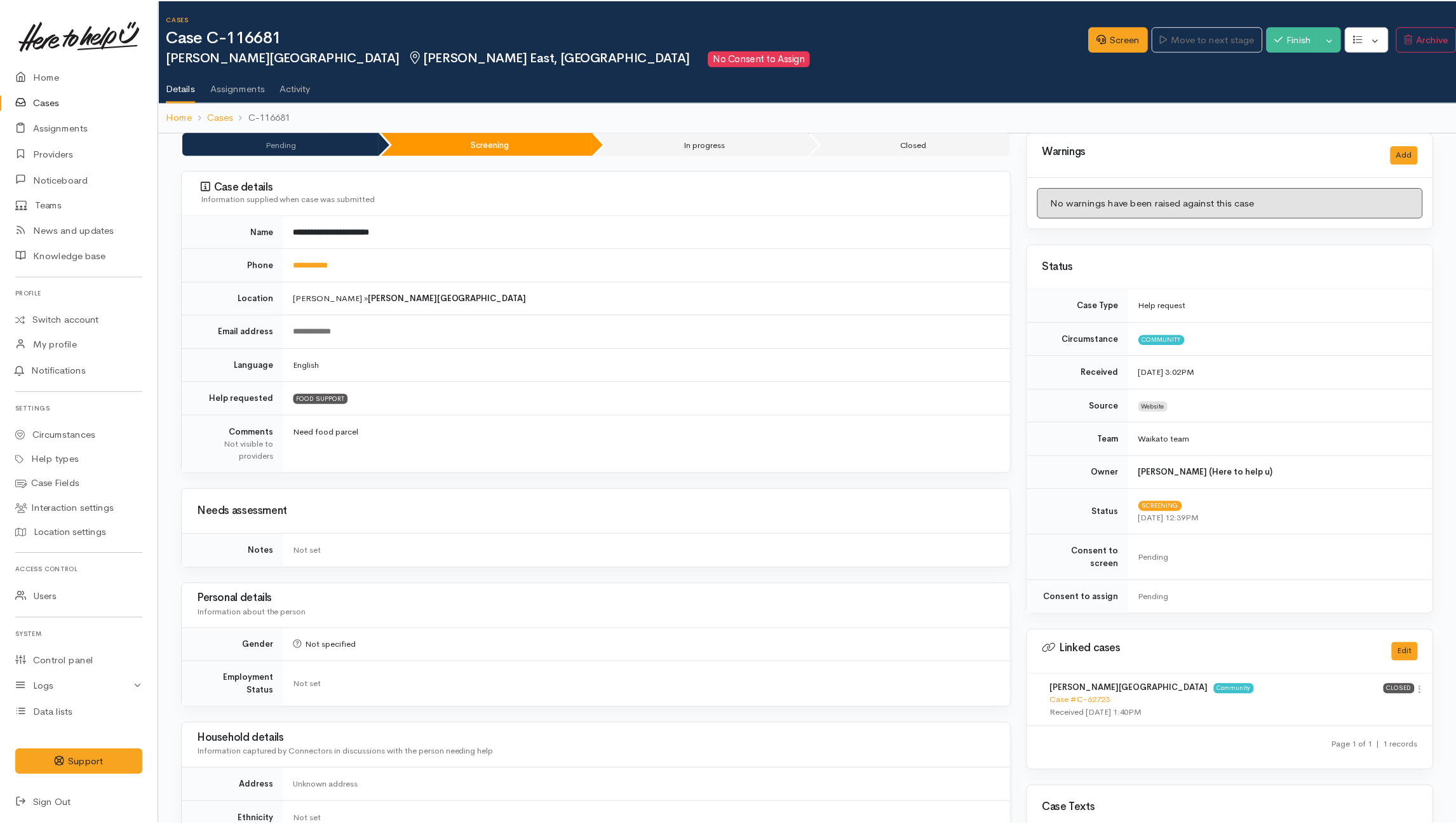
scroll to position [569, 0]
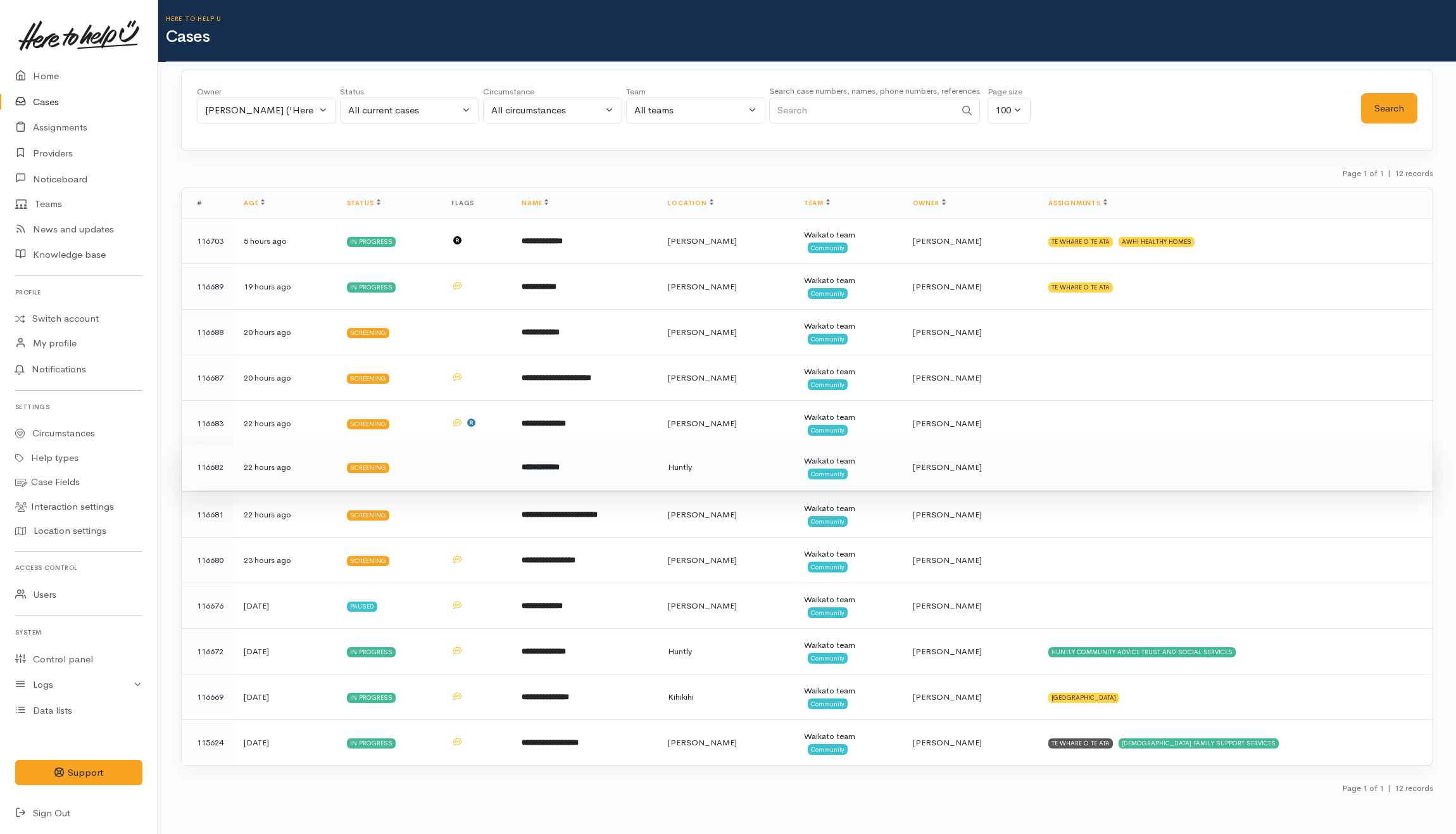
drag, startPoint x: 632, startPoint y: 474, endPoint x: 573, endPoint y: 462, distance: 60.2
click at [632, 474] on td "**********" at bounding box center [585, 468] width 147 height 46
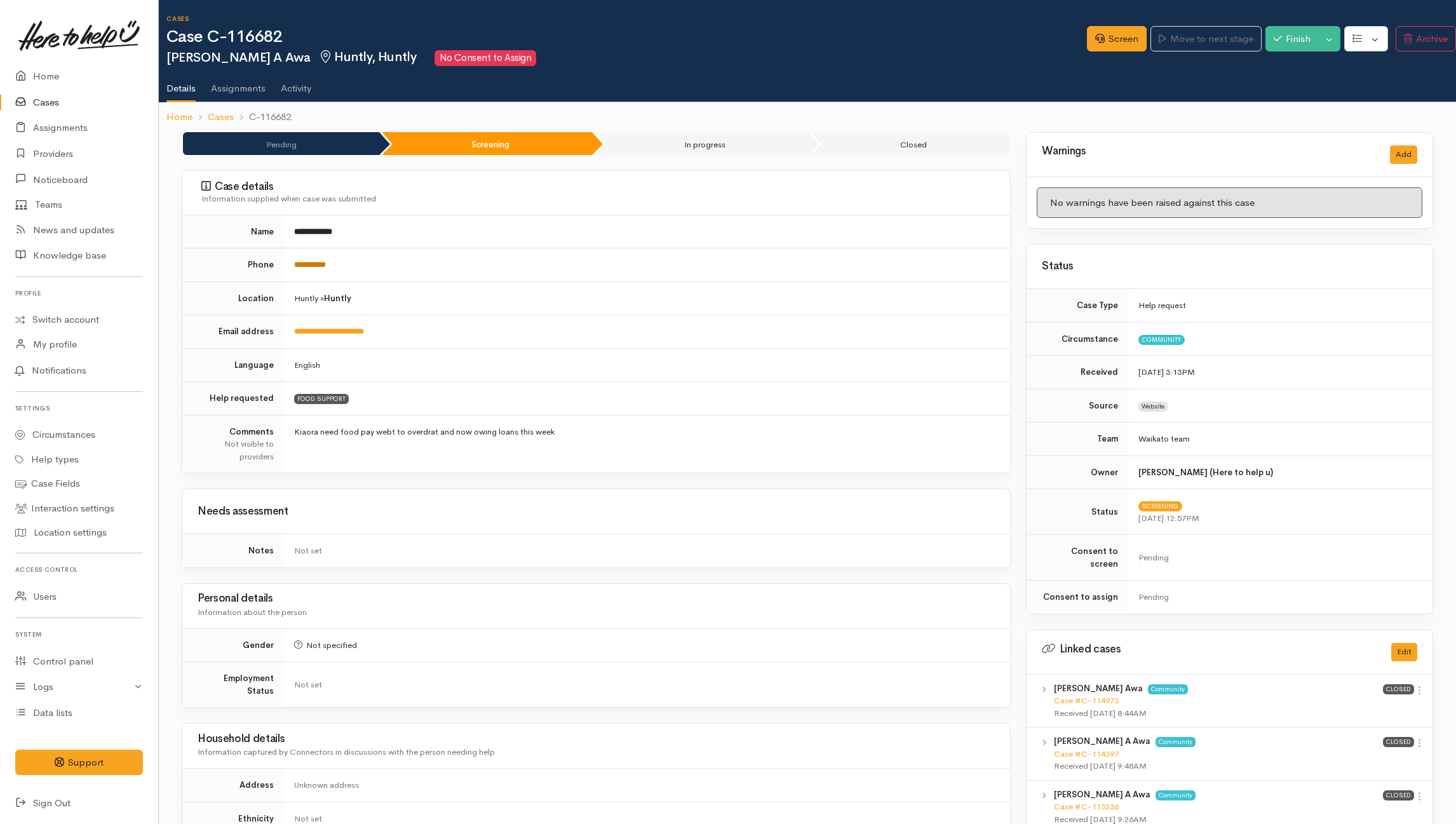
click at [301, 261] on link "**********" at bounding box center [310, 264] width 32 height 9
drag, startPoint x: 976, startPoint y: 735, endPoint x: 989, endPoint y: 707, distance: 30.9
click at [976, 731] on div "Household details Information captured by Connectors in discussions with the pe…" at bounding box center [595, 745] width 797 height 34
click at [1418, 685] on icon at bounding box center [1418, 689] width 11 height 11
click at [1358, 706] on link "View case" at bounding box center [1374, 715] width 100 height 19
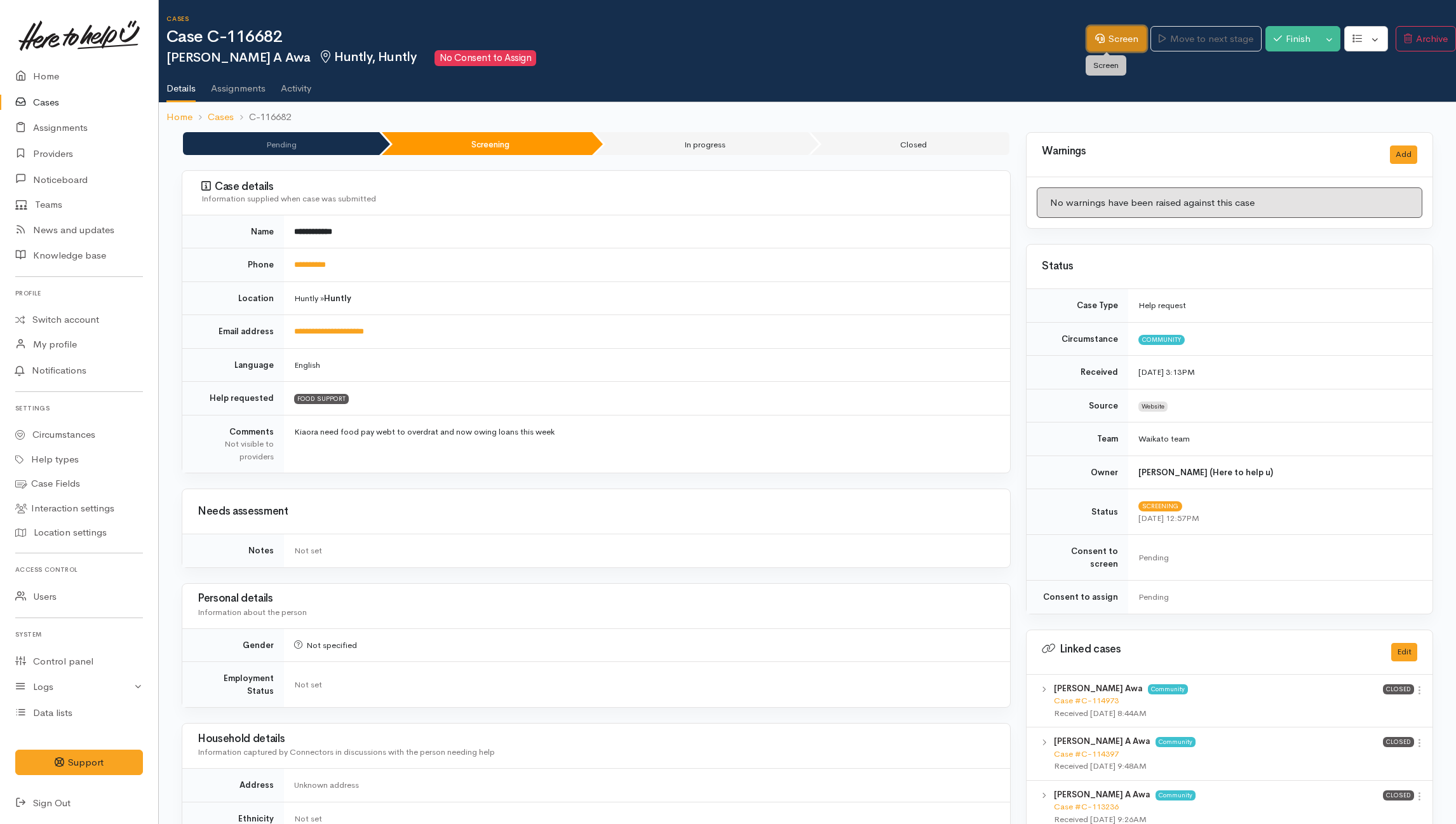
click at [1118, 40] on link "Screen" at bounding box center [1117, 38] width 60 height 26
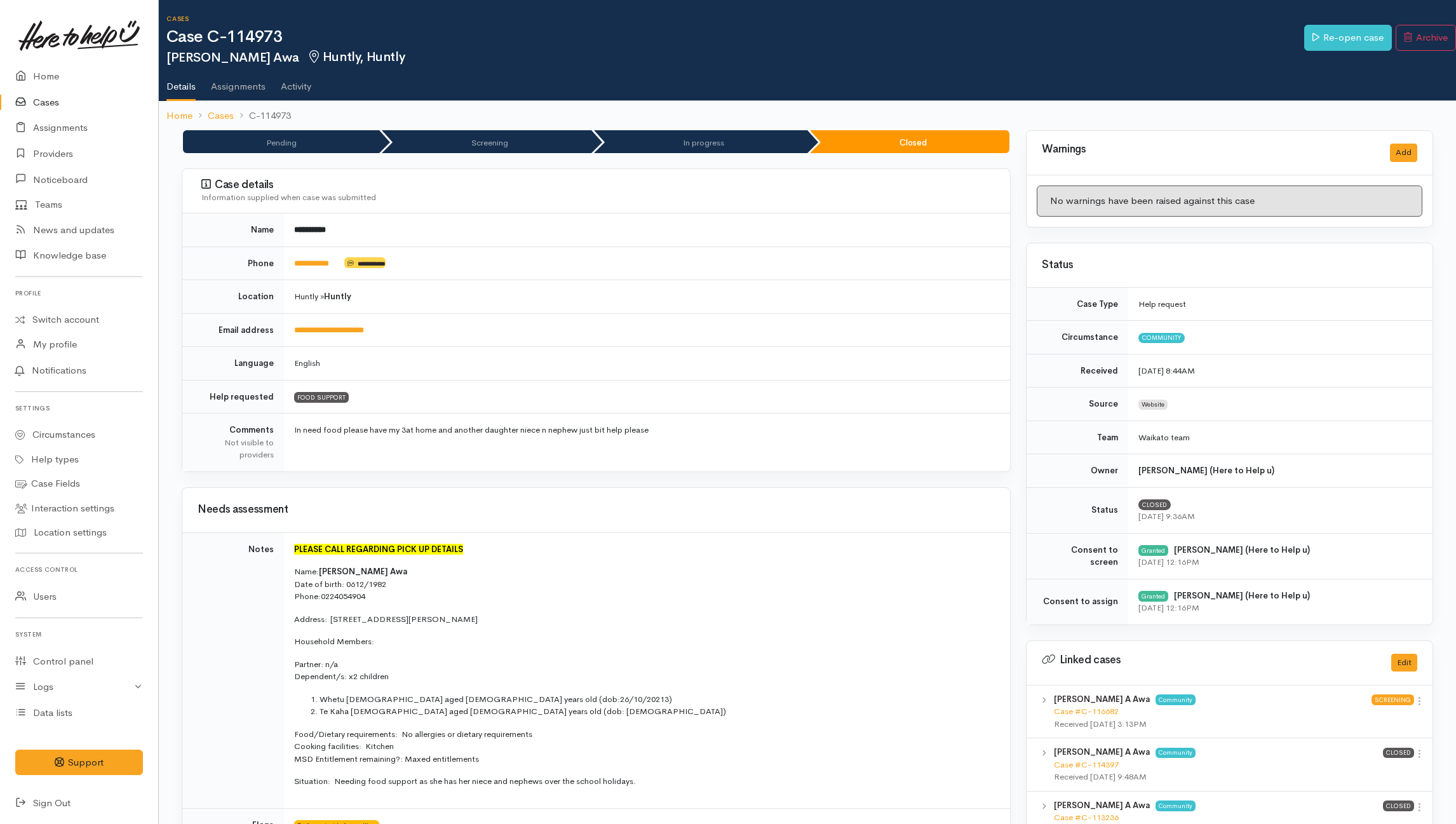
drag, startPoint x: 908, startPoint y: 268, endPoint x: 917, endPoint y: 264, distance: 9.8
click at [909, 268] on td "**********" at bounding box center [646, 262] width 726 height 34
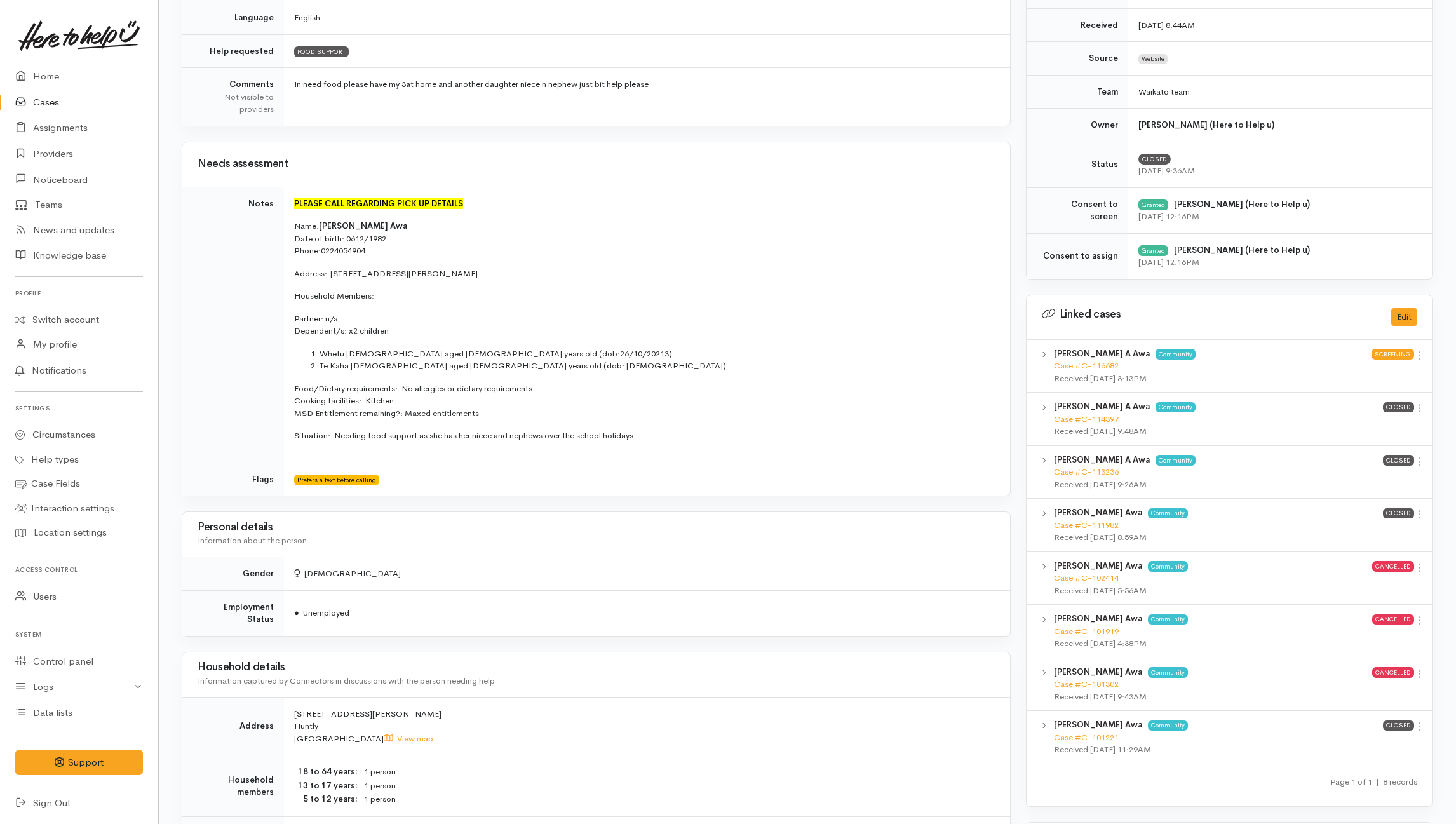
scroll to position [338, 0]
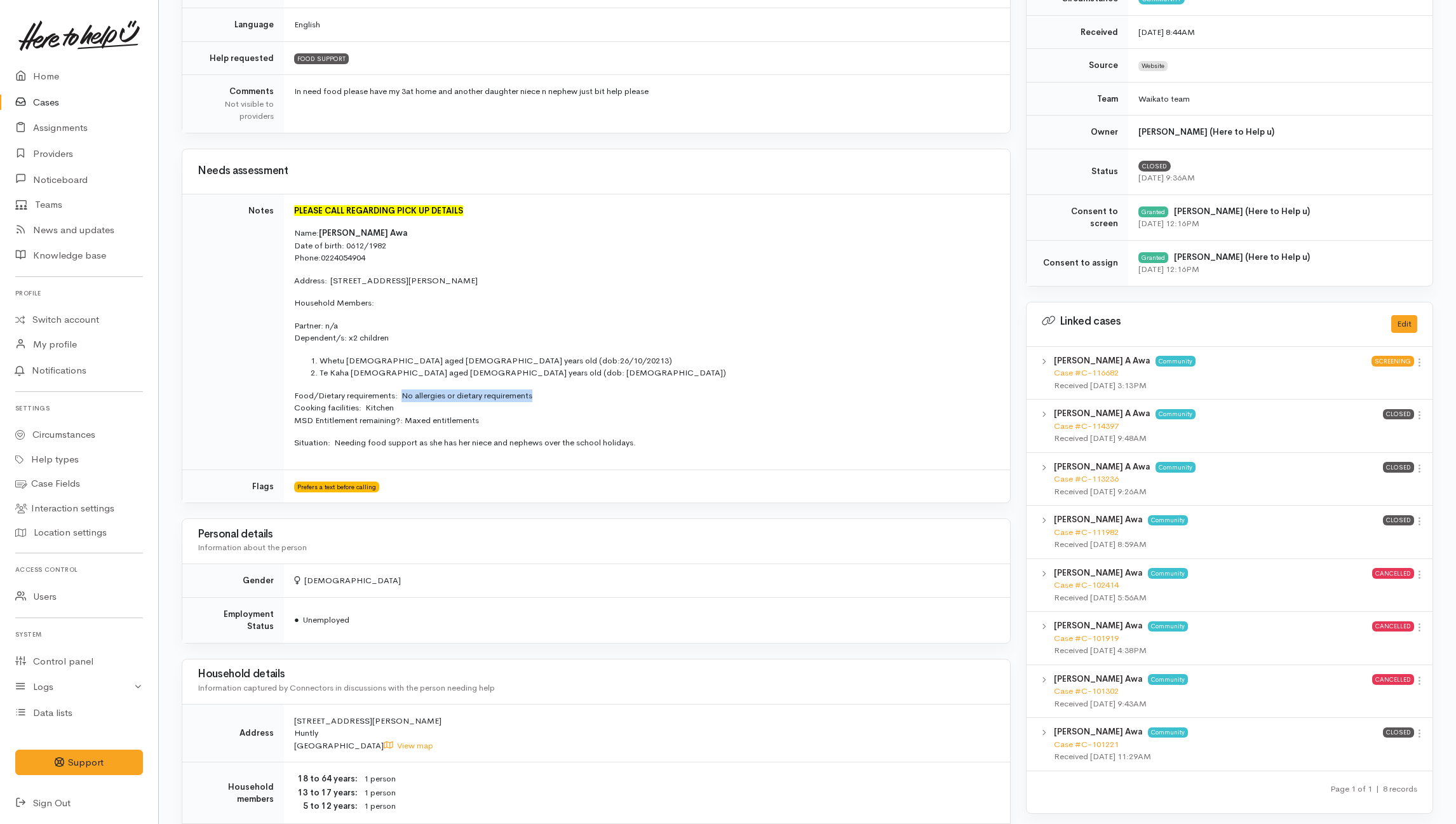
drag, startPoint x: 402, startPoint y: 399, endPoint x: 538, endPoint y: 387, distance: 136.5
click at [538, 387] on td "PLEASE CALL REGARDING PICK UP DETAILS Name: [PERSON_NAME] Awa Date of birth: 06…" at bounding box center [646, 331] width 726 height 276
copy p "No allergies or dietary requirements"
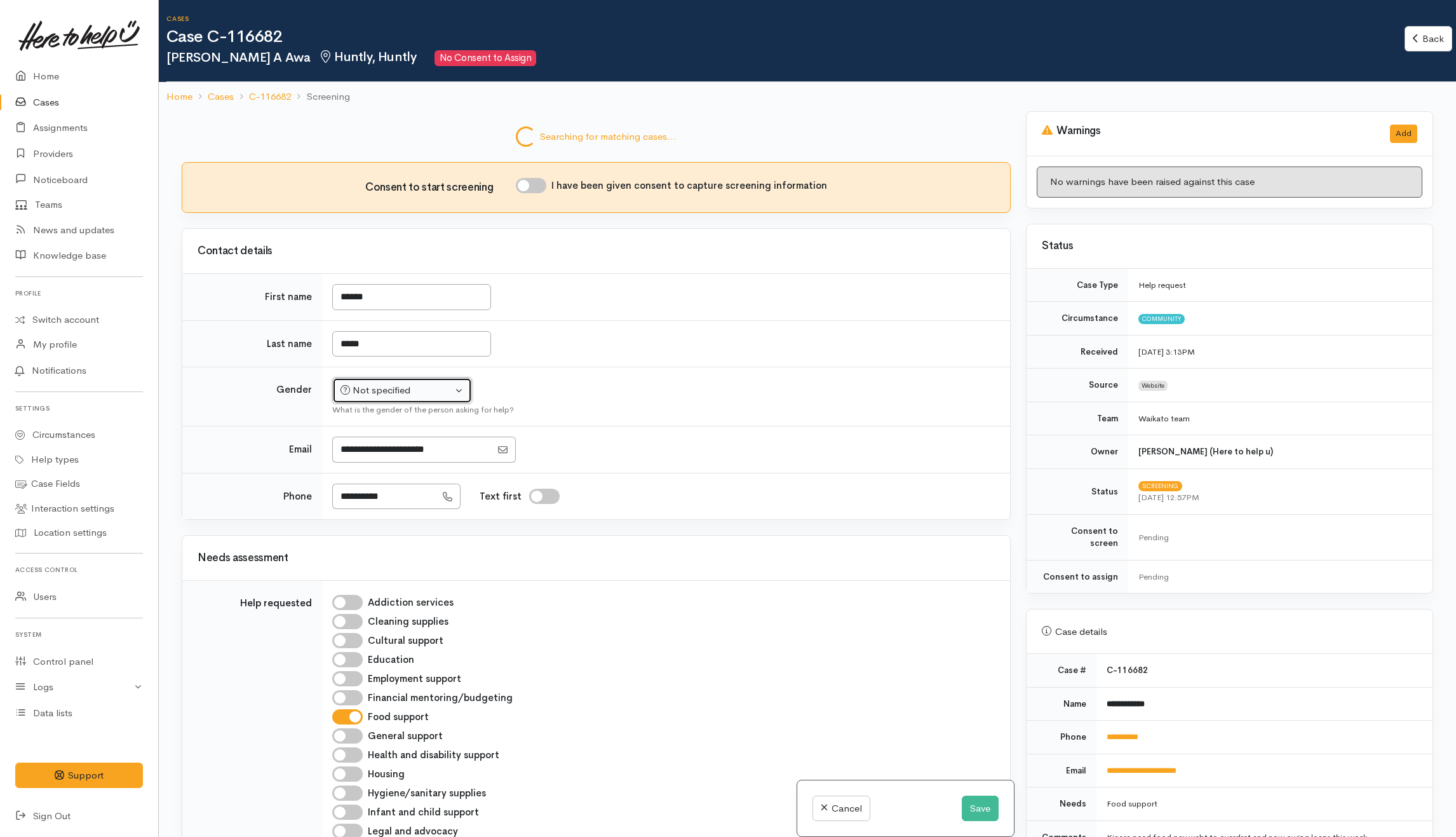
click at [397, 387] on div "Not specified" at bounding box center [396, 390] width 112 height 14
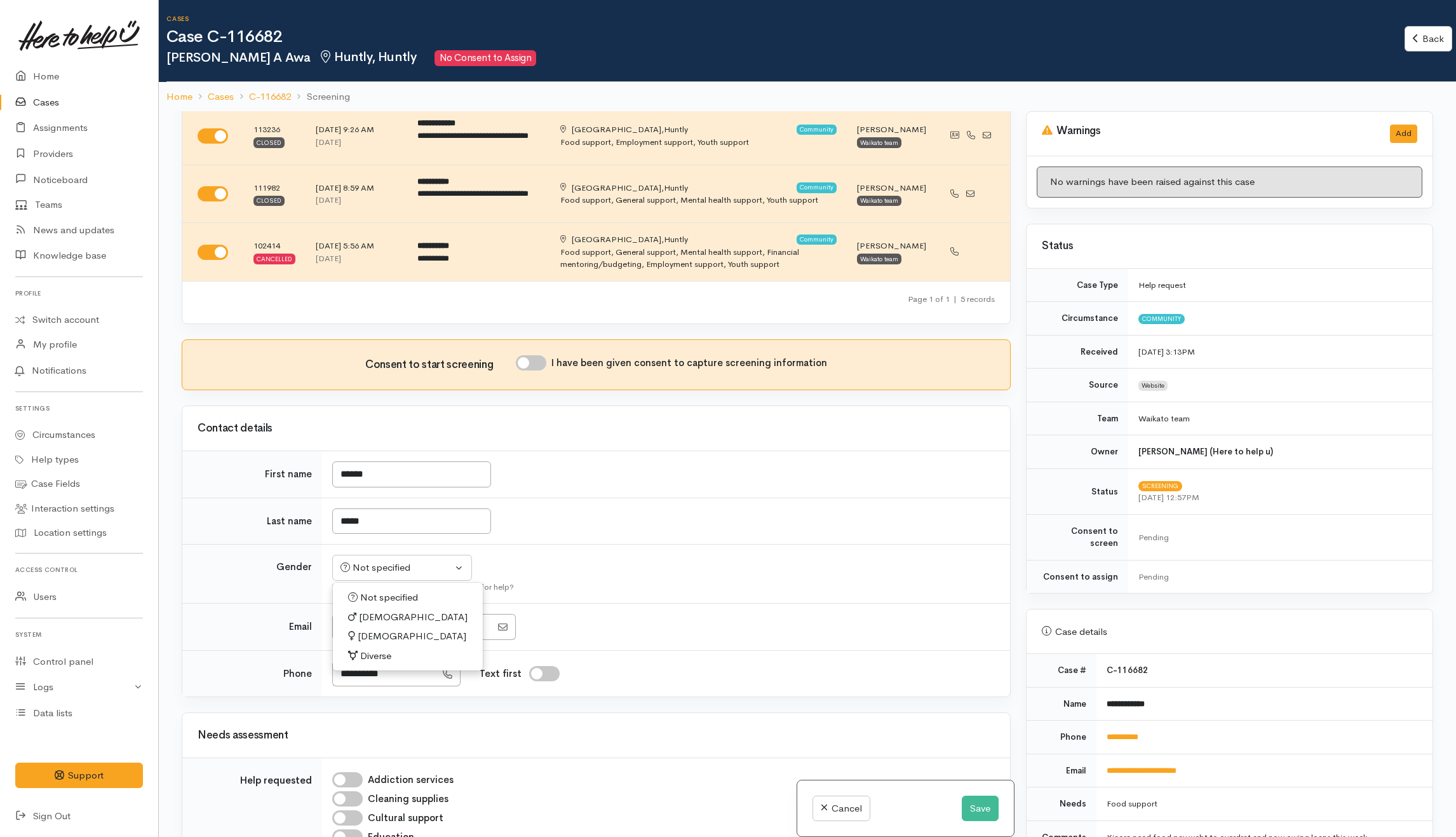
scroll to position [423, 0]
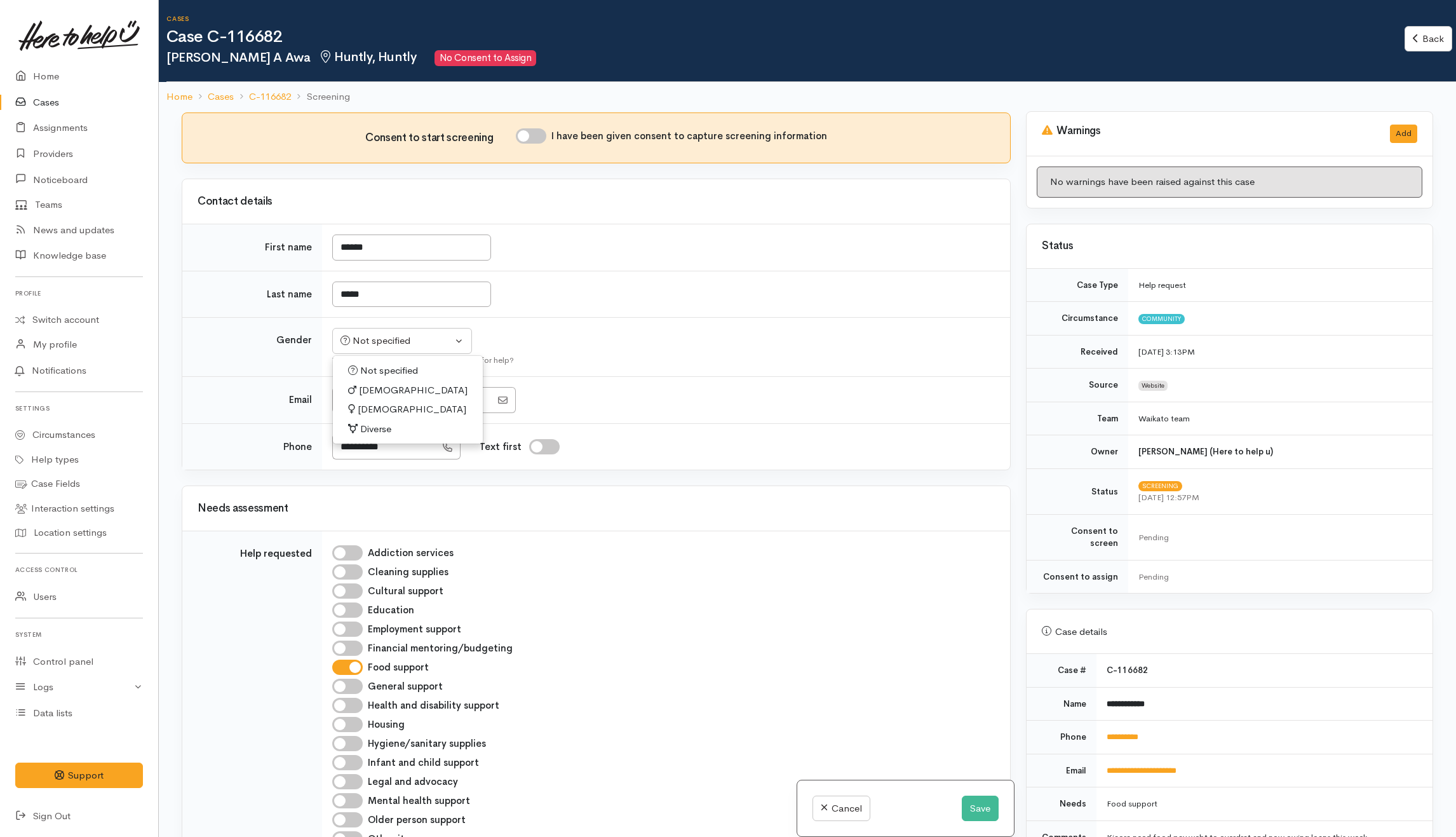
click at [364, 410] on span "[DEMOGRAPHIC_DATA]" at bounding box center [412, 409] width 109 height 14
select select "[DEMOGRAPHIC_DATA]"
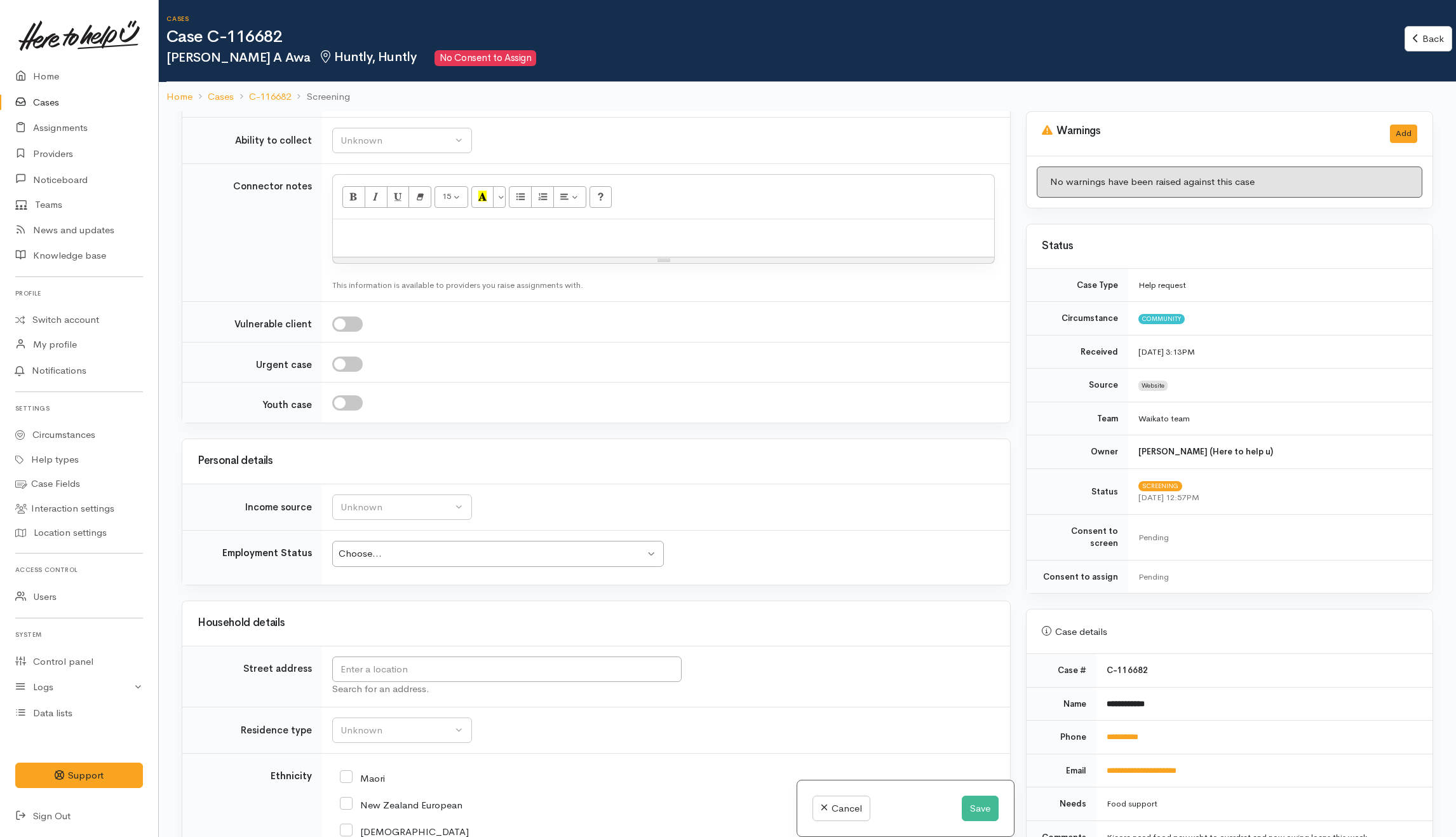
scroll to position [1356, 0]
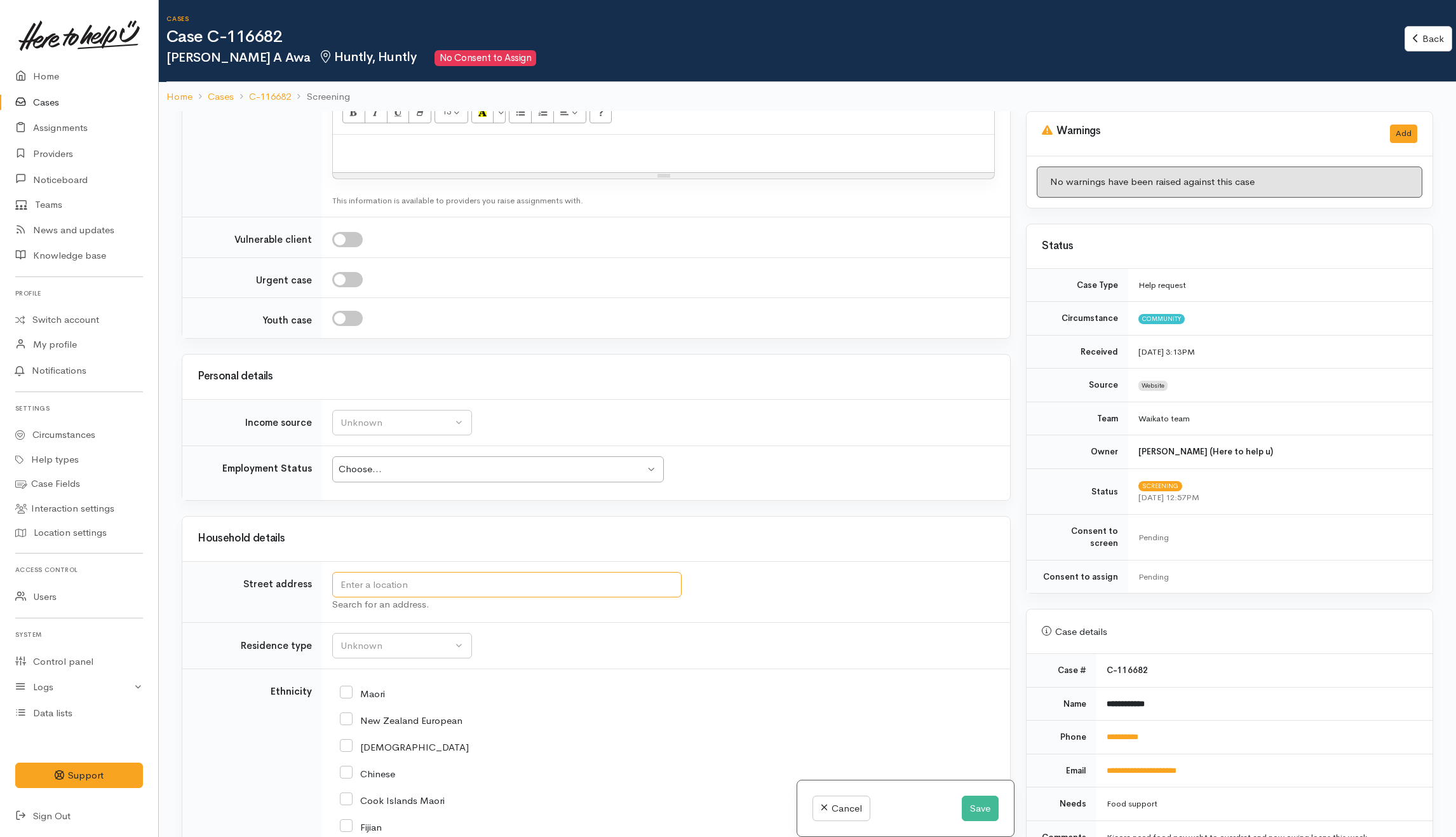
click at [498, 591] on input "text" at bounding box center [506, 584] width 349 height 26
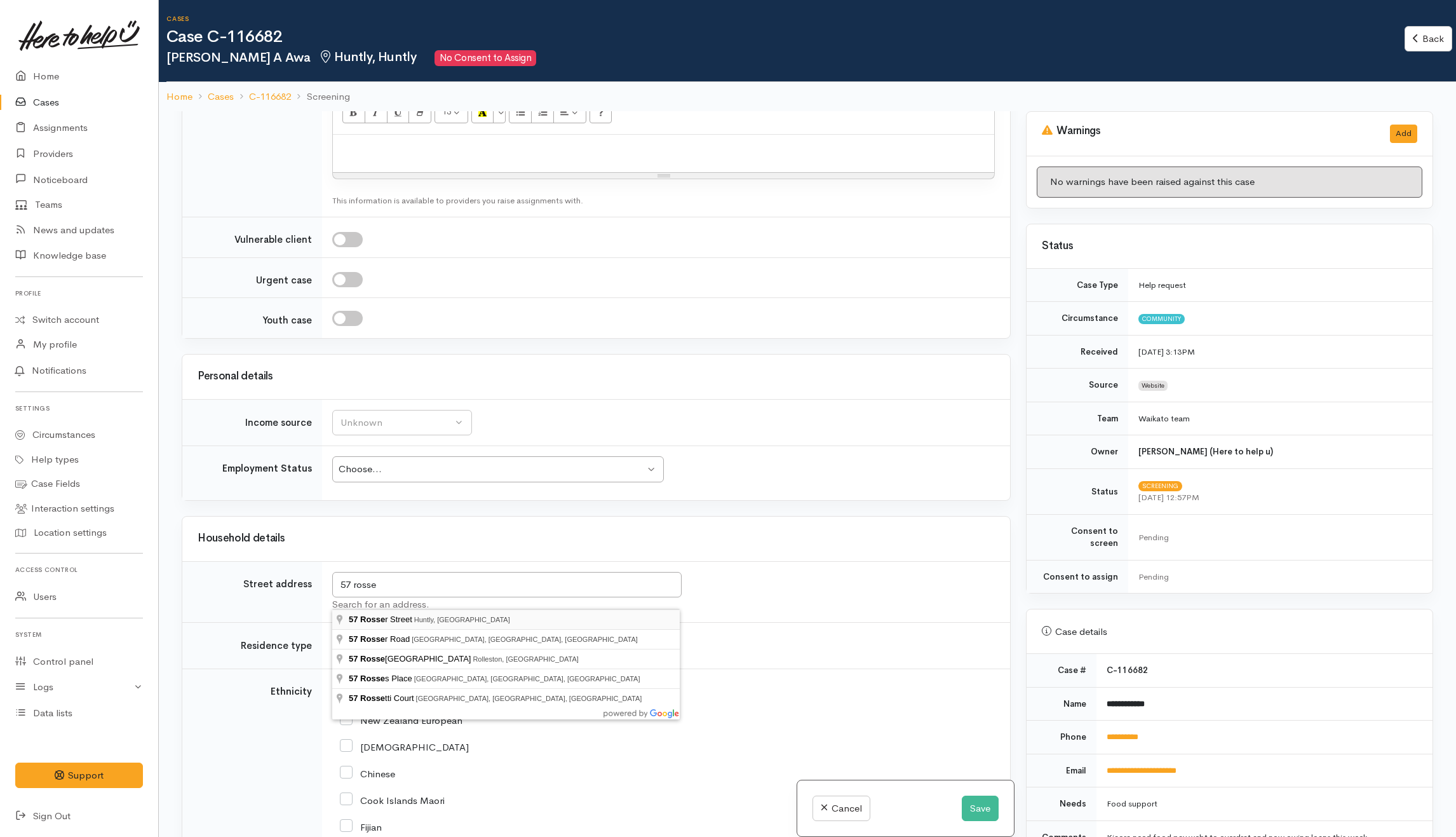
type input "57 Rosser Street, Huntly, New Zealand"
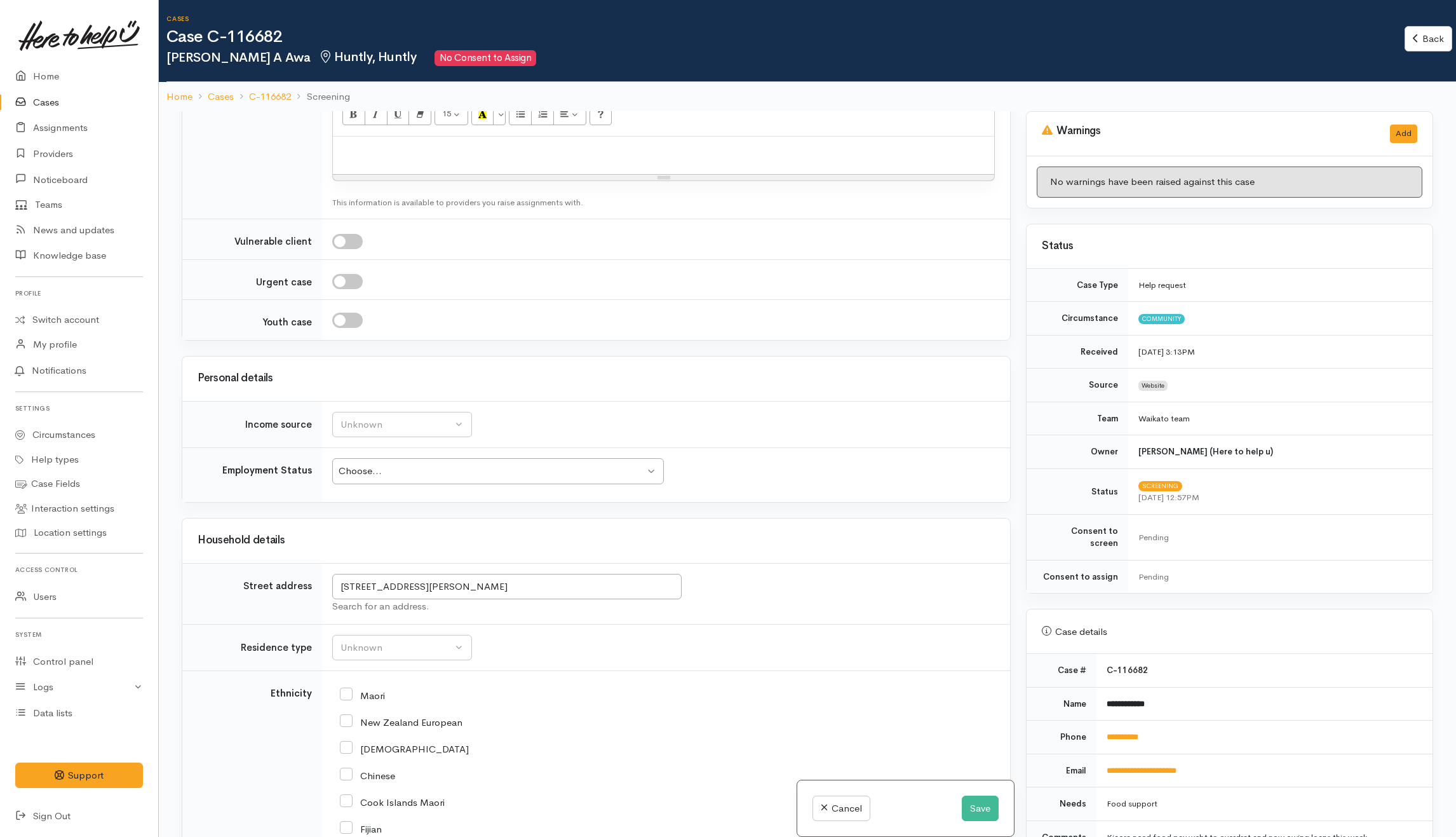
scroll to position [1667, 0]
drag, startPoint x: 443, startPoint y: 667, endPoint x: 453, endPoint y: 669, distance: 10.2
click at [447, 656] on button "Unknown" at bounding box center [401, 643] width 139 height 26
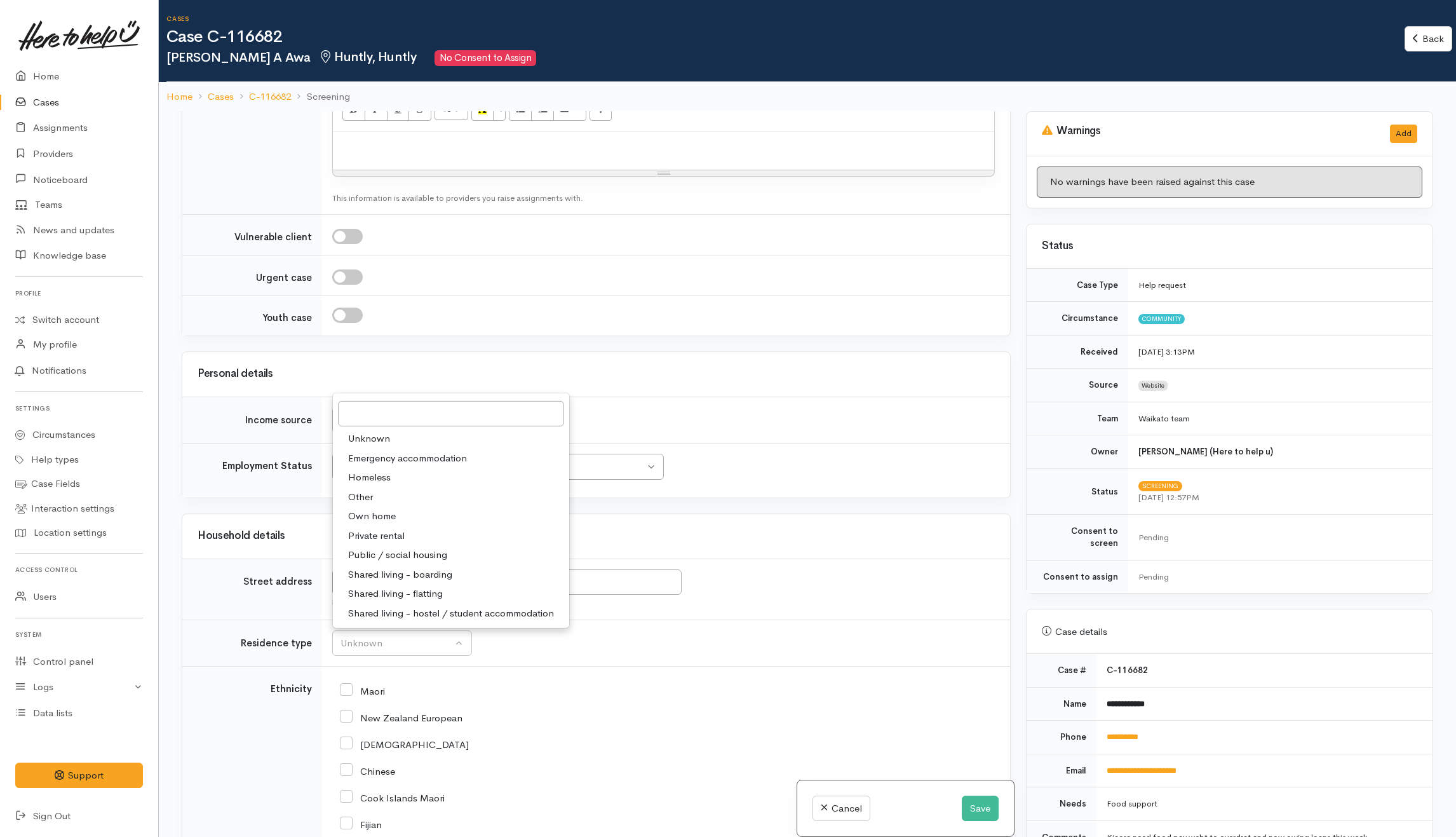
click at [385, 563] on span "Public / social housing" at bounding box center [397, 554] width 99 height 14
select select "3"
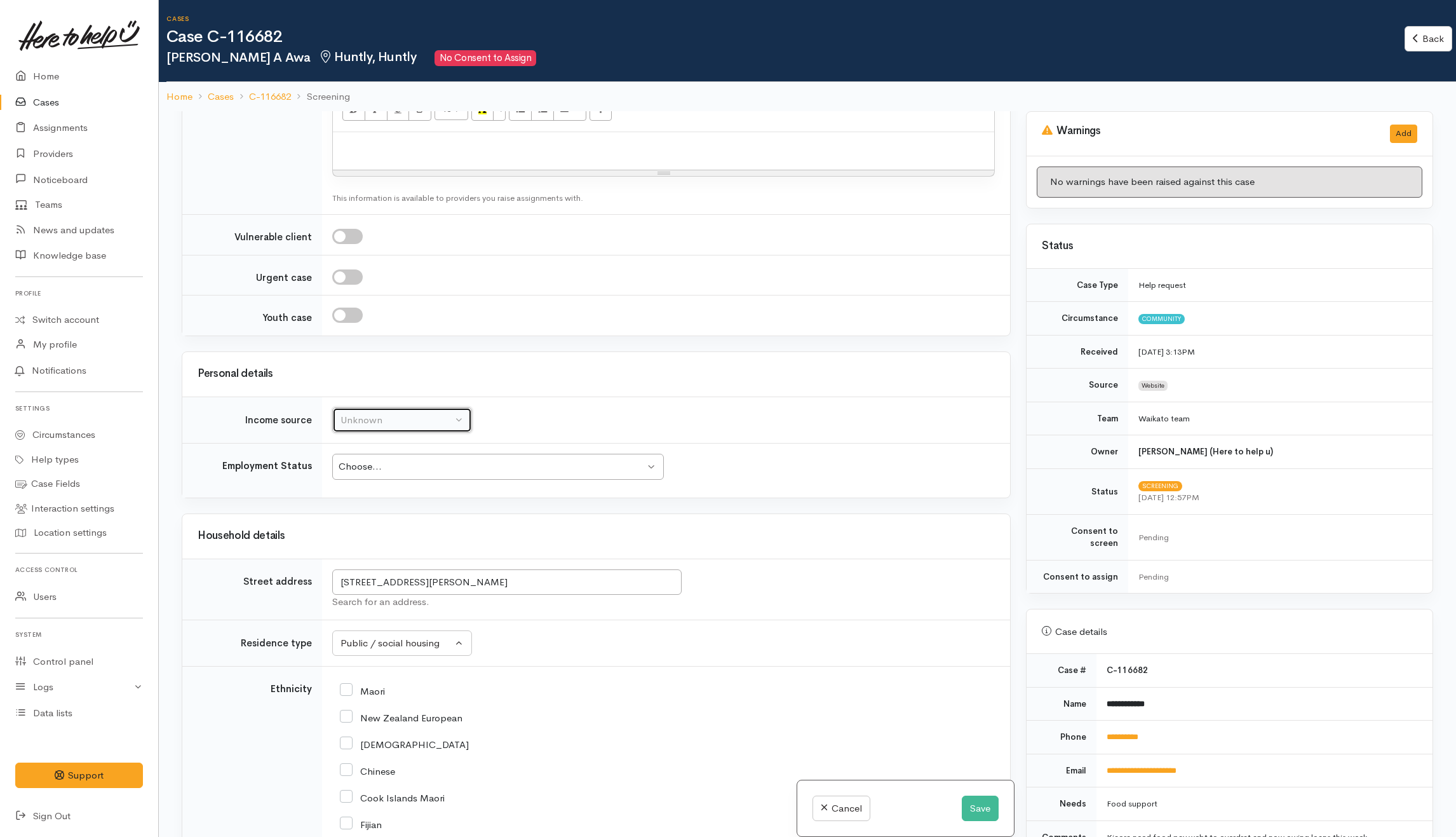
click at [359, 428] on div "Unknown" at bounding box center [396, 419] width 112 height 14
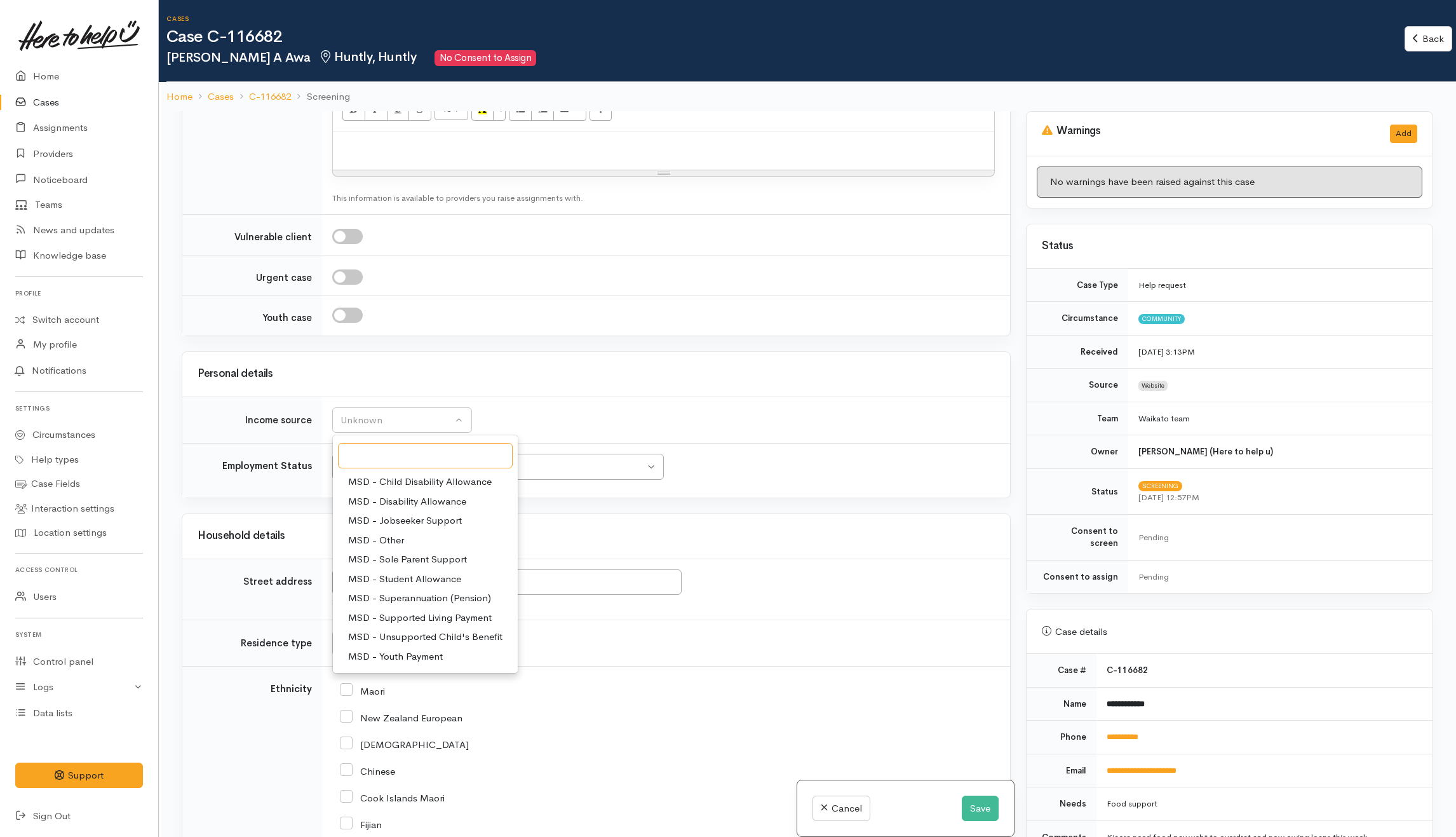
scroll to position [0, 0]
click at [424, 604] on span "MSD - Jobseeker Support" at bounding box center [405, 596] width 113 height 14
select select "4"
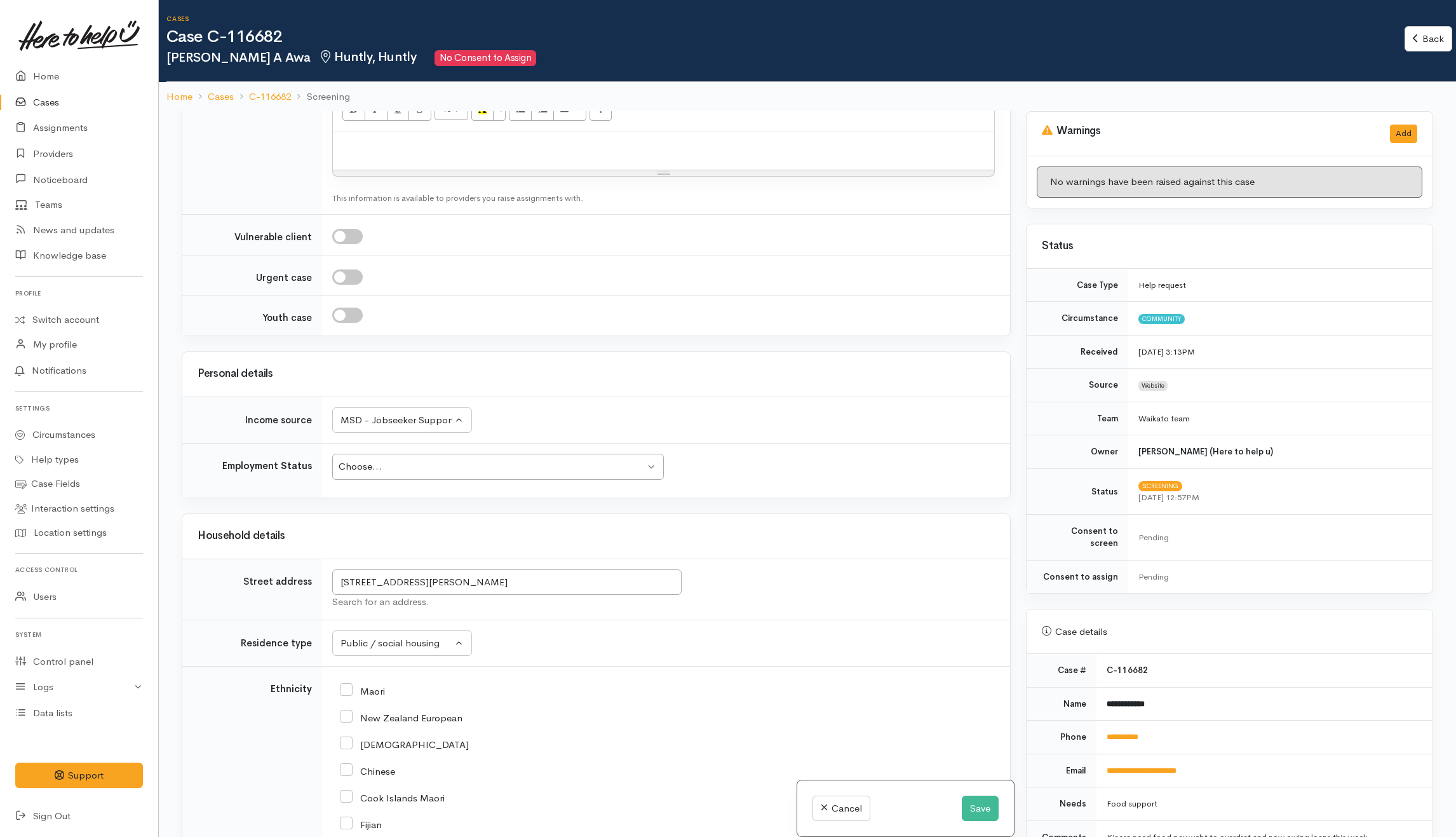
click at [586, 424] on td "Unknown ACC Maternity leave MSD - Away from Home Allowance MSD - Child Disabili…" at bounding box center [665, 419] width 688 height 47
click at [565, 474] on div "Choose..." at bounding box center [491, 467] width 307 height 14
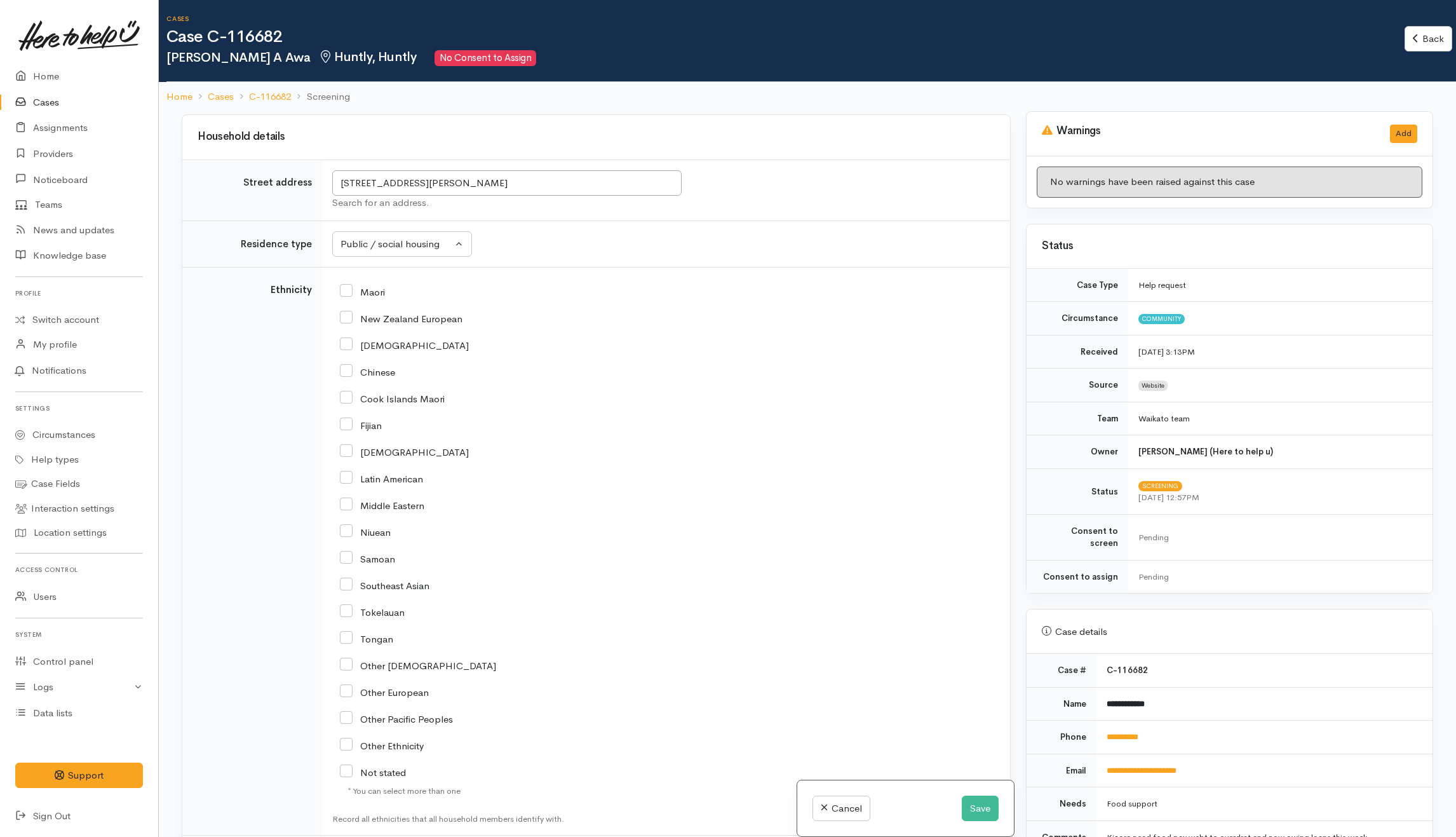
scroll to position [2091, 0]
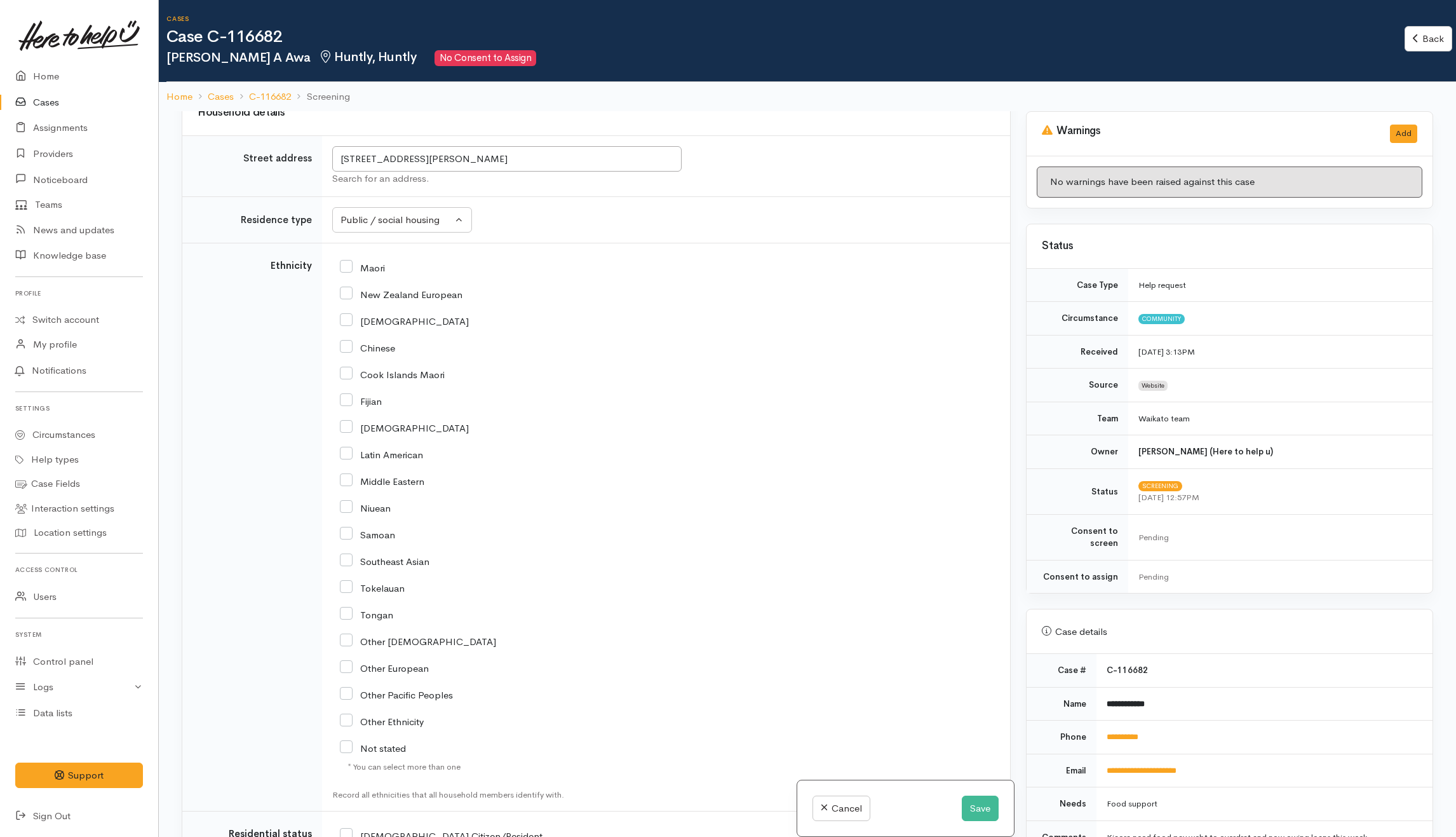
click at [377, 272] on input "Maori" at bounding box center [362, 266] width 45 height 12
checkbox input "true"
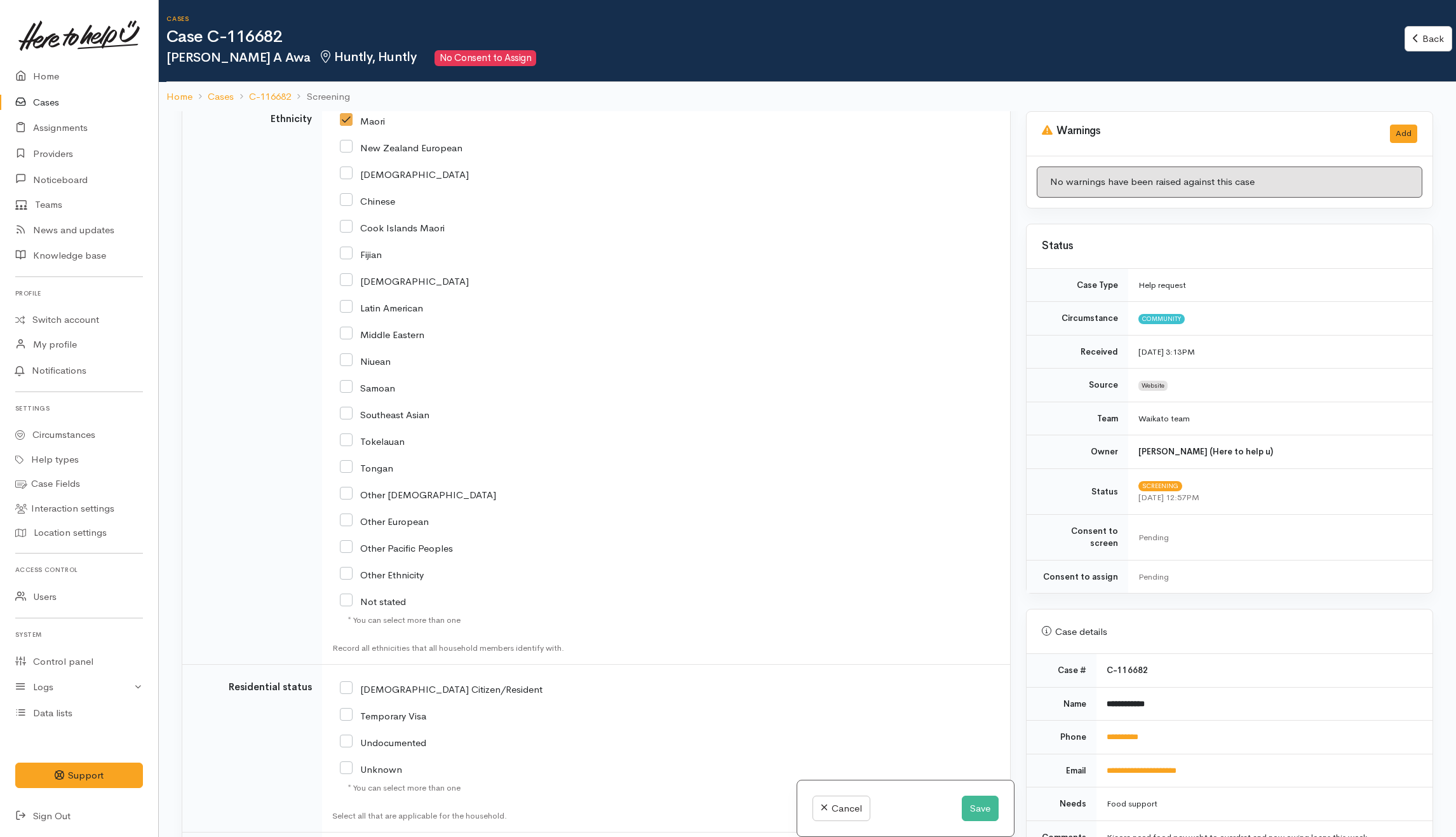
scroll to position [2420, 0]
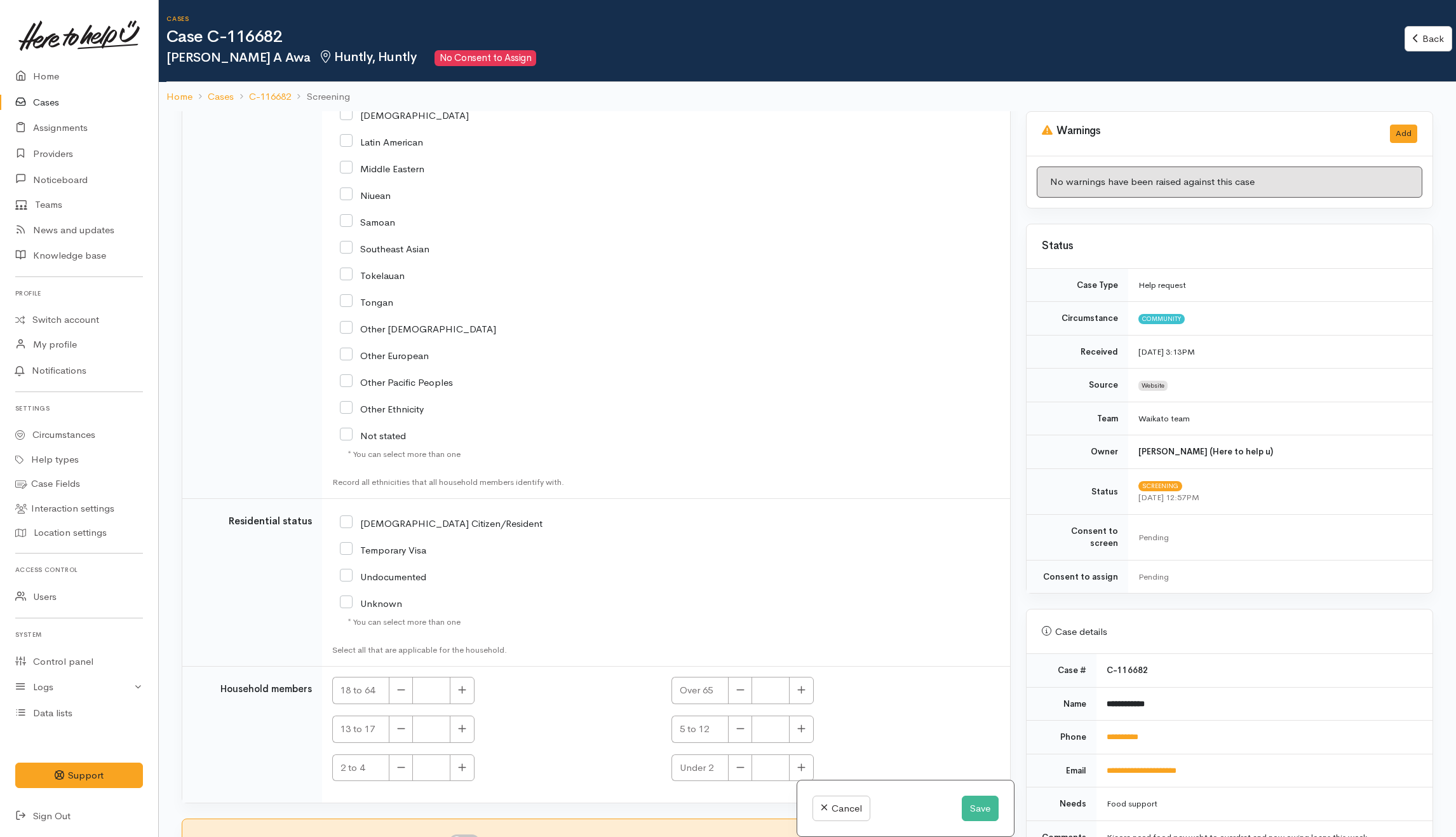
click at [394, 517] on input "[DEMOGRAPHIC_DATA] Citizen/Resident" at bounding box center [440, 522] width 203 height 12
checkbox input "true"
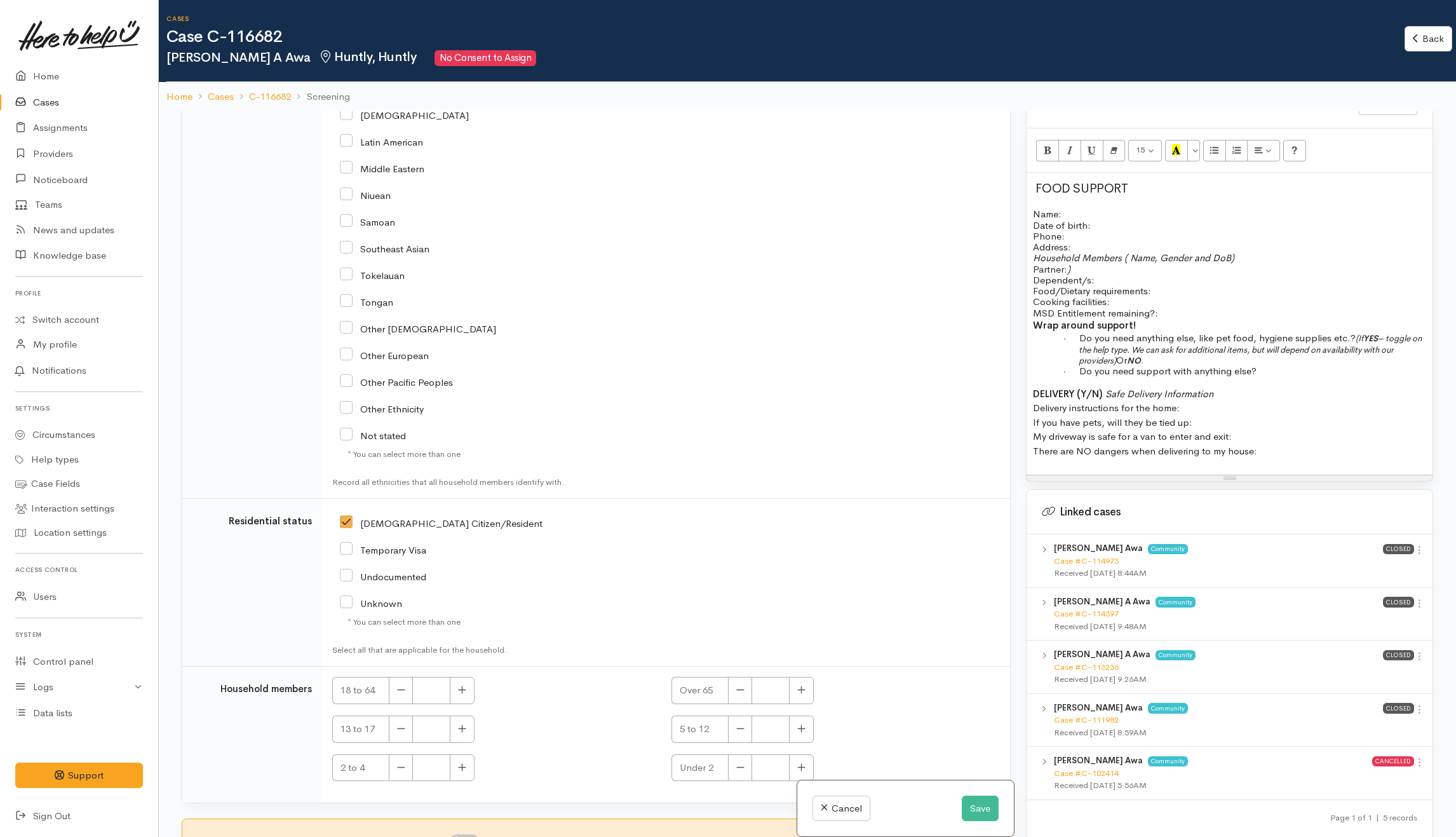
scroll to position [919, 0]
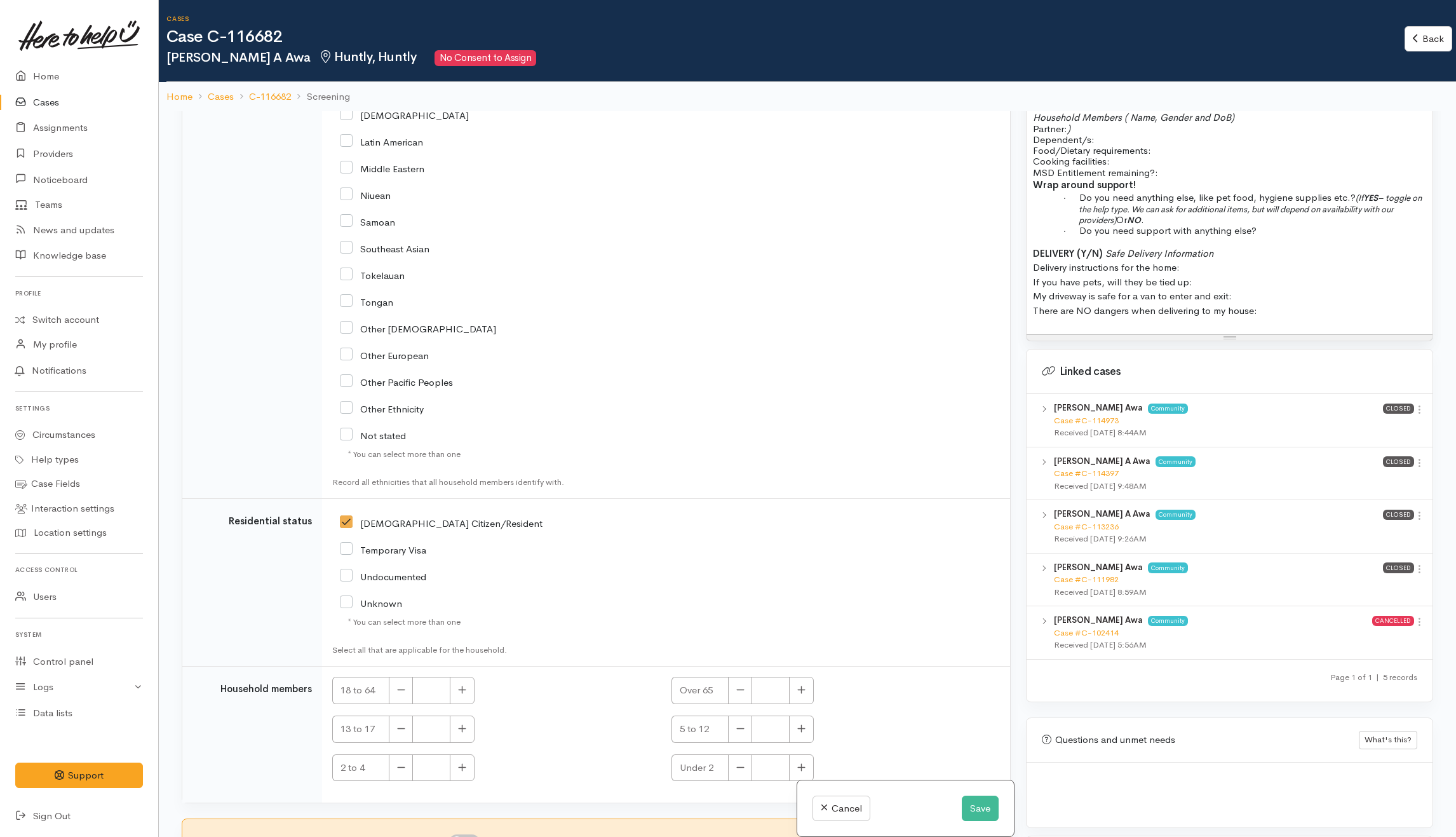
click at [1317, 301] on p "DELIVERY (Y/N) Safe Delivery Information Delivery instructions for the home: If…" at bounding box center [1229, 282] width 393 height 72
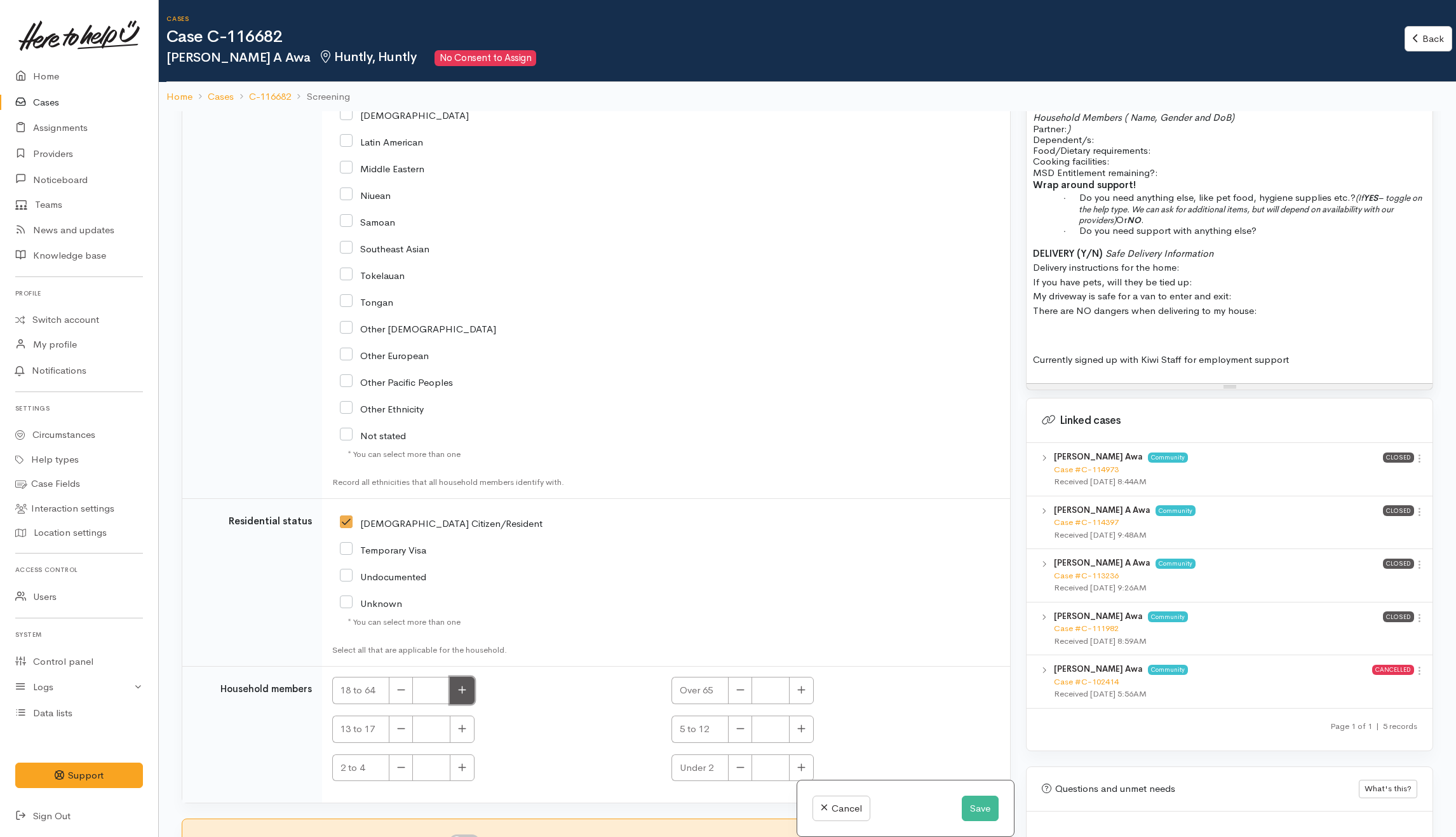
click at [463, 692] on icon "button" at bounding box center [462, 690] width 9 height 10
type input "1"
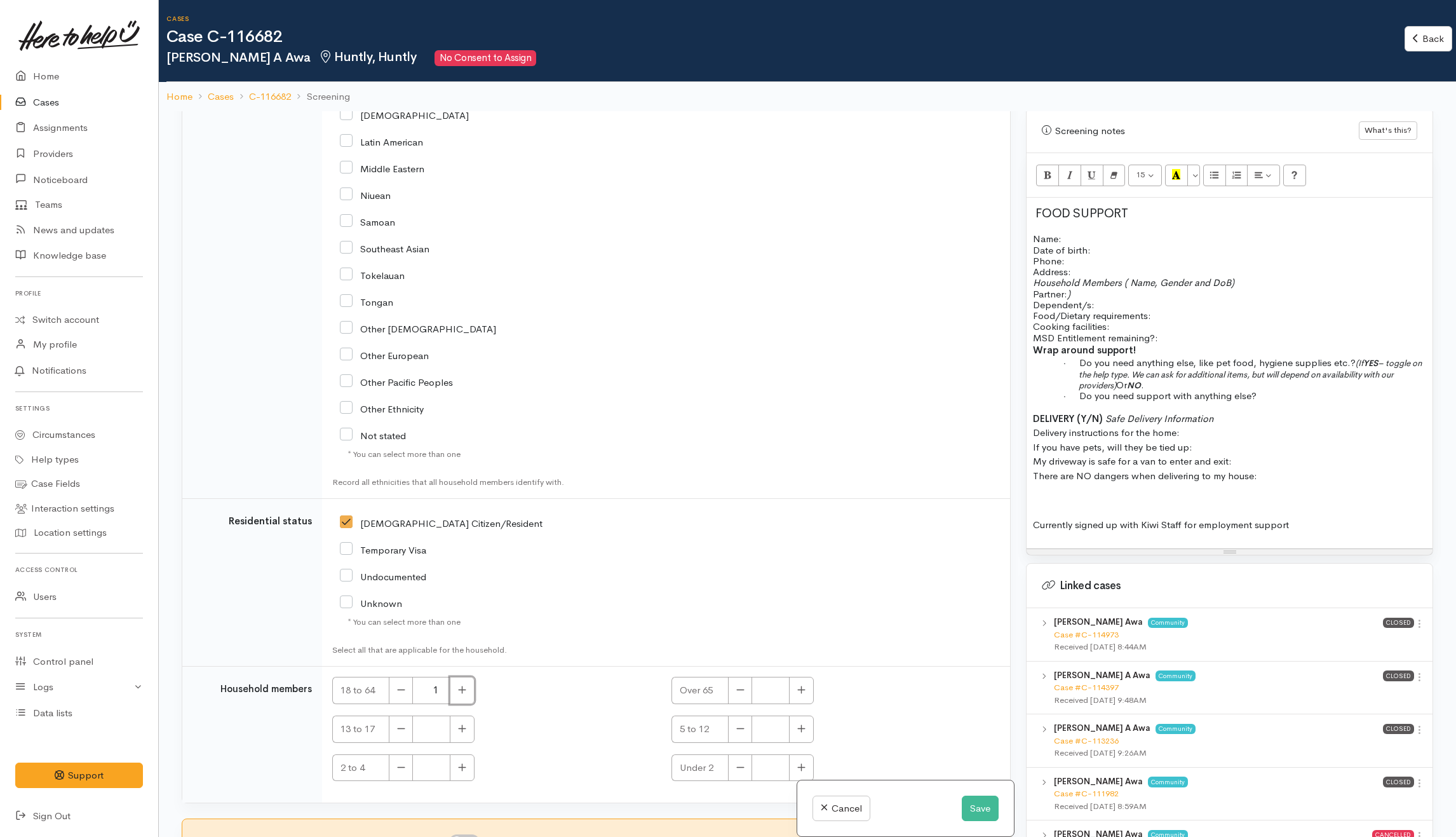
scroll to position [749, 0]
click at [1104, 303] on p "Household Members ( Name, Gender and DoB) Partner: ) Dependent/s:" at bounding box center [1229, 297] width 393 height 33
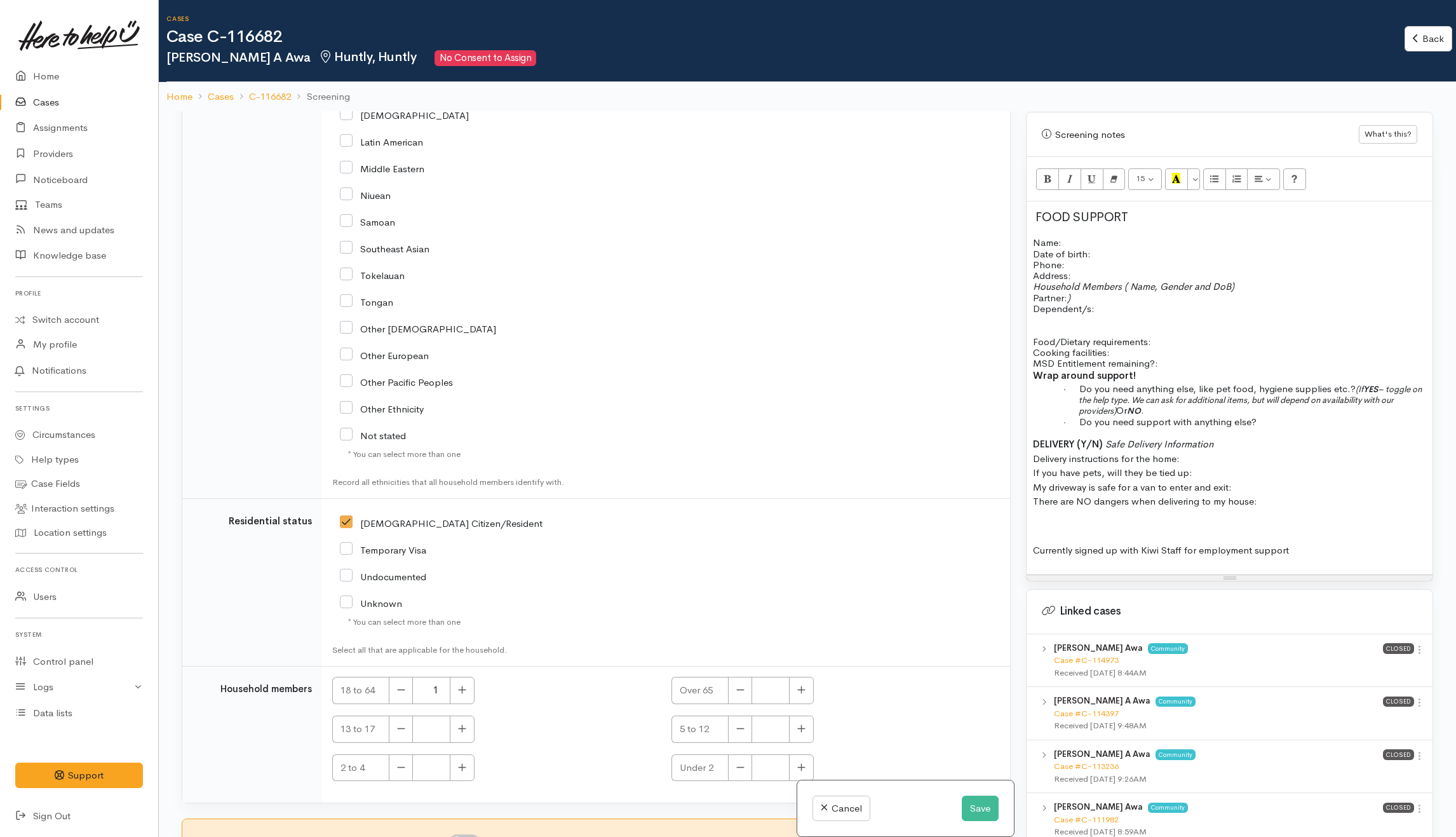
click at [1119, 301] on p "Household Members ( Name, Gender and DoB) Partner: ) Dependent/s:" at bounding box center [1229, 297] width 393 height 33
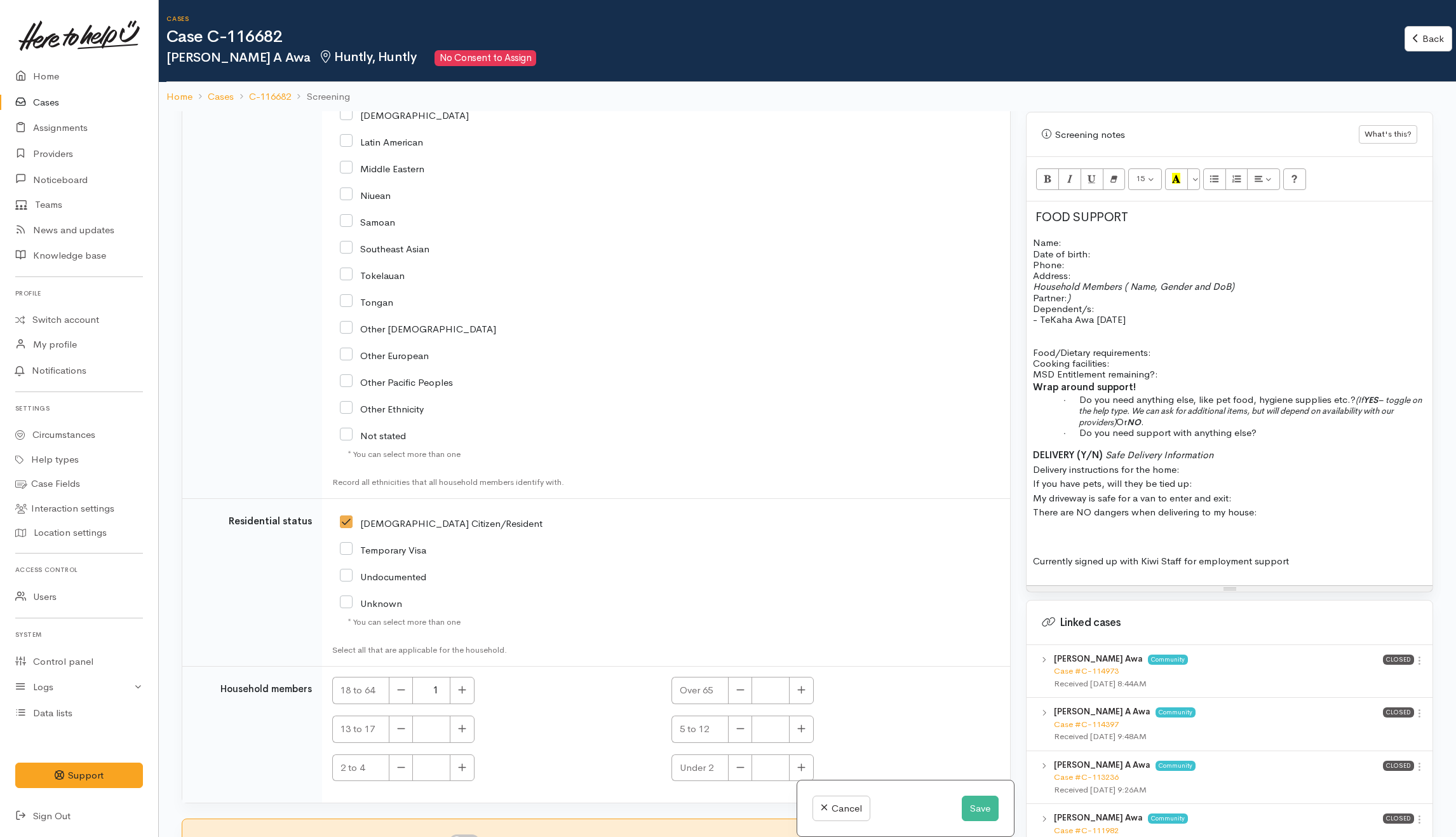
click at [1146, 316] on p "- TeKaha Awa 7/3/2008" at bounding box center [1229, 318] width 393 height 11
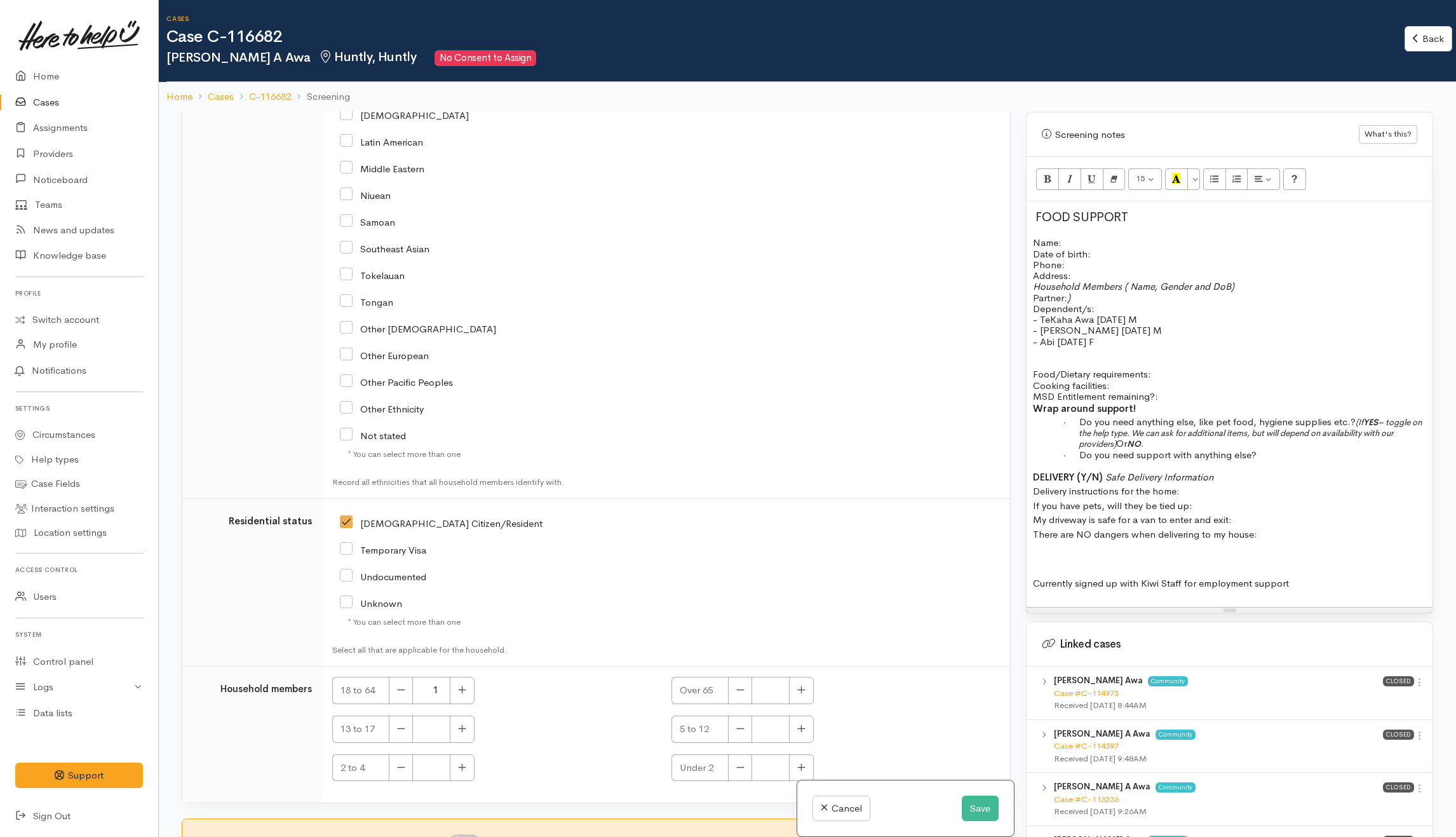
click at [1119, 247] on p "Name: Date of birth: Phone:" at bounding box center [1229, 253] width 393 height 33
click at [1146, 250] on p "Name: Date of birth: Phone:" at bounding box center [1229, 253] width 393 height 33
click at [1105, 227] on div "FOOD SUPPORT Name: Date of birth: 026/12/1982 Phone:   Address:   Household Mem…" at bounding box center [1229, 403] width 406 height 405
drag, startPoint x: 1125, startPoint y: 275, endPoint x: 1126, endPoint y: 288, distance: 13.0
click at [1126, 288] on p "Household Members ( Name, Gender and DoB) Partner: ) Dependent/s:" at bounding box center [1229, 297] width 393 height 33
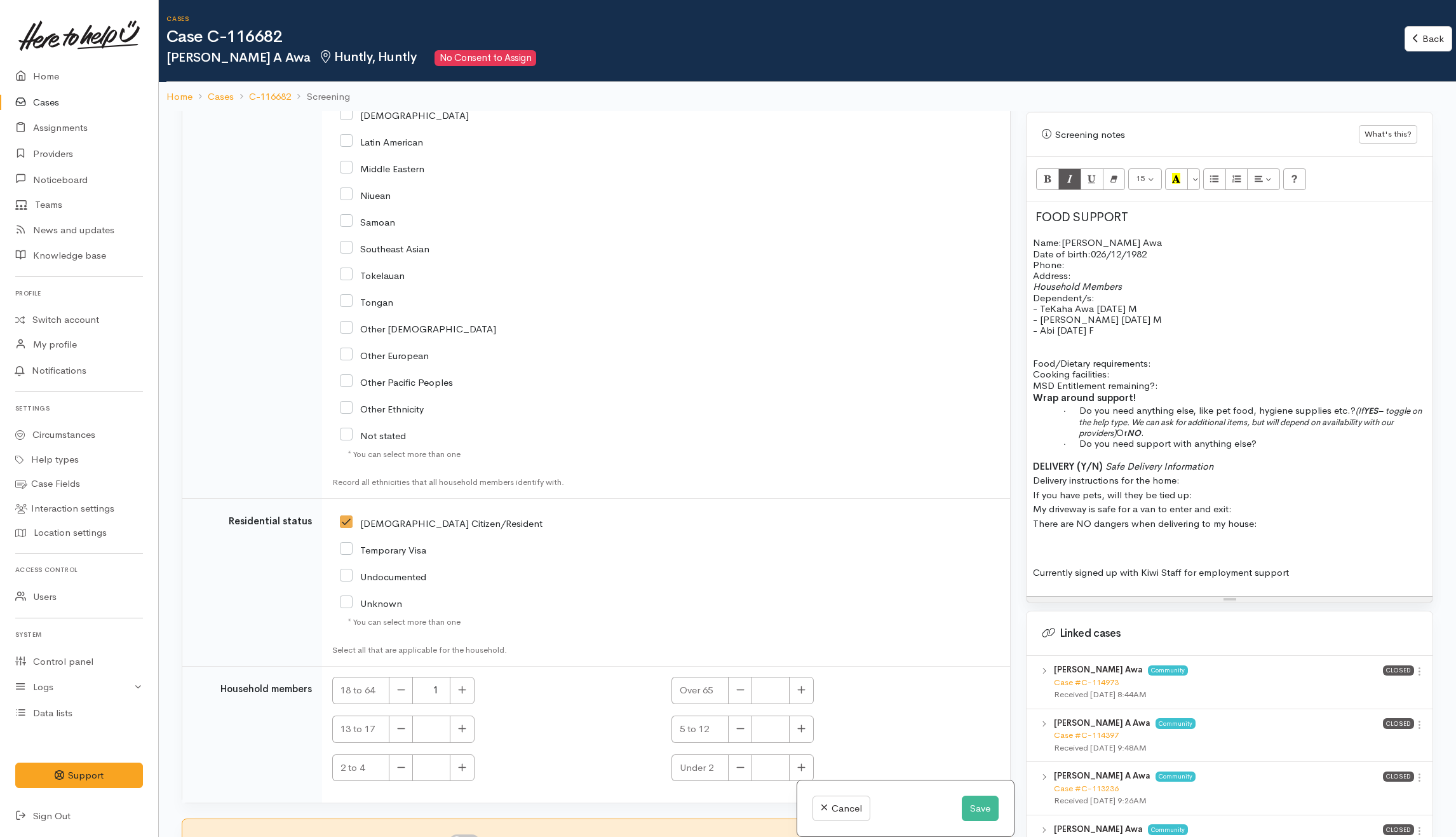
click at [1106, 270] on p "Address:" at bounding box center [1229, 275] width 393 height 11
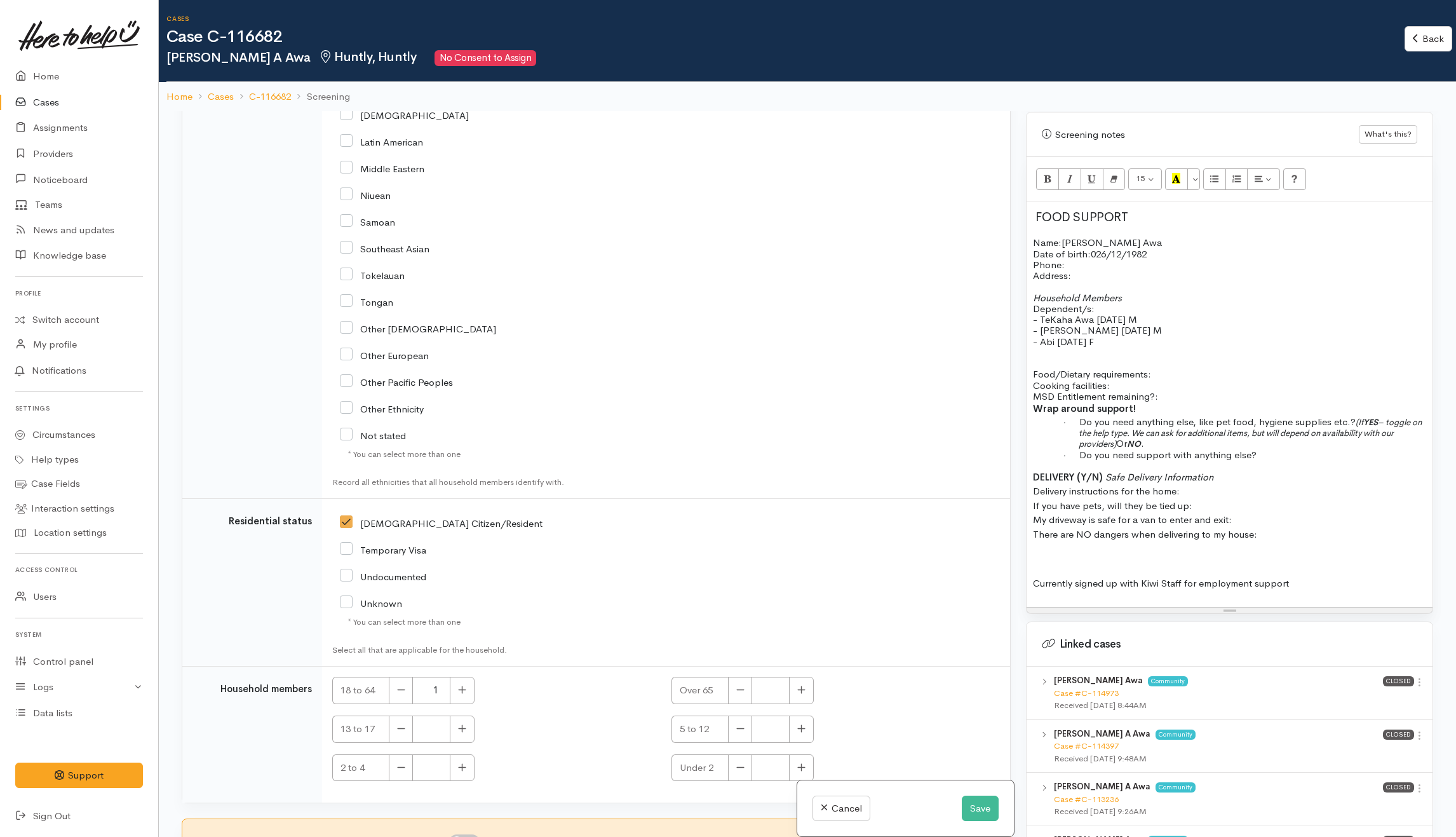
click at [1180, 392] on p "Food/Dietary requirements: Cooking facilities: MSD Entitlement remaining?:" at bounding box center [1229, 385] width 393 height 33
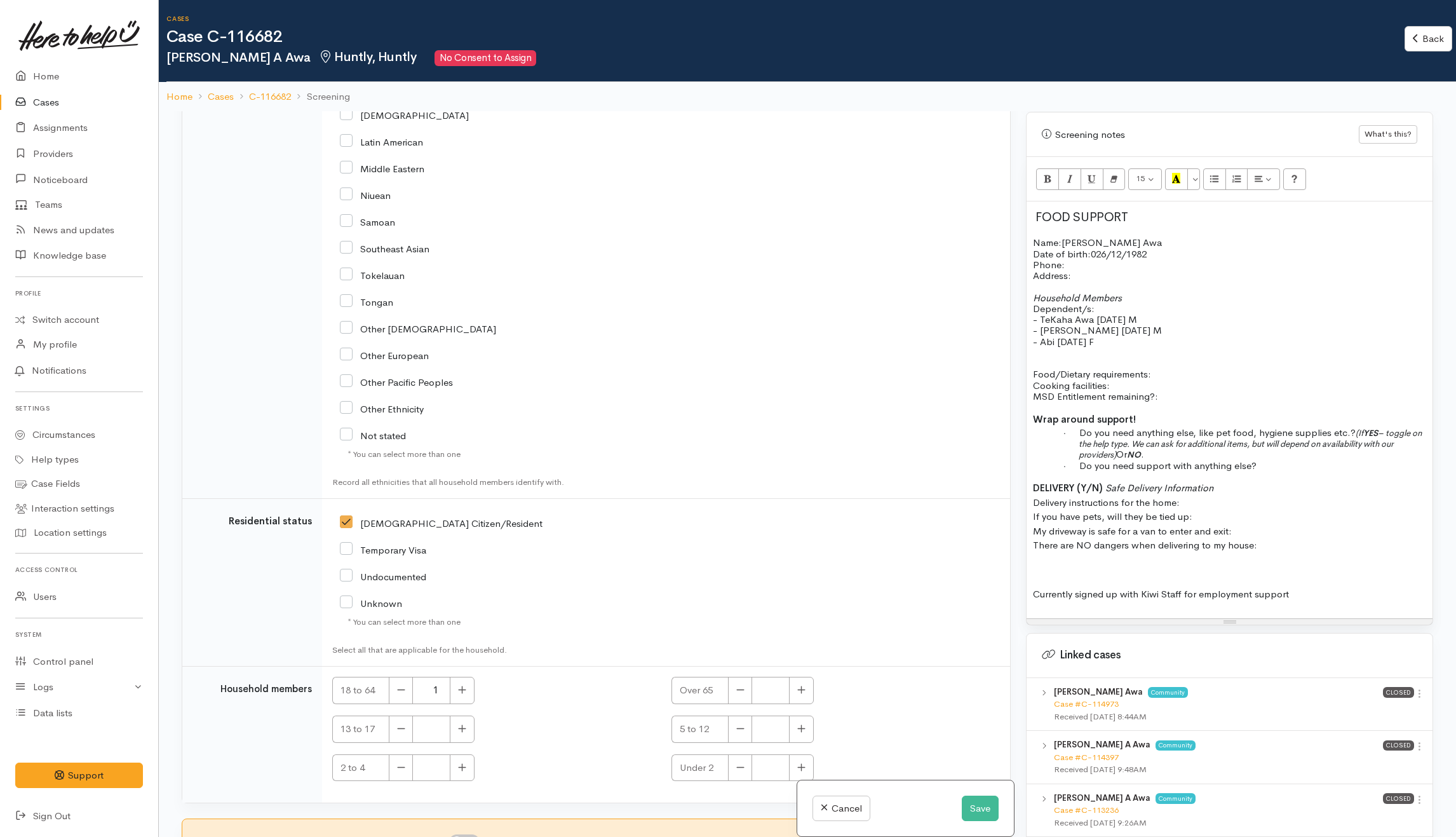
click at [1251, 372] on p "Food/Dietary requirements: Cooking facilities: MSD Entitlement remaining?:" at bounding box center [1229, 385] width 393 height 33
click at [1250, 368] on p "Food/Dietary requirements: Cooking facilities: MSD Entitlement remaining?:" at bounding box center [1229, 385] width 393 height 33
click at [1133, 375] on p "Food/Dietary requirements: No allergies or dietary requirements Cooking facilit…" at bounding box center [1229, 385] width 393 height 34
click at [1195, 394] on p "Food/Dietary requirements: No allergies or dietary requirements Cooking facilit…" at bounding box center [1229, 385] width 393 height 34
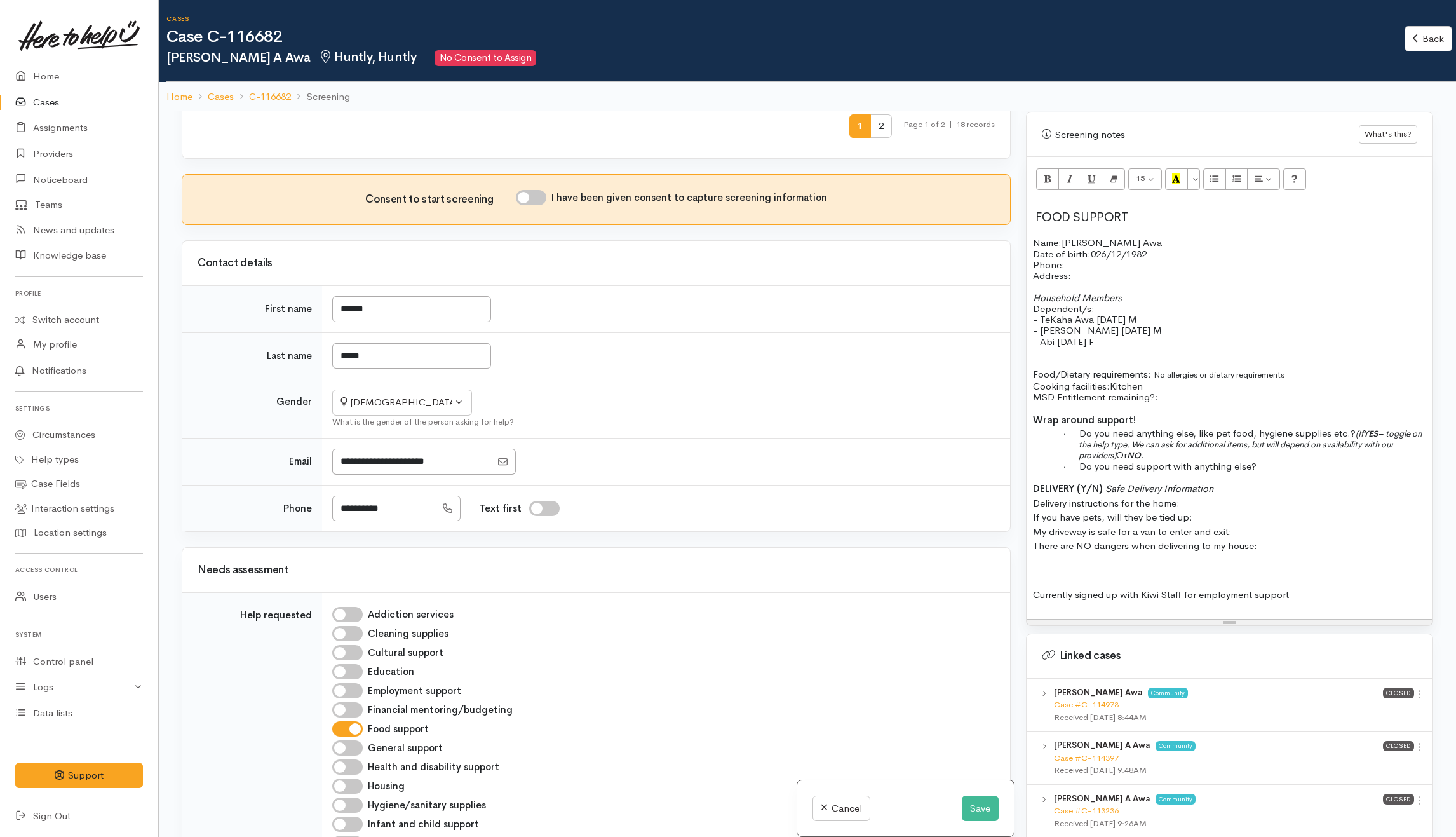
scroll to position [641, 0]
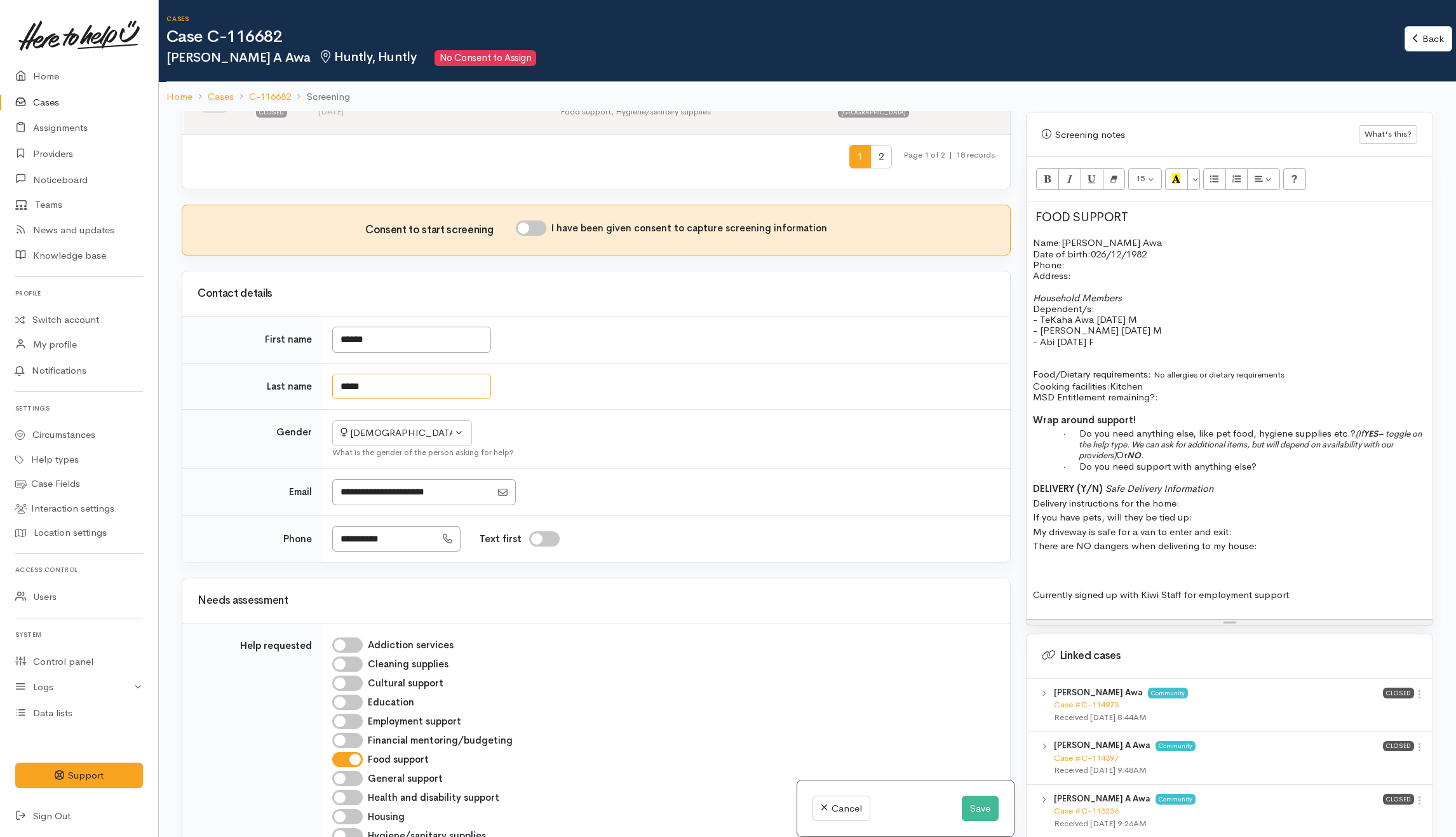
click at [349, 393] on input "*****" at bounding box center [411, 386] width 159 height 26
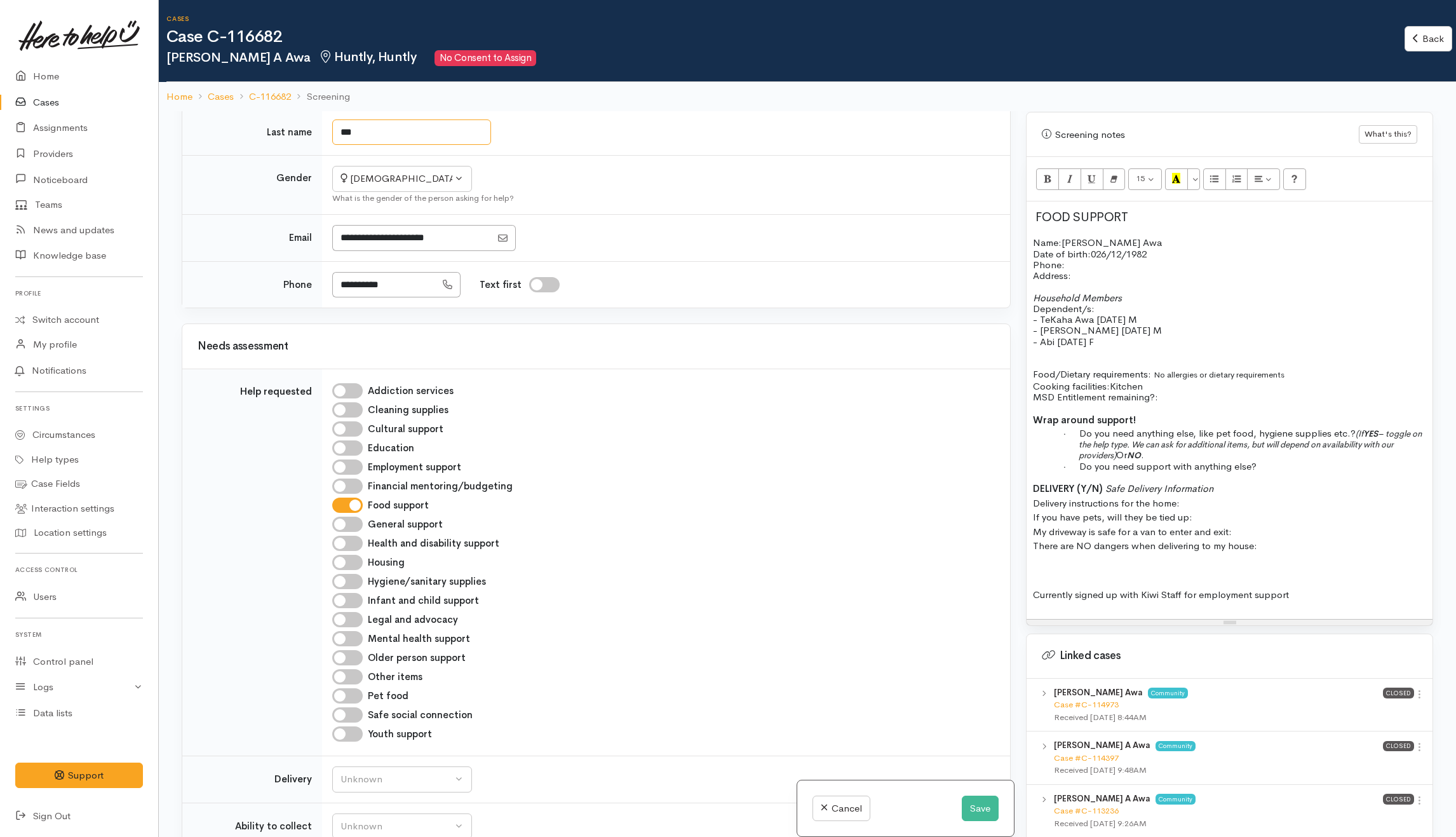
type input "***"
click at [560, 292] on input "Text first" at bounding box center [544, 285] width 31 height 15
checkbox input "true"
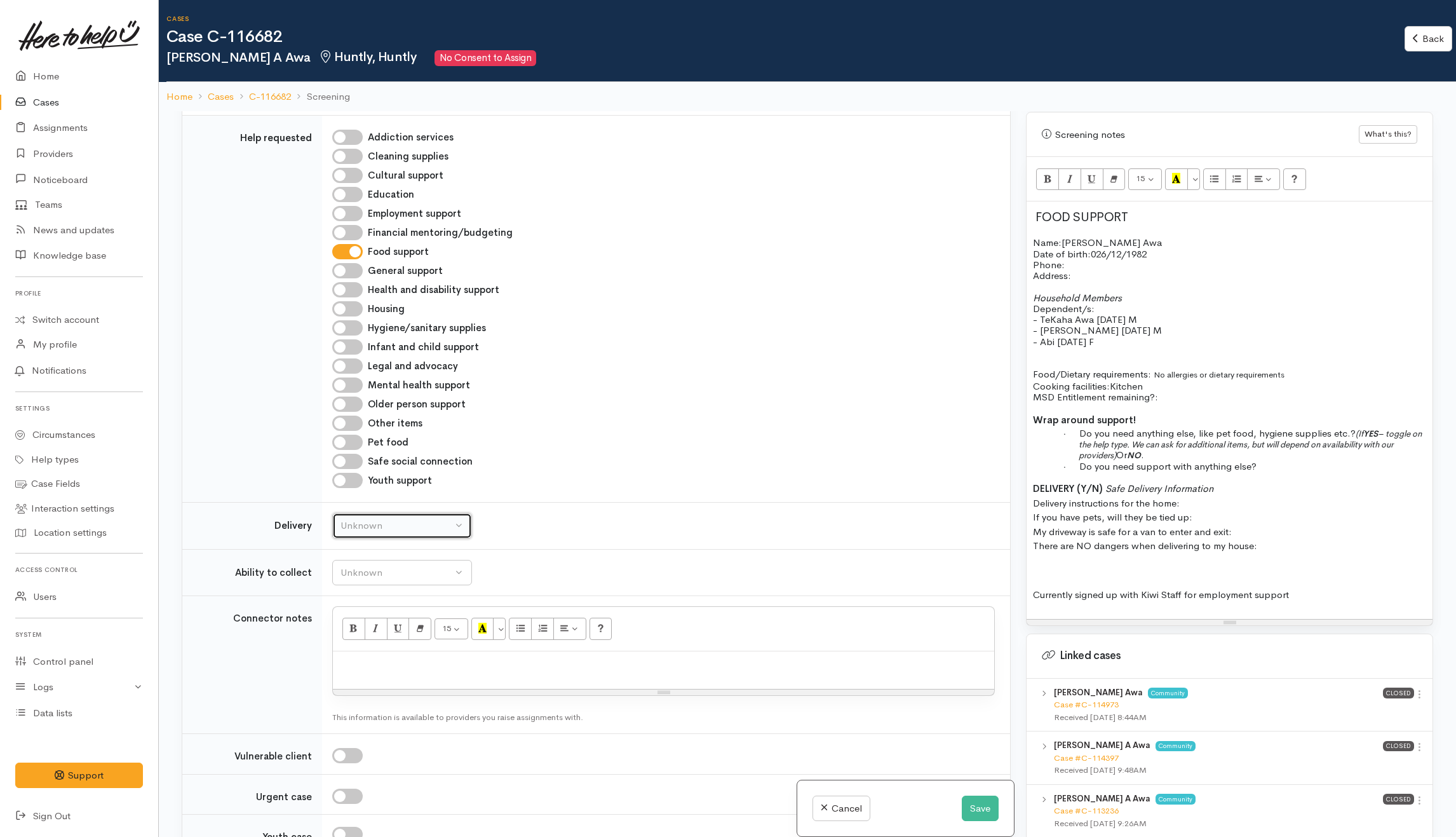
click at [460, 533] on button "Unknown" at bounding box center [401, 525] width 139 height 26
click at [355, 647] on span "No" at bounding box center [355, 645] width 13 height 14
select select "1"
click at [430, 574] on div "Unknown" at bounding box center [396, 572] width 112 height 14
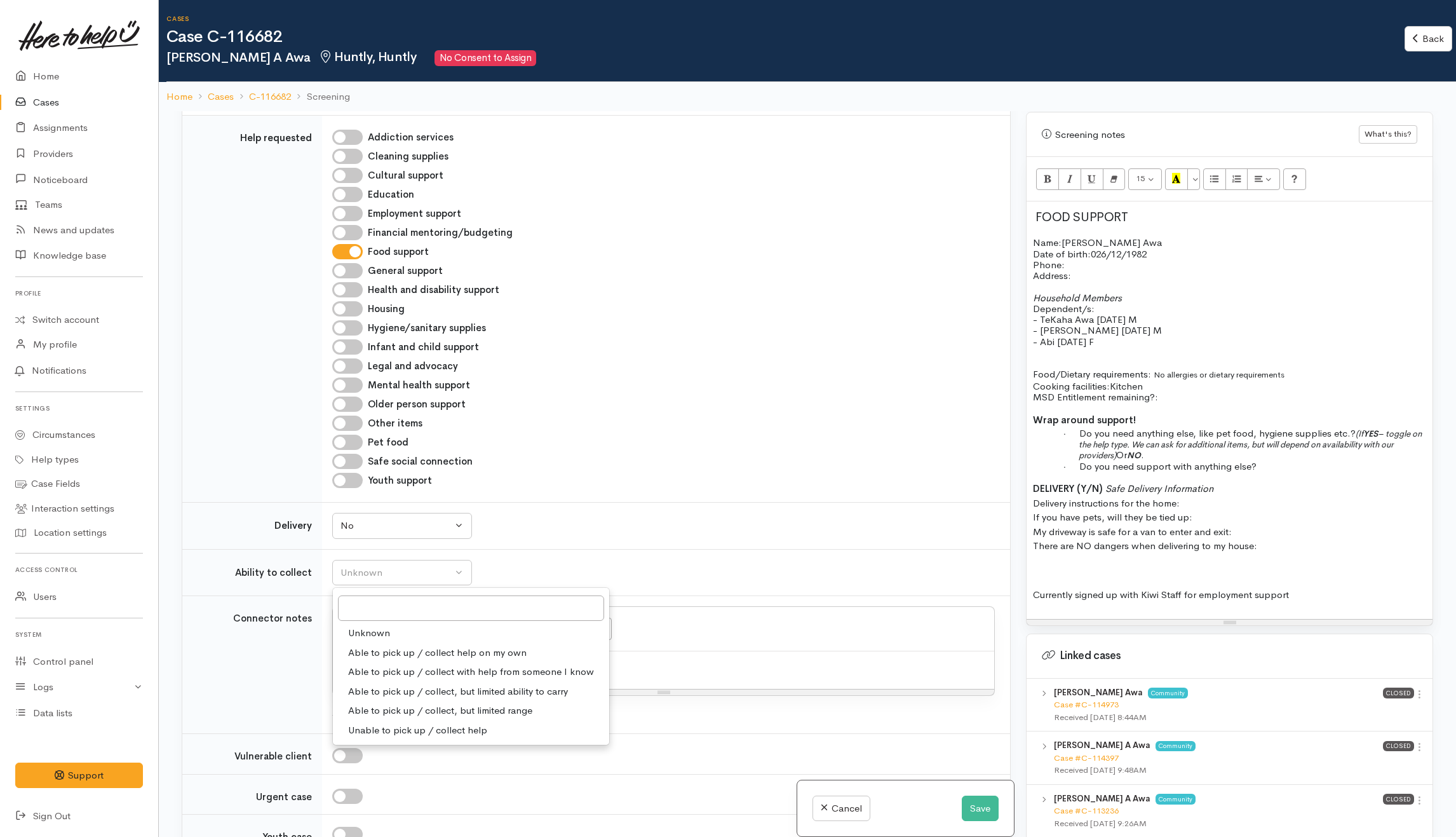
click at [407, 652] on link "Able to pick up / collect help on my own" at bounding box center [470, 652] width 276 height 19
select select "2"
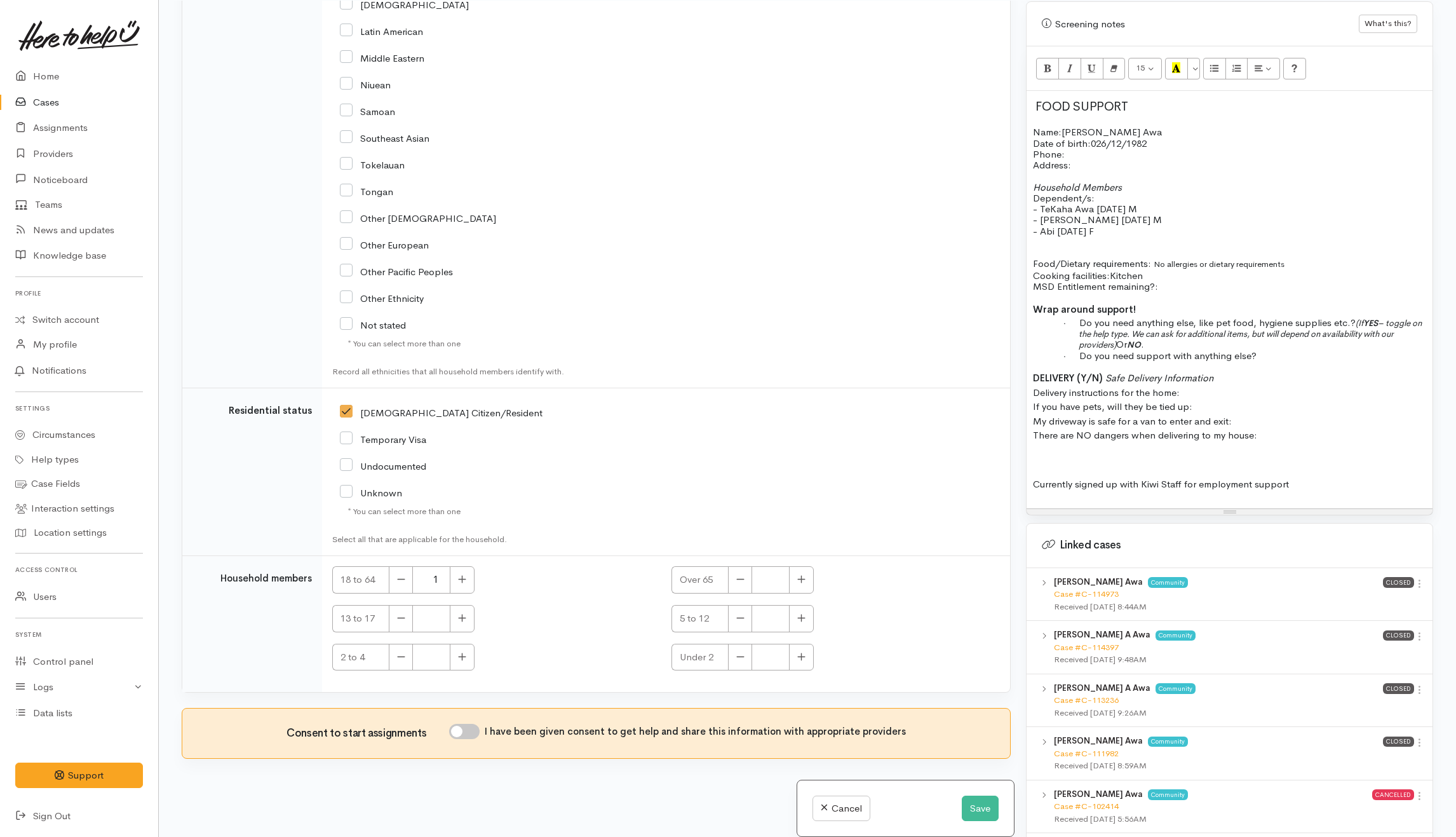
scroll to position [112, 0]
click at [472, 731] on input "I have been given consent to get help and share this information with appropria…" at bounding box center [464, 731] width 31 height 15
checkbox input "true"
click at [987, 804] on button "Save" at bounding box center [980, 808] width 37 height 26
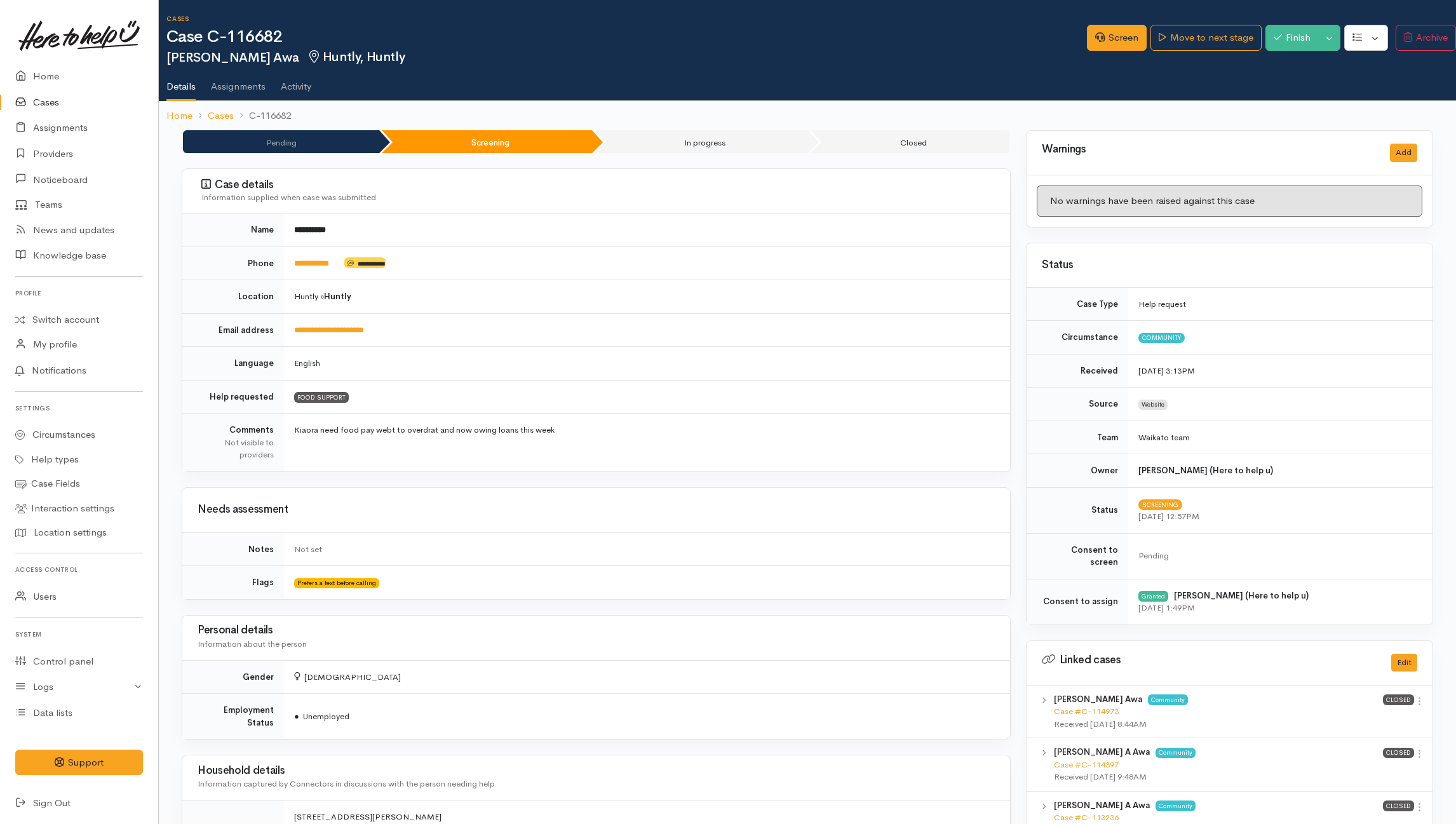
click at [749, 310] on td "Huntly » Huntly" at bounding box center [646, 296] width 726 height 34
click at [1103, 37] on link "Screen" at bounding box center [1117, 37] width 60 height 26
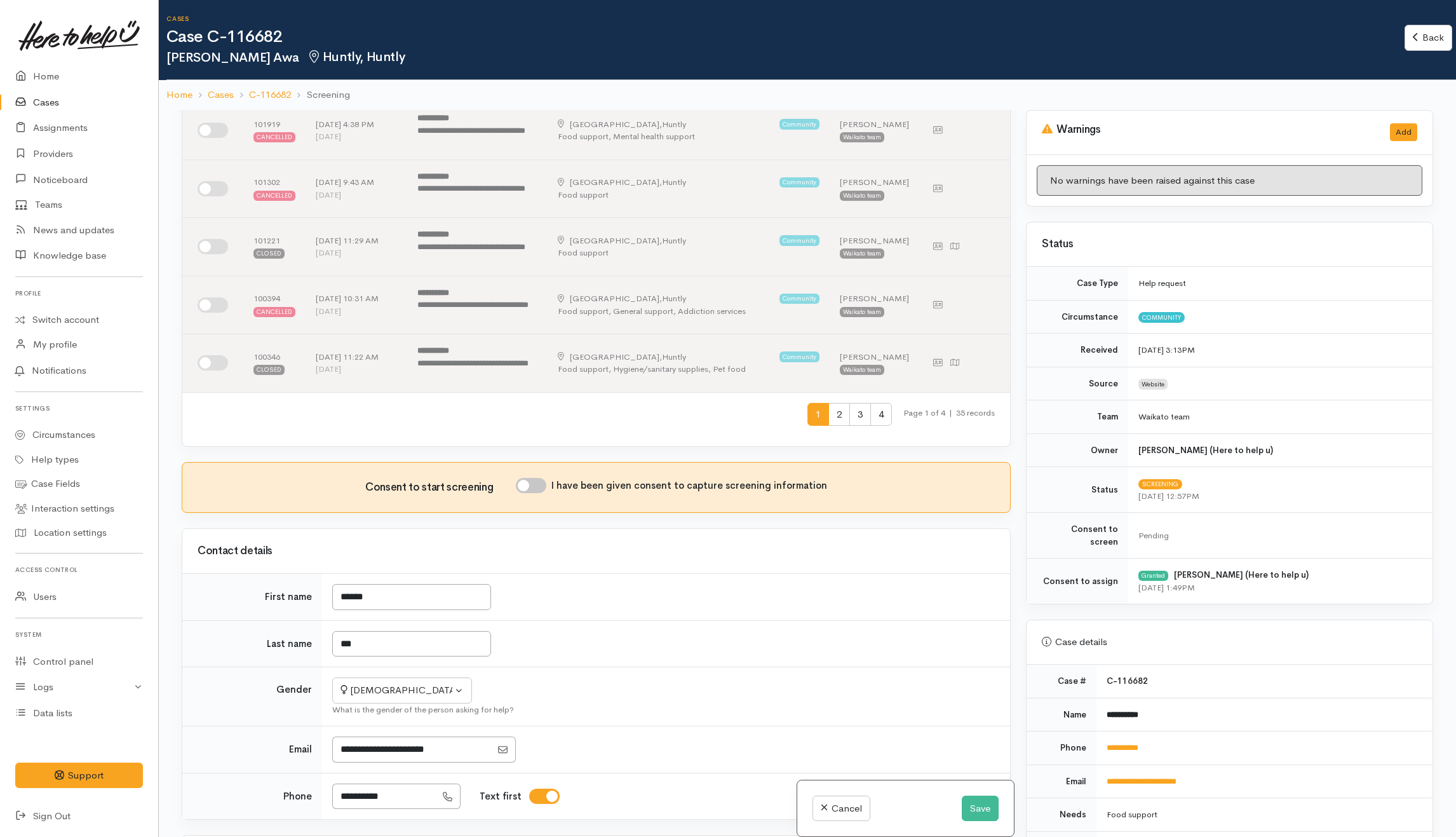
scroll to position [508, 0]
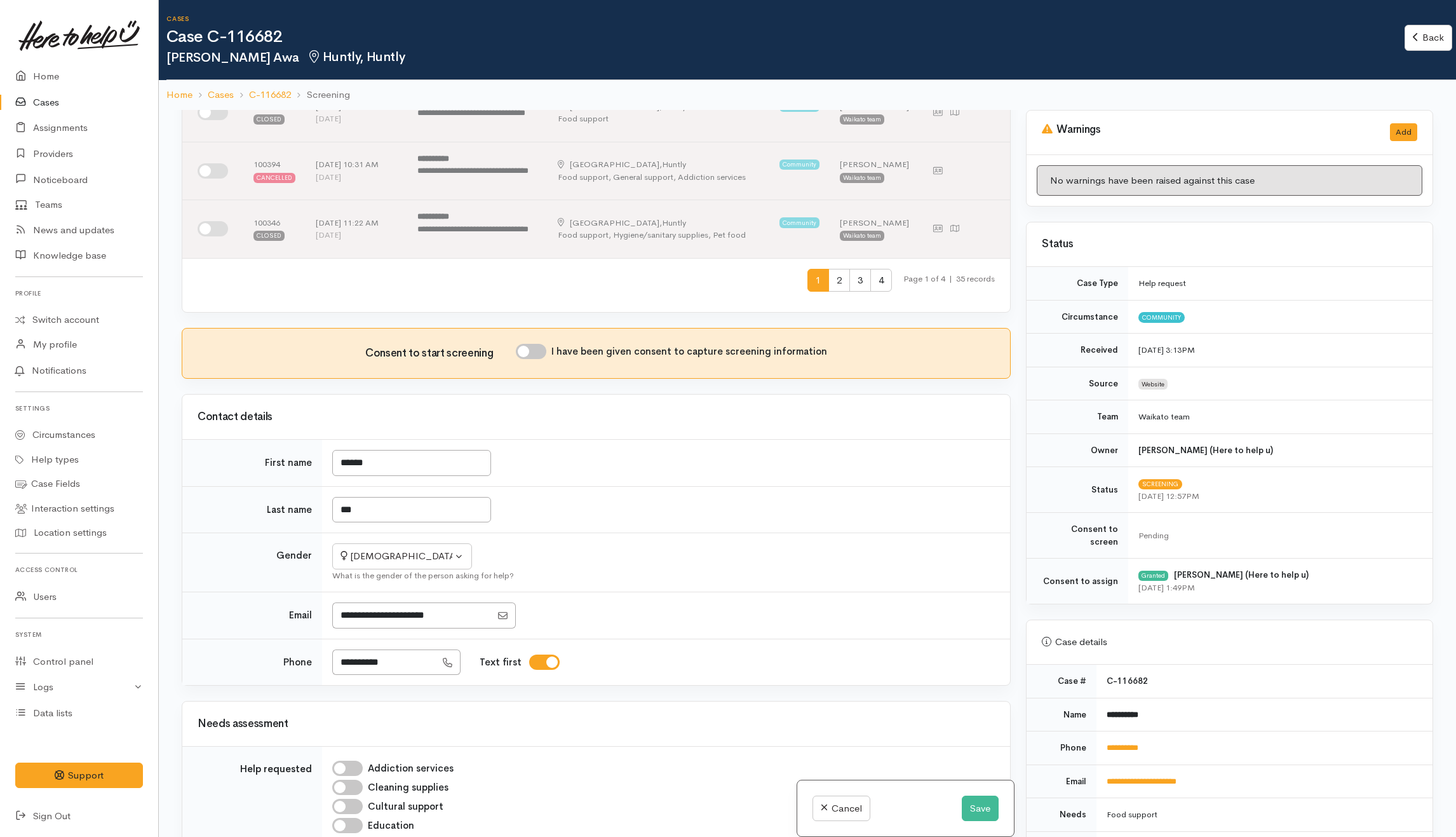
click at [536, 363] on div "Consent to start screening I have been given consent to capture screening infor…" at bounding box center [595, 353] width 797 height 19
click at [540, 353] on input "I have been given consent to capture screening information" at bounding box center [531, 351] width 31 height 15
checkbox input "true"
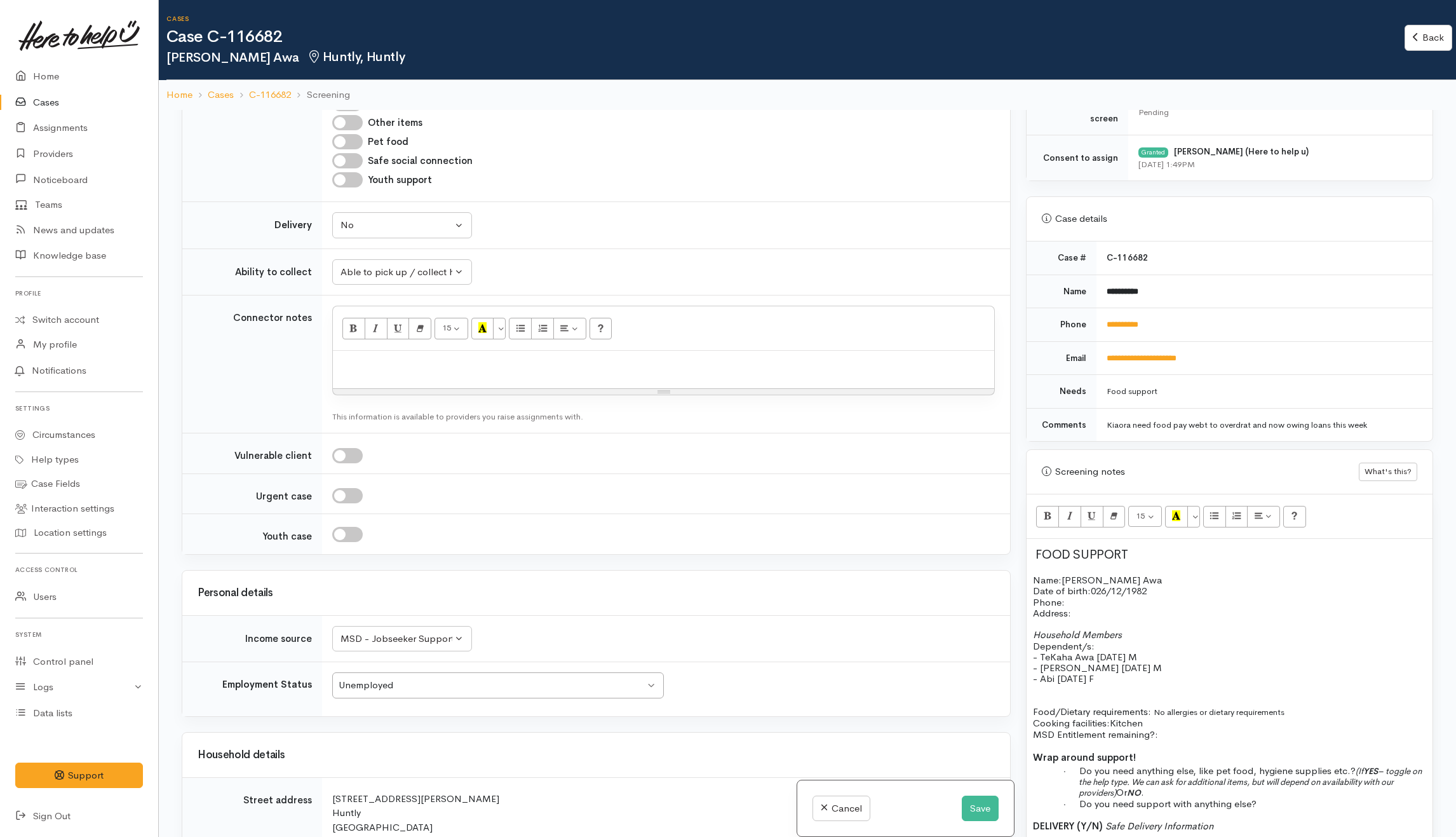
scroll to position [1948, 0]
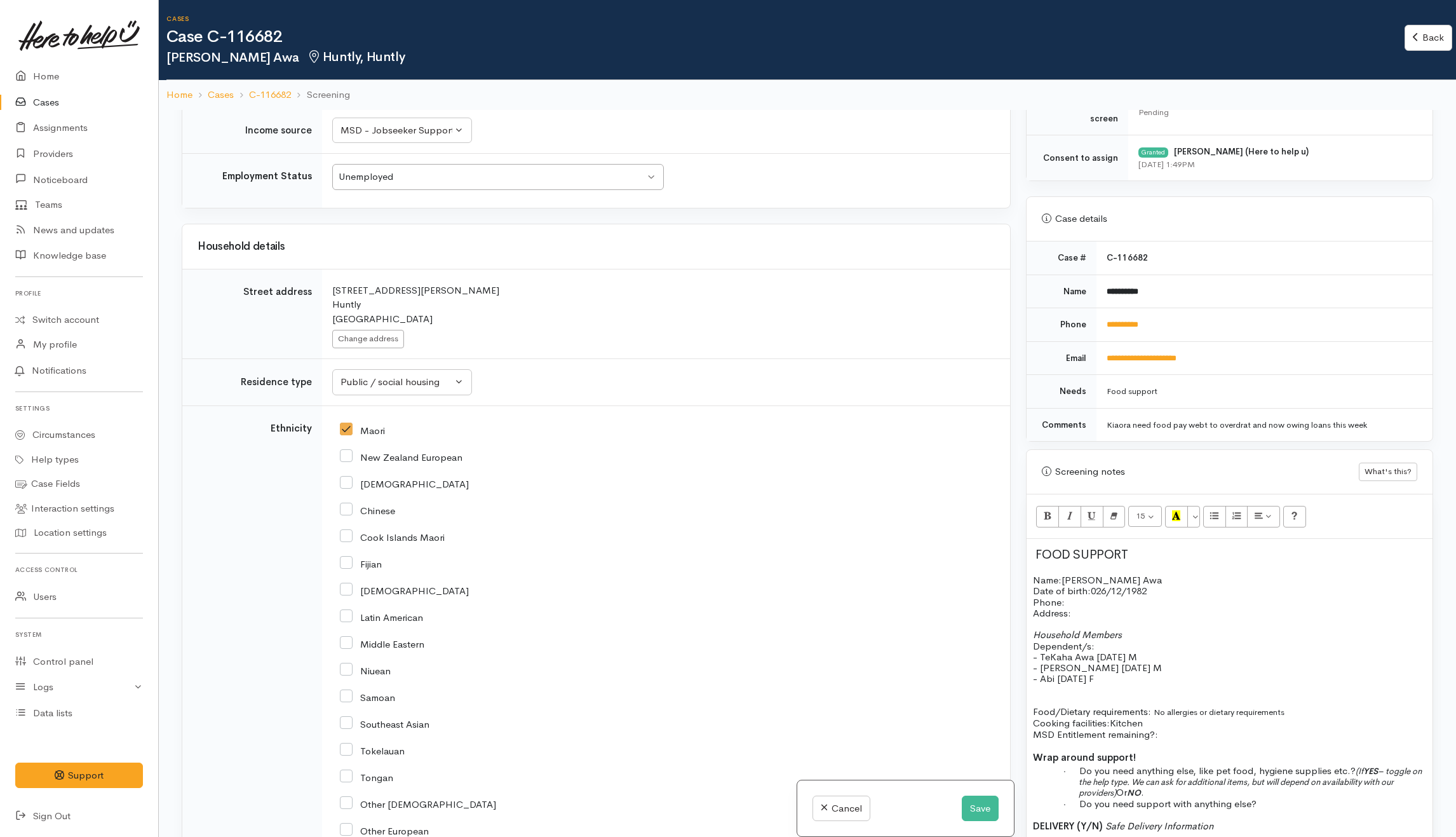
click at [1131, 594] on p "Name: [PERSON_NAME] Date of birth: 026/12/1982 Phone:" at bounding box center [1229, 591] width 393 height 33
click at [1133, 607] on p "Address:" at bounding box center [1229, 612] width 393 height 11
click at [1293, 684] on p at bounding box center [1229, 689] width 393 height 11
click at [1122, 632] on span "Household Members" at bounding box center [1077, 634] width 88 height 13
click at [1109, 639] on p "Household Members Dependent/s:" at bounding box center [1229, 640] width 393 height 22
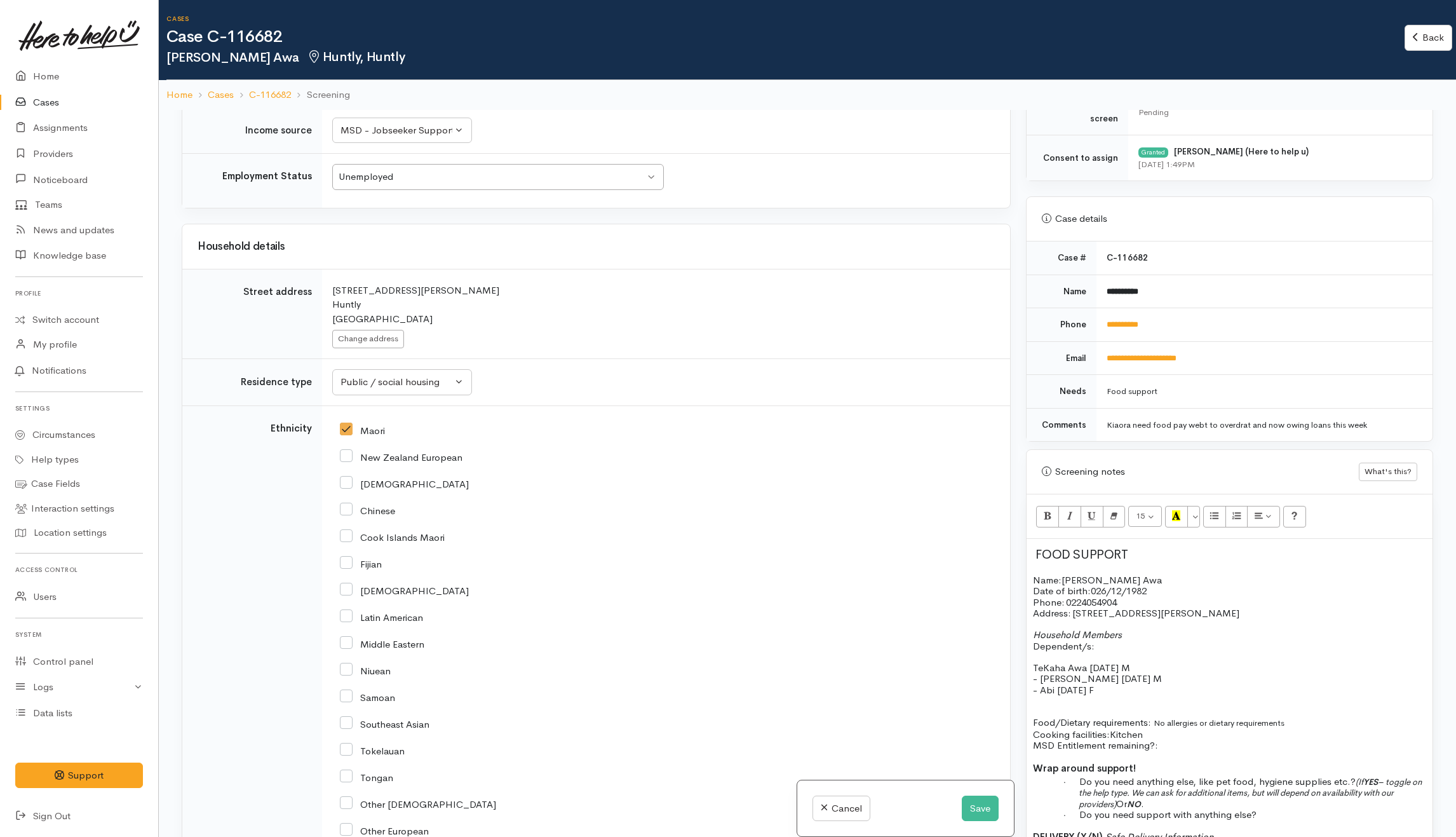
click at [1042, 672] on span "- Josiah 10/9/2007 M" at bounding box center [1097, 678] width 129 height 13
click at [1042, 684] on span "- Abi 26/10/2013 F" at bounding box center [1063, 690] width 61 height 13
drag, startPoint x: 1033, startPoint y: 659, endPoint x: 1123, endPoint y: 681, distance: 92.6
click at [1123, 681] on div "FOOD SUPPORT Name: Corina Awa Date of birth: 026/12/1982 Phone:   0224054904 Ad…" at bounding box center [1229, 752] width 406 height 428
click at [1218, 510] on icon "Unordered list (CTRL+SHIFT+NUM7)" at bounding box center [1214, 515] width 9 height 11
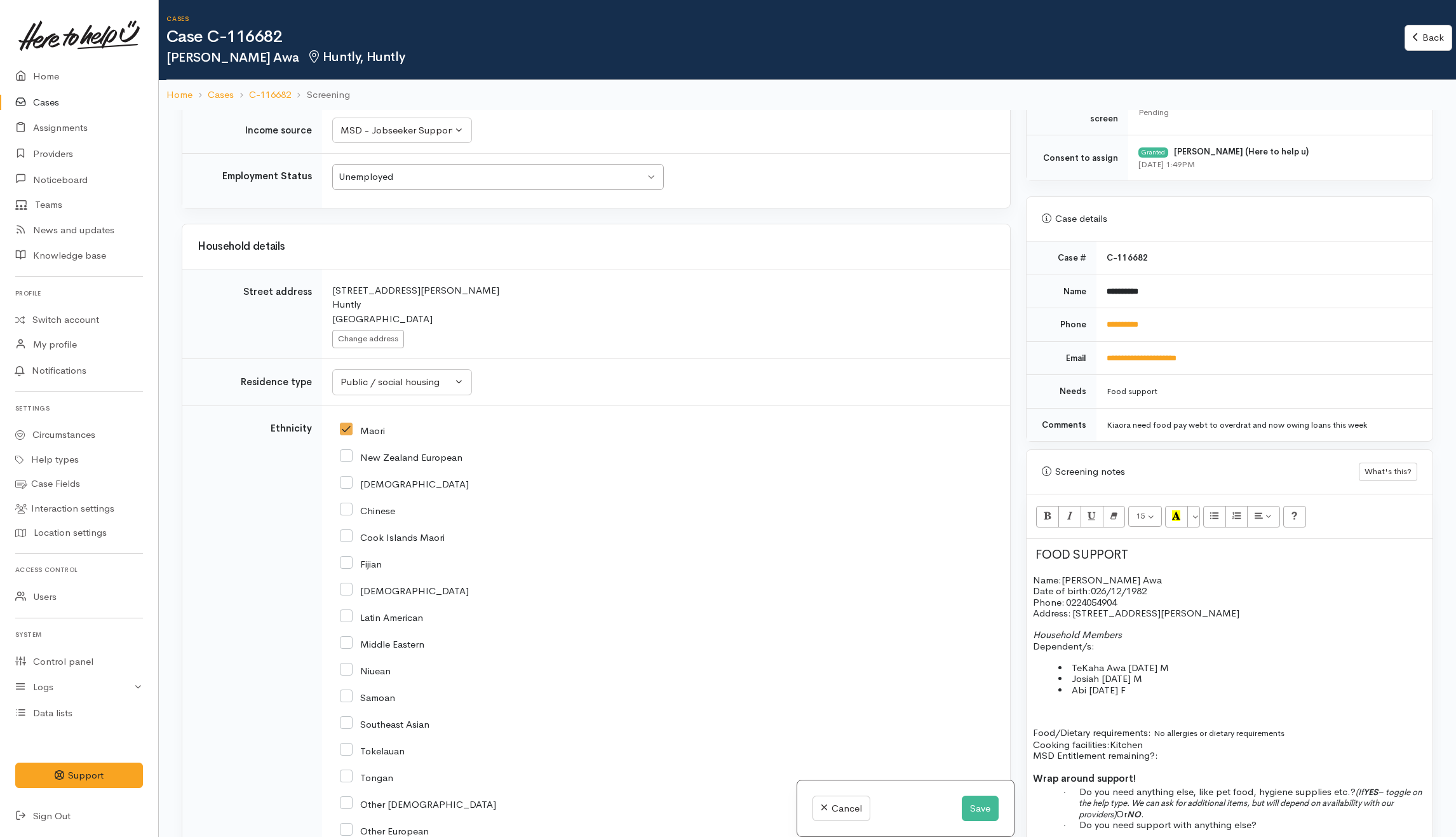
click at [1123, 638] on p "Household Members Dependent/s:" at bounding box center [1229, 640] width 393 height 22
drag, startPoint x: 1132, startPoint y: 625, endPoint x: 1032, endPoint y: 621, distance: 100.1
click at [1032, 621] on div "FOOD SUPPORT Name: Corina Awa Date of birth: 026/12/1982 Phone:   0224054904 Ad…" at bounding box center [1229, 758] width 406 height 439
drag, startPoint x: 1040, startPoint y: 504, endPoint x: 1062, endPoint y: 549, distance: 50.1
click at [1042, 506] on button "Bold (CTRL+B)" at bounding box center [1047, 517] width 23 height 21
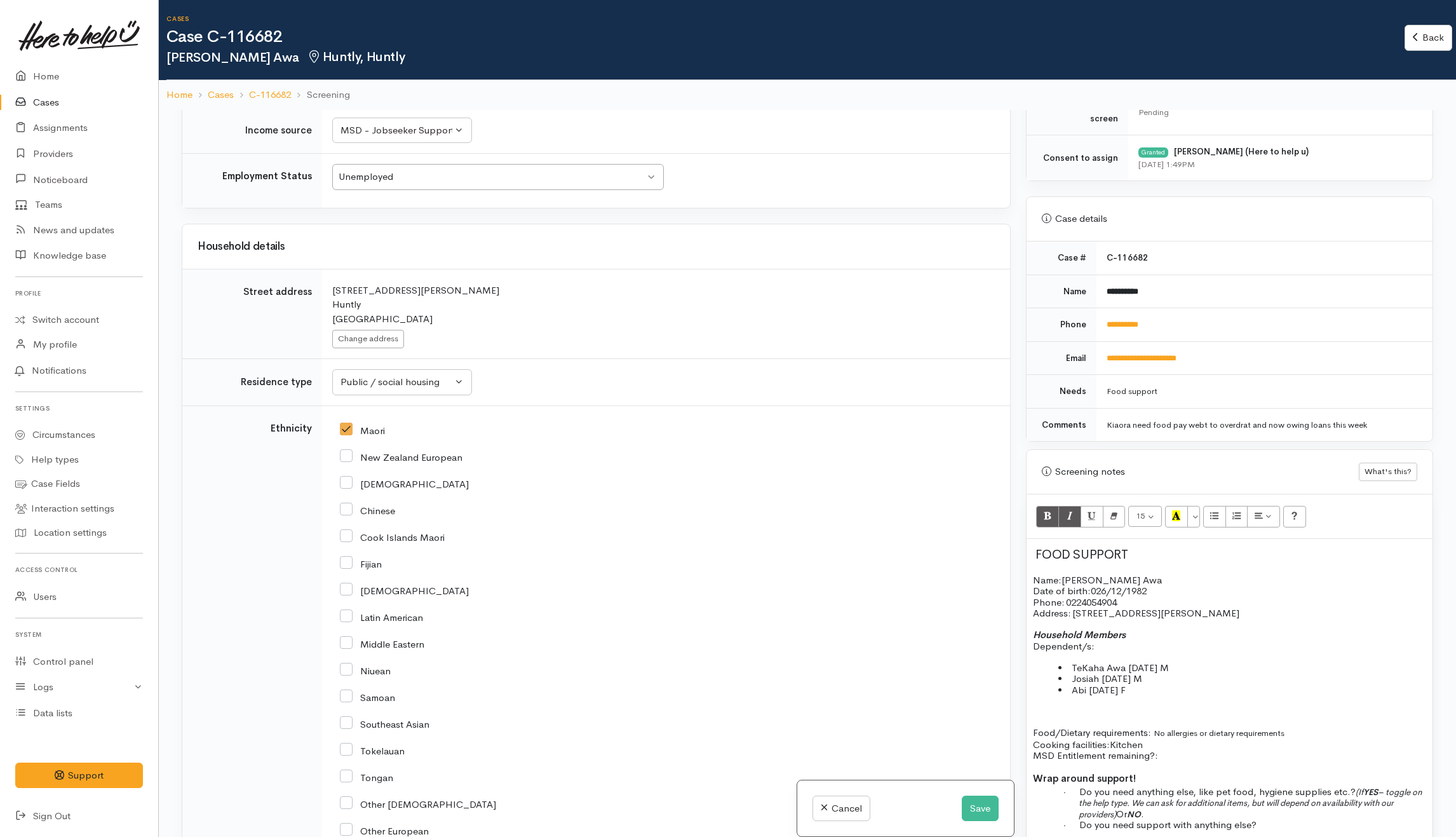
drag, startPoint x: 1093, startPoint y: 618, endPoint x: 1115, endPoint y: 630, distance: 25.1
click at [1095, 619] on p at bounding box center [1229, 623] width 393 height 11
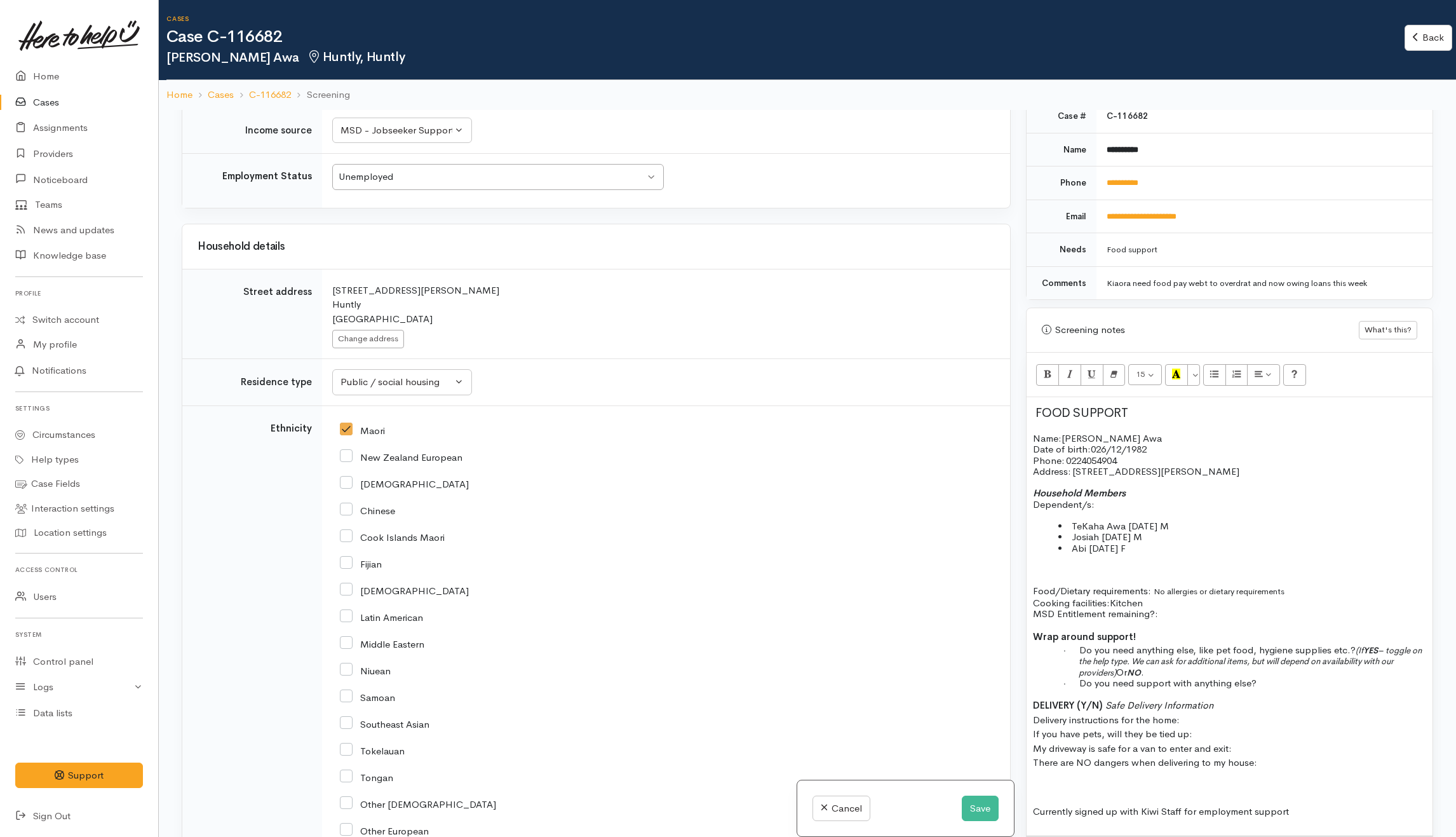
scroll to position [593, 0]
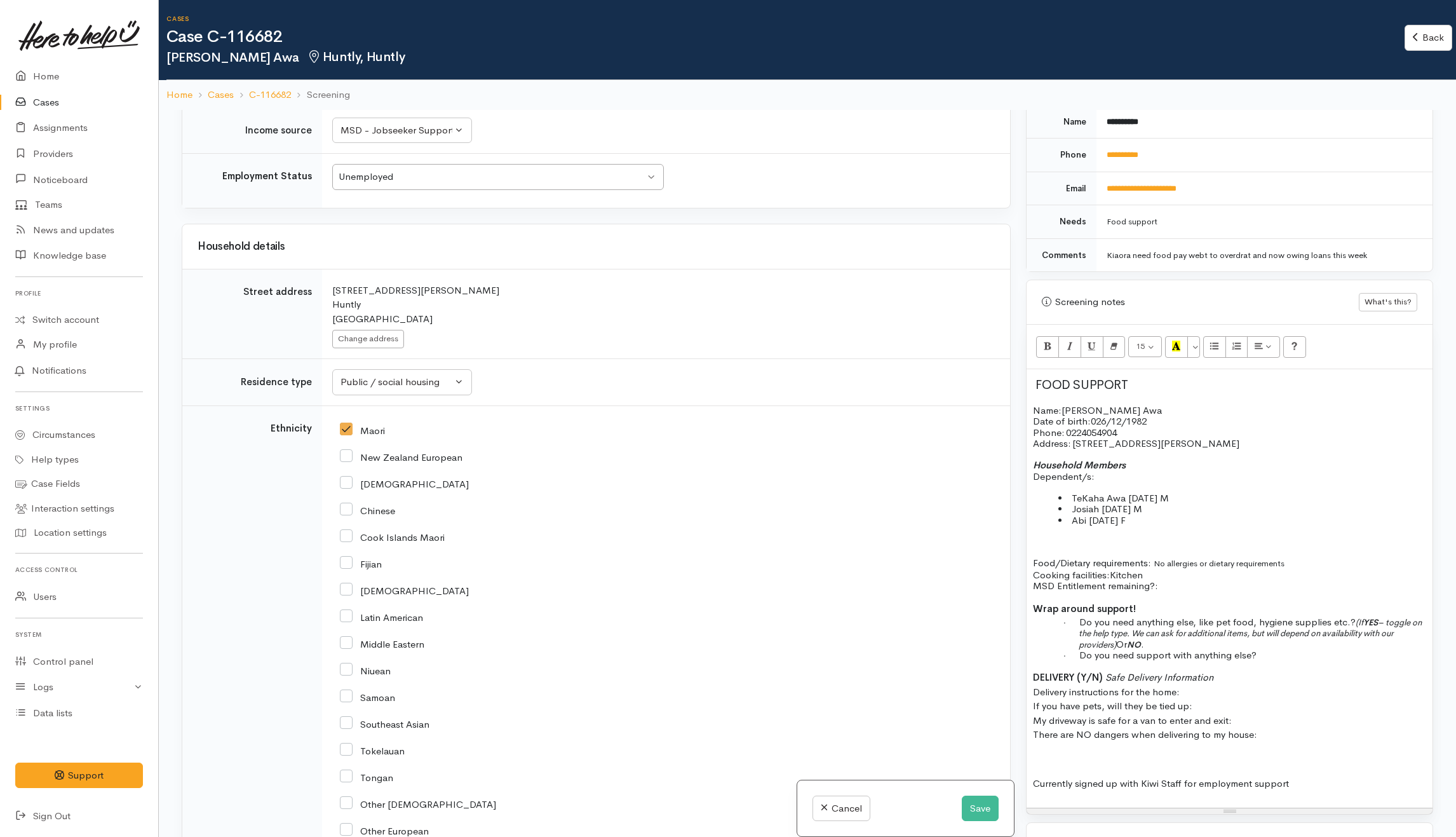
click at [1276, 649] on p "· Do you need support with anything else?" at bounding box center [1252, 654] width 347 height 11
drag, startPoint x: 1357, startPoint y: 611, endPoint x: 1131, endPoint y: 630, distance: 226.8
click at [1131, 630] on p "· Do you need anything else, like pet food, hygiene supplies etc.? (If YES – to…" at bounding box center [1252, 633] width 347 height 33
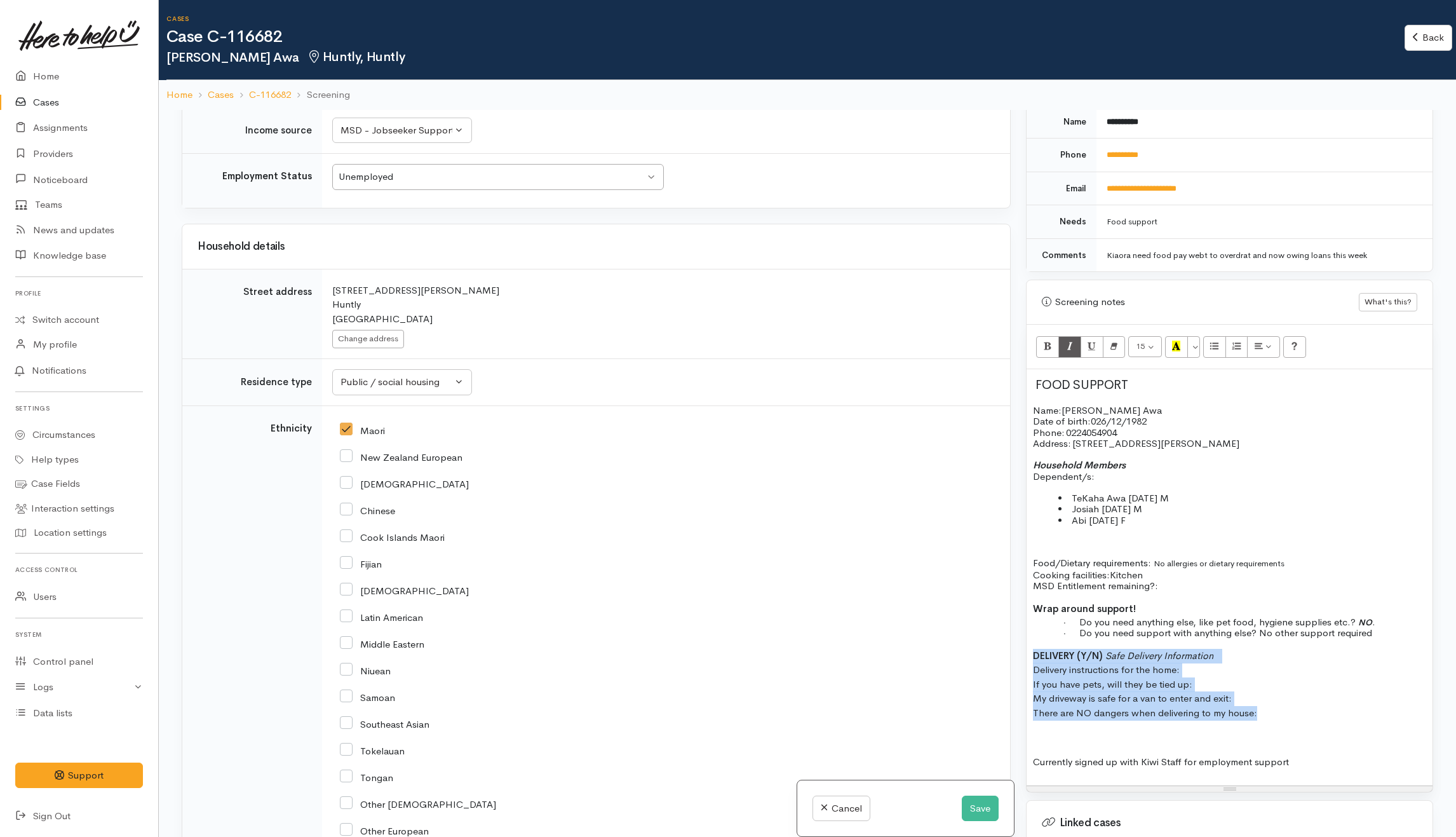
drag, startPoint x: 1032, startPoint y: 648, endPoint x: 1303, endPoint y: 705, distance: 276.9
click at [1289, 718] on div "FOOD SUPPORT Name: Corina Awa Date of birth: 026/12/1982 Phone:   0224054904 Ad…" at bounding box center [1229, 577] width 406 height 417
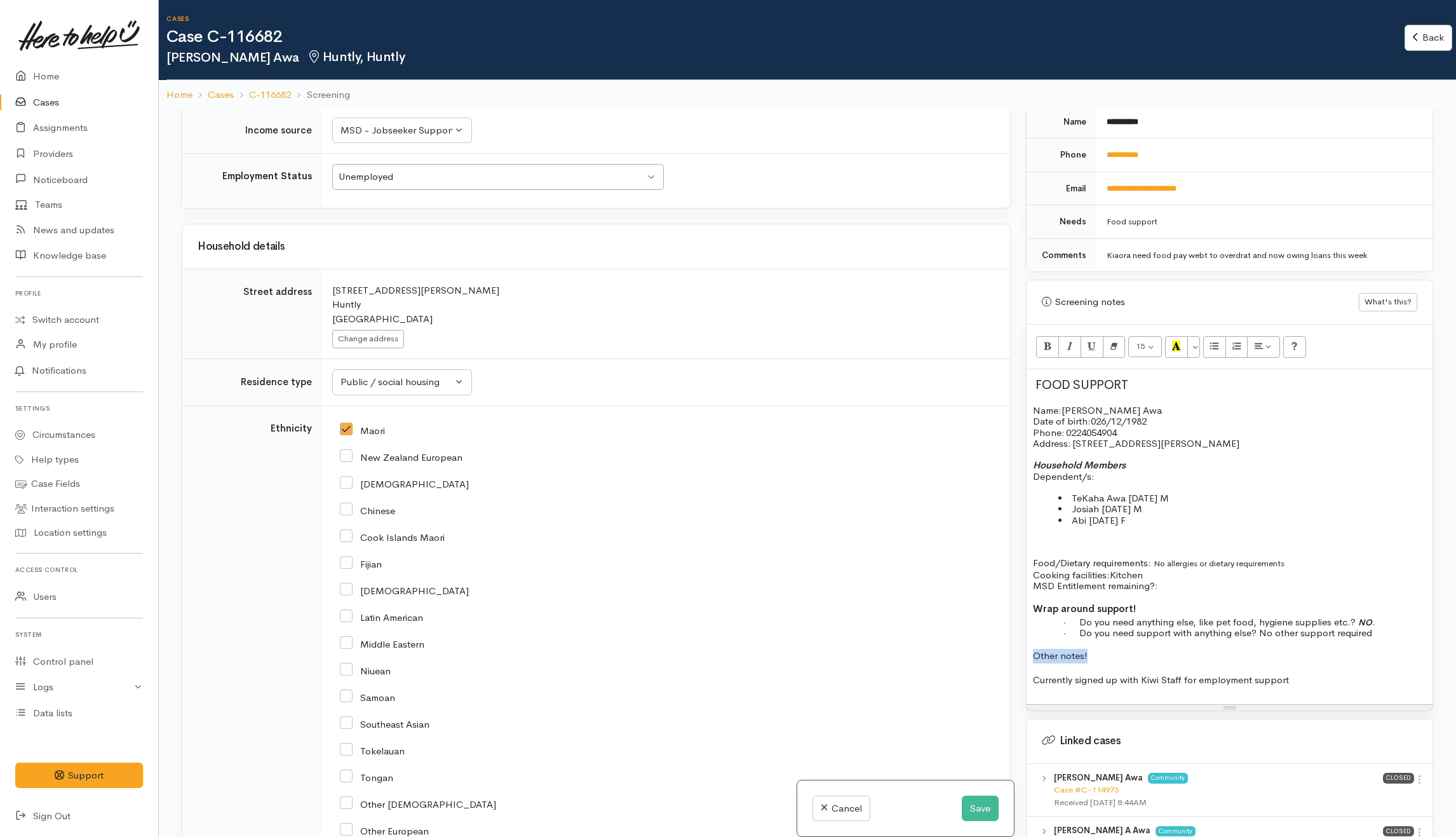
drag, startPoint x: 1053, startPoint y: 645, endPoint x: 1010, endPoint y: 645, distance: 43.0
click at [1010, 645] on div "Related cases There are other cases potentially from the same person, address o…" at bounding box center [807, 528] width 1267 height 837
click at [1036, 673] on span "Currently signed up with Kiwi Staff for employment support" at bounding box center [1161, 679] width 256 height 13
click at [1041, 656] on div "FOOD SUPPORT Name: Corina Awa Date of birth: 026/12/1982 Phone:   0224054904 Ad…" at bounding box center [1229, 536] width 406 height 334
click at [1034, 673] on span "Currently signed up with Kiwi Staff for employment support" at bounding box center [1161, 679] width 256 height 13
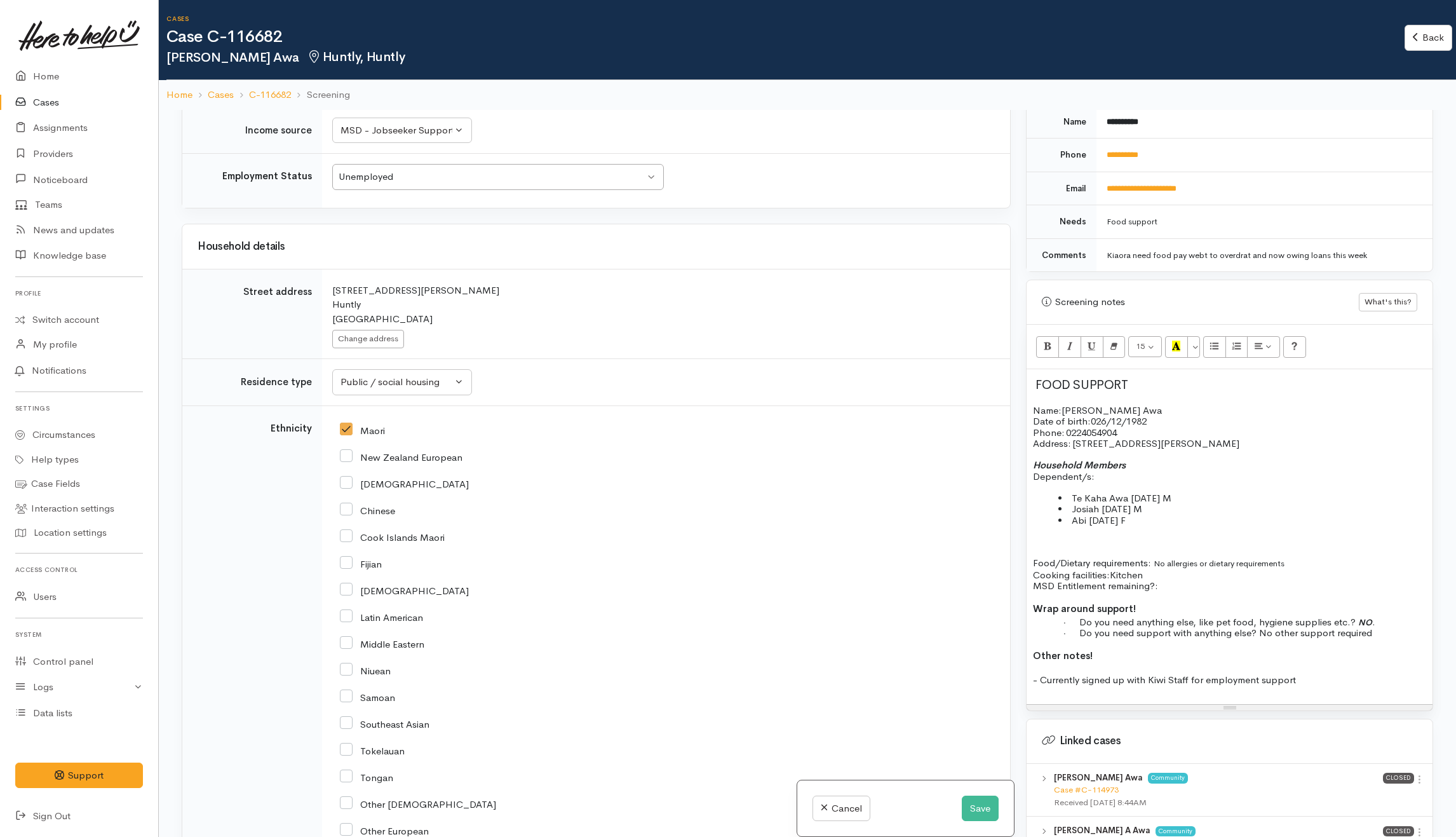
click at [1149, 492] on span "Te Kaha Awa 7/3/2008 M" at bounding box center [1121, 497] width 100 height 13
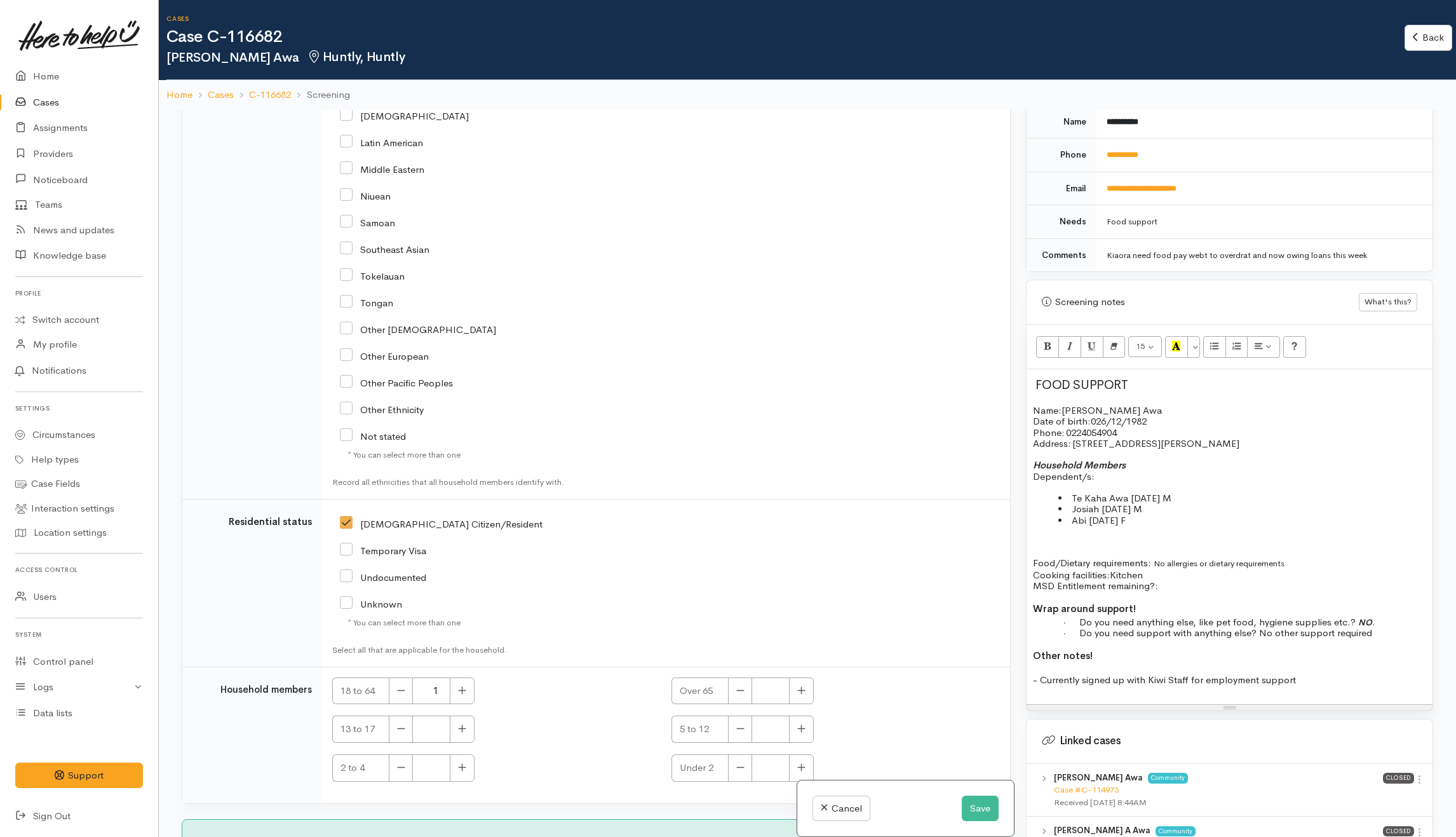
scroll to position [2448, 0]
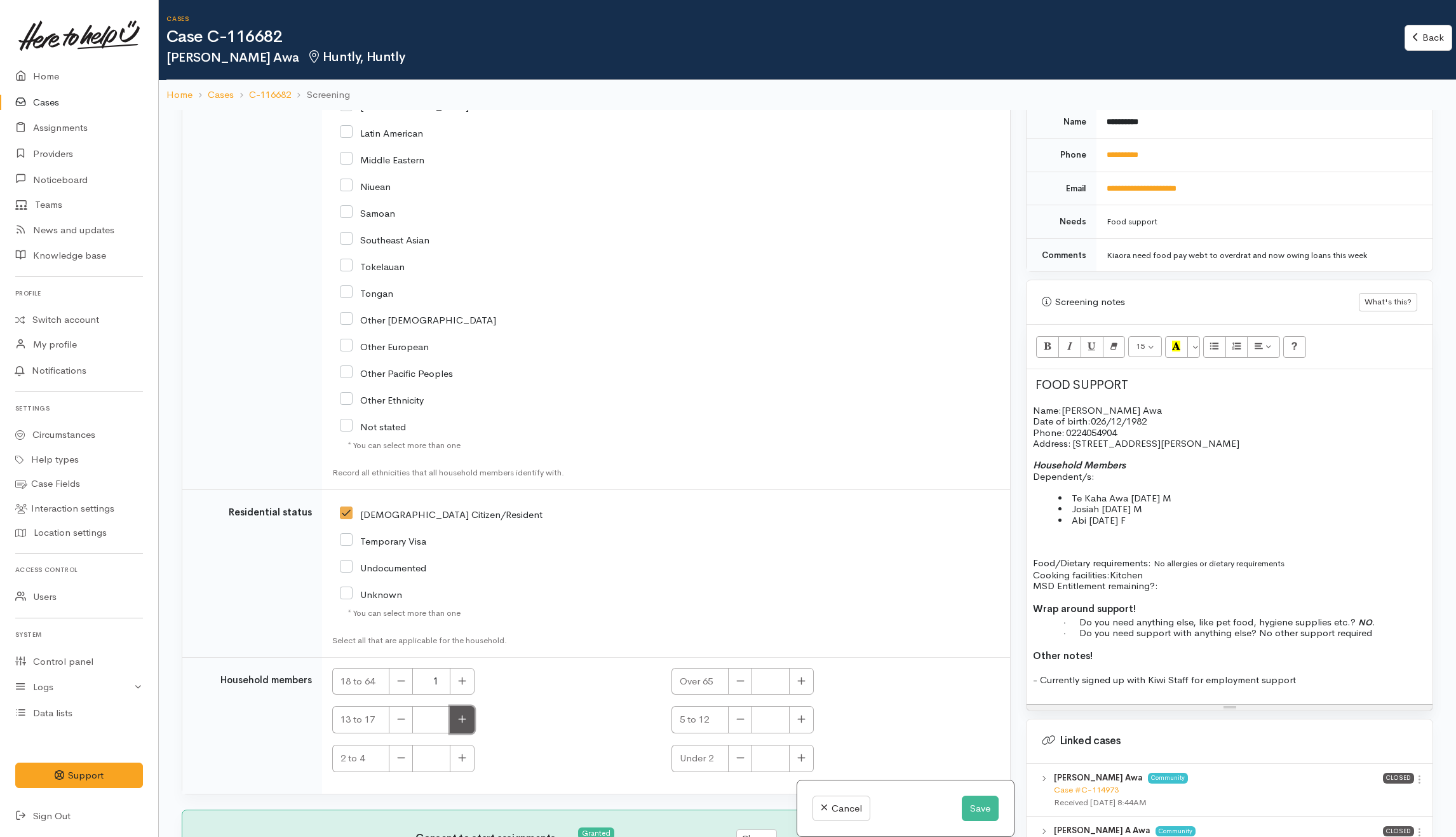
click at [465, 714] on icon "button" at bounding box center [462, 719] width 9 height 10
type input "1"
click at [464, 679] on icon "button" at bounding box center [463, 680] width 8 height 8
type input "2"
click at [791, 724] on button "button" at bounding box center [801, 720] width 25 height 27
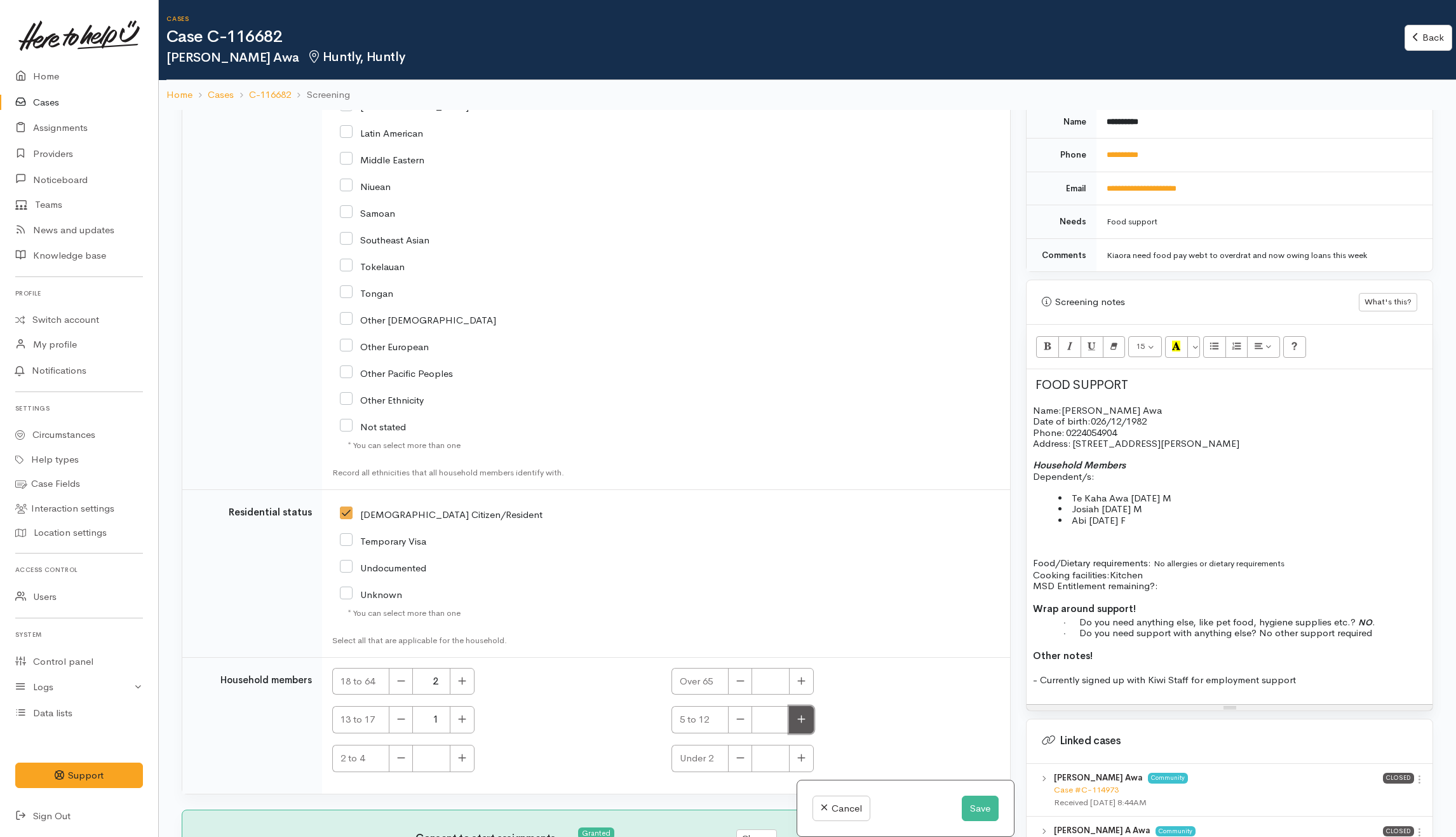
type input "1"
click at [1242, 493] on li "Te Kaha Awa 7/3/2008 M" at bounding box center [1242, 497] width 367 height 11
click at [1225, 503] on li "Josiah 10/9/2007 M" at bounding box center [1242, 508] width 367 height 11
click at [1178, 515] on li "Abi 26/10/2013 F" at bounding box center [1242, 520] width 367 height 11
click at [1174, 565] on p "Food/Dietary requirements: No allergies or dietary requirements Cooking facilit…" at bounding box center [1229, 573] width 393 height 34
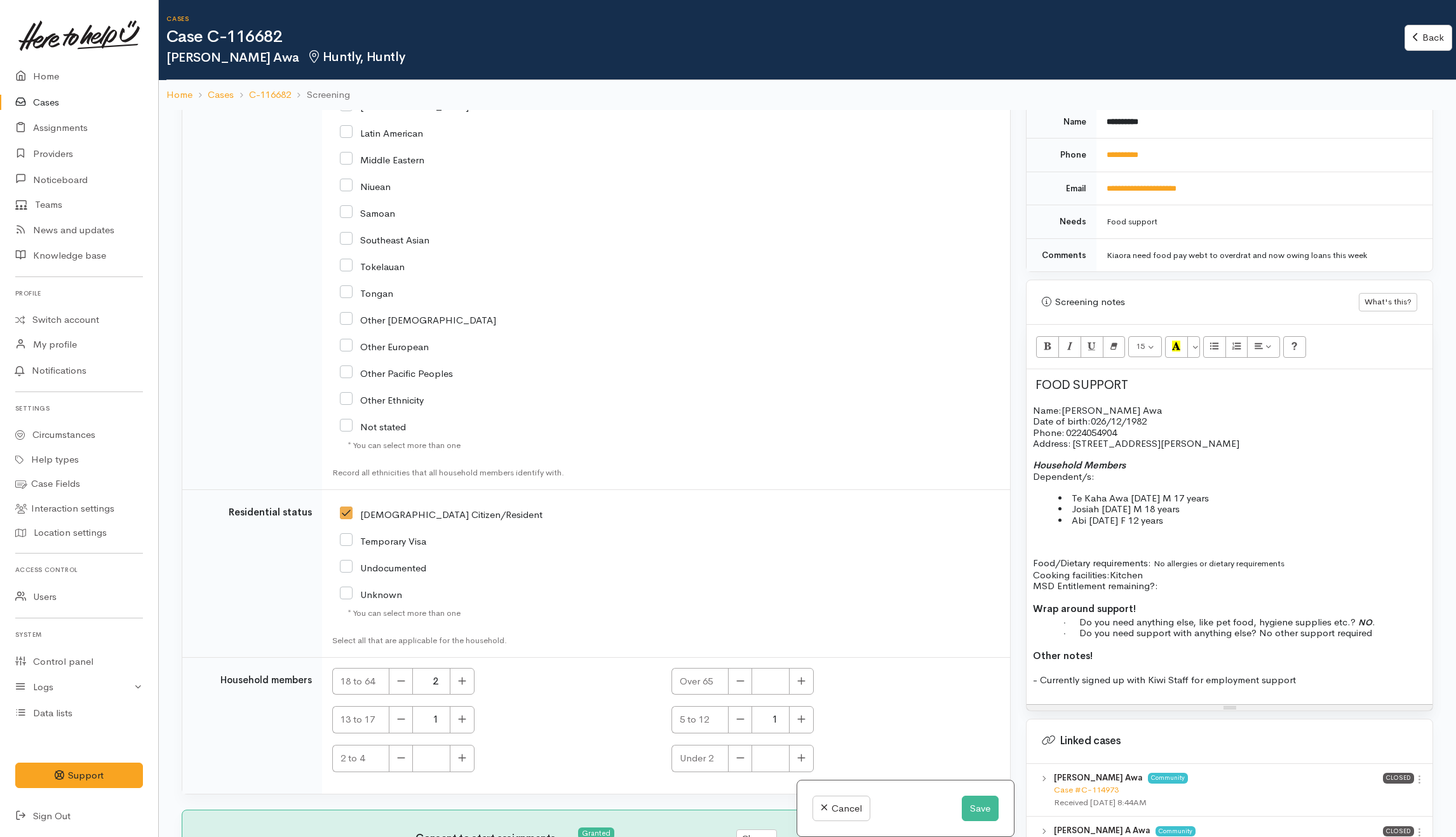
click at [1196, 574] on p "Food/Dietary requirements: No allergies or dietary requirements Cooking facilit…" at bounding box center [1229, 573] width 393 height 34
click at [1195, 482] on p at bounding box center [1229, 487] width 393 height 11
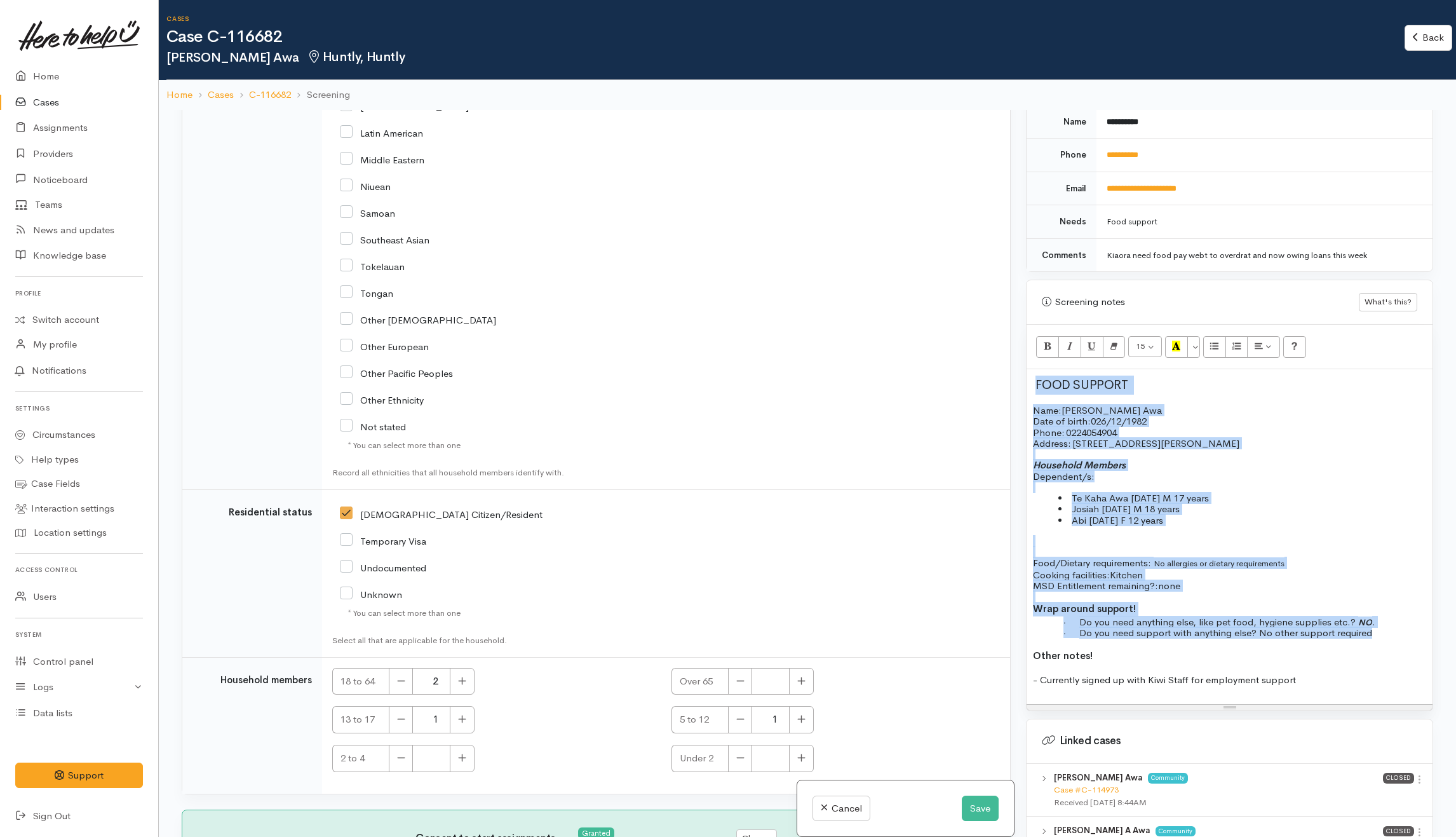
drag, startPoint x: 1036, startPoint y: 375, endPoint x: 1409, endPoint y: 628, distance: 450.7
click at [1409, 628] on div "FOOD SUPPORT Name: Corina Awa Date of birth: 026/12/1982 Phone:   0224054904 Ad…" at bounding box center [1229, 536] width 406 height 334
copy div "FOOD SUPPORT Name: Corina Awa Date of birth: 026/12/1982 Phone:   0224054904 Ad…"
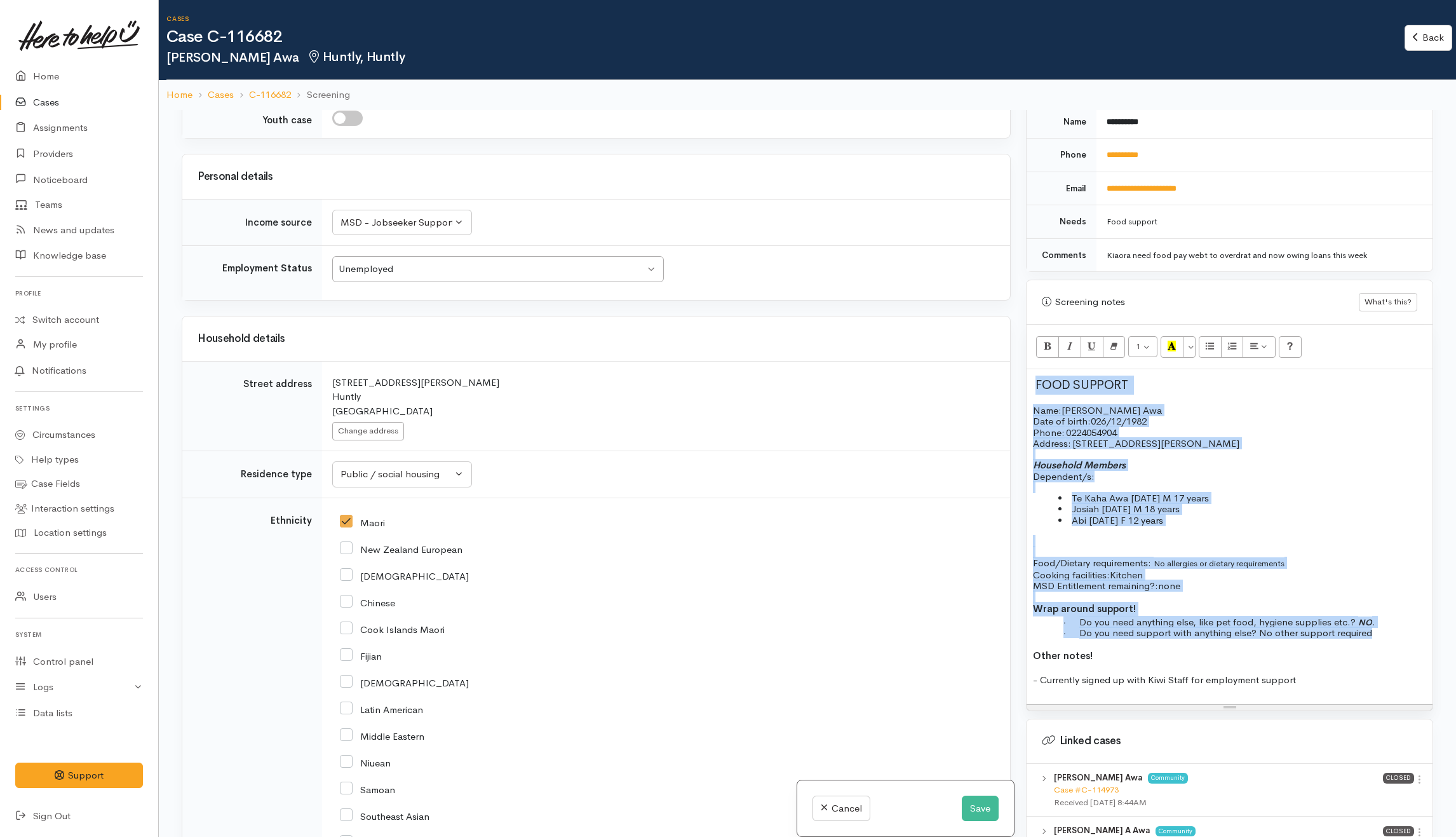
scroll to position [1517, 0]
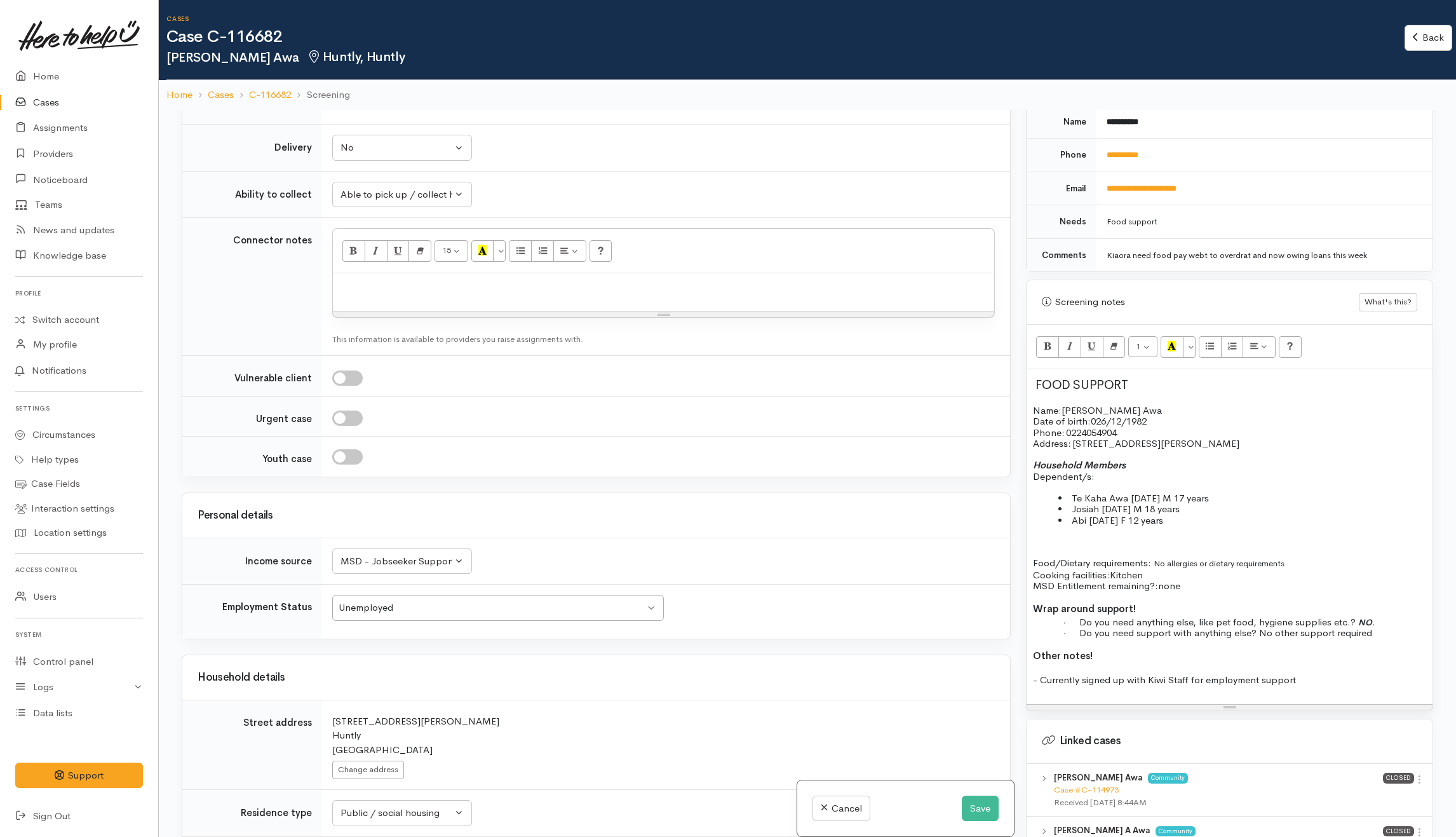
click at [497, 288] on div at bounding box center [664, 292] width 662 height 38
paste div
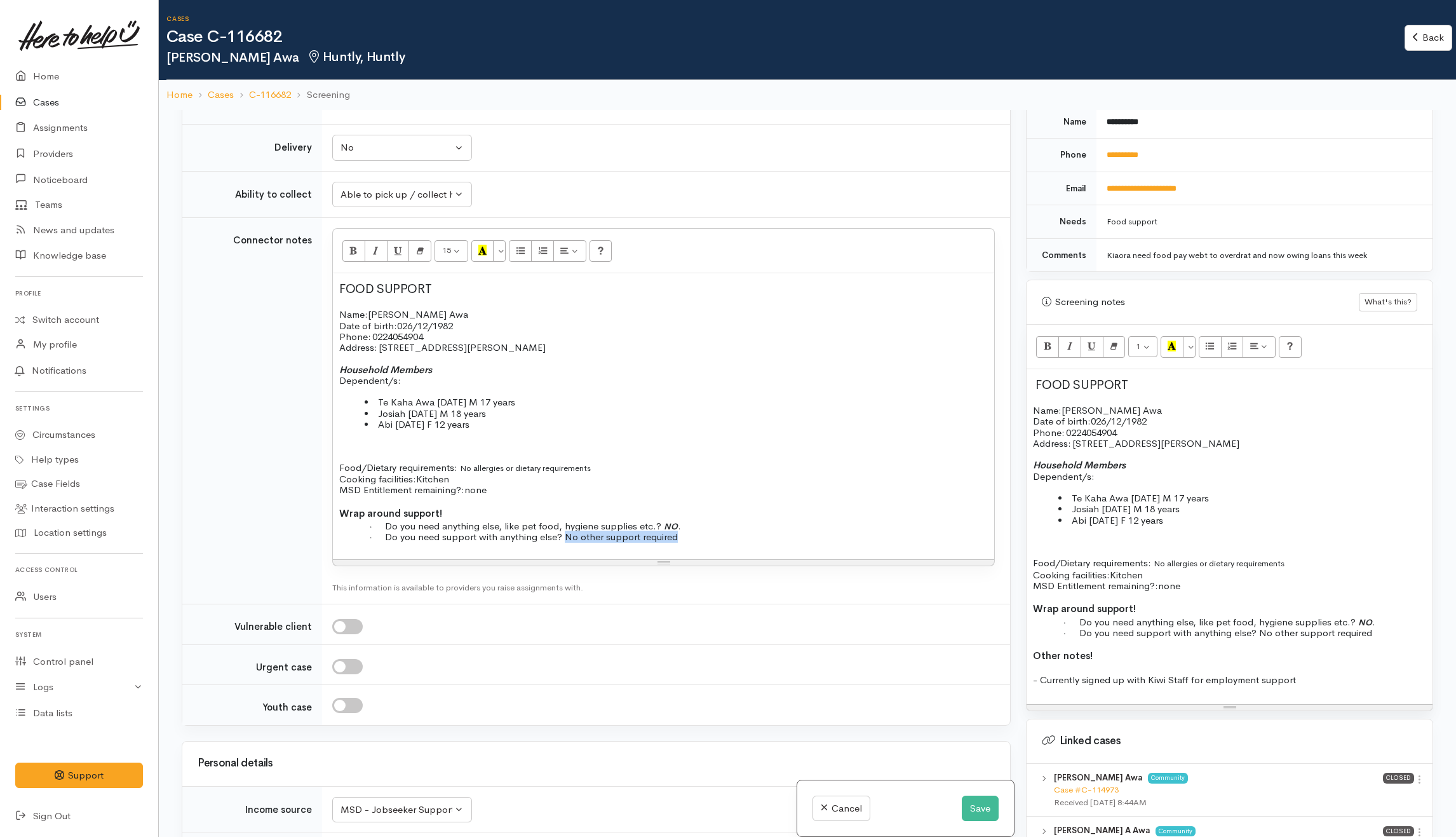
drag, startPoint x: 617, startPoint y: 551, endPoint x: 691, endPoint y: 551, distance: 74.0
click at [691, 542] on p "· Do you need support with anything else? No other support required" at bounding box center [686, 536] width 603 height 11
click at [804, 495] on p "Food/Dietary requirements: No allergies or dietary requirements Cooking facilit…" at bounding box center [664, 478] width 648 height 34
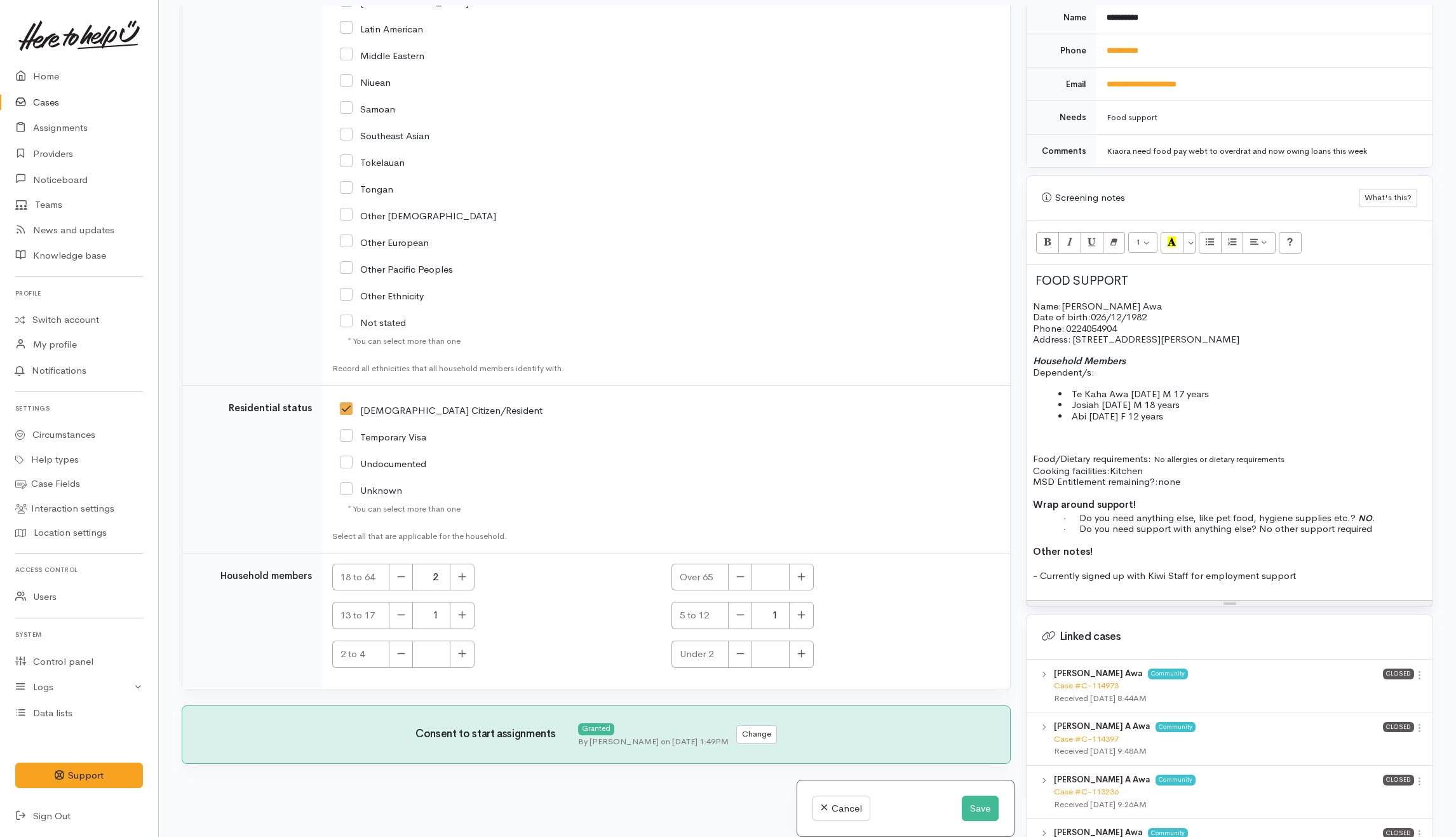
scroll to position [110, 0]
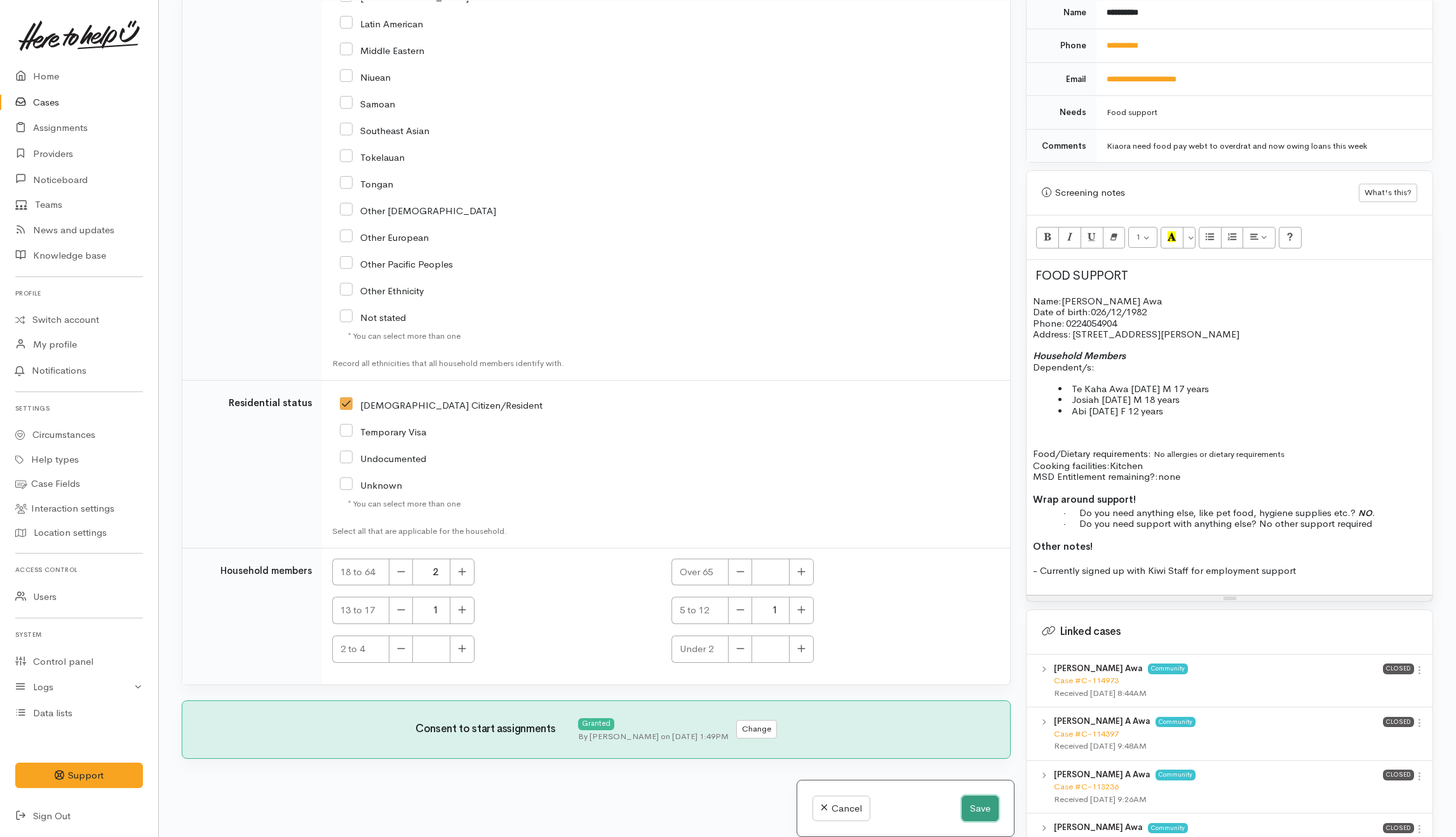
click at [971, 814] on button "Save" at bounding box center [980, 808] width 37 height 26
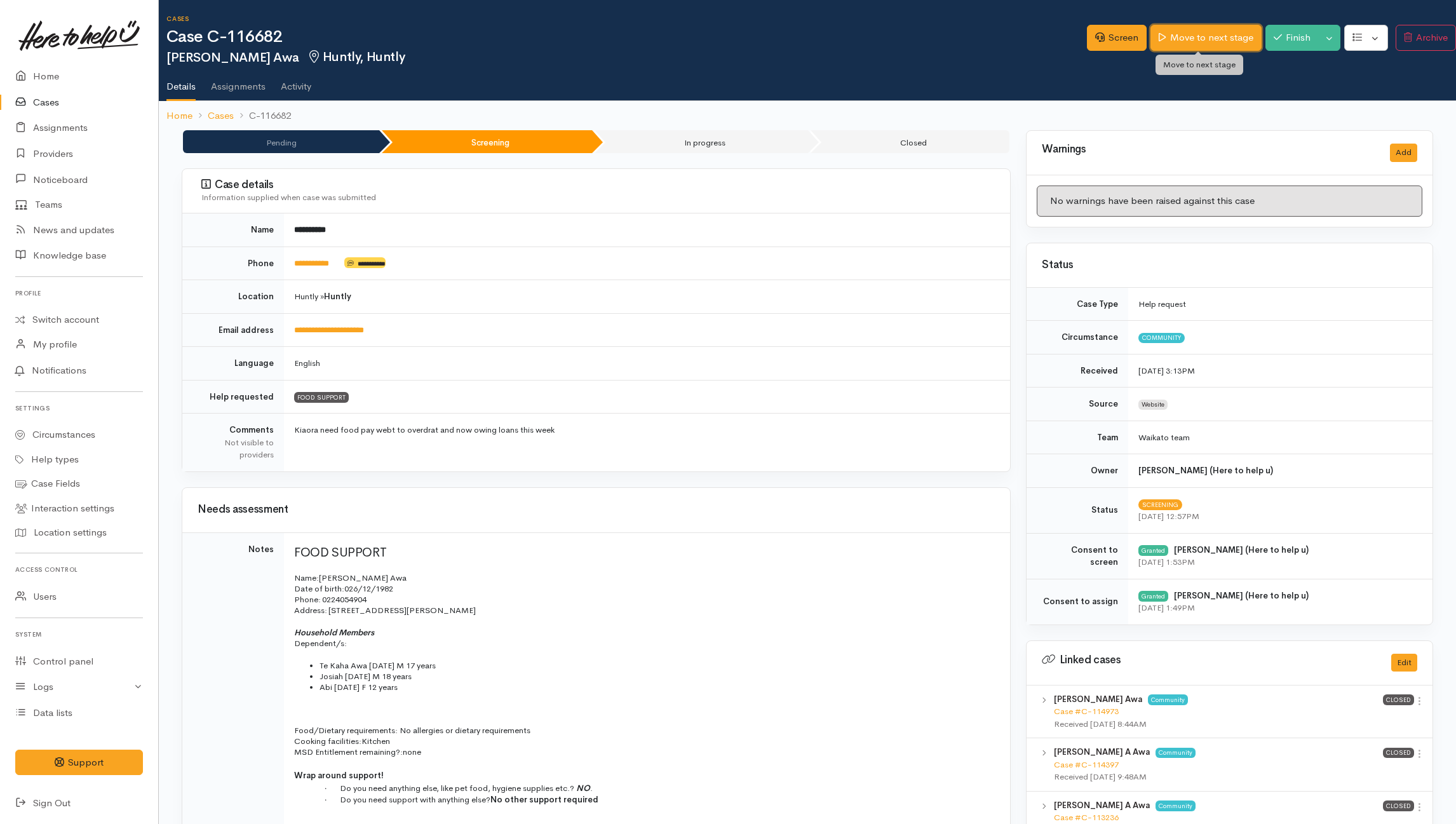
click at [1176, 39] on link "Move to next stage" at bounding box center [1205, 37] width 111 height 26
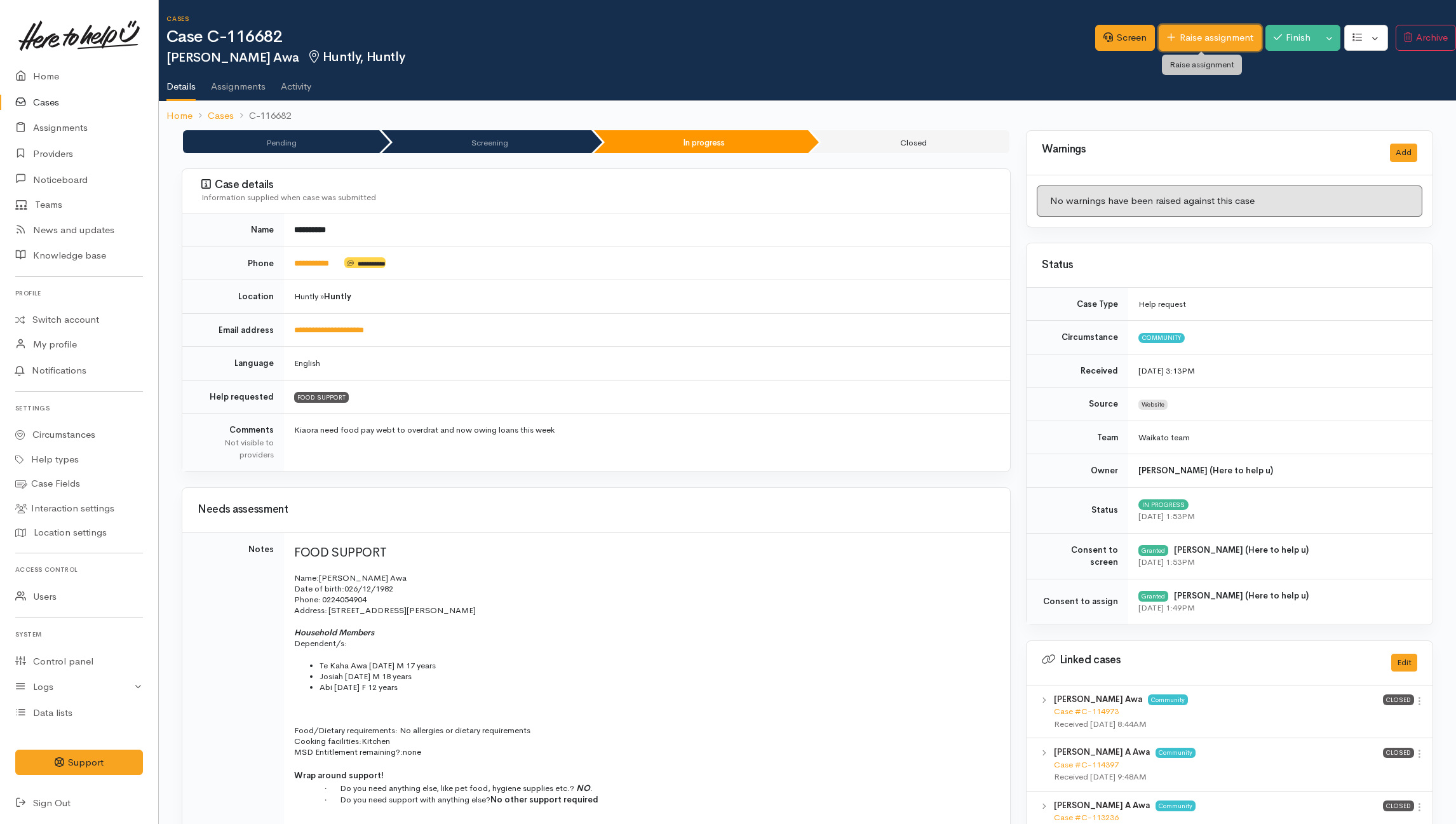
click at [1208, 29] on link "Raise assignment" at bounding box center [1210, 37] width 102 height 26
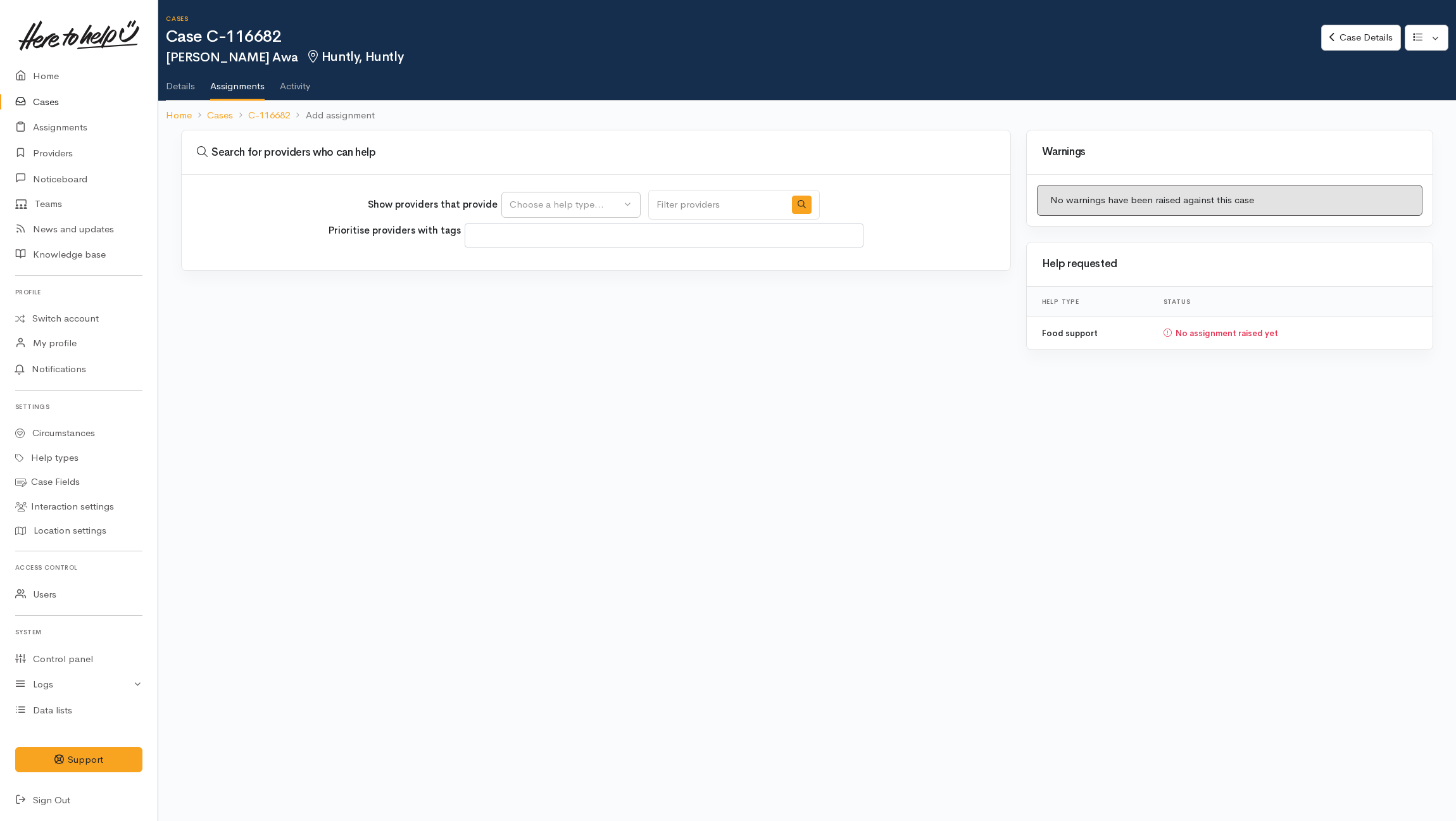
select select
click at [542, 214] on button "Choose a help type..." at bounding box center [570, 204] width 139 height 26
click at [547, 263] on span "Food support" at bounding box center [546, 265] width 58 height 14
select select "3"
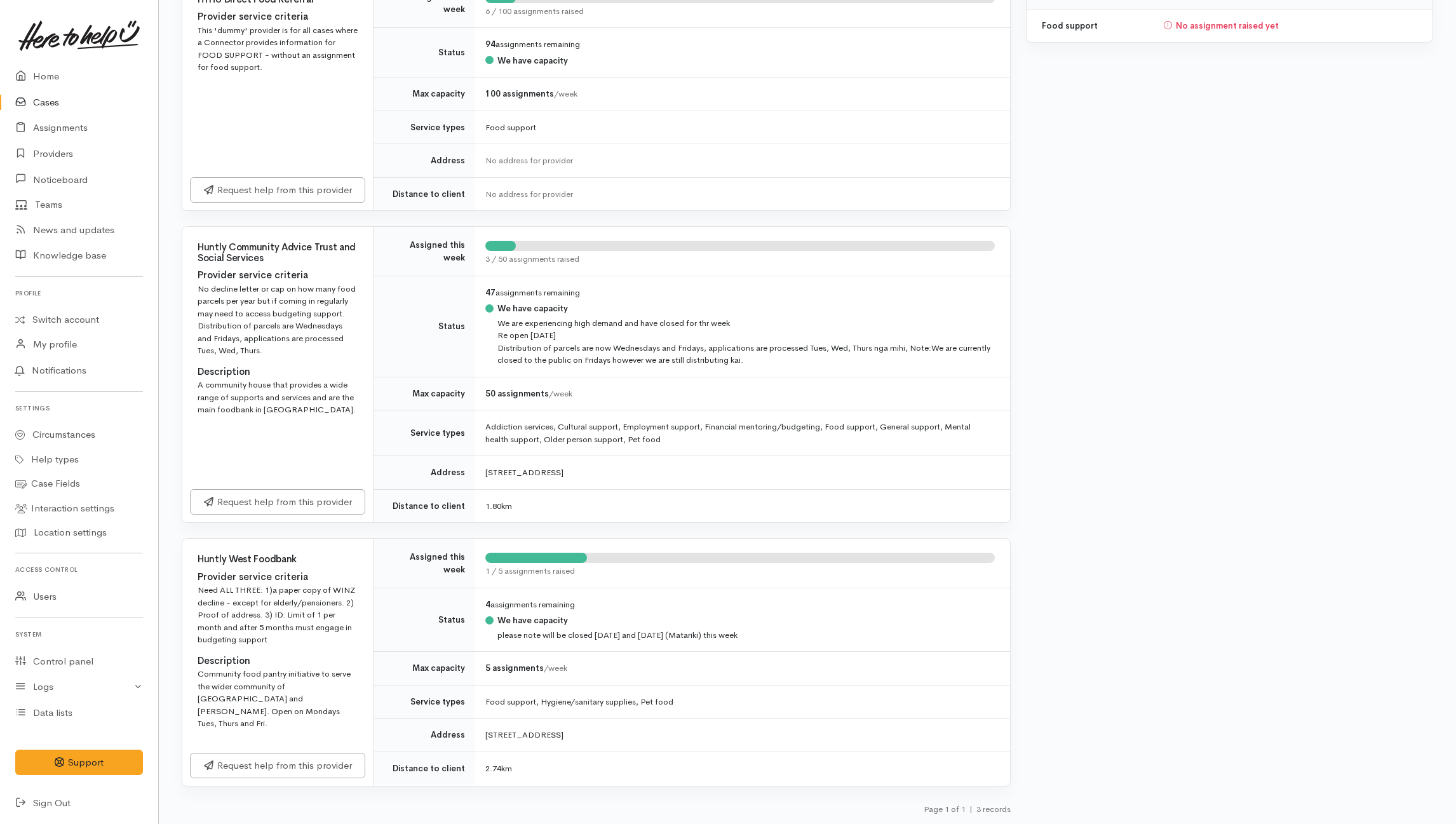
scroll to position [313, 0]
click at [272, 499] on link "Request help from this provider" at bounding box center [278, 500] width 175 height 26
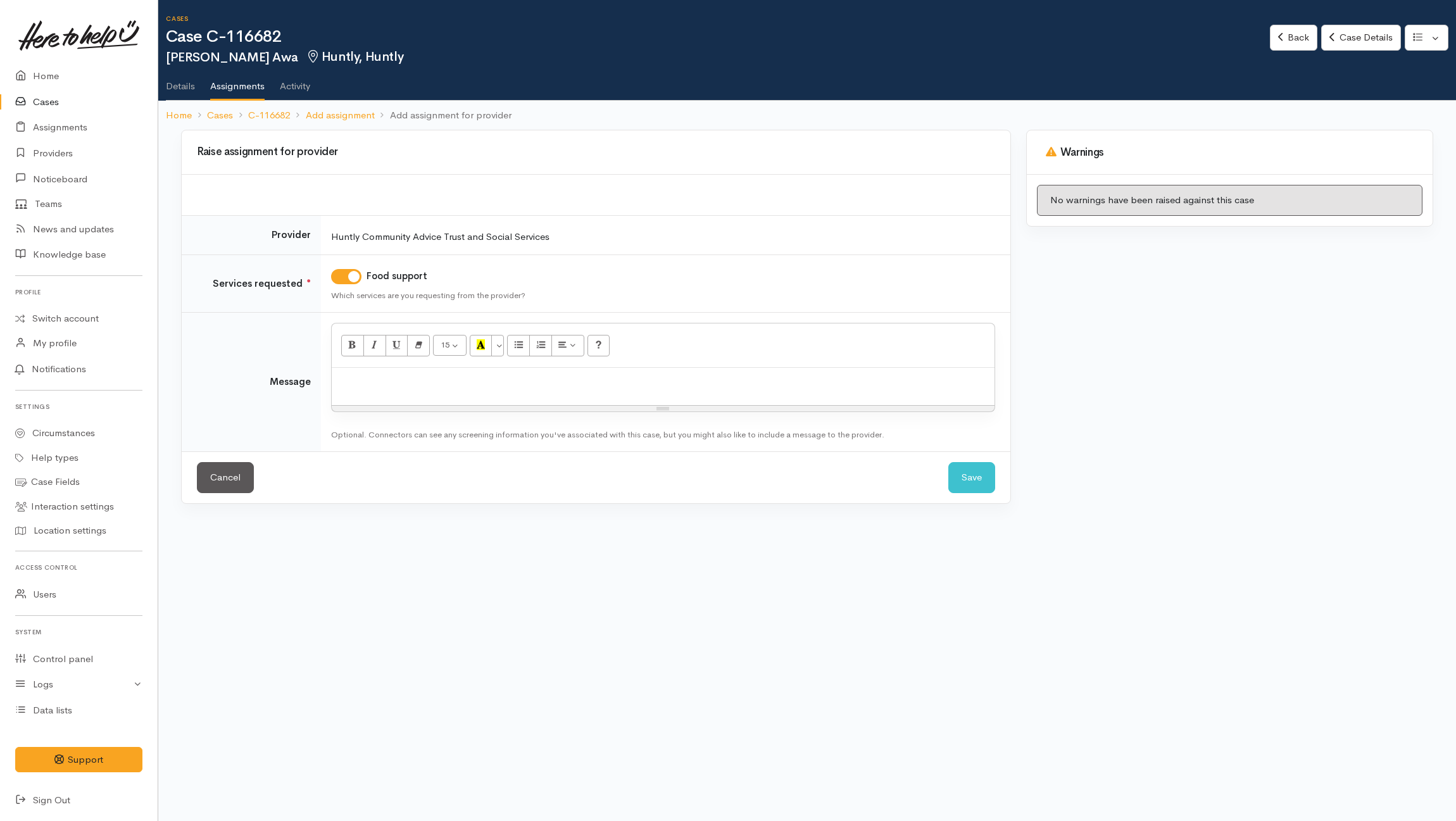
drag, startPoint x: 578, startPoint y: 375, endPoint x: 583, endPoint y: 370, distance: 7.1
click at [583, 372] on div at bounding box center [663, 386] width 663 height 37
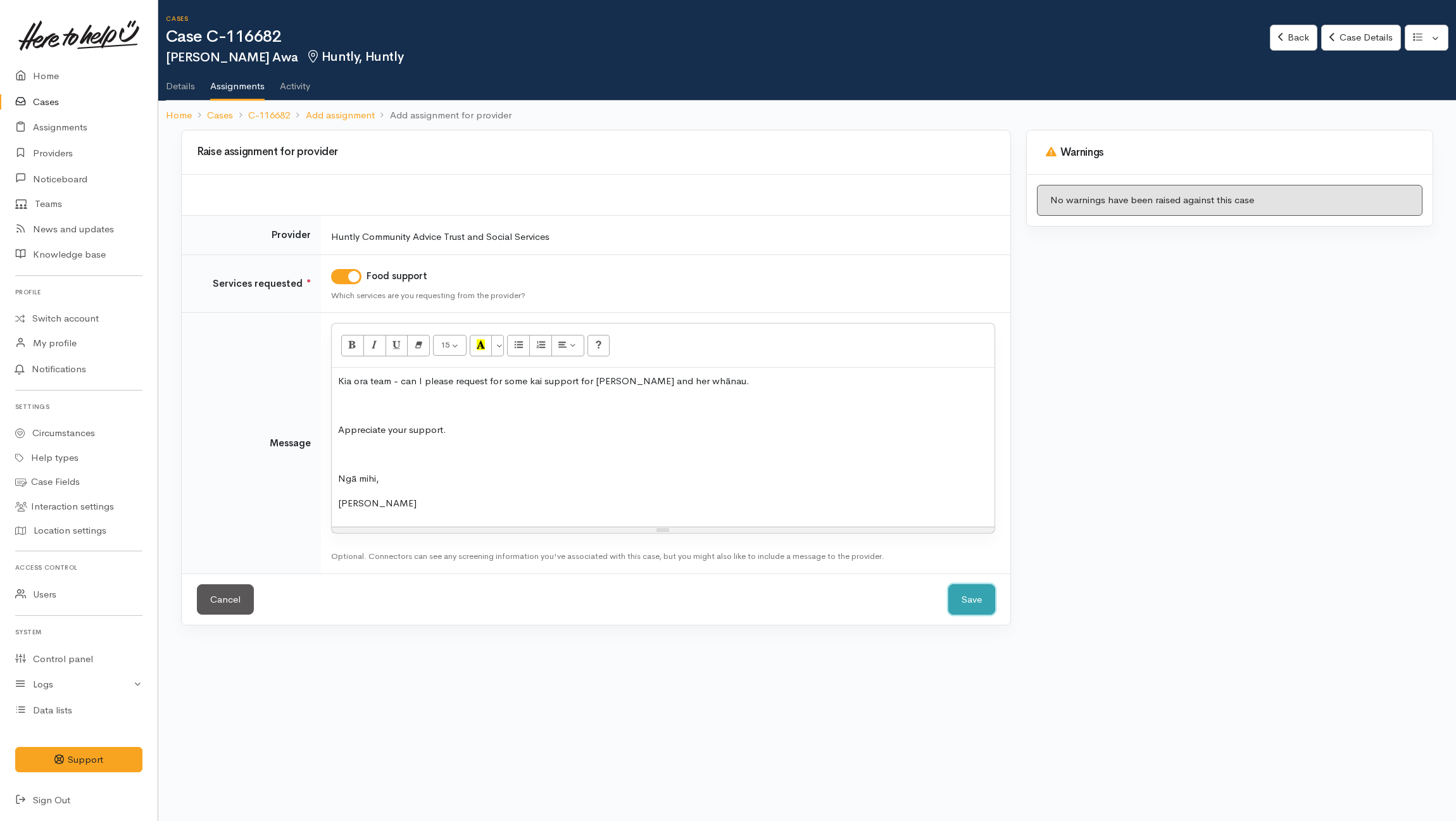
click at [965, 608] on button "Save" at bounding box center [971, 600] width 47 height 31
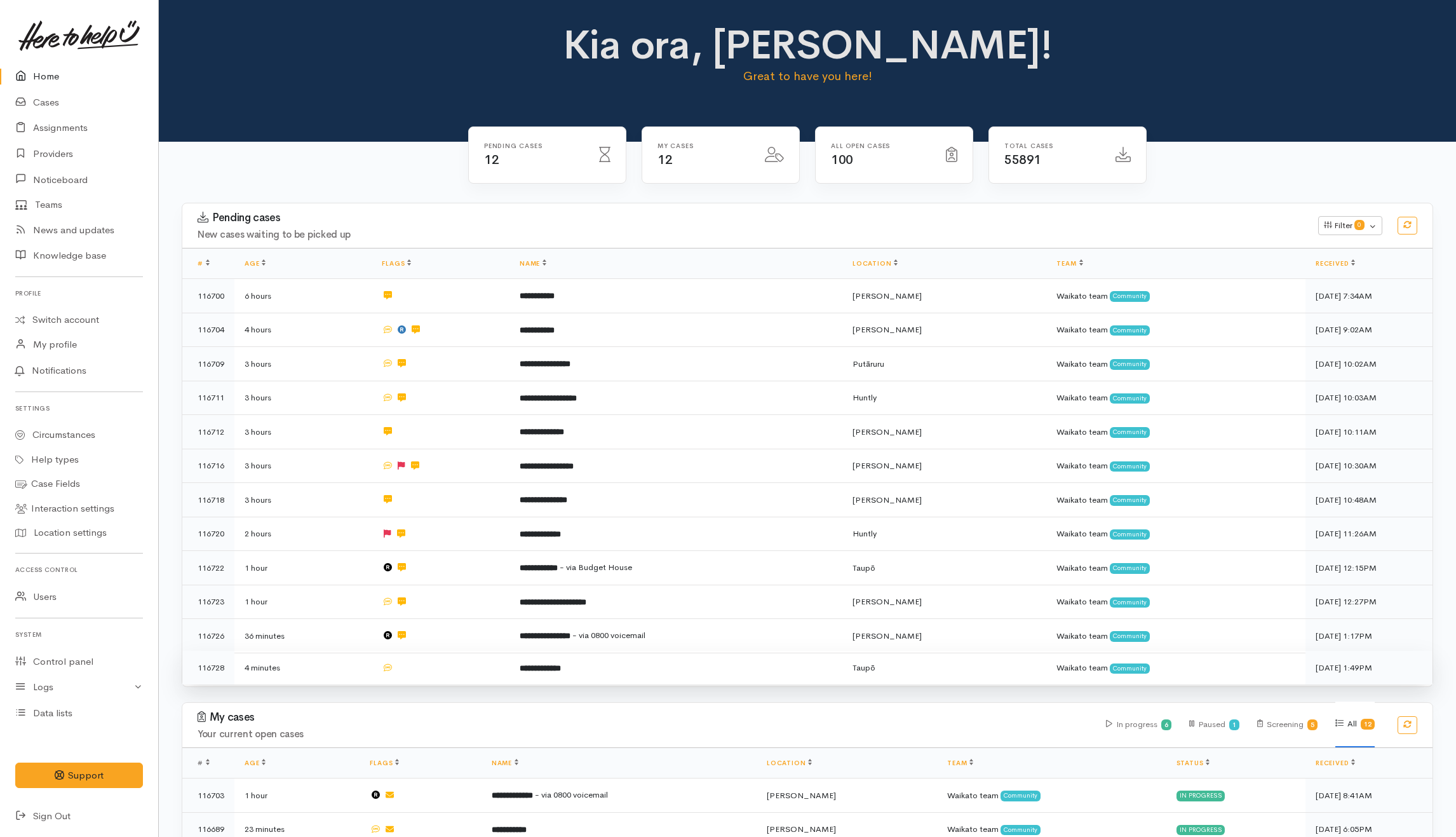
click at [448, 667] on td at bounding box center [439, 667] width 138 height 34
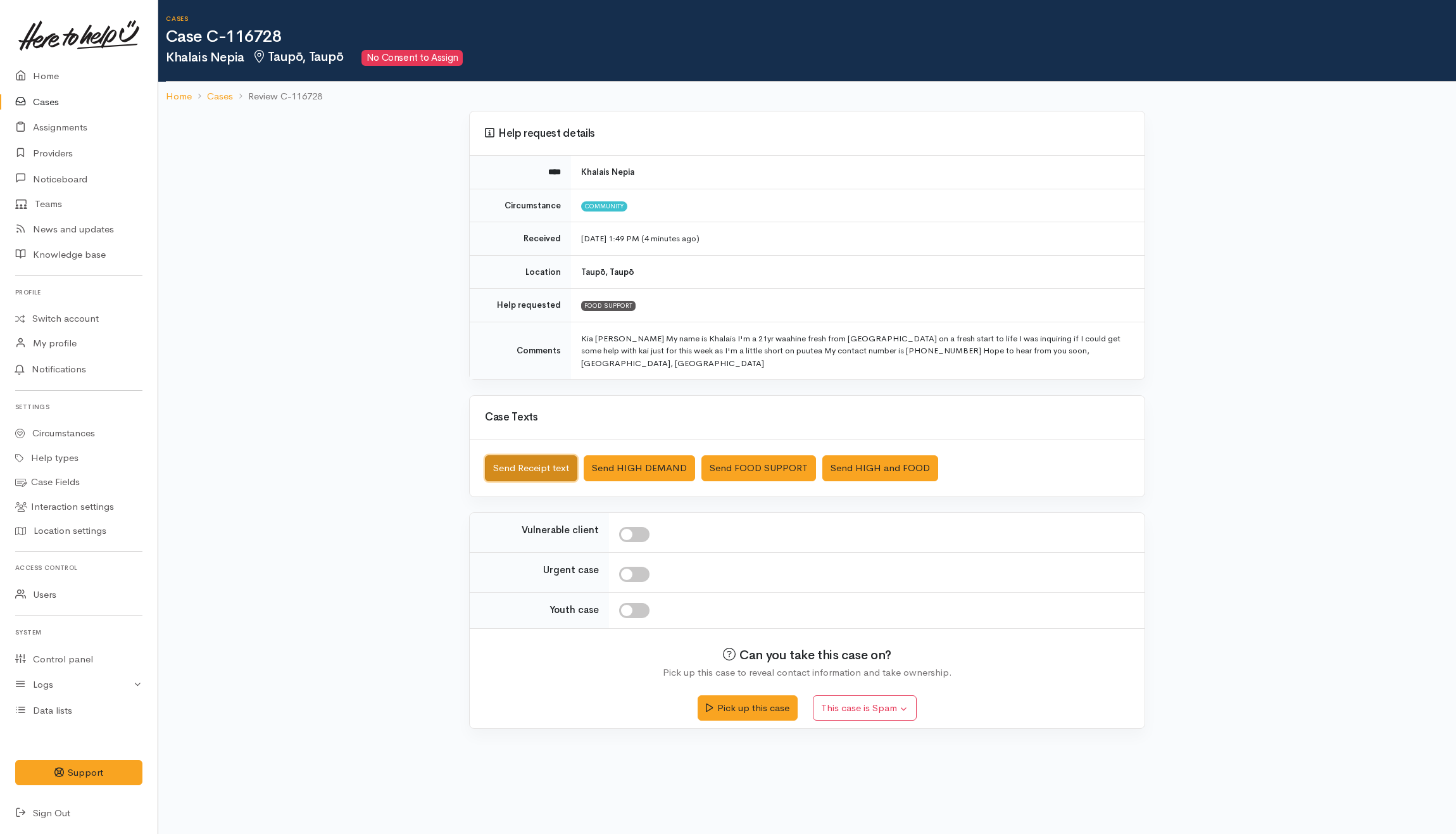
click at [555, 462] on button "Send Receipt text" at bounding box center [531, 468] width 92 height 26
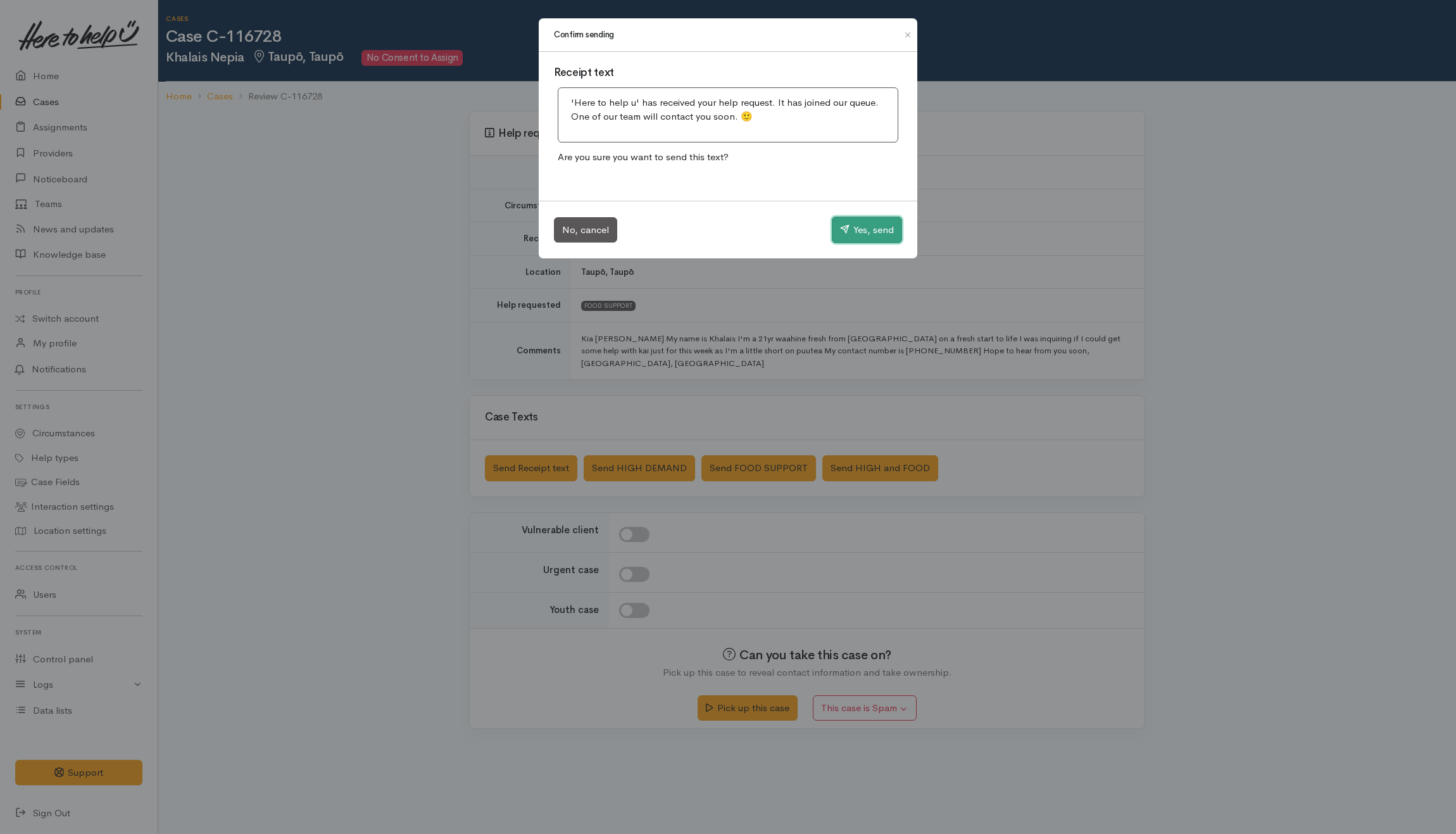
click at [864, 220] on button "Yes, send" at bounding box center [867, 230] width 70 height 27
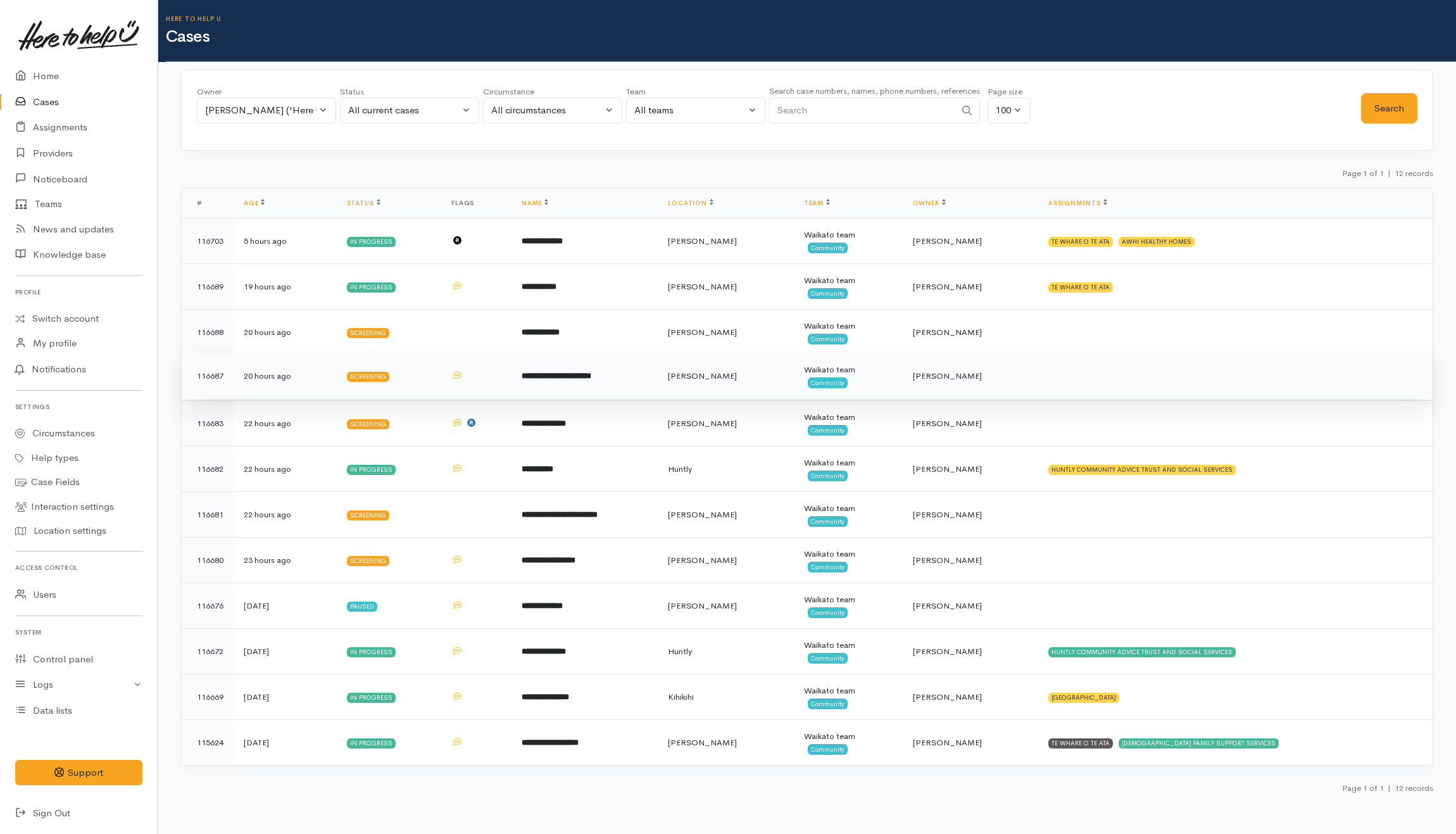
click at [1113, 375] on td at bounding box center [1236, 377] width 395 height 46
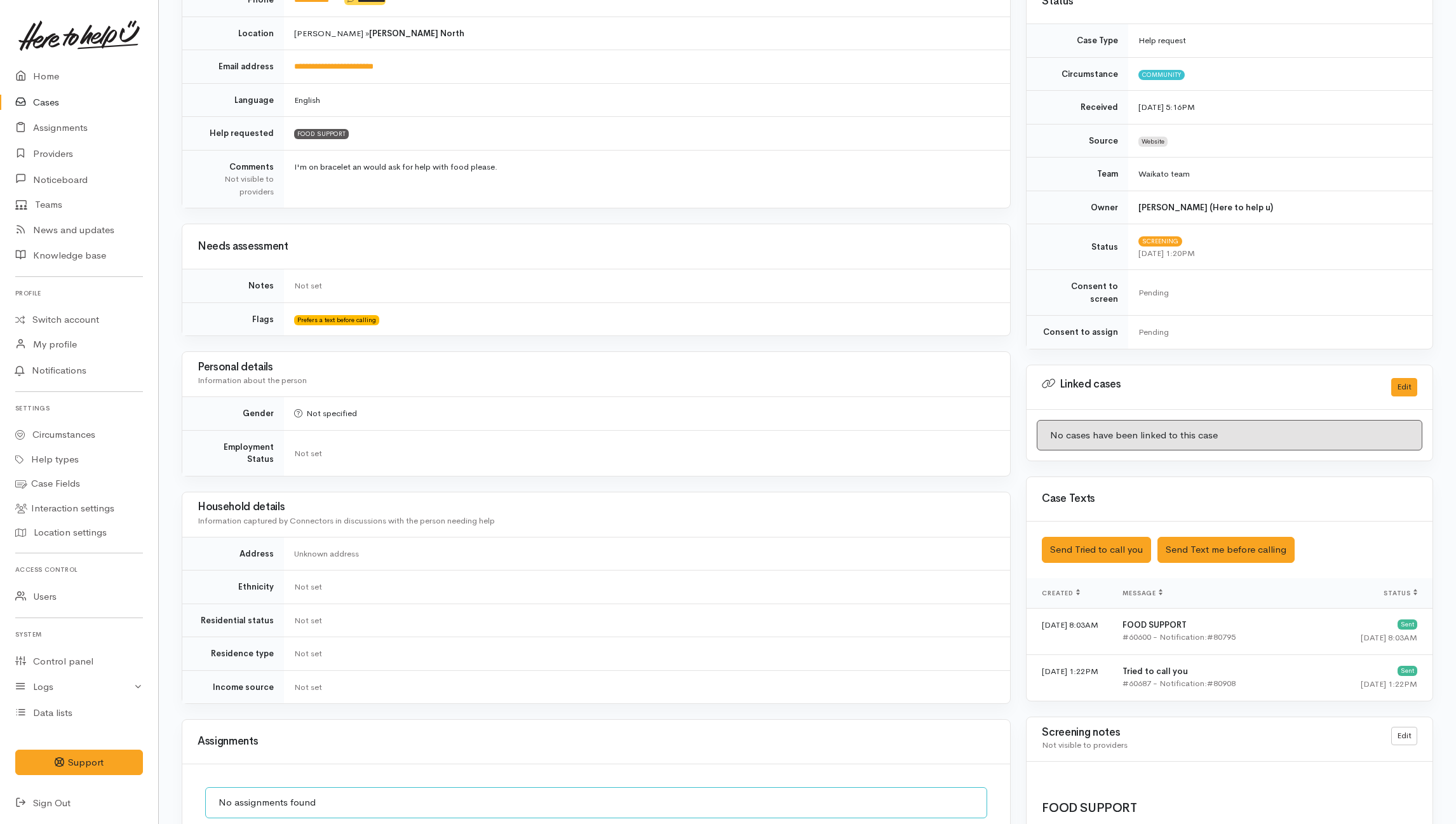
scroll to position [148, 0]
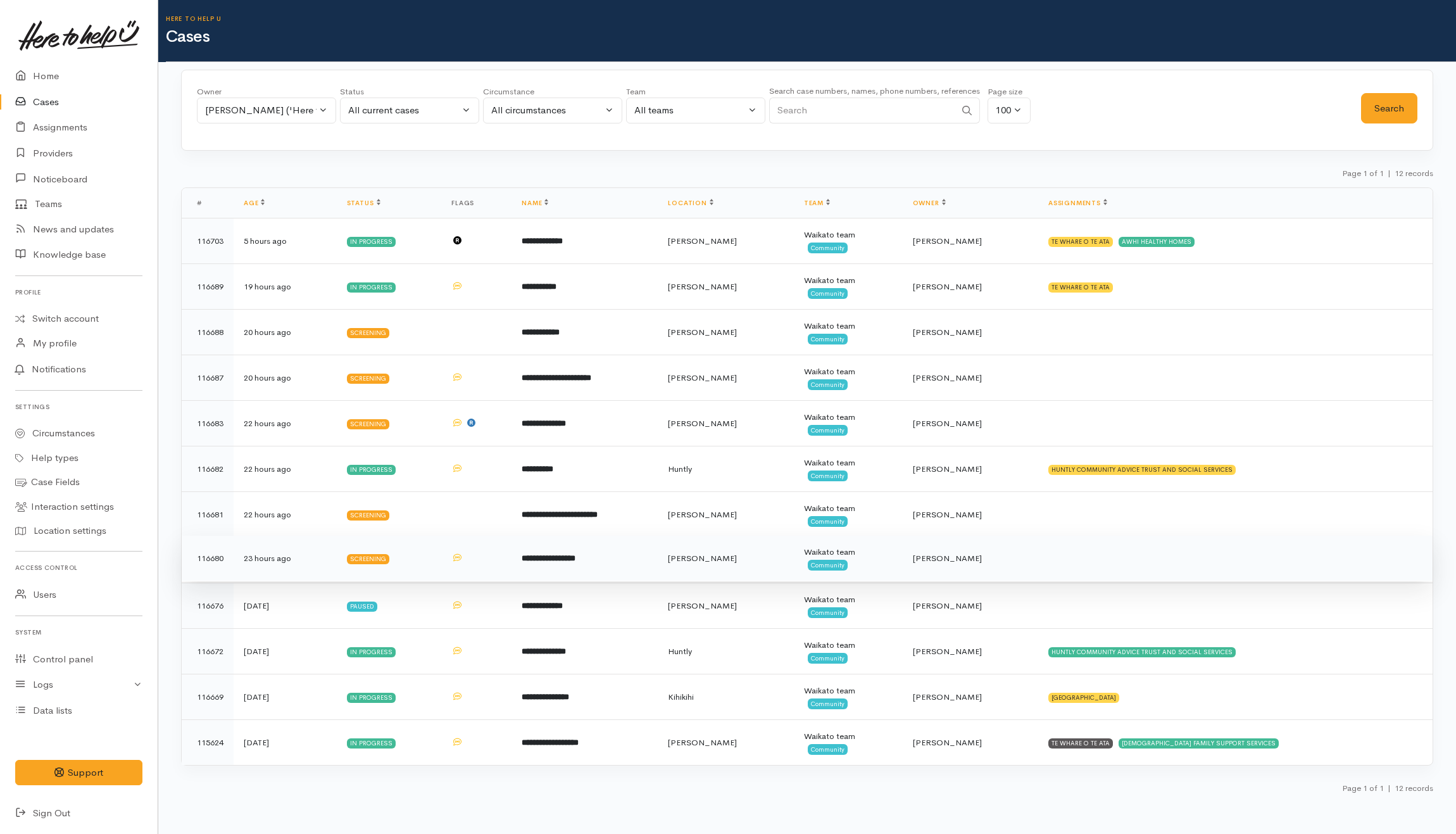
click at [1102, 558] on td at bounding box center [1236, 559] width 395 height 46
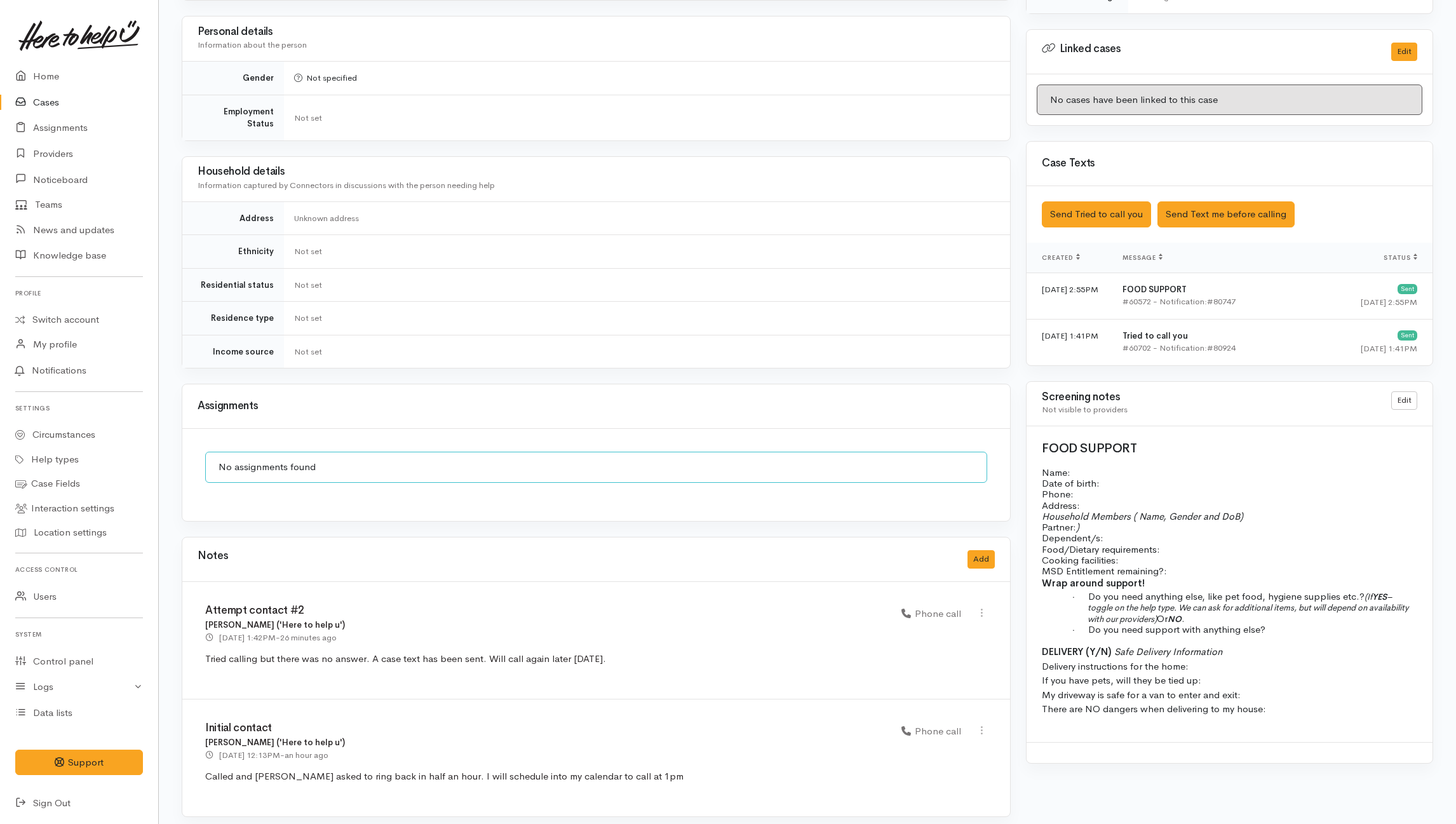
scroll to position [603, 0]
click at [974, 552] on button "Add" at bounding box center [981, 556] width 27 height 18
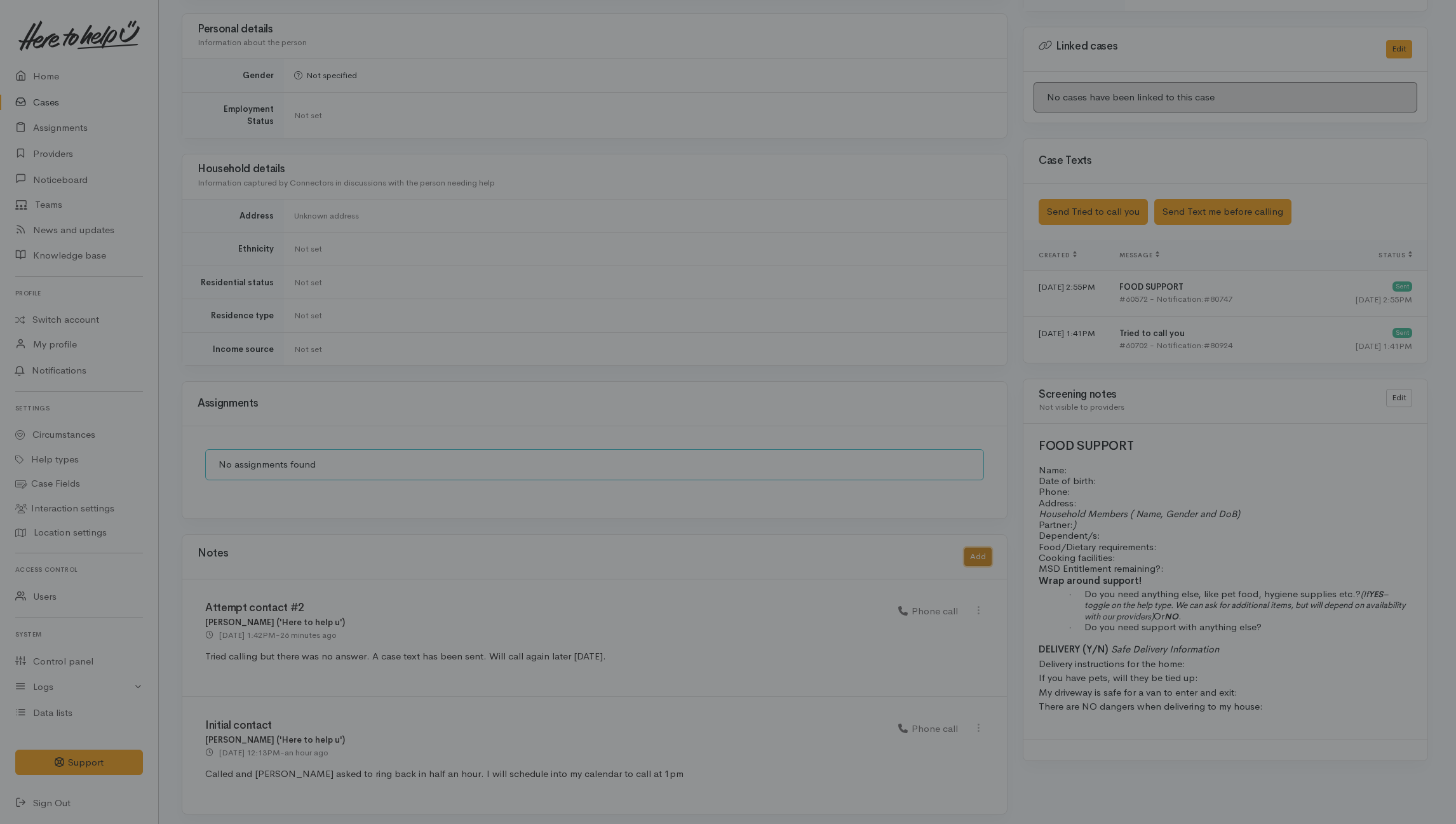
scroll to position [590, 0]
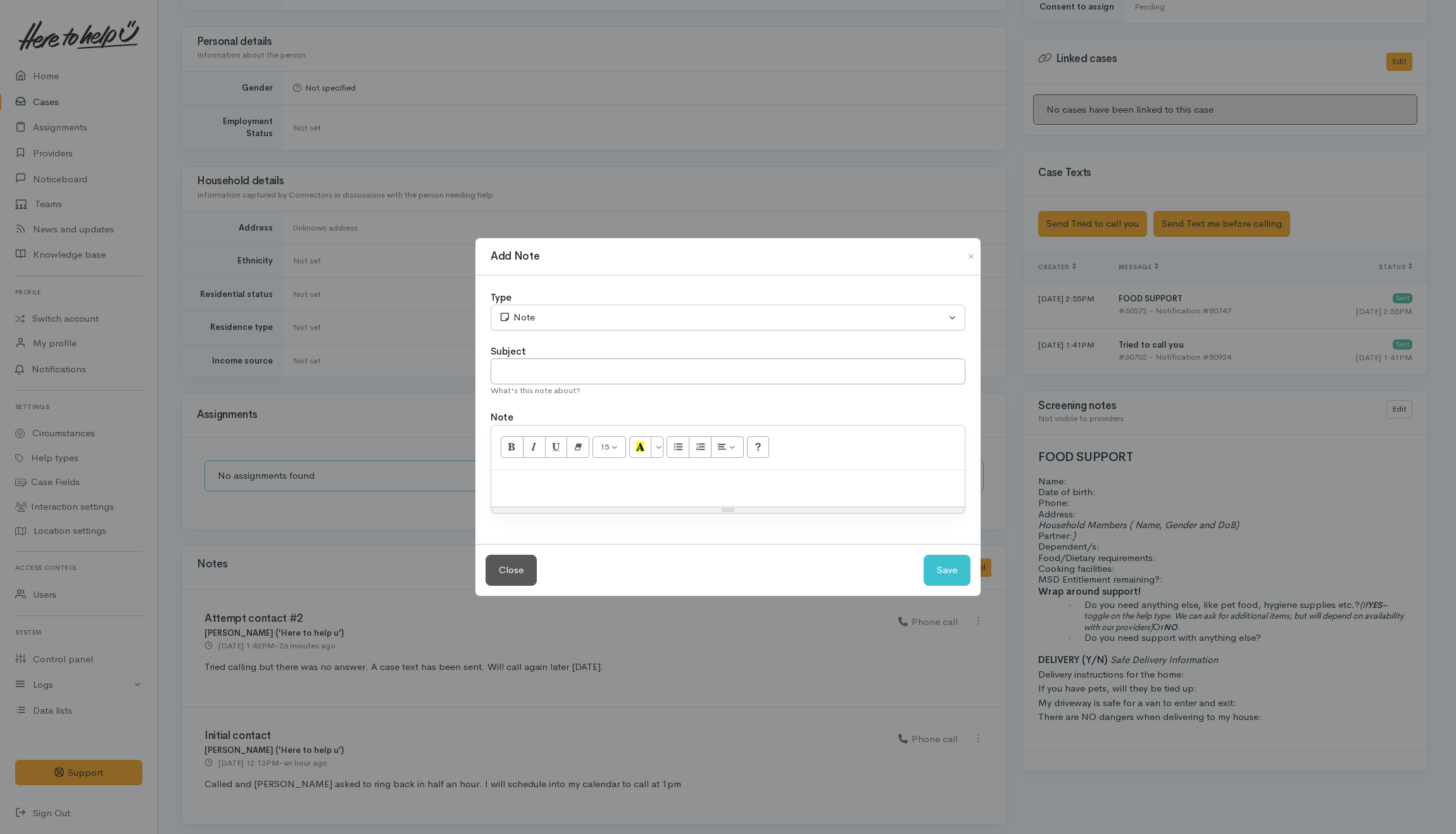
click at [586, 480] on p at bounding box center [728, 483] width 461 height 14
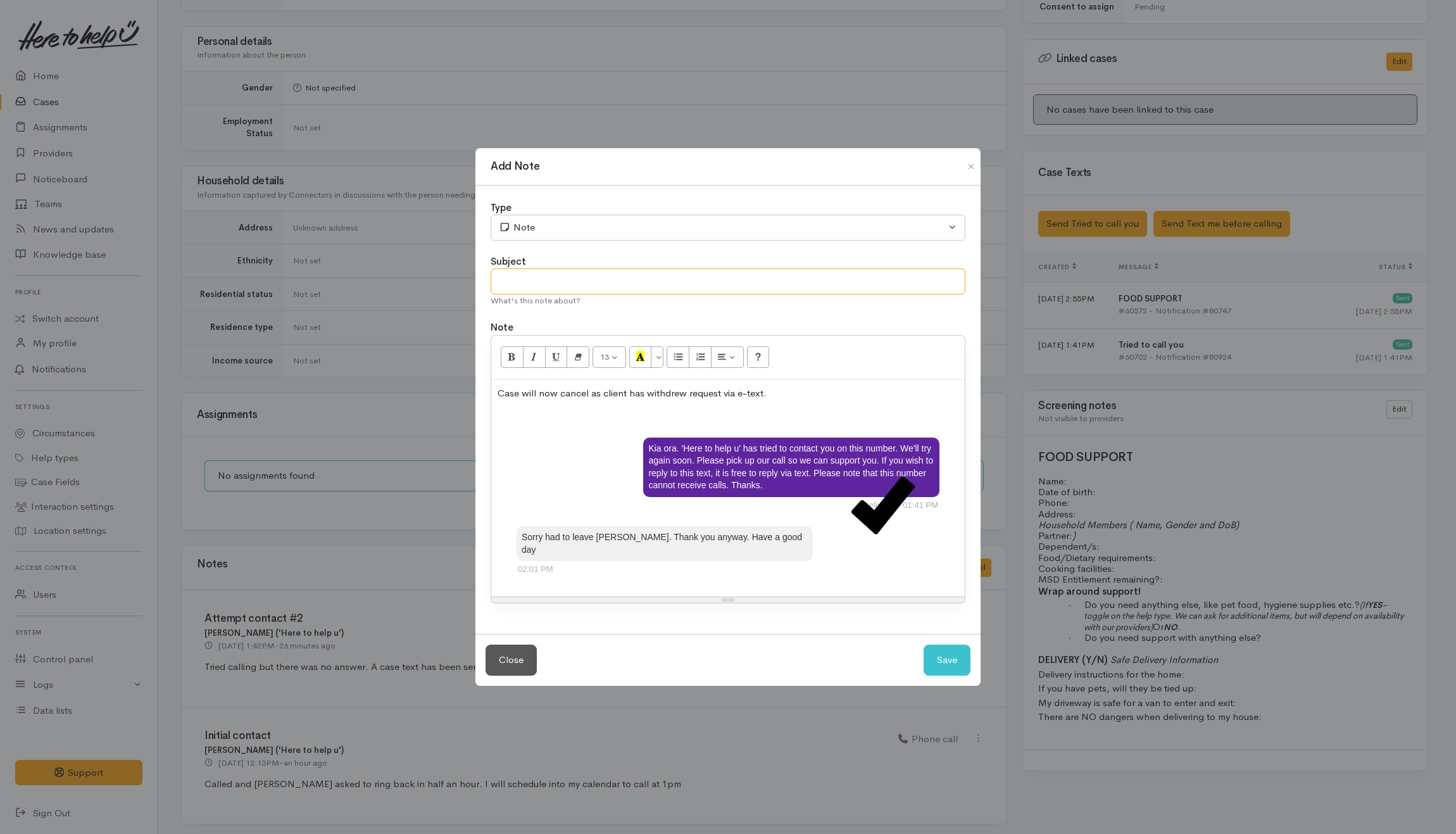
click at [580, 284] on input "text" at bounding box center [728, 281] width 474 height 26
type input "CANCEL"
click at [928, 545] on div "Sorry had to leave hamilton. Thank you anyway. Have a good day 02:01 PM" at bounding box center [728, 552] width 423 height 52
click at [871, 232] on div "Note" at bounding box center [723, 227] width 447 height 14
click at [524, 356] on span "SMS text message" at bounding box center [548, 354] width 80 height 14
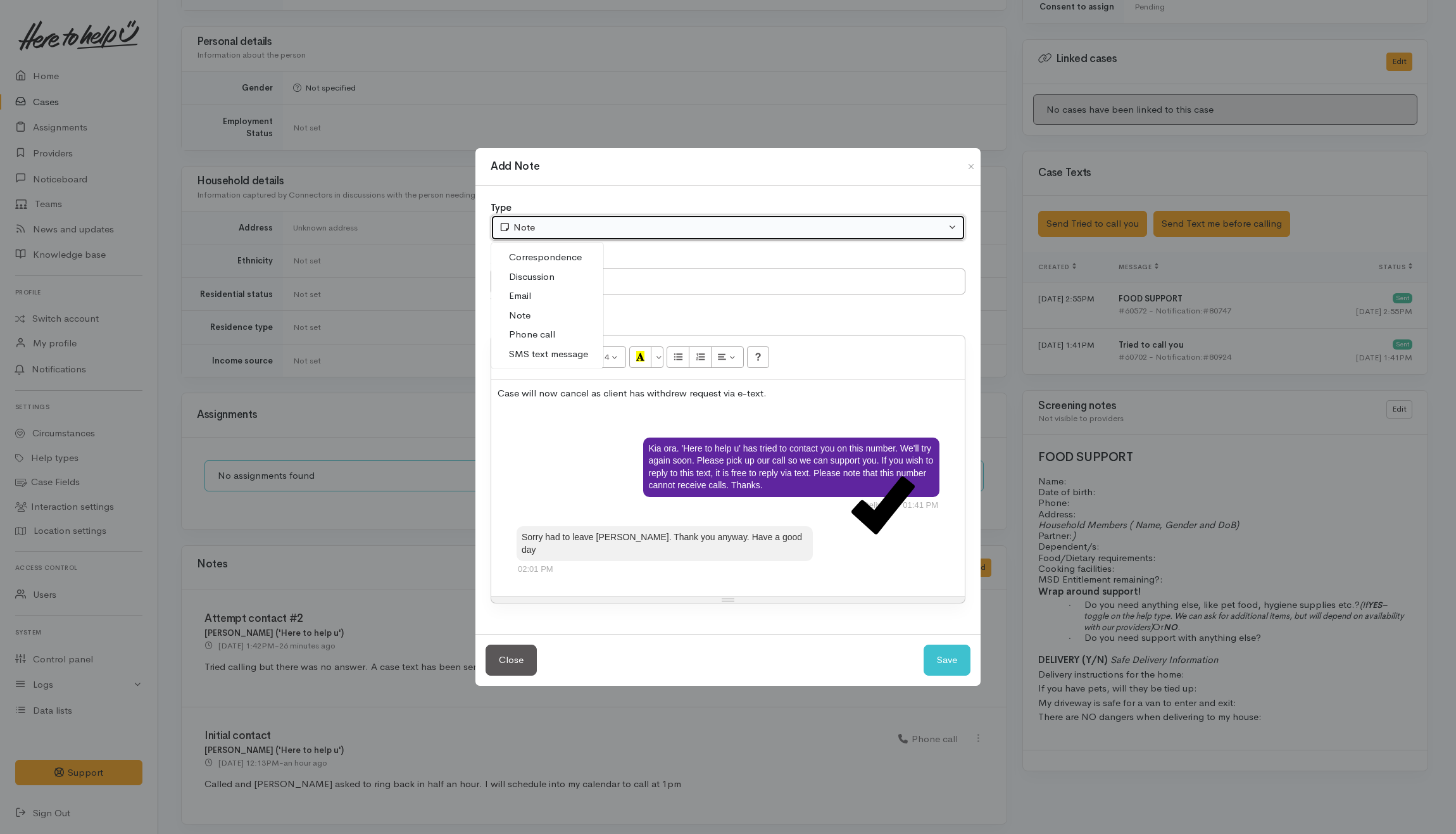
select select "5"
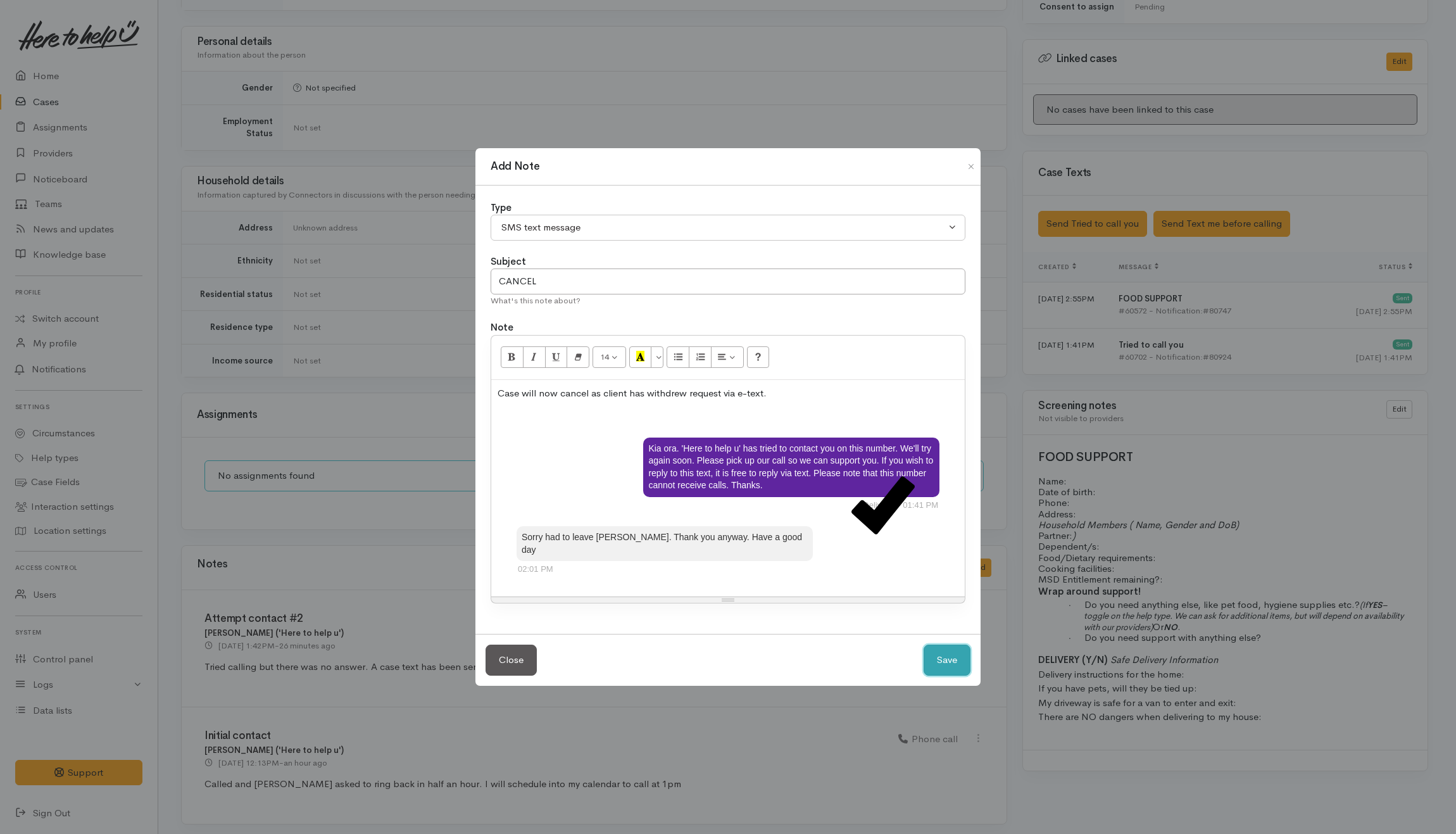
click at [933, 658] on button "Save" at bounding box center [947, 660] width 47 height 31
select select "1"
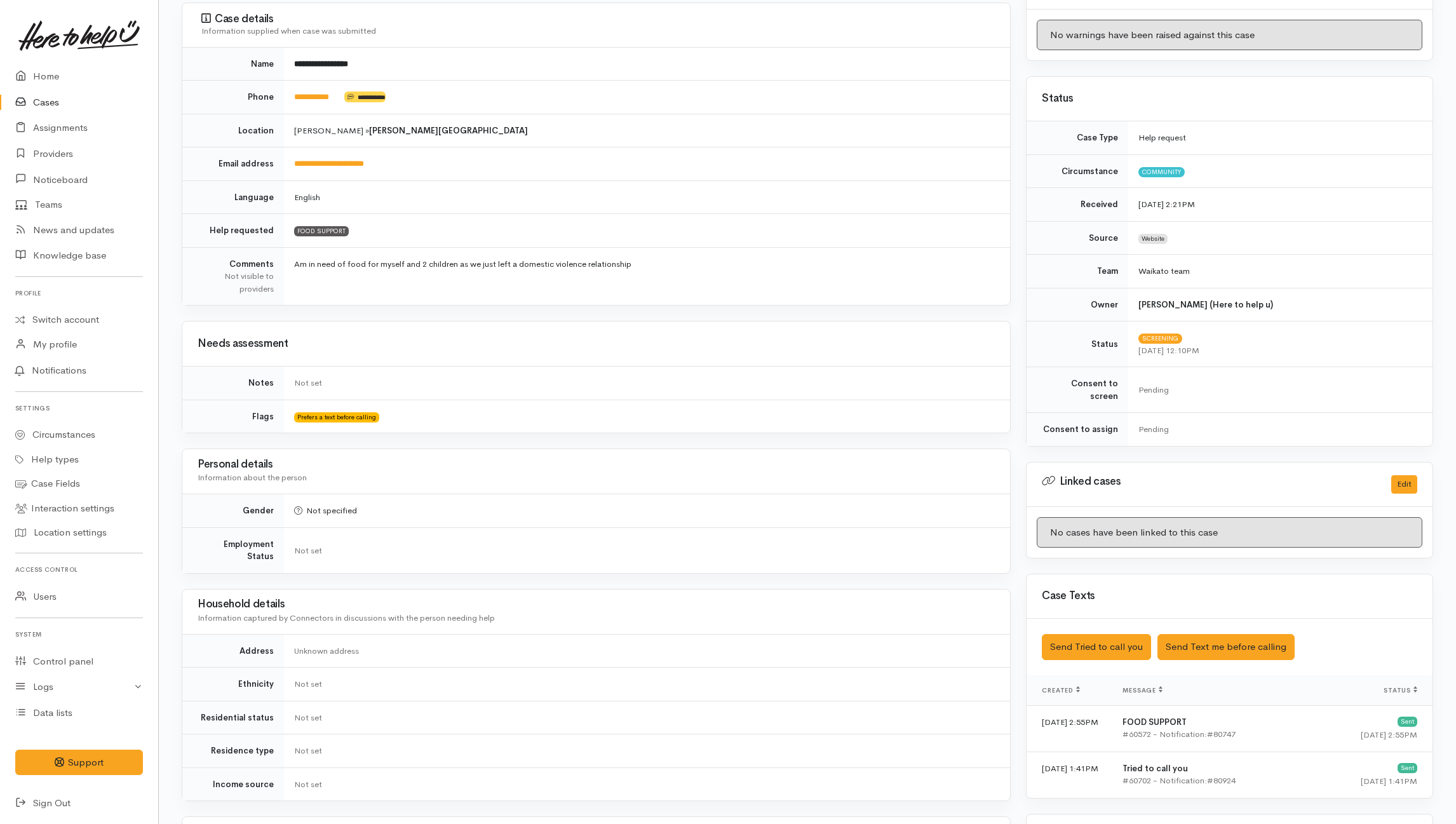
scroll to position [16, 0]
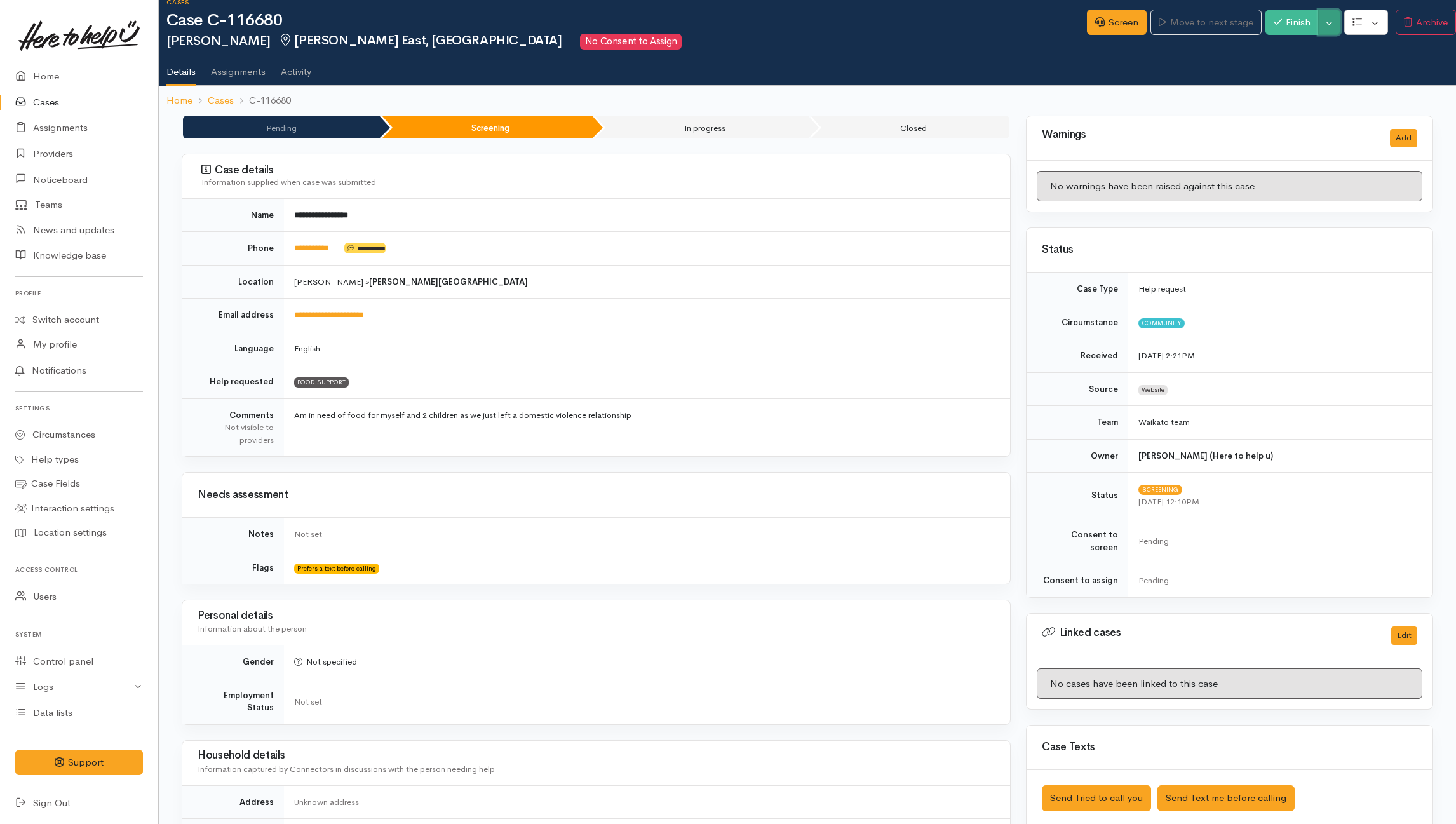
click at [1324, 23] on button "Toggle Dropdown" at bounding box center [1329, 22] width 22 height 26
click at [1348, 70] on link "Cancel" at bounding box center [1372, 71] width 100 height 19
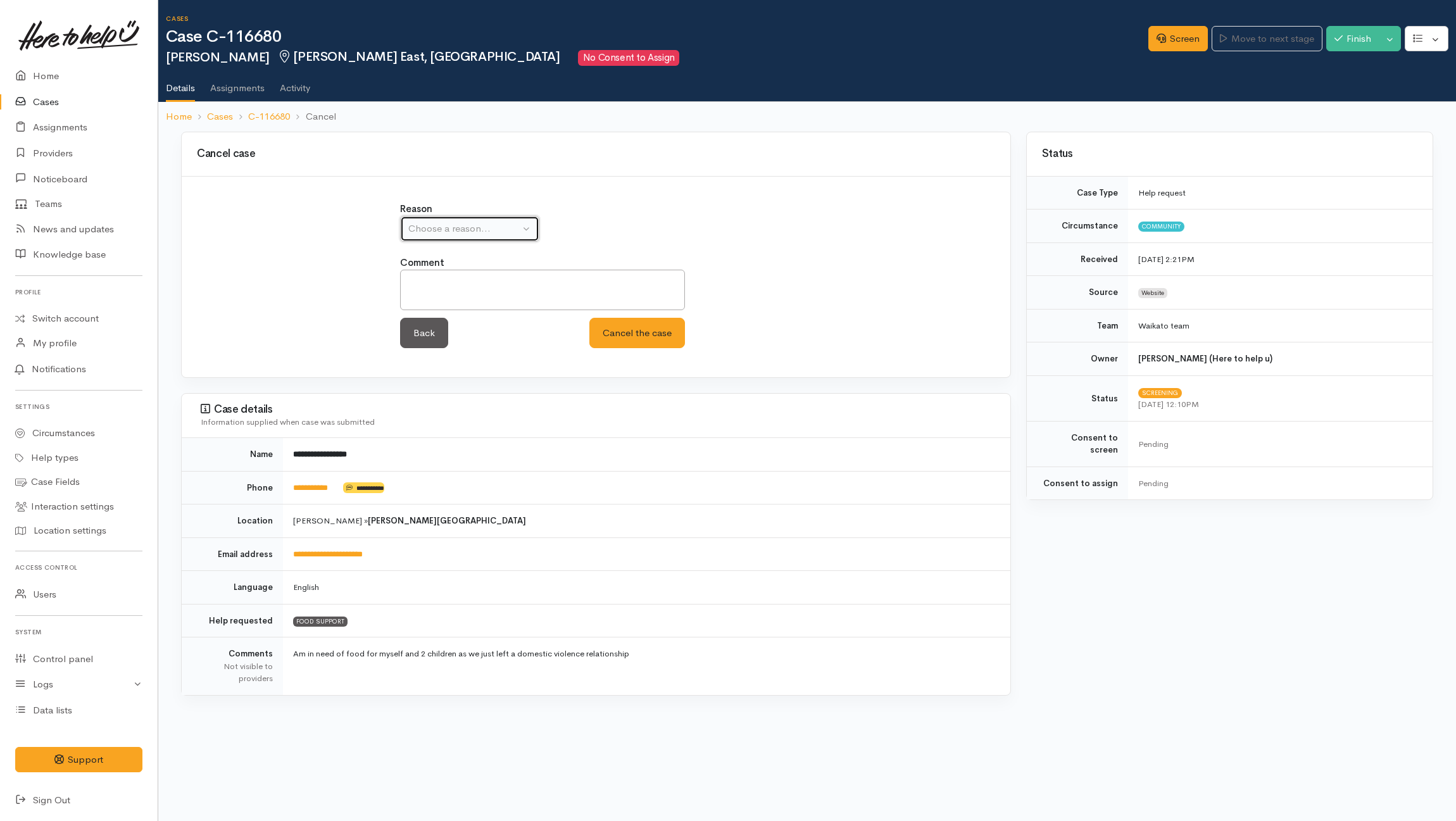
click at [482, 233] on div "Choose a reason..." at bounding box center [464, 228] width 111 height 14
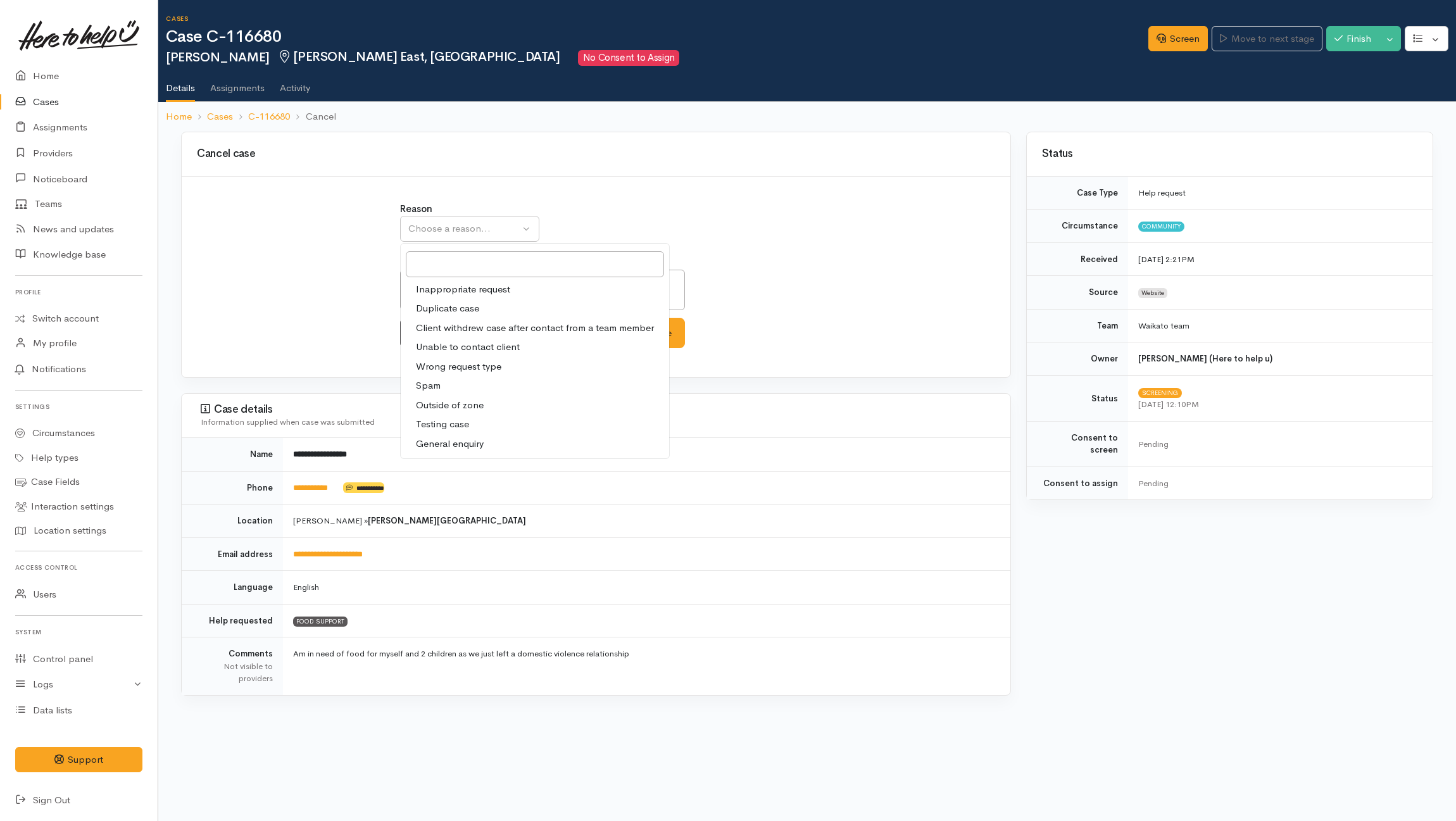
click at [439, 325] on span "Client withdrew case after contact from a team member" at bounding box center [535, 328] width 238 height 14
select select "3"
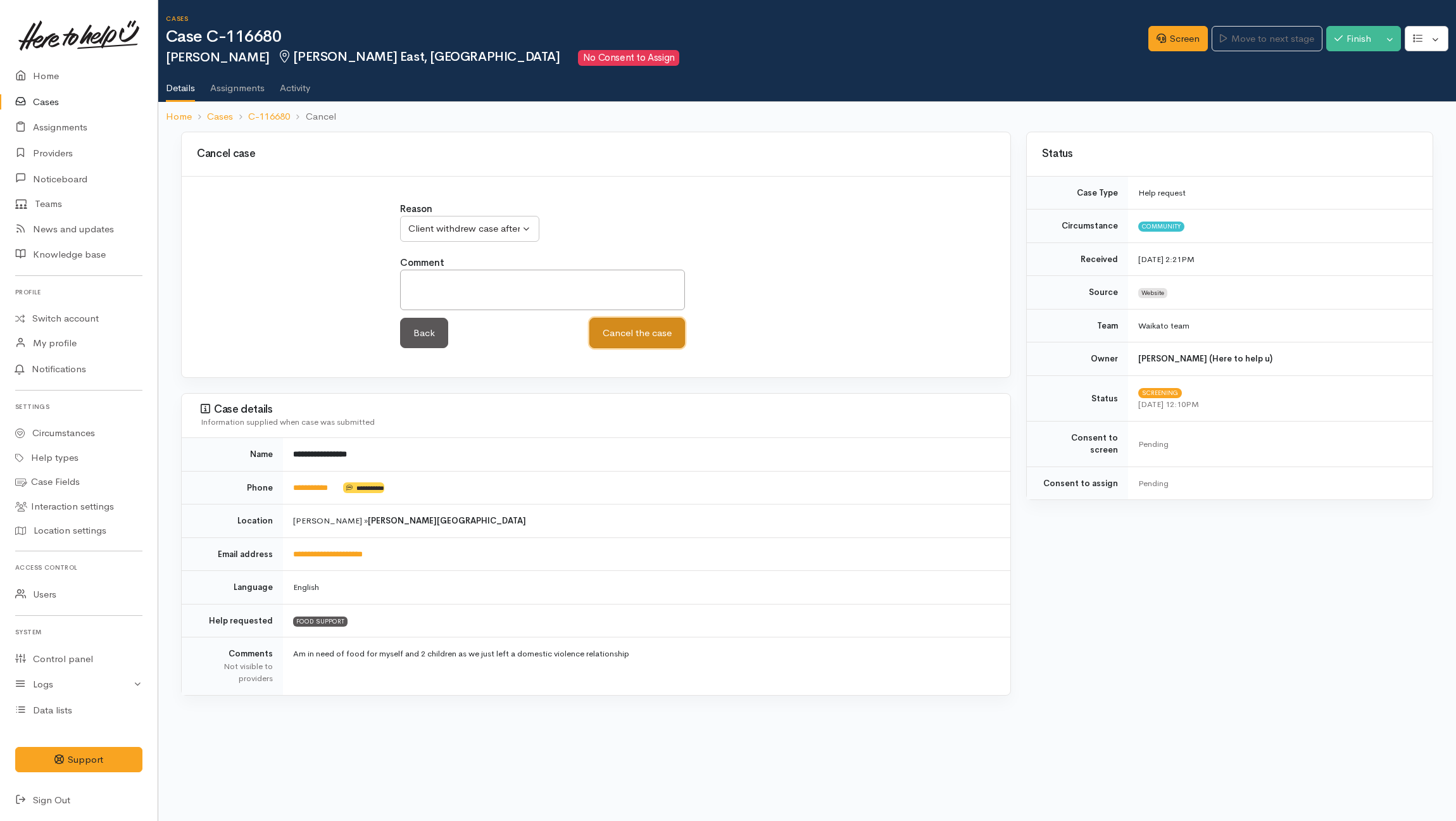
click at [670, 329] on button "Cancel the case" at bounding box center [637, 333] width 96 height 31
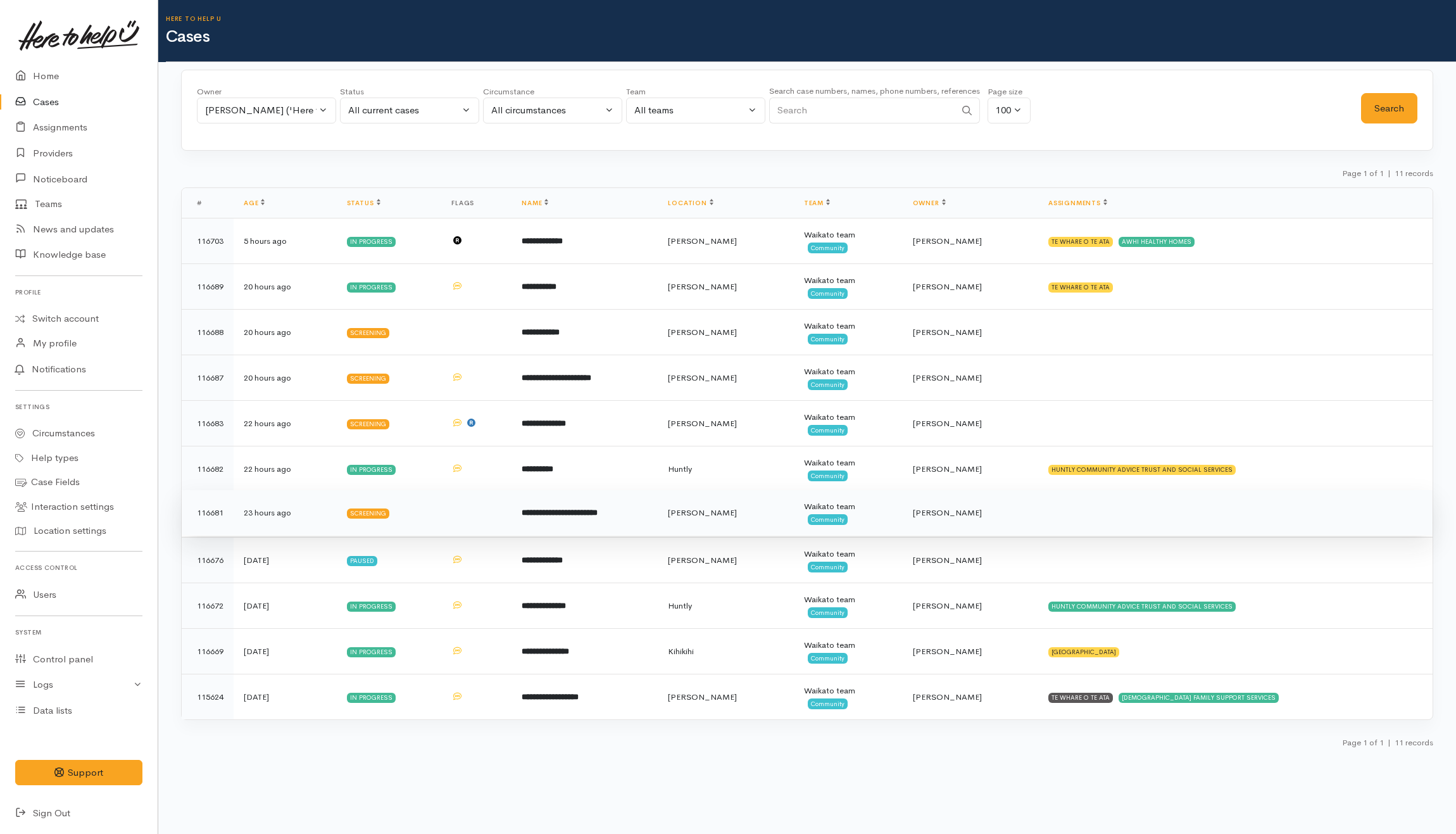
click at [1147, 512] on td at bounding box center [1236, 513] width 395 height 46
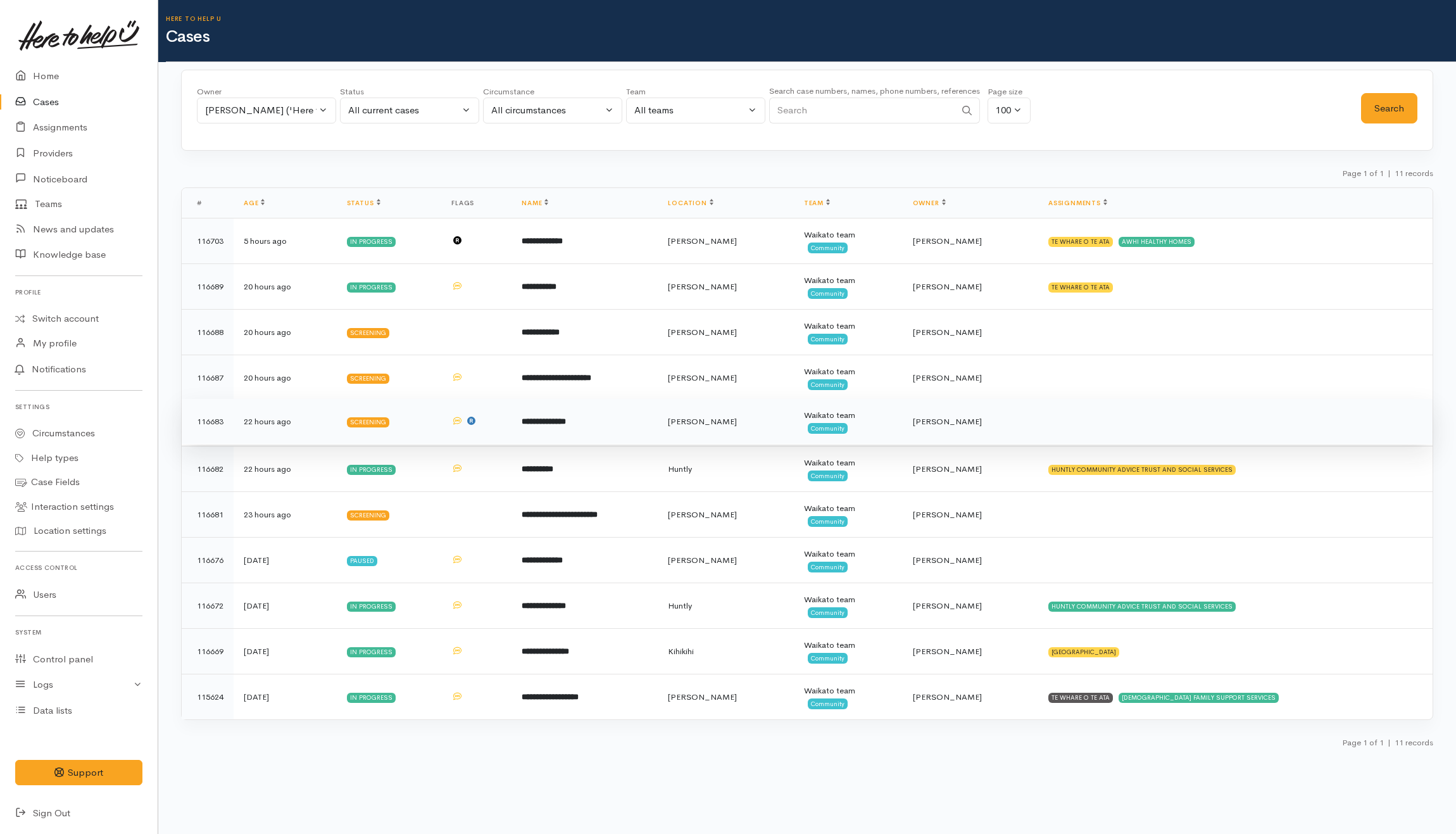
click at [1121, 423] on td at bounding box center [1236, 422] width 395 height 46
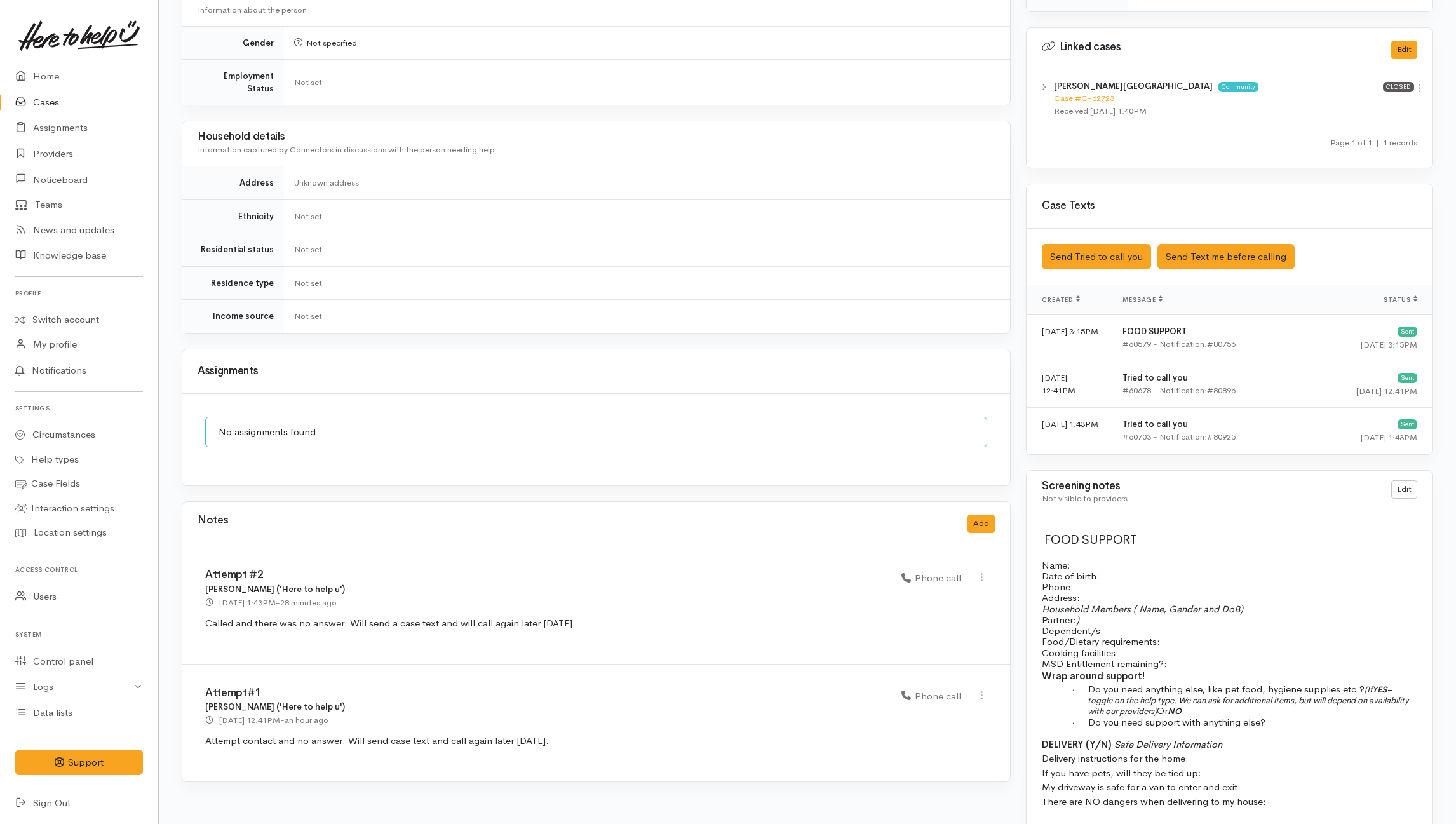
scroll to position [640, 0]
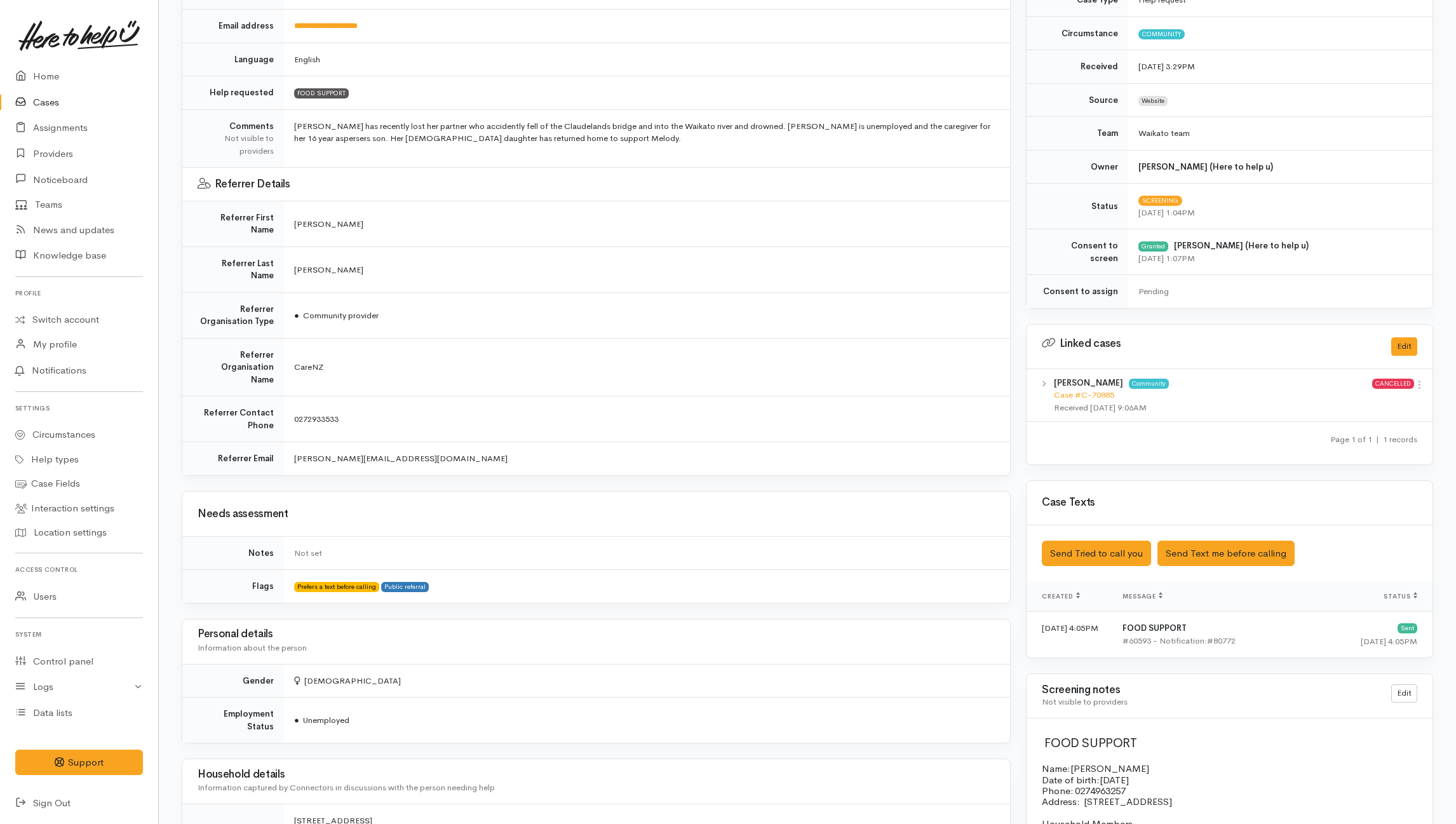
scroll to position [221, 0]
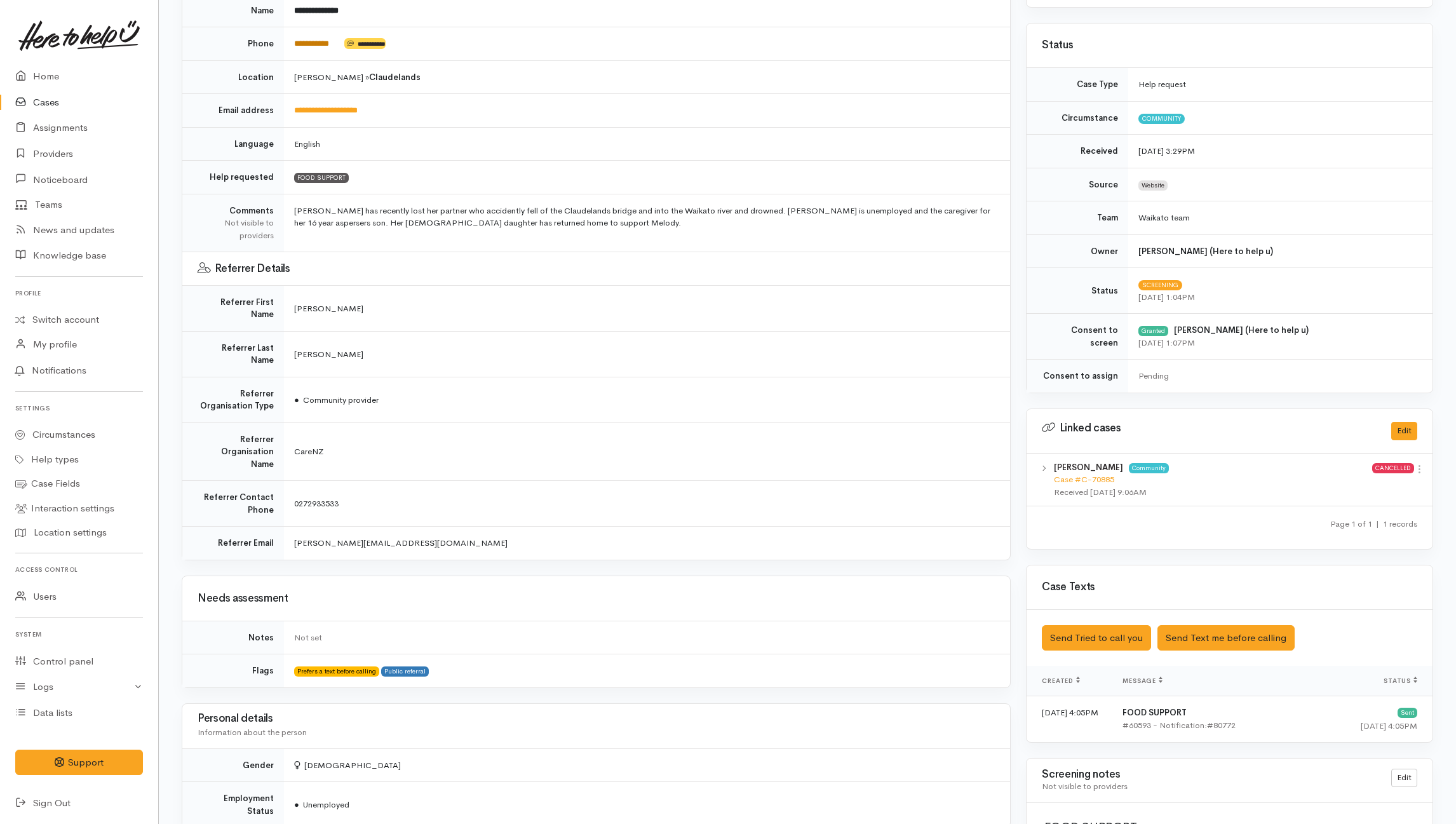
click at [329, 48] on link "**********" at bounding box center [312, 43] width 35 height 9
click at [882, 748] on td "Female" at bounding box center [646, 764] width 726 height 34
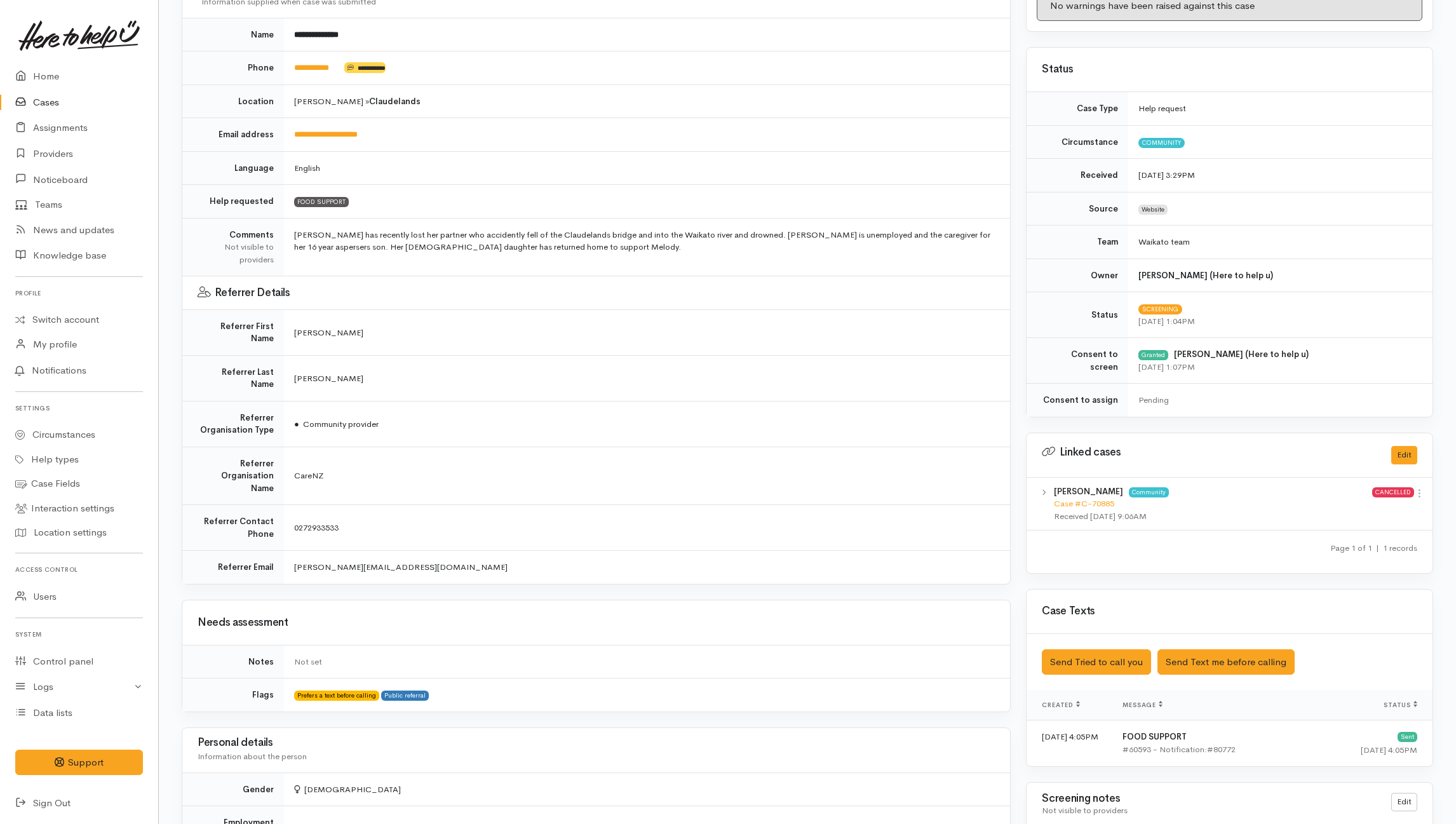
scroll to position [52, 0]
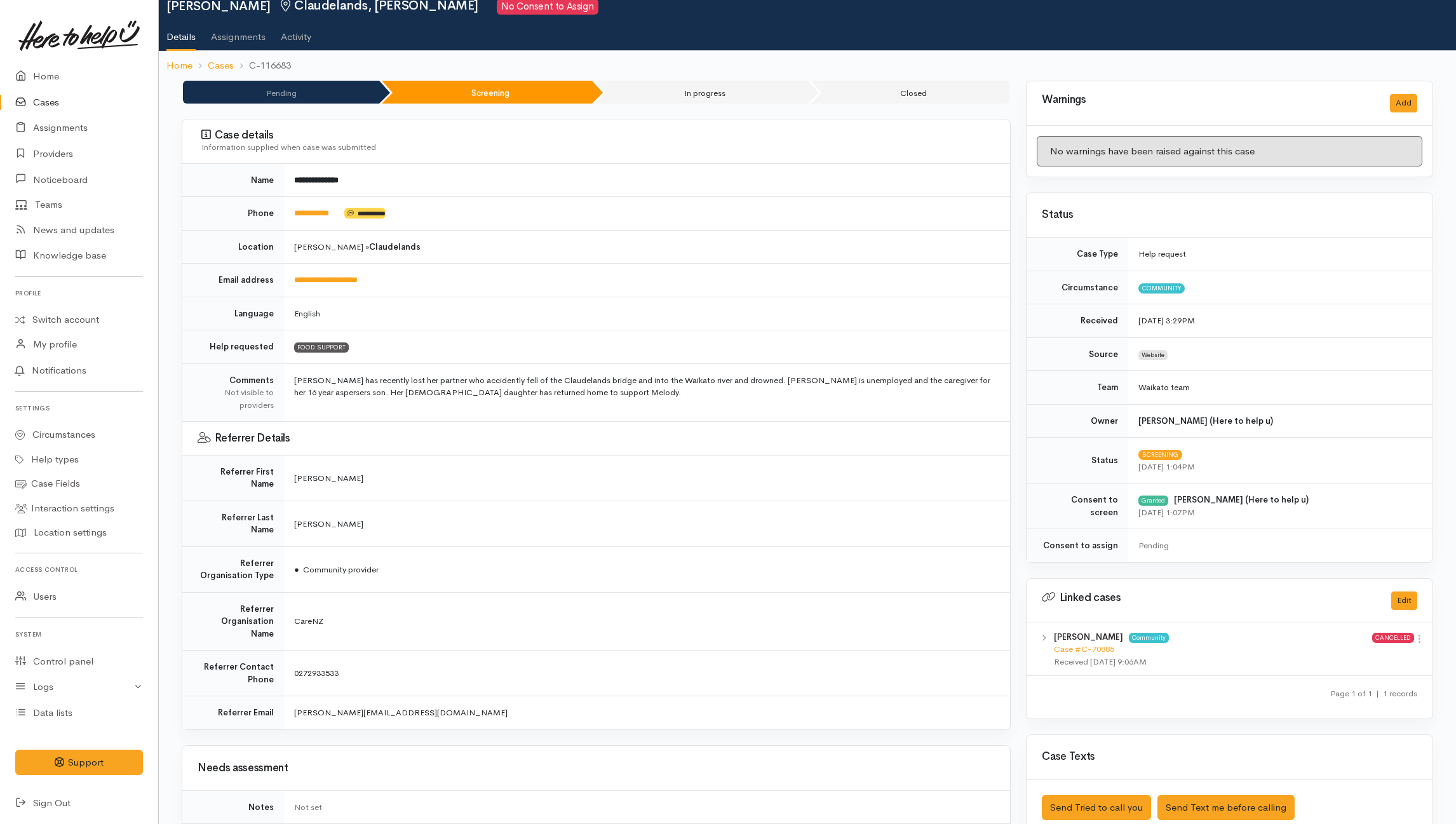
drag, startPoint x: 1020, startPoint y: 573, endPoint x: 993, endPoint y: 578, distance: 27.5
click at [1017, 577] on div "**********" at bounding box center [807, 812] width 1267 height 1463
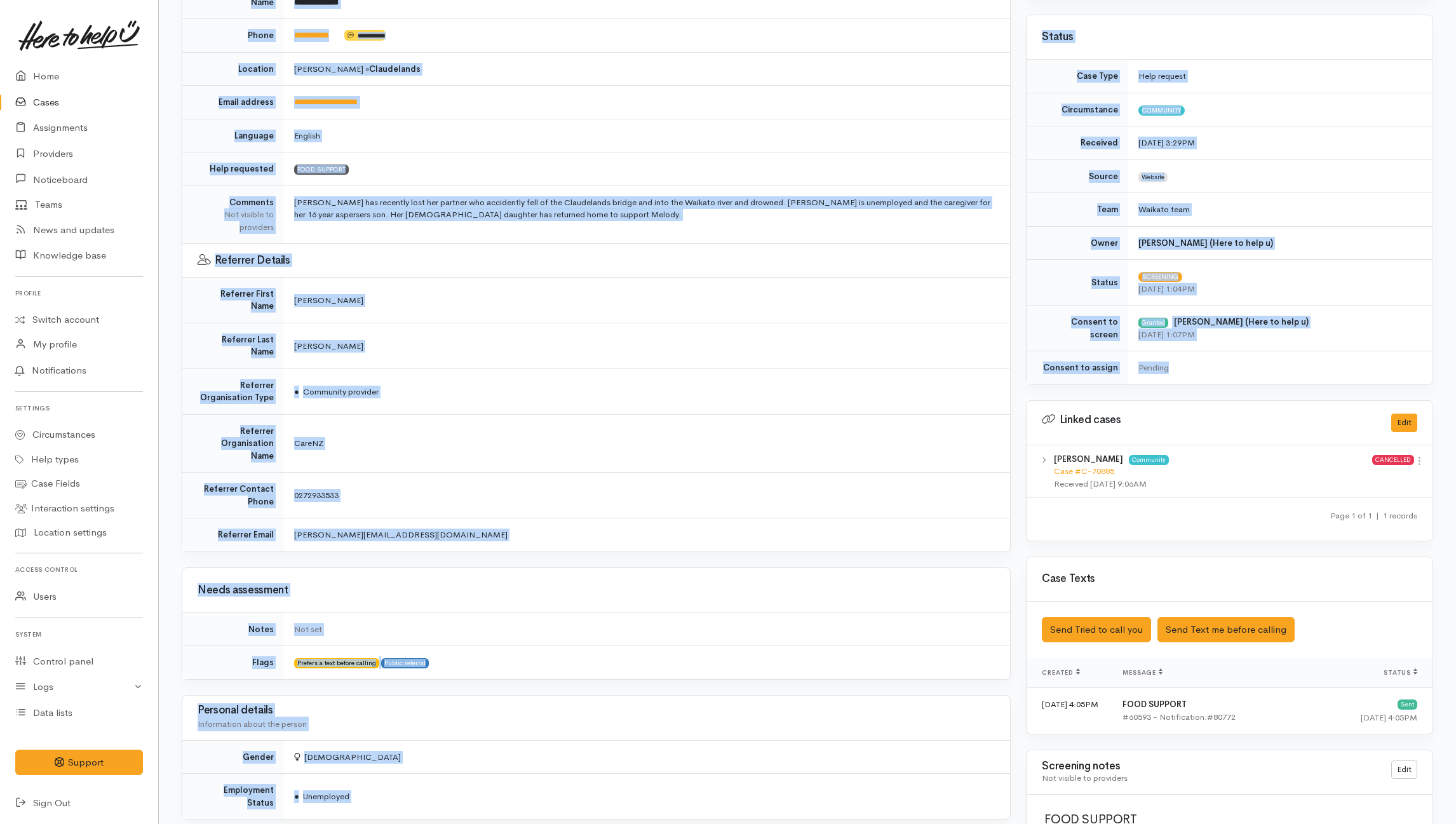
scroll to position [390, 0]
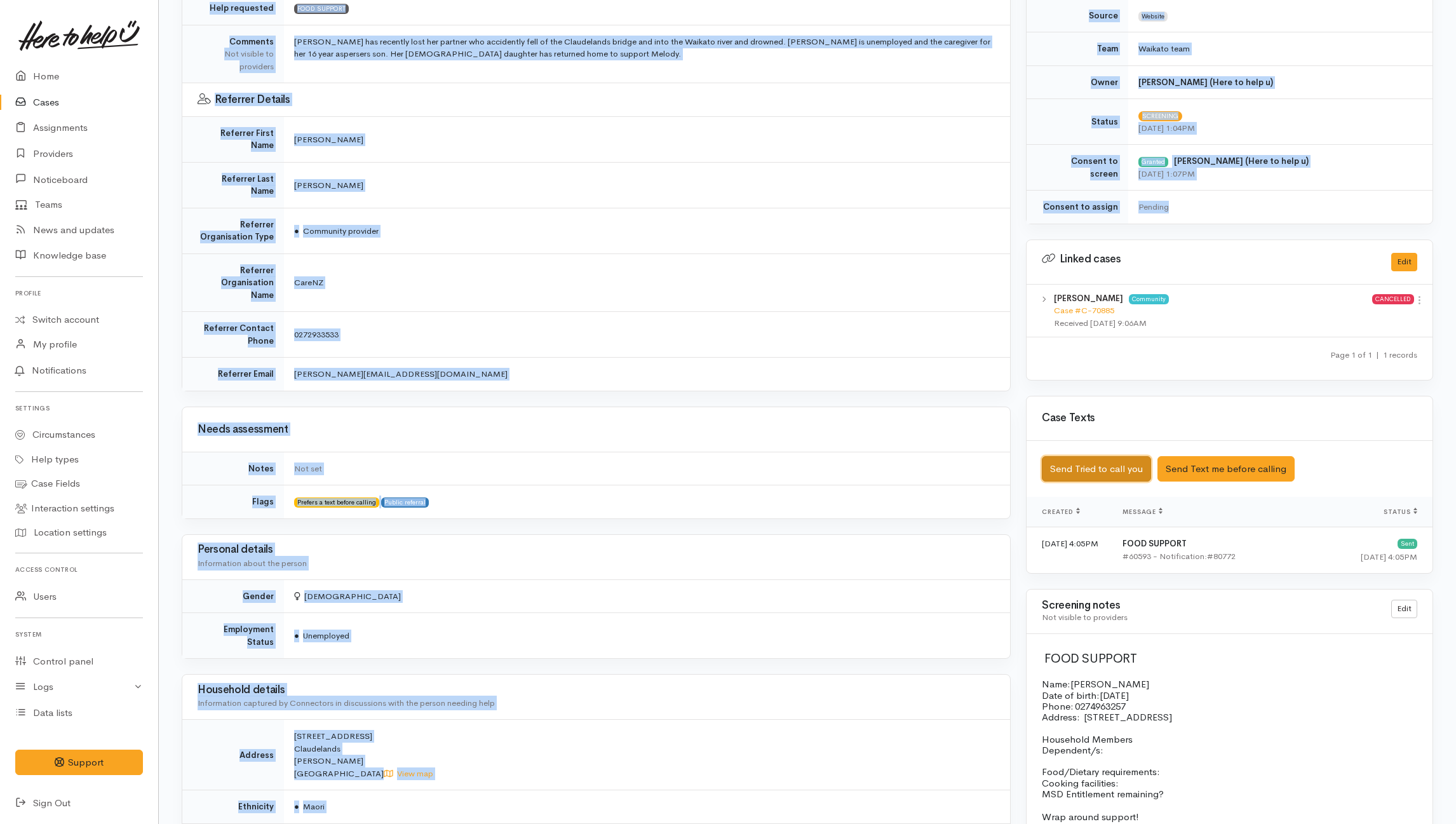
click at [1105, 468] on button "Send Tried to call you" at bounding box center [1096, 468] width 110 height 26
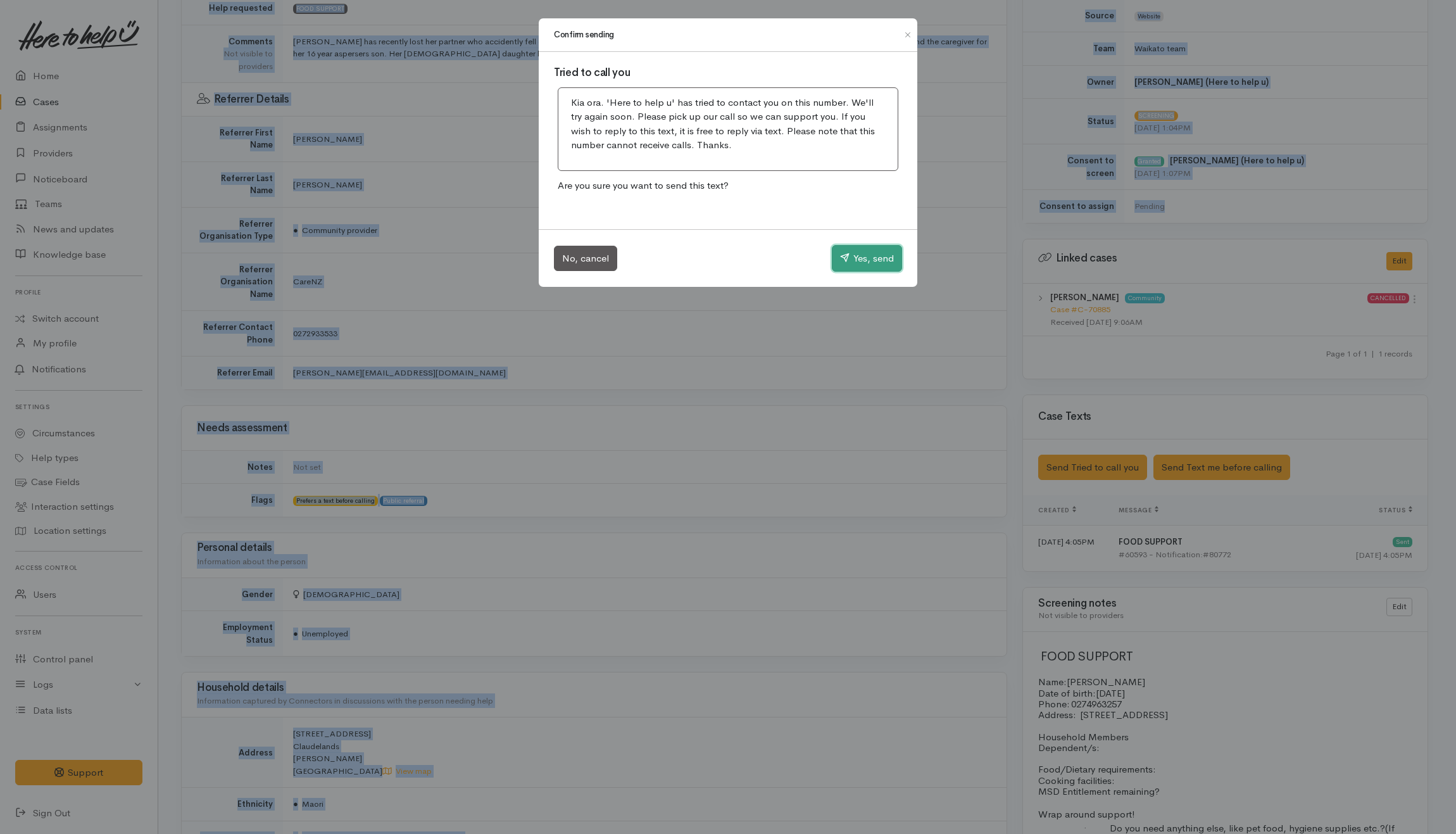
click at [849, 262] on button "Yes, send" at bounding box center [867, 259] width 70 height 27
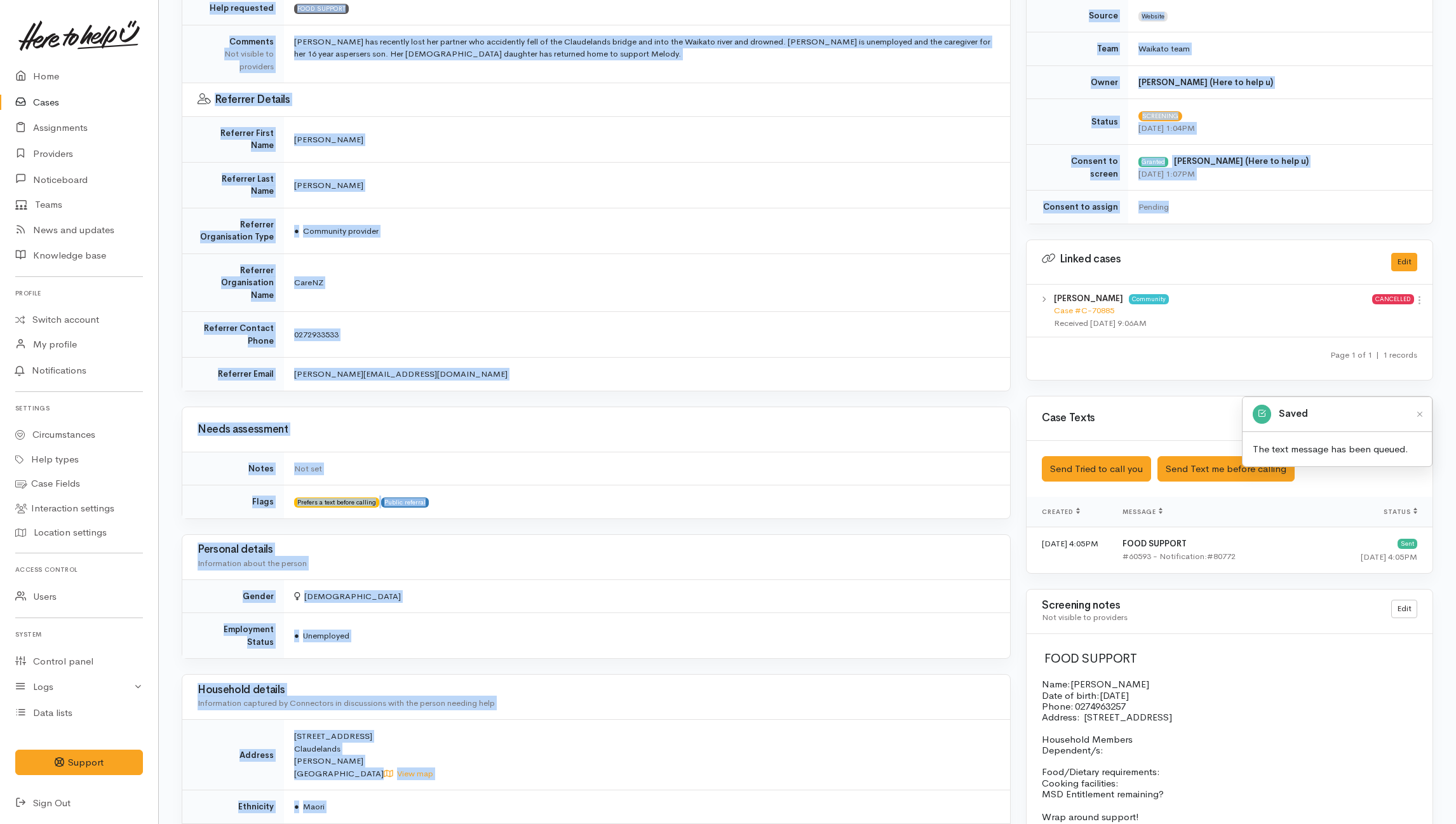
click at [992, 365] on div "**********" at bounding box center [596, 474] width 844 height 1463
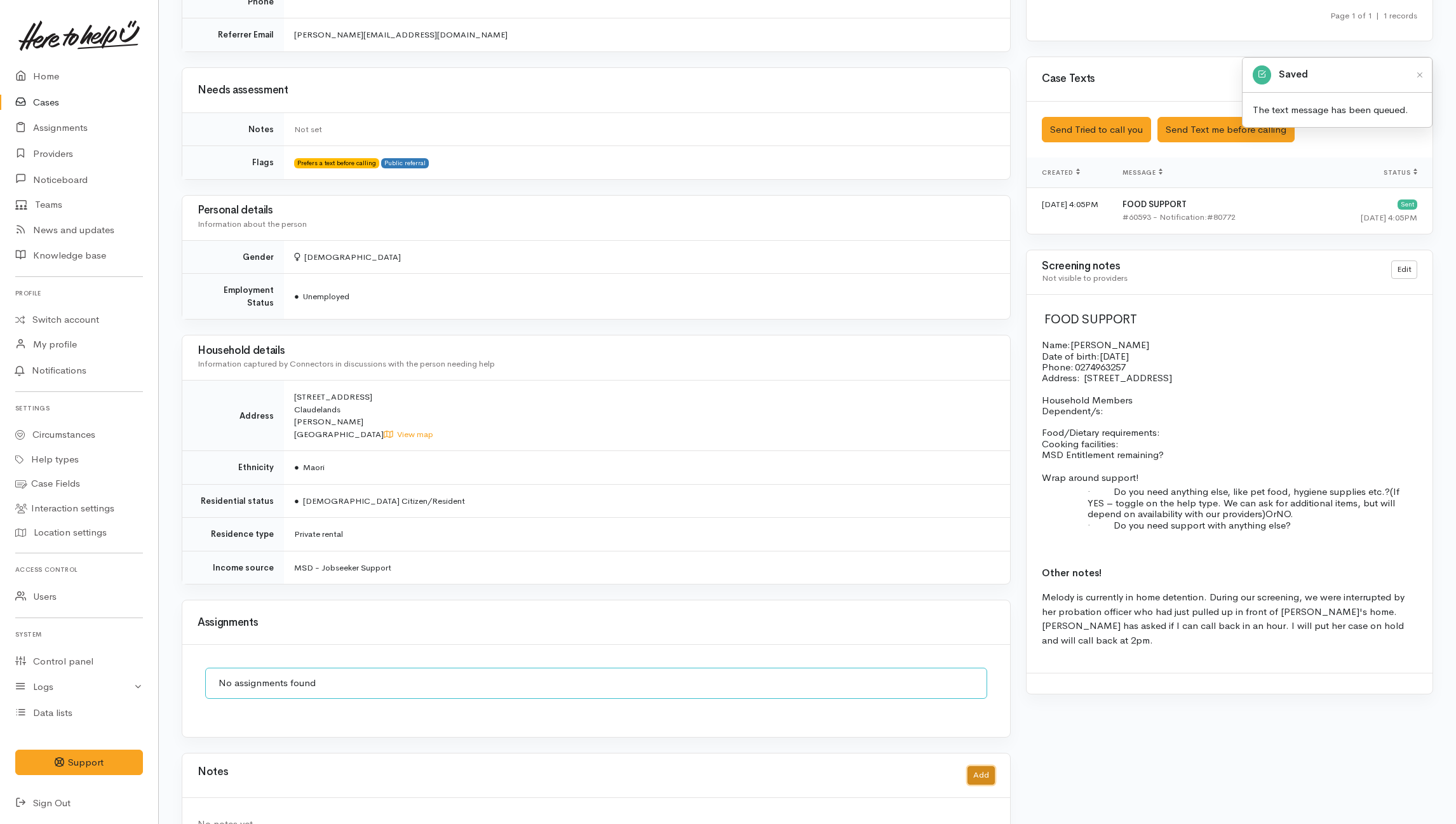
click at [984, 766] on button "Add" at bounding box center [981, 775] width 27 height 18
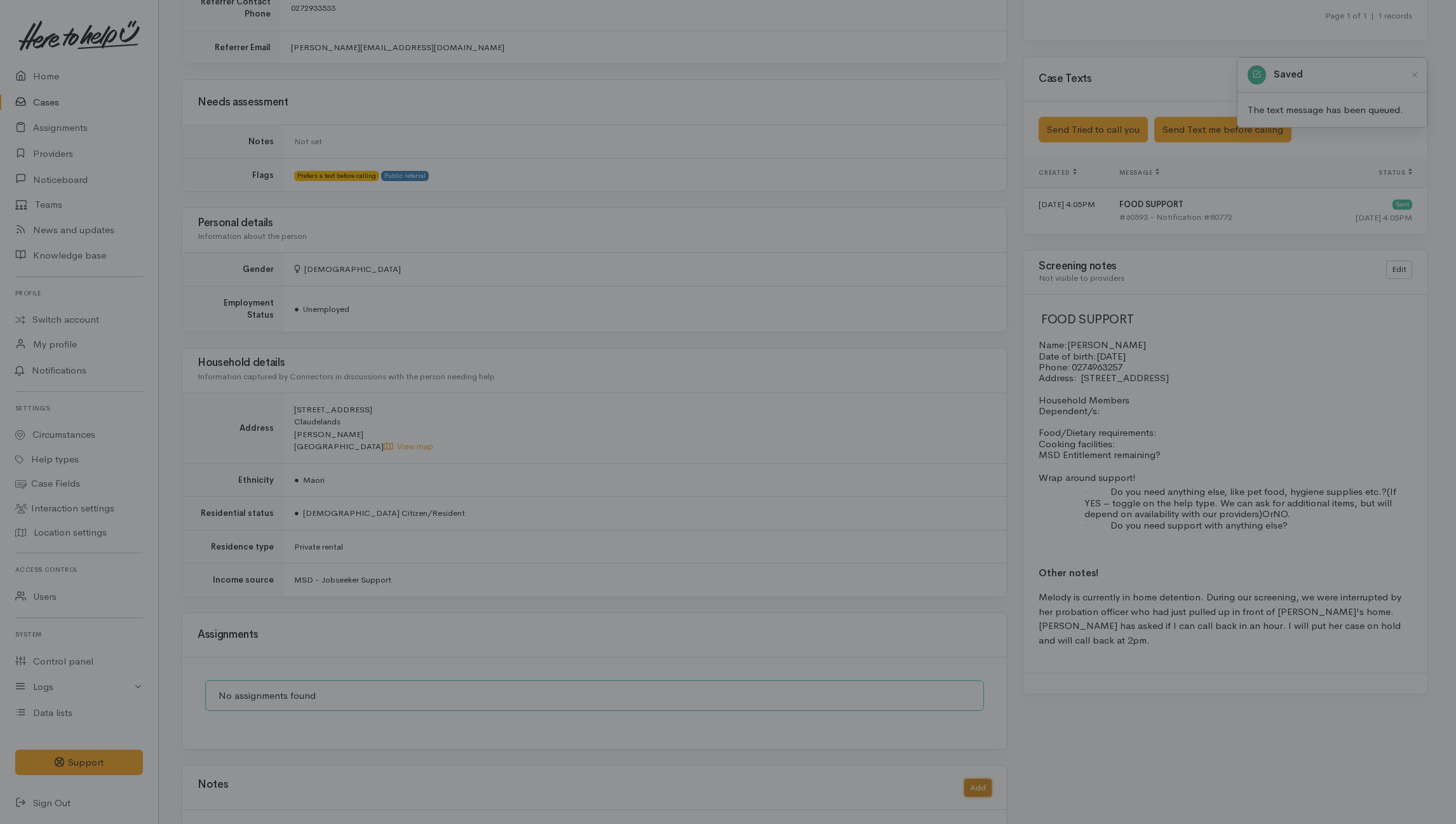
scroll to position [716, 0]
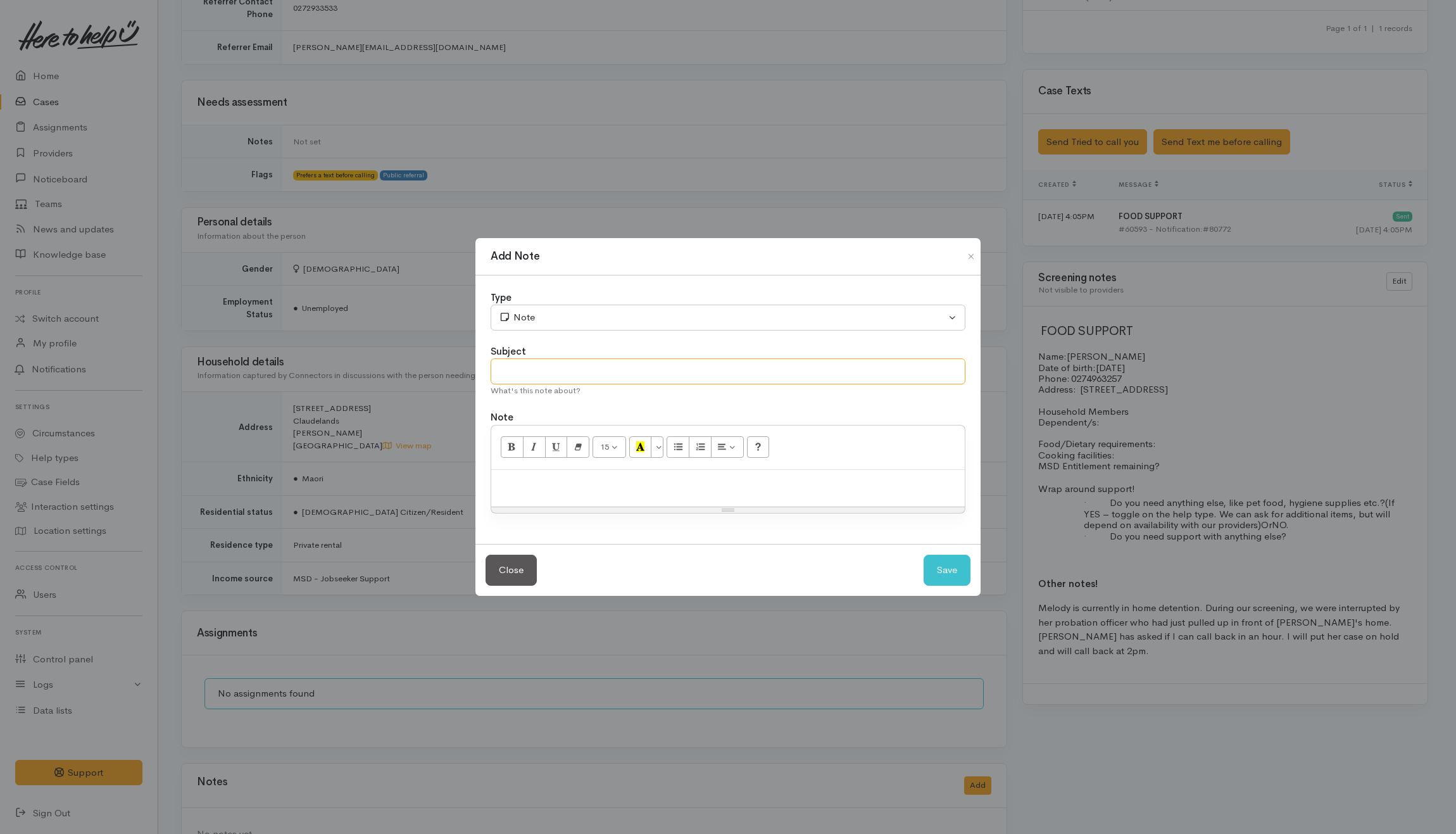
click at [725, 365] on input "text" at bounding box center [728, 371] width 474 height 26
type input "Attempt #2"
click at [705, 499] on div at bounding box center [728, 488] width 474 height 37
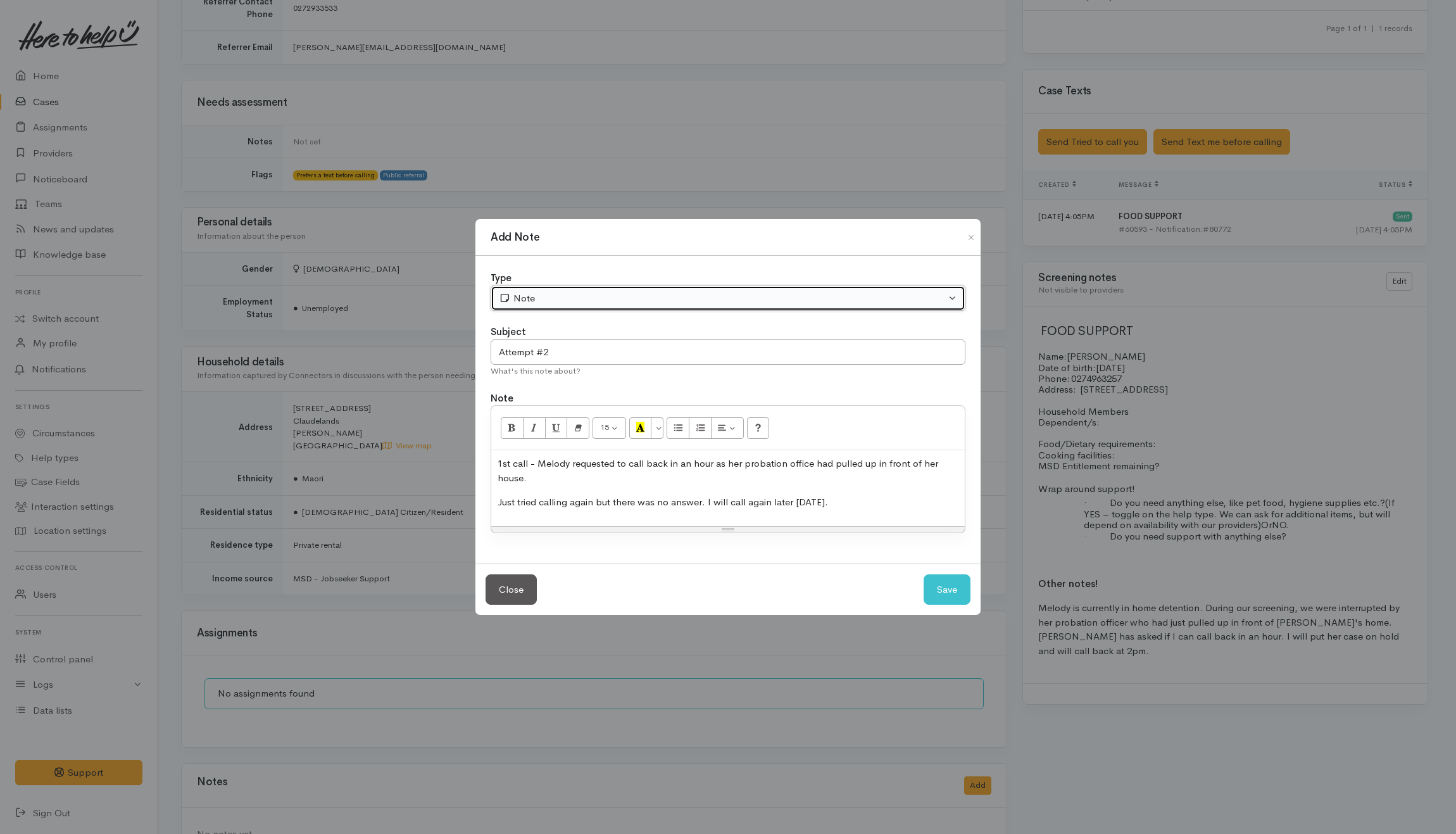
click at [642, 296] on div "Note" at bounding box center [723, 298] width 447 height 14
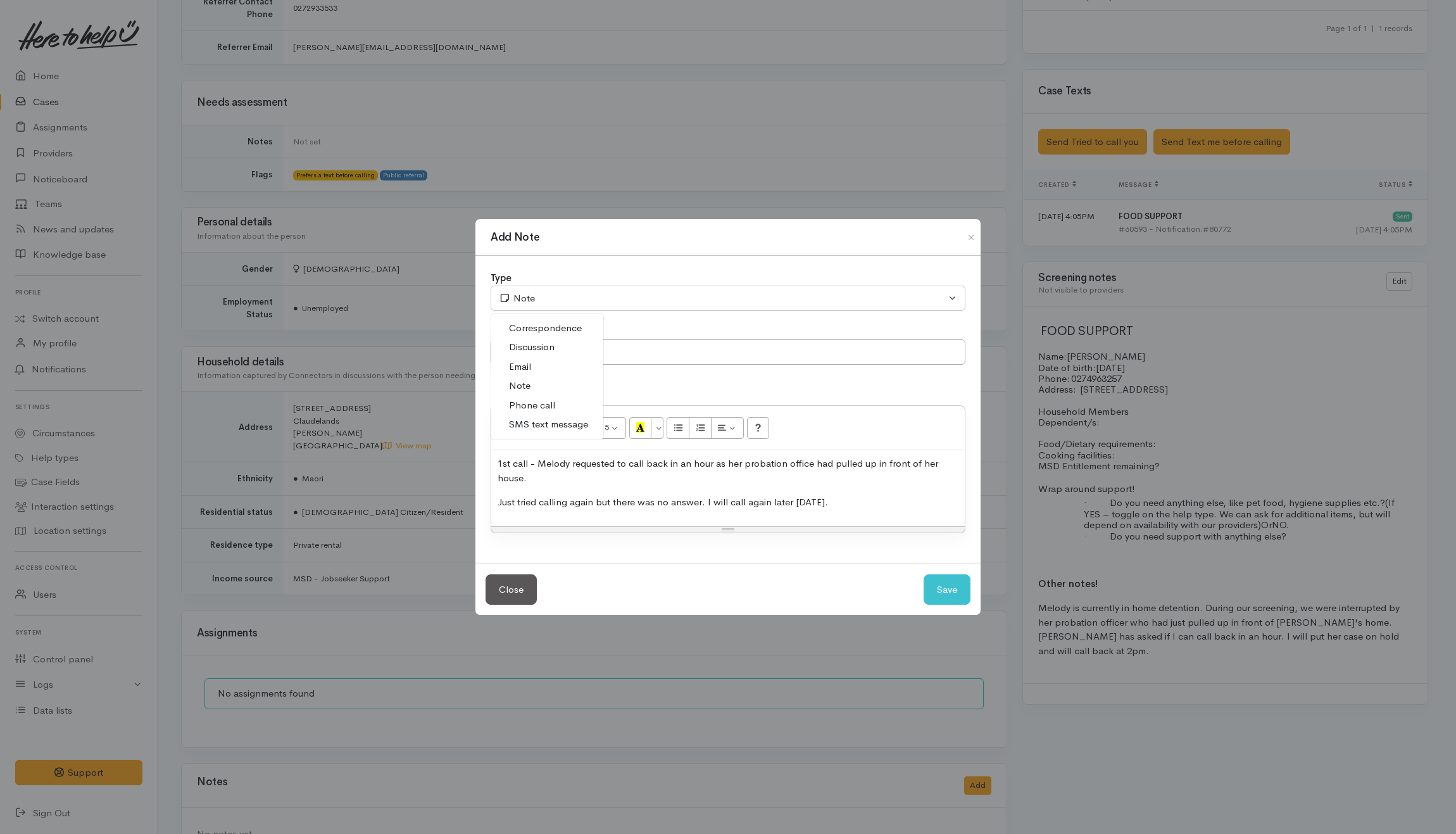
click at [543, 399] on span "Phone call" at bounding box center [532, 405] width 46 height 14
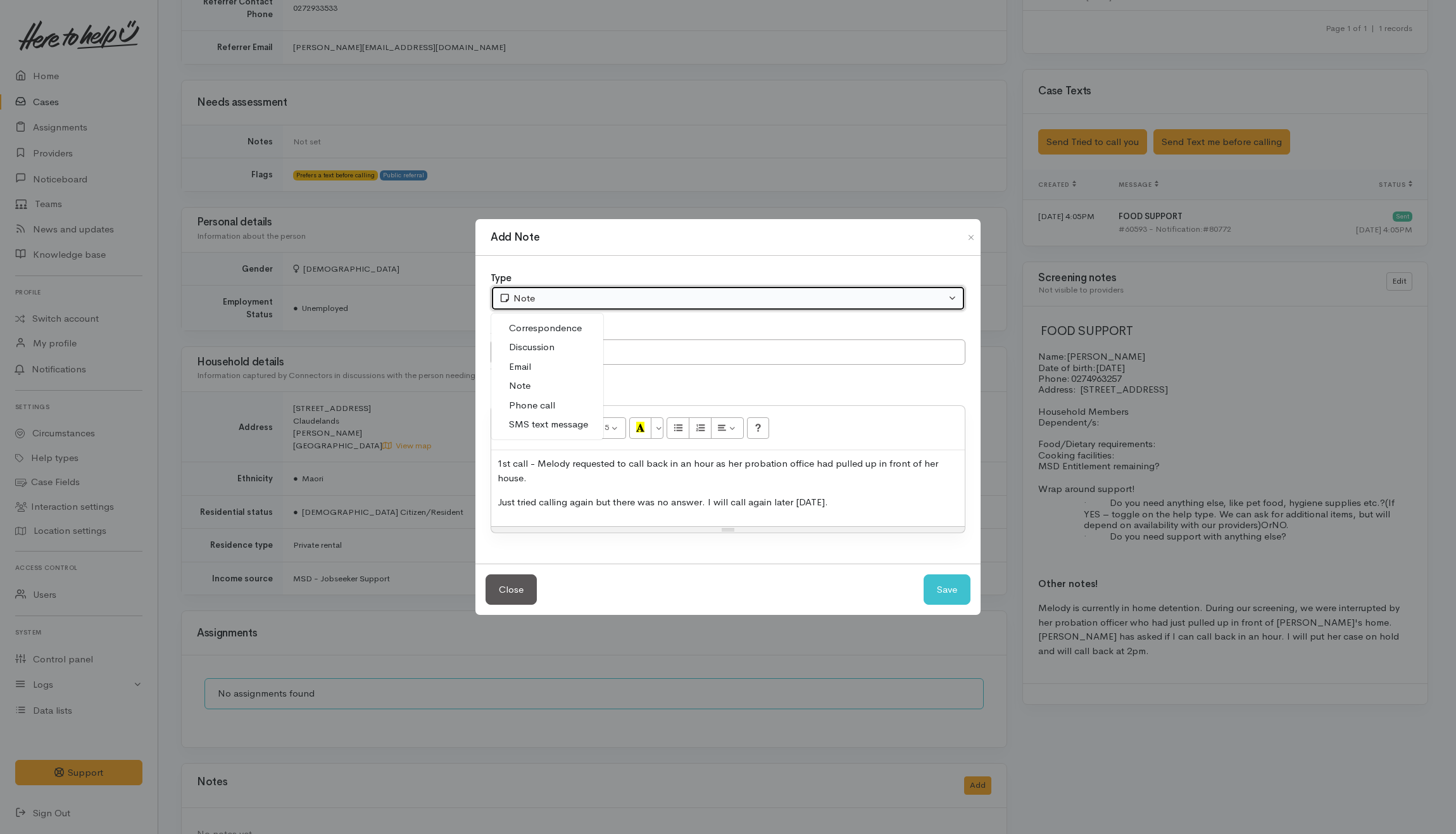
select select "3"
click at [616, 299] on div "Phone call" at bounding box center [723, 298] width 447 height 14
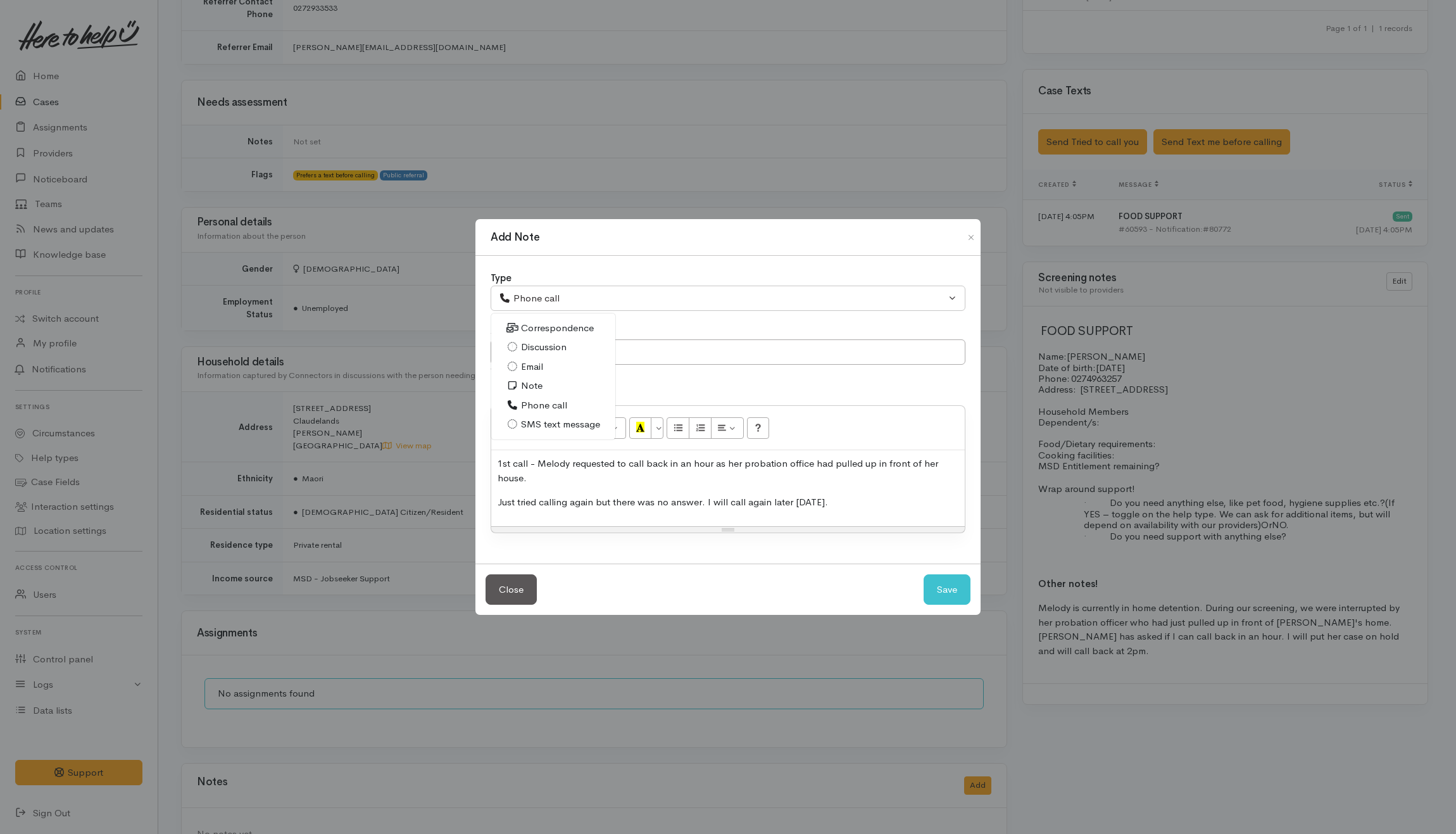
click at [839, 502] on p "Just tried calling again but there was no answer. I will call again later today." at bounding box center [728, 502] width 461 height 14
drag, startPoint x: 836, startPoint y: 502, endPoint x: 889, endPoint y: 505, distance: 53.1
click at [967, 588] on button "Save" at bounding box center [947, 590] width 47 height 31
select select "1"
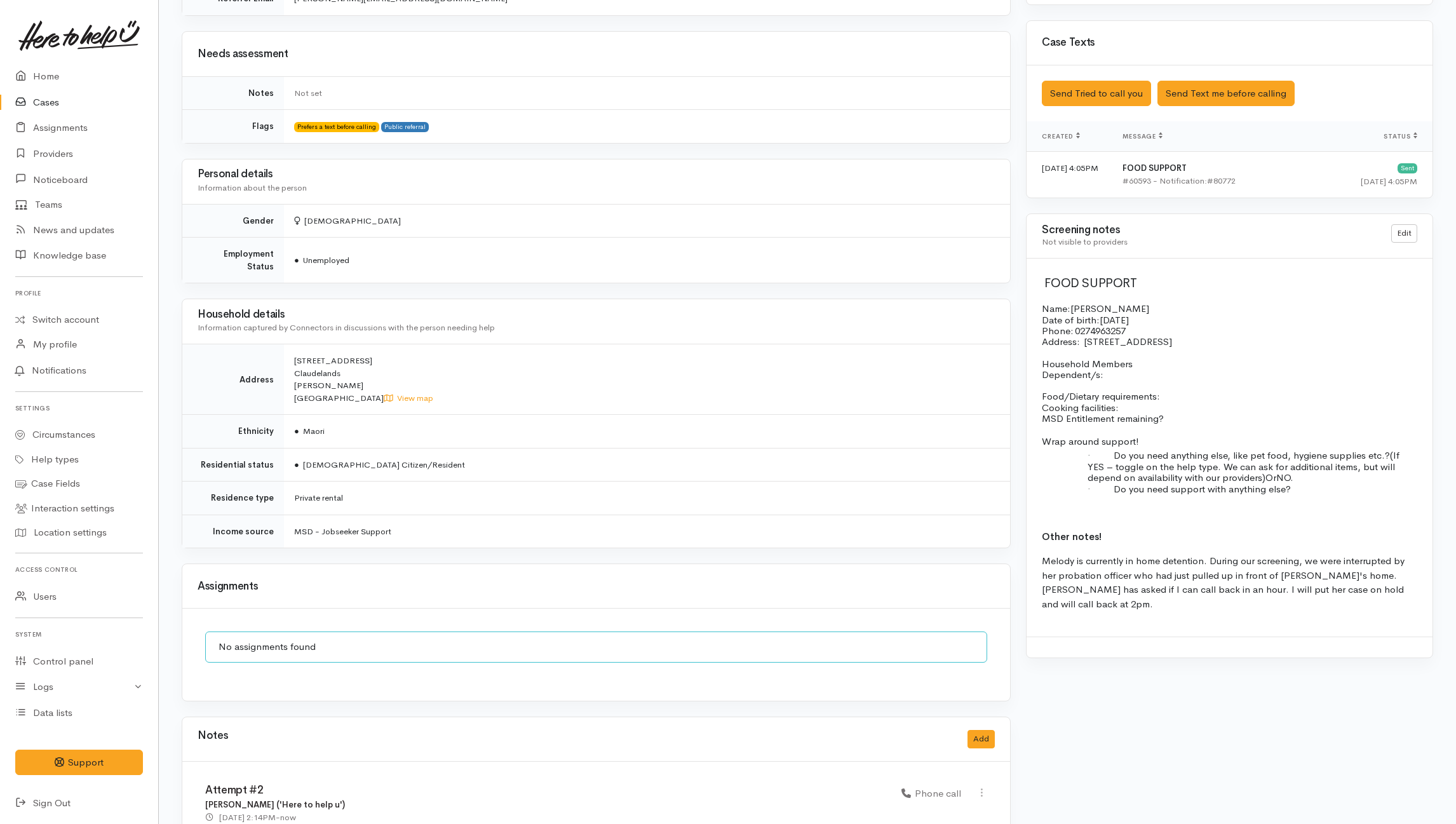
scroll to position [818, 0]
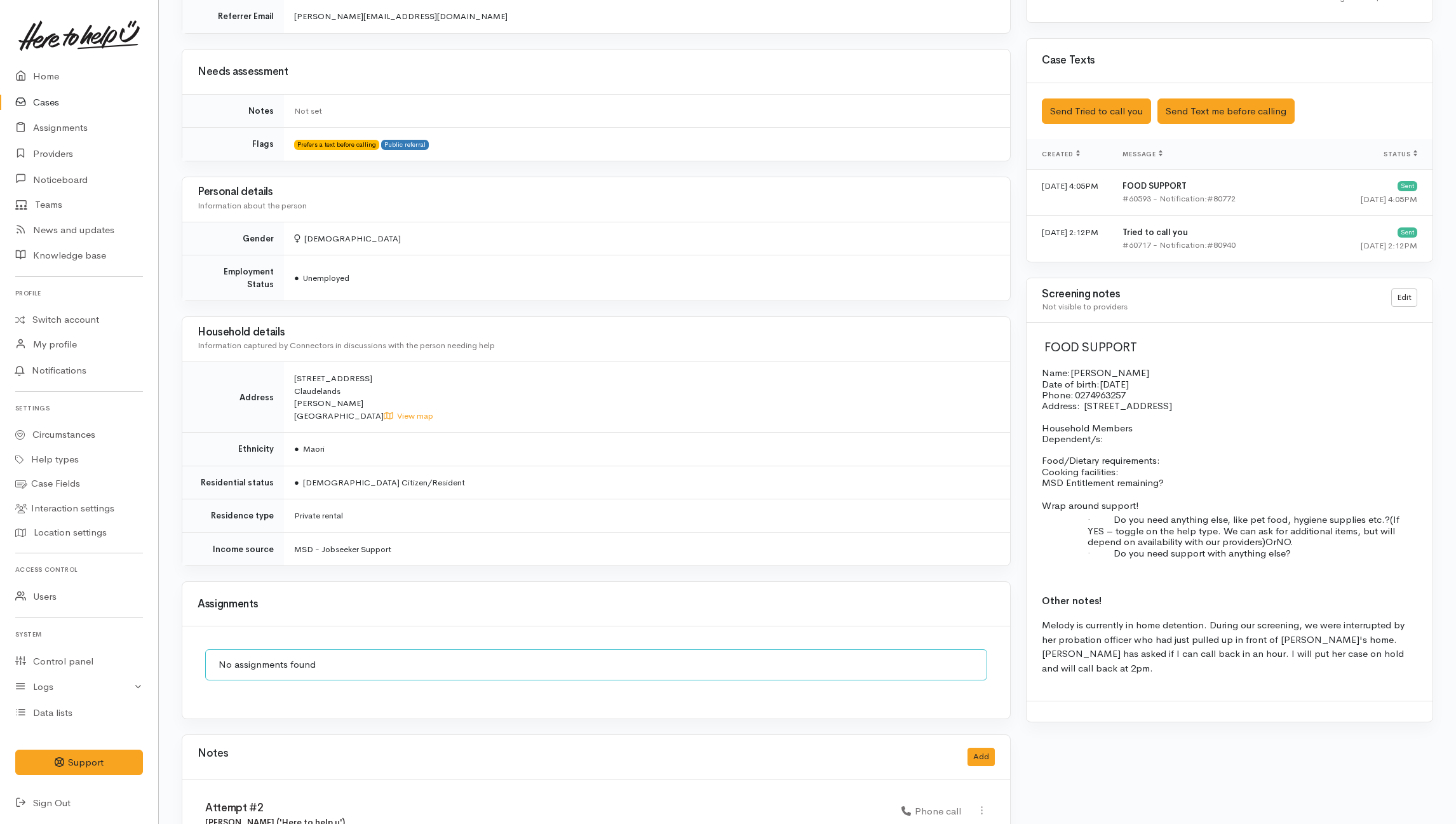
scroll to position [818, 0]
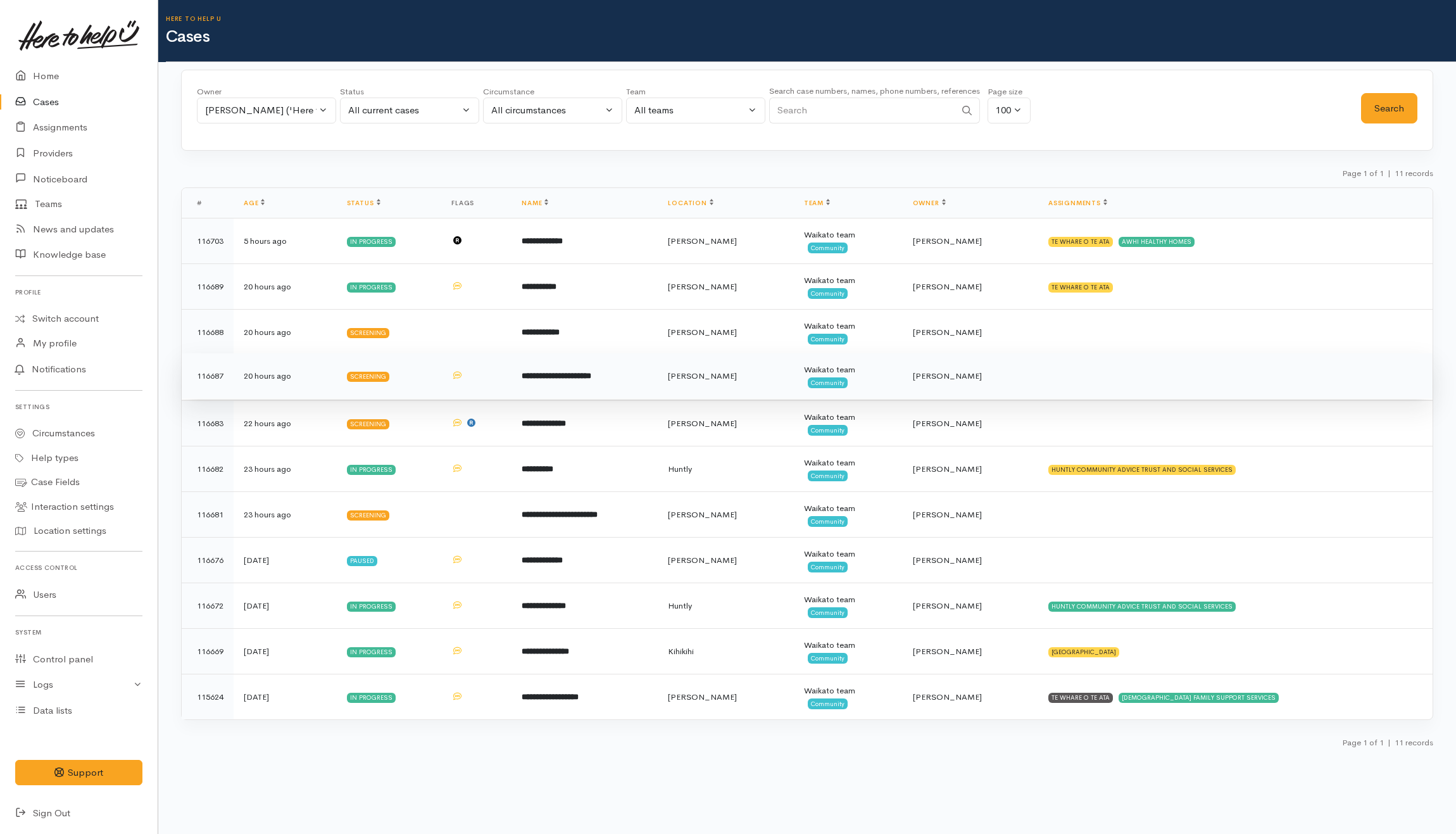
drag, startPoint x: 626, startPoint y: 376, endPoint x: 612, endPoint y: 374, distance: 14.1
click at [626, 376] on td "**********" at bounding box center [585, 377] width 147 height 46
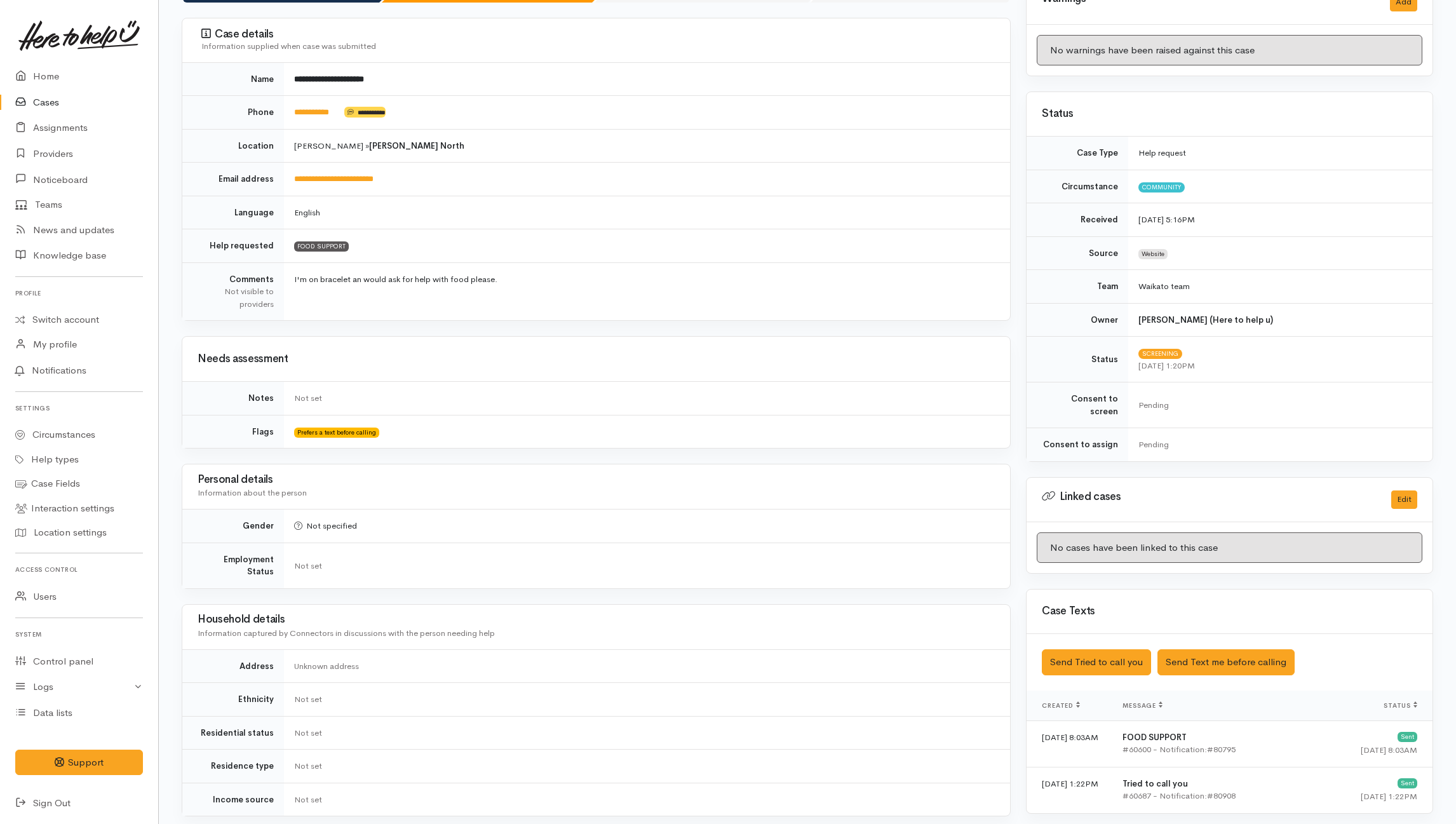
scroll to position [63, 0]
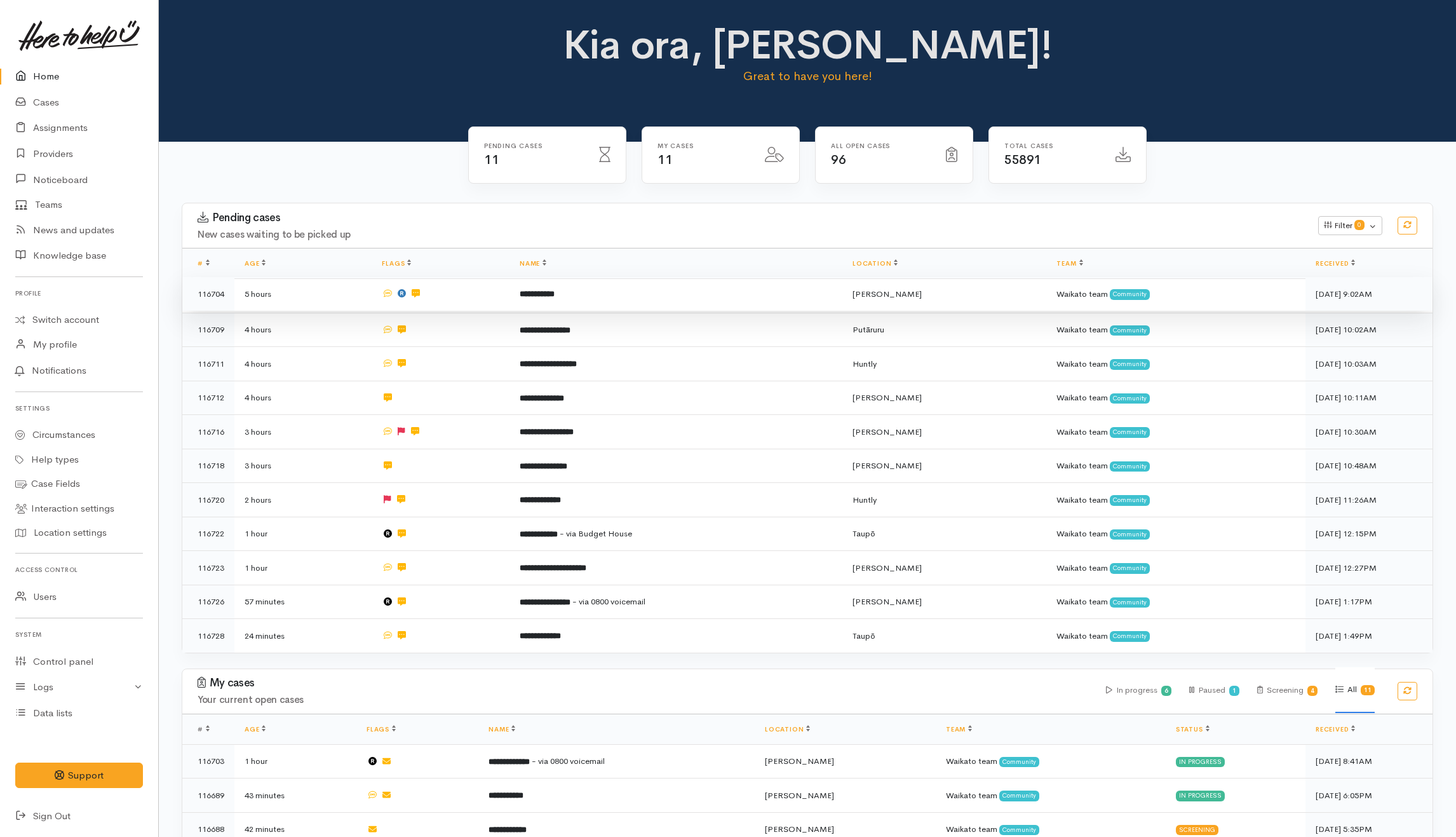
drag, startPoint x: 617, startPoint y: 301, endPoint x: 563, endPoint y: 302, distance: 54.0
click at [617, 301] on td "**********" at bounding box center [676, 294] width 333 height 35
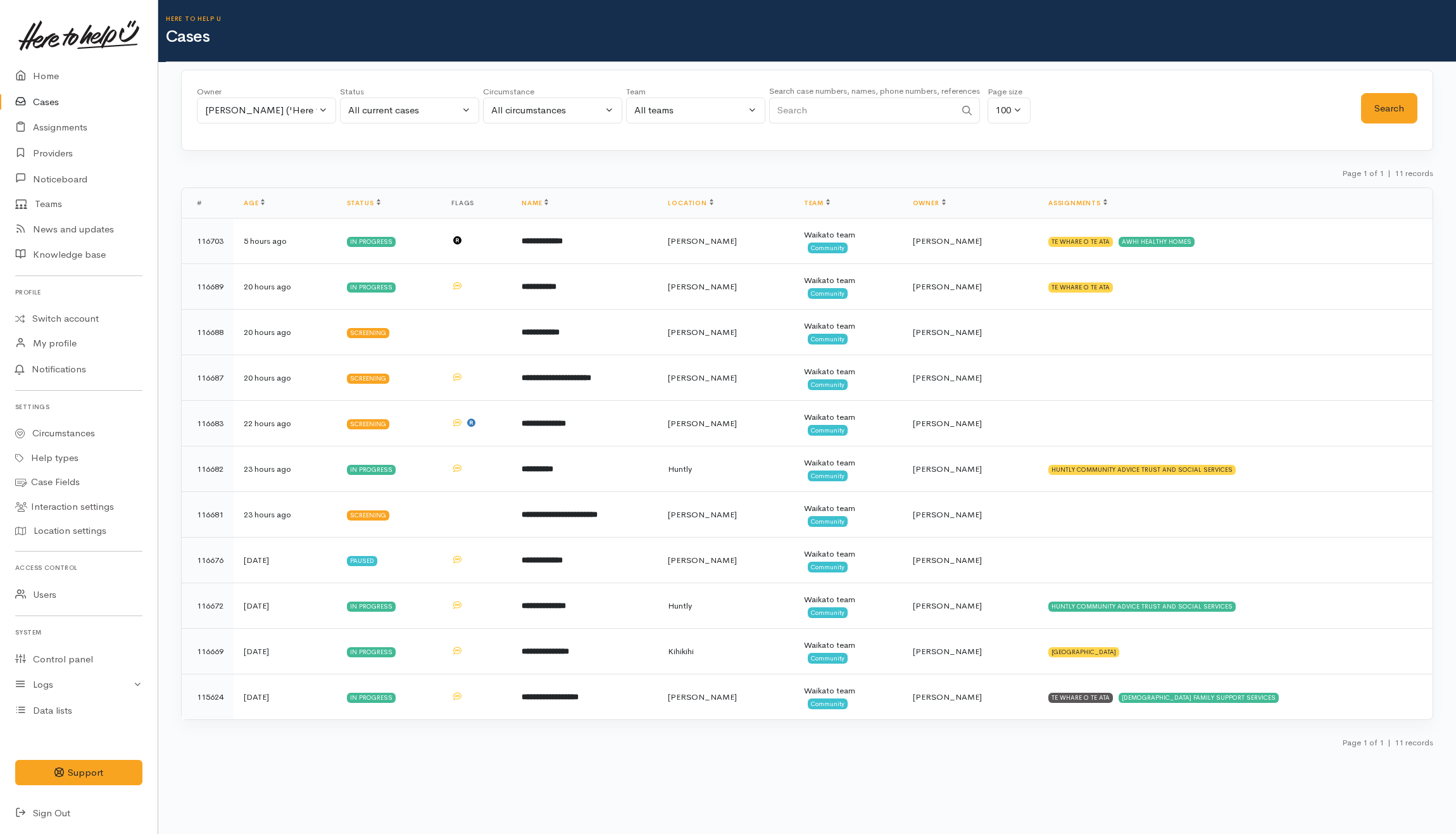
drag, startPoint x: 948, startPoint y: 746, endPoint x: 956, endPoint y: 745, distance: 8.1
click at [948, 745] on div "Page 1 of 1 | 11 records" at bounding box center [807, 746] width 1253 height 22
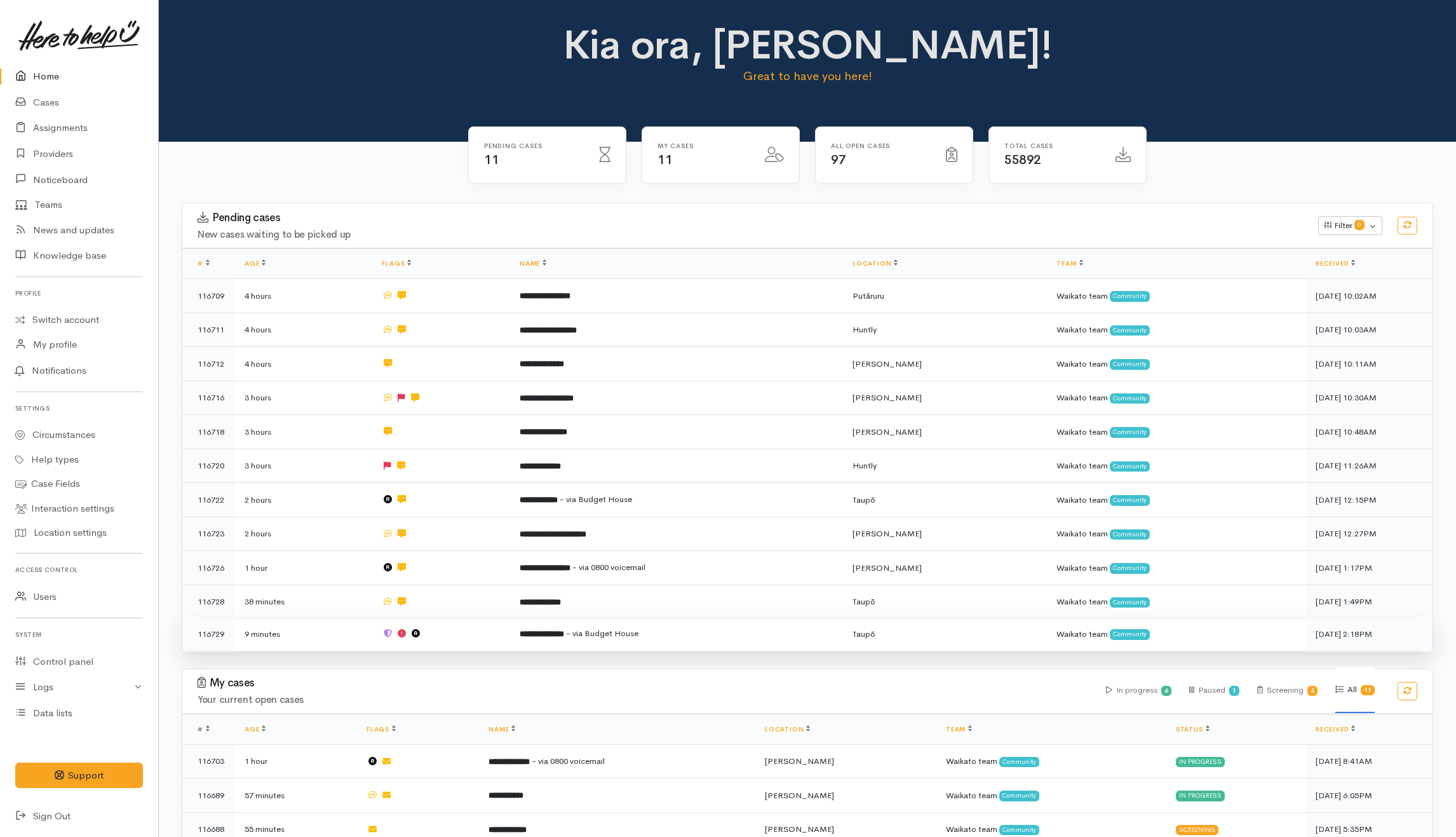
click at [496, 636] on td at bounding box center [439, 633] width 138 height 34
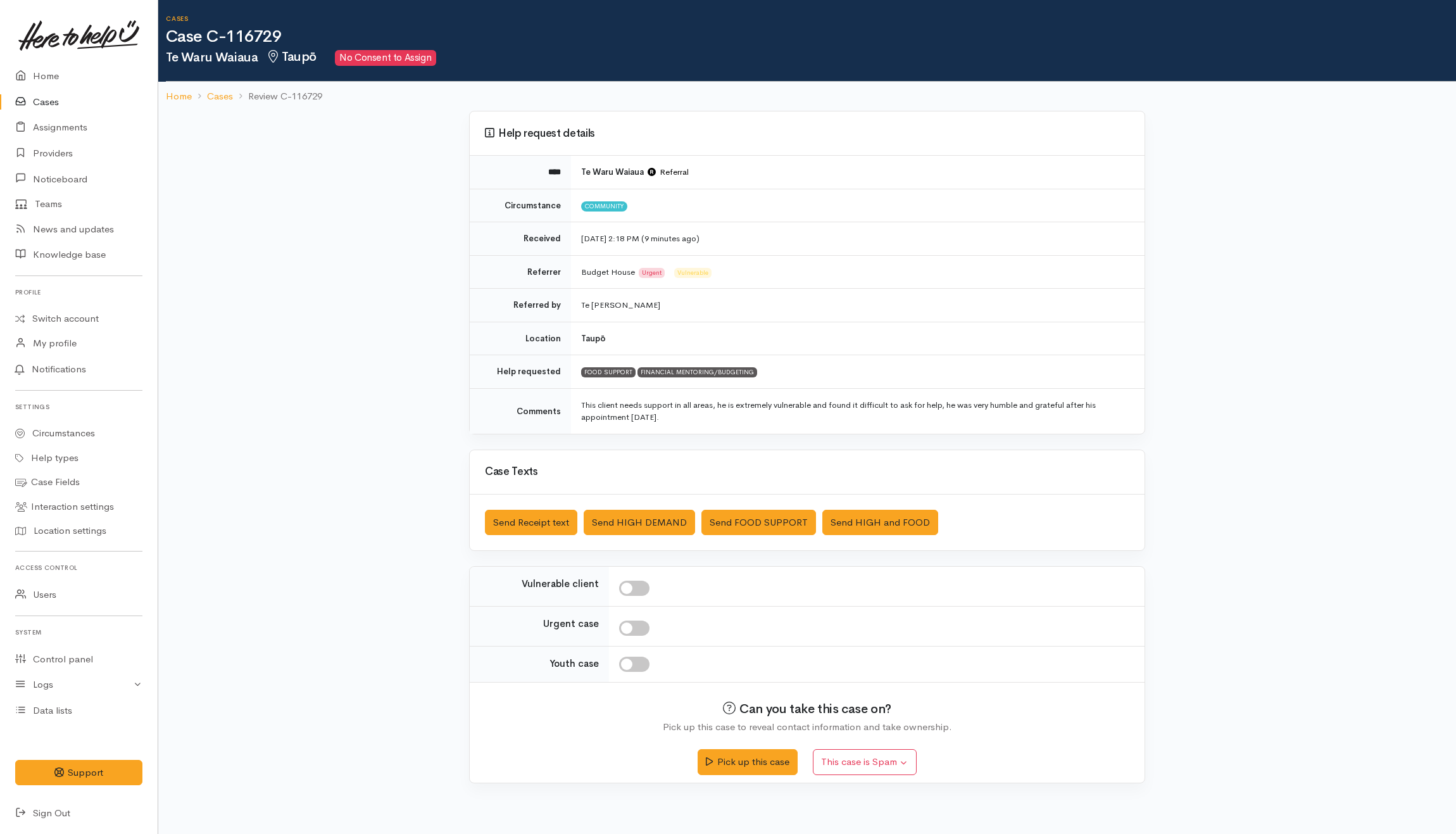
click at [636, 593] on input "checkbox" at bounding box center [635, 589] width 31 height 15
checkbox input "true"
click at [791, 624] on div at bounding box center [874, 628] width 510 height 15
click at [555, 536] on button "Send Receipt text" at bounding box center [531, 522] width 92 height 26
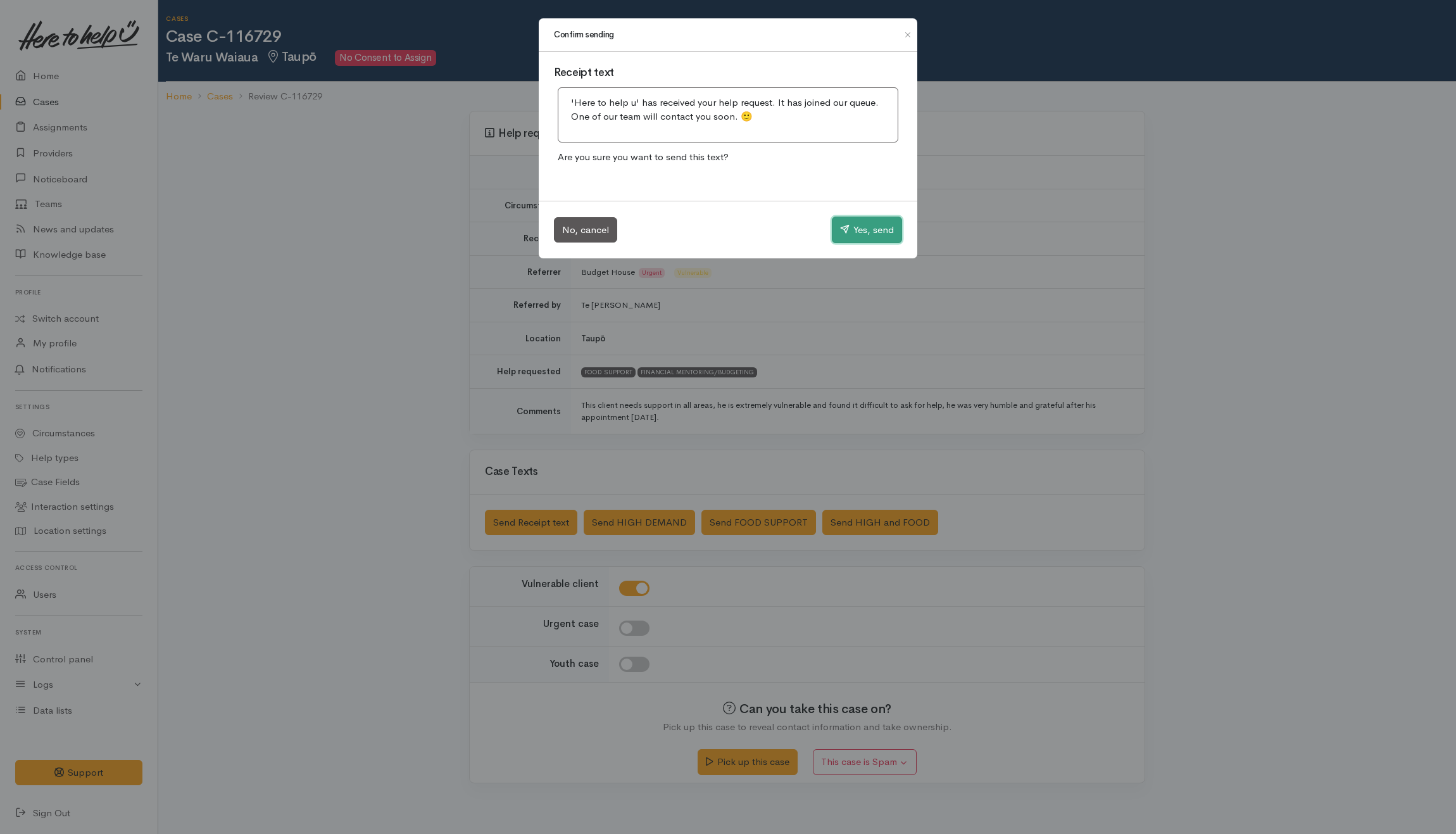
drag, startPoint x: 862, startPoint y: 223, endPoint x: 817, endPoint y: 232, distance: 45.9
click at [857, 230] on button "Yes, send" at bounding box center [867, 230] width 70 height 27
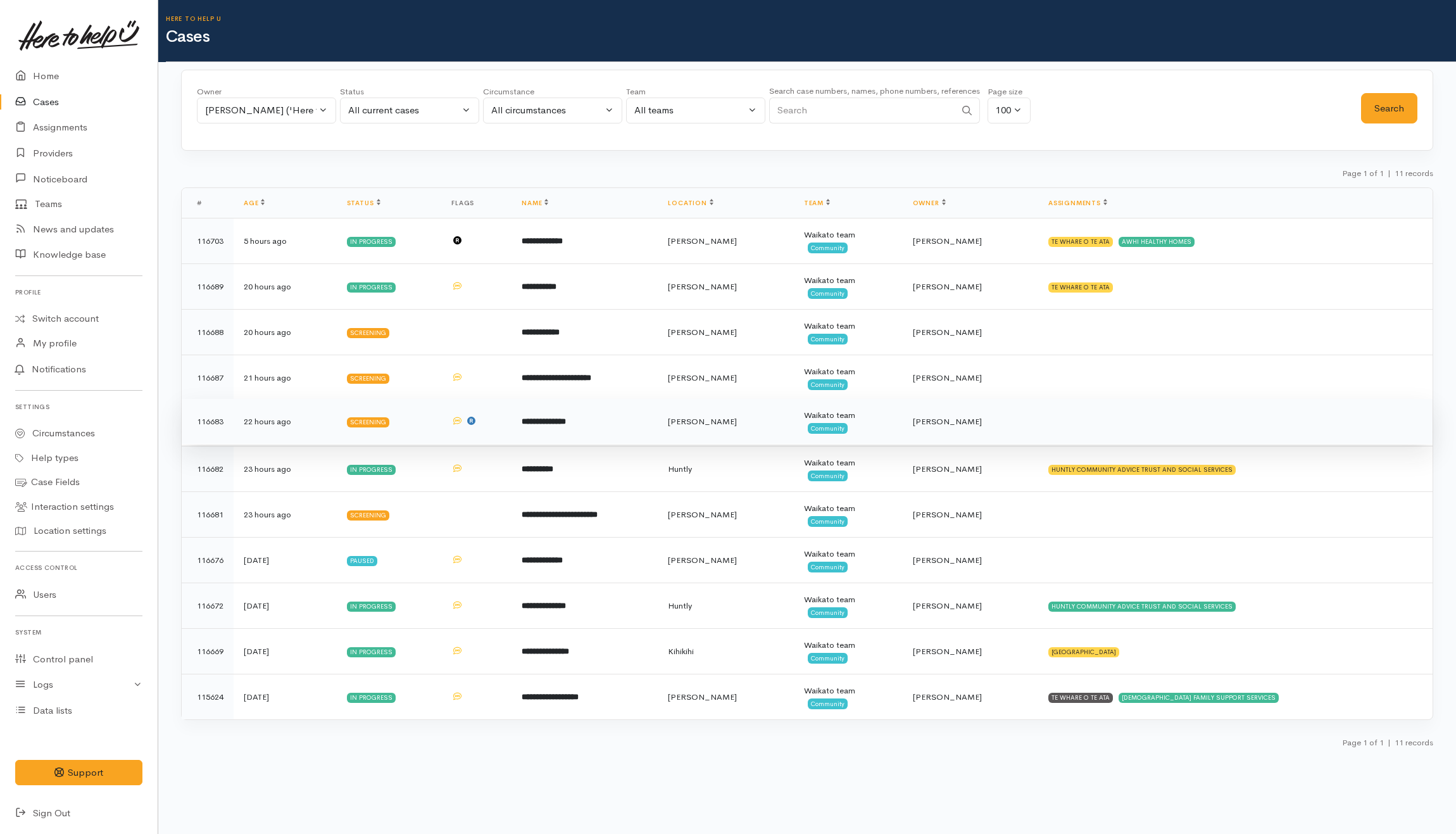
drag, startPoint x: 638, startPoint y: 425, endPoint x: 543, endPoint y: 417, distance: 95.3
click at [639, 425] on td "**********" at bounding box center [585, 422] width 147 height 46
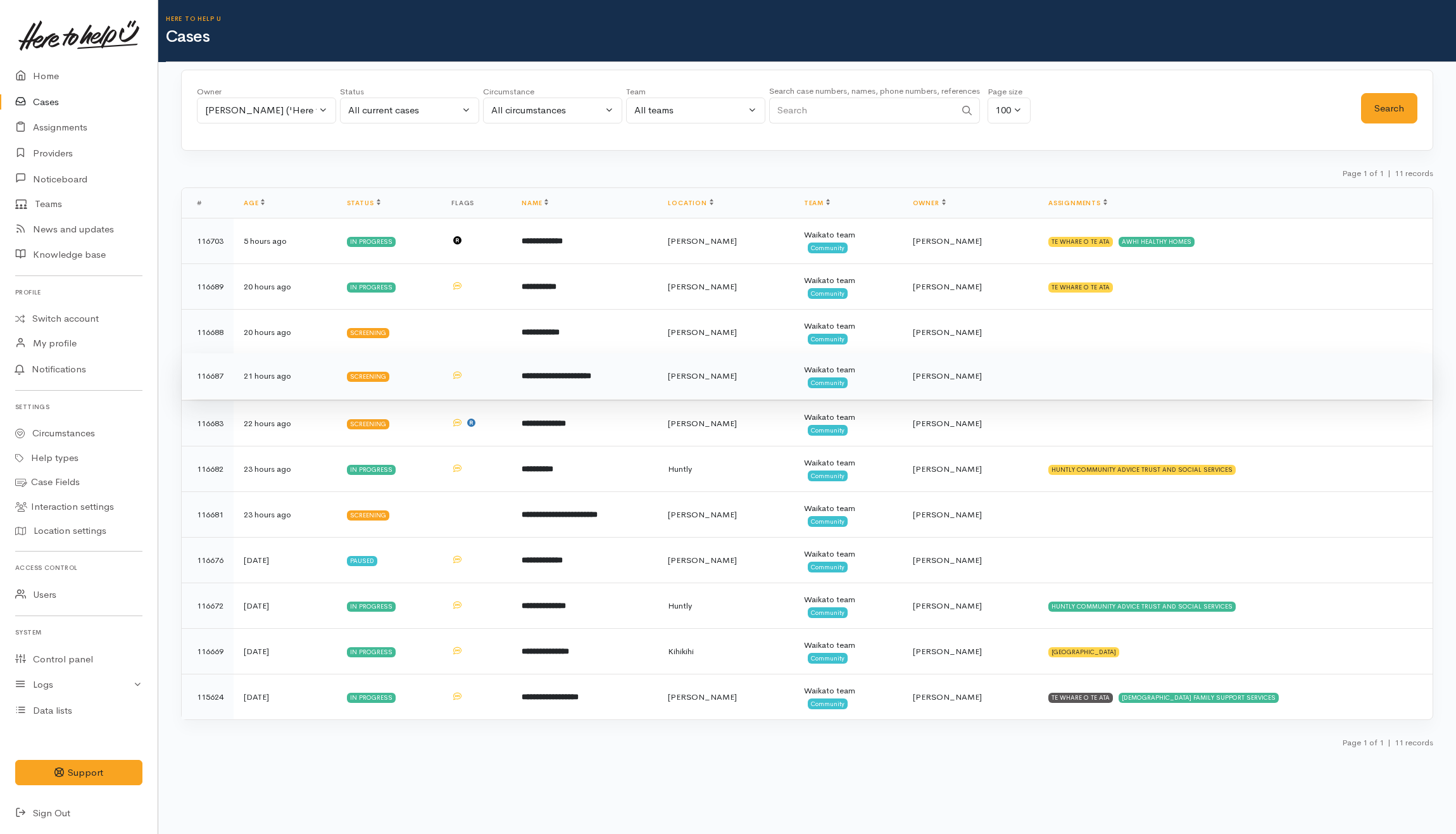
drag, startPoint x: 622, startPoint y: 378, endPoint x: 583, endPoint y: 378, distance: 39.0
click at [591, 378] on b "**********" at bounding box center [556, 376] width 70 height 9
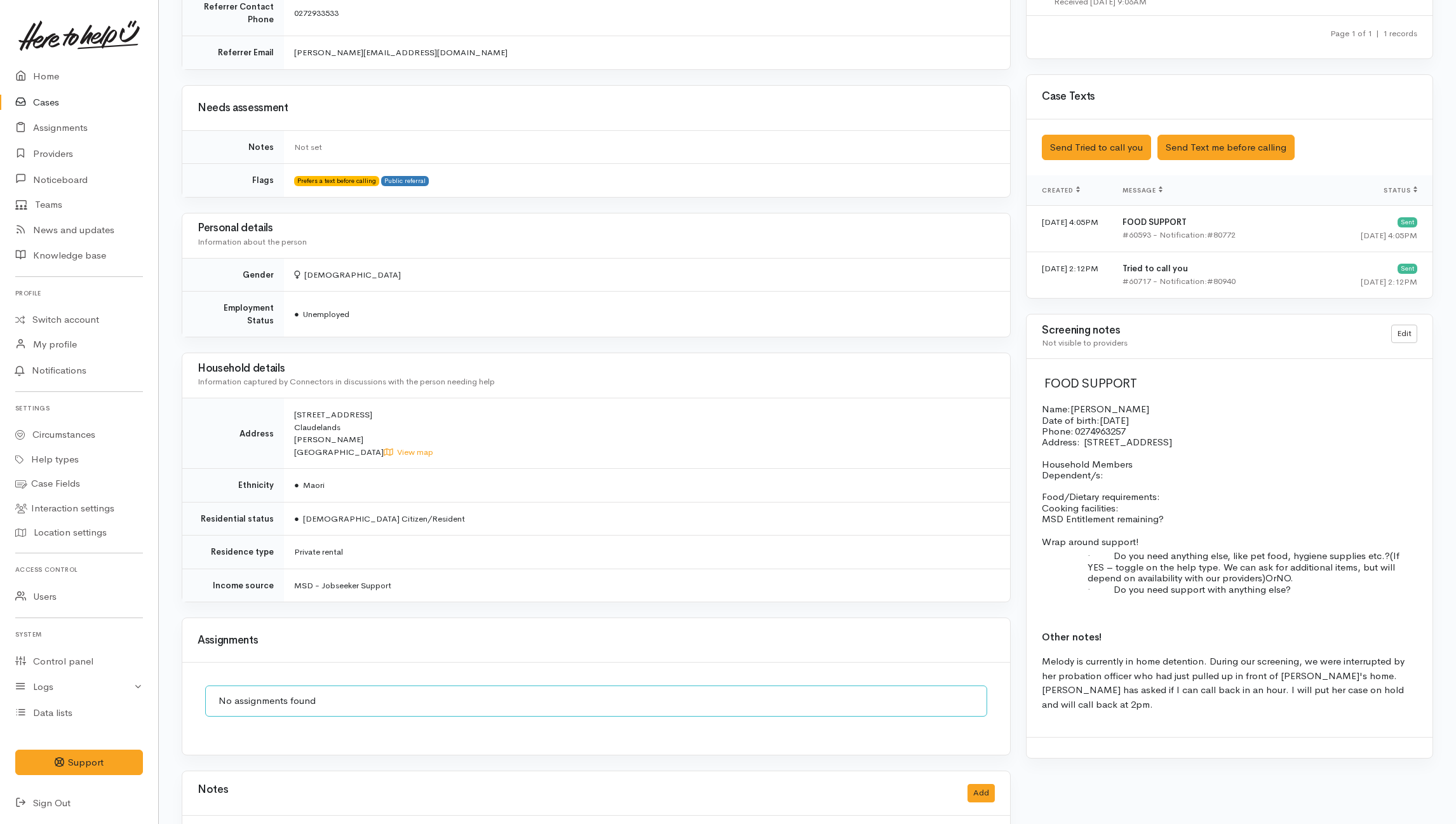
scroll to position [818, 0]
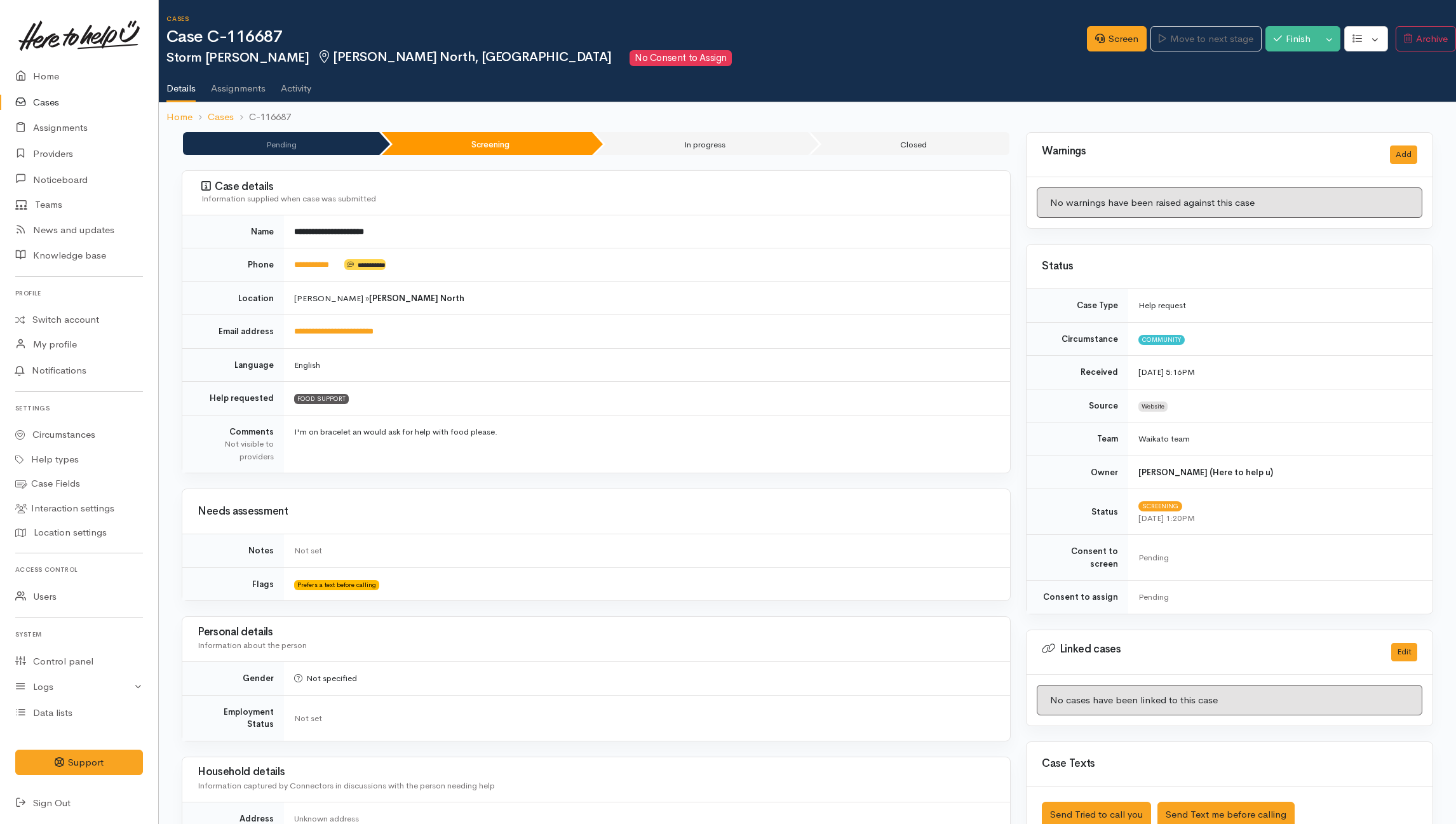
click at [321, 258] on td "**********" at bounding box center [646, 264] width 726 height 34
click at [321, 261] on link "**********" at bounding box center [312, 264] width 35 height 9
click at [1287, 122] on ol "Home Cases C-116687" at bounding box center [807, 116] width 1282 height 30
click at [672, 302] on td "[PERSON_NAME] » [PERSON_NAME][GEOGRAPHIC_DATA]" at bounding box center [646, 298] width 726 height 34
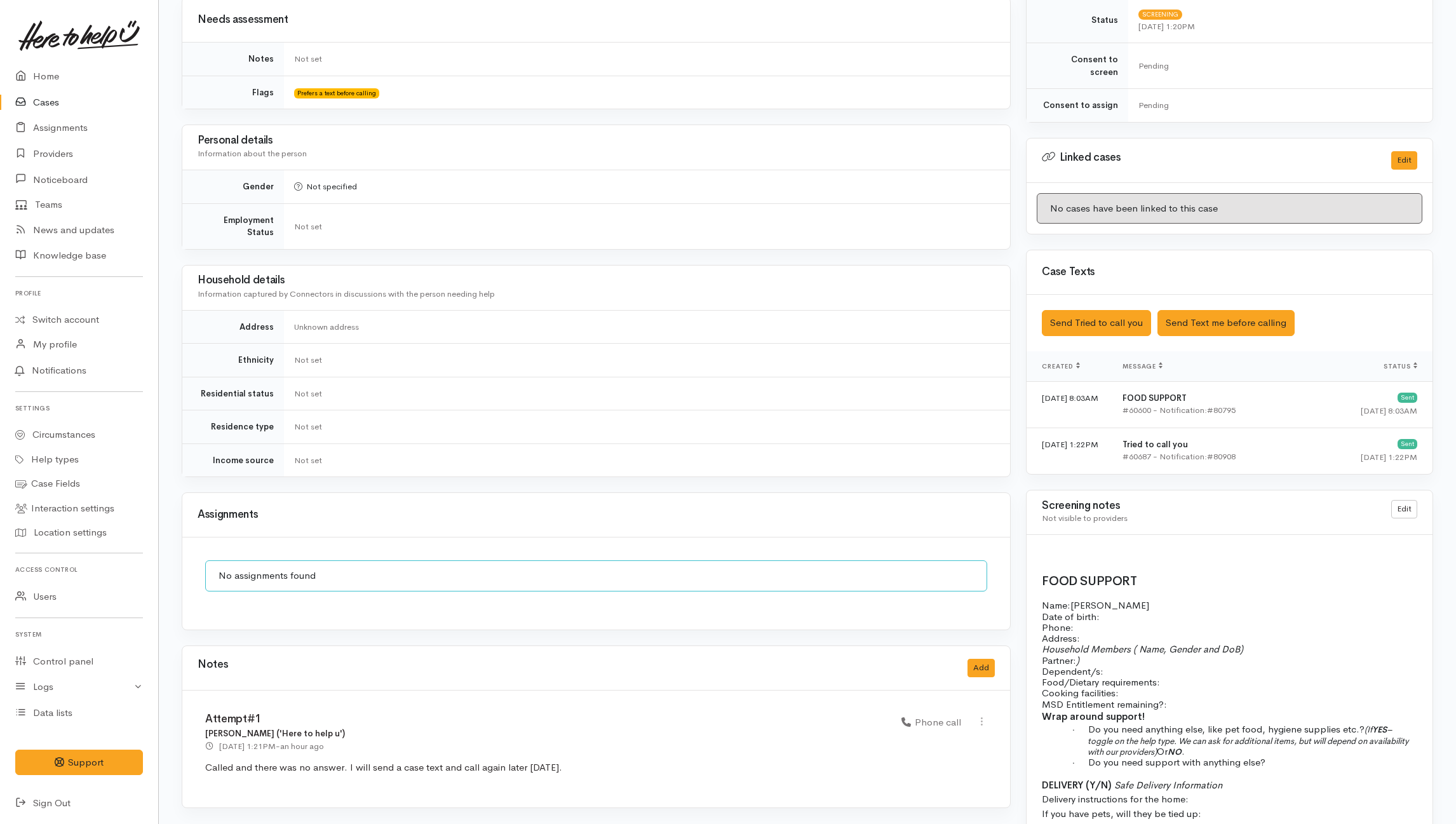
scroll to position [571, 0]
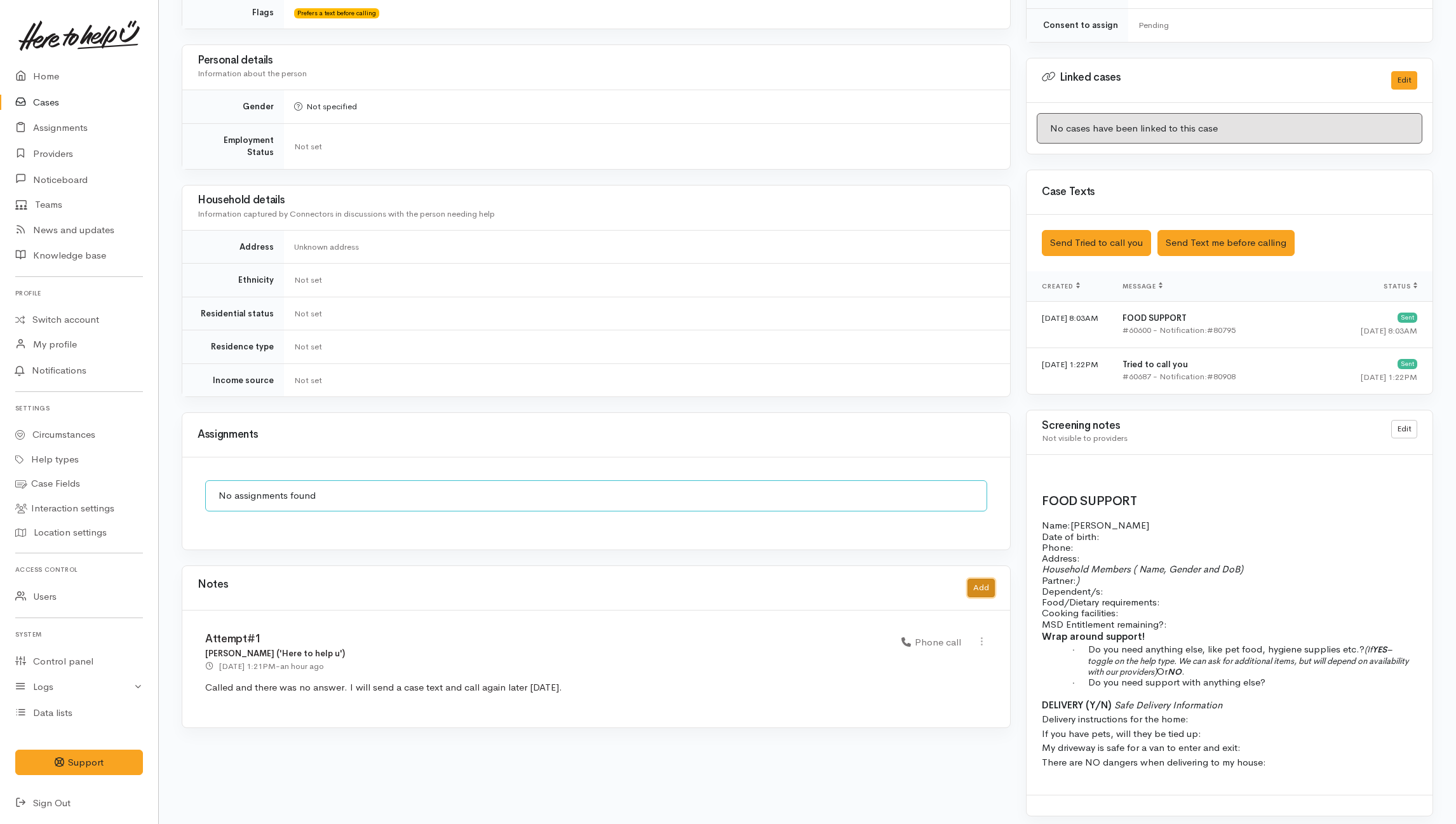
click at [984, 583] on button "Add" at bounding box center [981, 587] width 27 height 18
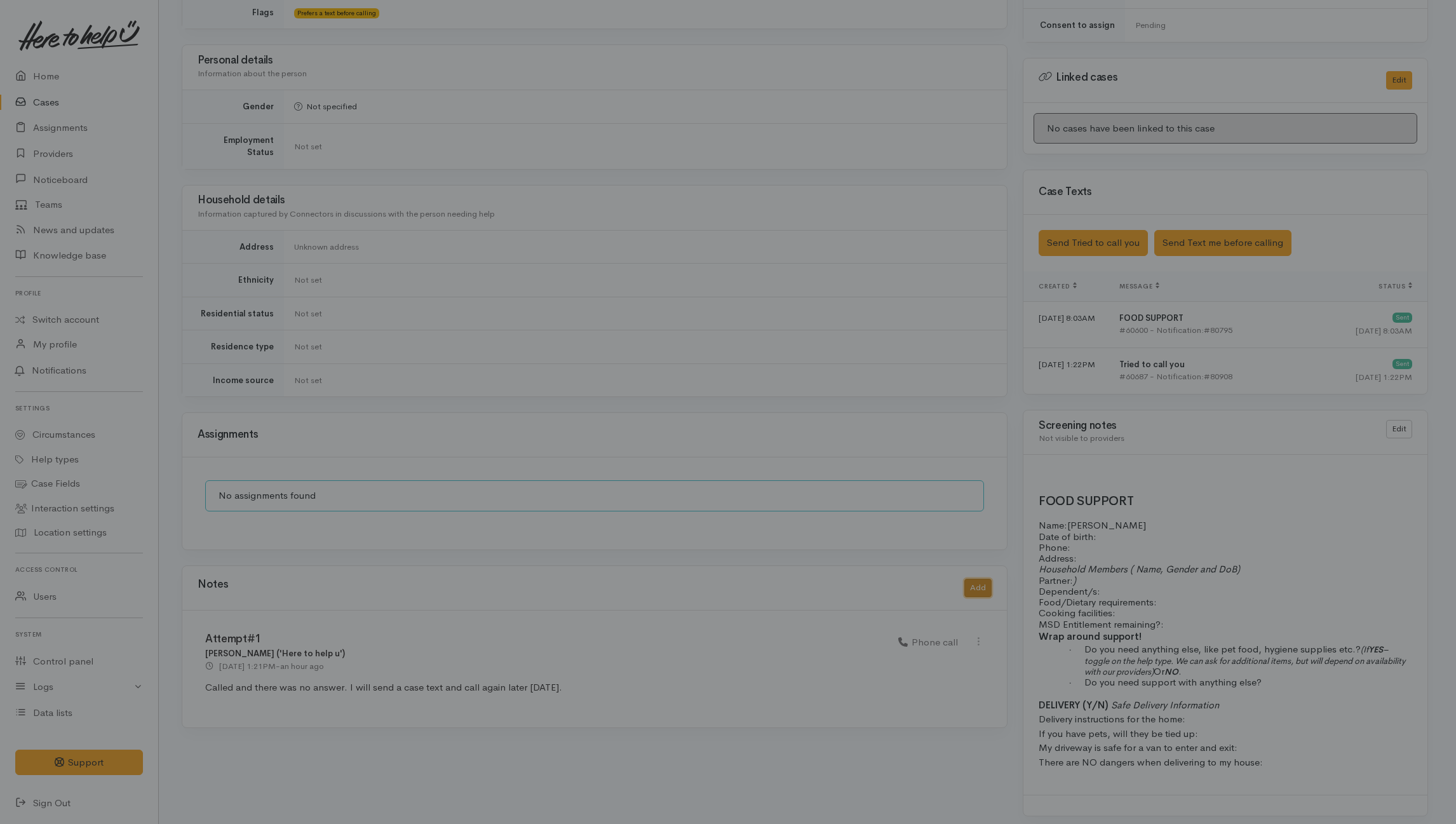
scroll to position [559, 0]
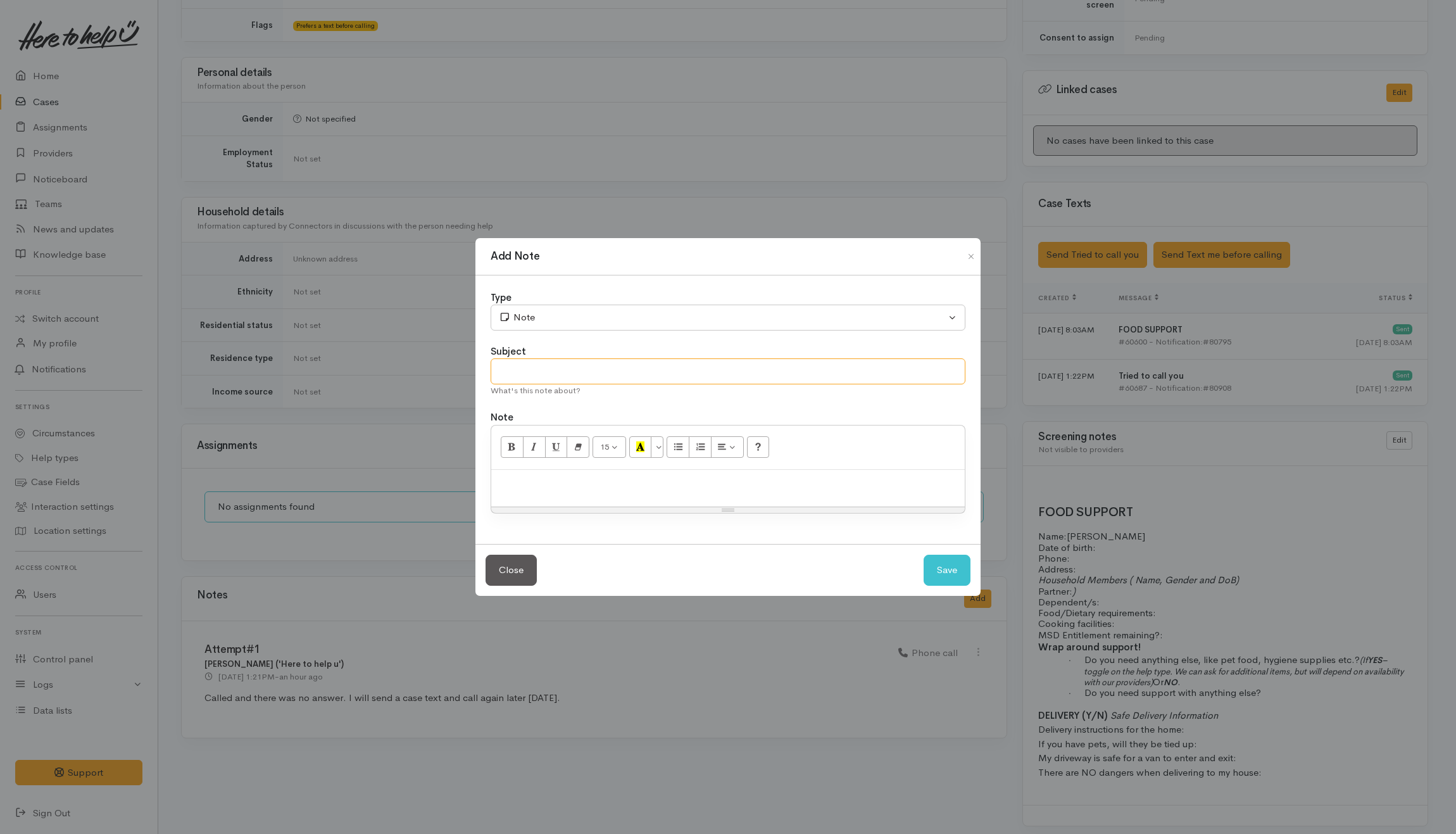
click at [740, 368] on input "text" at bounding box center [728, 371] width 474 height 26
type input "CANCEL"
click at [658, 484] on p at bounding box center [728, 483] width 461 height 14
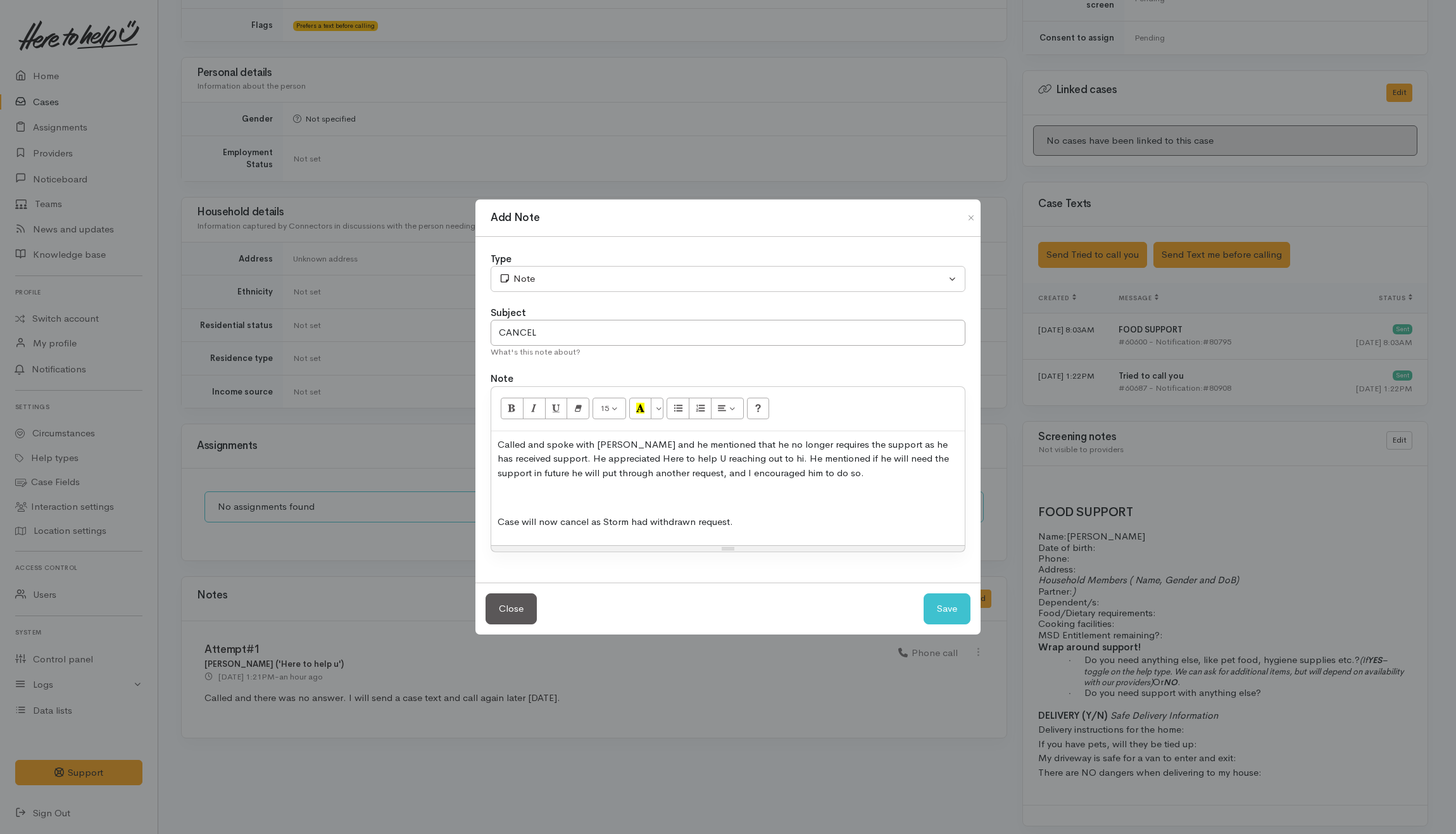
click at [736, 459] on p "Called and spoke with Storm and he mentioned that he no longer requires the sup…" at bounding box center [728, 458] width 461 height 43
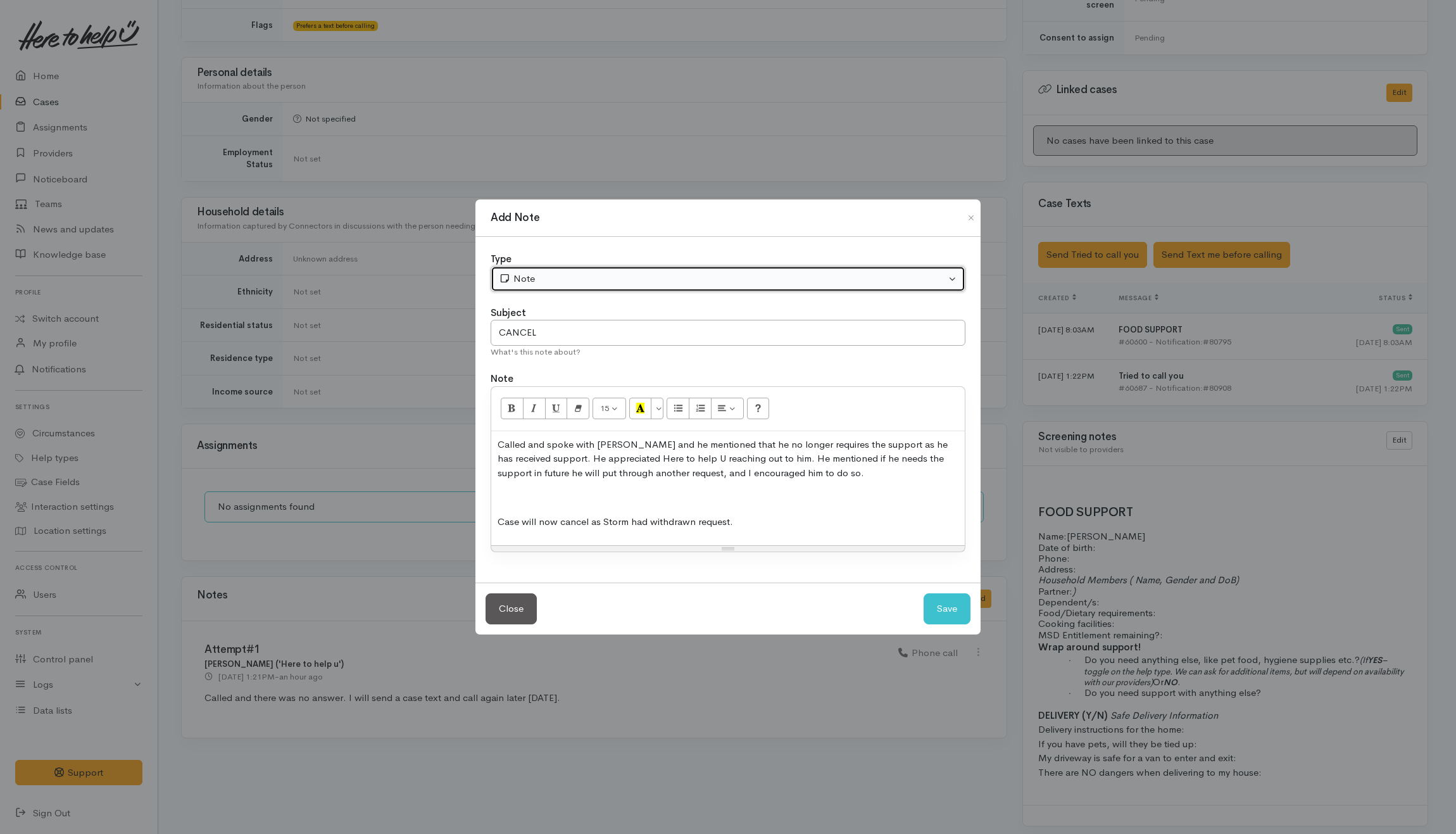
click at [591, 279] on div "Note" at bounding box center [723, 278] width 447 height 14
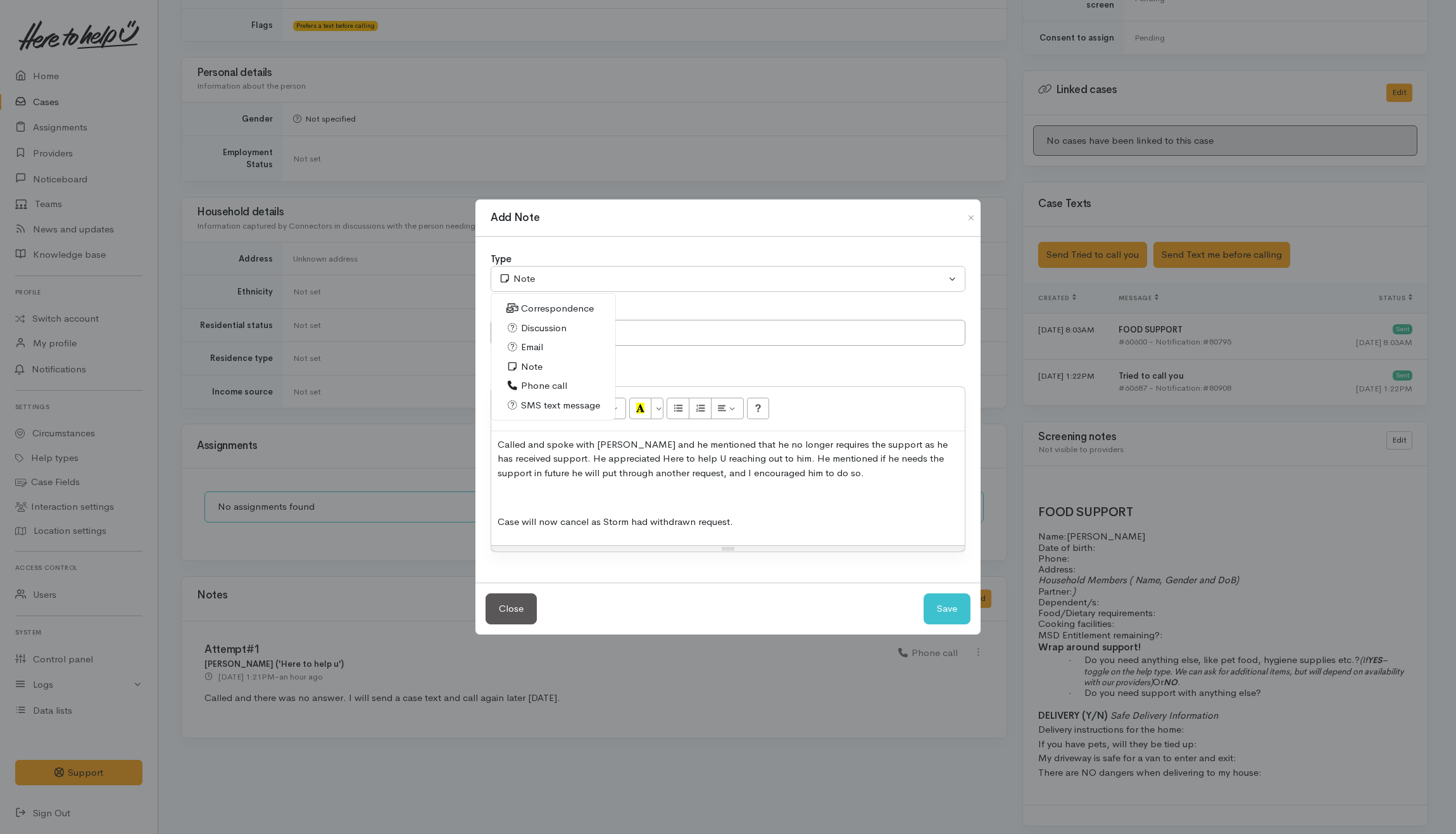
click at [544, 379] on span "Phone call" at bounding box center [544, 385] width 46 height 14
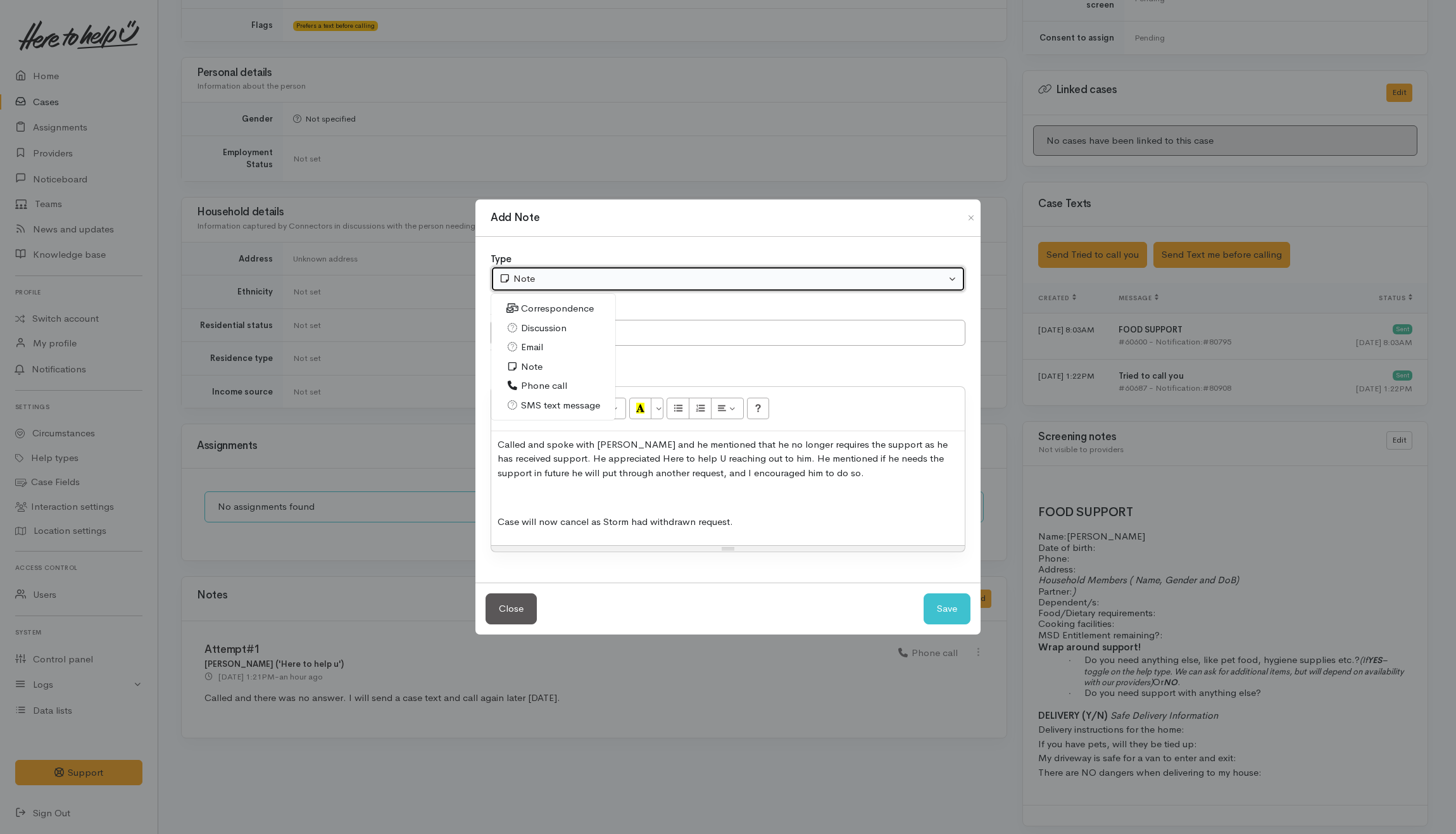
select select "3"
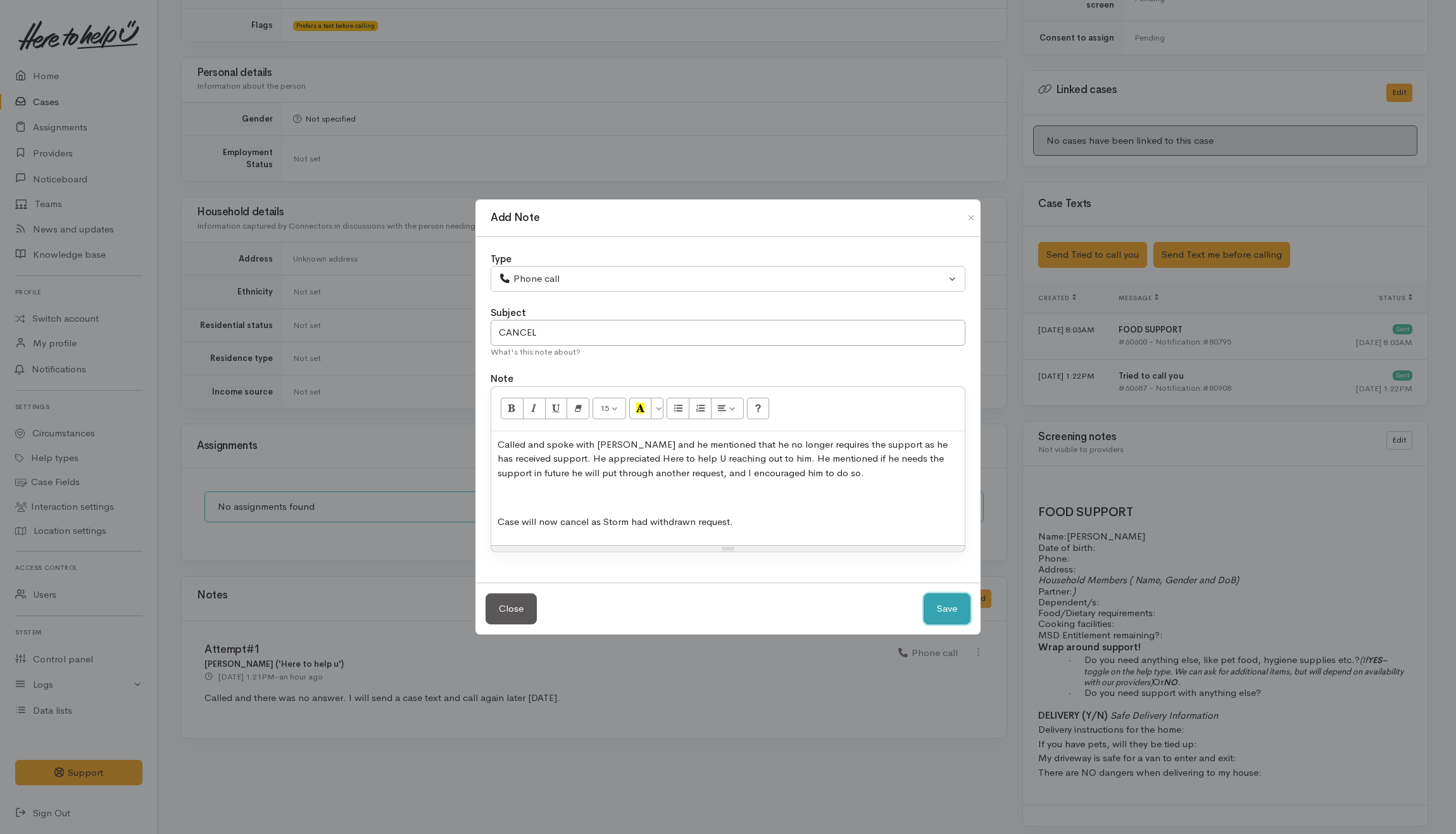
click at [946, 608] on button "Save" at bounding box center [947, 609] width 47 height 31
select select "1"
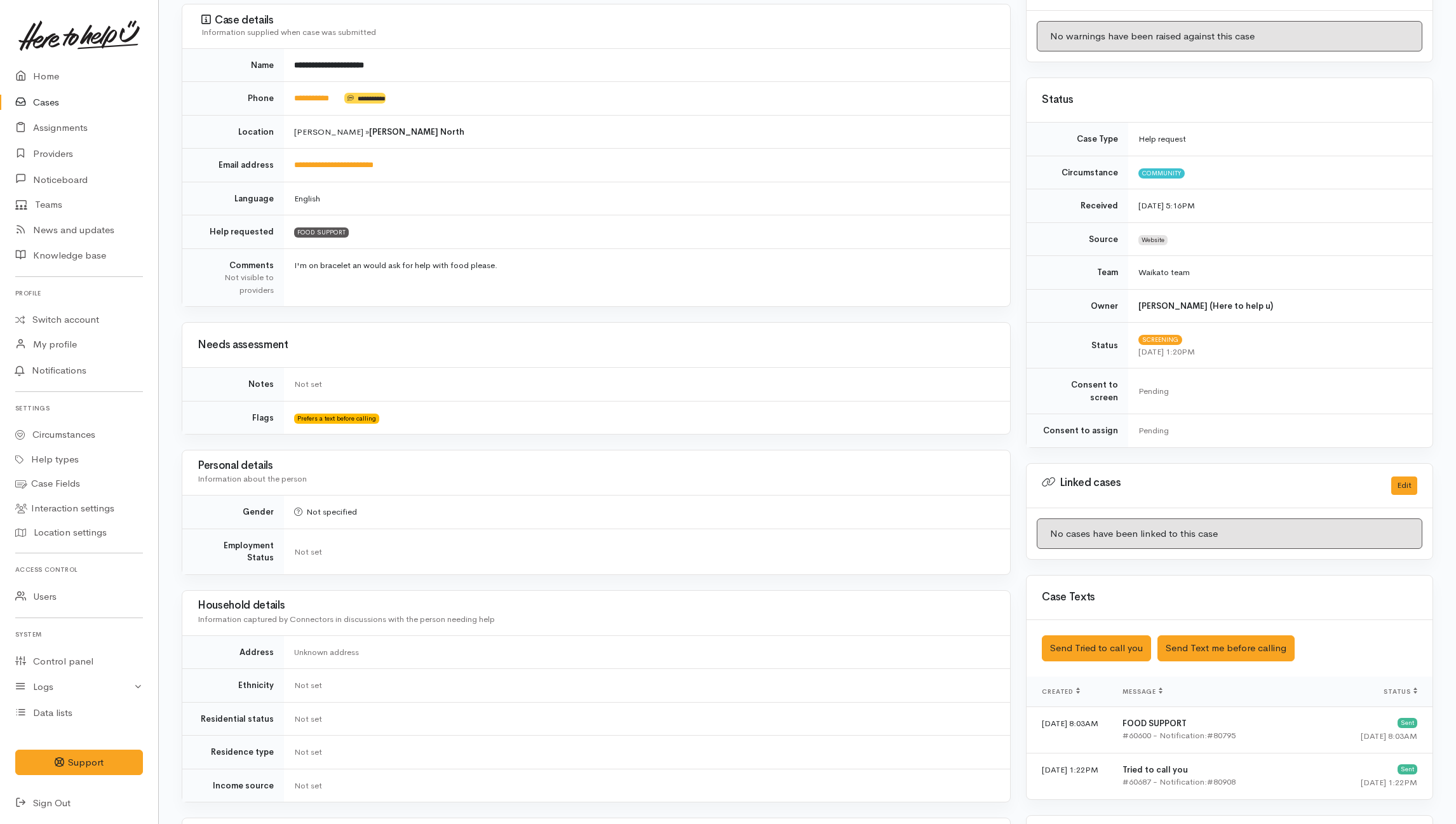
scroll to position [0, 0]
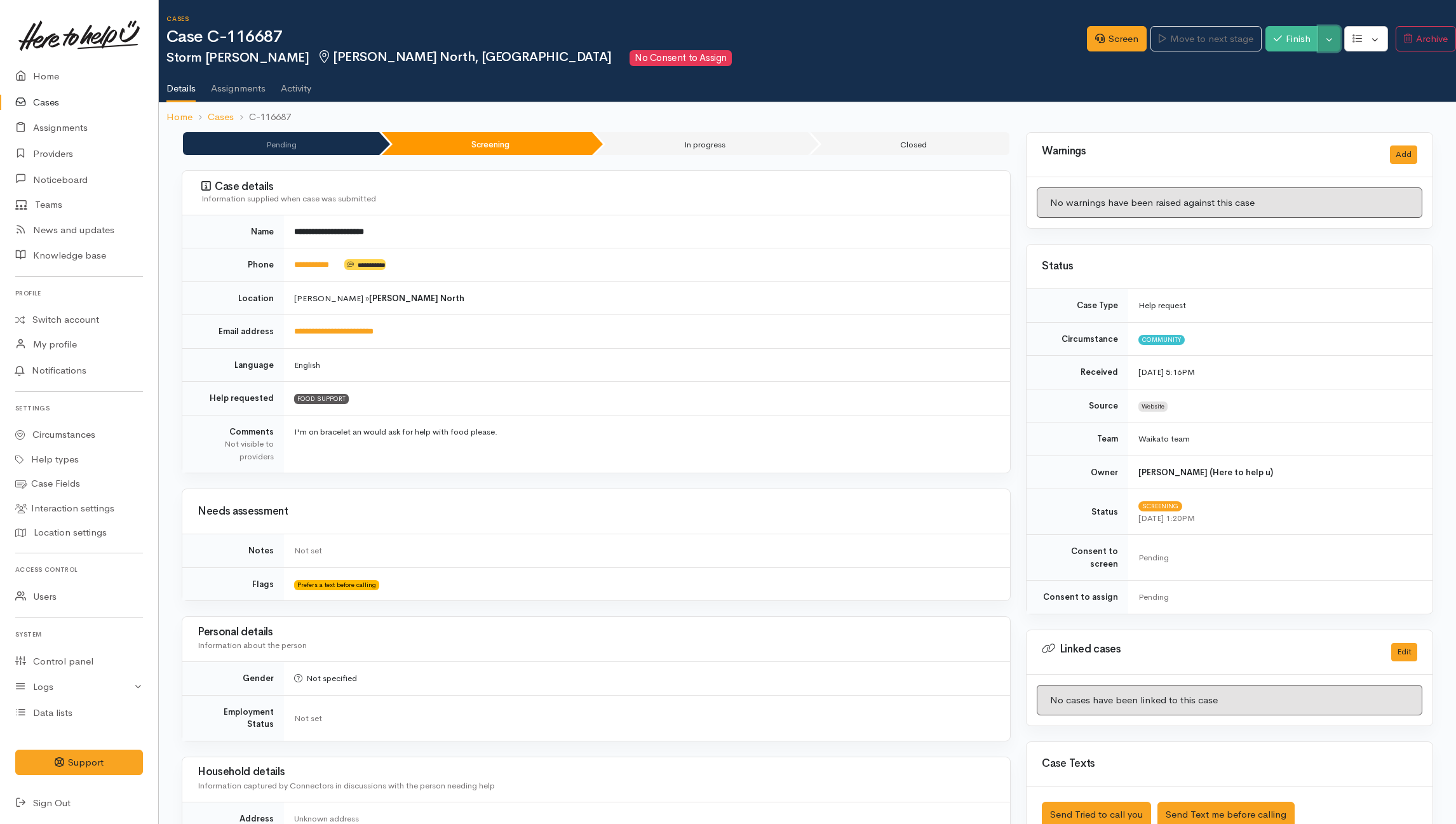
click at [1330, 34] on button "Toggle Dropdown" at bounding box center [1329, 38] width 22 height 26
click at [1361, 91] on link "Cancel" at bounding box center [1372, 87] width 100 height 19
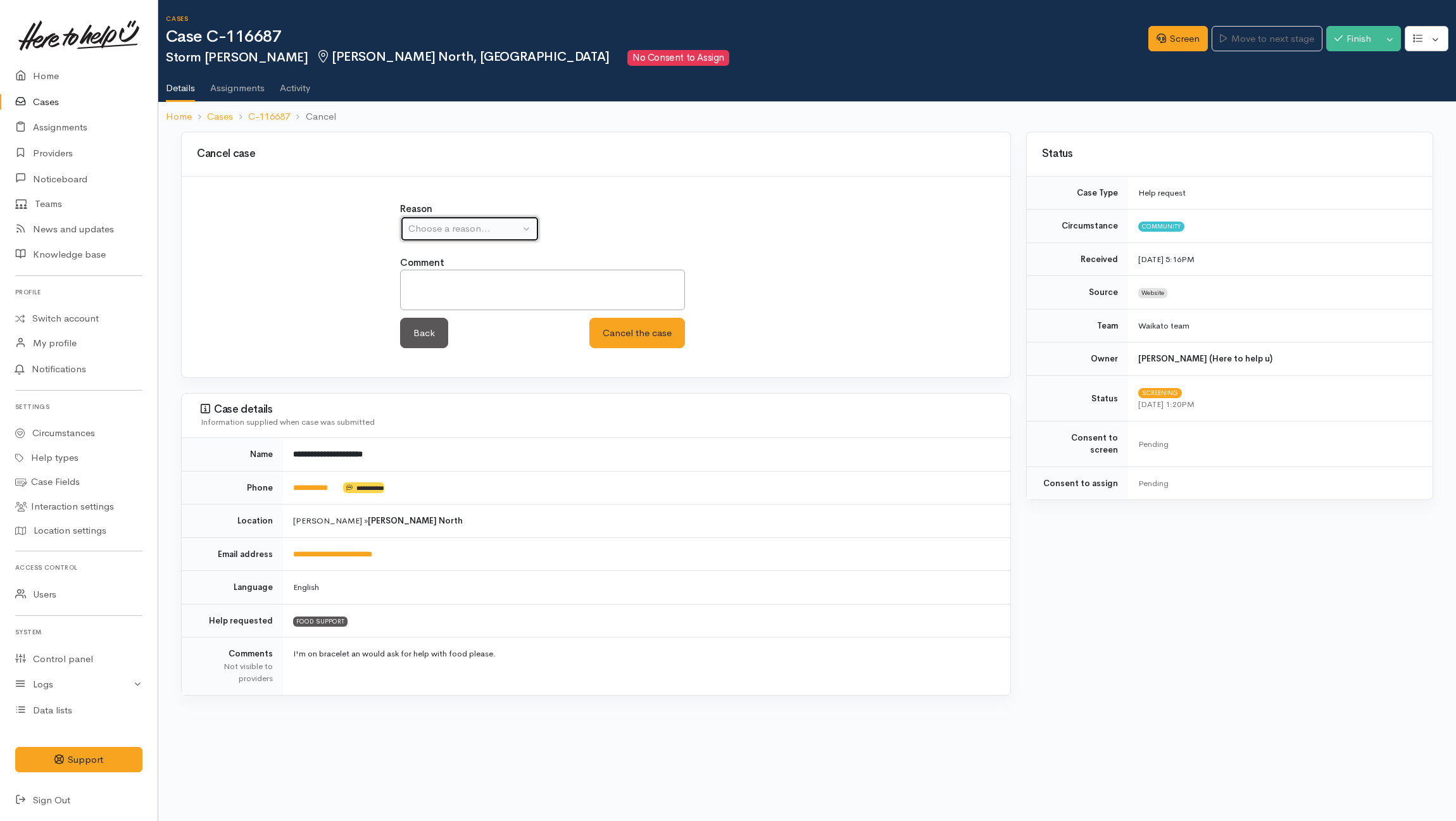
click at [464, 232] on div "Choose a reason..." at bounding box center [464, 228] width 111 height 14
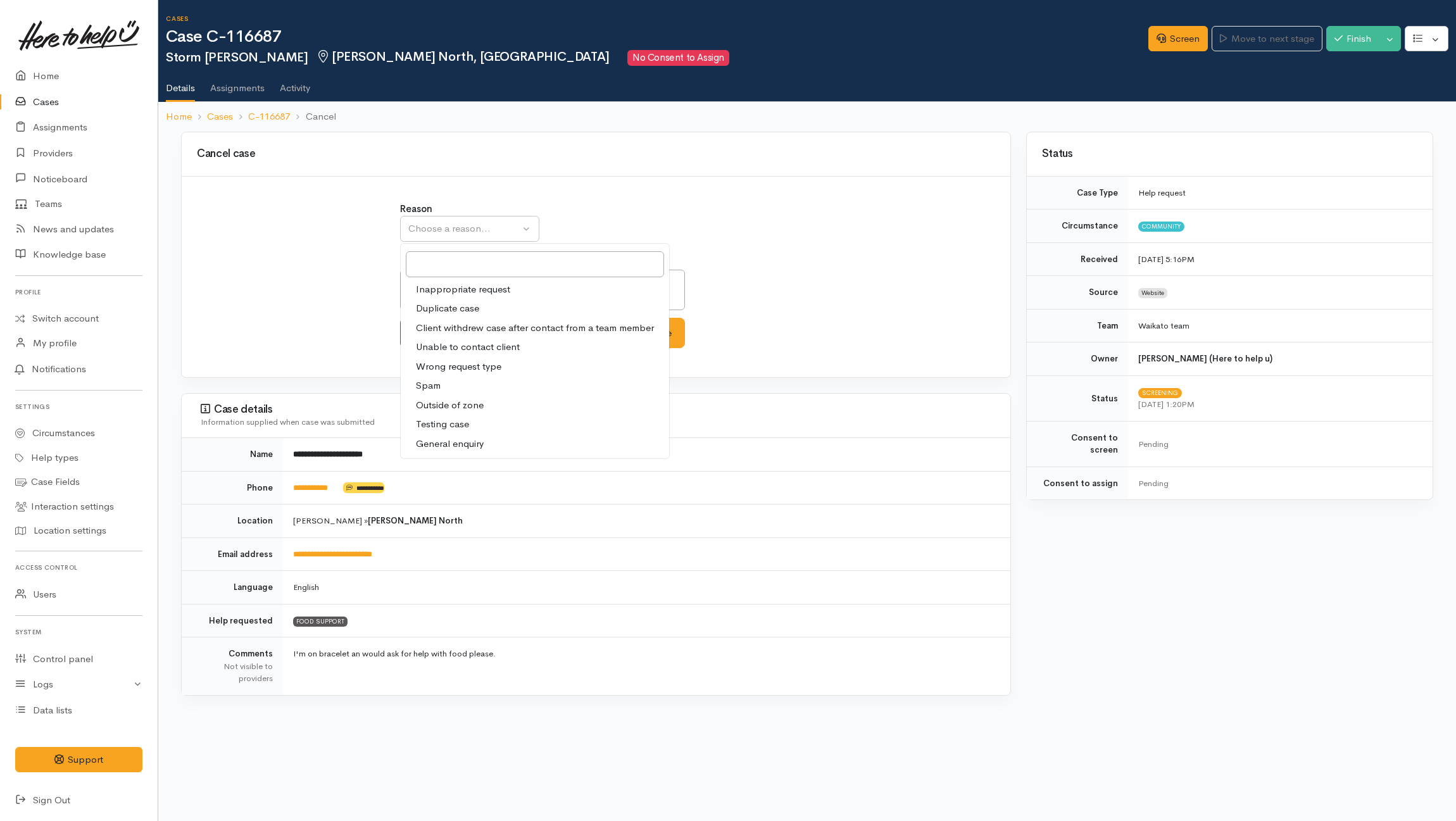
click at [436, 327] on span "Client withdrew case after contact from a team member" at bounding box center [535, 328] width 238 height 14
select select "3"
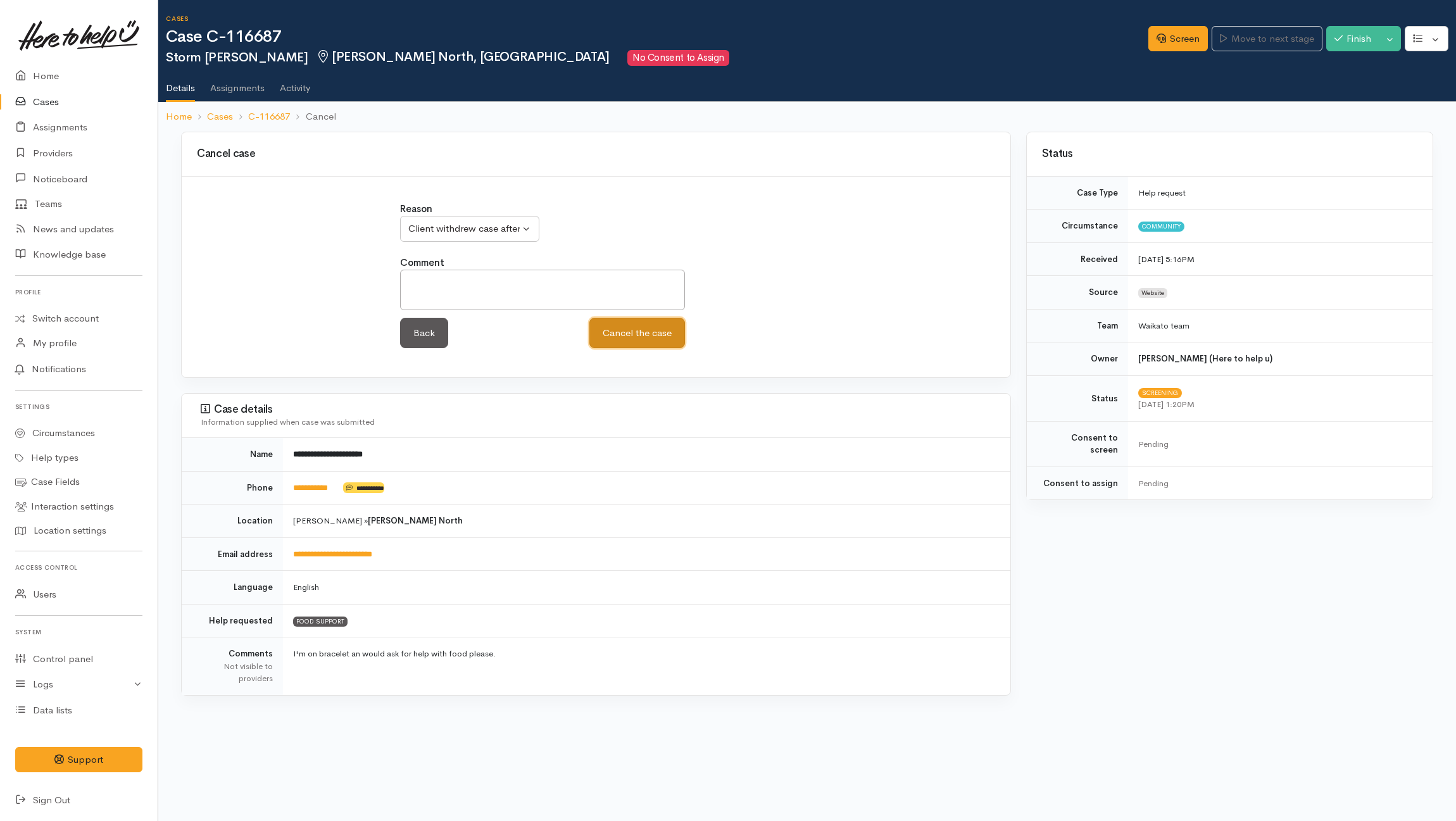
click at [637, 330] on button "Cancel the case" at bounding box center [637, 333] width 96 height 31
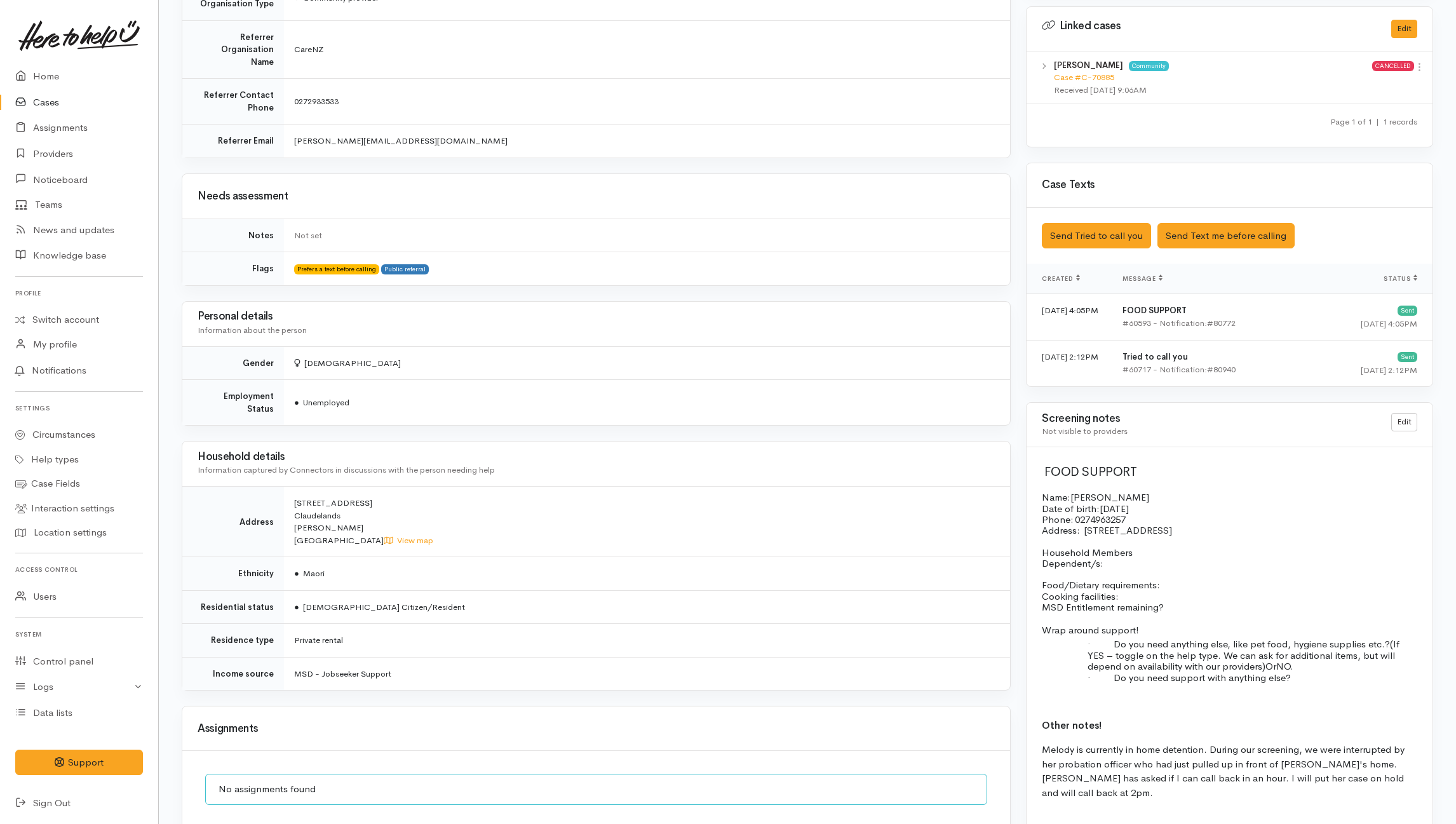
scroll to position [818, 0]
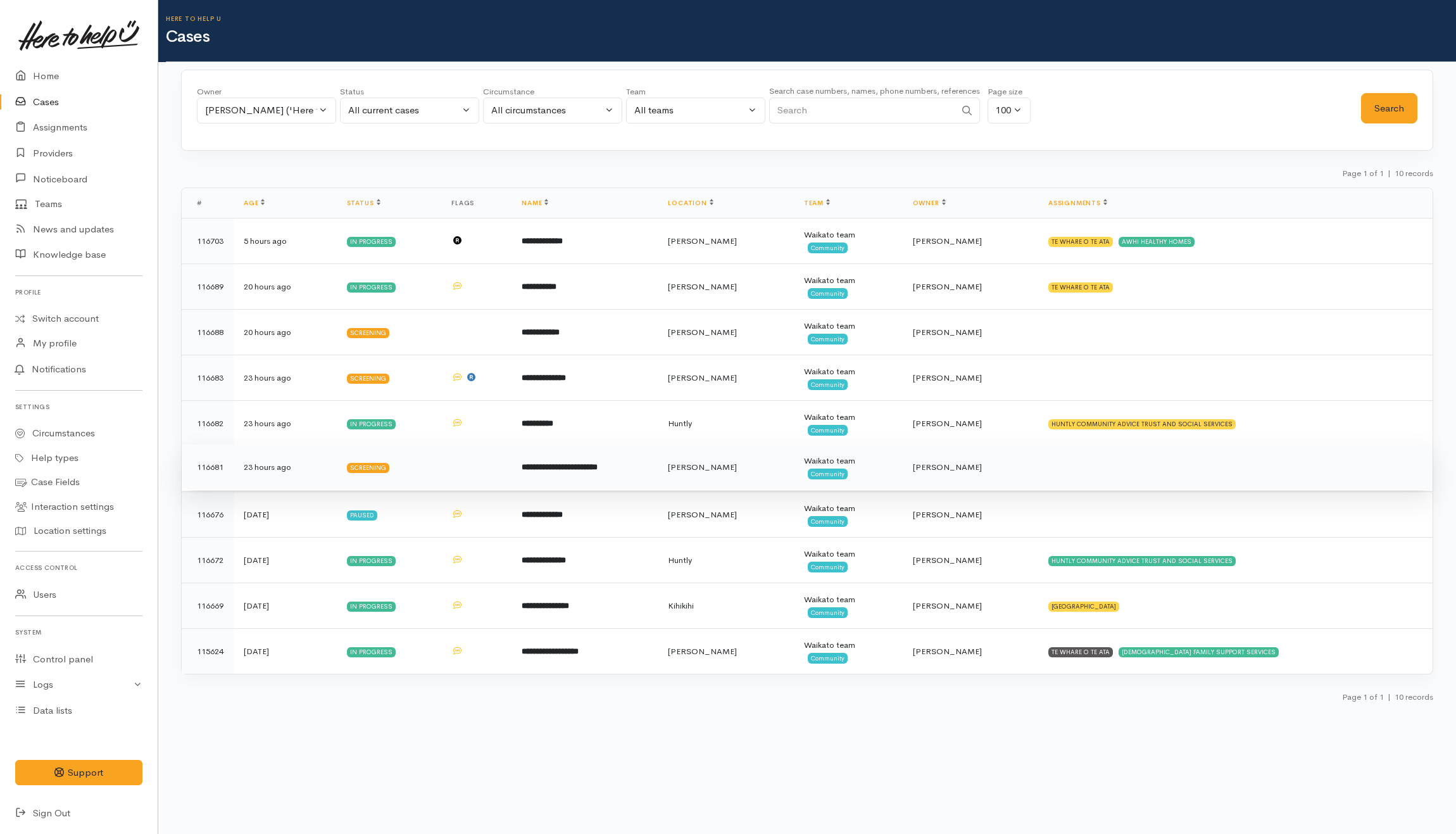
click at [575, 475] on td "**********" at bounding box center [585, 468] width 147 height 46
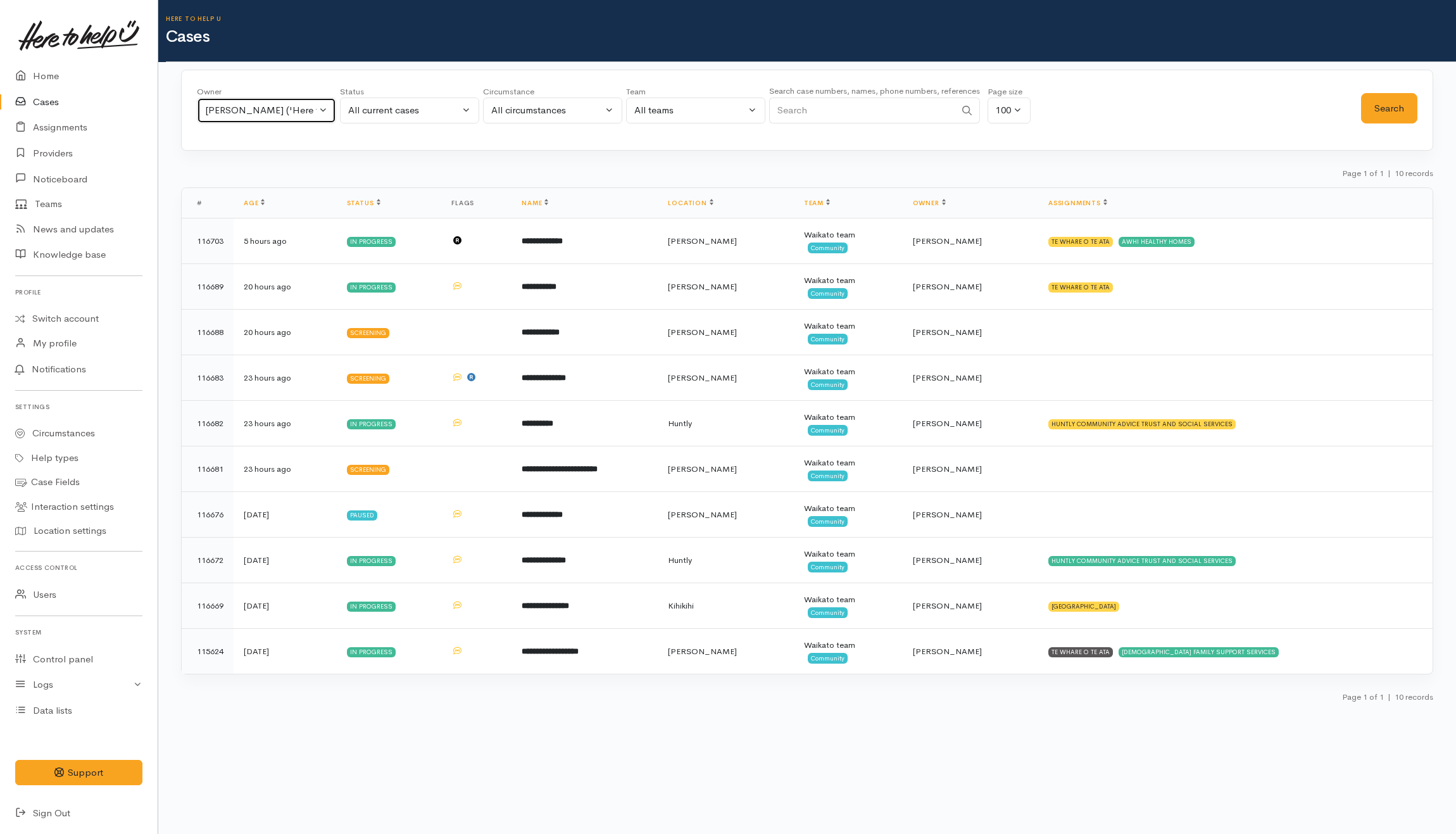
click at [289, 113] on div "[PERSON_NAME] ('Here to help u')" at bounding box center [261, 110] width 111 height 14
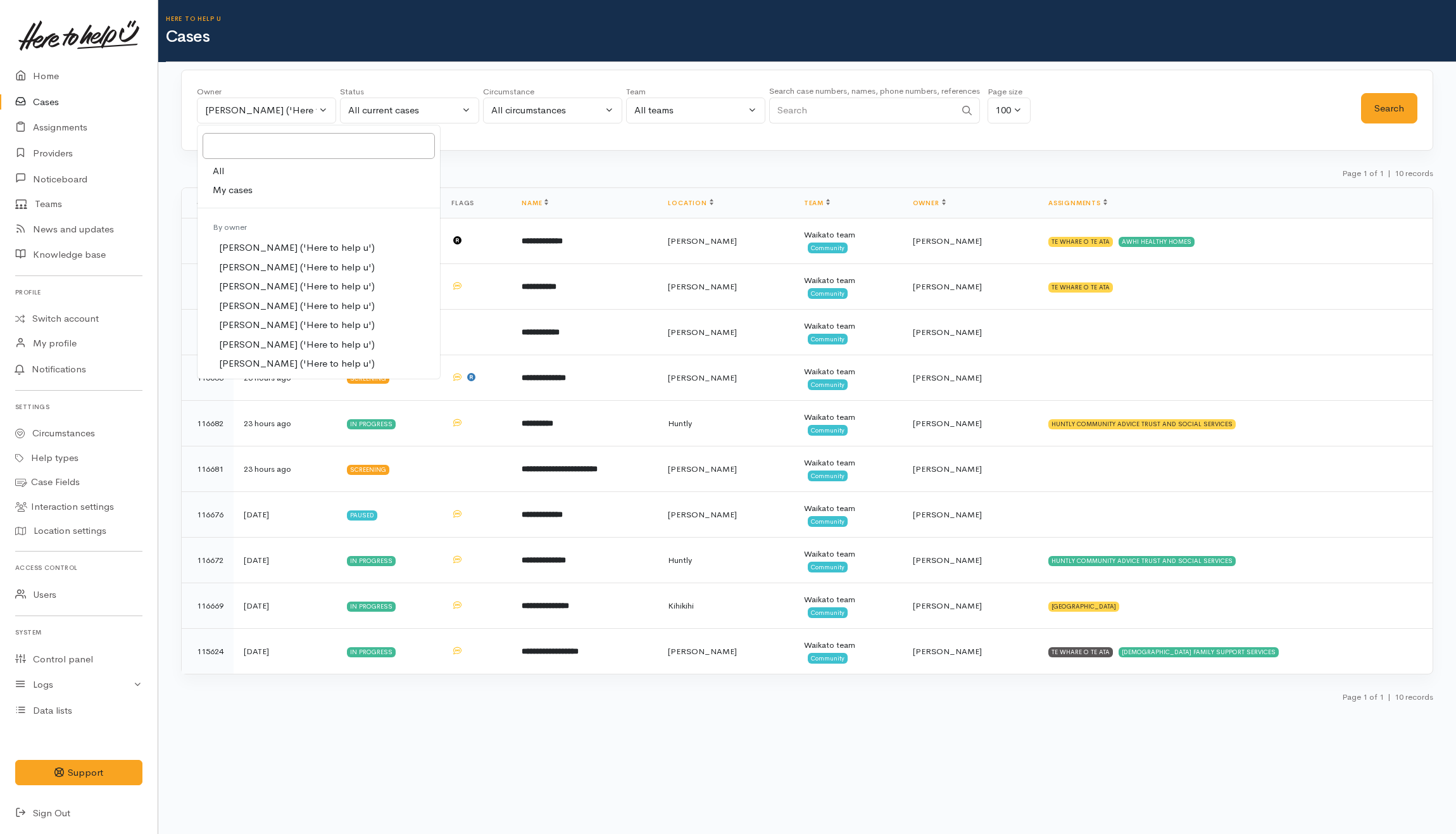
click at [238, 169] on link "All" at bounding box center [318, 171] width 243 height 19
select select "-1"
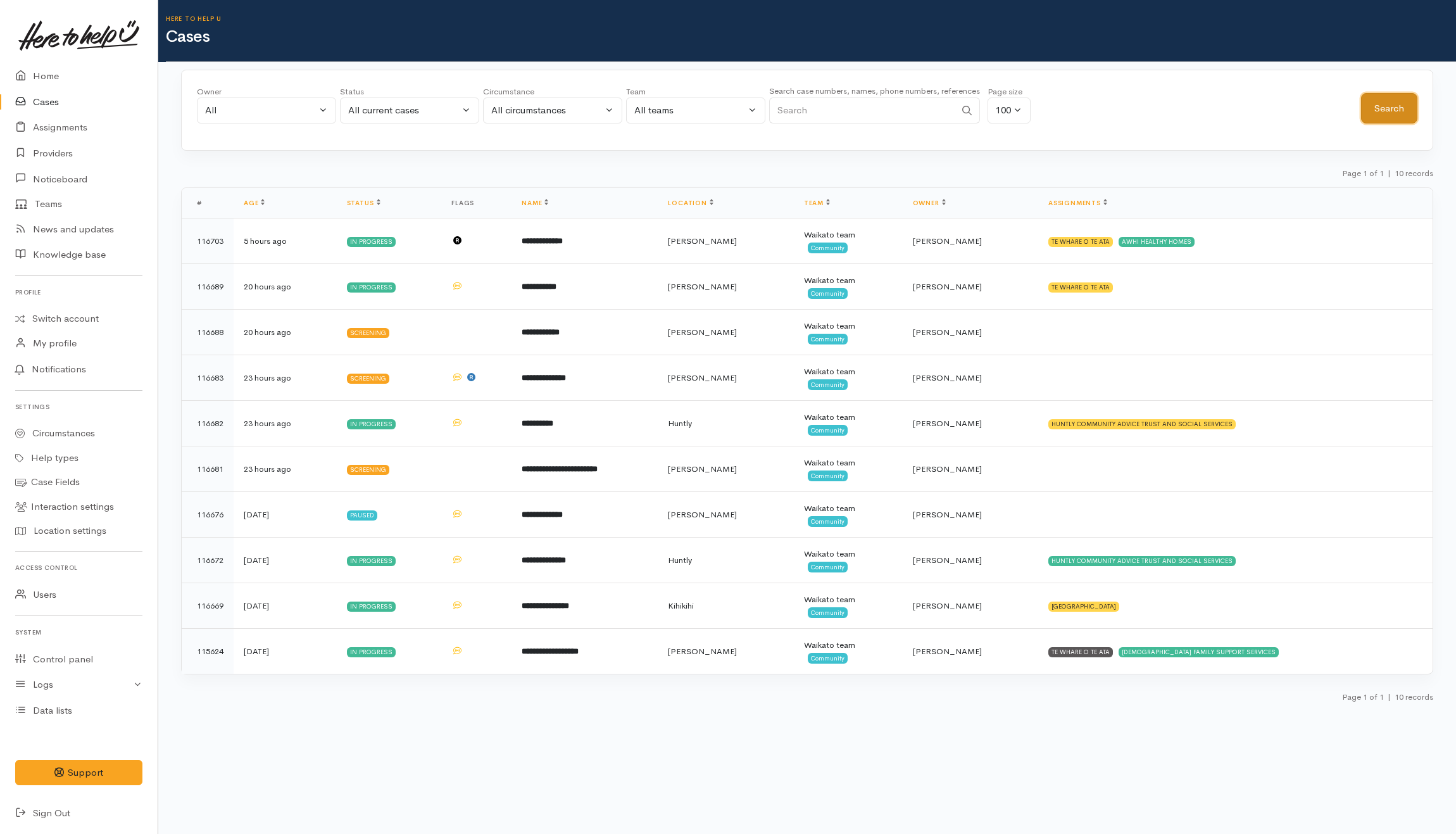
click at [1387, 107] on button "Search" at bounding box center [1389, 108] width 57 height 31
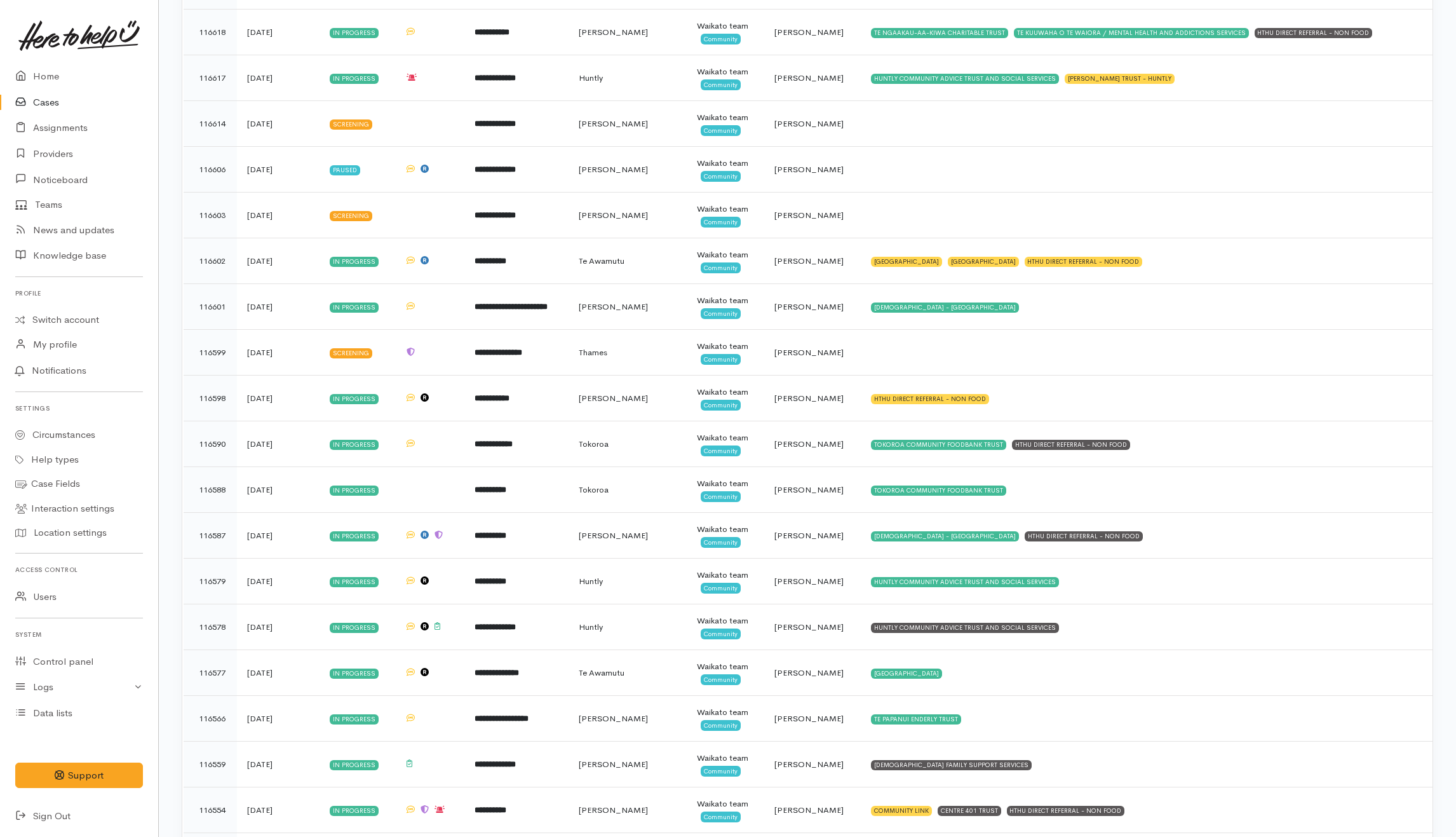
scroll to position [2457, 0]
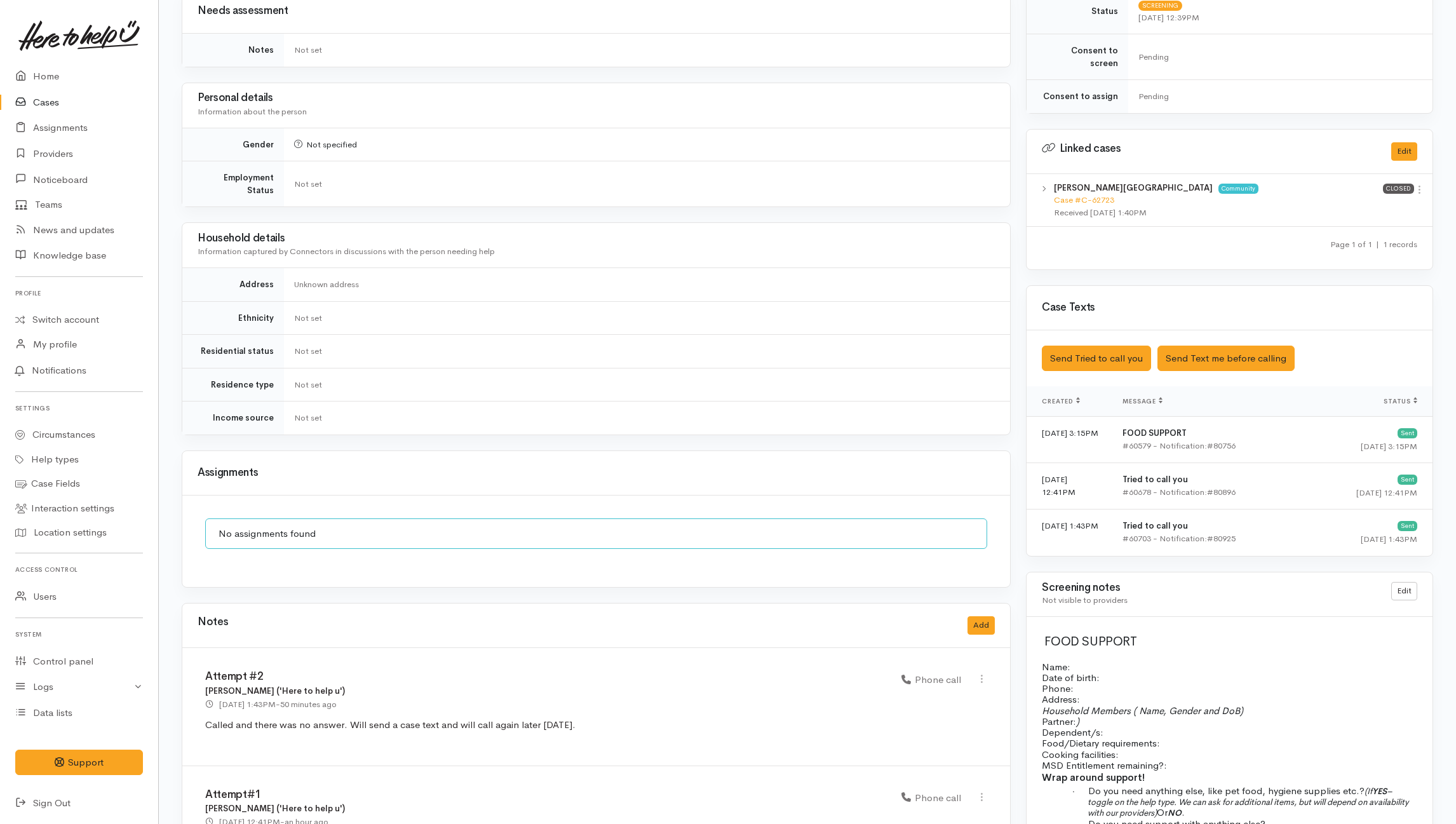
scroll to position [640, 0]
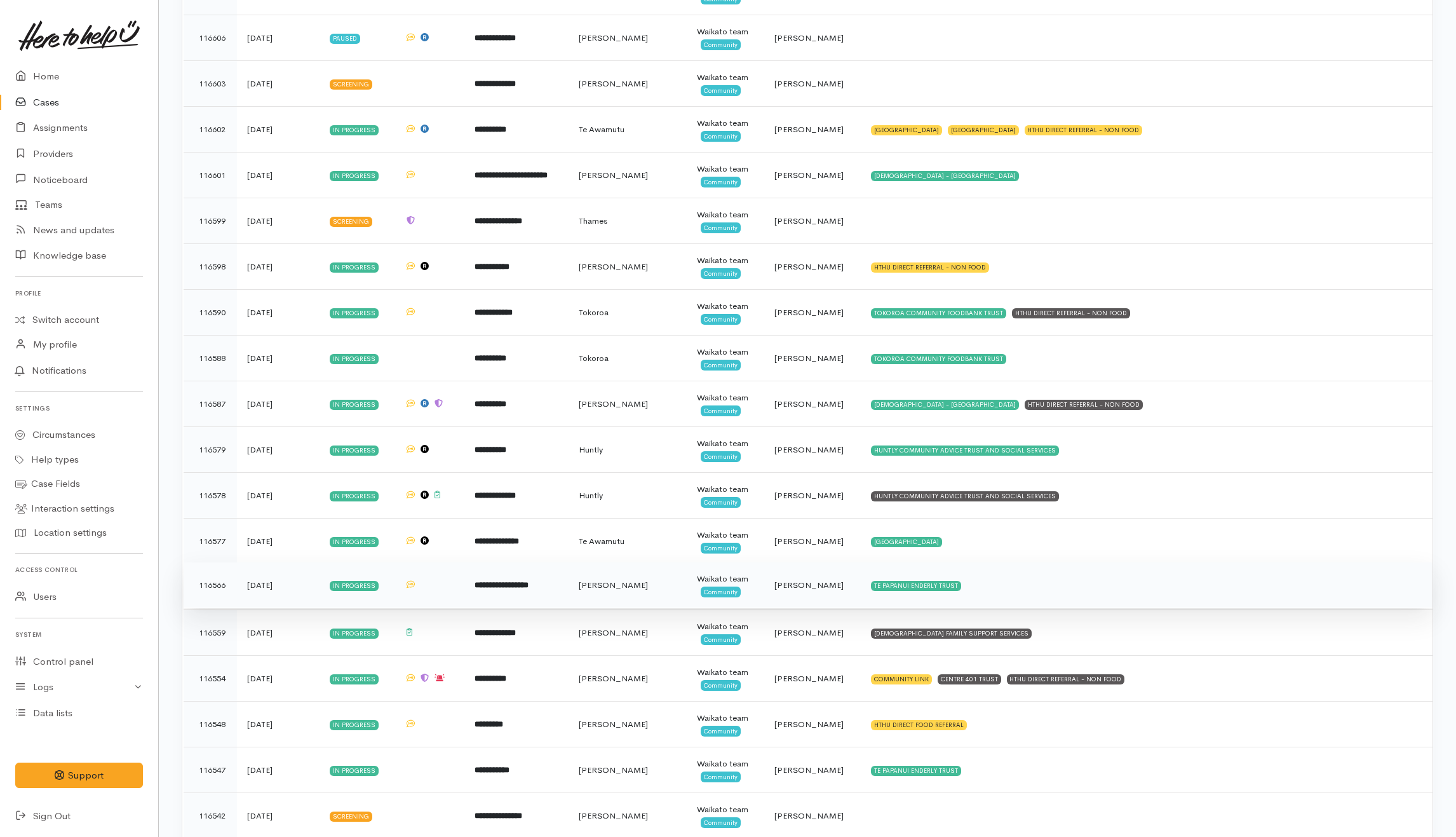
scroll to position [2288, 0]
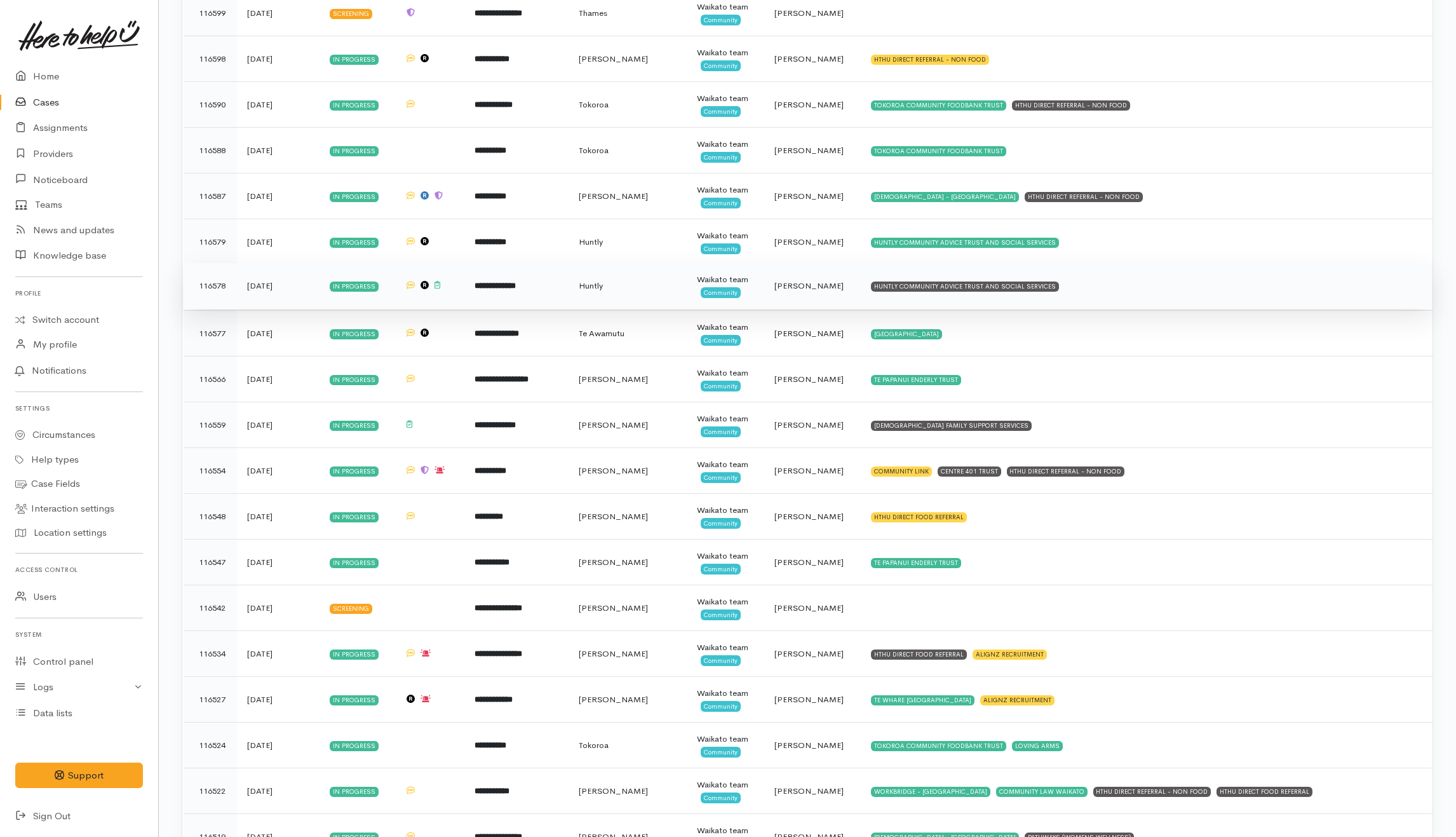
click at [1096, 303] on td "HUNTLY COMMUNITY ADVICE TRUST AND SOCIAL SERVICES" at bounding box center [1146, 286] width 571 height 46
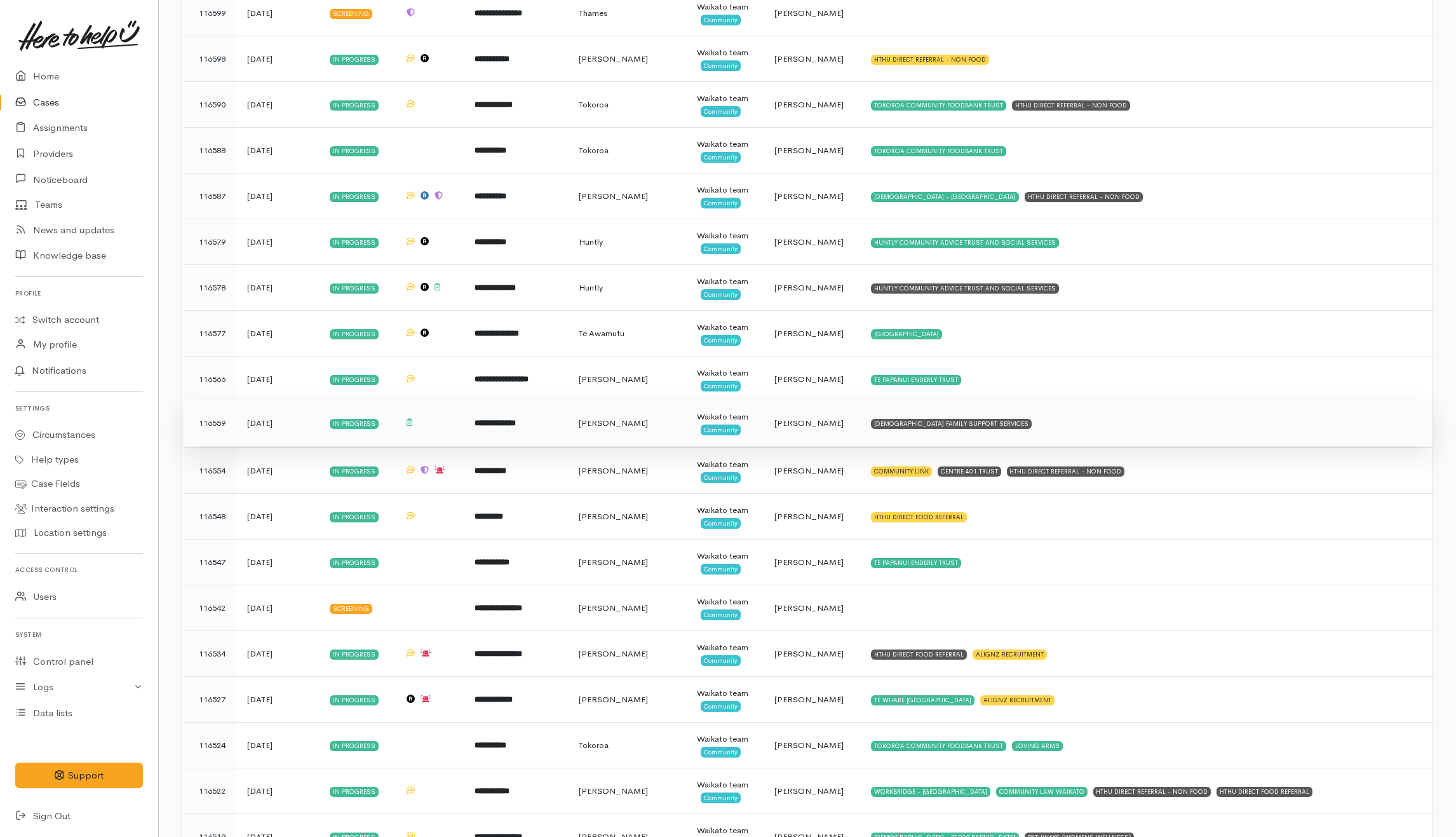
click at [1041, 435] on td "[DEMOGRAPHIC_DATA] FAMILY SUPPORT SERVICES" at bounding box center [1146, 423] width 571 height 46
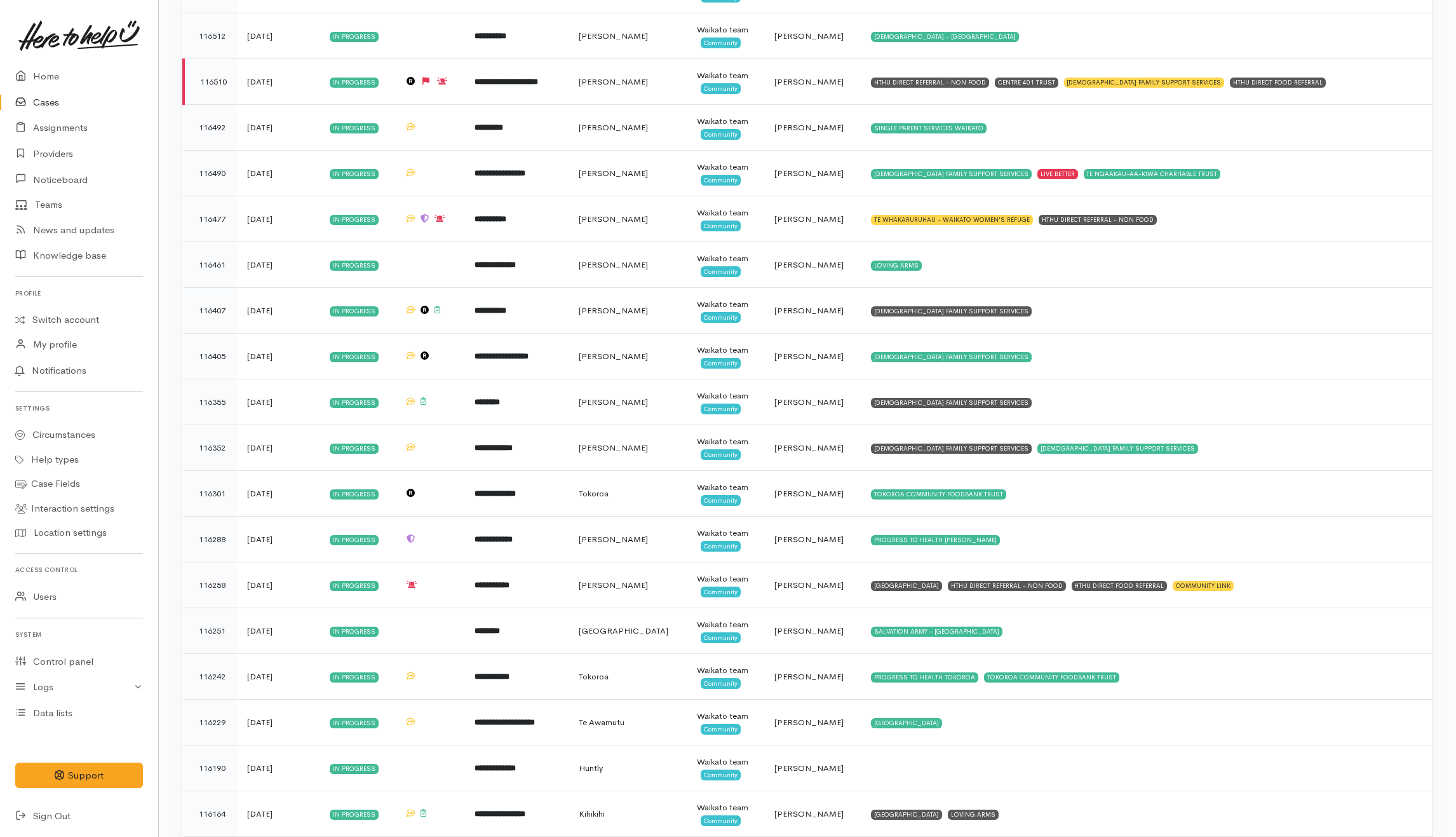
scroll to position [3134, 0]
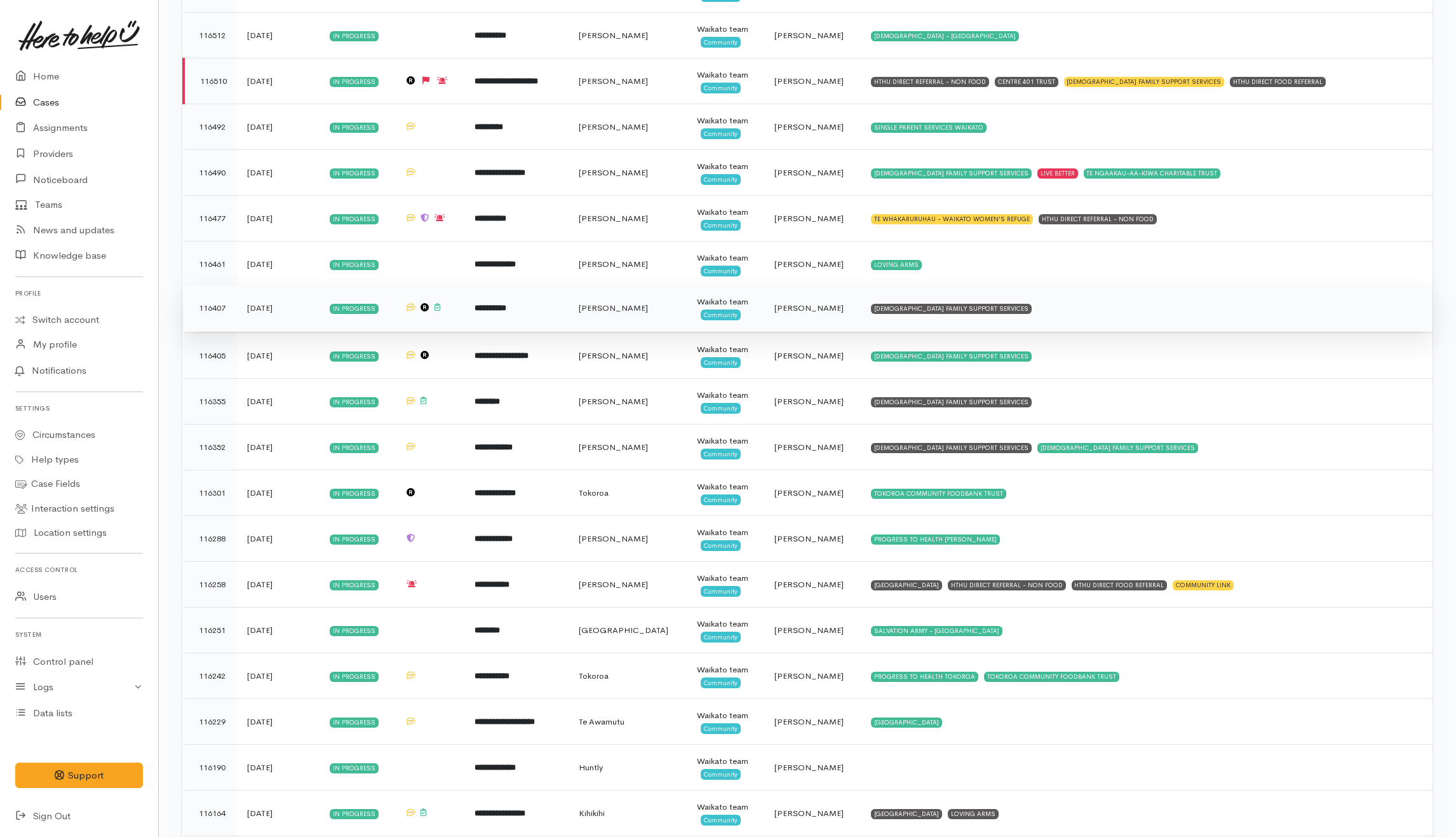
click at [1022, 325] on td "[DEMOGRAPHIC_DATA] FAMILY SUPPORT SERVICES" at bounding box center [1146, 309] width 571 height 46
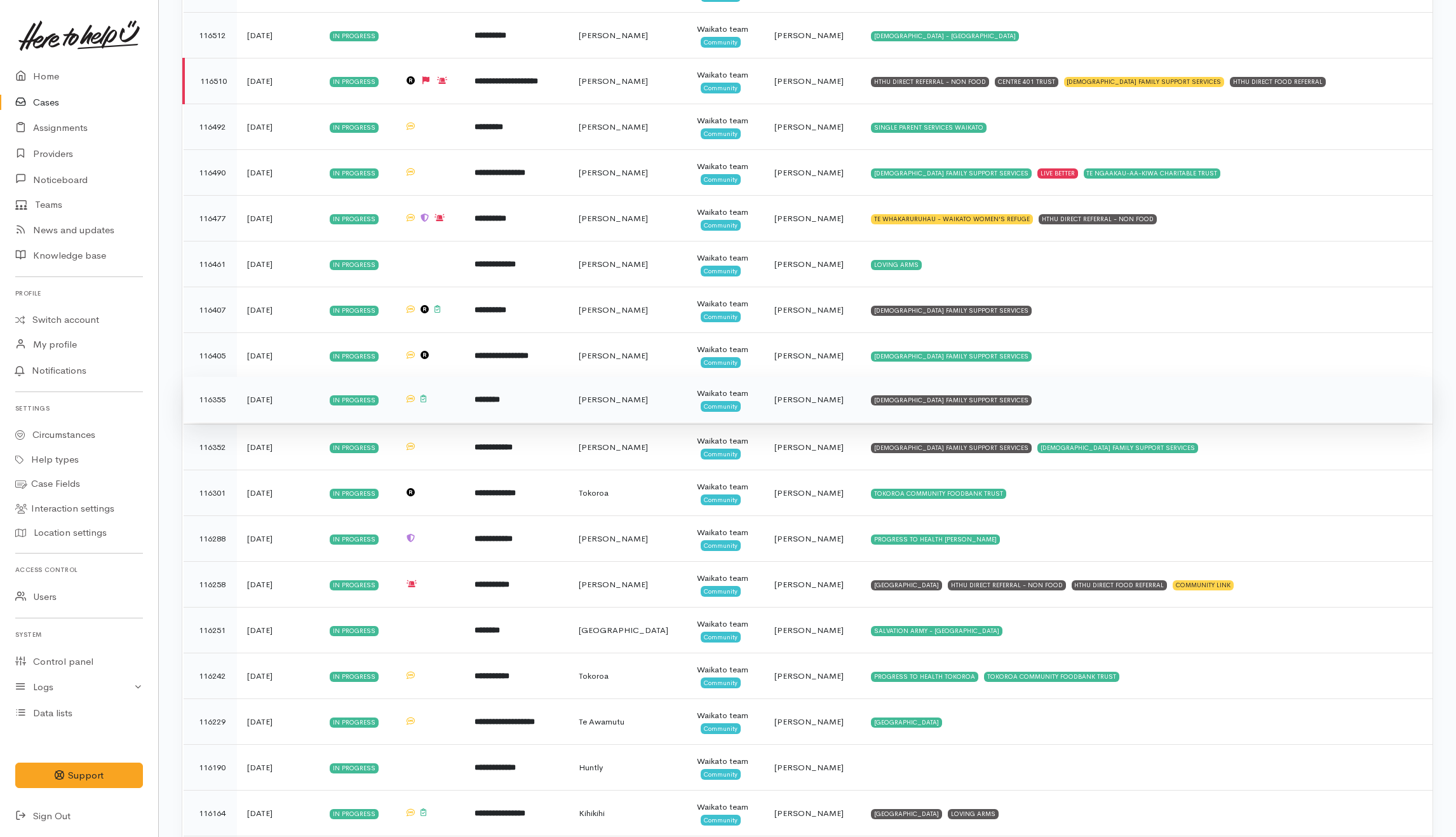
click at [1035, 419] on td "[DEMOGRAPHIC_DATA] FAMILY SUPPORT SERVICES" at bounding box center [1146, 400] width 571 height 46
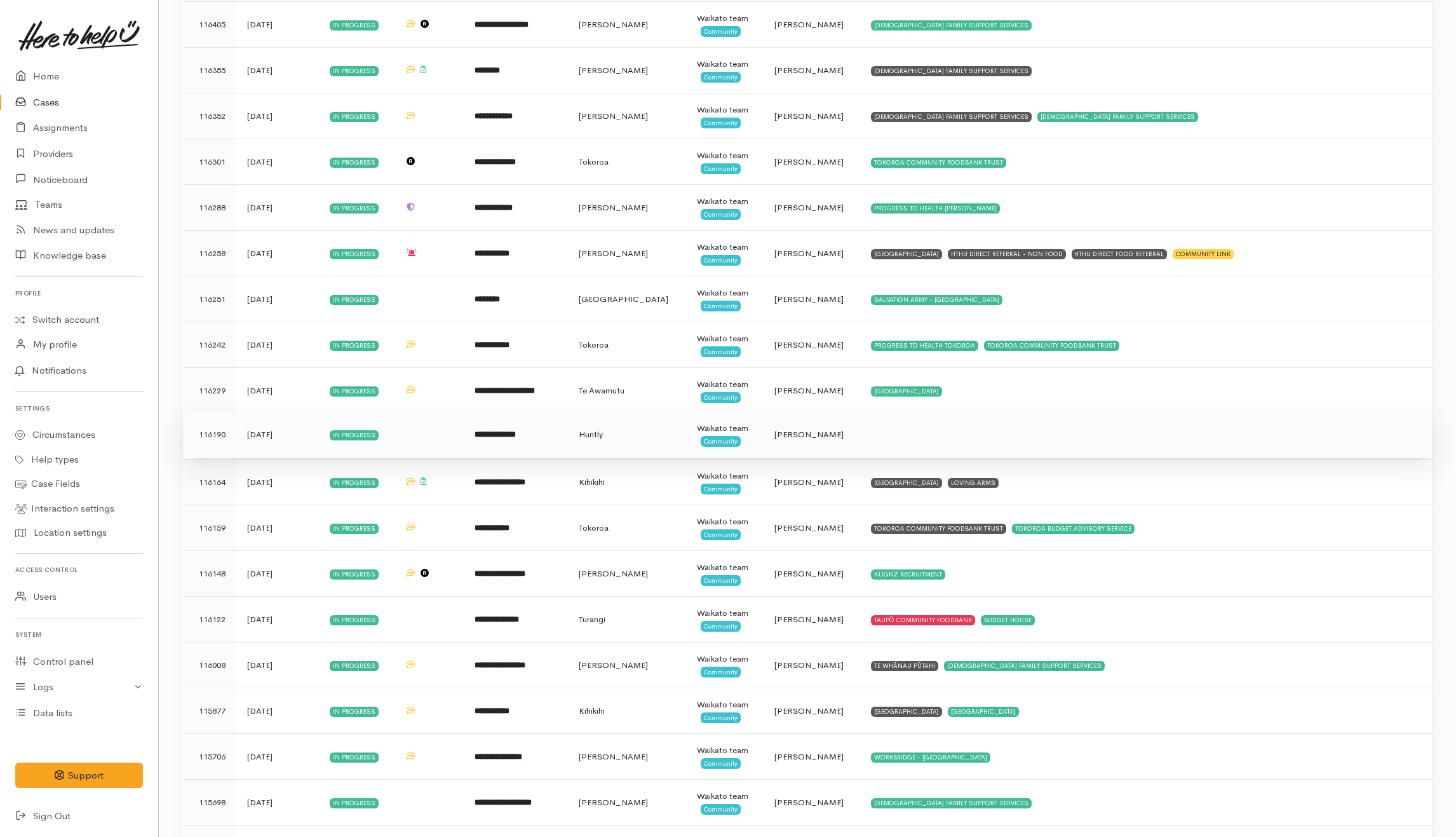
scroll to position [3474, 0]
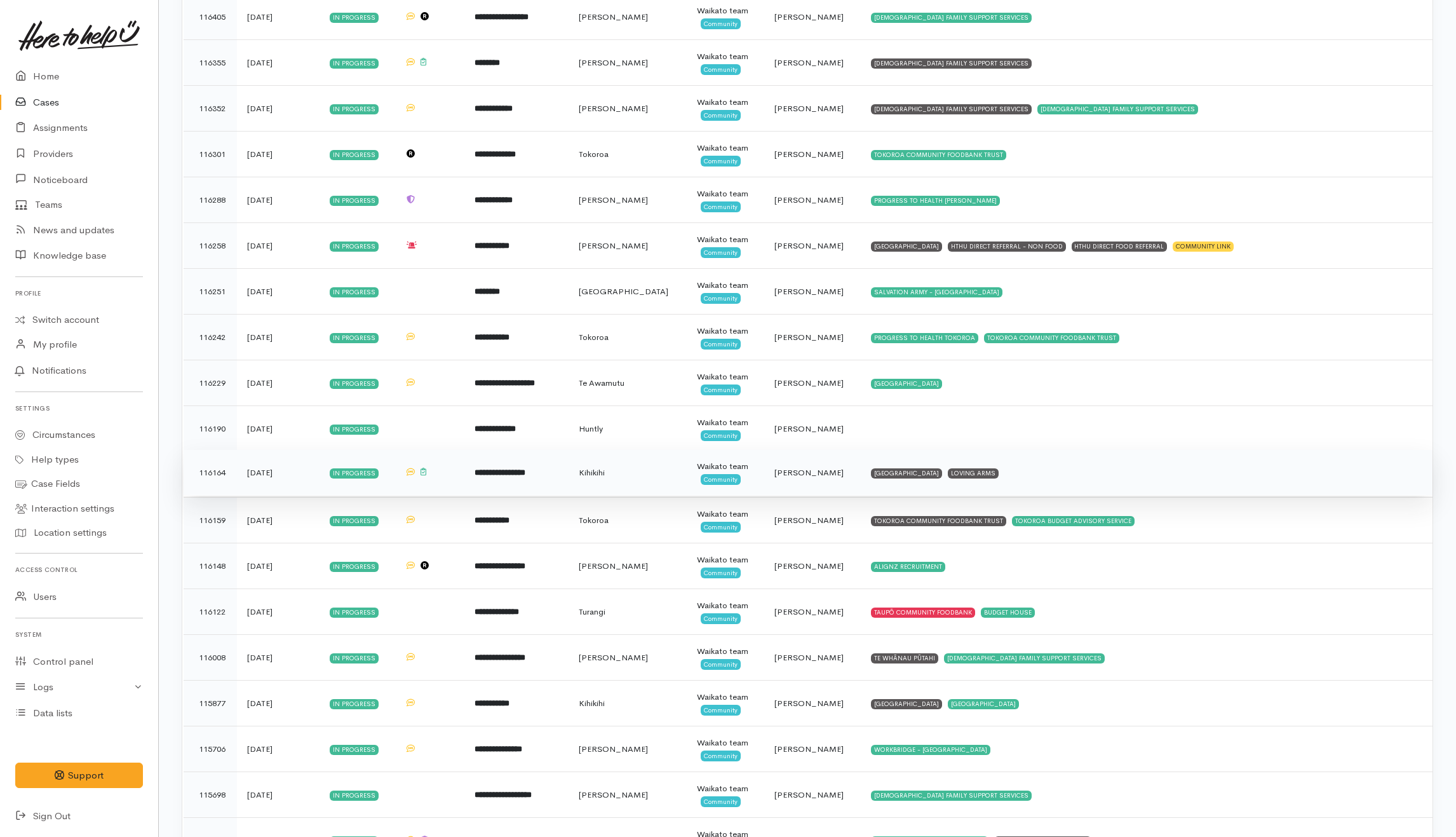
click at [1093, 495] on td "KAINGA AROHA COMMUNITY HOUSE LOVING ARMS" at bounding box center [1146, 473] width 571 height 46
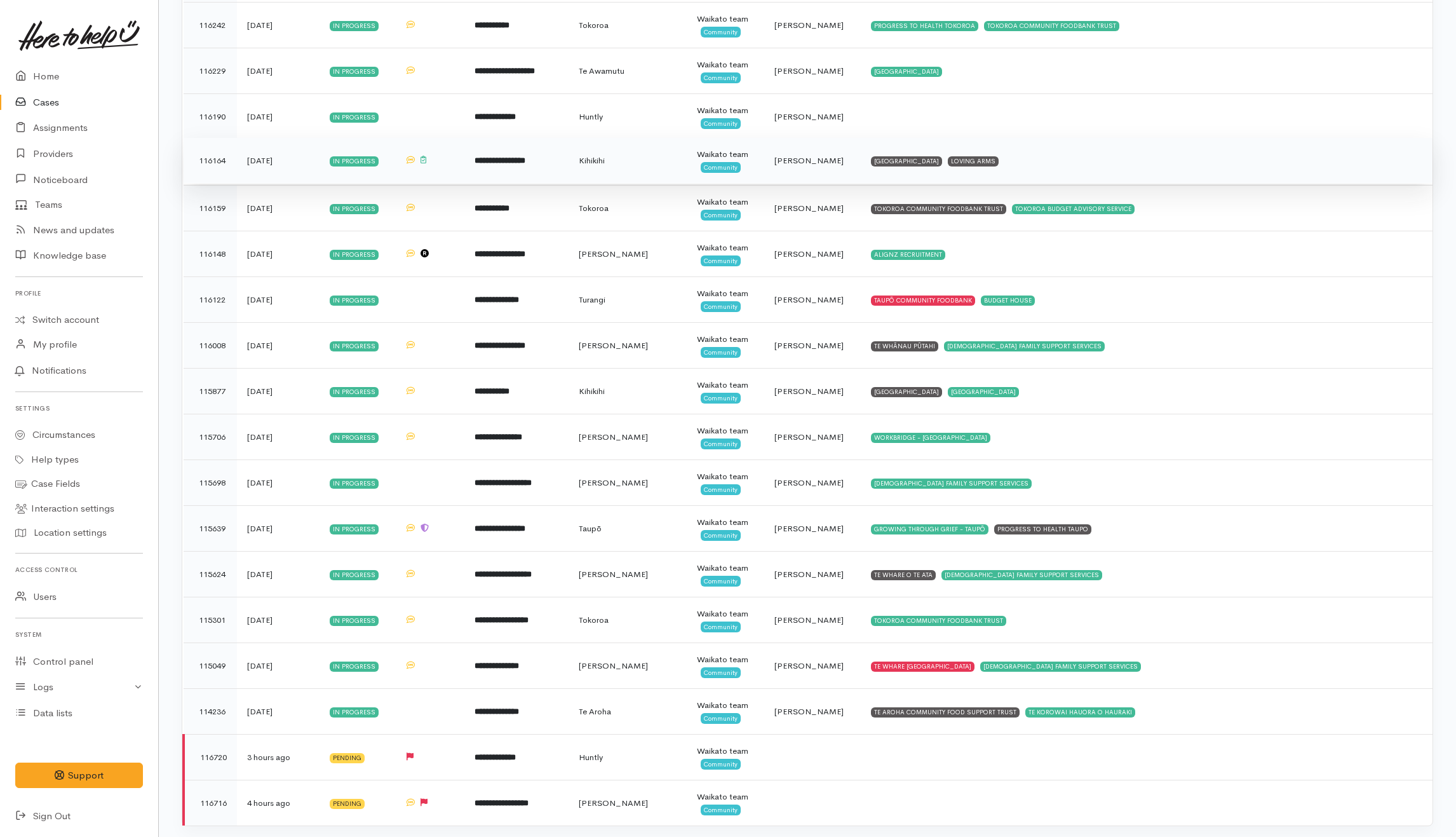
scroll to position [3833, 0]
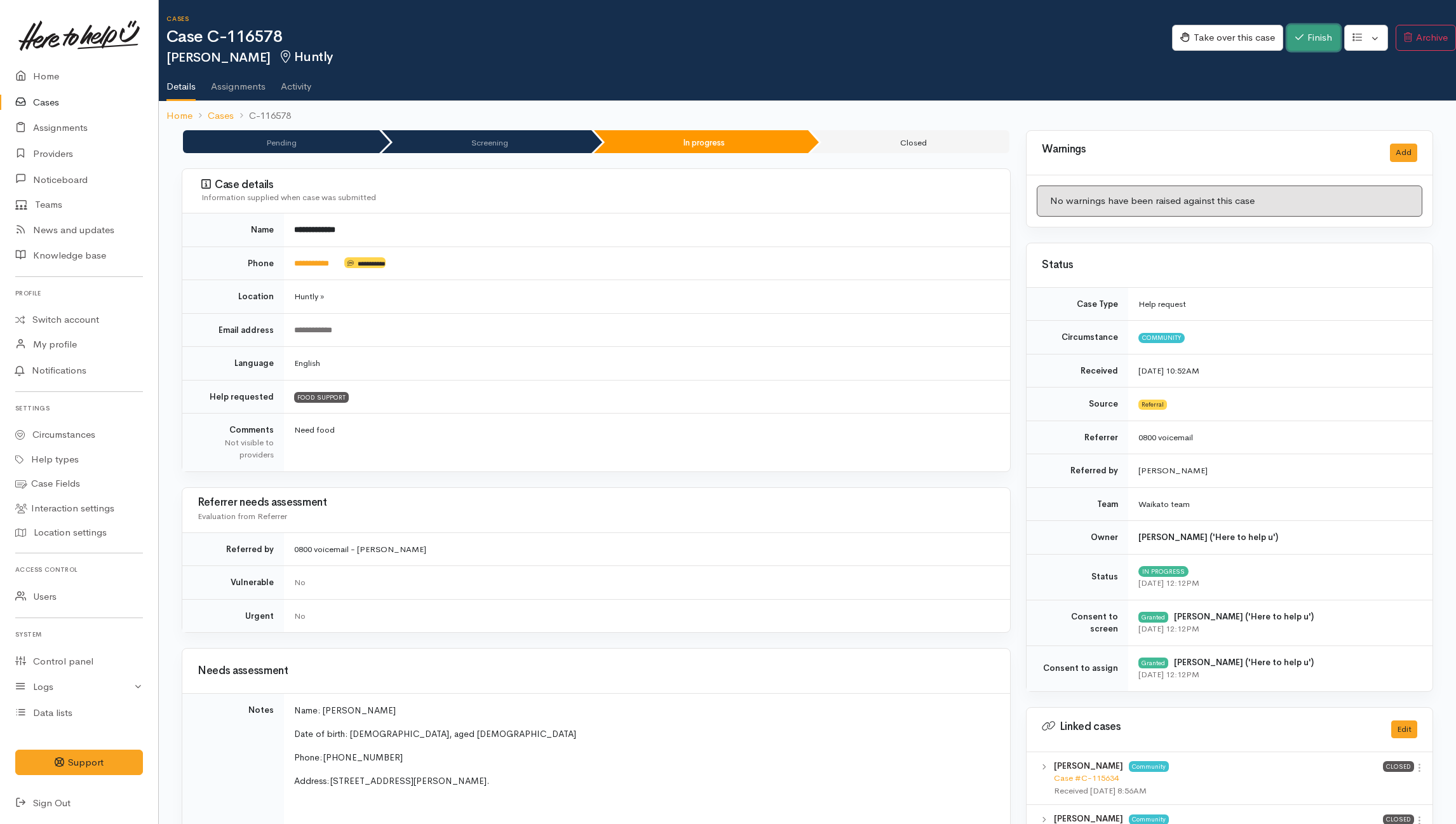
click at [1315, 37] on button "Finish" at bounding box center [1313, 37] width 53 height 26
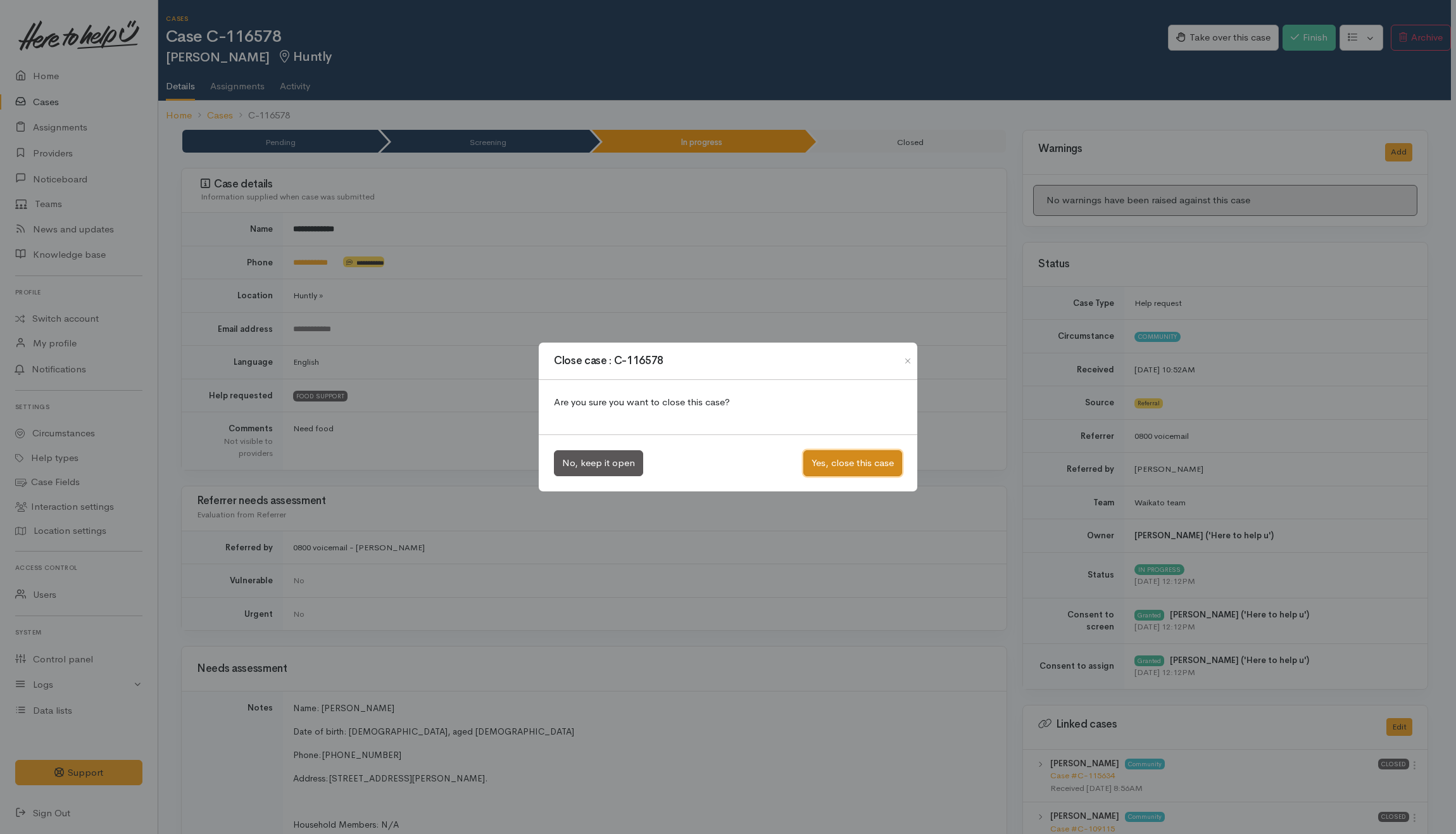
click at [867, 462] on button "Yes, close this case" at bounding box center [852, 463] width 99 height 26
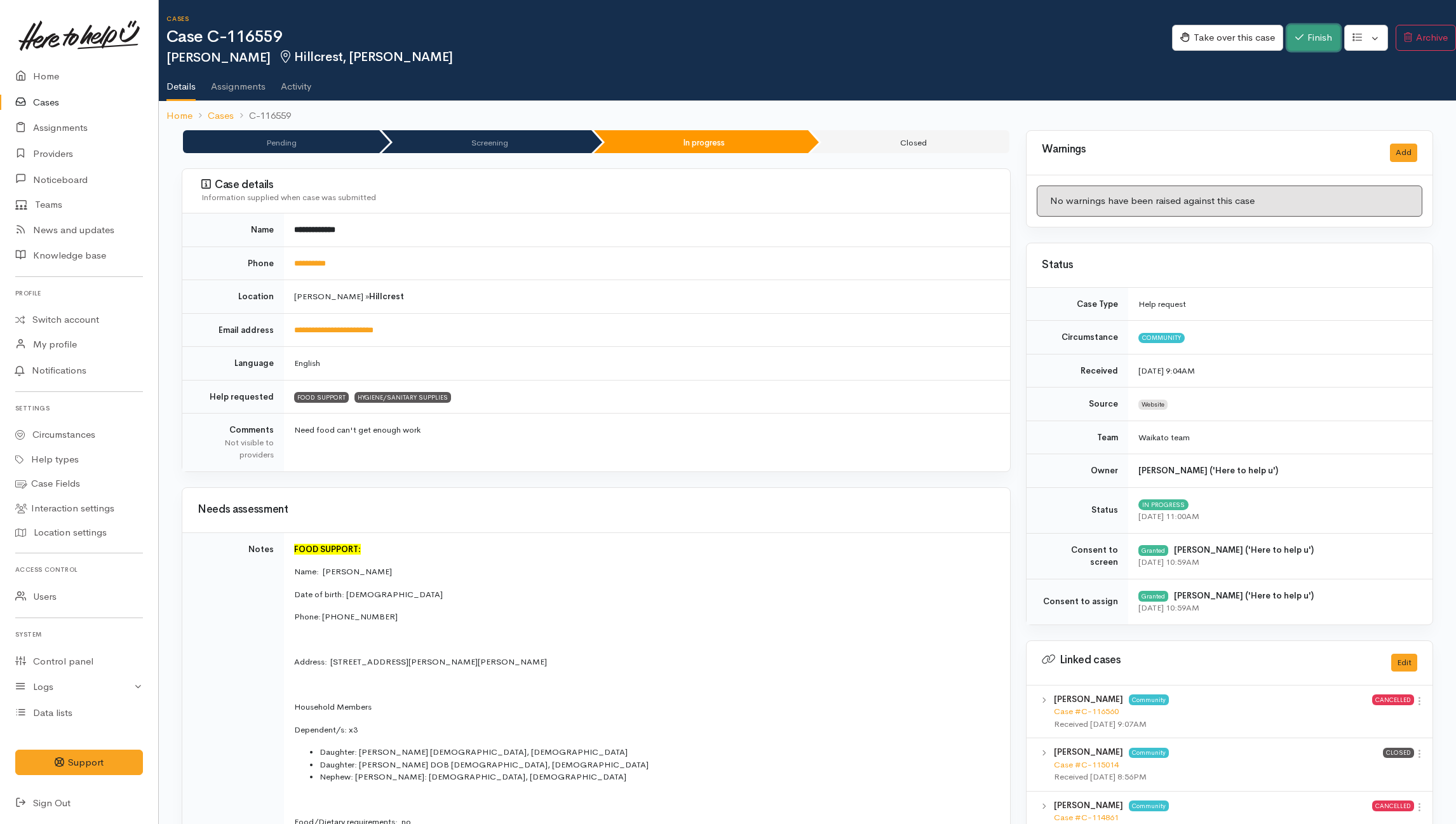
click at [1303, 38] on button "Finish" at bounding box center [1313, 37] width 53 height 26
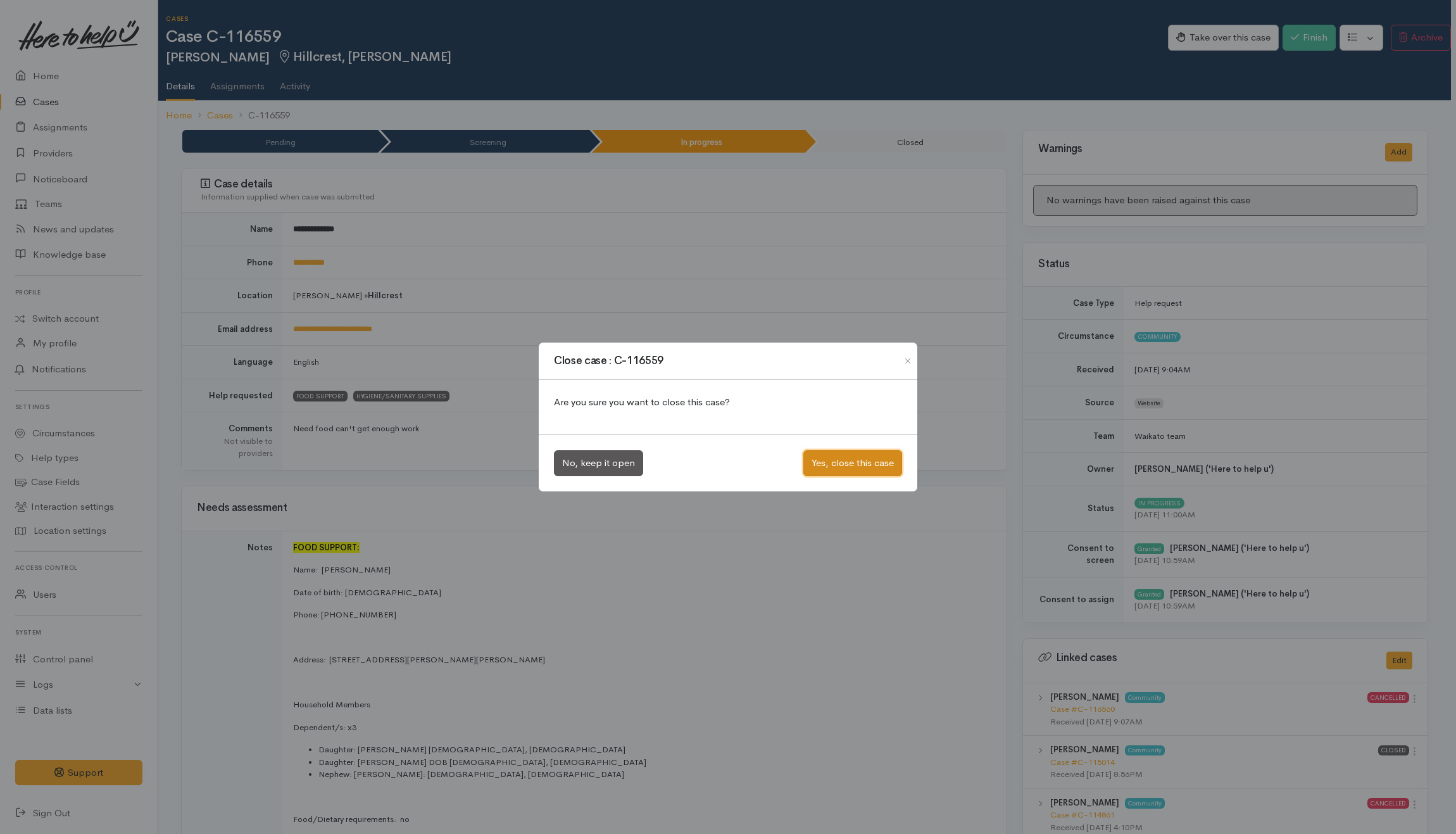
click at [837, 456] on button "Yes, close this case" at bounding box center [852, 463] width 99 height 26
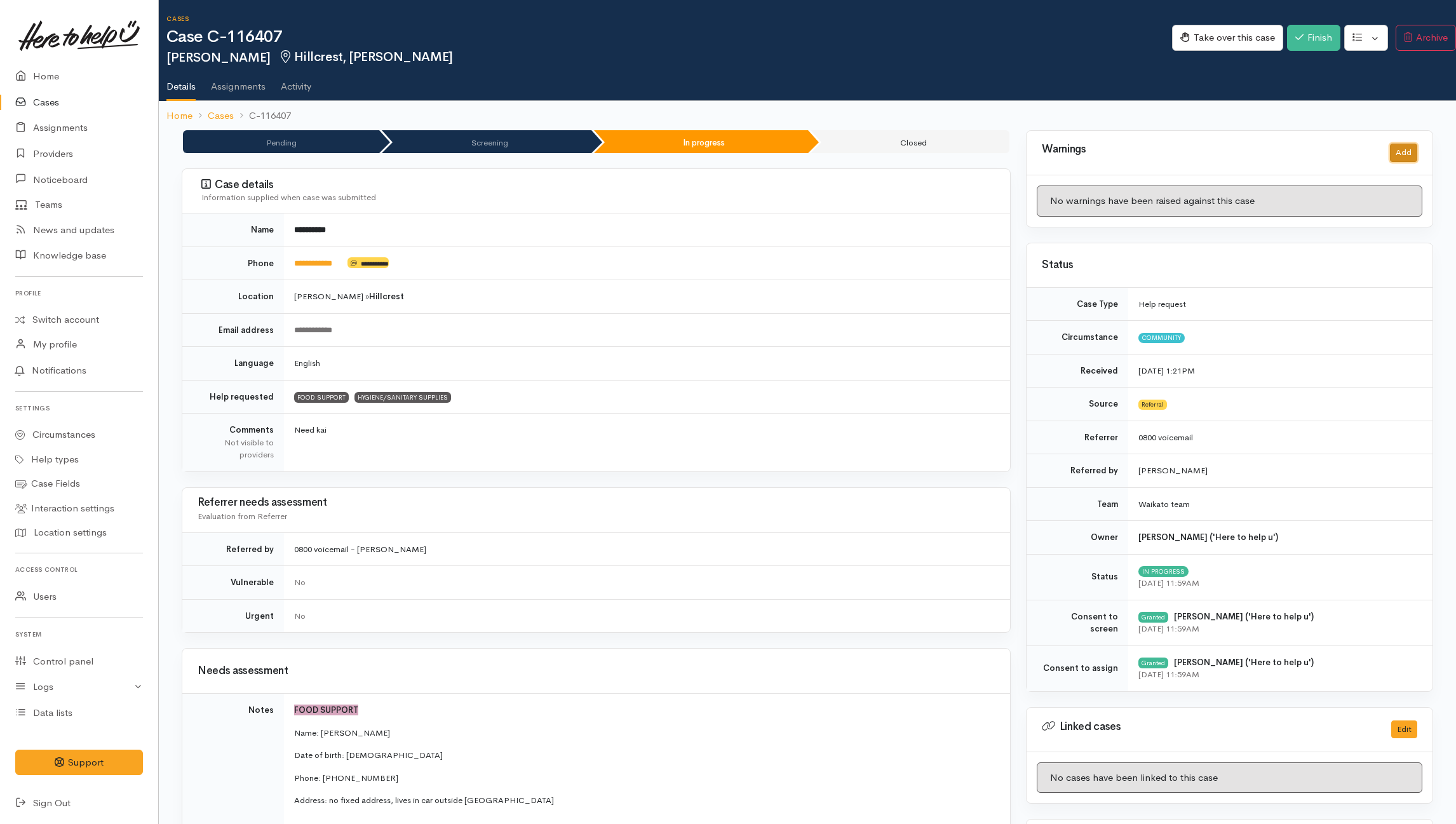
click at [1401, 156] on button "Add" at bounding box center [1403, 152] width 27 height 18
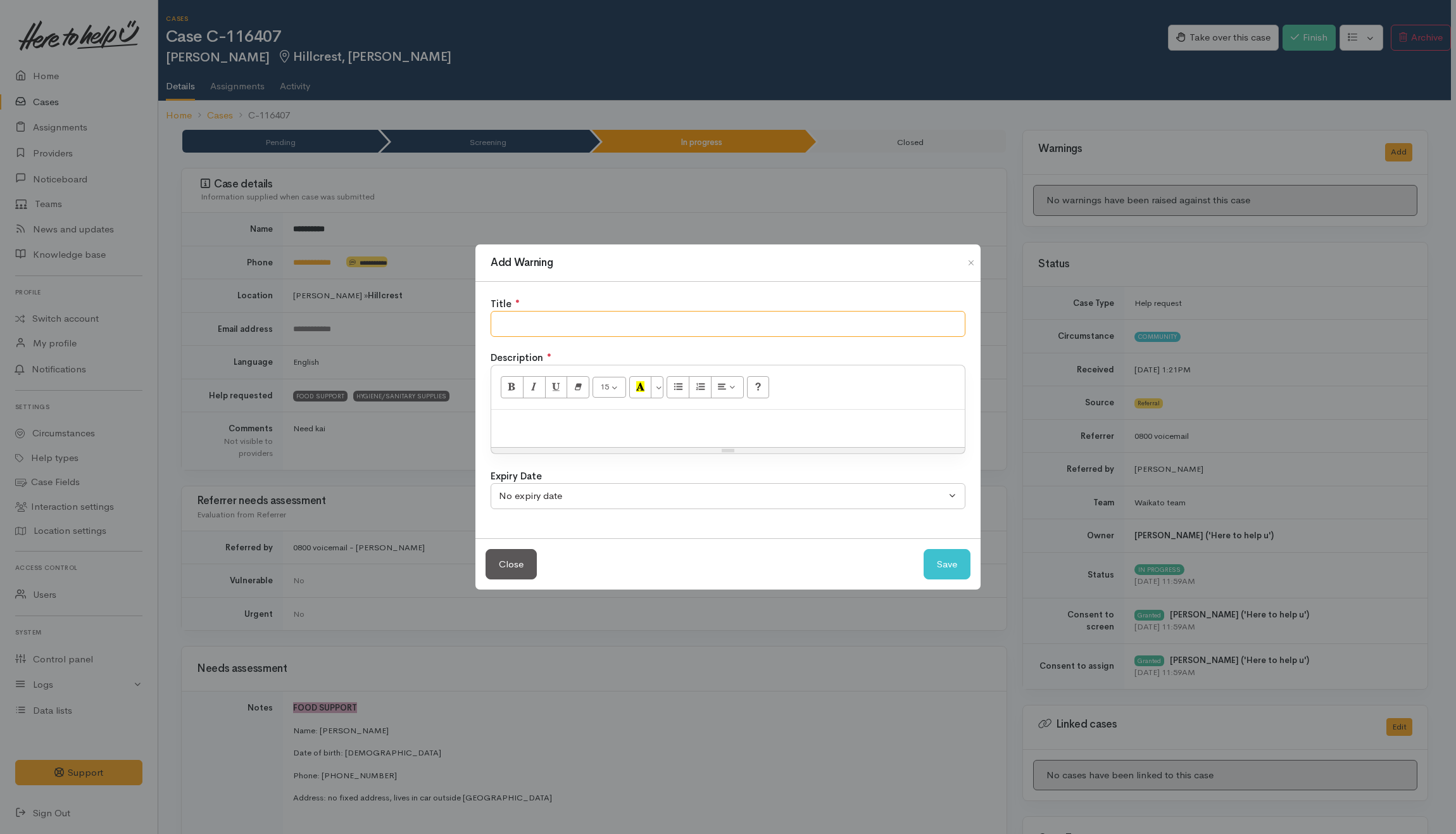
click at [772, 326] on input "text" at bounding box center [728, 323] width 474 height 26
type input "NO SHOW"
click at [837, 441] on div at bounding box center [728, 428] width 474 height 37
click at [934, 555] on button "Save" at bounding box center [947, 565] width 47 height 31
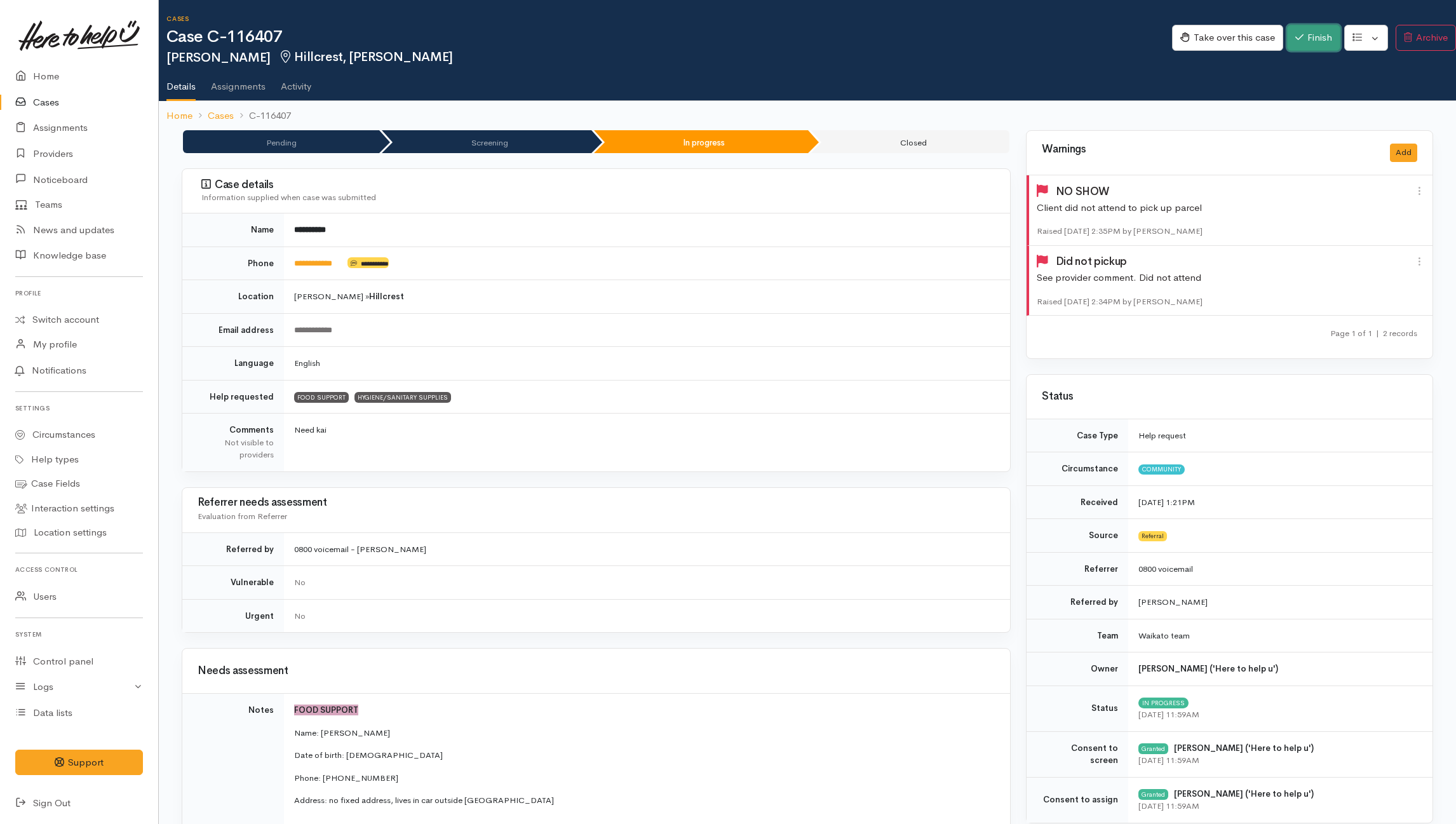
click at [1306, 27] on button "Finish" at bounding box center [1313, 37] width 53 height 26
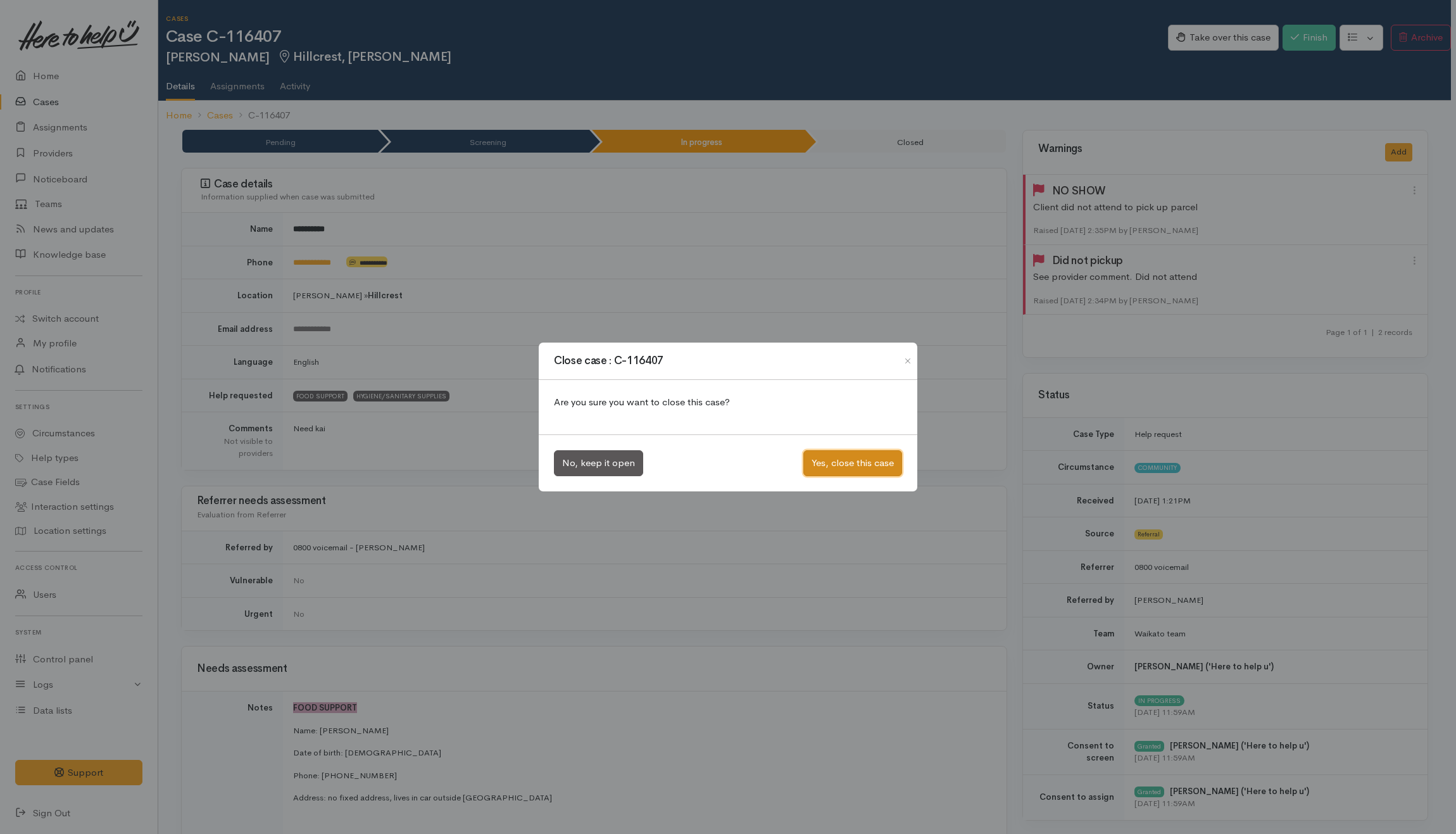
click at [831, 466] on button "Yes, close this case" at bounding box center [852, 463] width 99 height 26
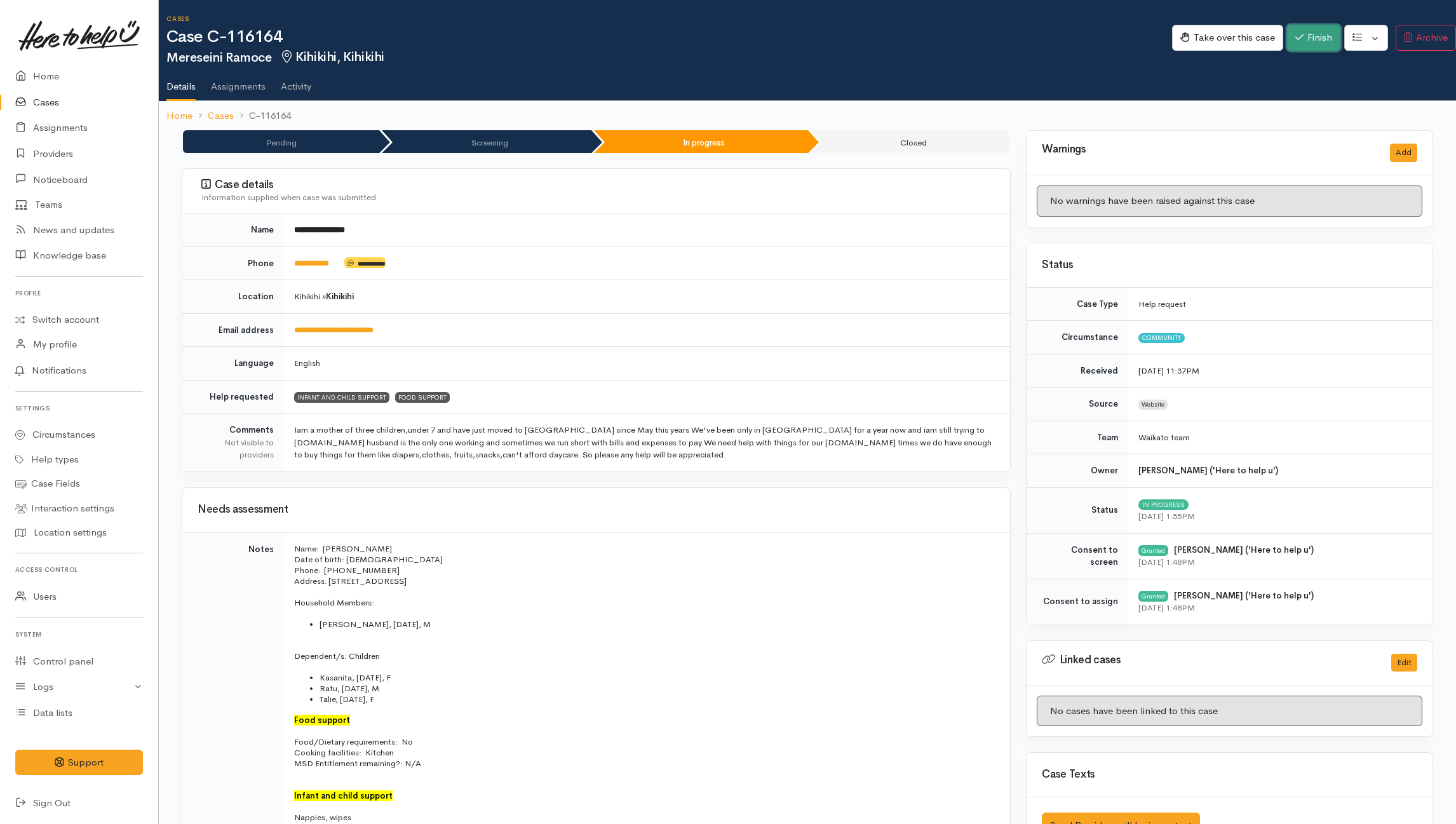
click at [1310, 34] on button "Finish" at bounding box center [1313, 37] width 53 height 26
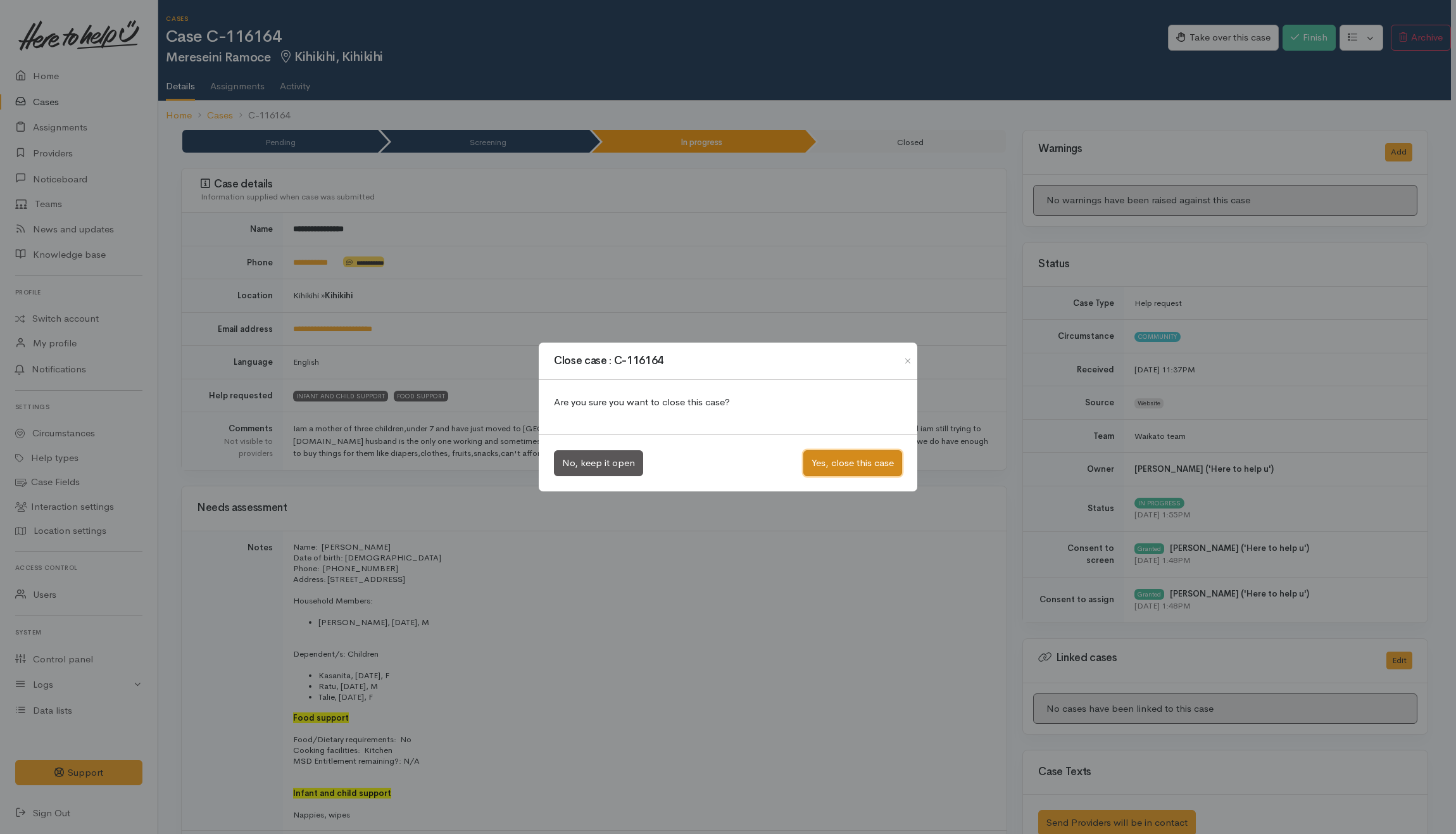
click at [874, 464] on button "Yes, close this case" at bounding box center [852, 463] width 99 height 26
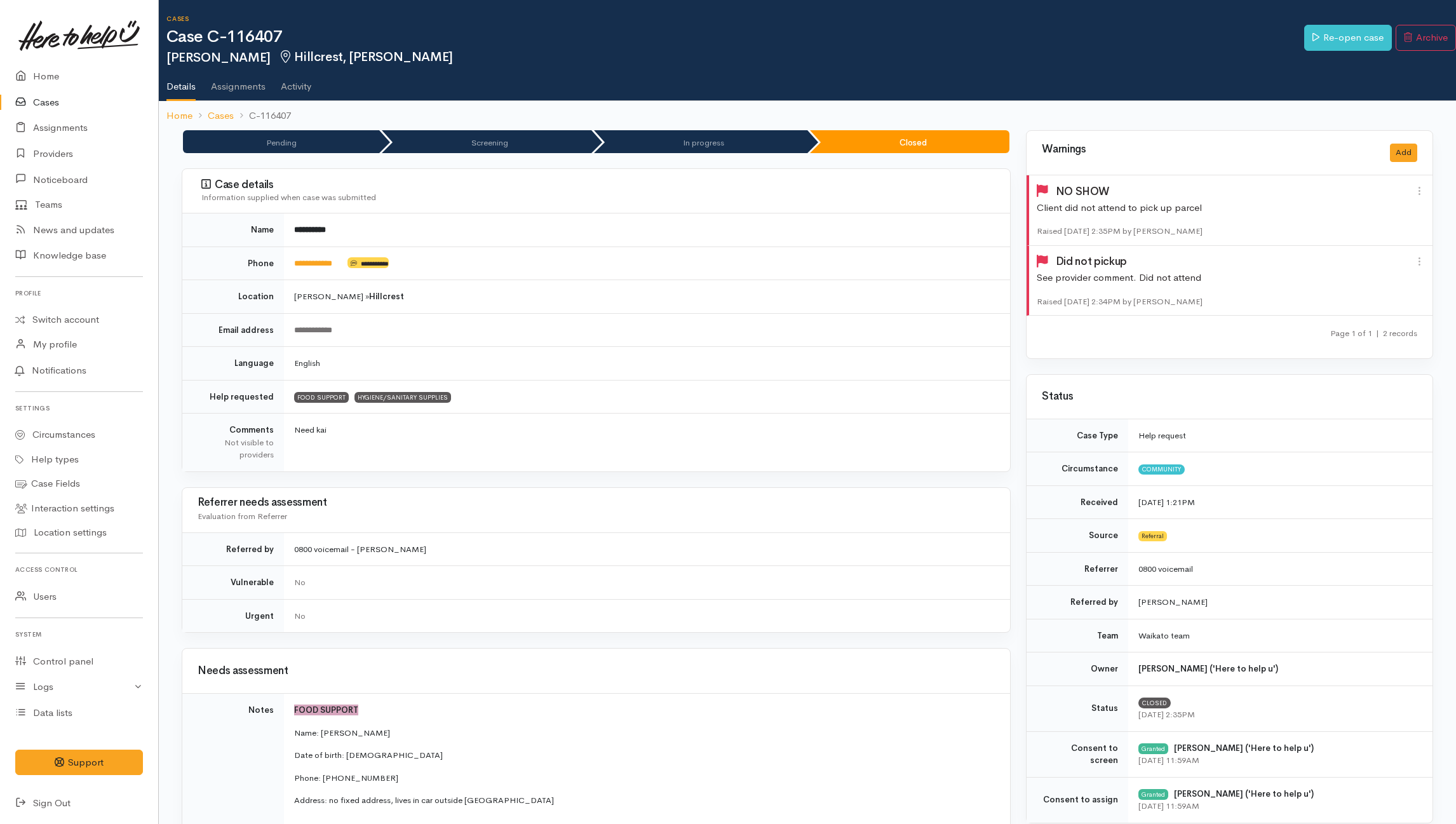
click at [1421, 185] on div "Edit Cancel [GEOGRAPHIC_DATA]" at bounding box center [1418, 191] width 11 height 17
click at [1419, 191] on icon at bounding box center [1418, 190] width 11 height 11
click at [1353, 258] on link "Delete" at bounding box center [1374, 255] width 100 height 19
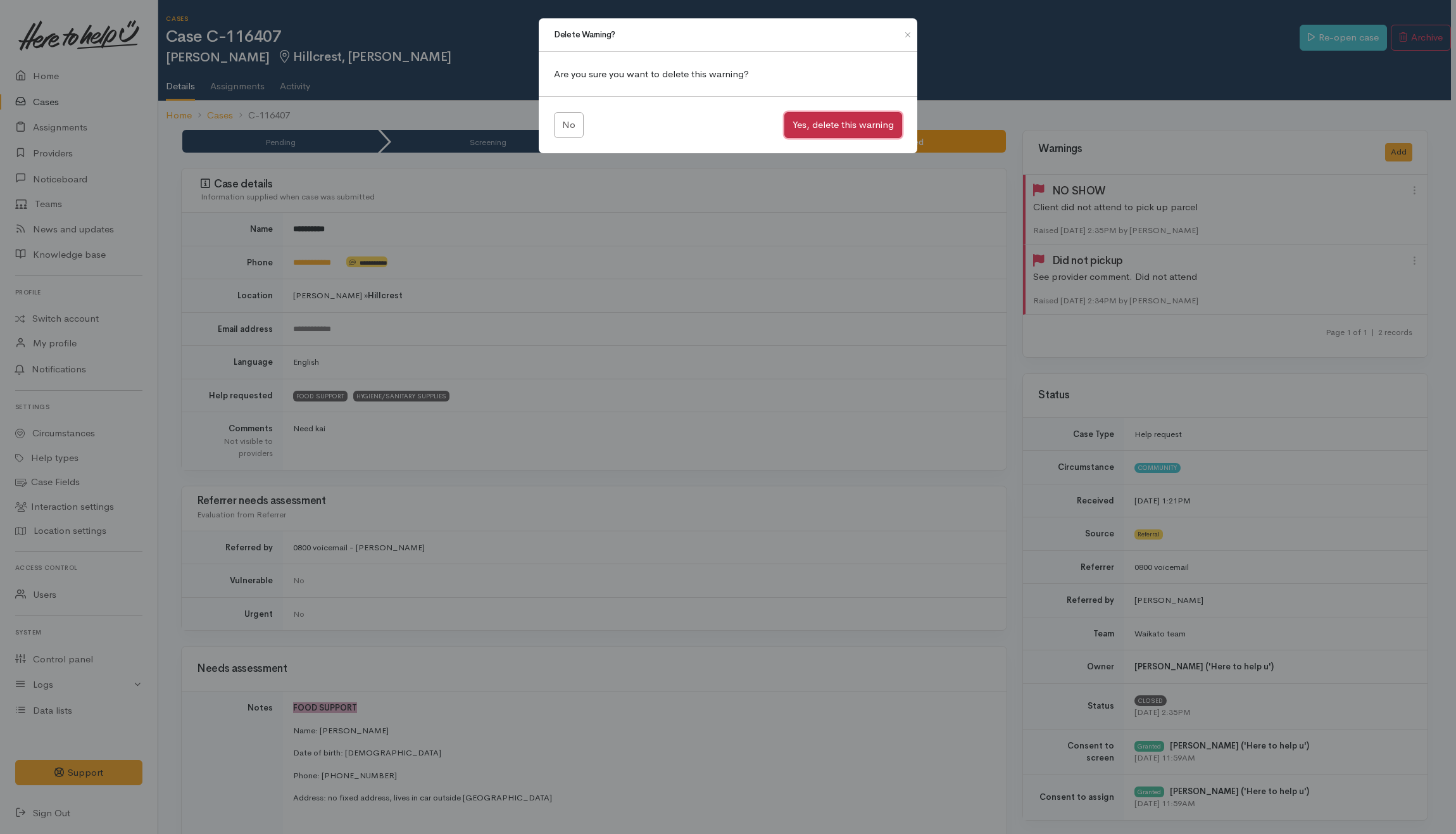
click at [844, 124] on button "Yes, delete this warning" at bounding box center [843, 125] width 118 height 26
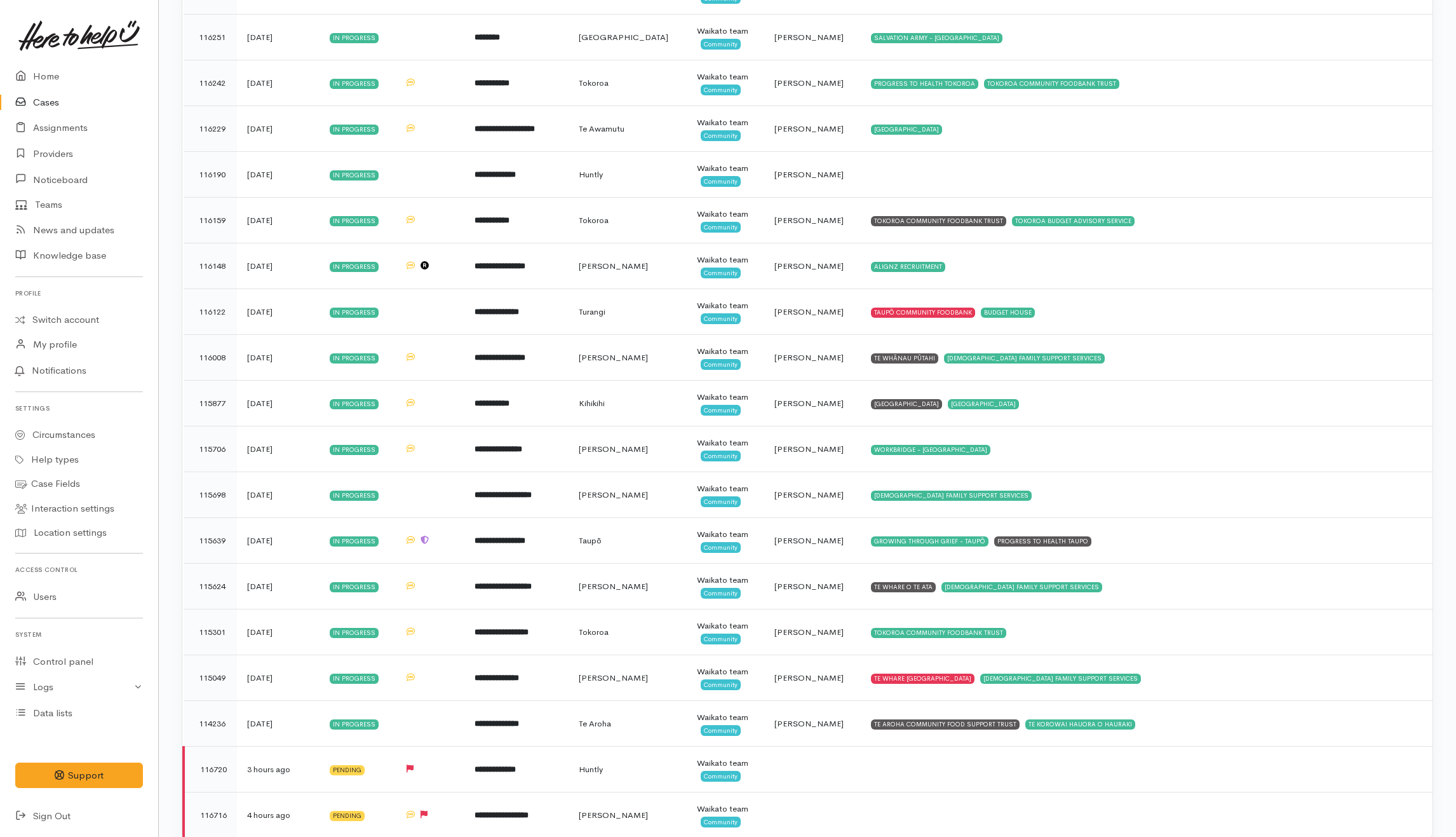
scroll to position [3603, 0]
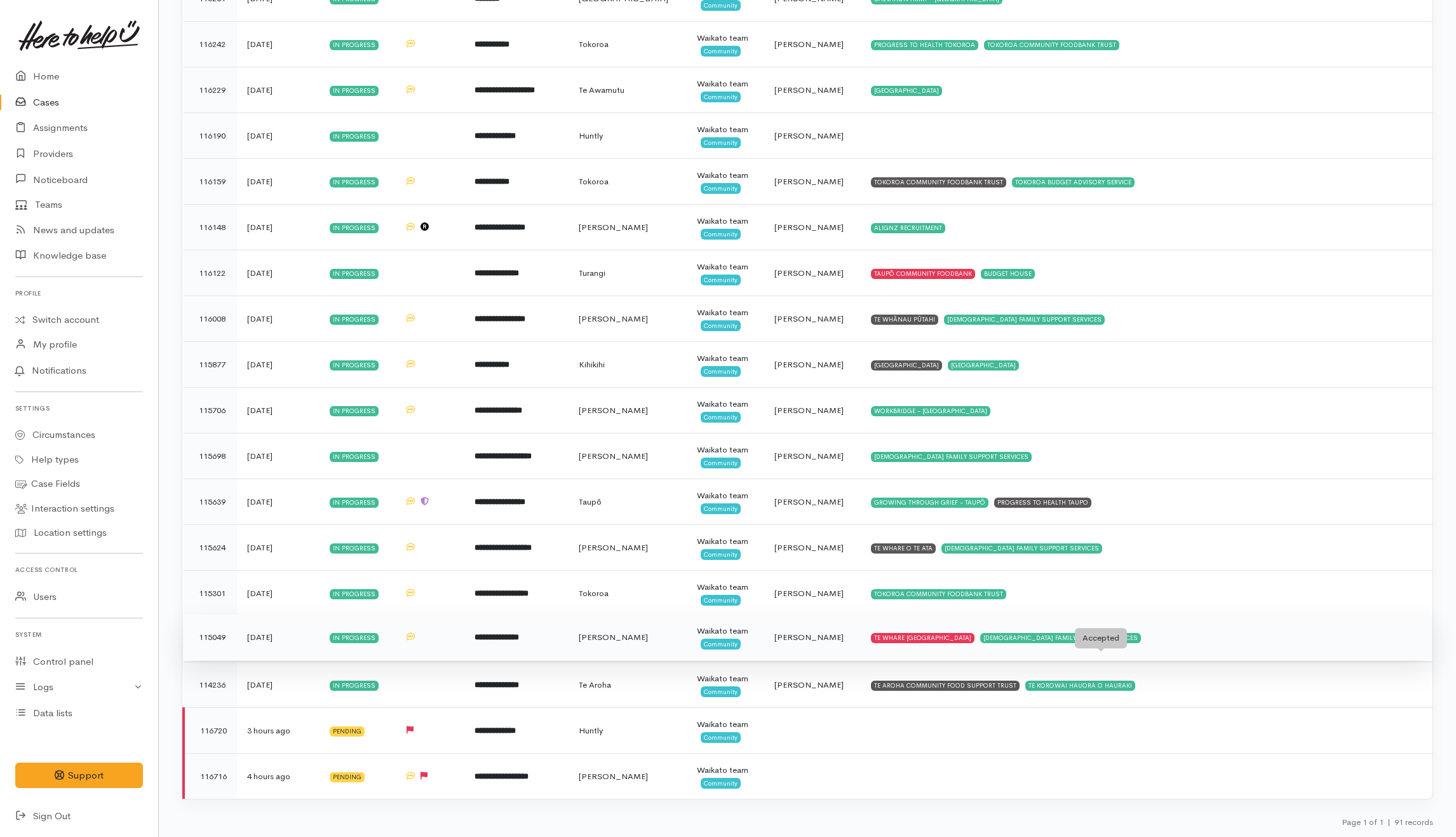
click at [1136, 636] on div "CATHOLIC FAMILY SUPPORT SERVICES" at bounding box center [1060, 638] width 161 height 11
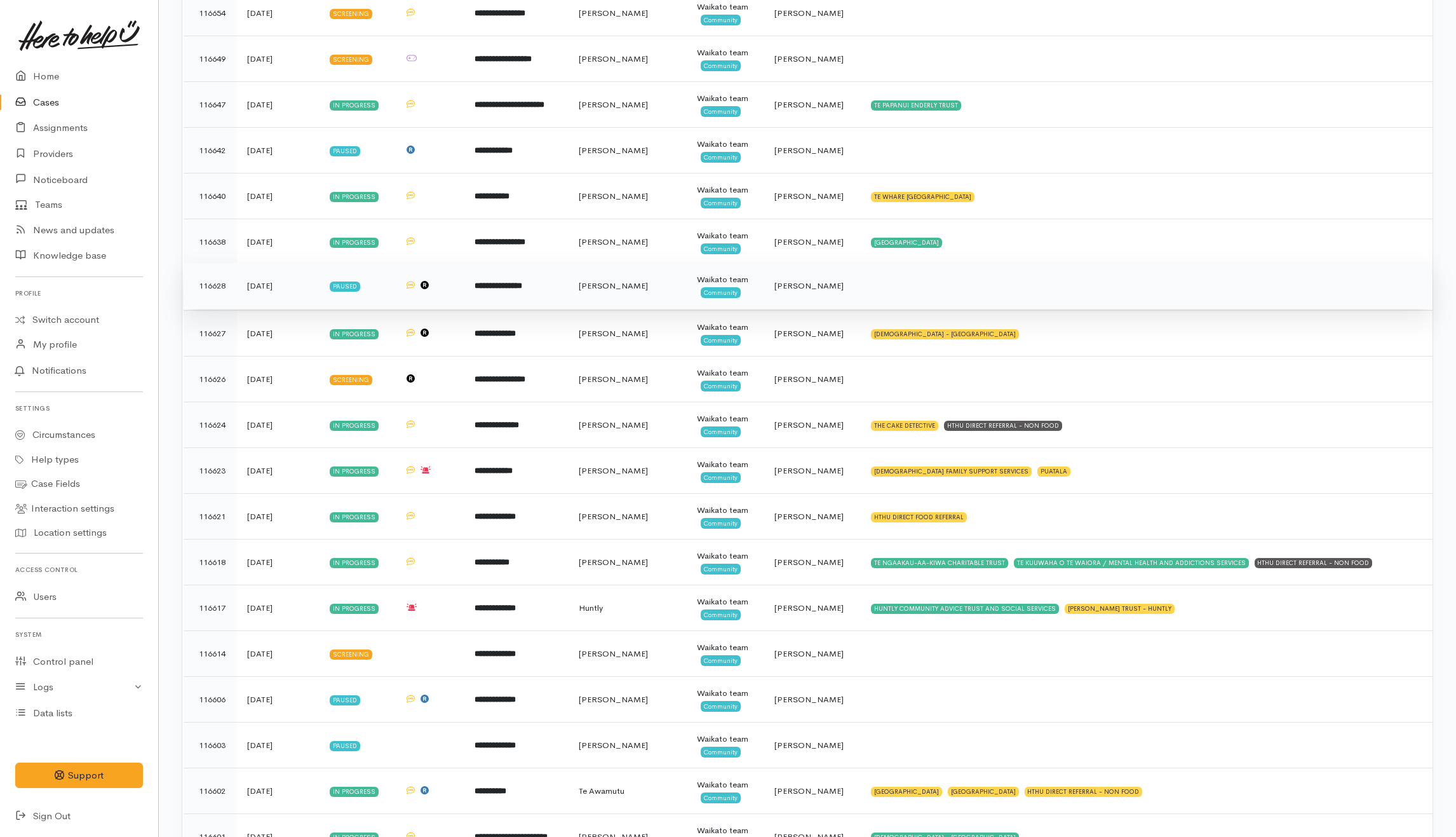
scroll to position [1230, 0]
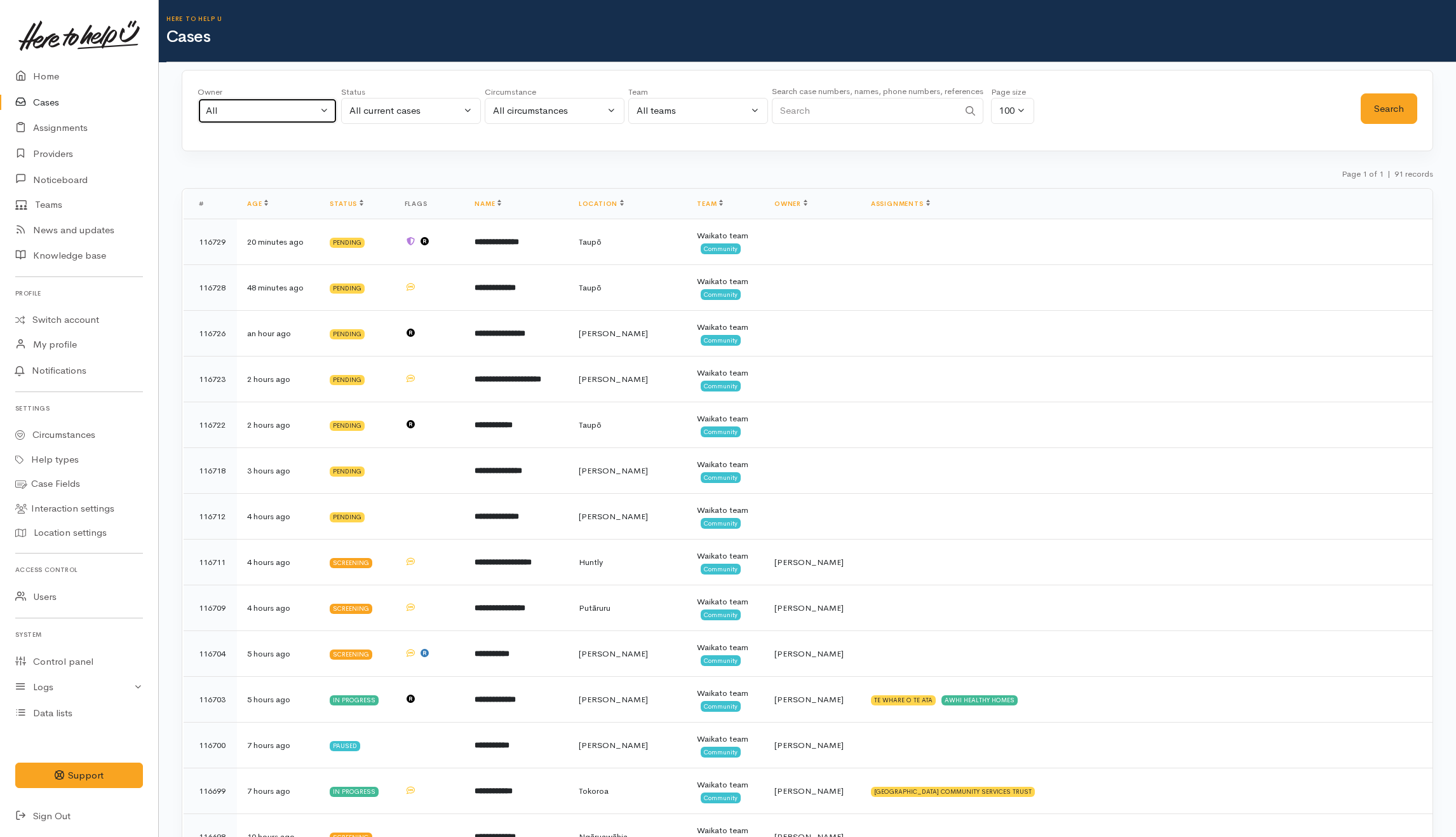
click at [314, 106] on div "All" at bounding box center [262, 111] width 112 height 14
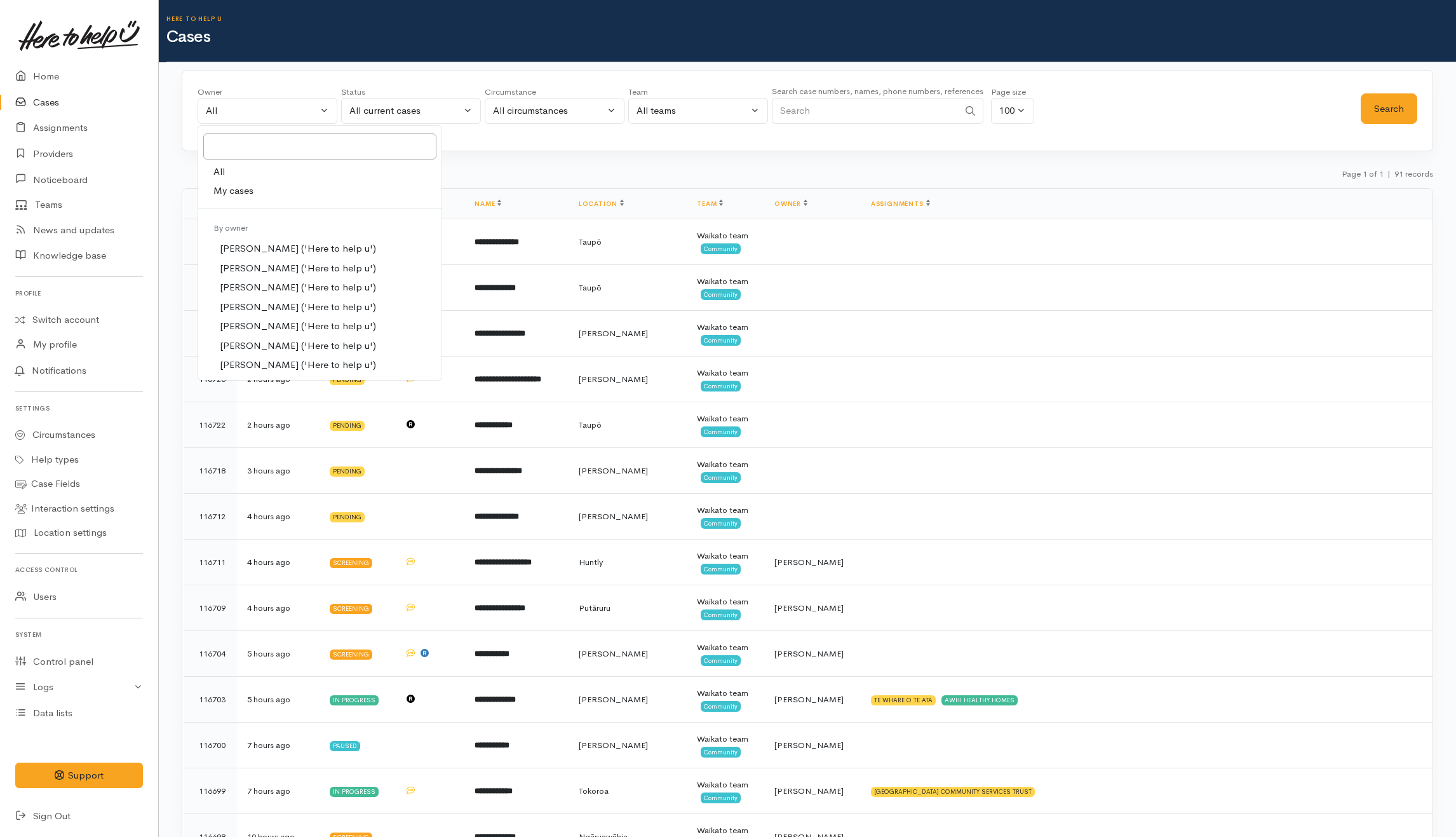
click at [253, 189] on span "My cases" at bounding box center [234, 190] width 40 height 14
select select "202"
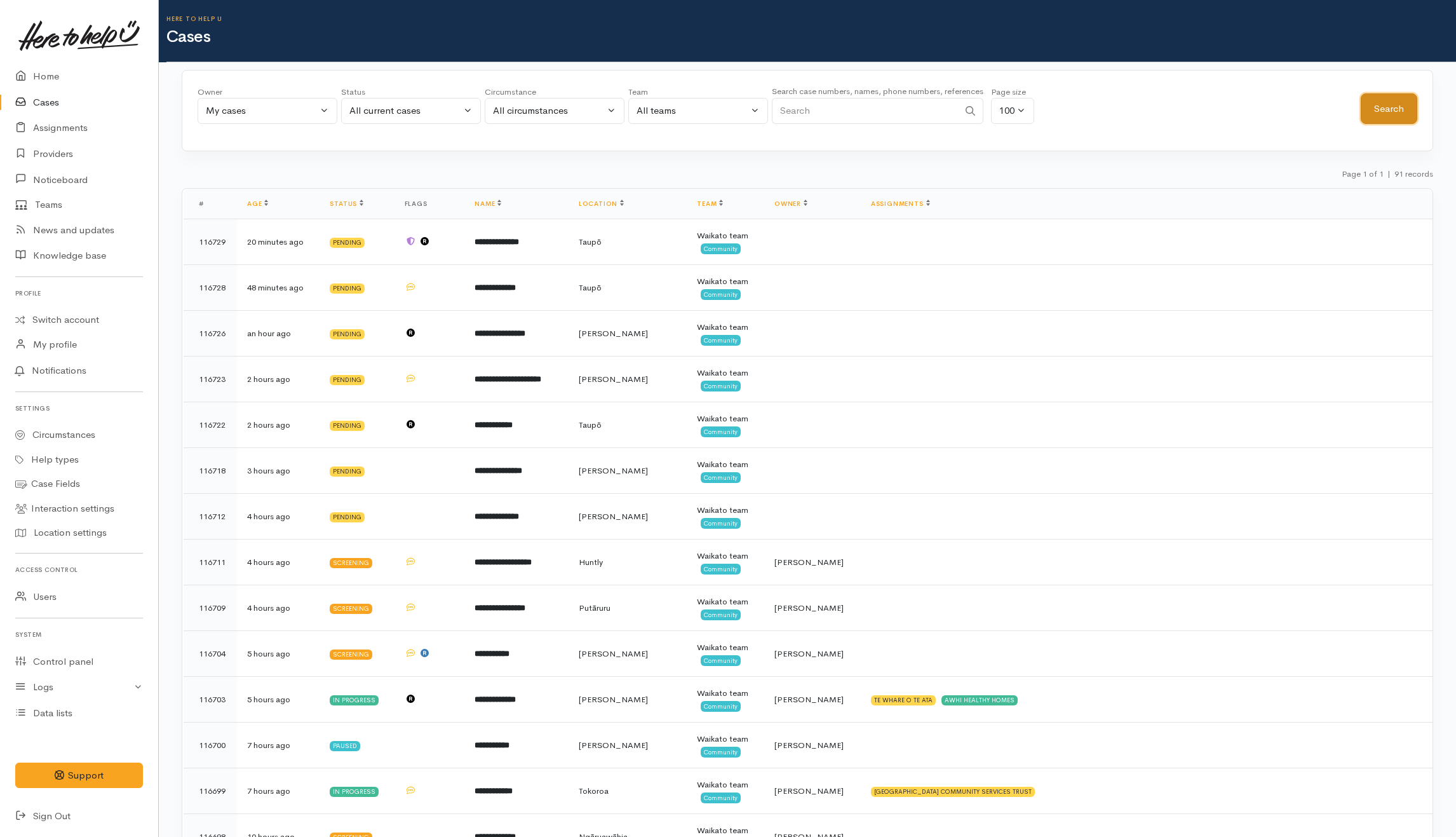
click at [1397, 110] on button "Search" at bounding box center [1389, 109] width 57 height 31
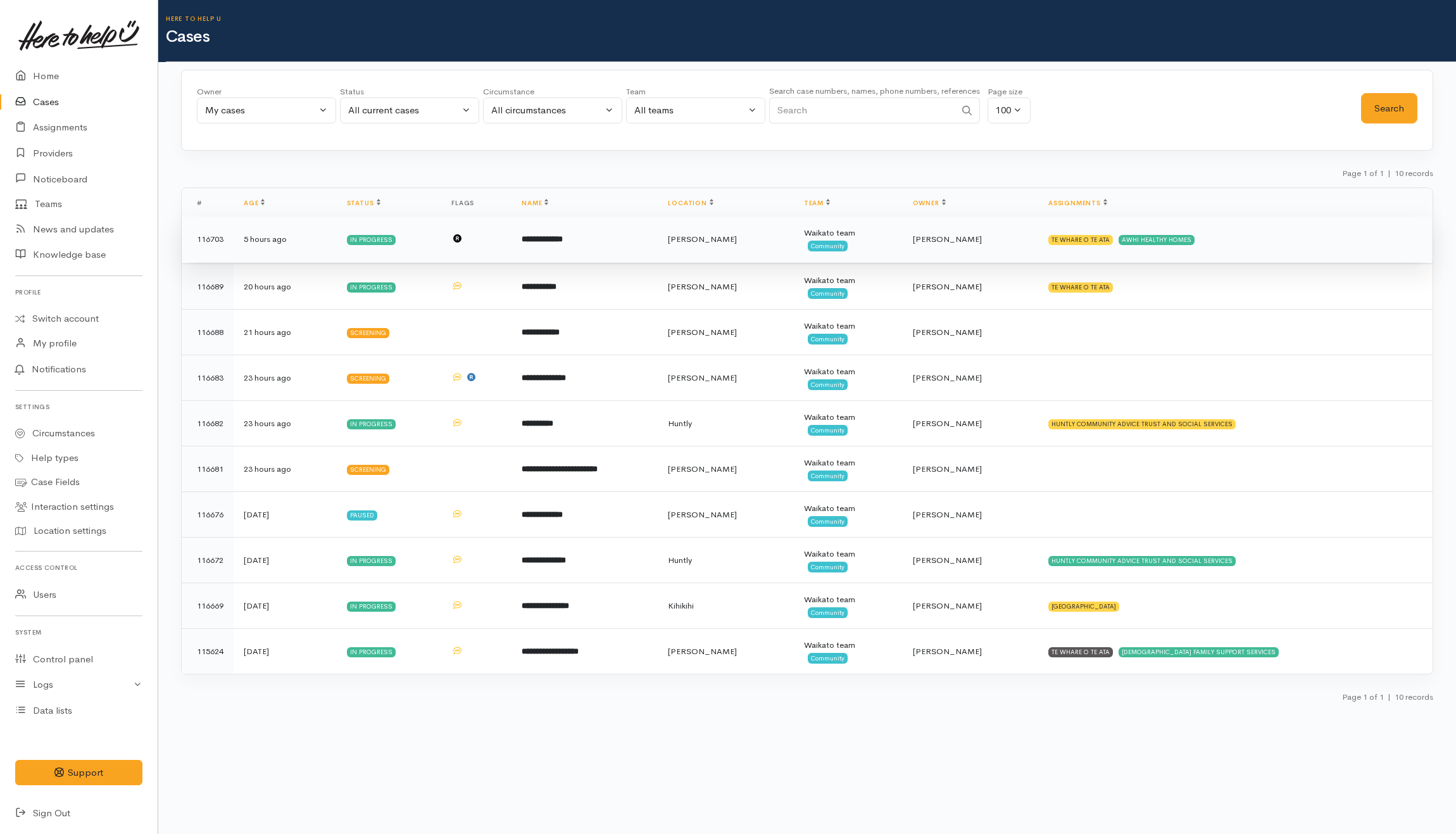
click at [1381, 245] on td "TE WHARE O TE ATA AWHI HEALTHY HOMES" at bounding box center [1236, 240] width 395 height 46
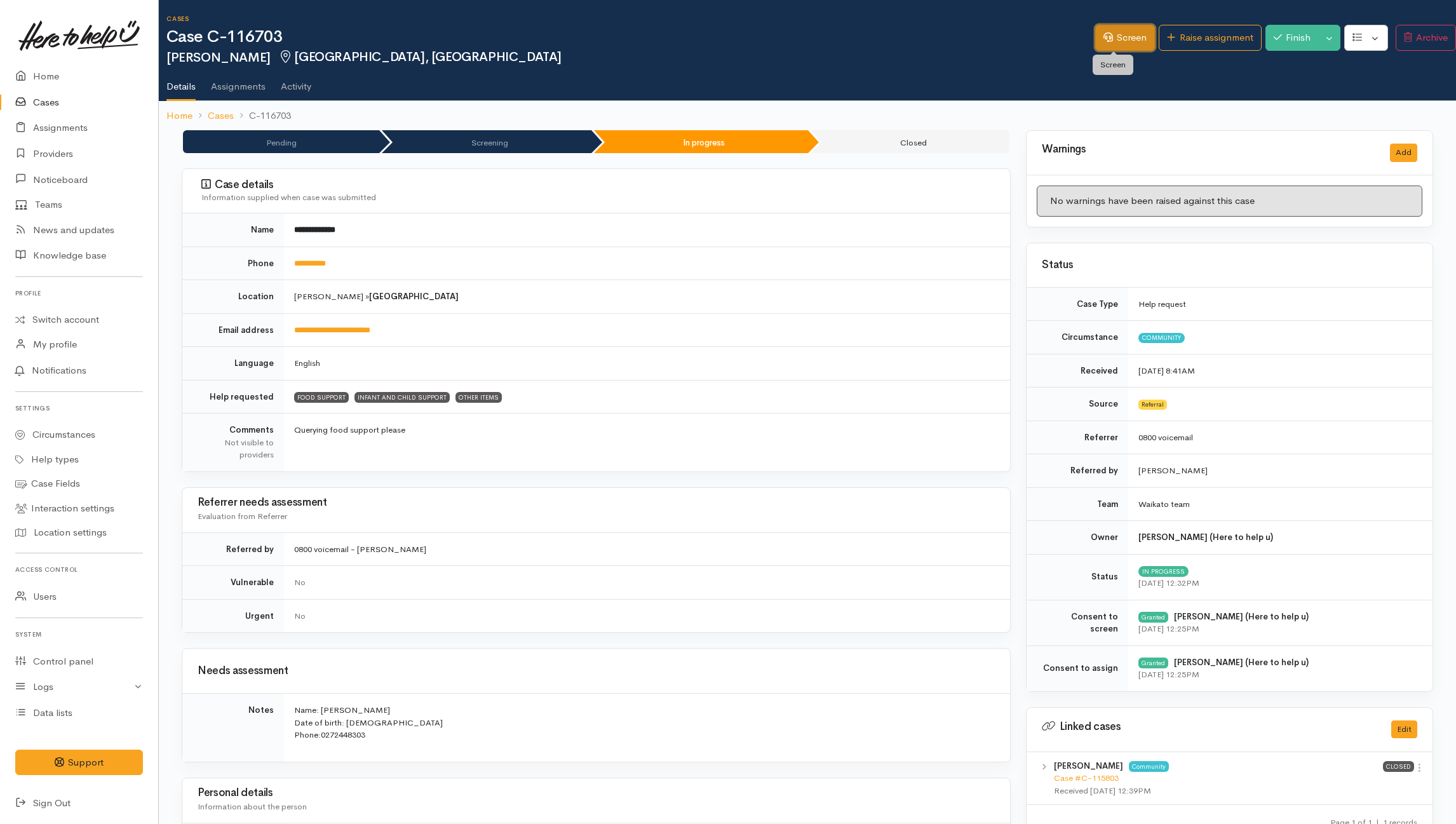
click at [1129, 48] on link "Screen" at bounding box center [1125, 37] width 60 height 26
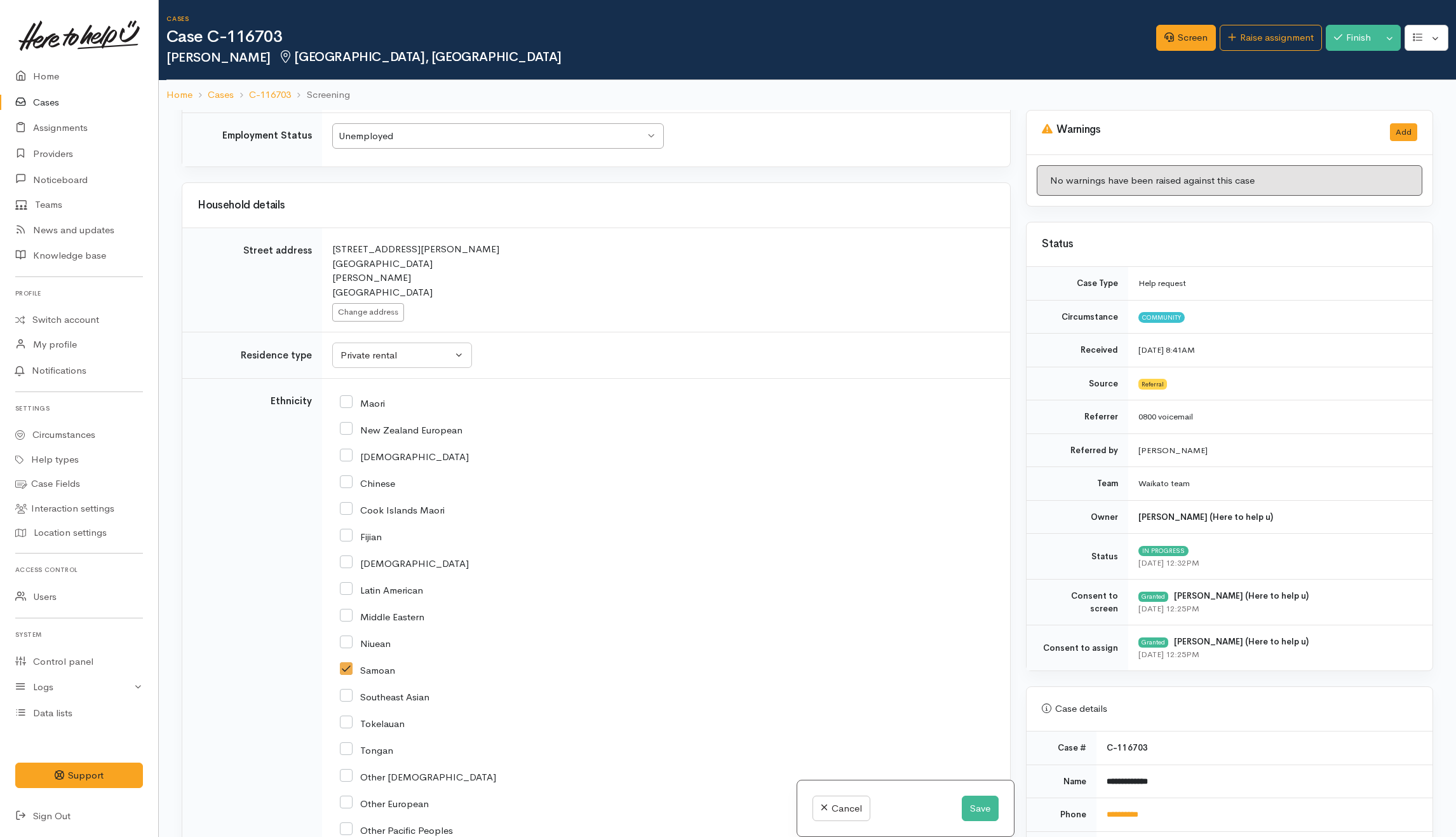
scroll to position [1442, 0]
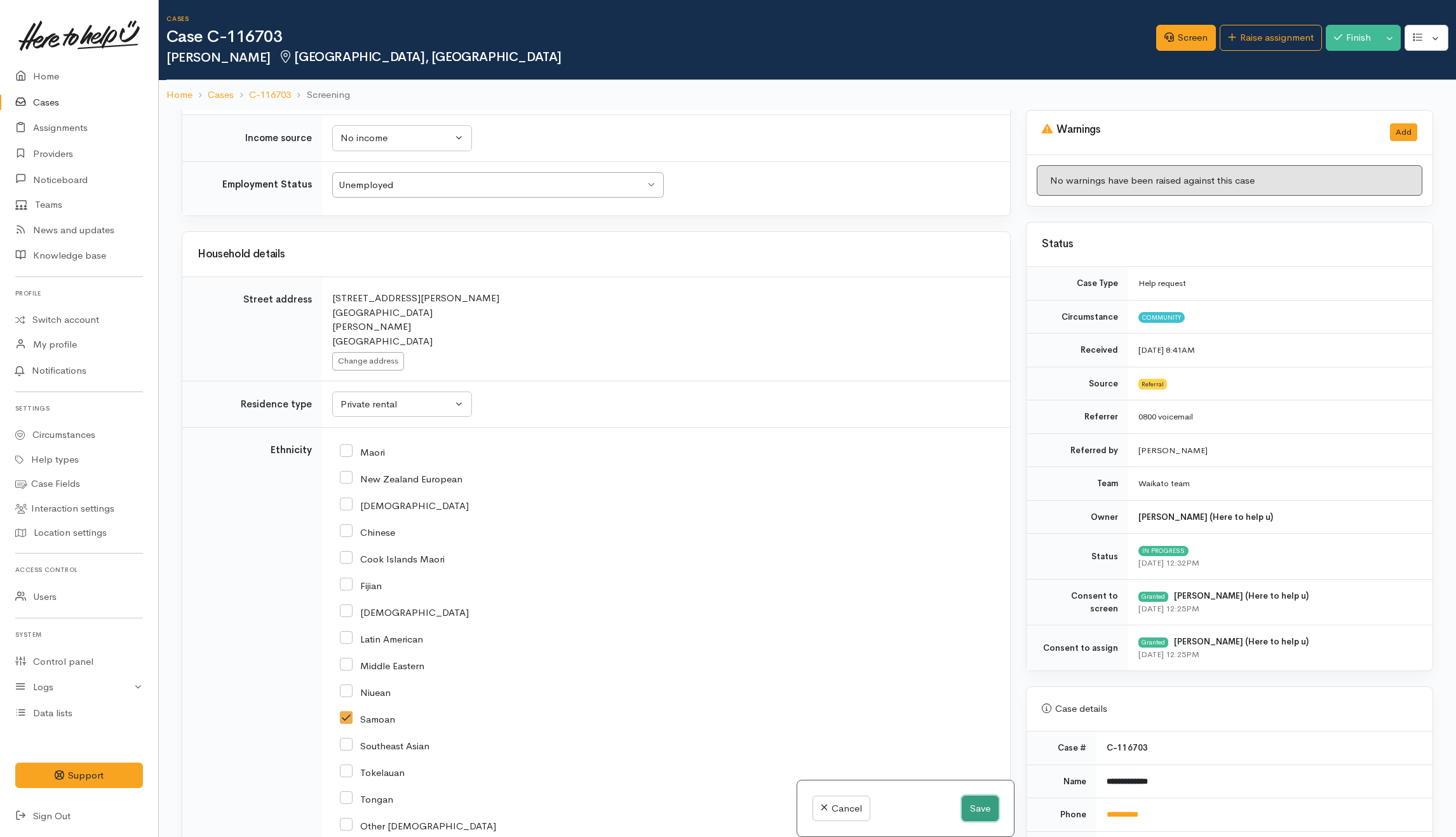
click at [972, 815] on button "Save" at bounding box center [980, 808] width 37 height 26
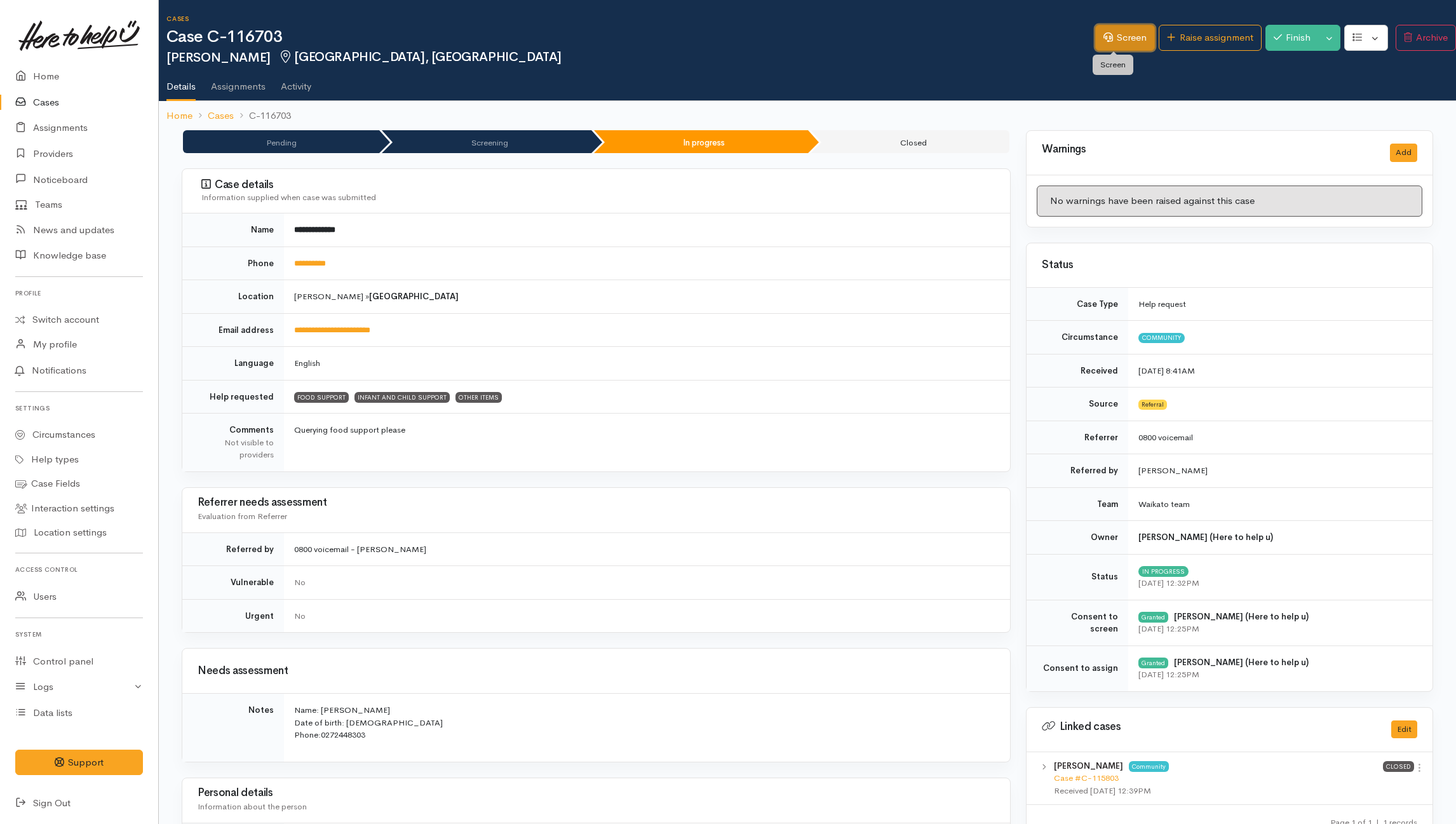
drag, startPoint x: 1121, startPoint y: 42, endPoint x: 1120, endPoint y: 50, distance: 8.1
click at [1121, 42] on link "Screen" at bounding box center [1125, 37] width 60 height 26
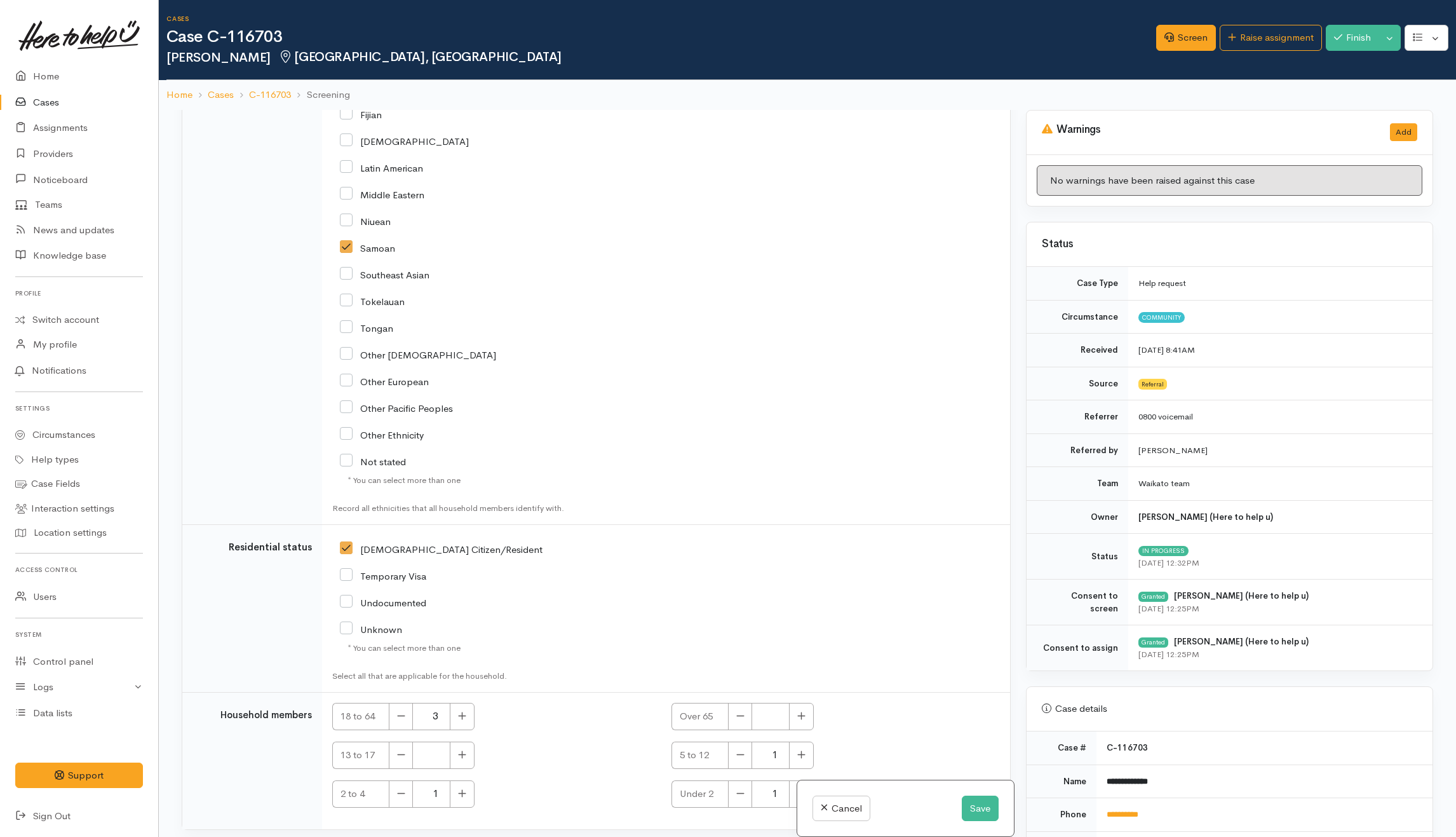
scroll to position [1950, 0]
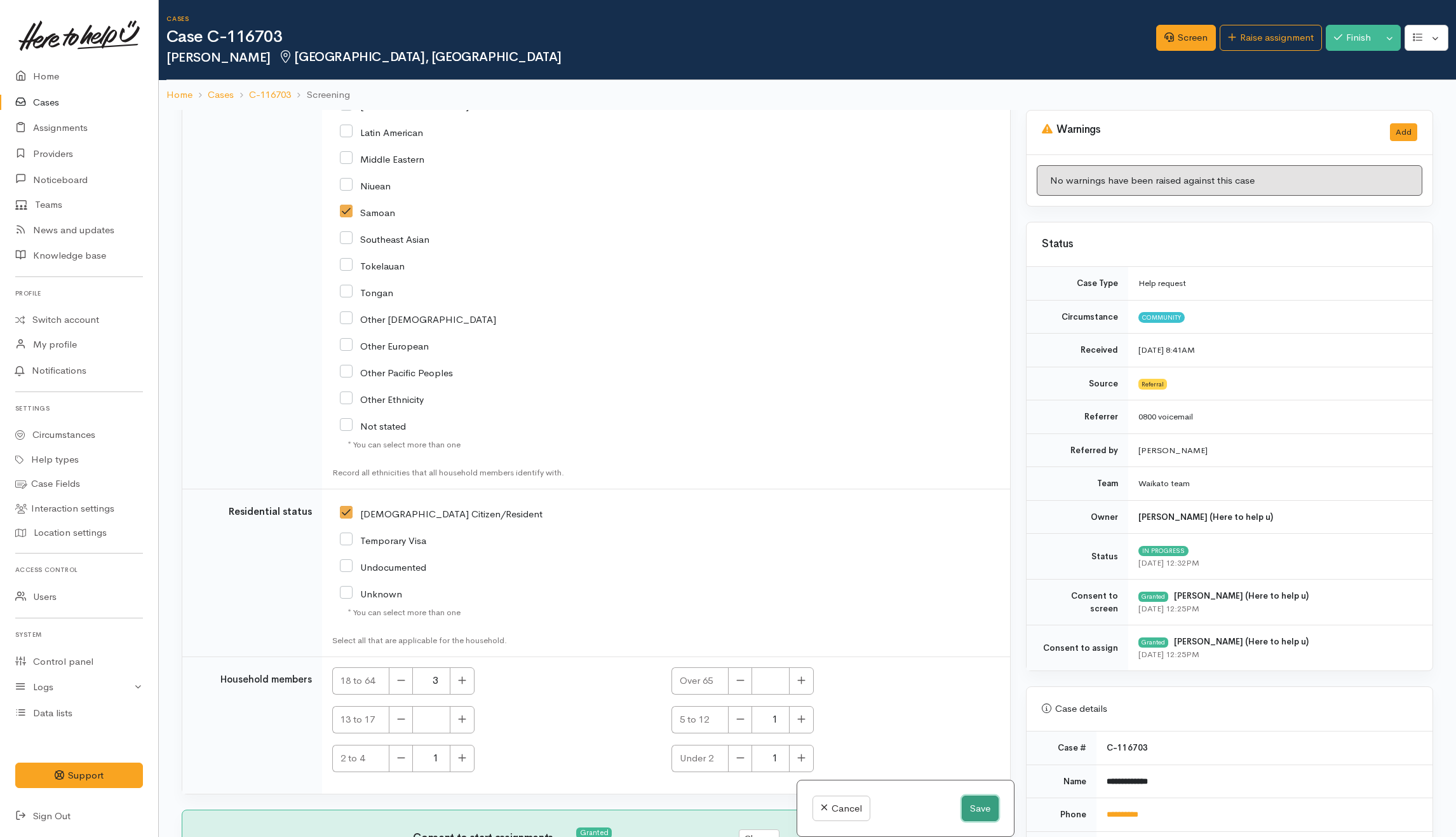
click at [982, 804] on button "Save" at bounding box center [980, 808] width 37 height 26
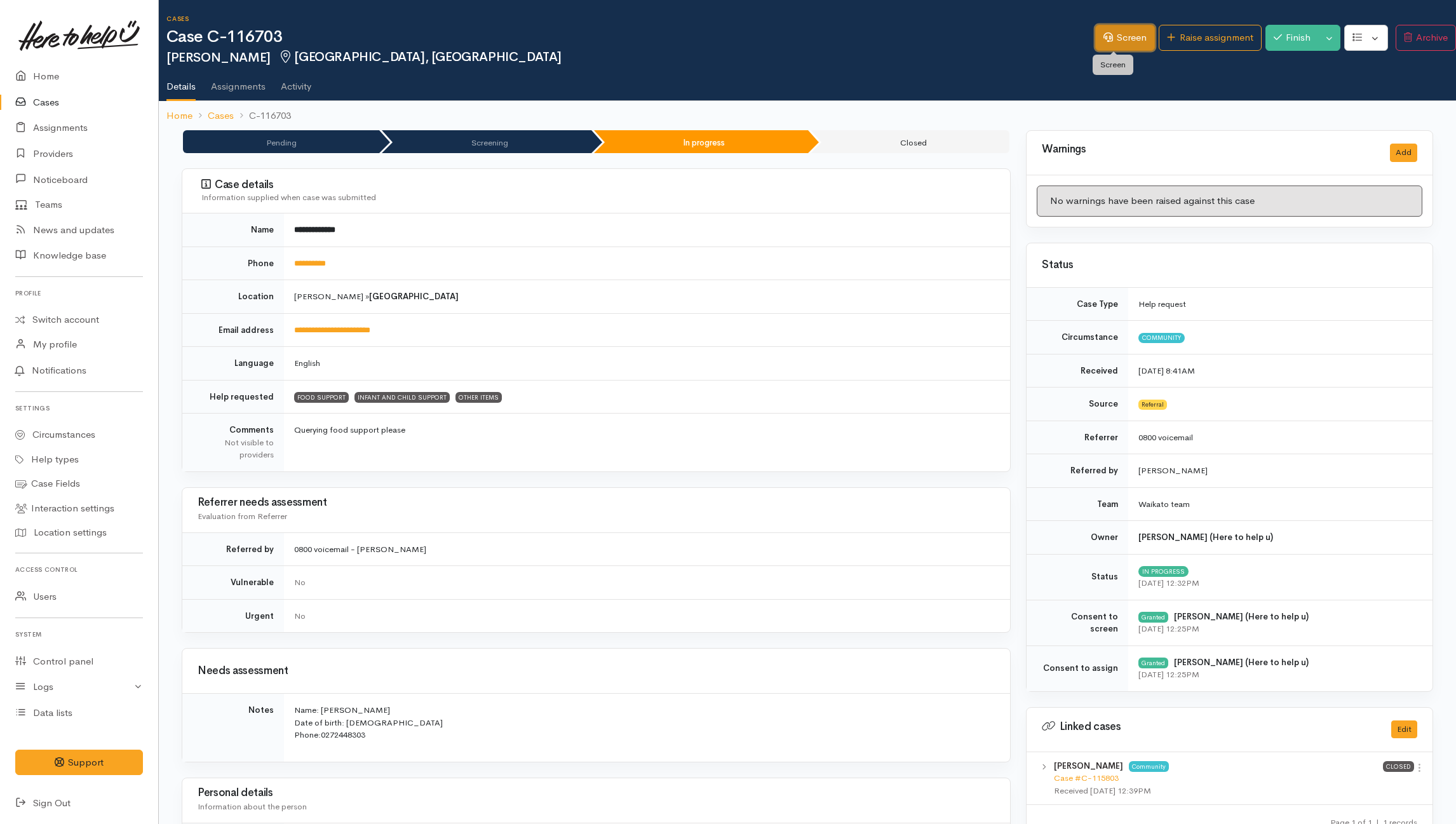
click at [1103, 38] on link "Screen" at bounding box center [1125, 37] width 60 height 26
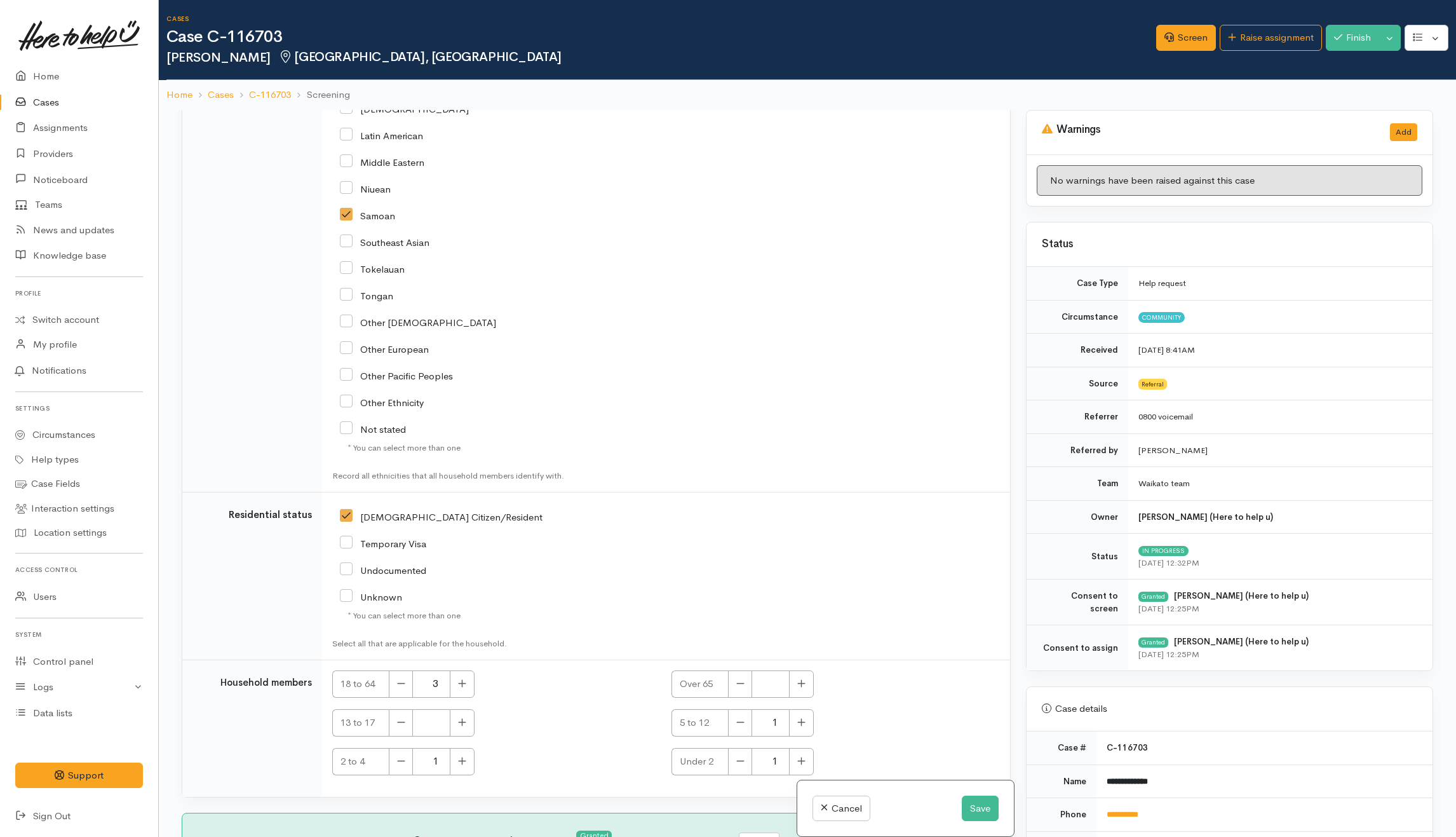
scroll to position [1950, 0]
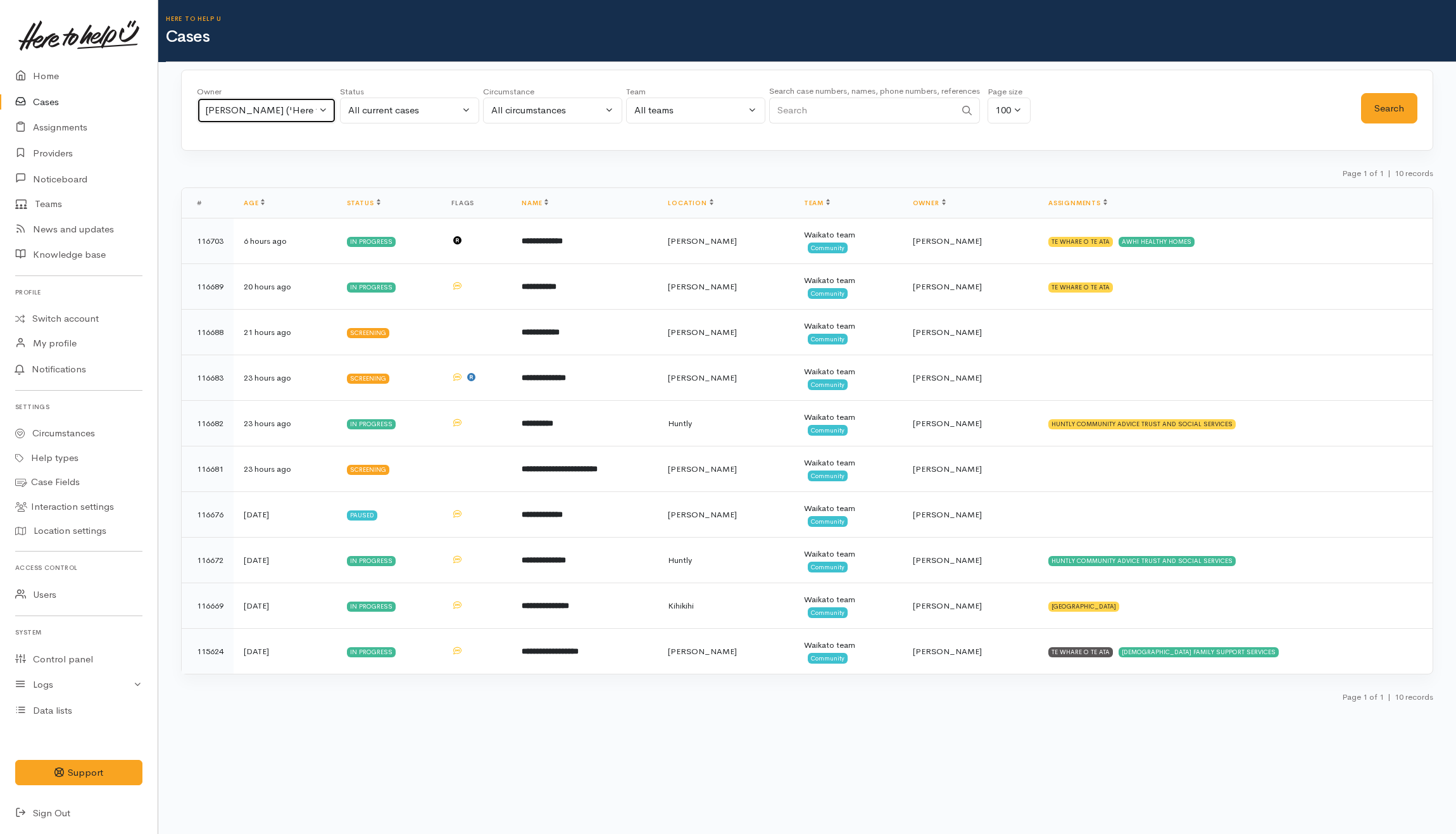
click at [323, 114] on button "[PERSON_NAME] ('Here to help u')" at bounding box center [266, 110] width 139 height 26
type input "jeff"
click at [289, 200] on span "[PERSON_NAME] ('Here to help u')" at bounding box center [297, 193] width 155 height 14
select select "1037"
click at [433, 106] on div "All current cases" at bounding box center [404, 110] width 111 height 14
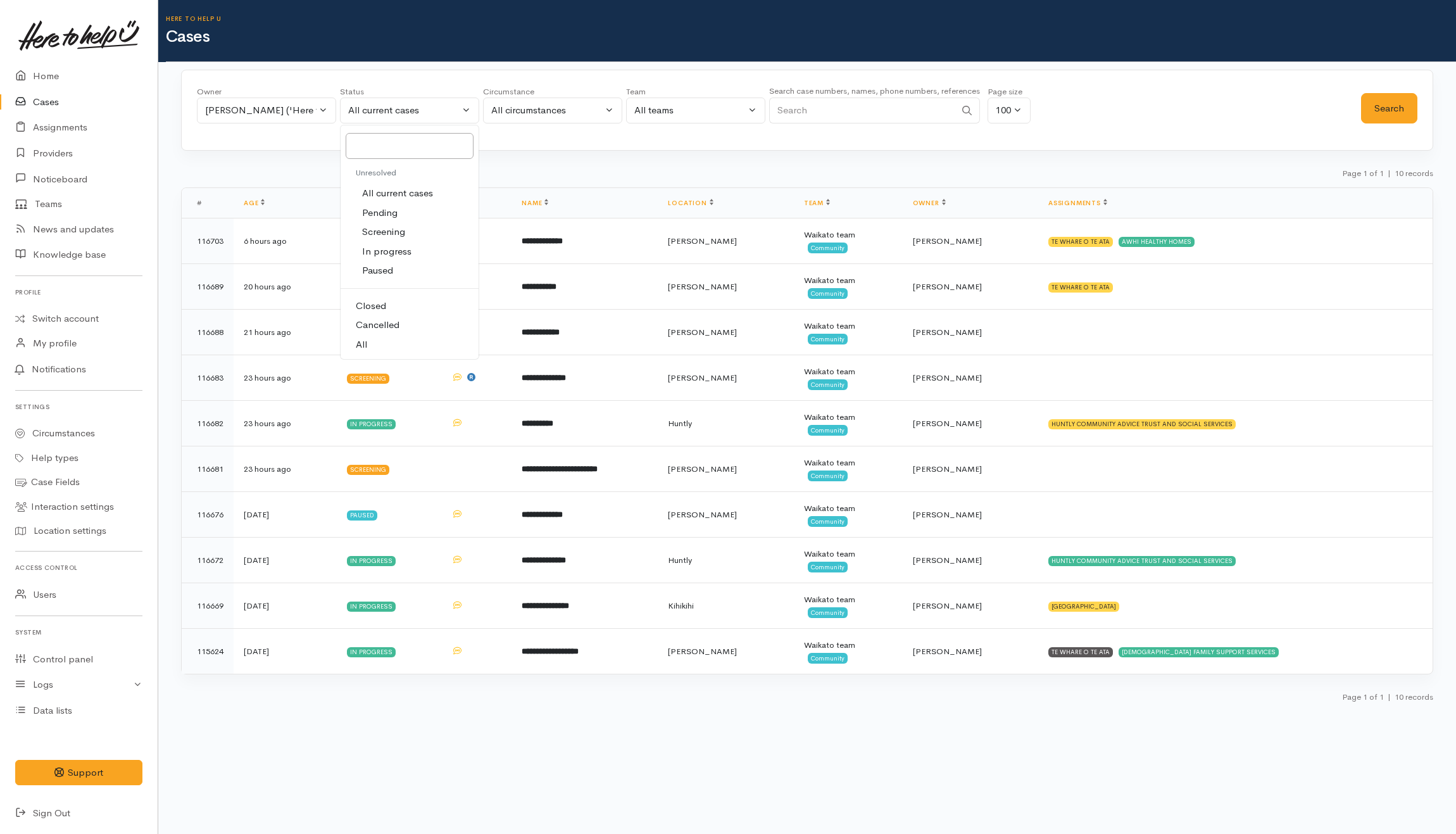
click at [385, 342] on link "All" at bounding box center [409, 344] width 138 height 19
select select "All"
click at [1385, 110] on button "Search" at bounding box center [1389, 108] width 57 height 31
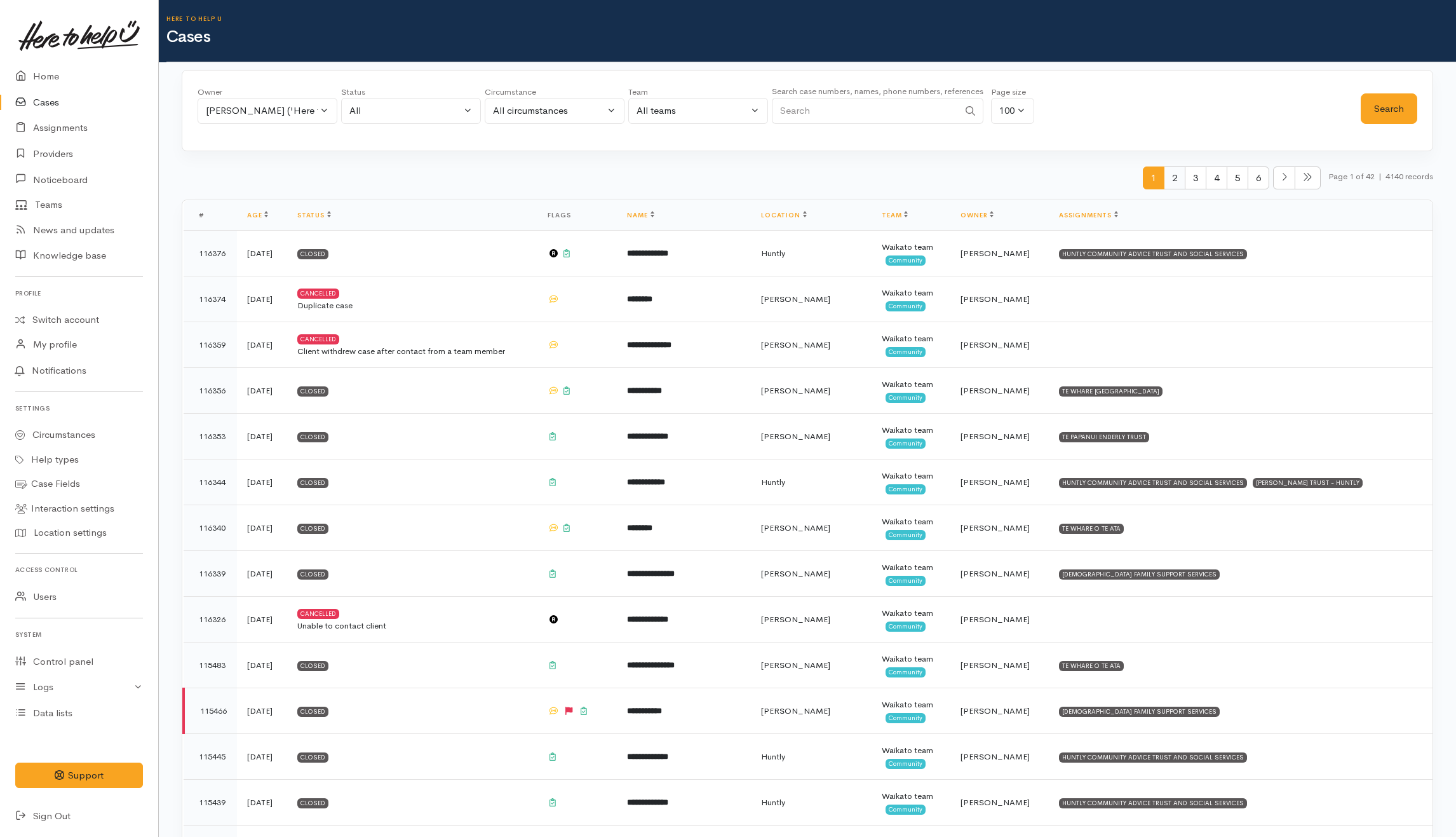
click at [1164, 177] on span "2" at bounding box center [1174, 178] width 21 height 23
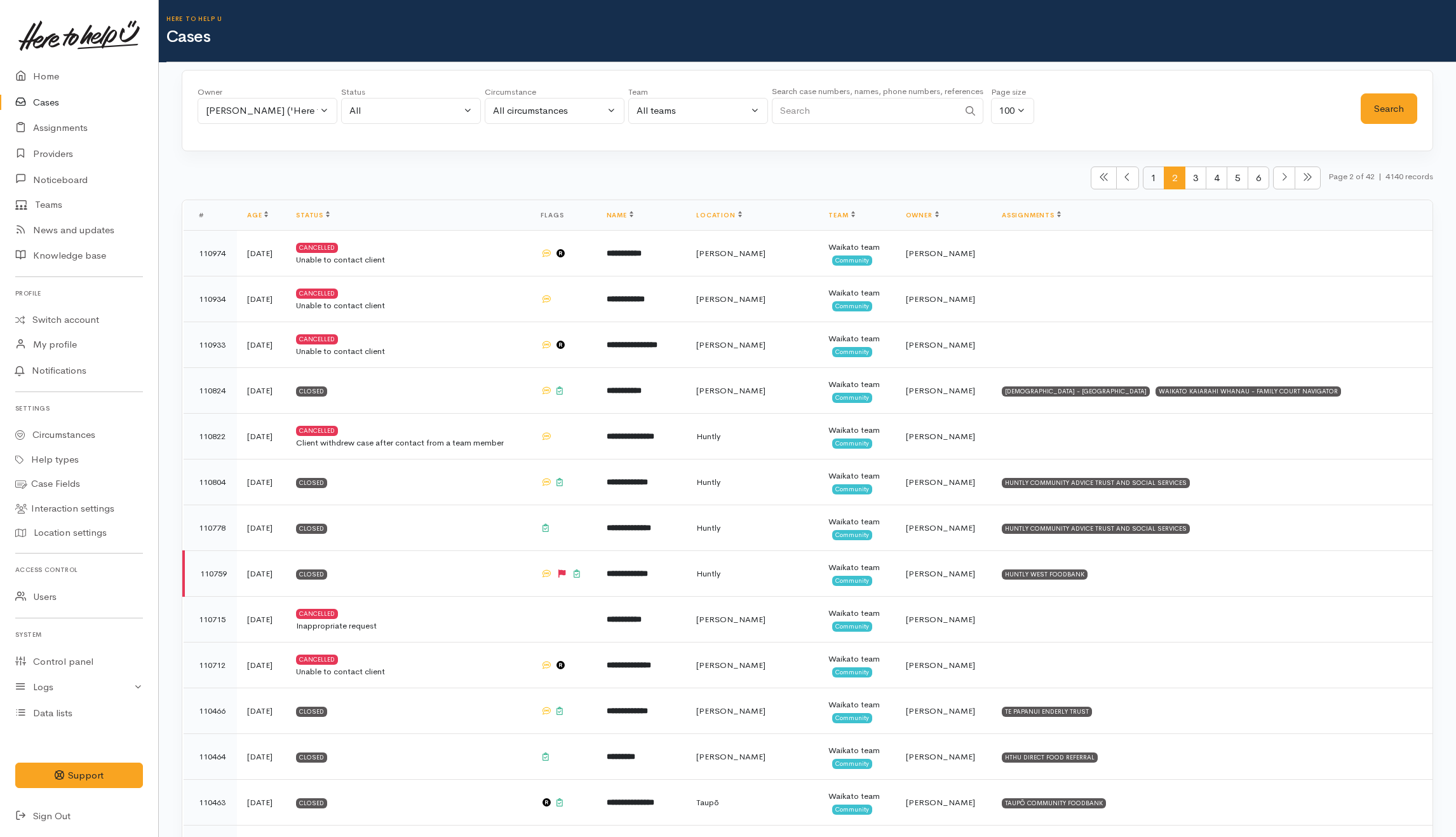
click at [1152, 173] on span "1" at bounding box center [1153, 178] width 21 height 23
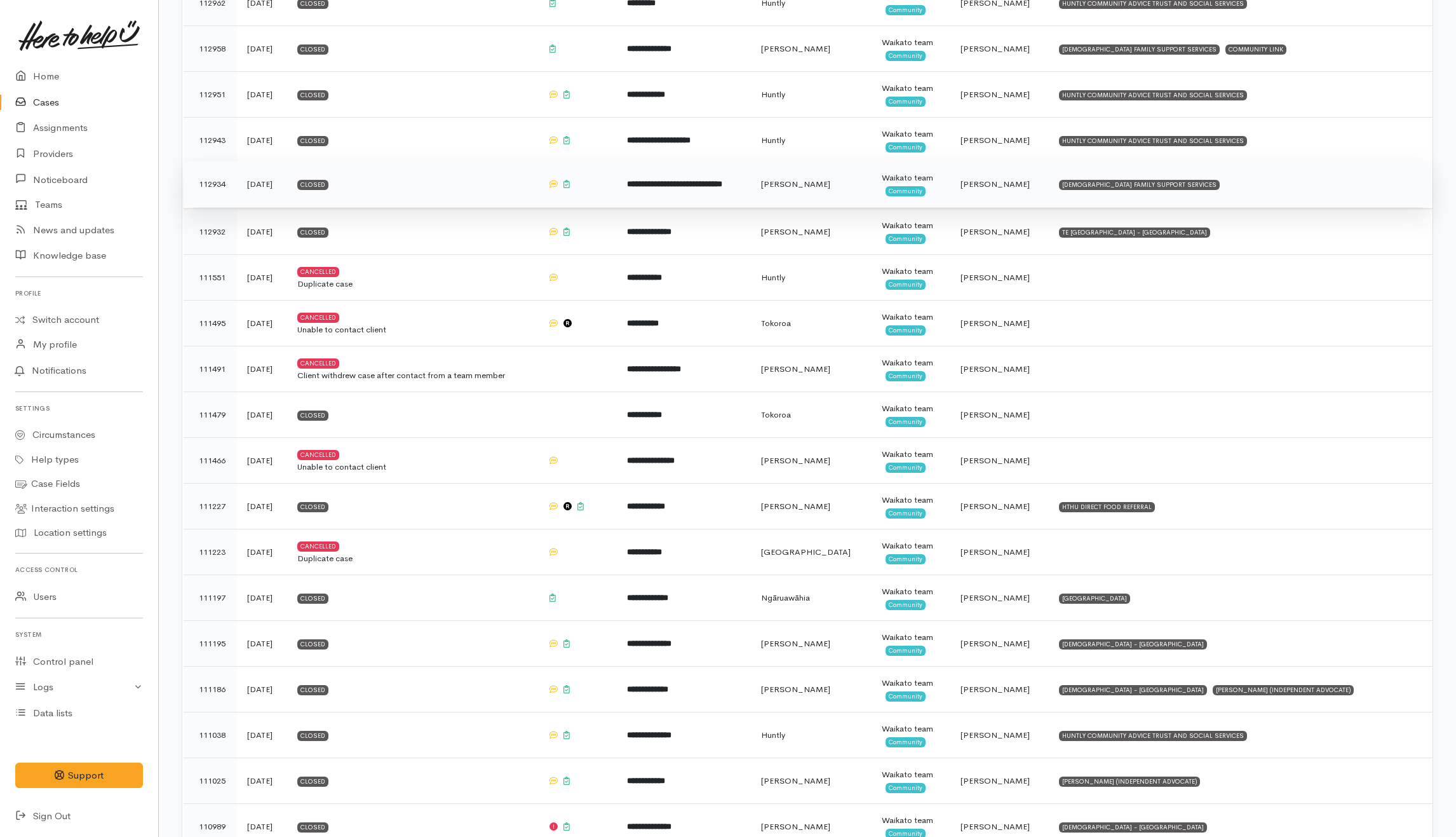
scroll to position [3617, 0]
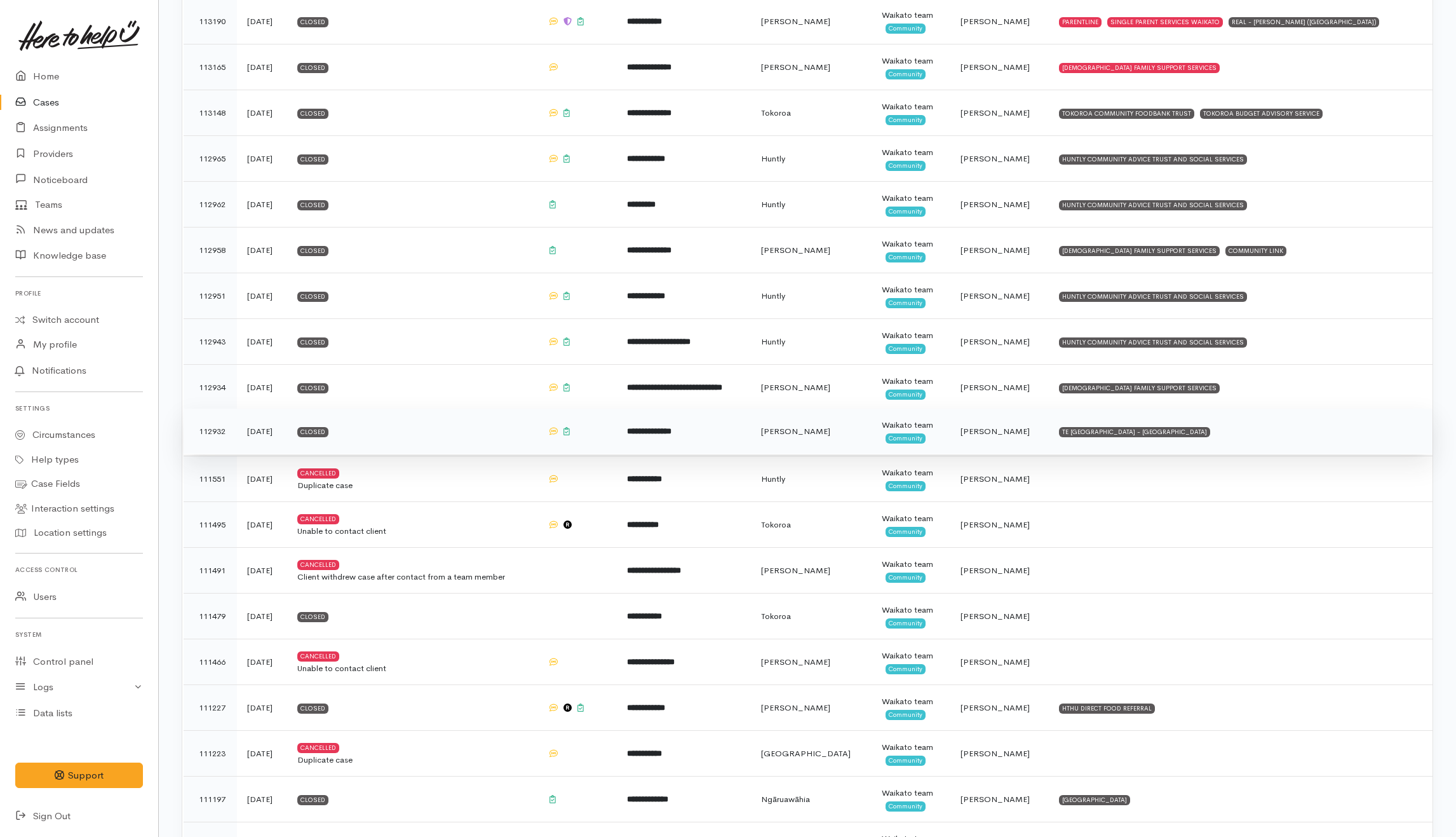
click at [481, 443] on td "Closed" at bounding box center [413, 432] width 250 height 46
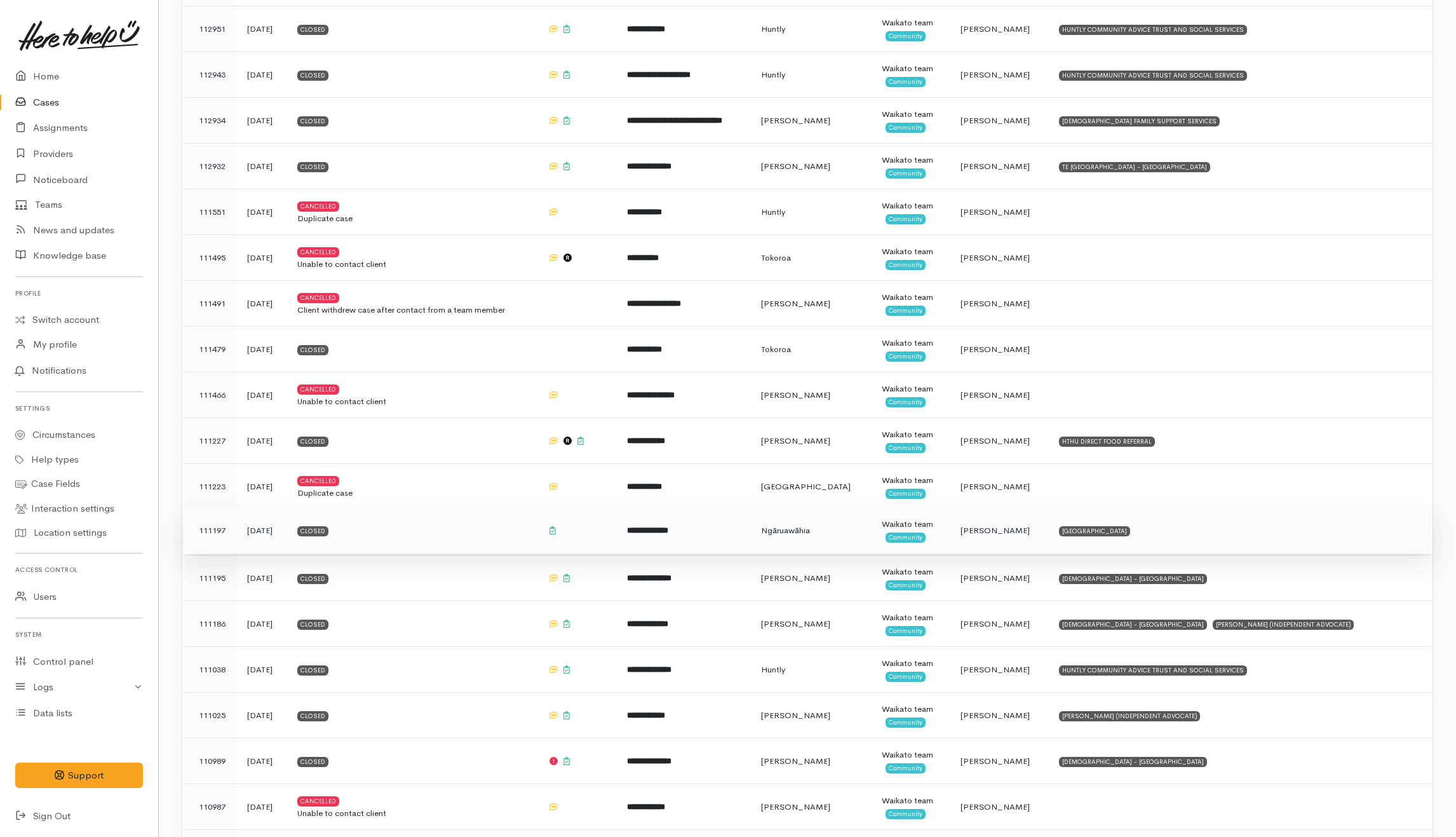
scroll to position [4042, 0]
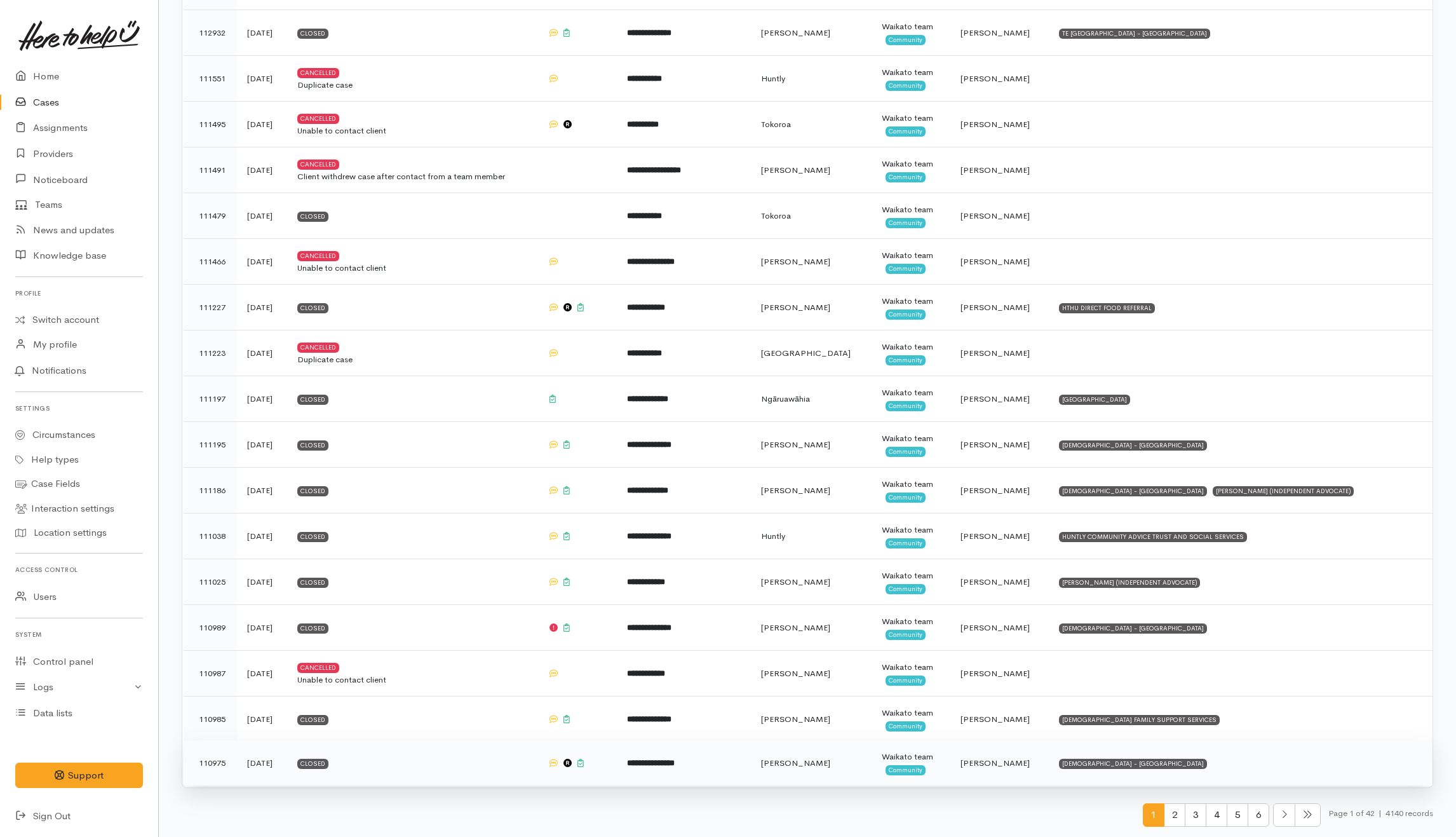
click at [422, 772] on td "Closed" at bounding box center [413, 764] width 250 height 46
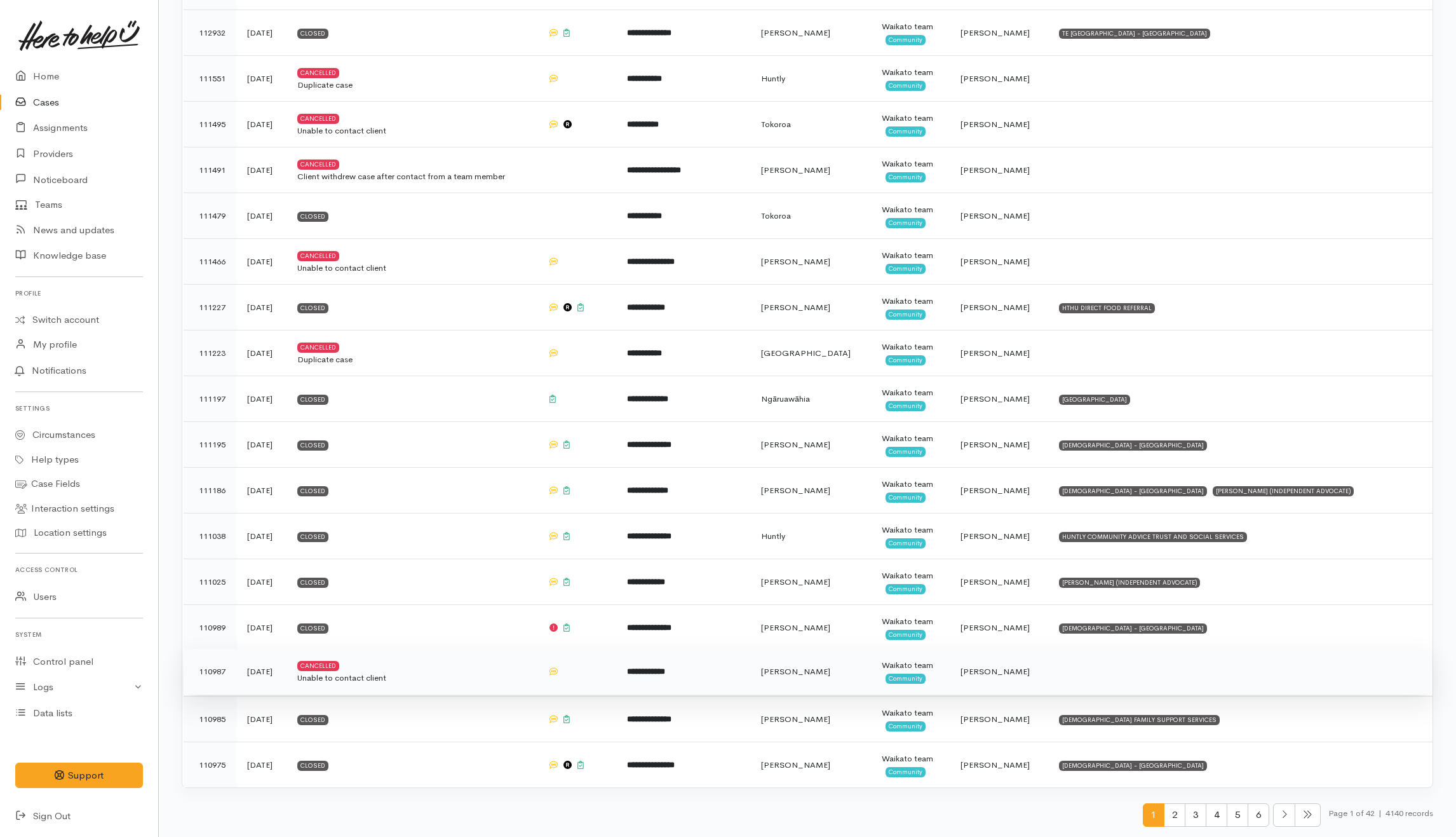
click at [476, 676] on div "Unable to contact client" at bounding box center [412, 677] width 230 height 13
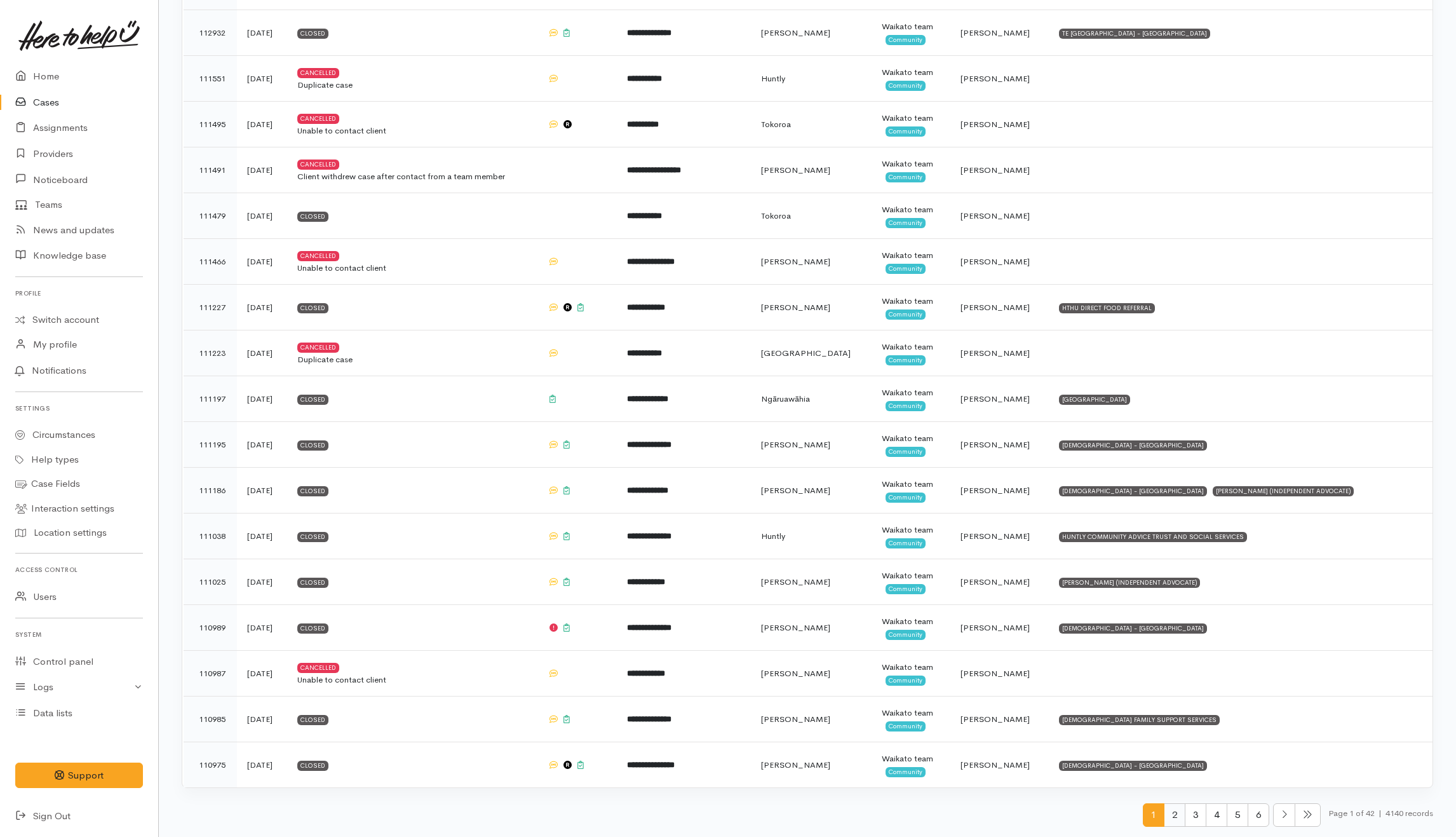
click at [1164, 812] on span "2" at bounding box center [1174, 815] width 21 height 23
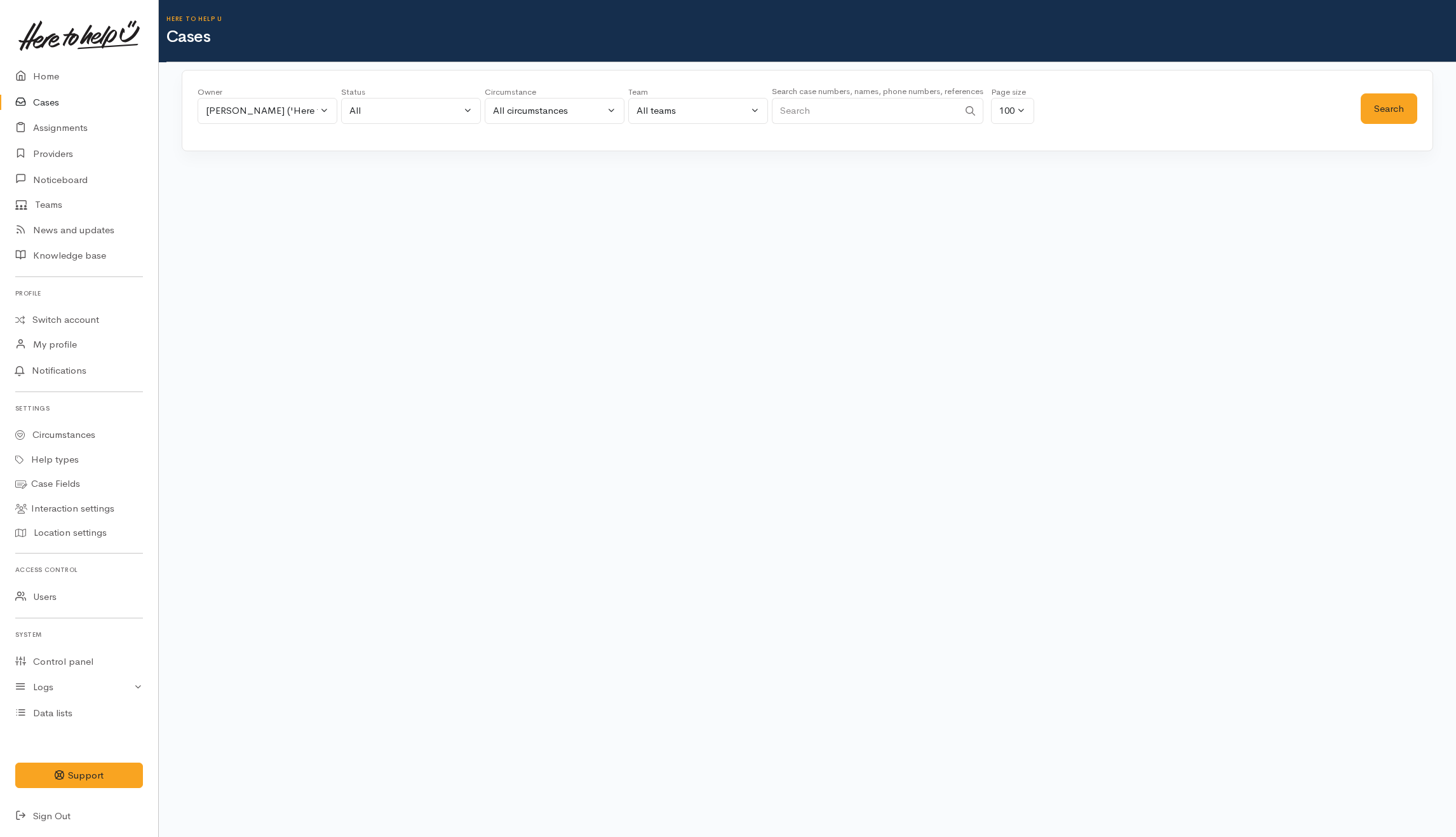
scroll to position [0, 0]
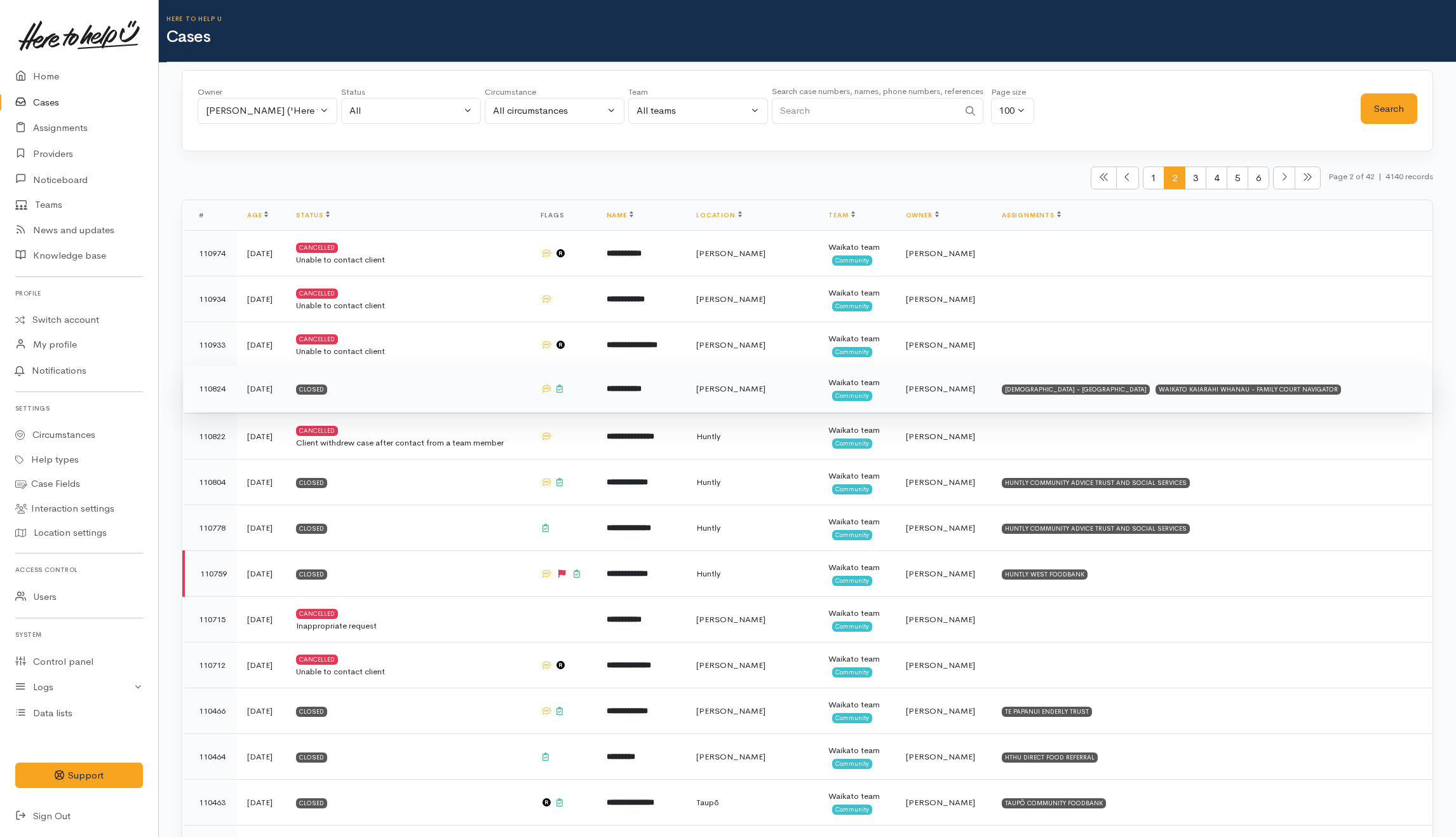
click at [456, 393] on td "Closed" at bounding box center [408, 389] width 244 height 46
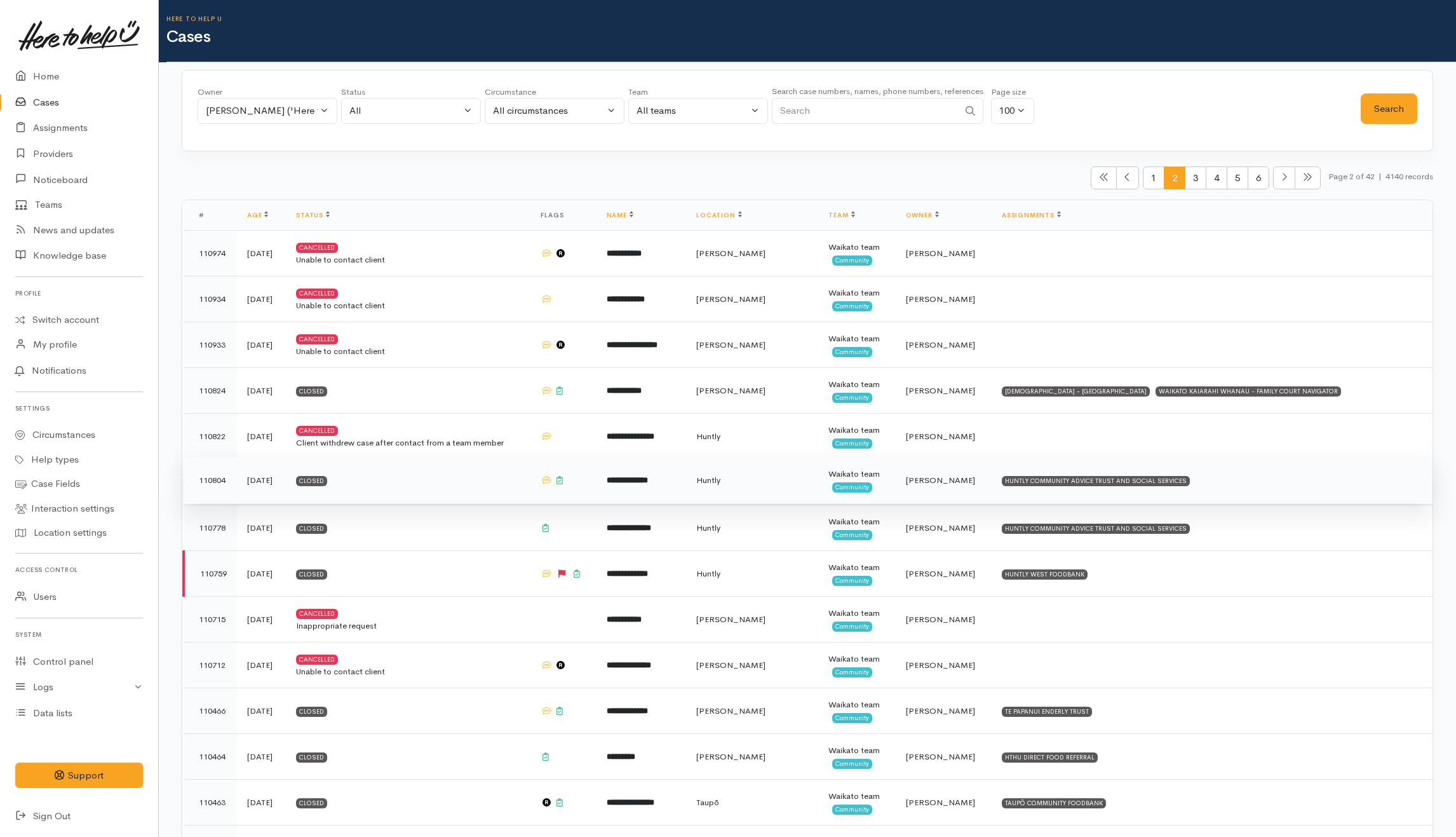
click at [482, 487] on td "Closed" at bounding box center [408, 481] width 244 height 46
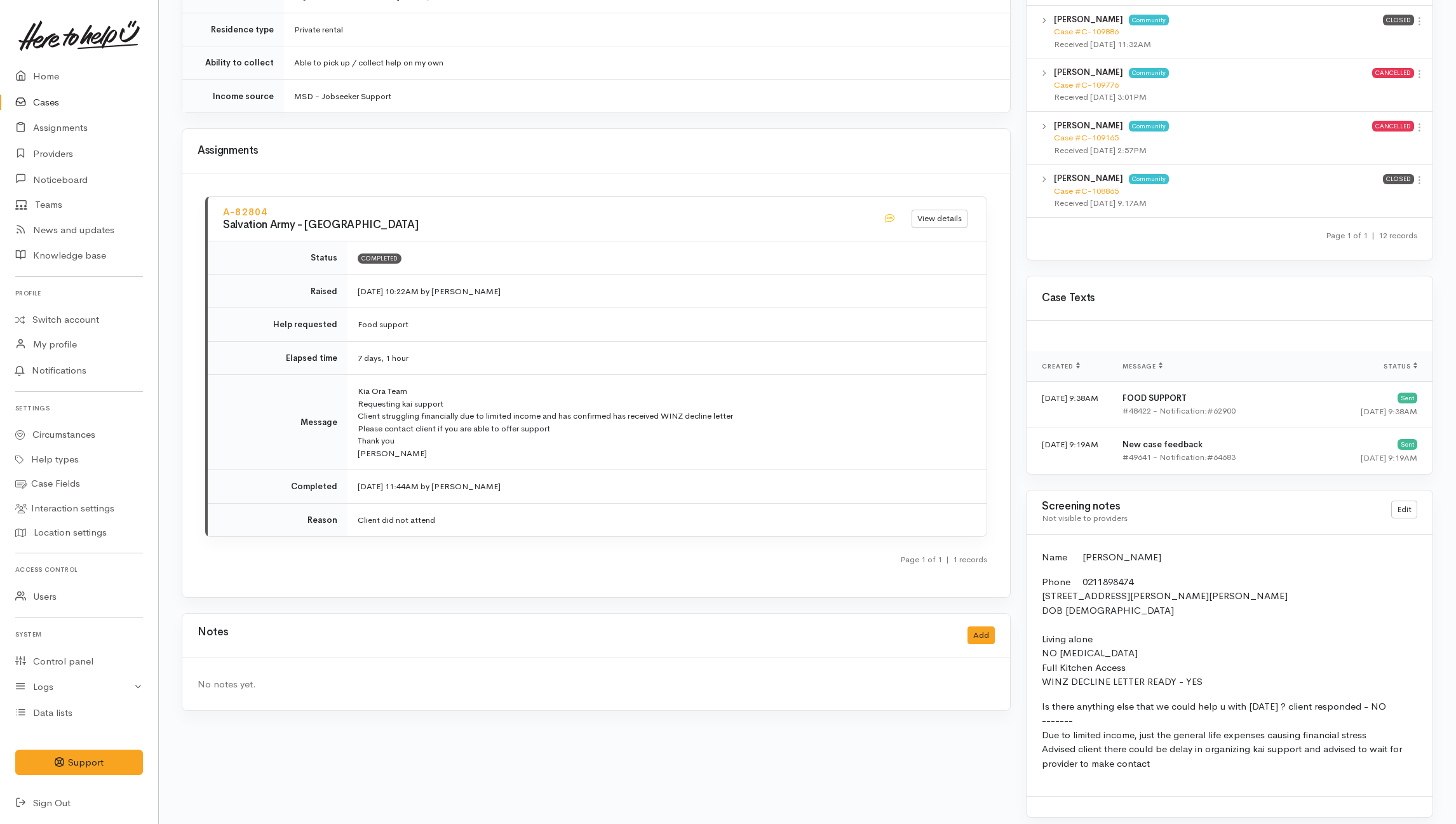
scroll to position [1265, 0]
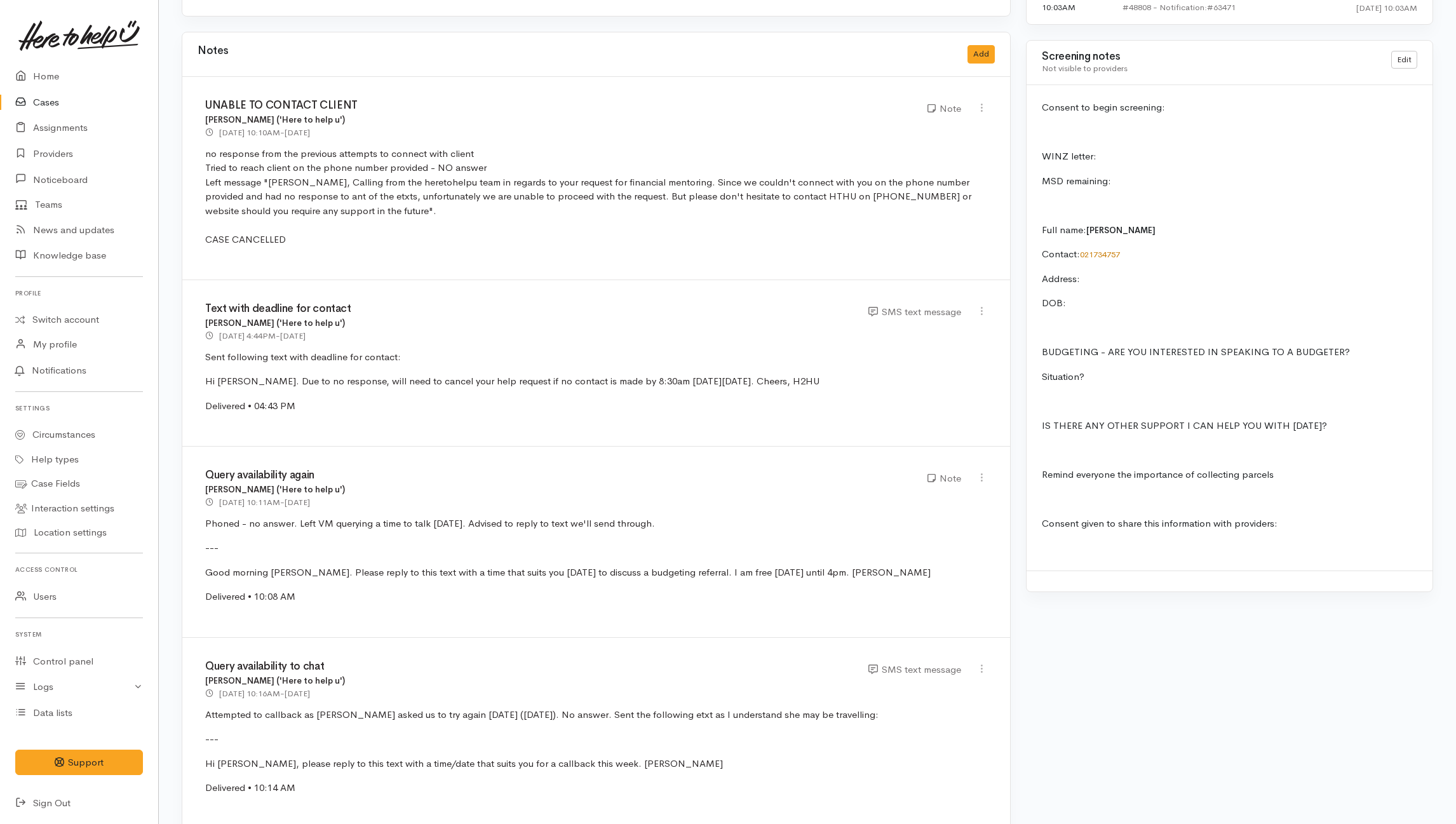
scroll to position [1048, 0]
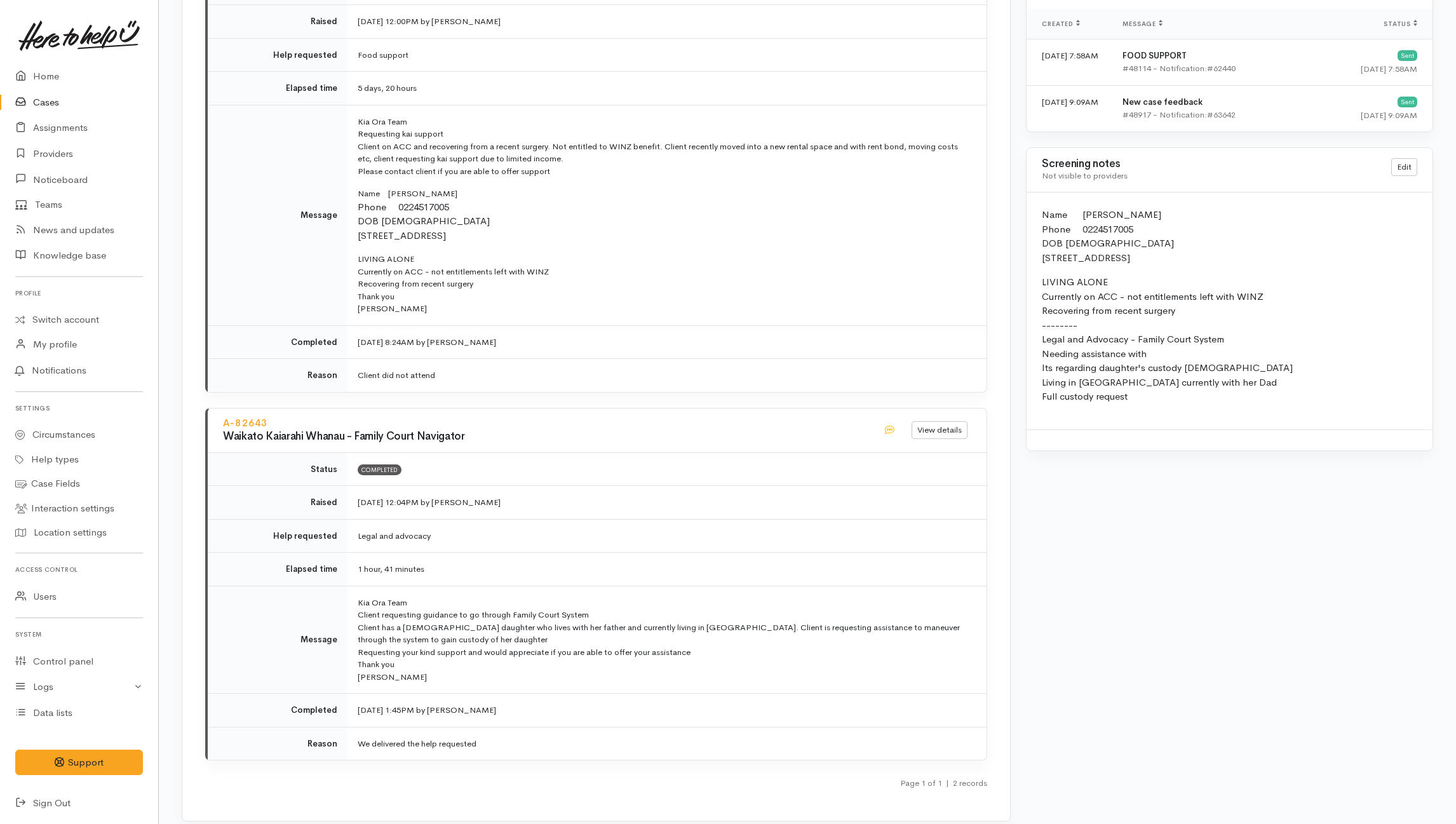
scroll to position [1355, 0]
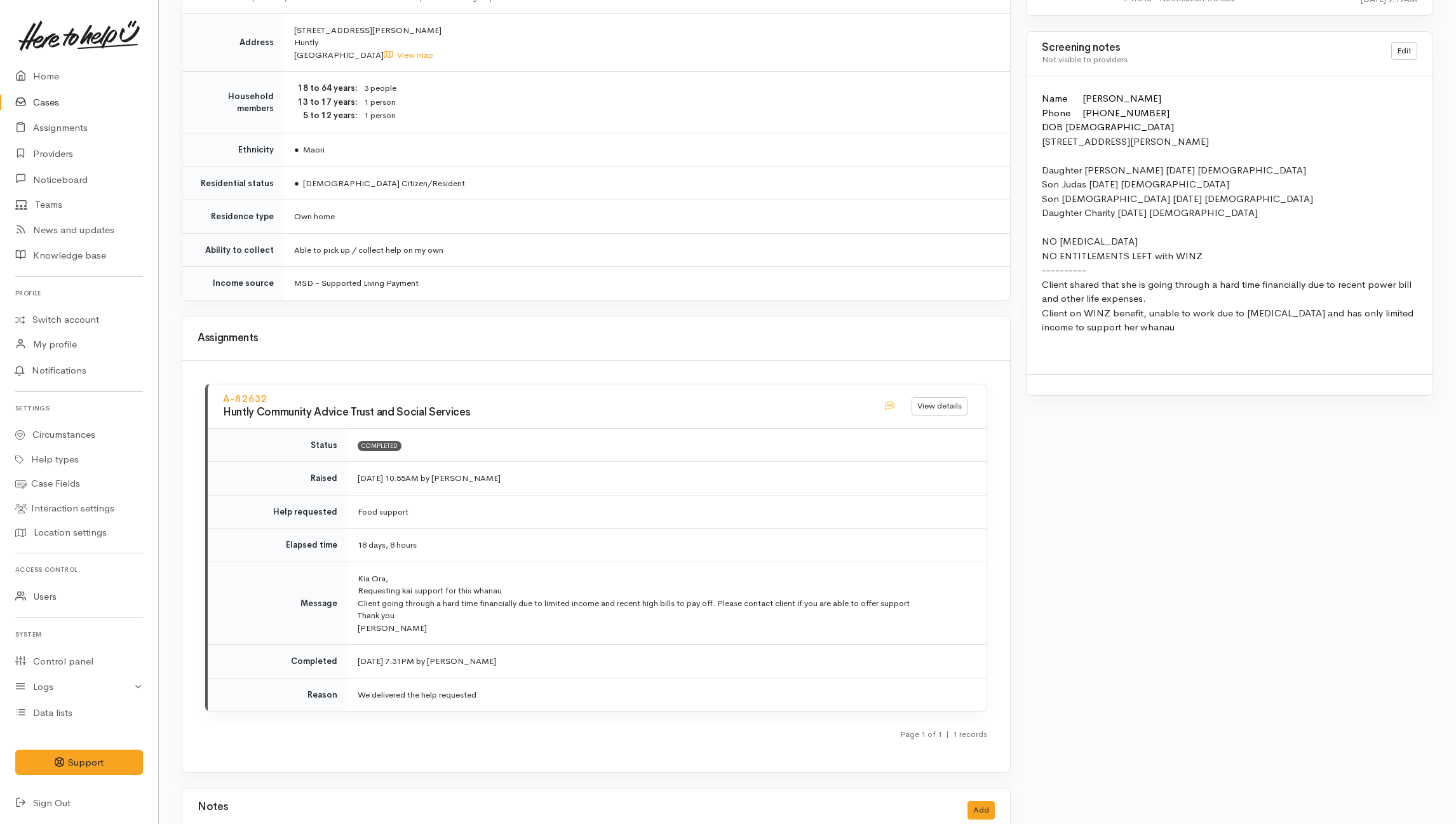
scroll to position [1007, 0]
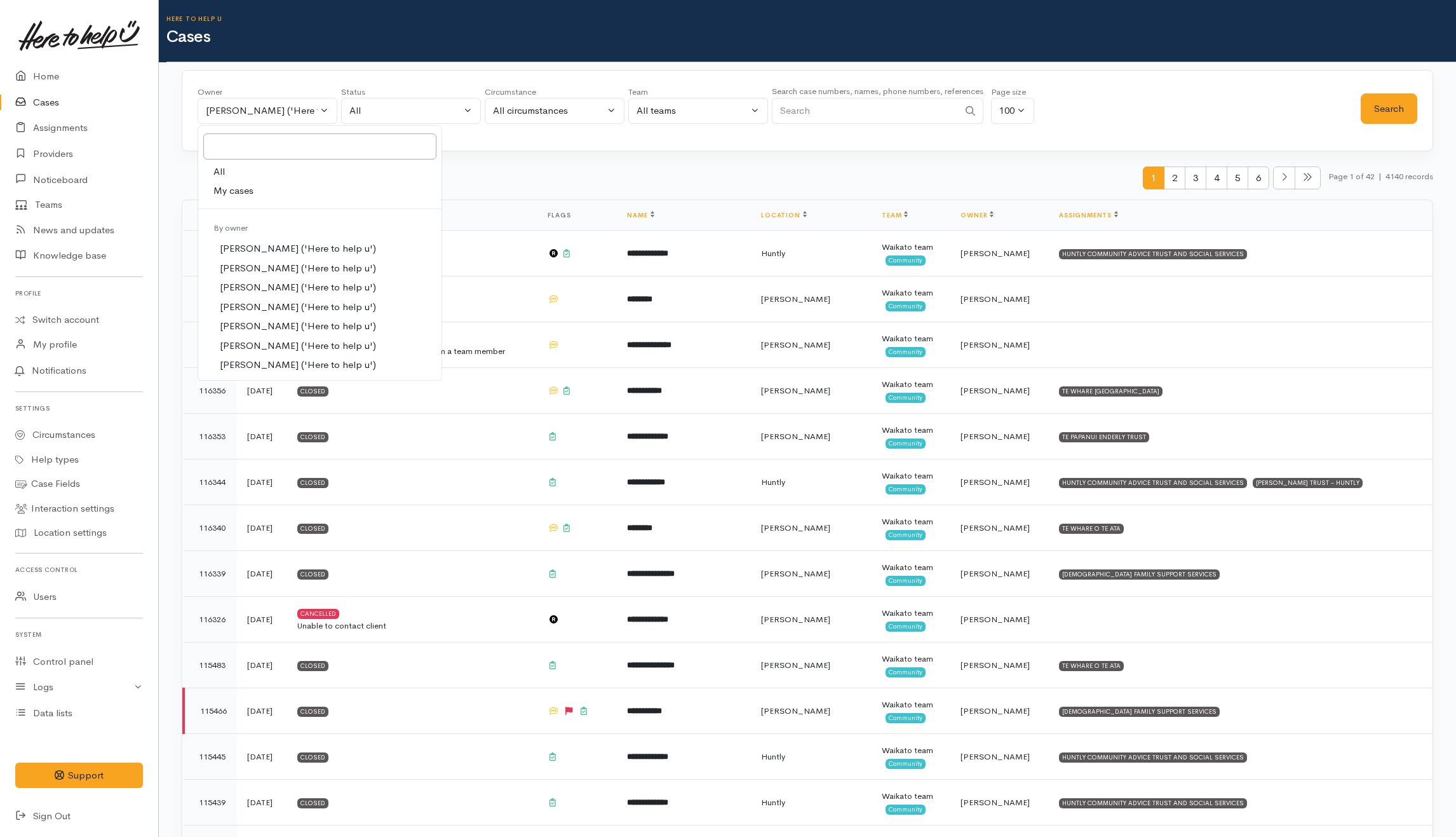
click at [57, 99] on link "Cases" at bounding box center [79, 102] width 158 height 26
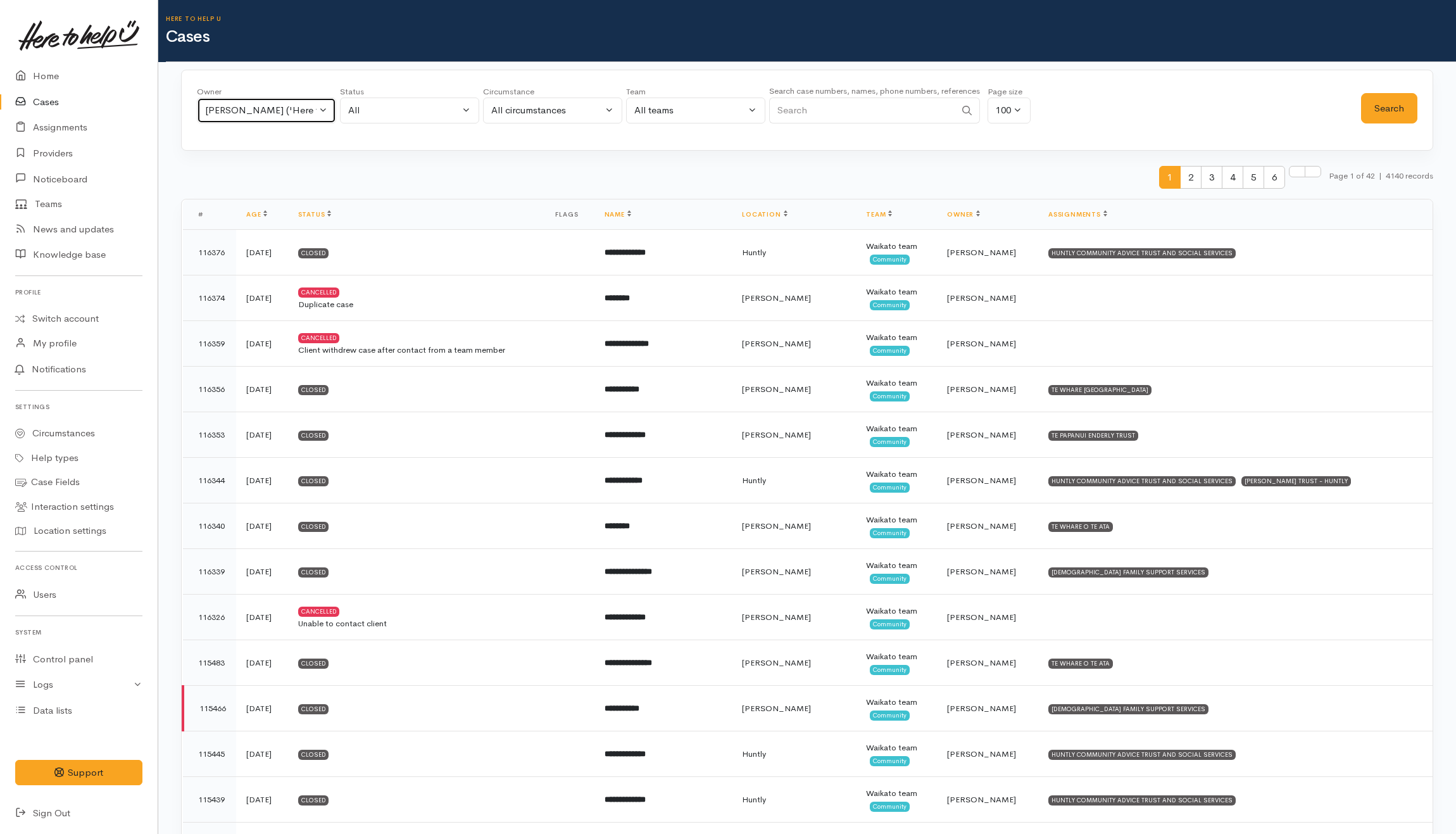
click at [287, 115] on div "[PERSON_NAME] ('Here to help u')" at bounding box center [261, 110] width 111 height 14
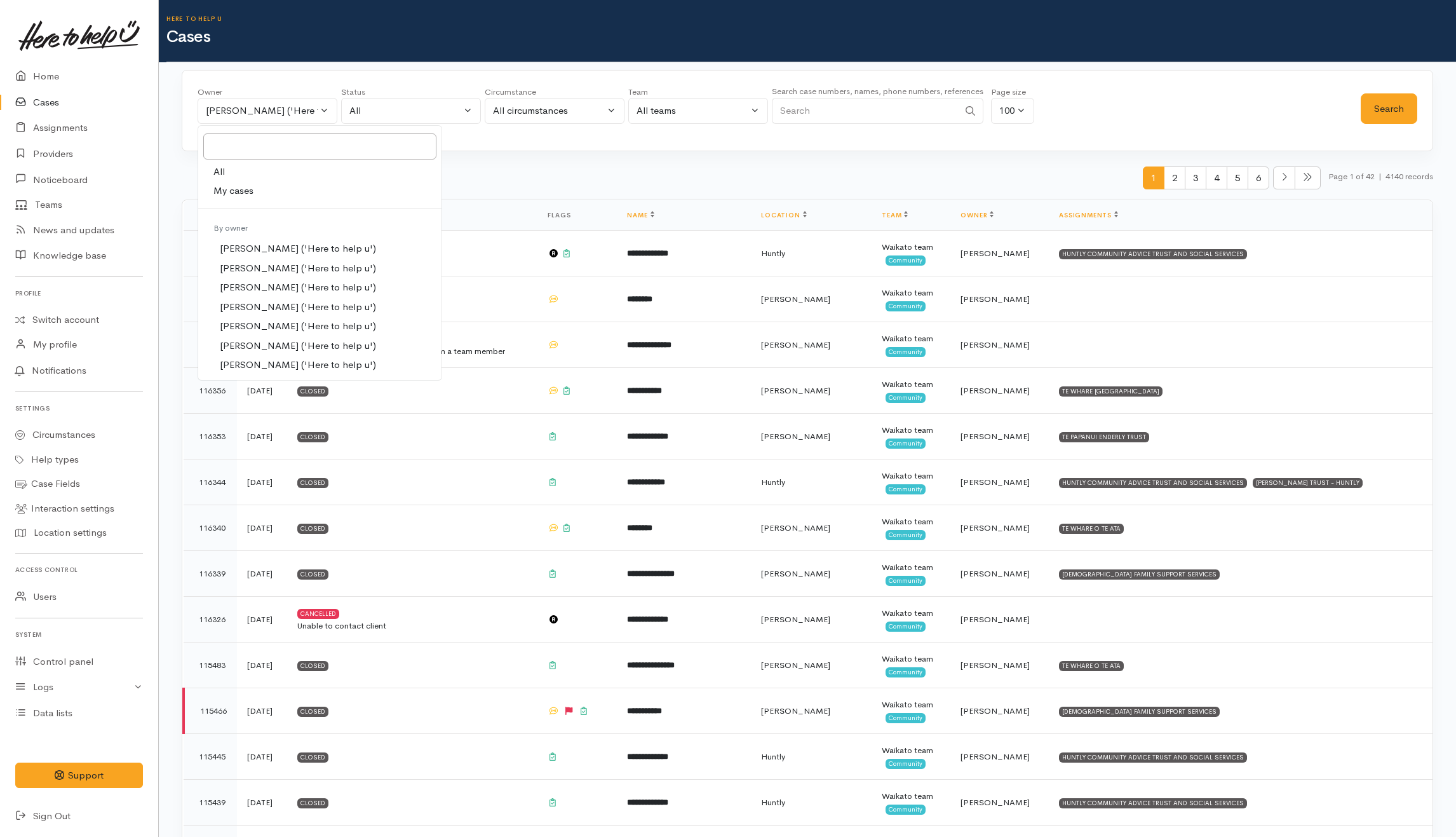
click at [227, 174] on link "All" at bounding box center [319, 171] width 243 height 19
select select "-1"
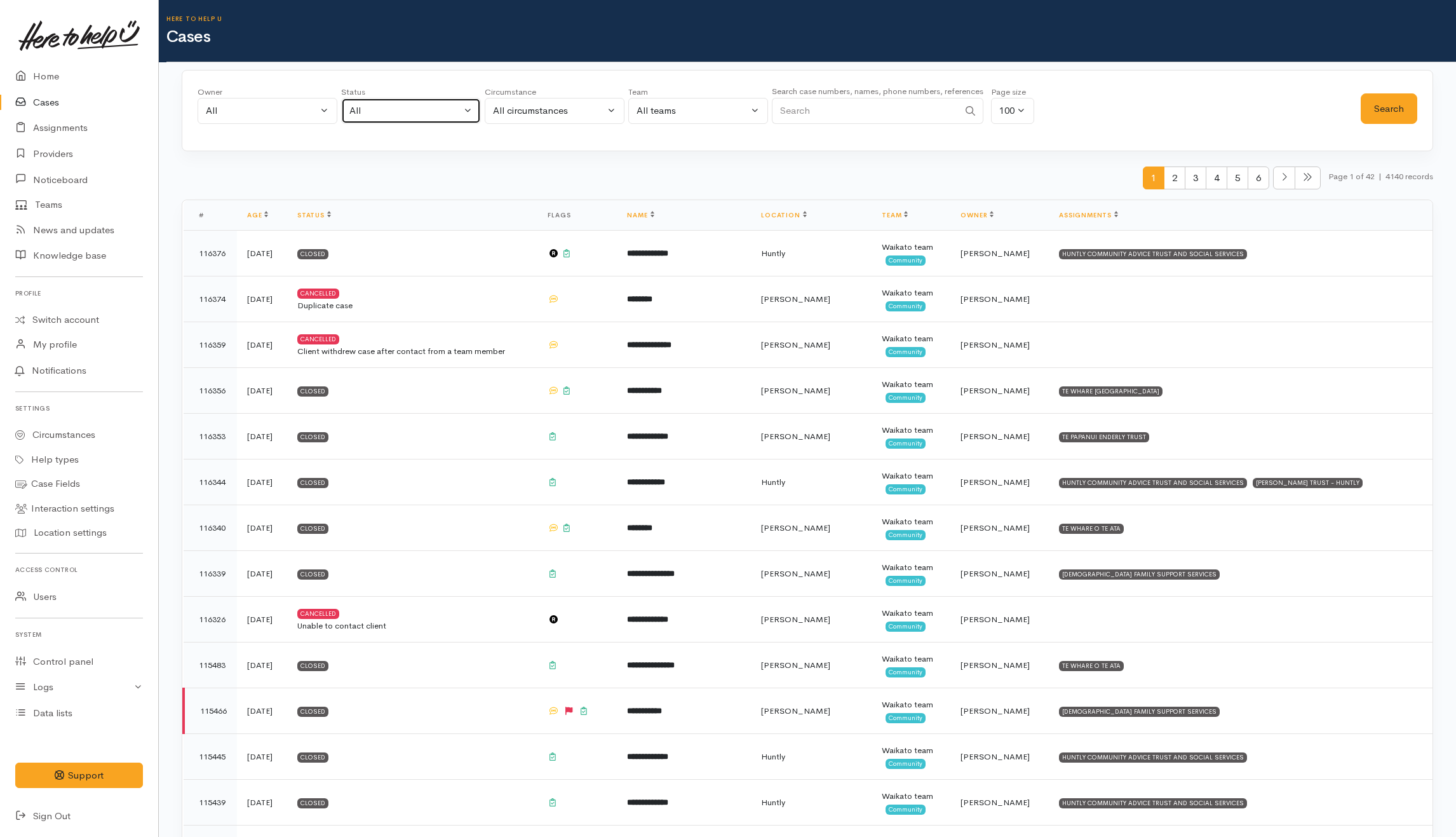
click at [452, 103] on button "All" at bounding box center [411, 111] width 139 height 26
click at [392, 189] on span "All current cases" at bounding box center [399, 193] width 71 height 14
select select "Unresolved"
click at [1404, 103] on button "Search" at bounding box center [1389, 109] width 57 height 31
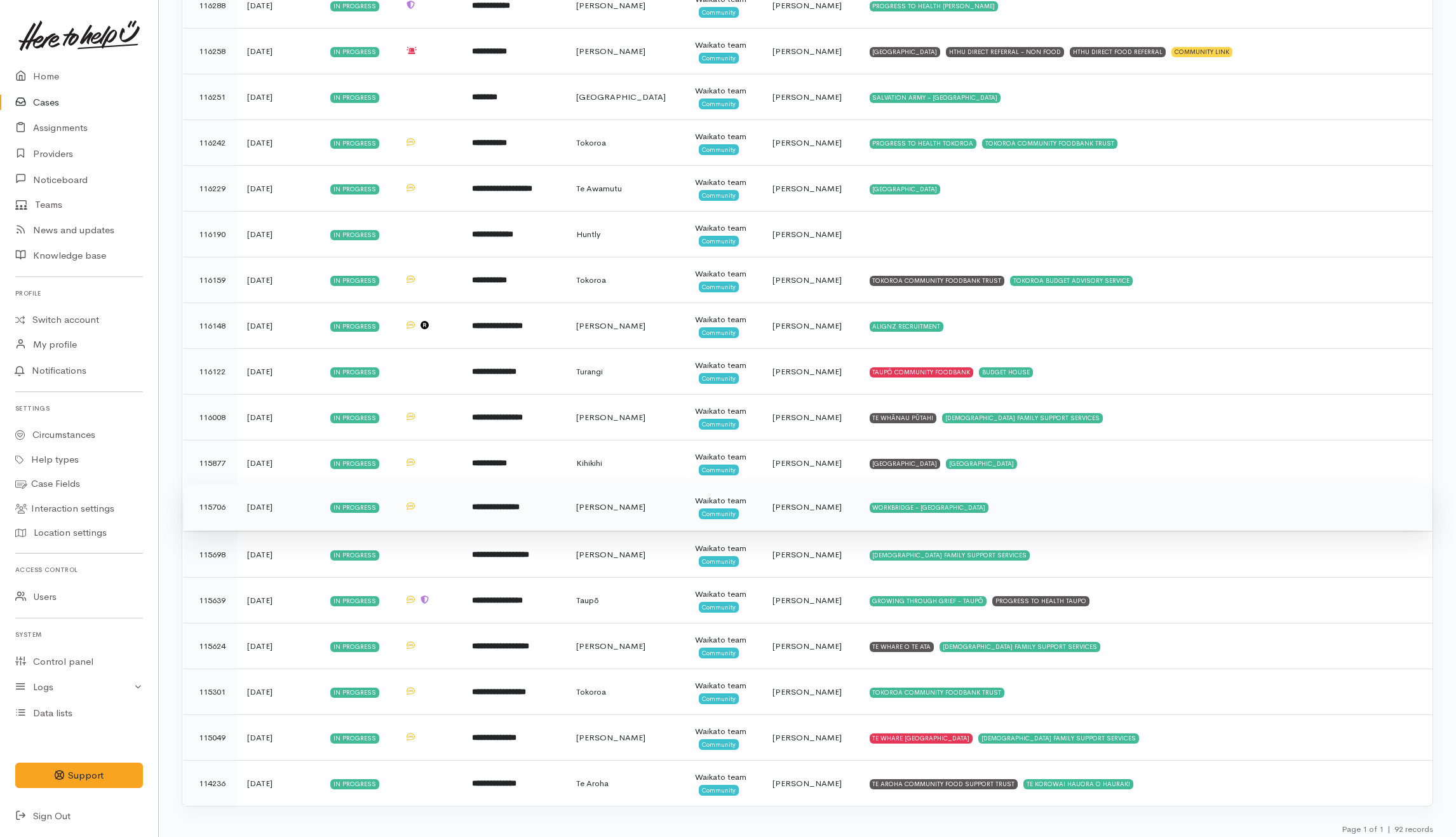
scroll to position [3283, 0]
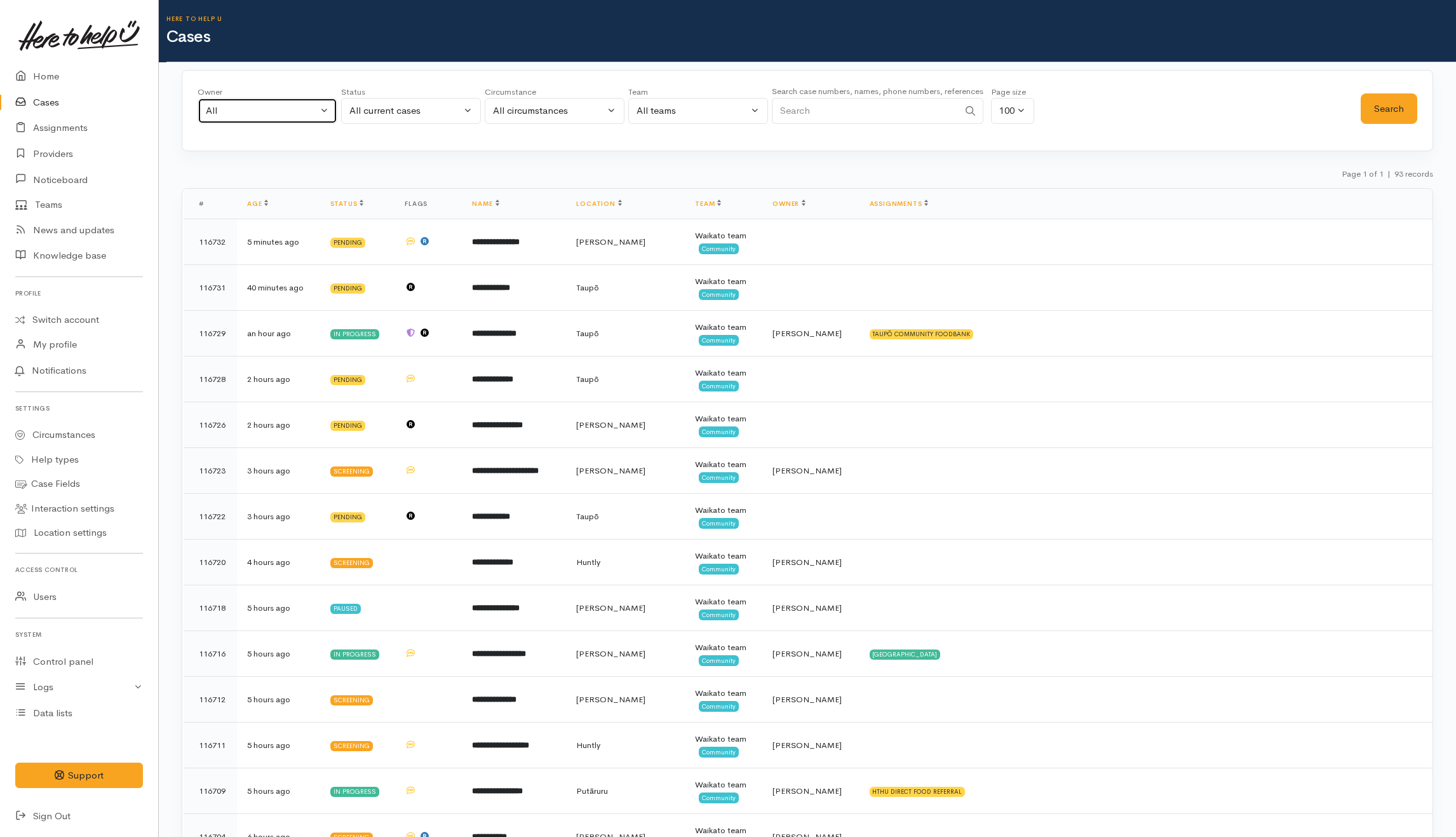
click at [321, 113] on button "All" at bounding box center [266, 111] width 139 height 26
type input "eilid"
click at [344, 198] on span "[PERSON_NAME] ('Here to help u')" at bounding box center [298, 193] width 156 height 14
select select "1648"
click at [435, 115] on div "All current cases" at bounding box center [405, 111] width 112 height 14
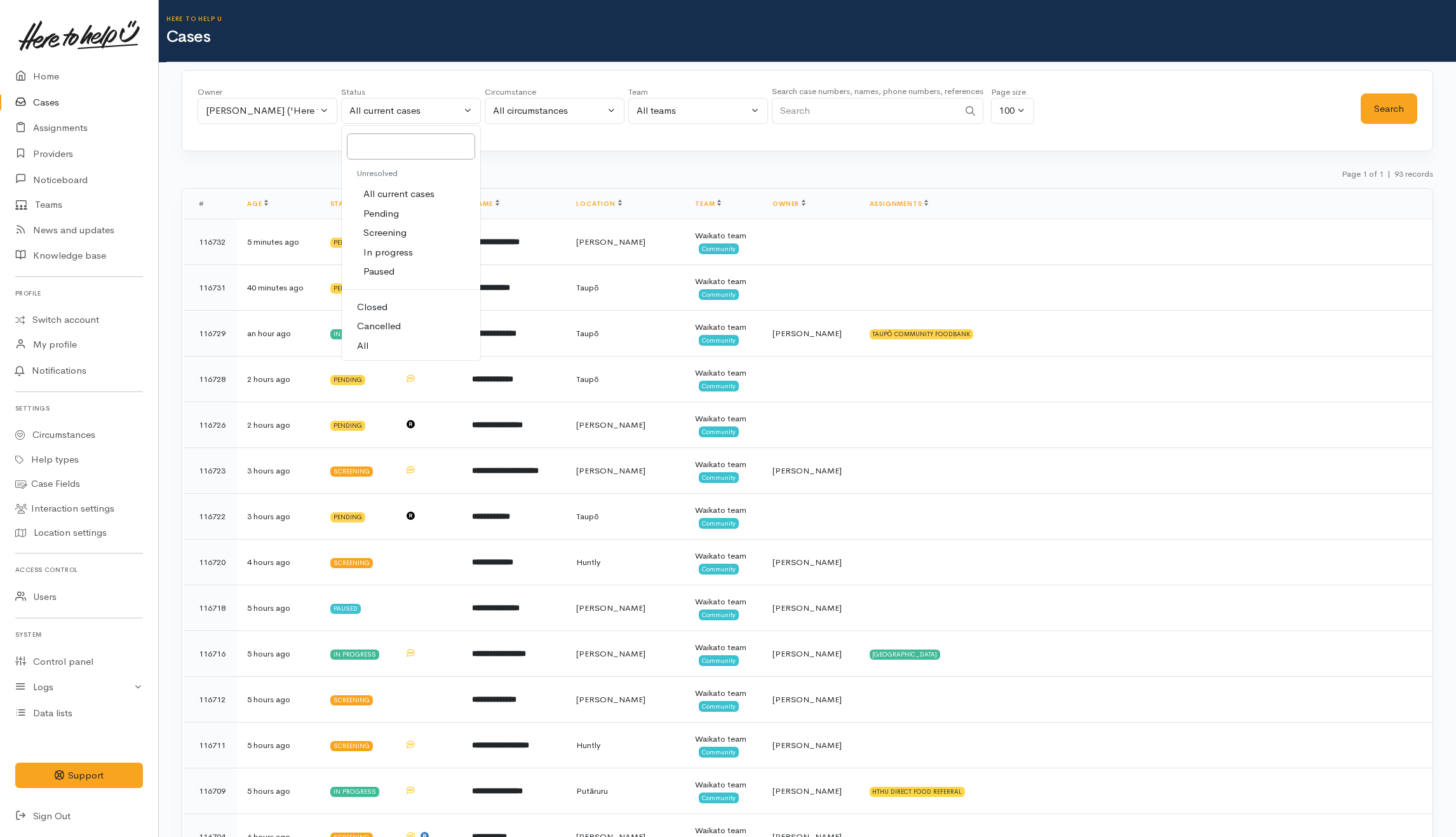
click at [389, 349] on link "All" at bounding box center [411, 345] width 138 height 19
select select "All"
click at [1409, 111] on button "Search" at bounding box center [1389, 109] width 57 height 31
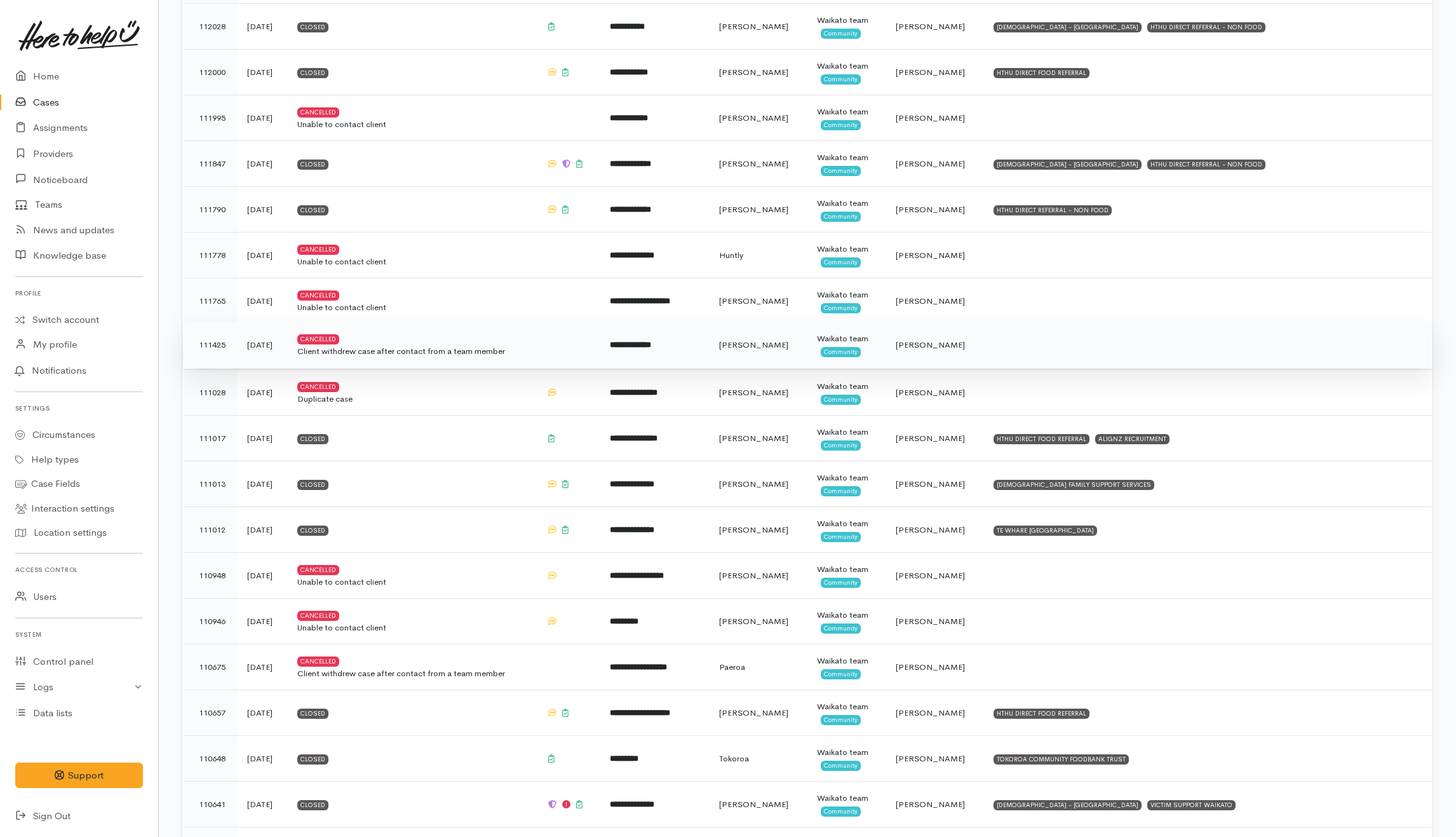
scroll to position [1102, 0]
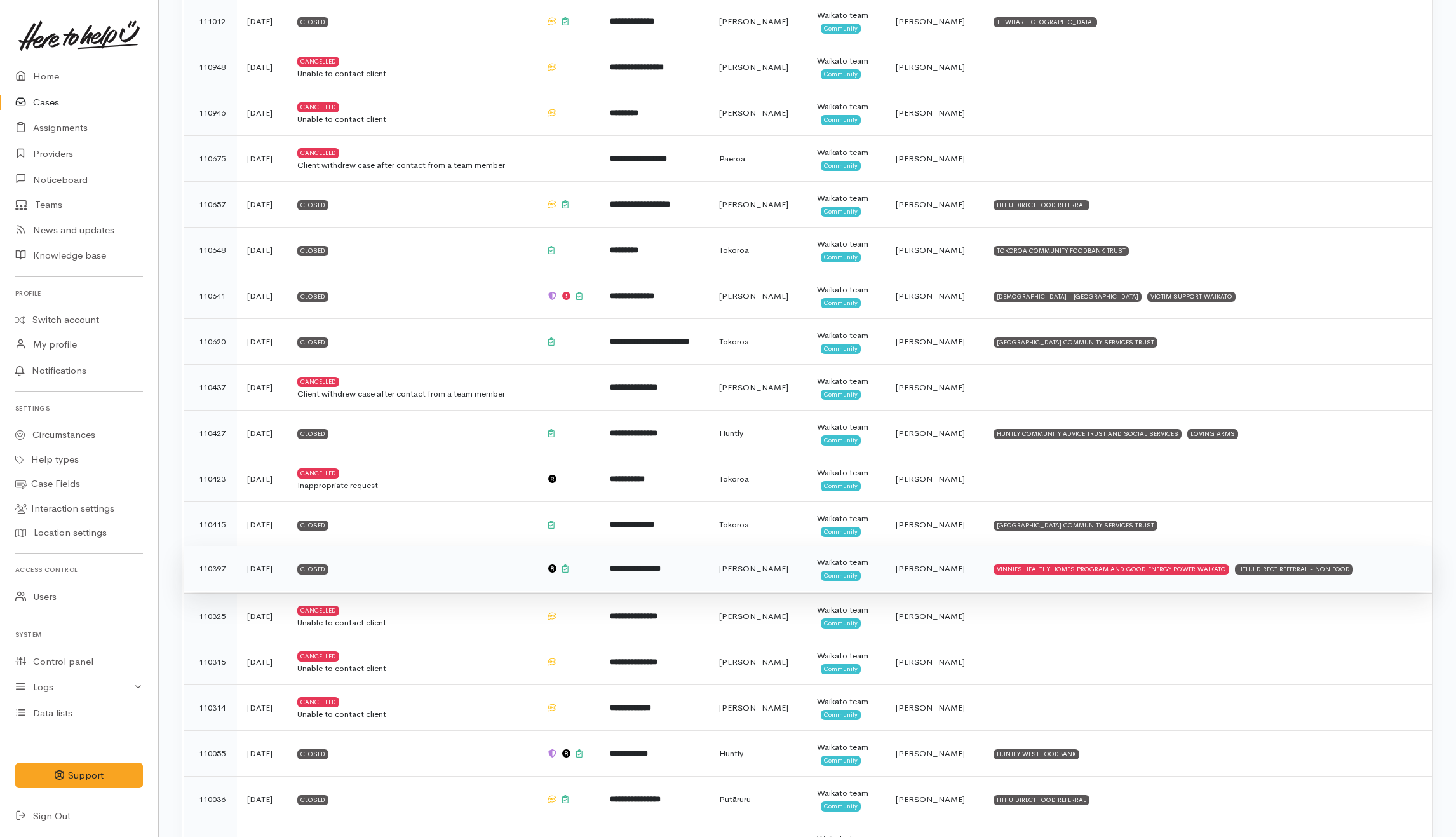
click at [427, 575] on td "Closed" at bounding box center [412, 569] width 249 height 46
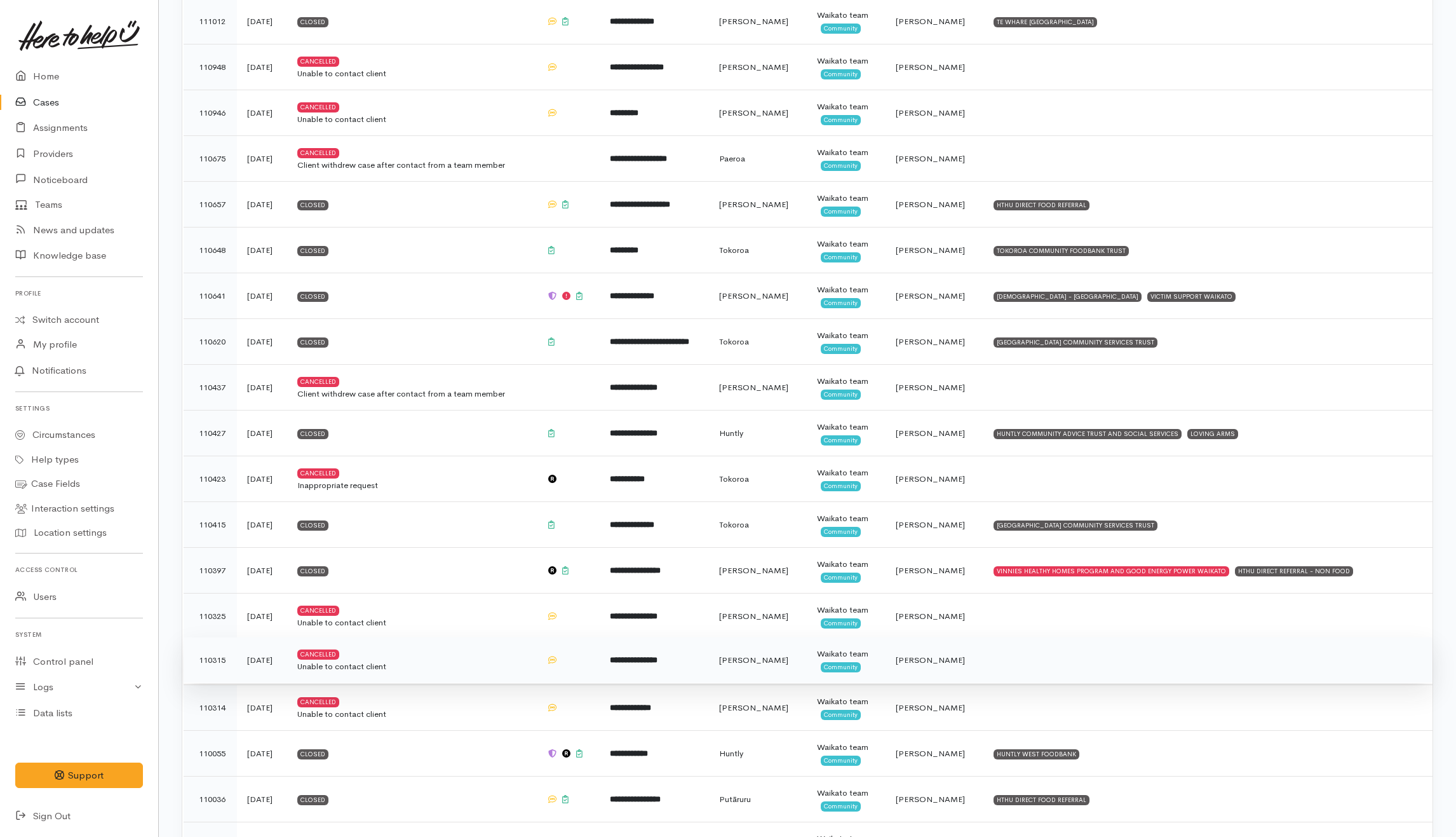
click at [456, 673] on div "Unable to contact client" at bounding box center [412, 666] width 229 height 13
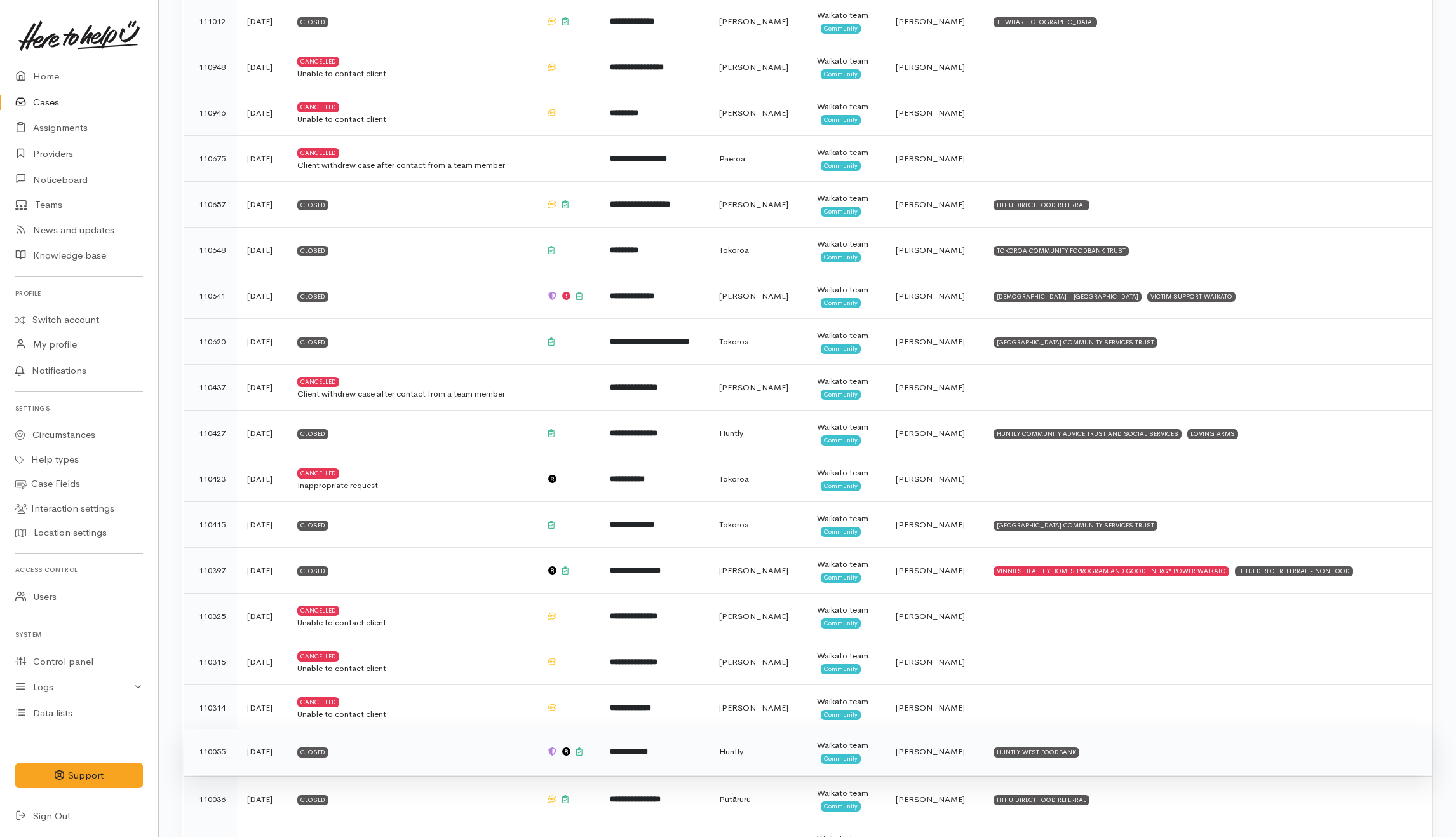
click at [472, 759] on td "Closed" at bounding box center [412, 752] width 249 height 46
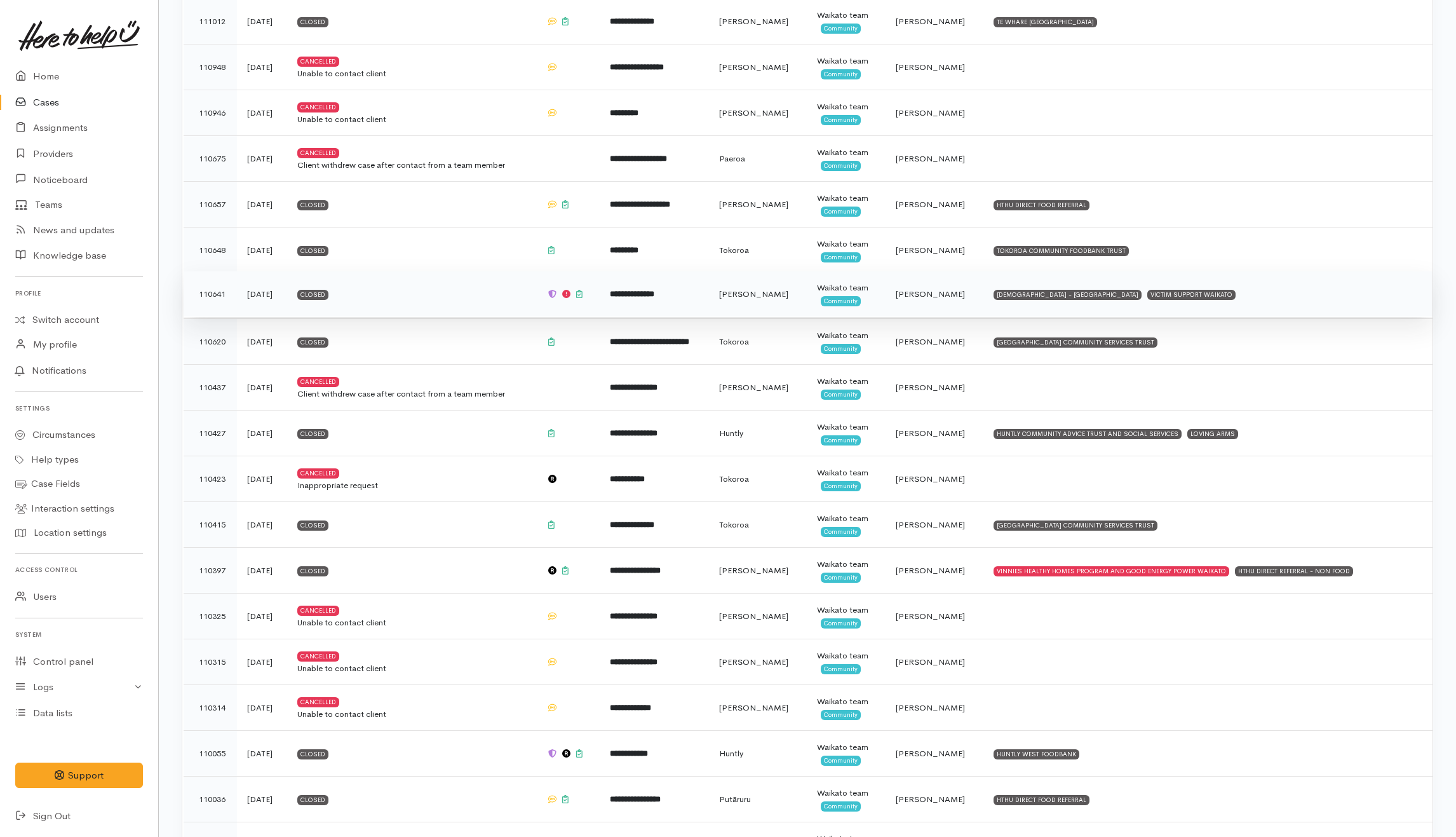
click at [508, 302] on td "Closed" at bounding box center [412, 294] width 249 height 46
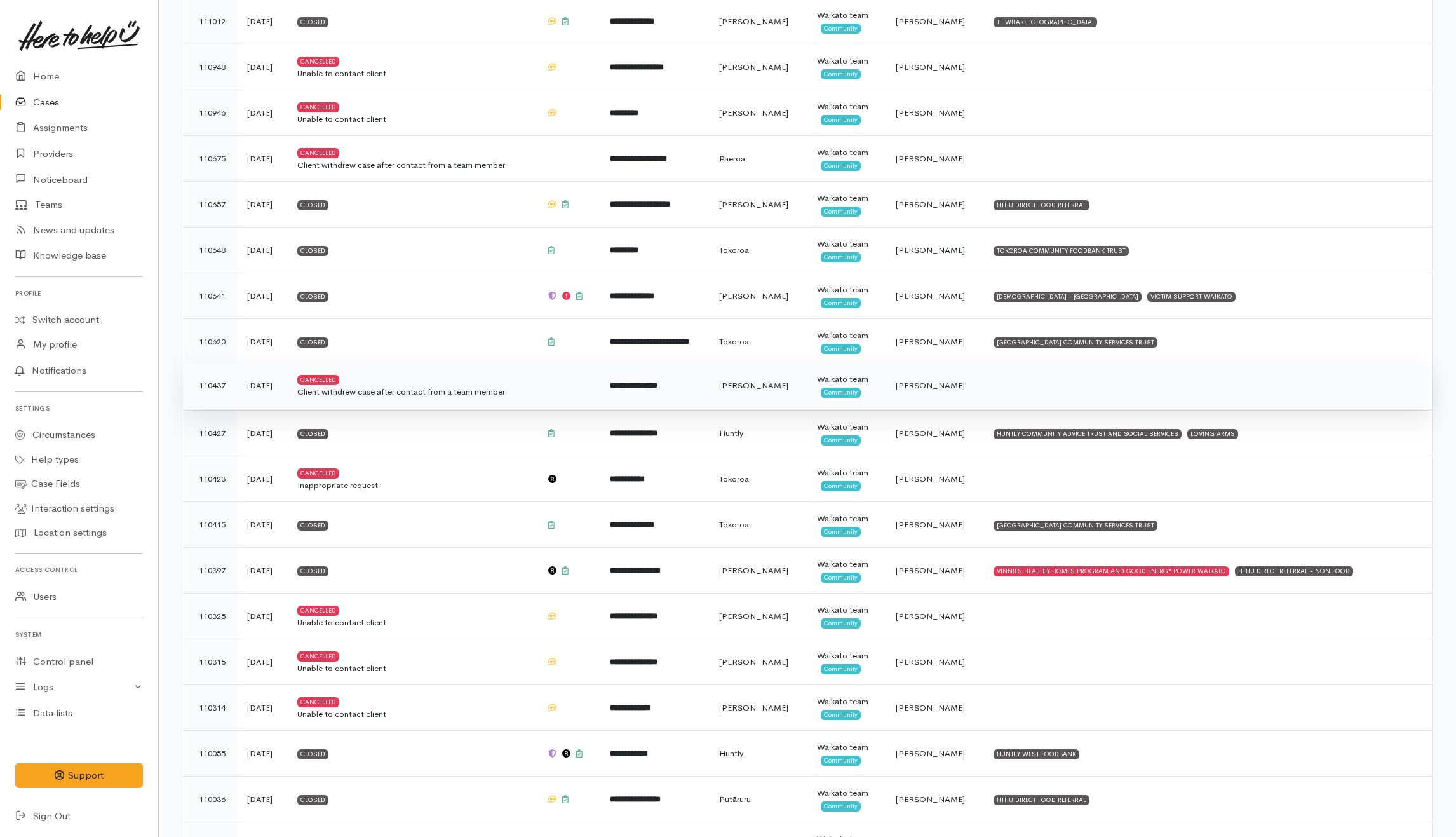
click at [465, 395] on div "Client withdrew case after contact from a team member" at bounding box center [412, 392] width 229 height 13
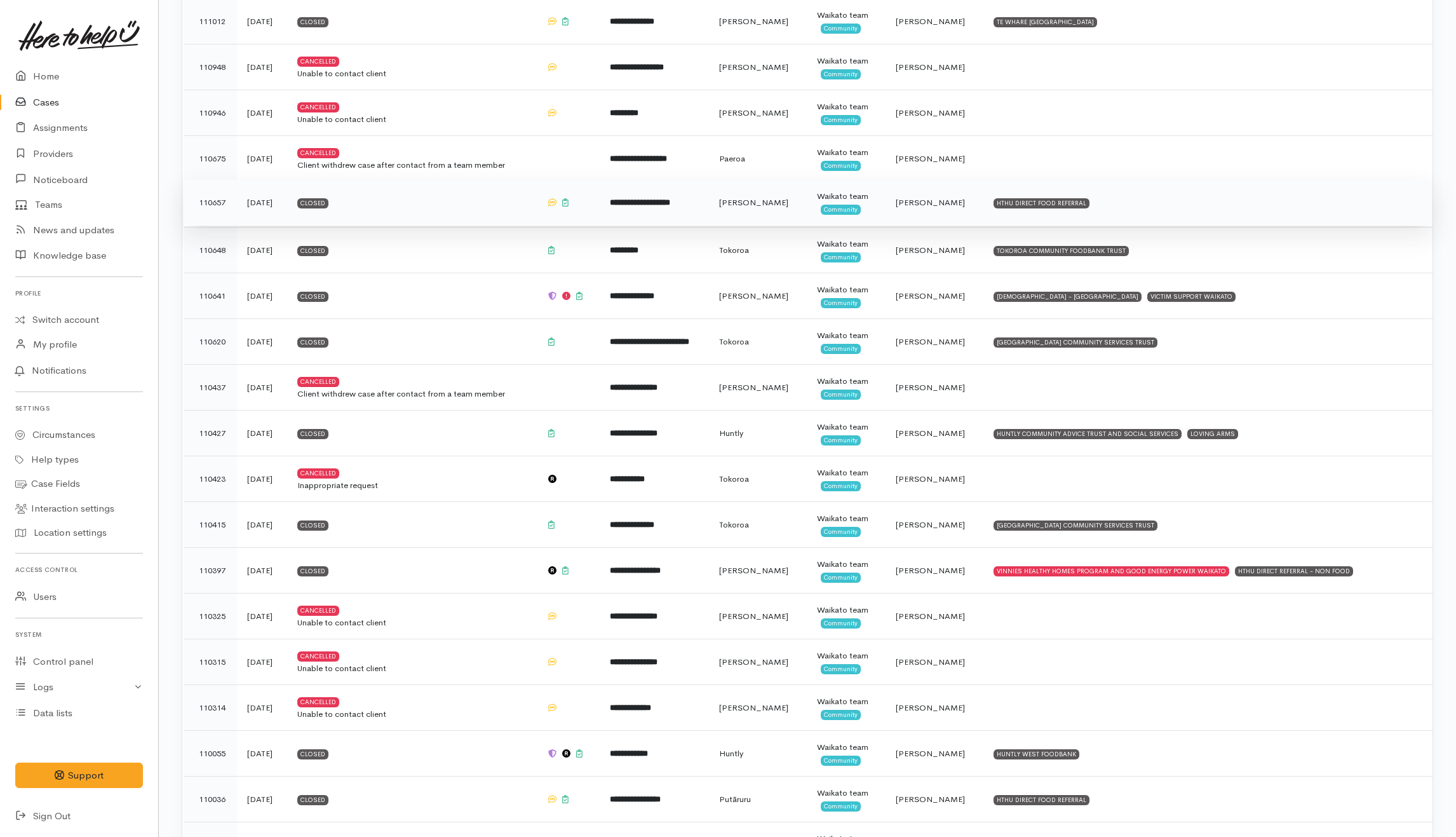
click at [431, 221] on td "Closed" at bounding box center [412, 203] width 249 height 46
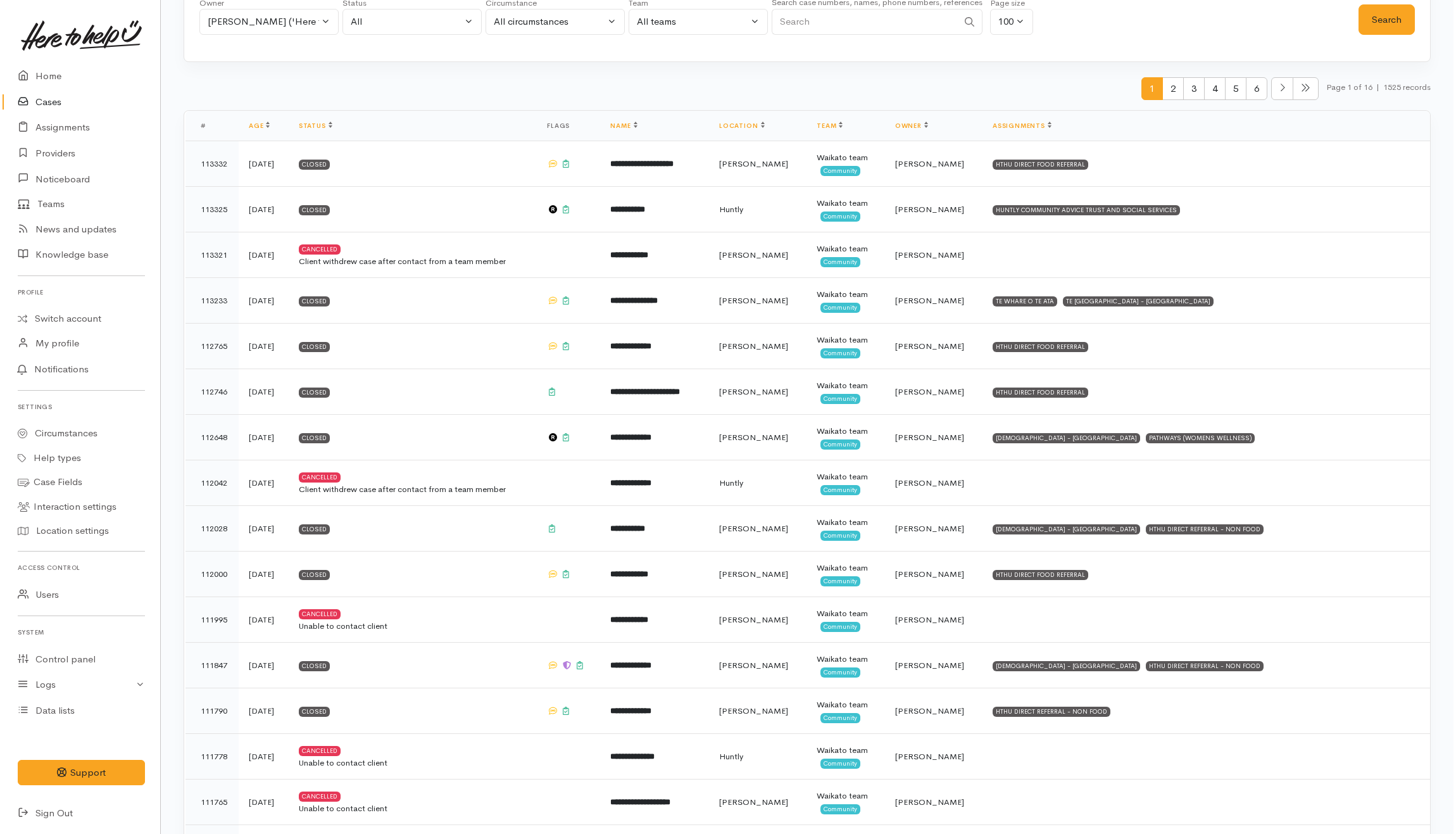
scroll to position [0, 0]
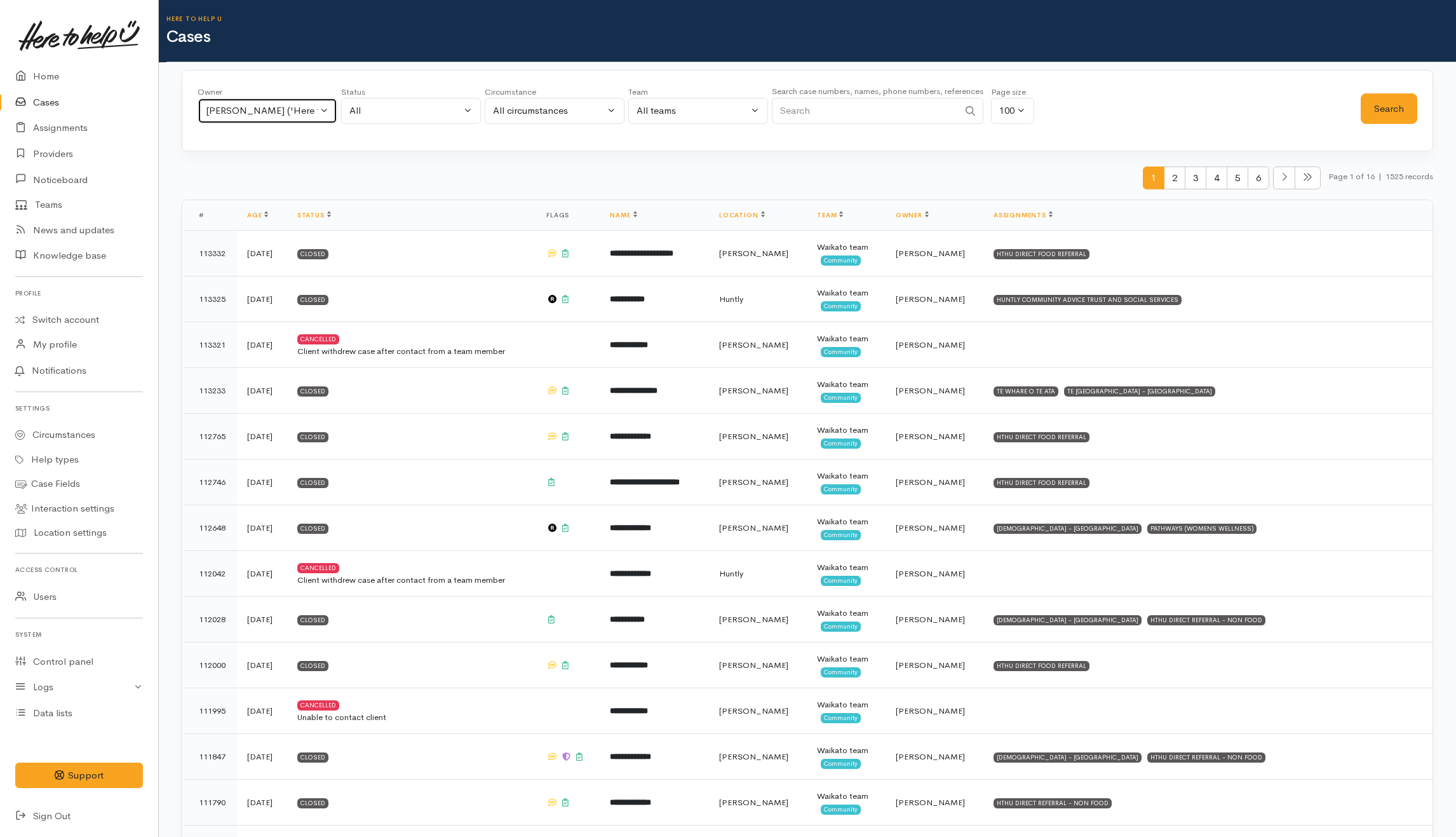
click at [249, 112] on div "[PERSON_NAME] ('Here to help u')" at bounding box center [262, 111] width 112 height 14
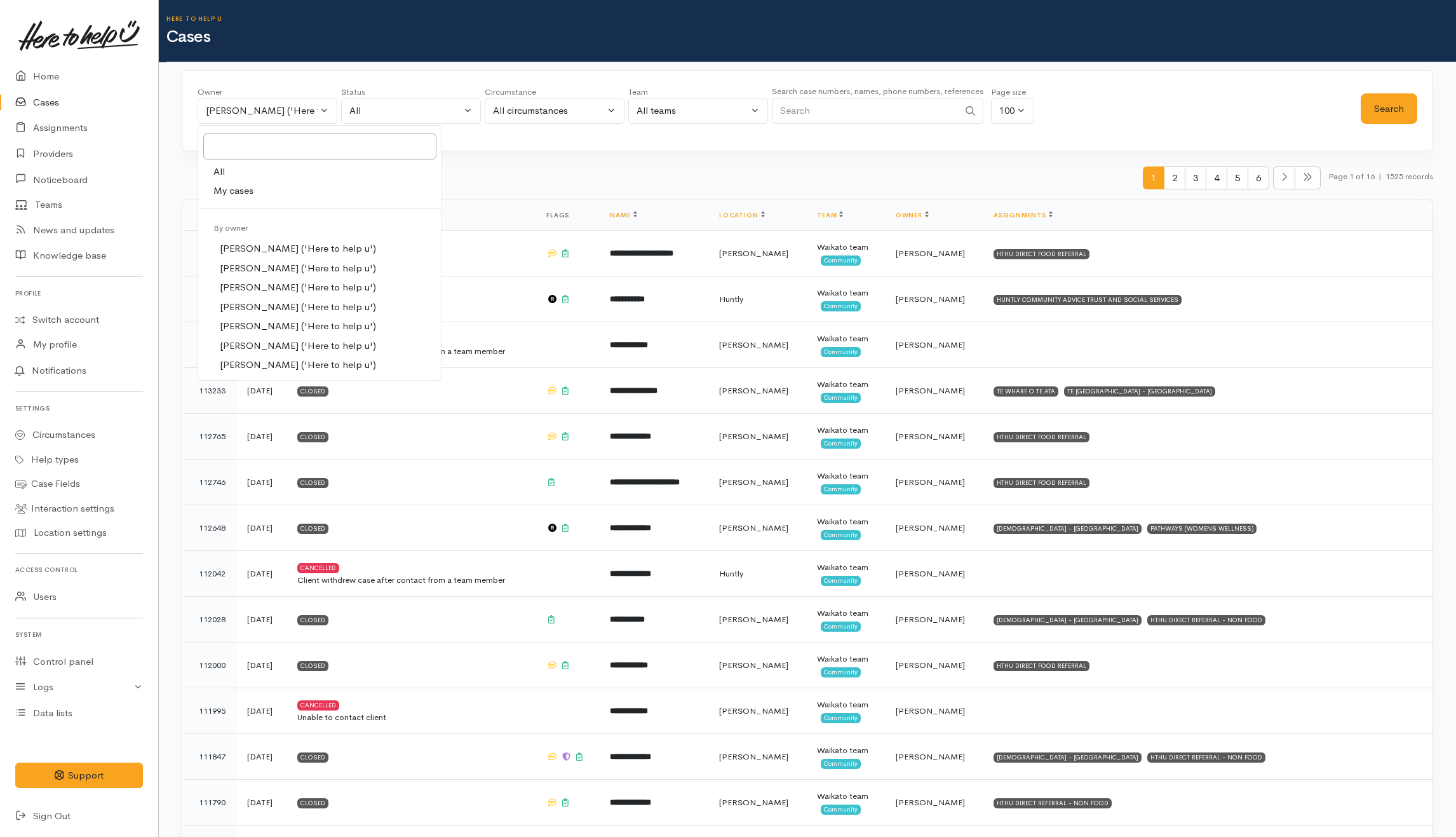
click at [227, 186] on span "My cases" at bounding box center [234, 190] width 40 height 14
select select "202"
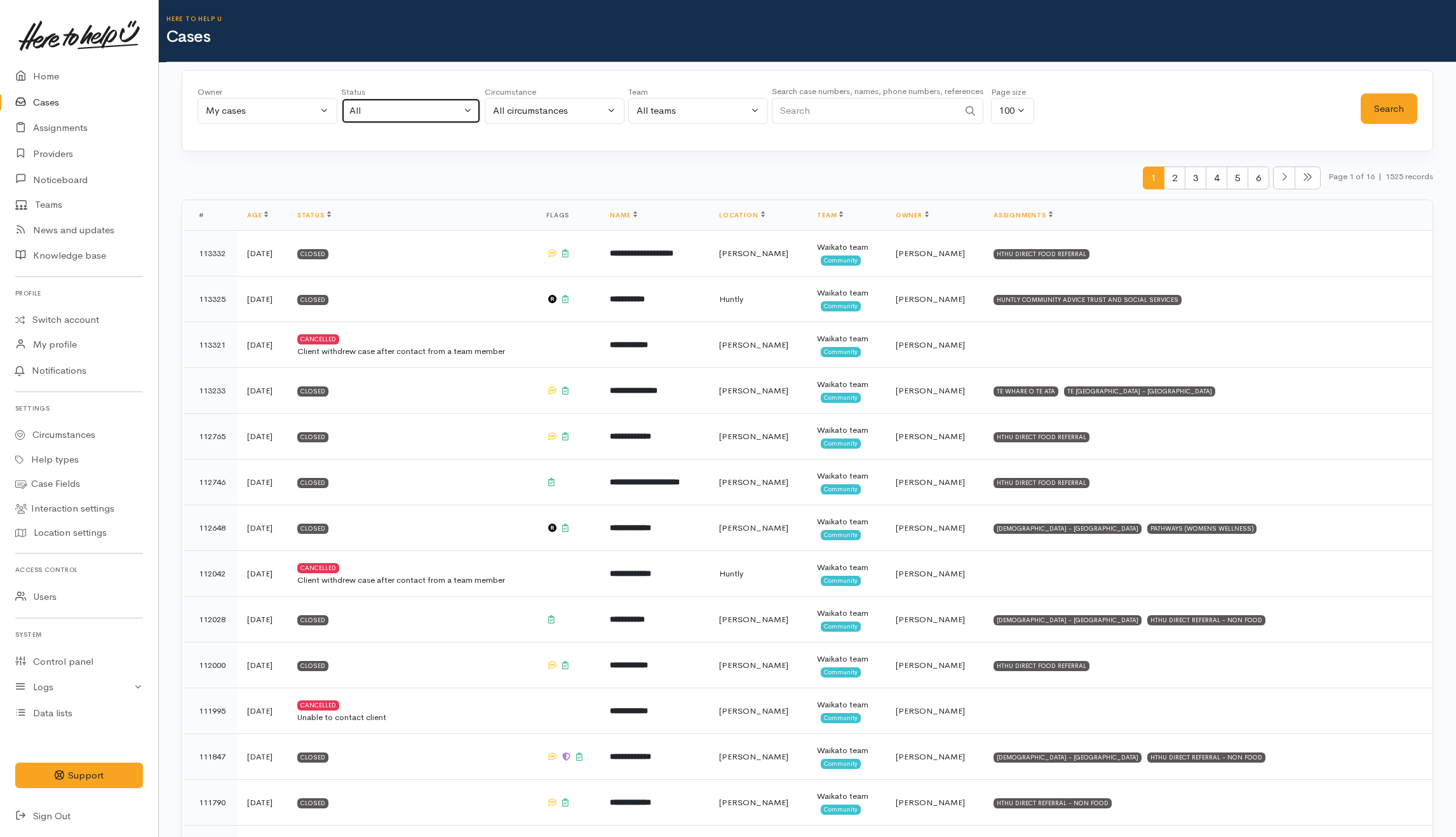
click at [439, 112] on div "All" at bounding box center [405, 111] width 112 height 14
click at [422, 191] on span "All current cases" at bounding box center [399, 193] width 71 height 14
select select "Unresolved"
click at [1402, 96] on button "Search" at bounding box center [1389, 109] width 57 height 31
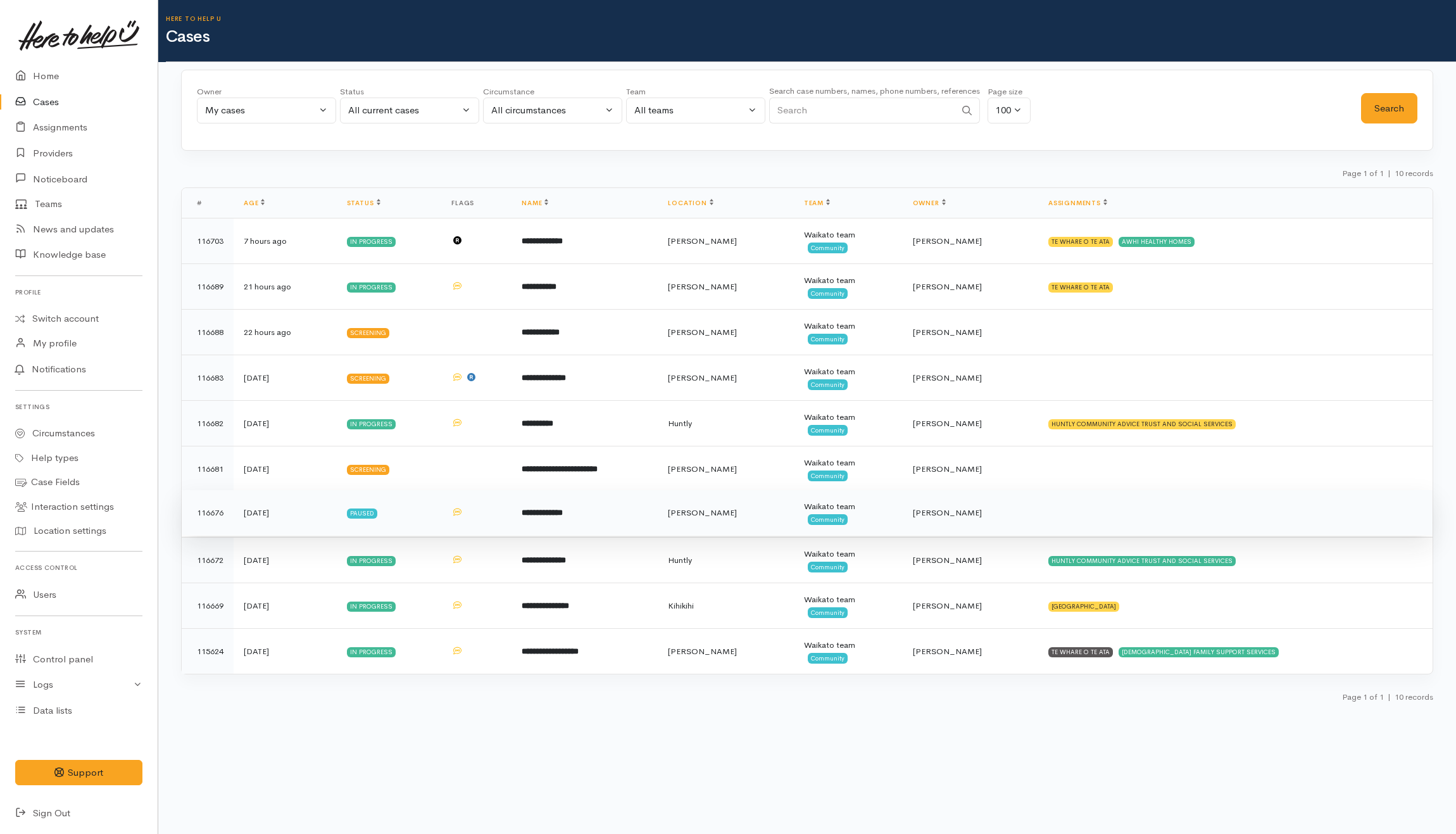
click at [611, 525] on td "**********" at bounding box center [585, 513] width 147 height 46
